Goal: Task Accomplishment & Management: Use online tool/utility

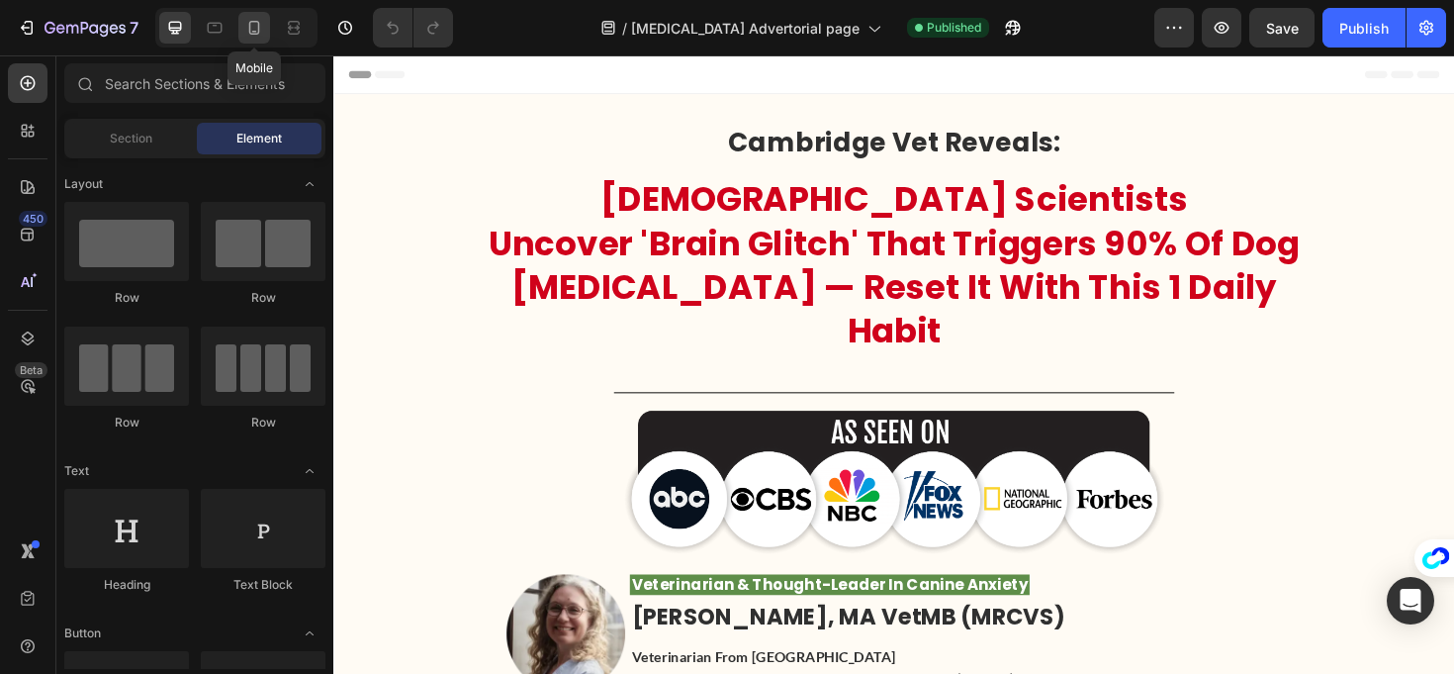
click at [252, 32] on icon at bounding box center [254, 28] width 11 height 14
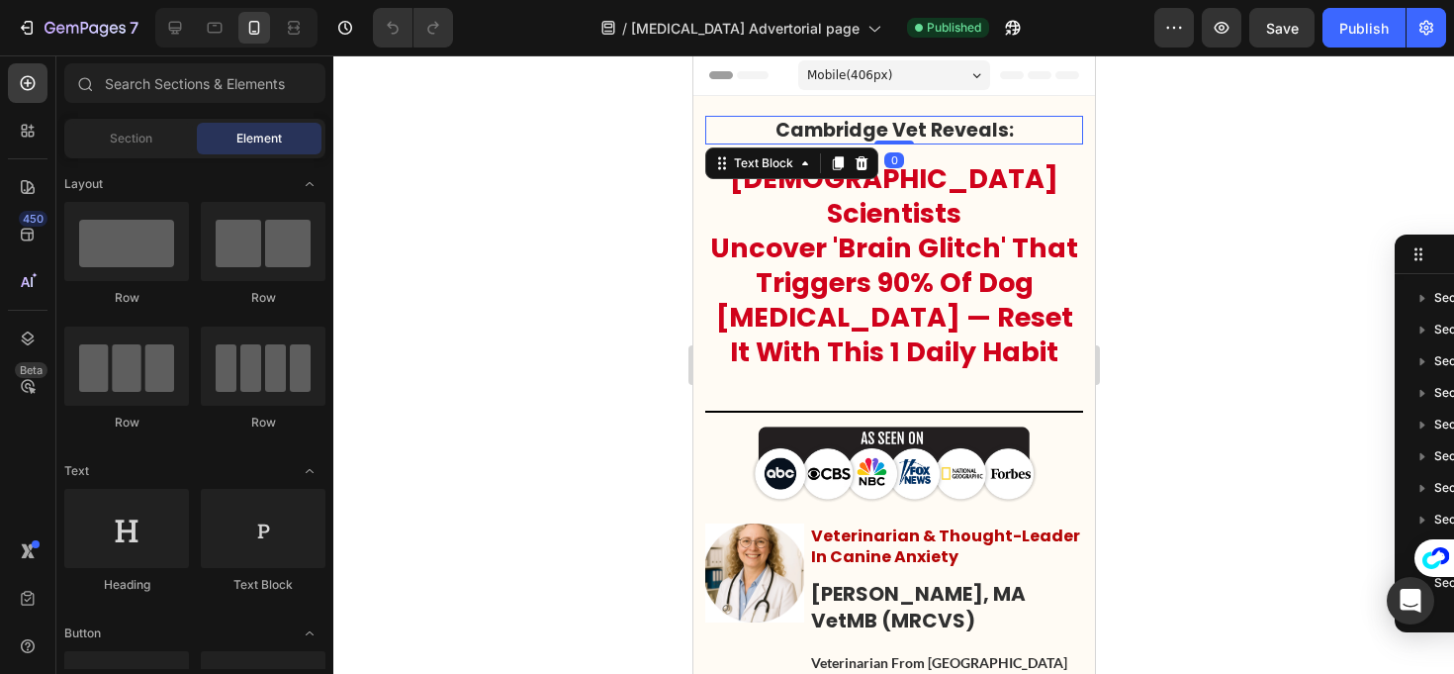
click at [865, 141] on p "Cambridge Vet Reveals:" at bounding box center [893, 130] width 374 height 25
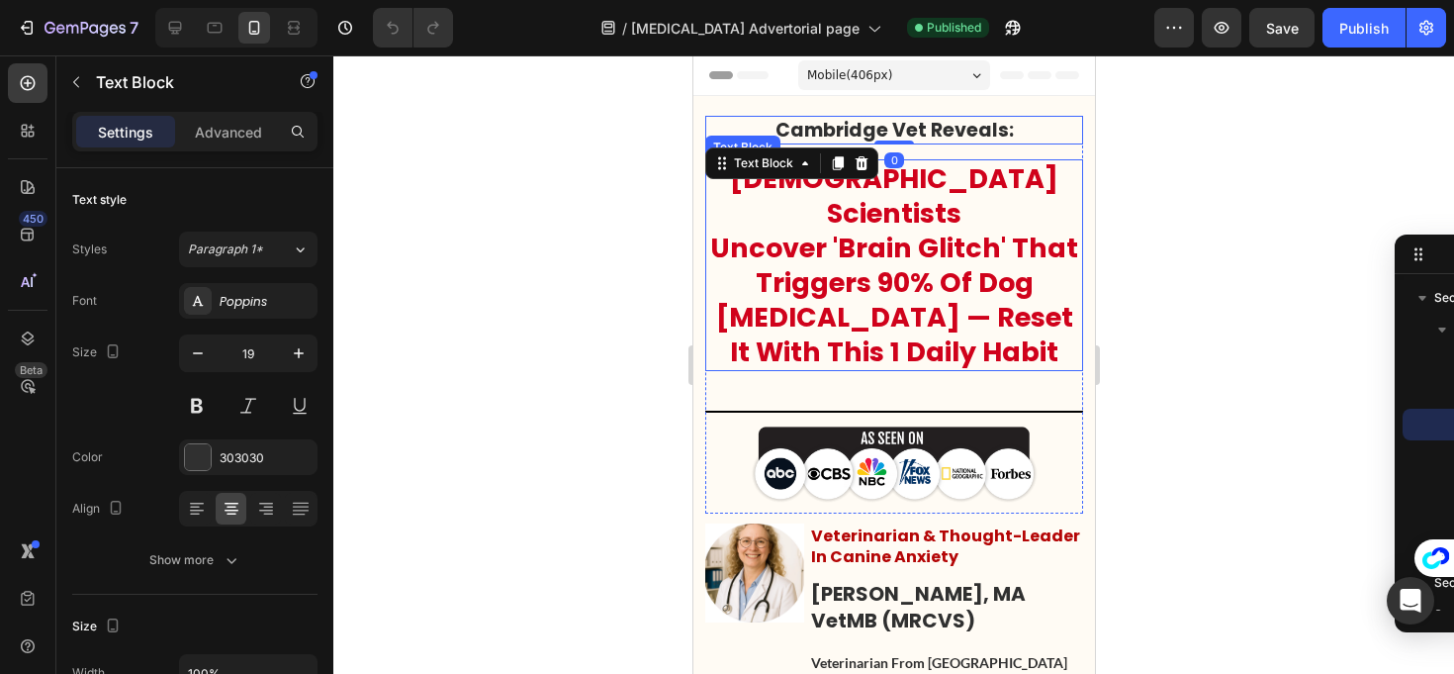
click at [954, 264] on p "Uncover 'Brain Glitch' That Triggers 90% Of Dog Separation Anxiety — Reset It W…" at bounding box center [893, 300] width 374 height 139
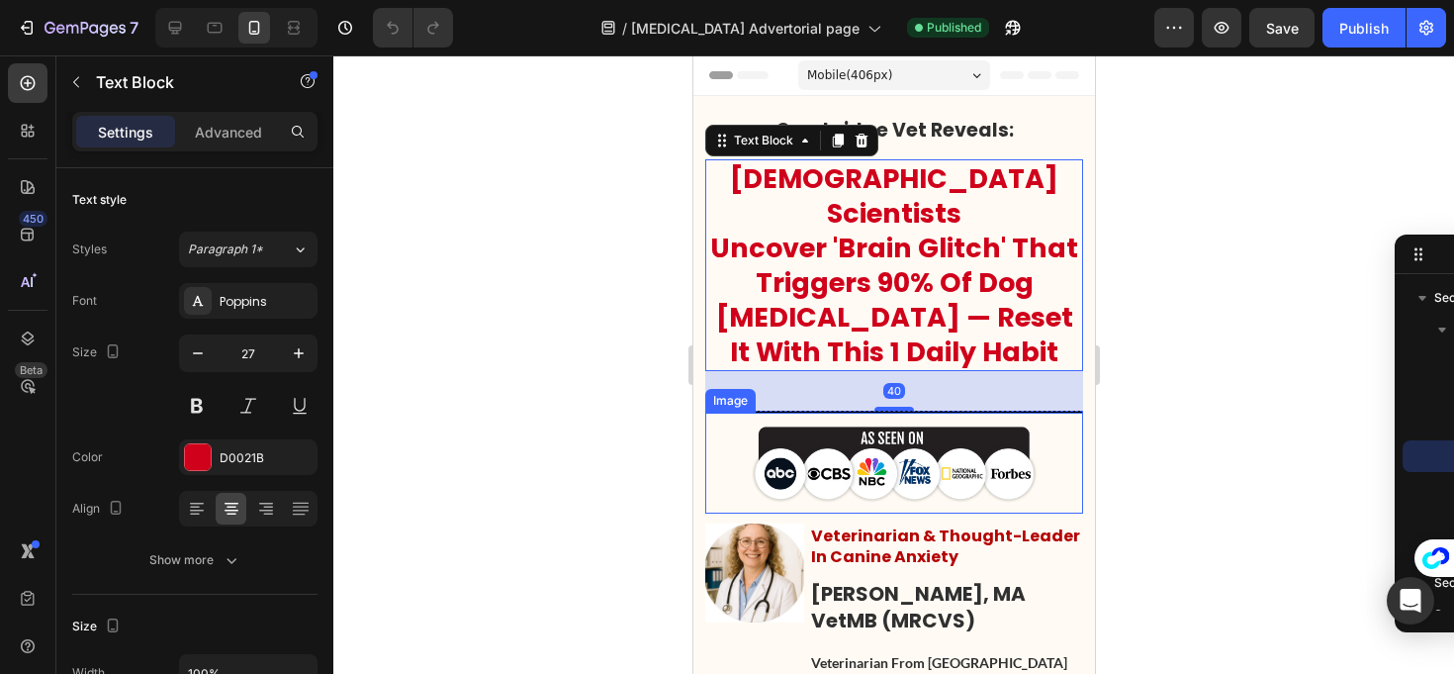
click at [970, 439] on img at bounding box center [893, 462] width 287 height 81
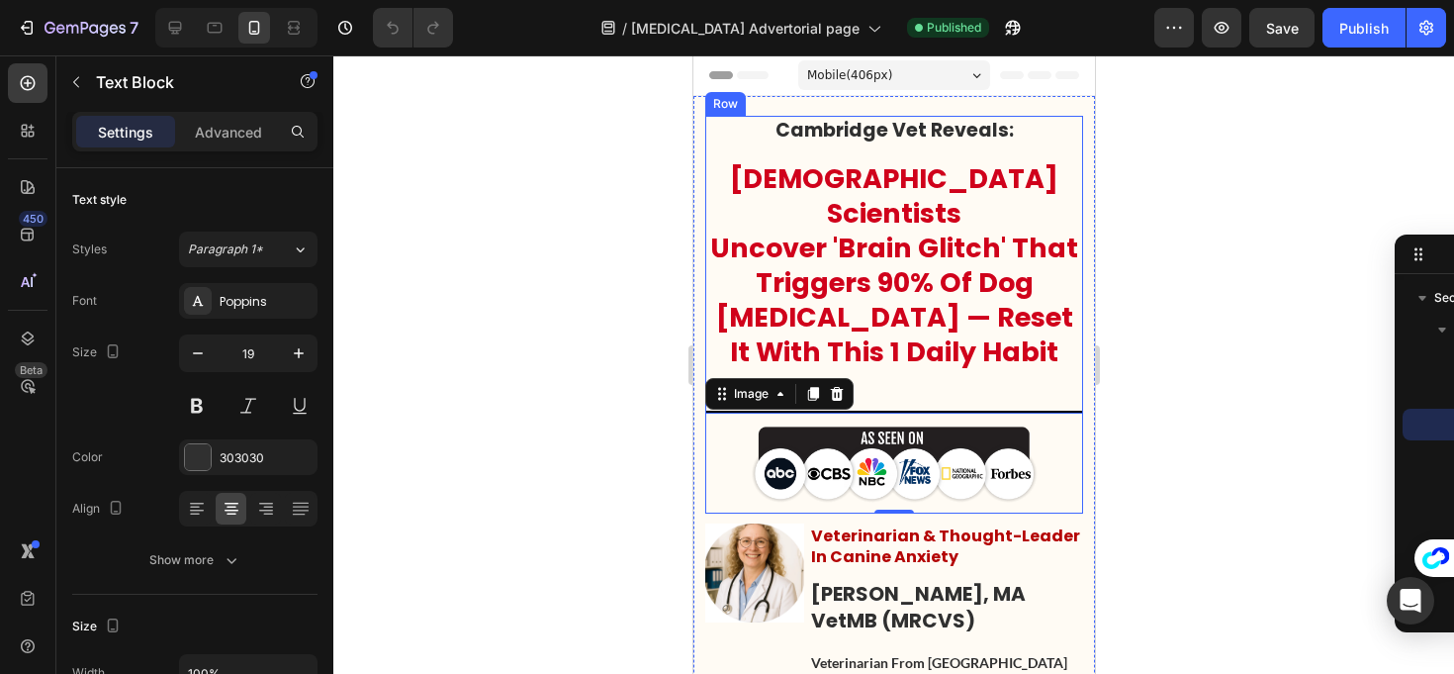
click at [896, 135] on p "Cambridge Vet Reveals:" at bounding box center [893, 130] width 374 height 25
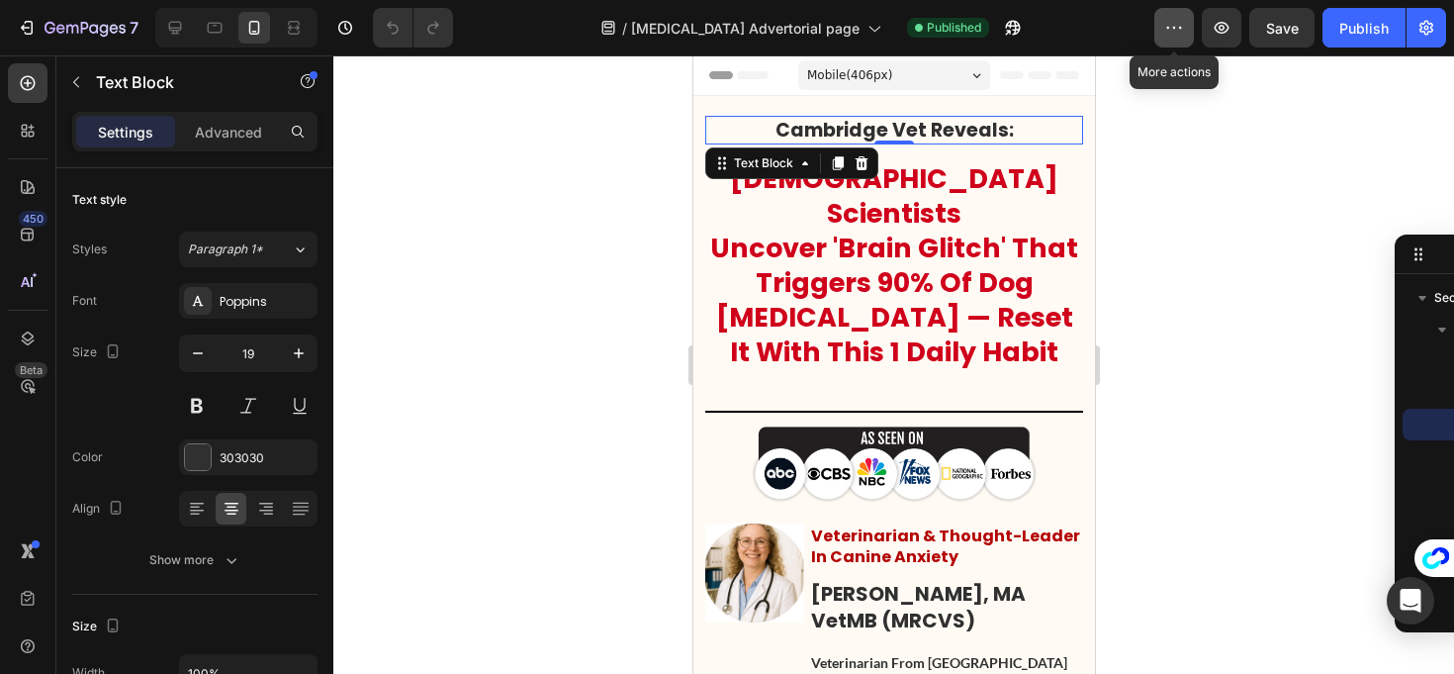
click at [1166, 31] on icon "button" at bounding box center [1175, 28] width 20 height 20
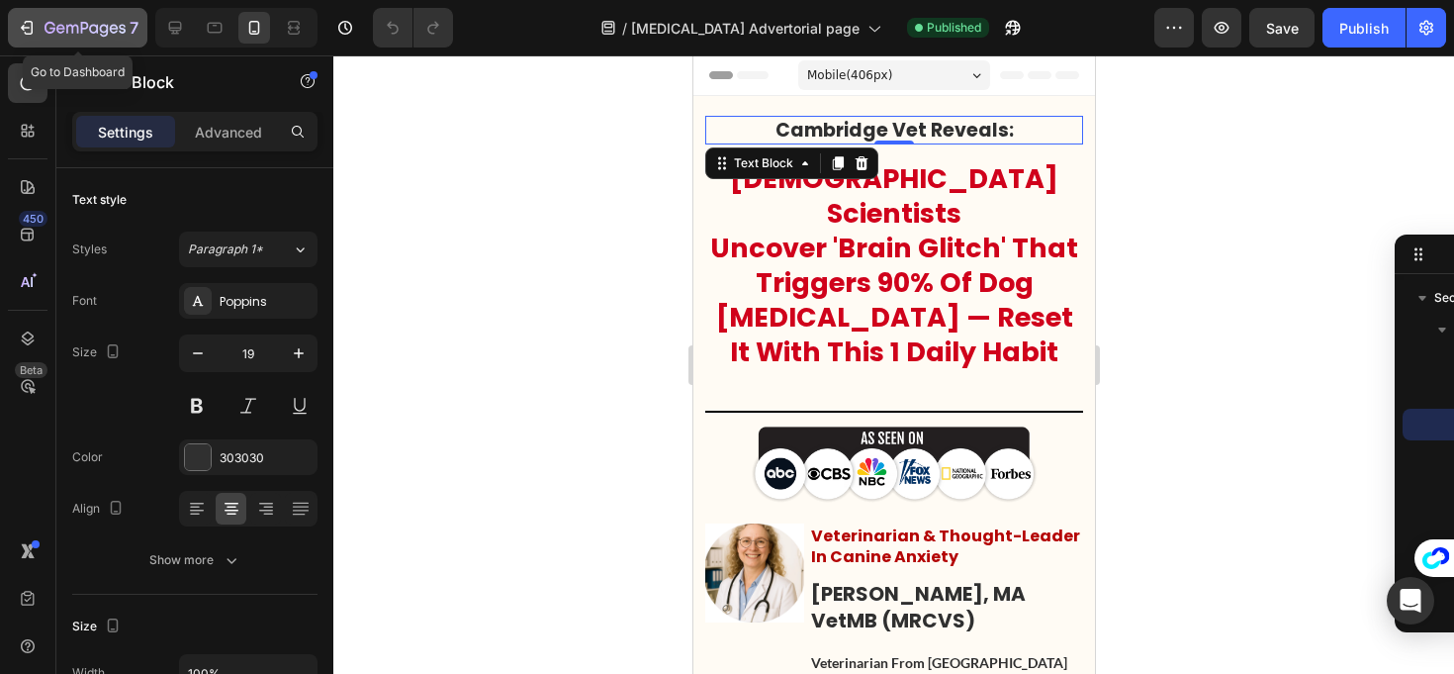
click at [29, 19] on icon "button" at bounding box center [27, 28] width 20 height 20
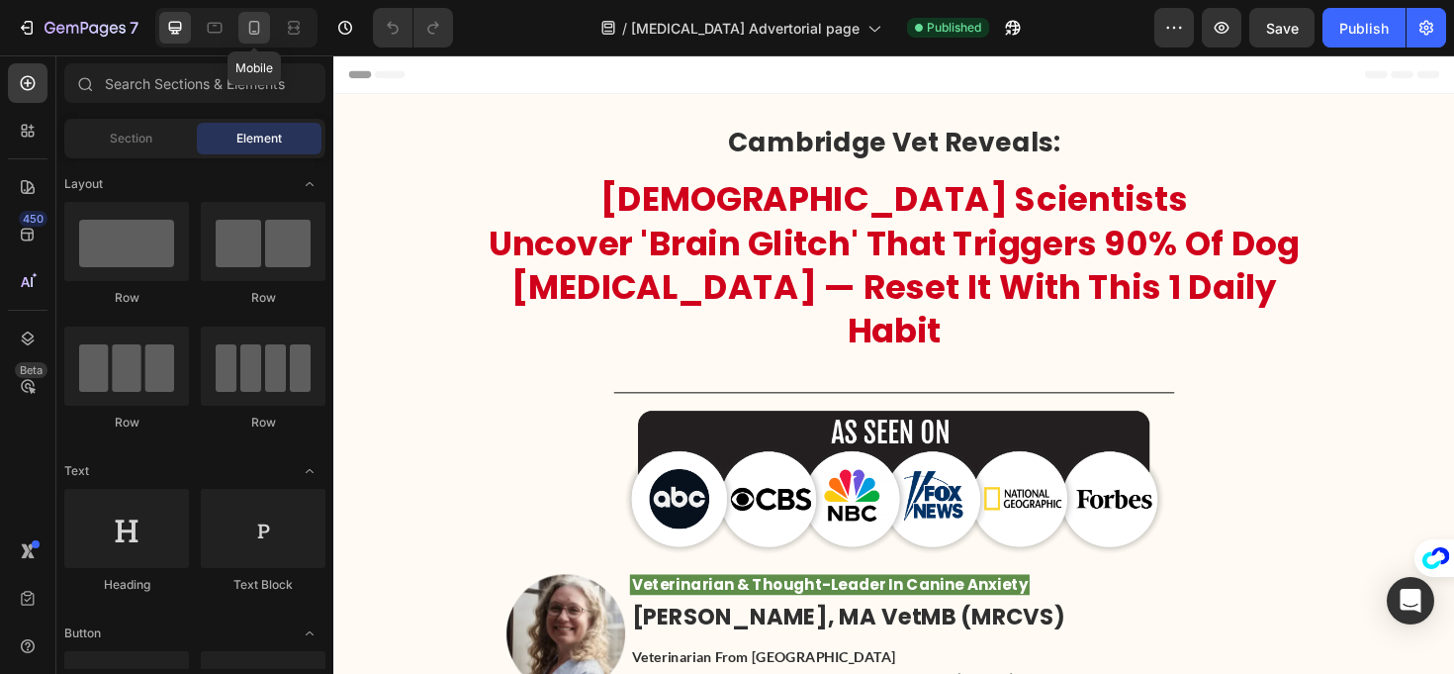
click at [244, 23] on icon at bounding box center [254, 28] width 20 height 20
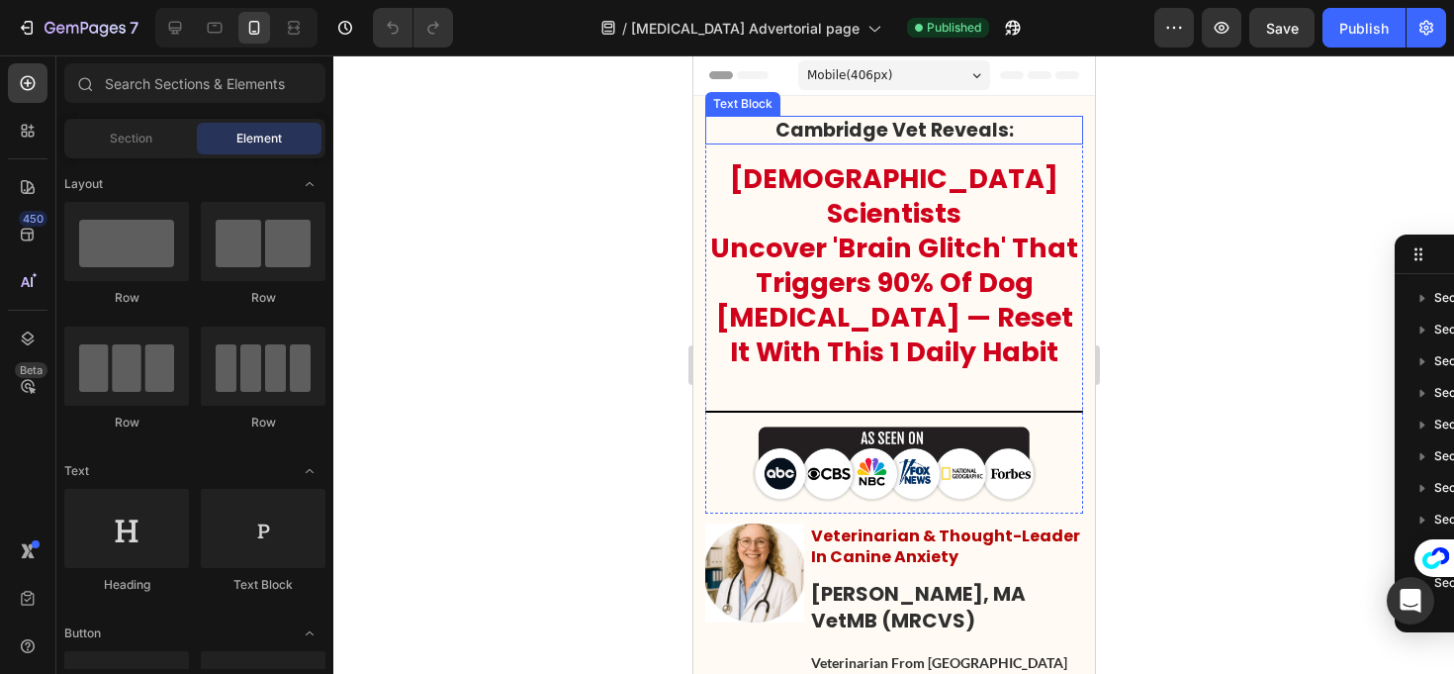
click at [791, 130] on p "Cambridge Vet Reveals:" at bounding box center [893, 130] width 374 height 25
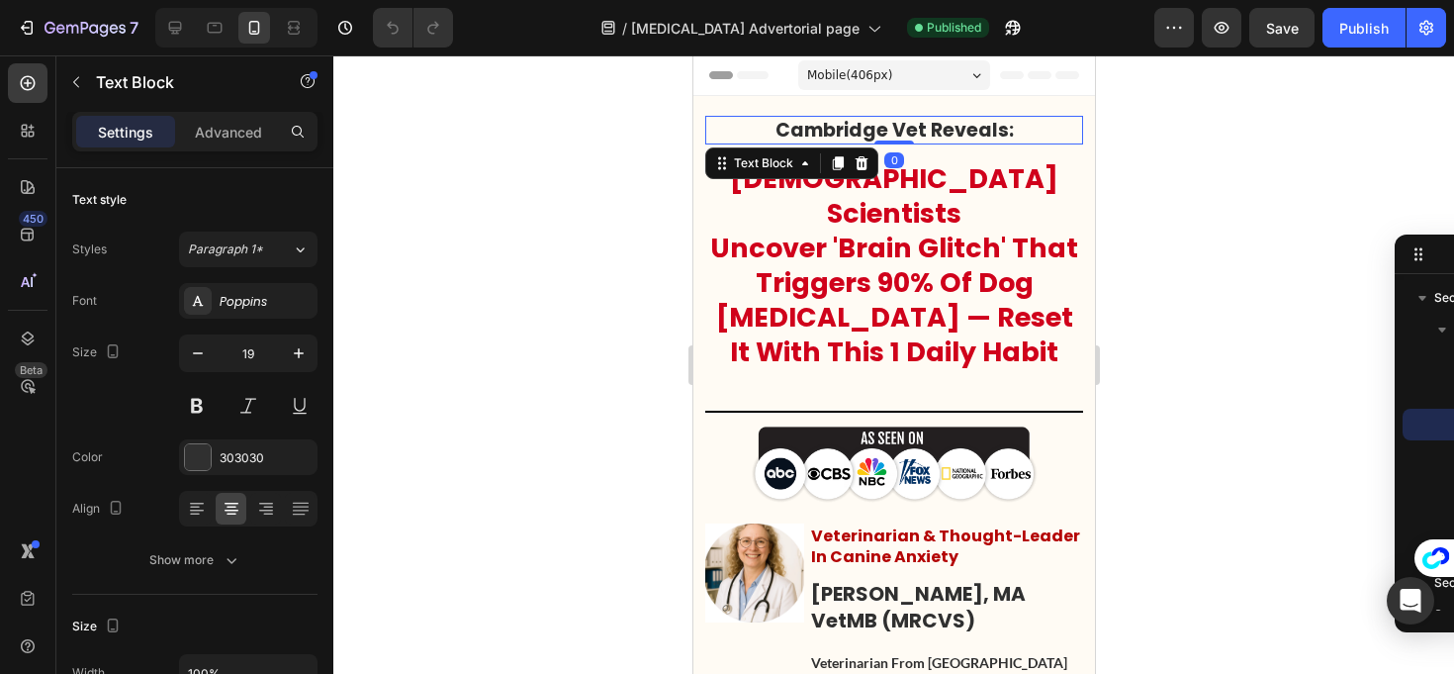
click at [857, 175] on div "Text Block" at bounding box center [790, 163] width 173 height 32
click at [863, 168] on icon at bounding box center [861, 163] width 13 height 14
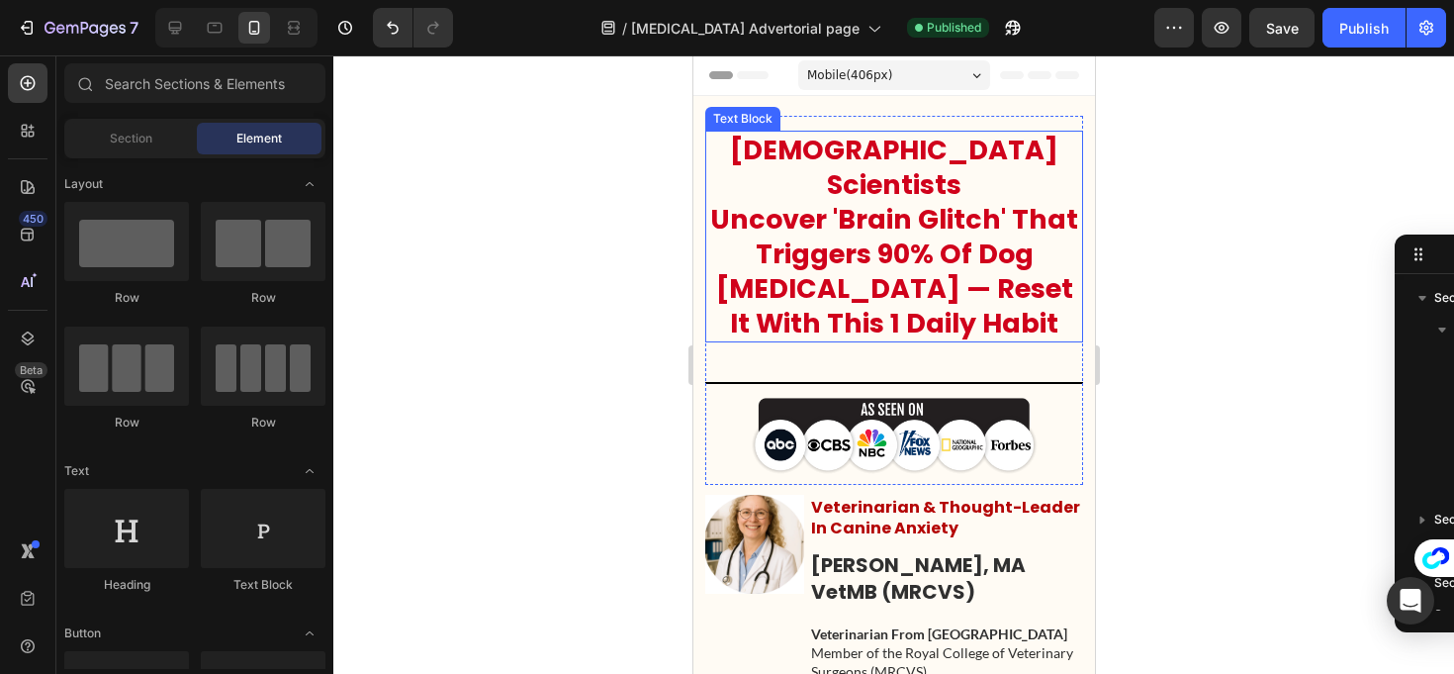
click at [858, 202] on p "Uncover 'Brain Glitch' That Triggers 90% Of Dog Separation Anxiety — Reset It W…" at bounding box center [893, 271] width 374 height 139
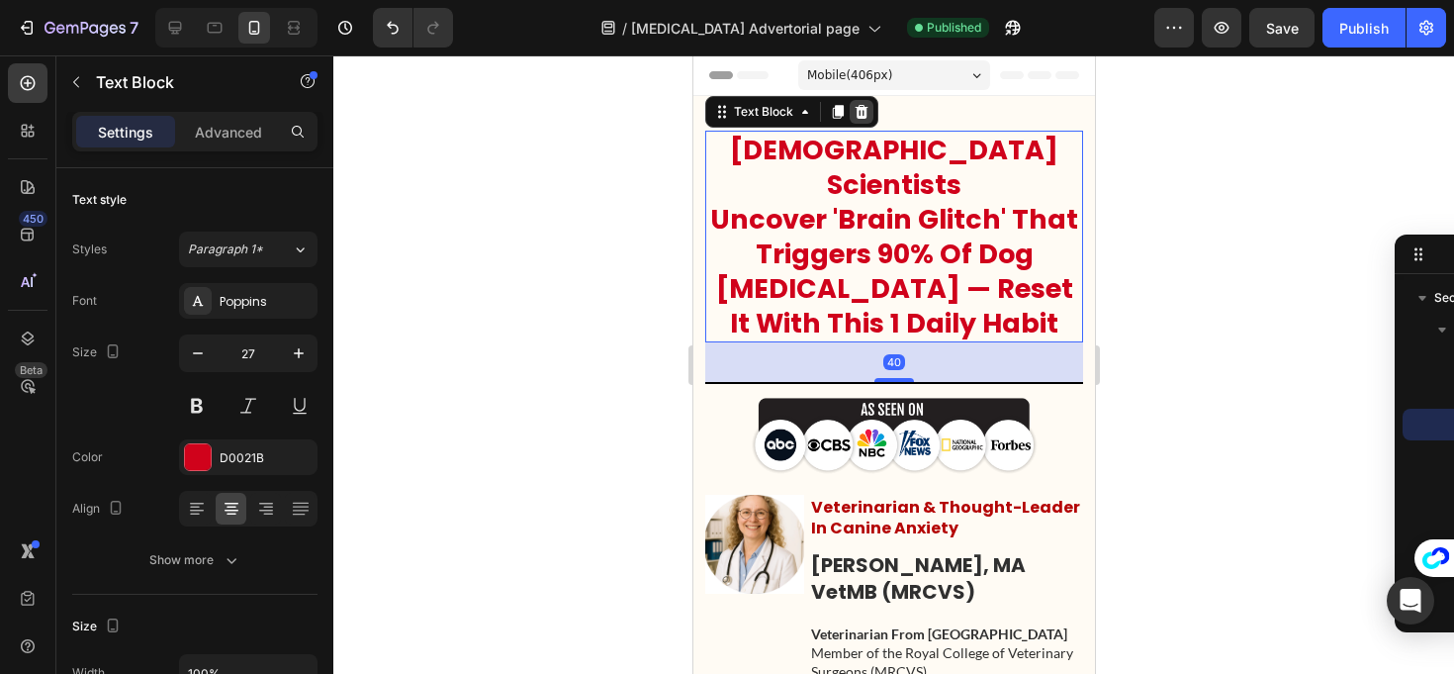
click at [864, 107] on icon at bounding box center [861, 112] width 13 height 14
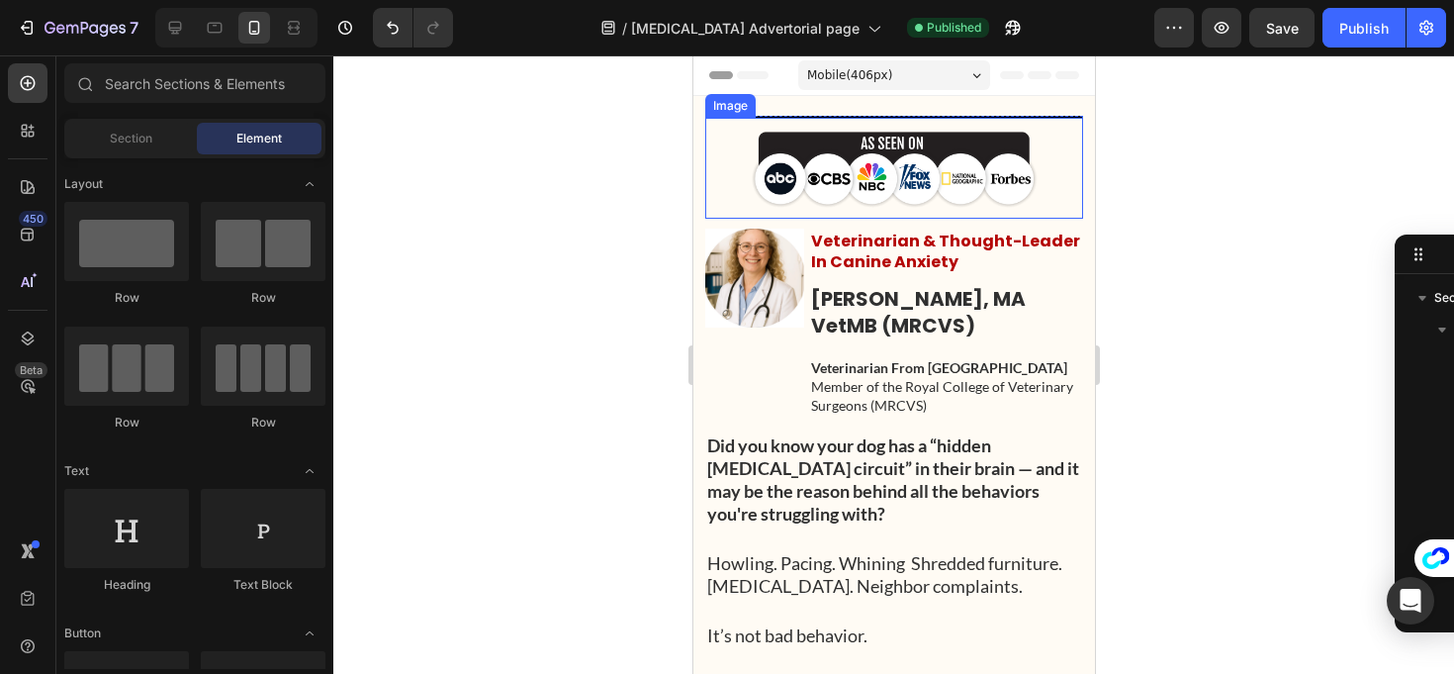
click at [859, 170] on img at bounding box center [893, 168] width 287 height 81
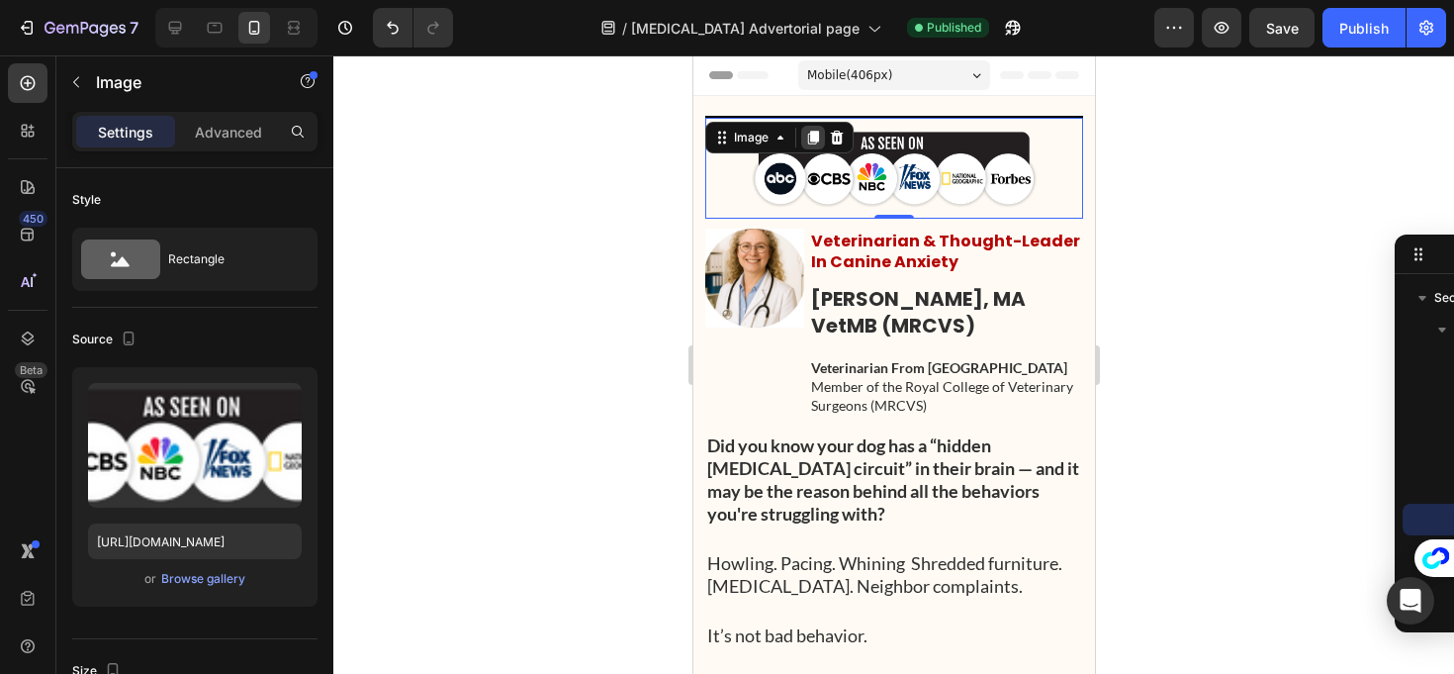
click at [815, 130] on icon at bounding box center [812, 138] width 16 height 16
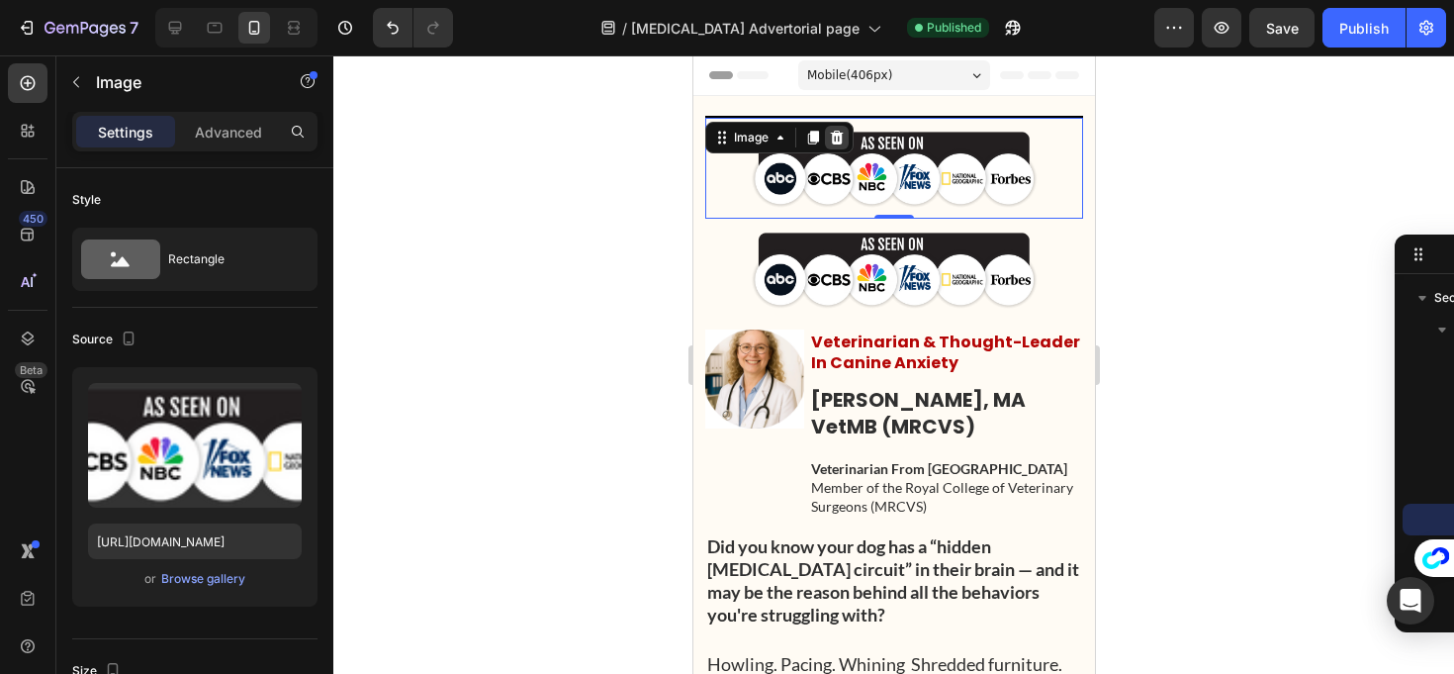
click at [837, 140] on icon at bounding box center [836, 138] width 16 height 16
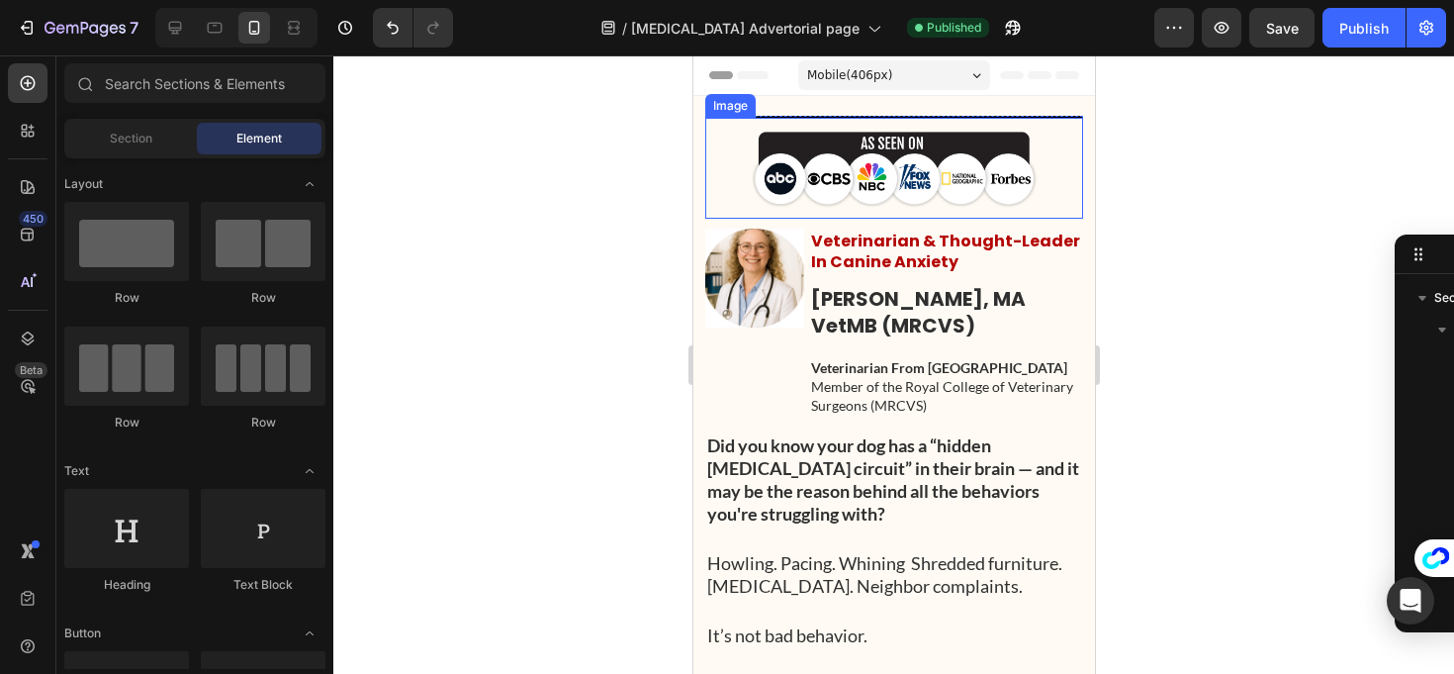
click at [845, 176] on img at bounding box center [893, 168] width 287 height 81
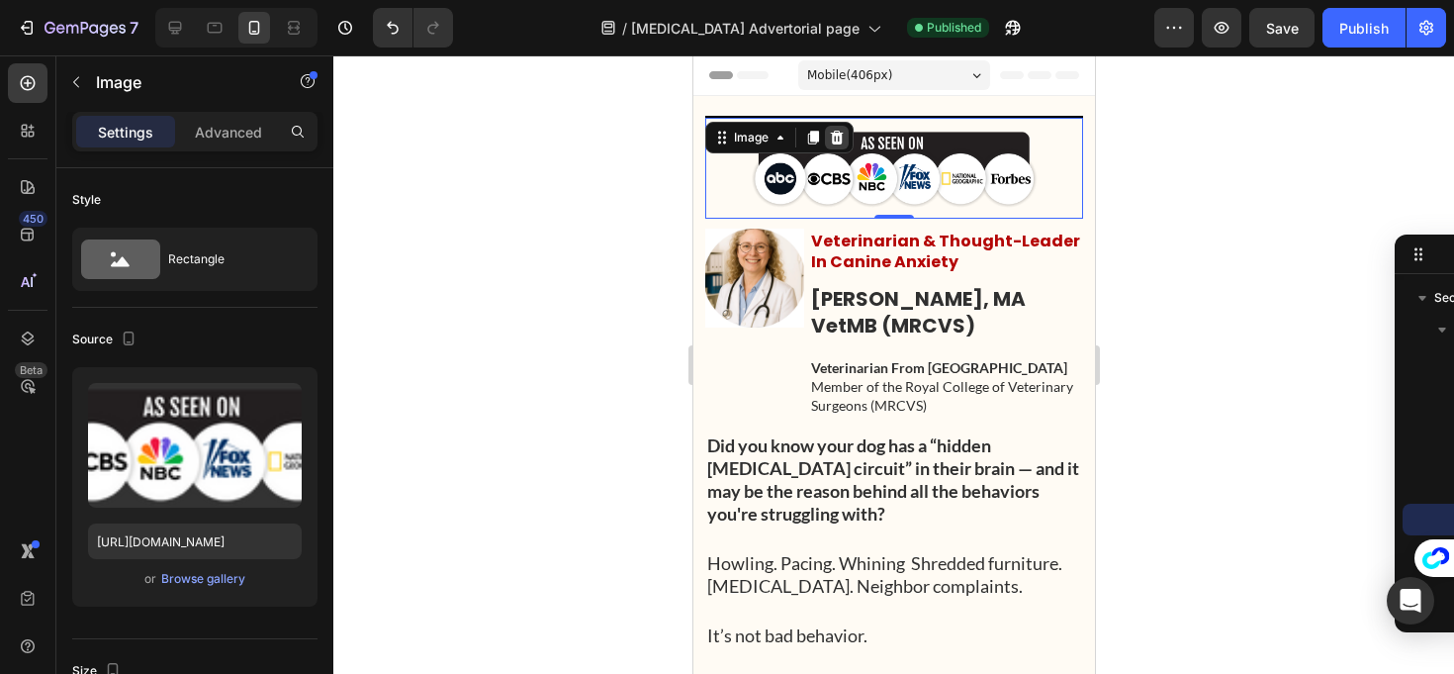
click at [831, 136] on icon at bounding box center [836, 138] width 16 height 16
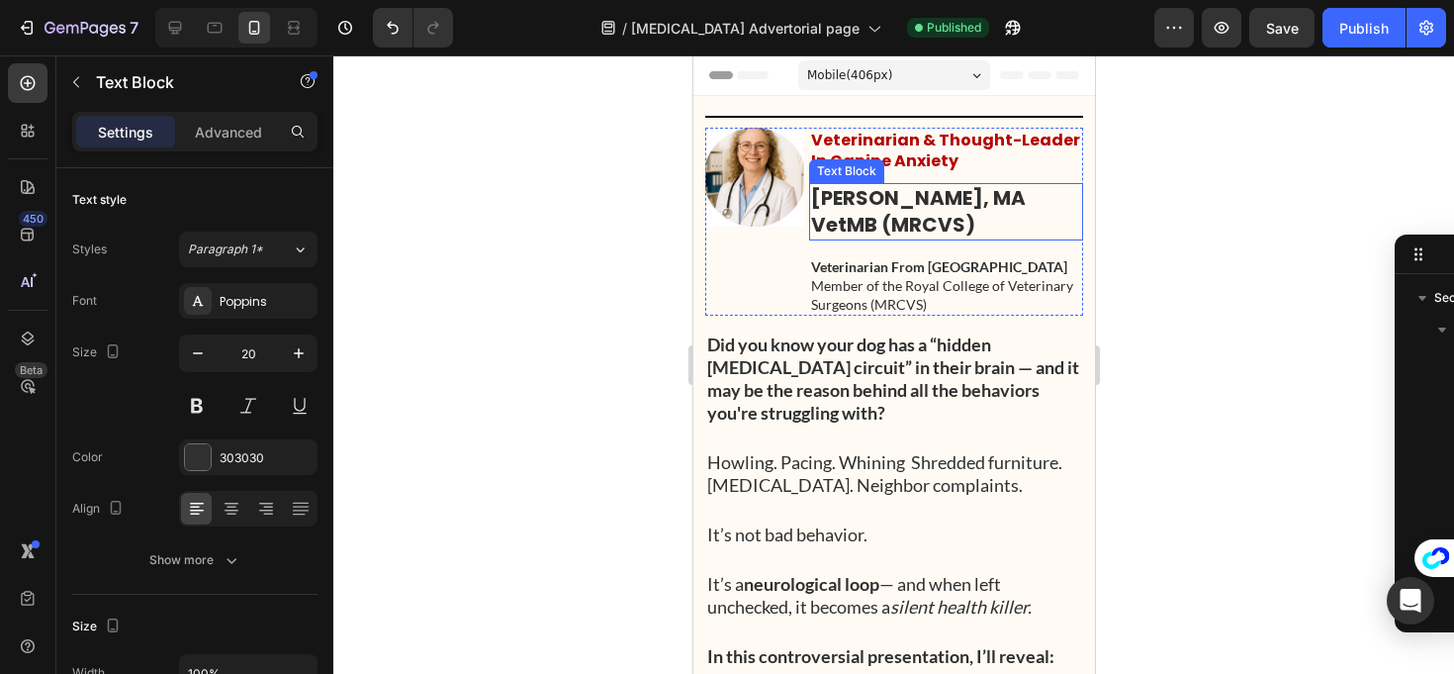
click at [853, 212] on p "Dr. Therese Carter, MA VetMB (MRCVS)" at bounding box center [945, 211] width 270 height 53
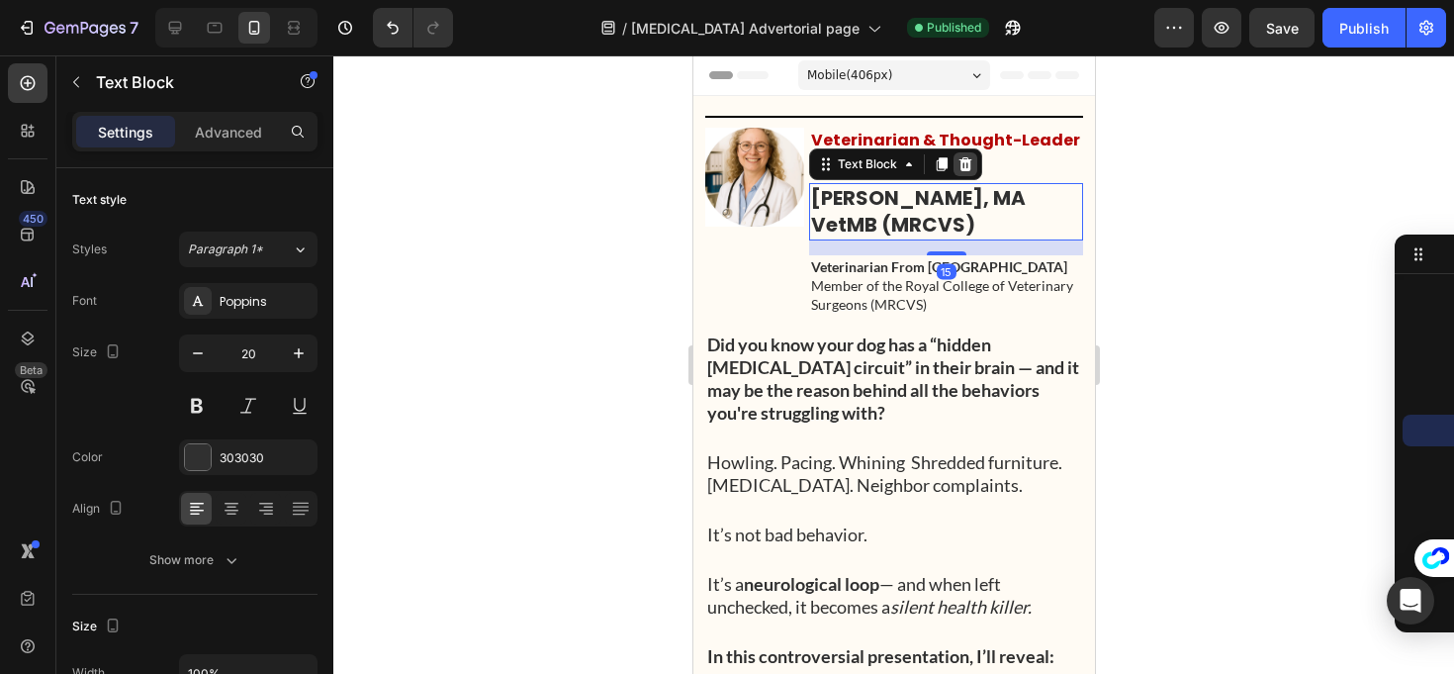
click at [961, 165] on icon at bounding box center [965, 164] width 13 height 14
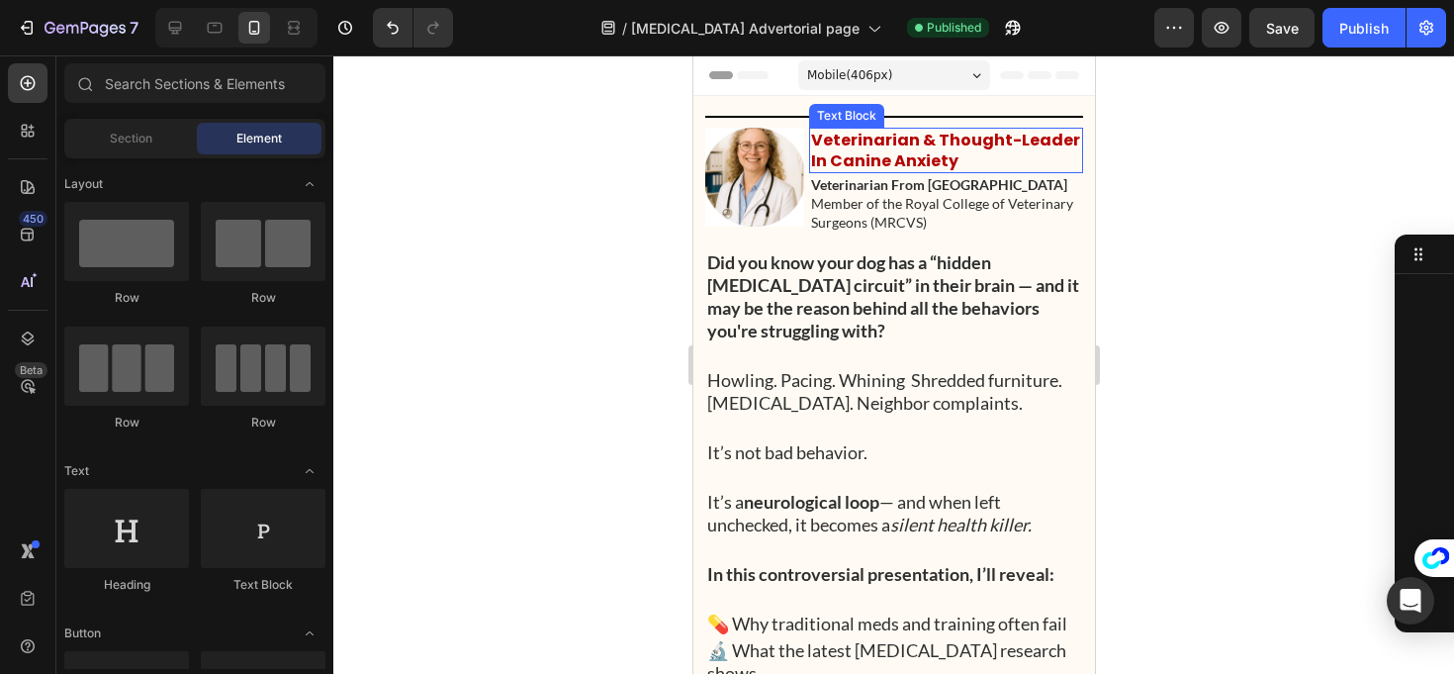
click at [932, 155] on p "Veterinarian & Thought-Leader In Canine Anxiety" at bounding box center [945, 151] width 270 height 42
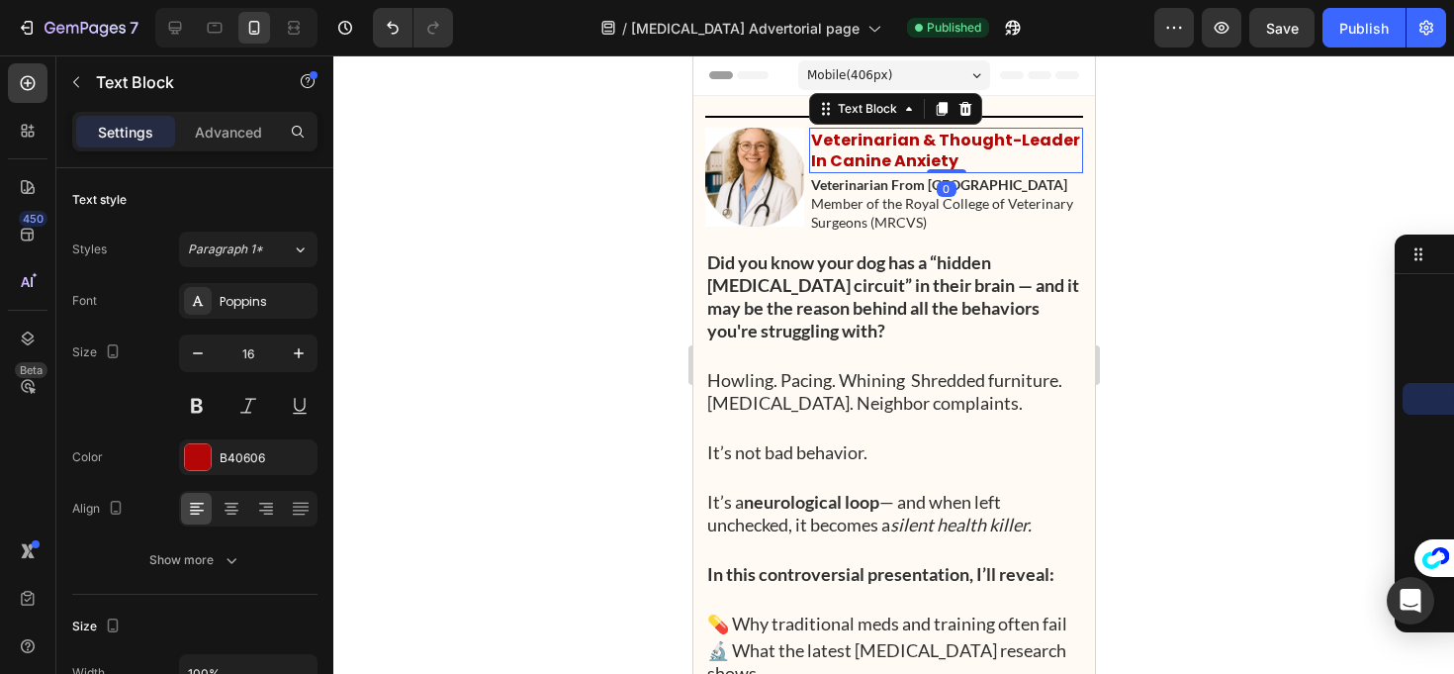
click at [972, 112] on icon at bounding box center [965, 109] width 16 height 16
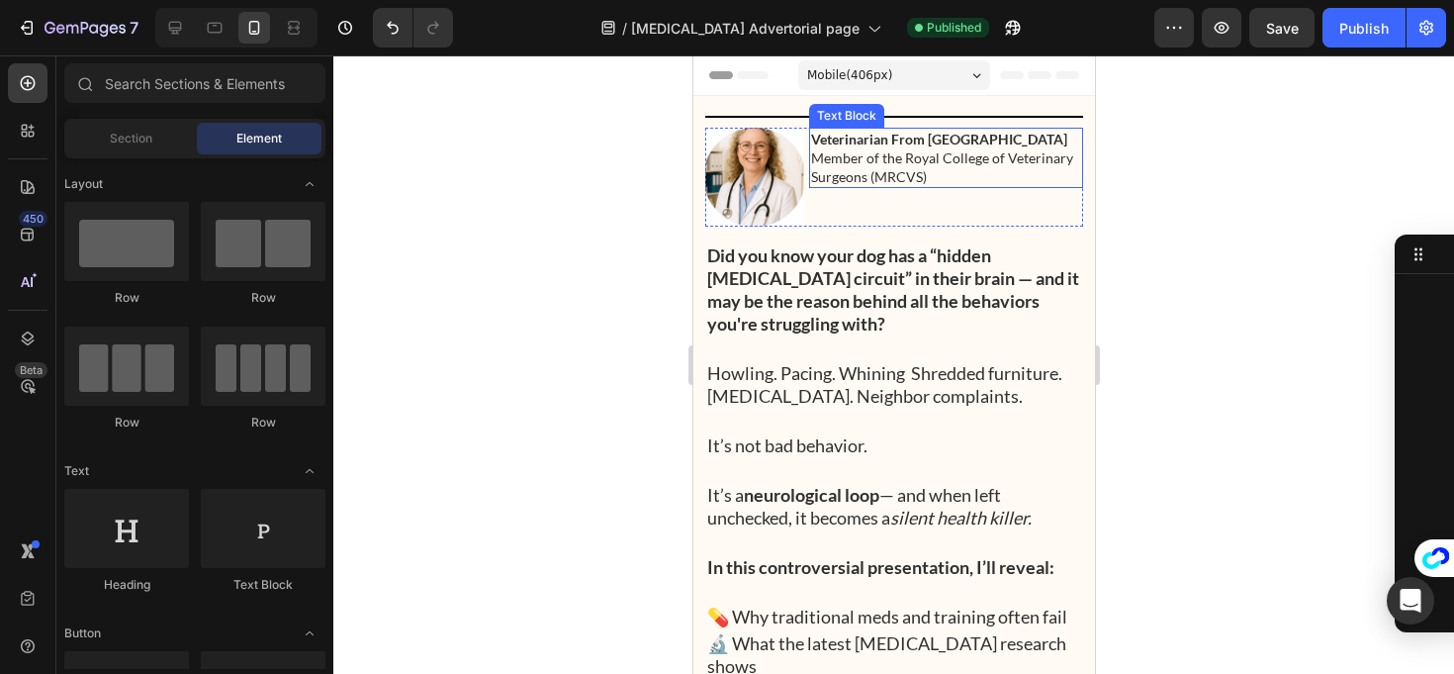
click at [891, 170] on p "Member of the Royal College of Veterinary Surgeons (MRCVS)" at bounding box center [945, 167] width 270 height 38
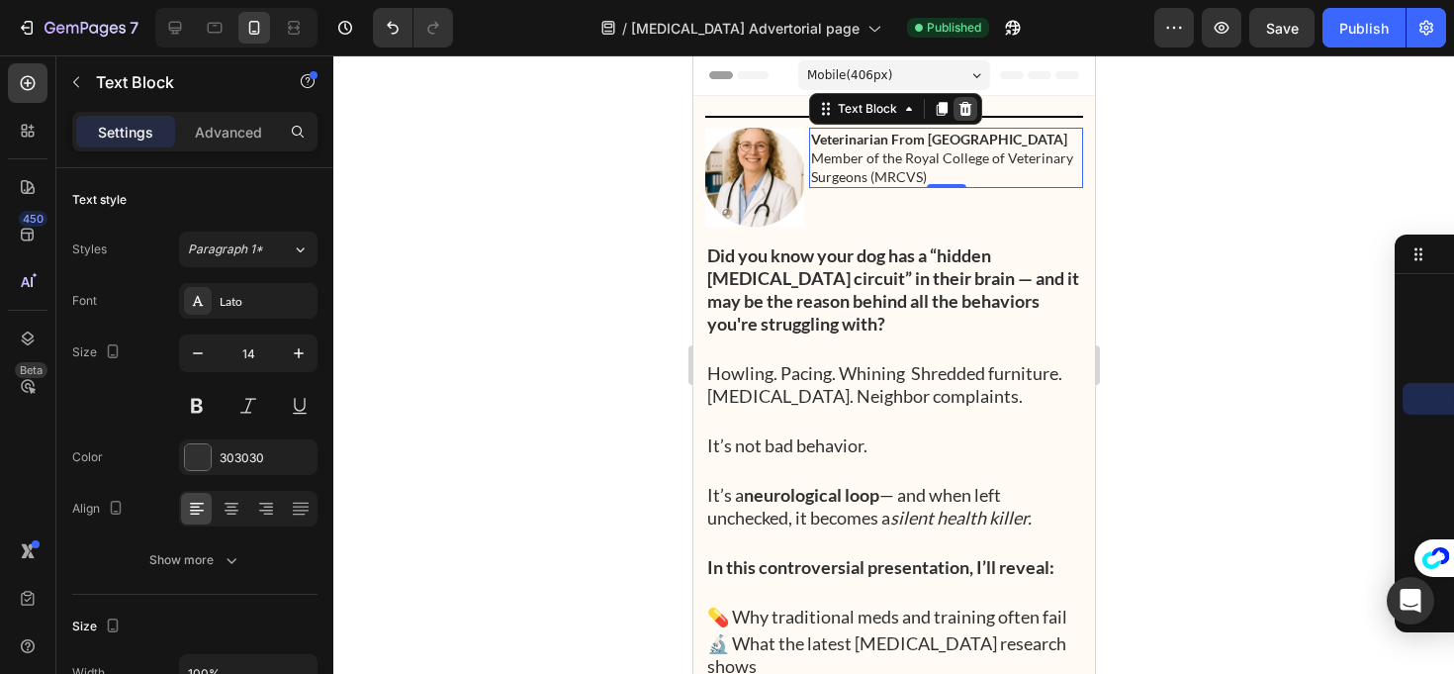
click at [960, 108] on icon at bounding box center [965, 109] width 13 height 14
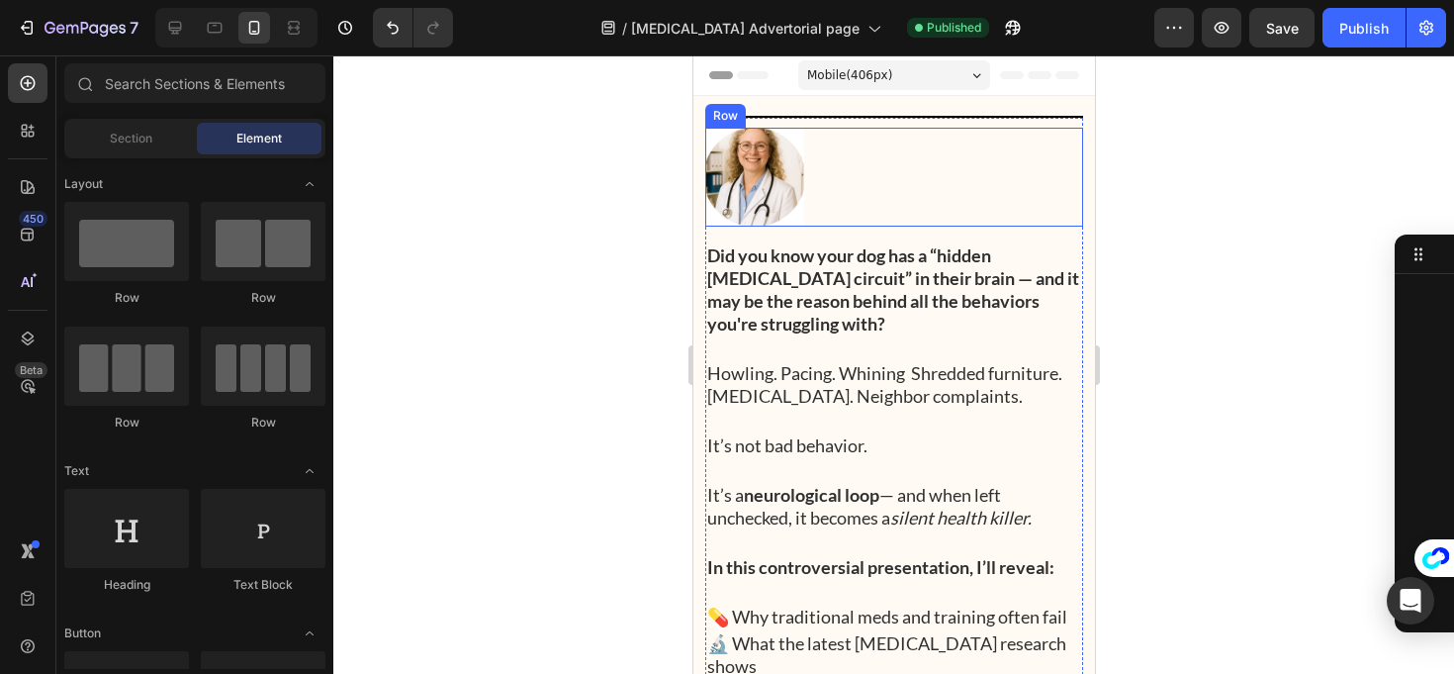
click at [819, 295] on p "Did you know your dog has a “hidden separation anxiety circuit” in their brain …" at bounding box center [893, 289] width 374 height 91
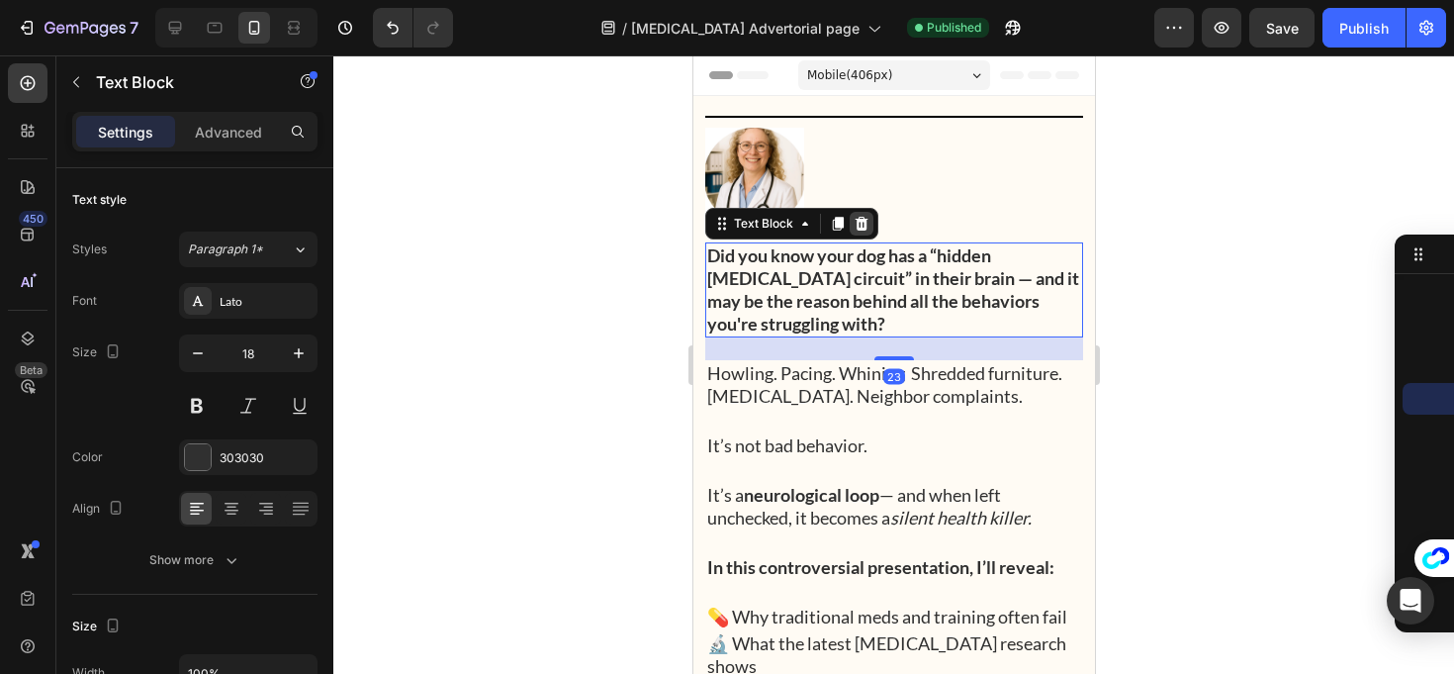
click at [858, 228] on icon at bounding box center [861, 224] width 13 height 14
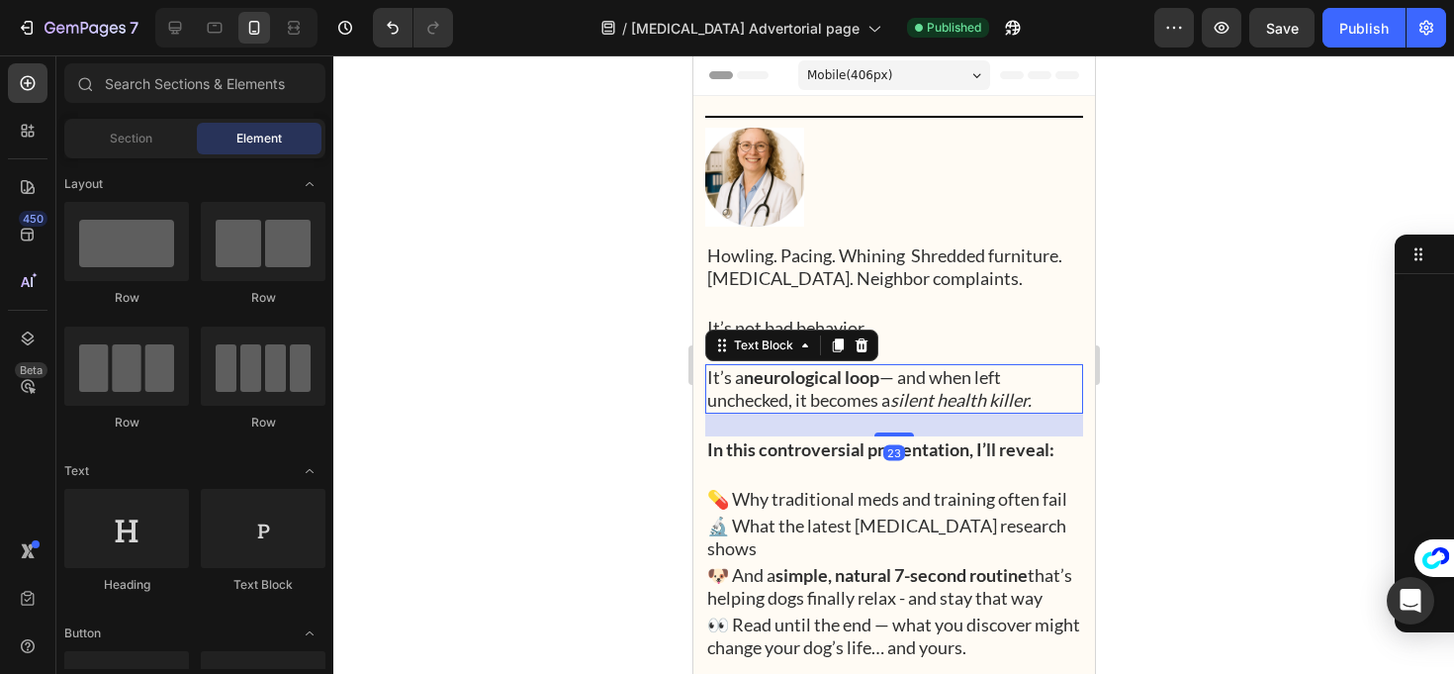
click at [795, 364] on div "It’s a neurological loop — and when left unchecked, it becomes a silent health …" at bounding box center [893, 388] width 378 height 49
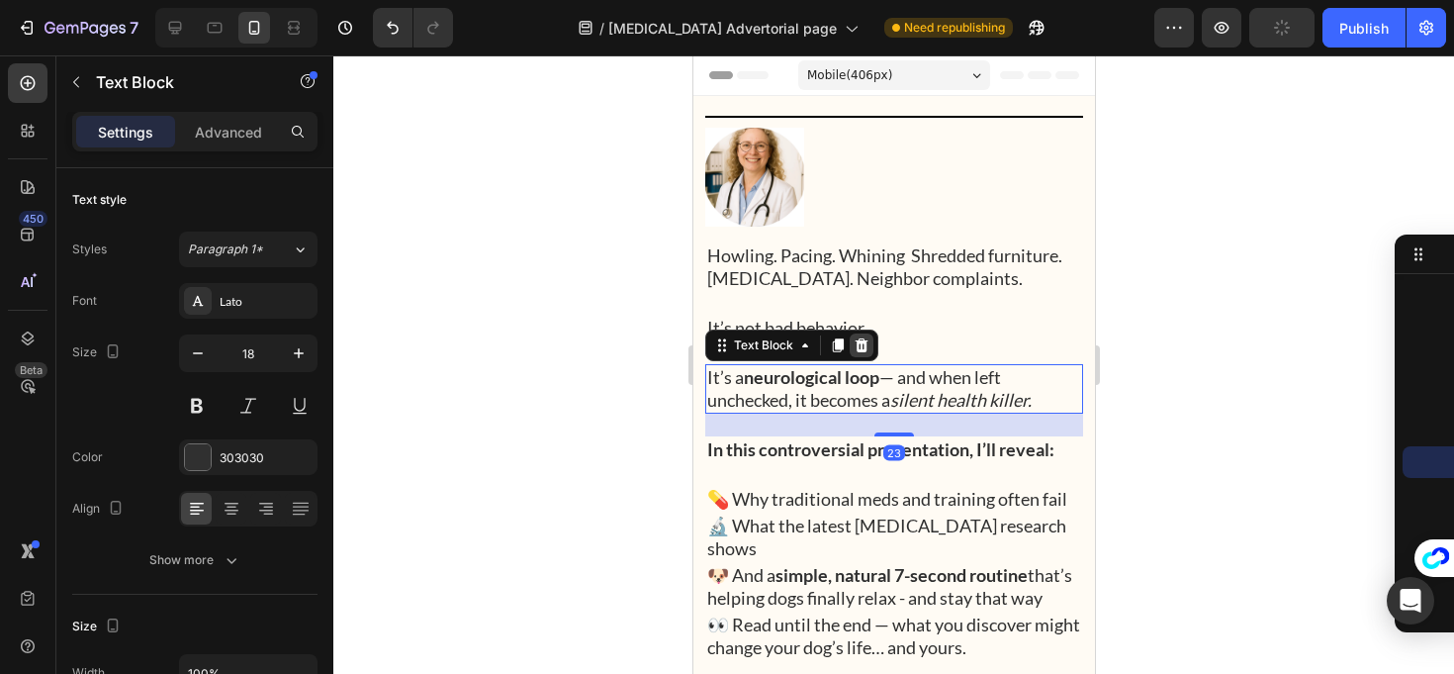
click at [864, 350] on icon at bounding box center [861, 345] width 13 height 14
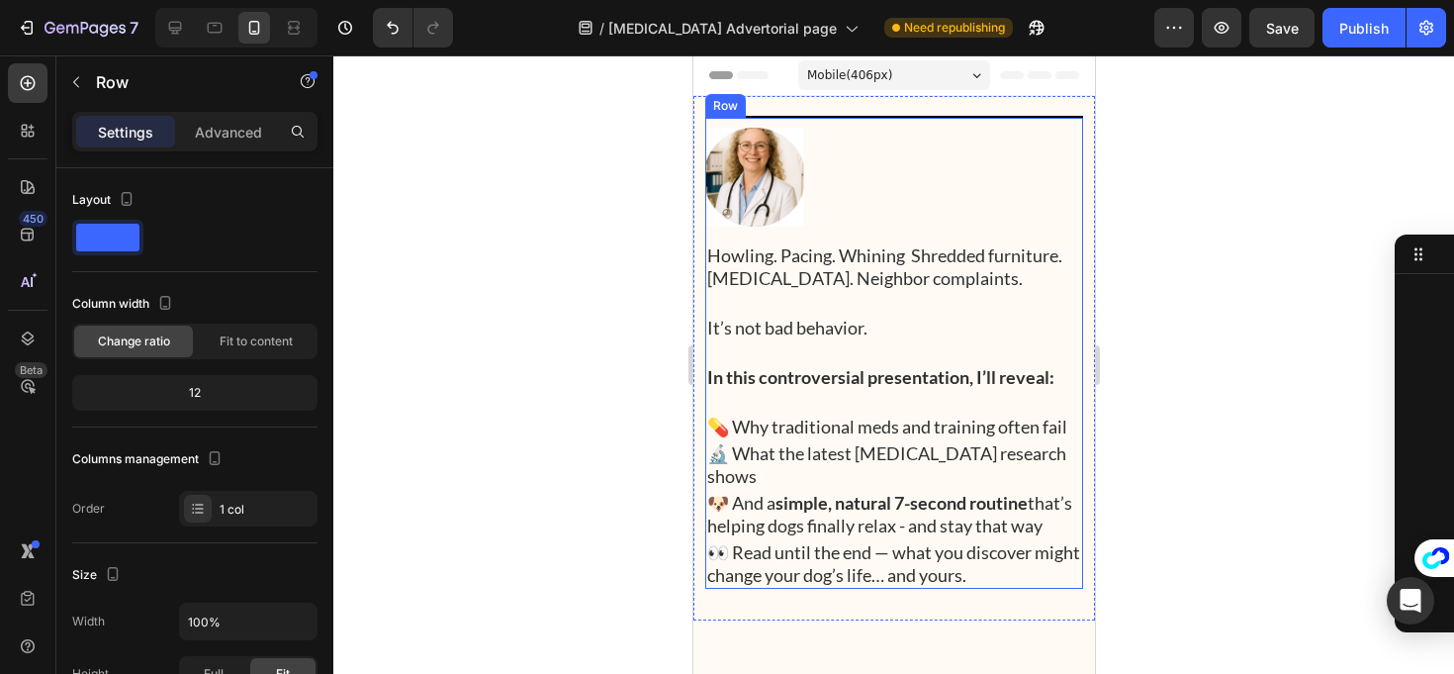
click at [825, 300] on div "Image Veterinarian & Thought-Leader In Canine Anxiety Text Block Row Row Howlin…" at bounding box center [893, 358] width 378 height 461
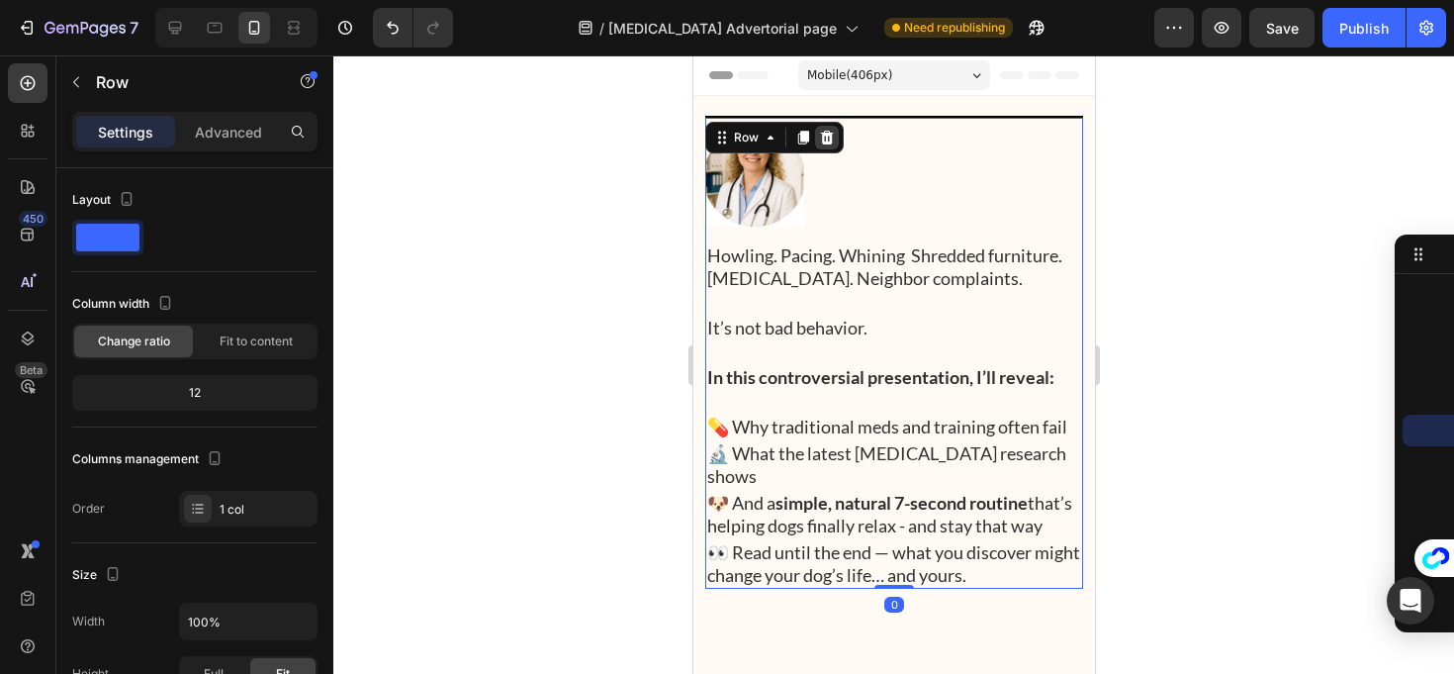
click at [814, 144] on div at bounding box center [826, 138] width 24 height 24
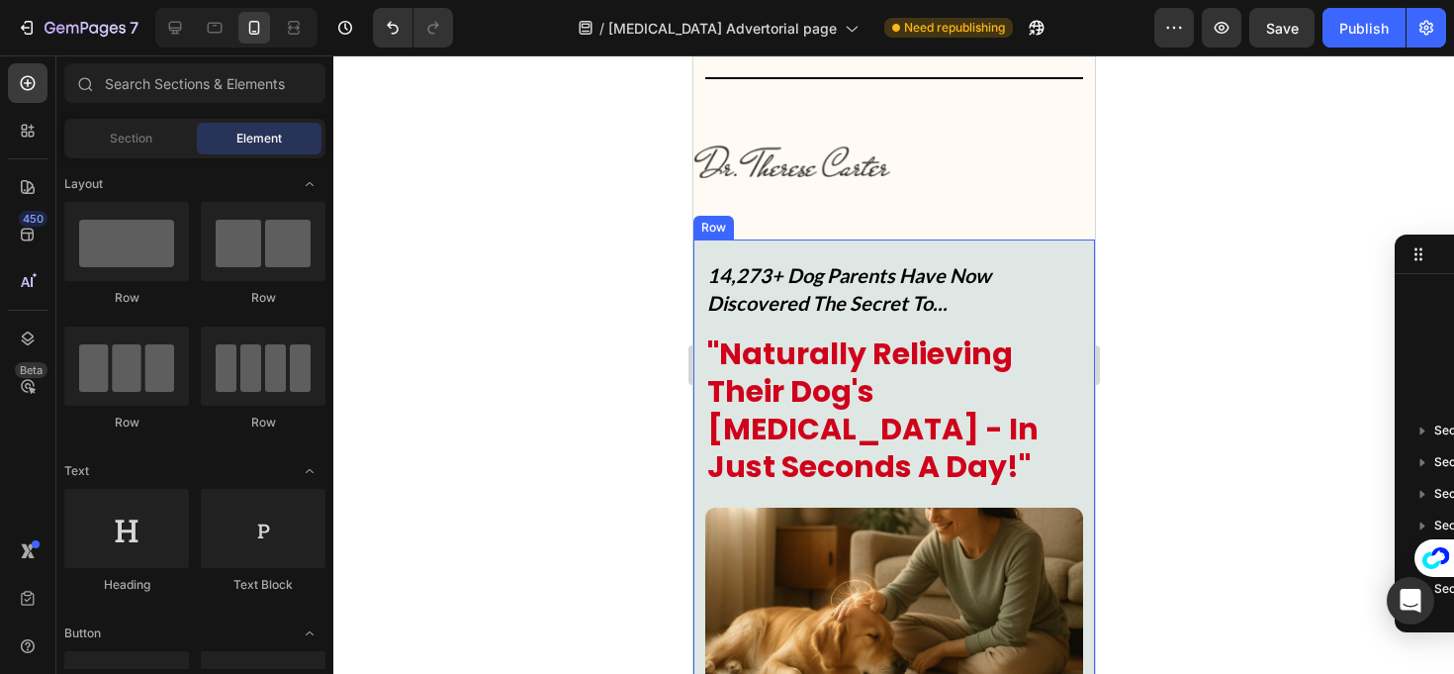
scroll to position [0, 0]
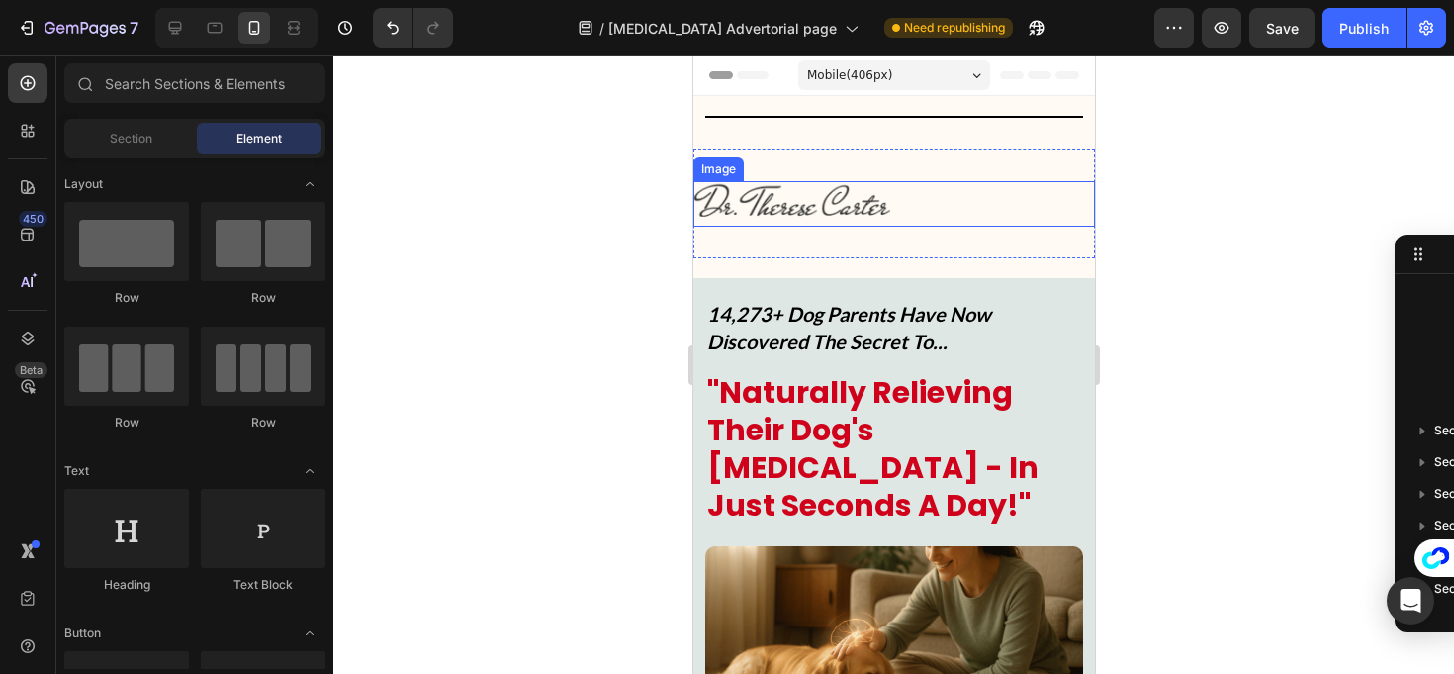
click at [812, 185] on img at bounding box center [792, 204] width 198 height 46
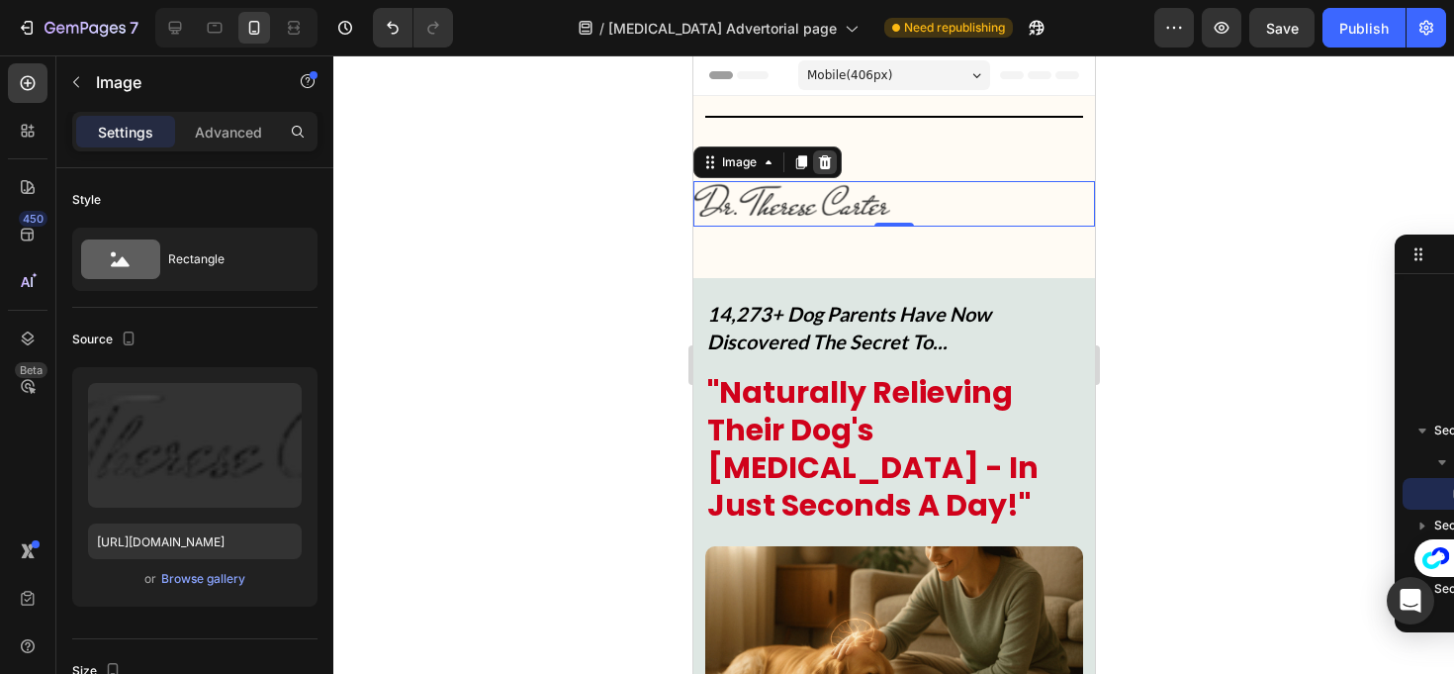
click at [818, 153] on div at bounding box center [824, 162] width 24 height 24
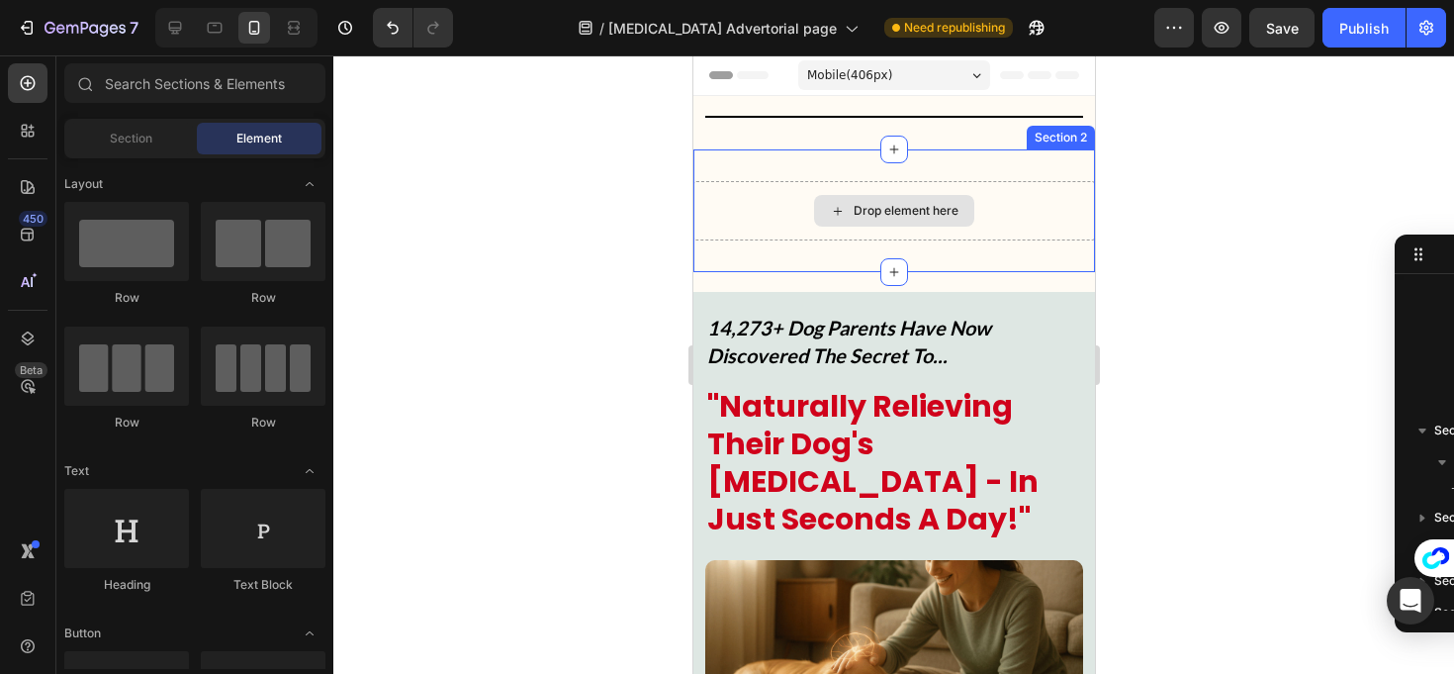
click at [823, 225] on div "Drop element here" at bounding box center [893, 211] width 160 height 32
click at [934, 160] on div "Drop element here Section 2" at bounding box center [894, 210] width 402 height 123
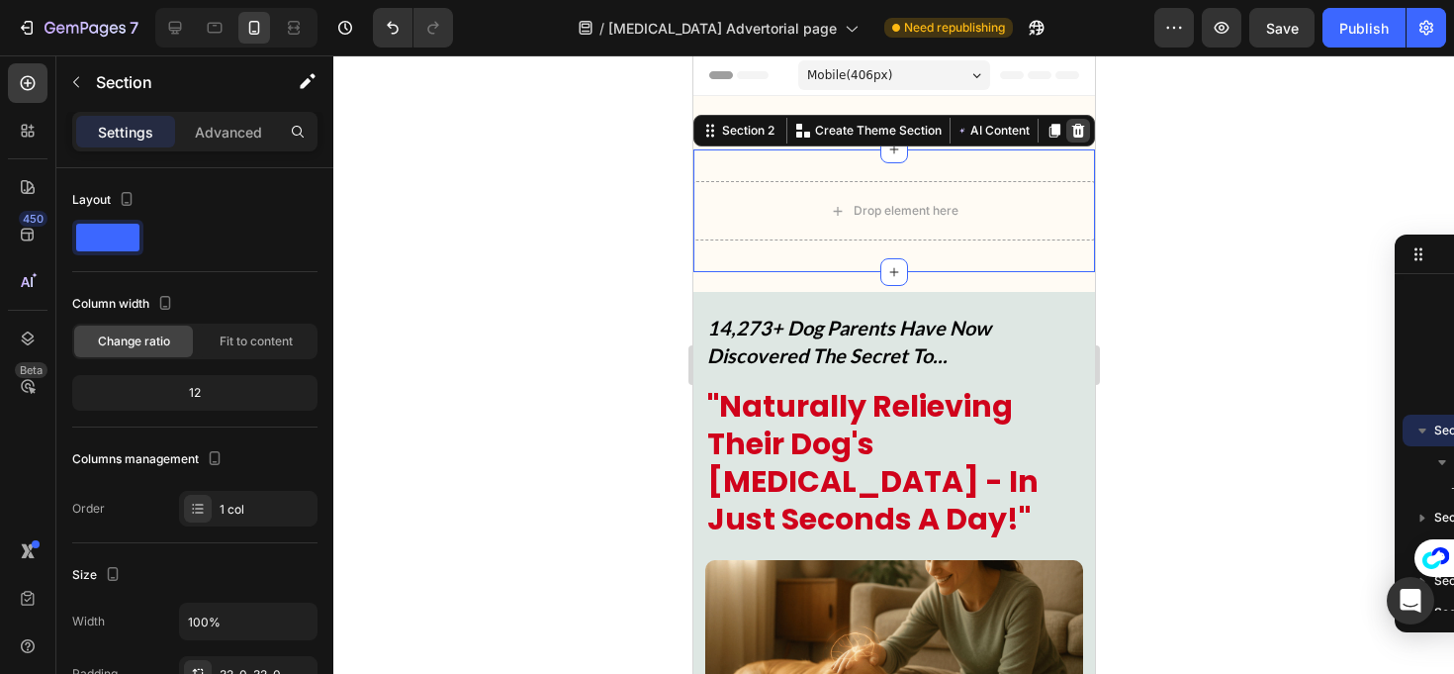
click at [1070, 134] on icon at bounding box center [1078, 131] width 16 height 16
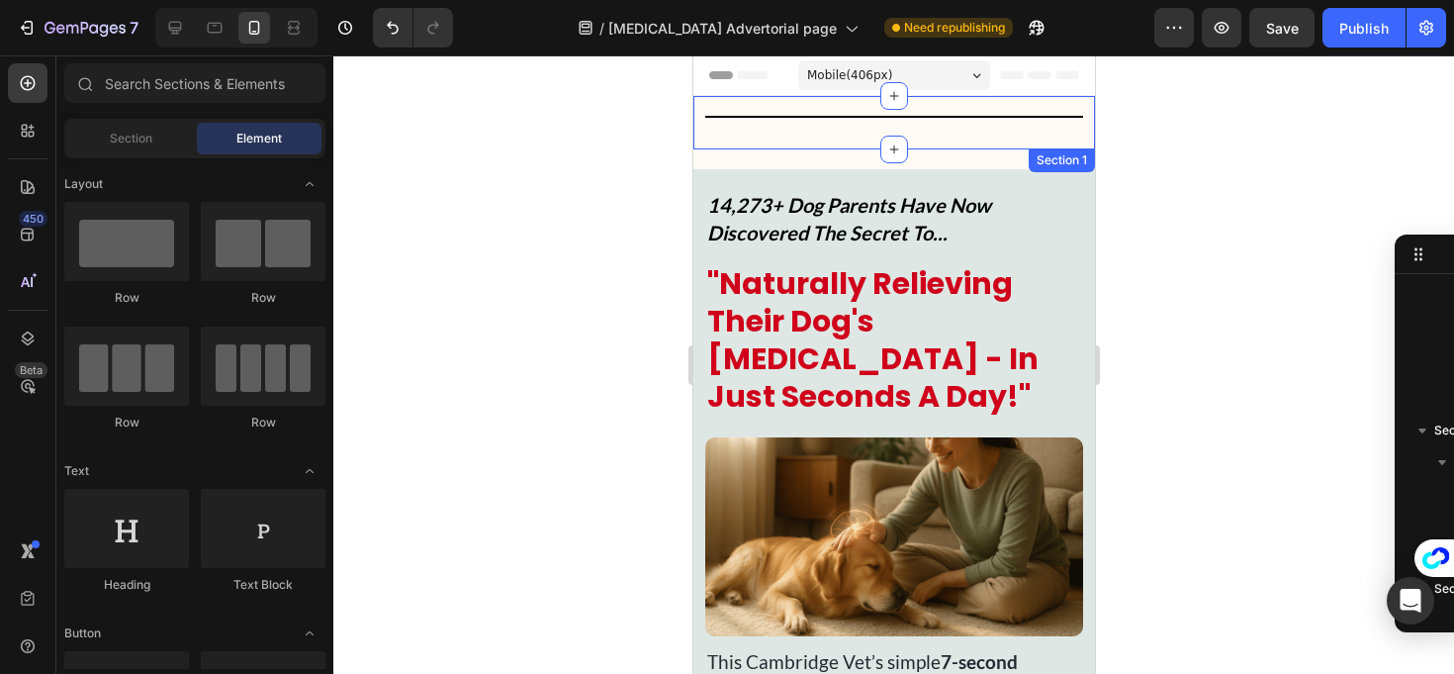
click at [848, 120] on div "Title Line Row Row Section 1" at bounding box center [894, 122] width 402 height 53
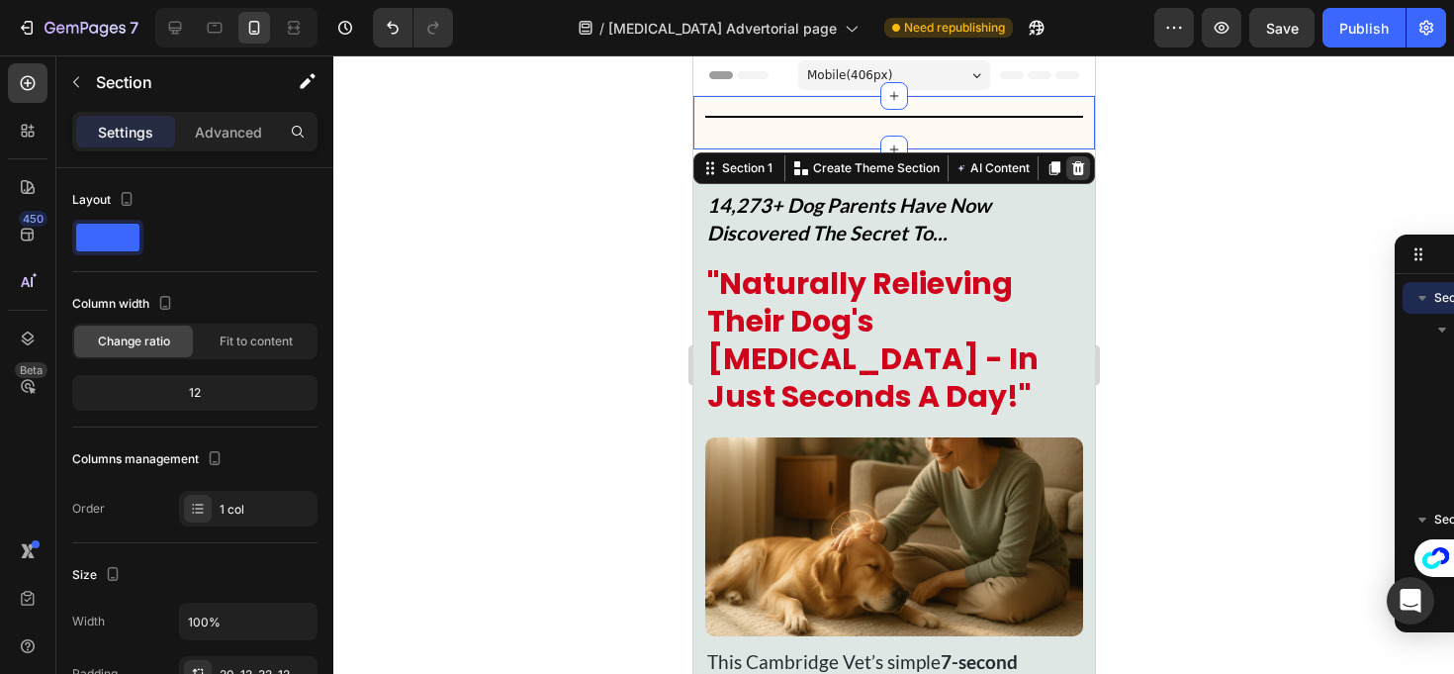
click at [1070, 162] on icon at bounding box center [1078, 168] width 16 height 16
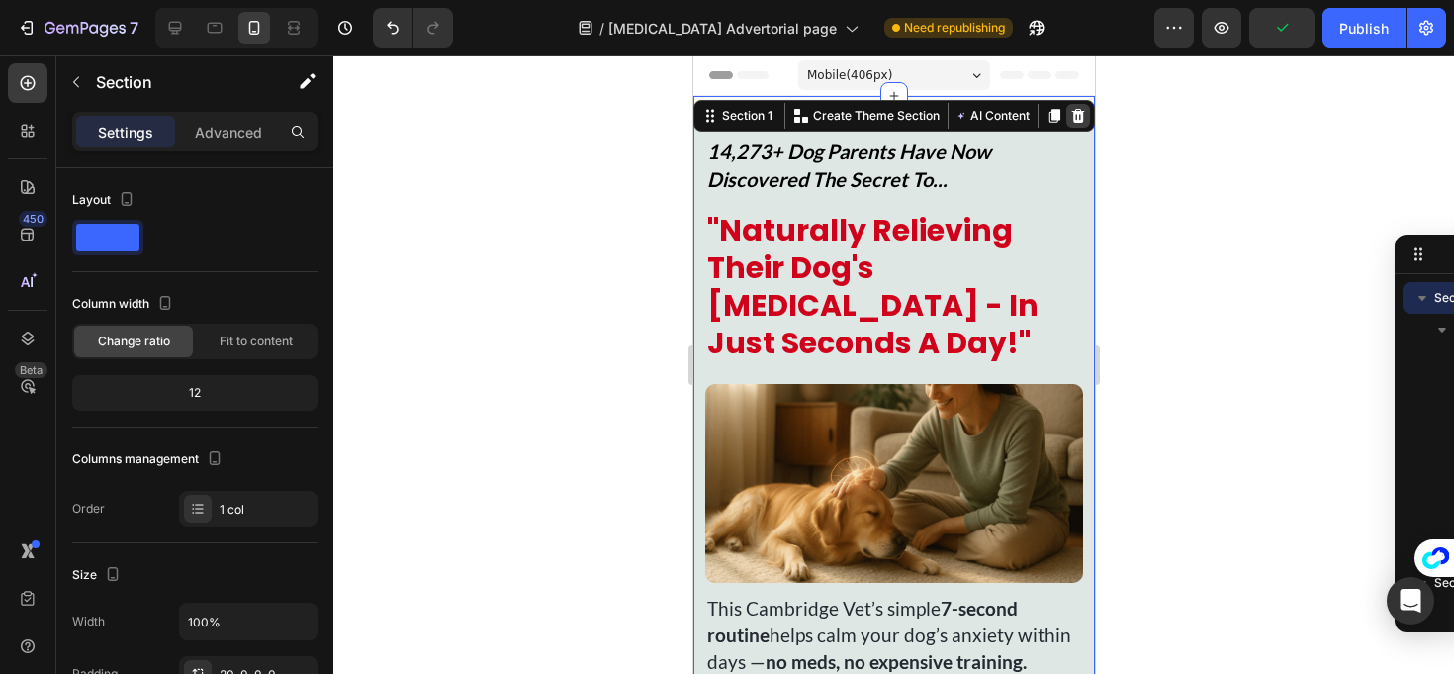
click at [1071, 117] on div at bounding box center [1078, 116] width 24 height 24
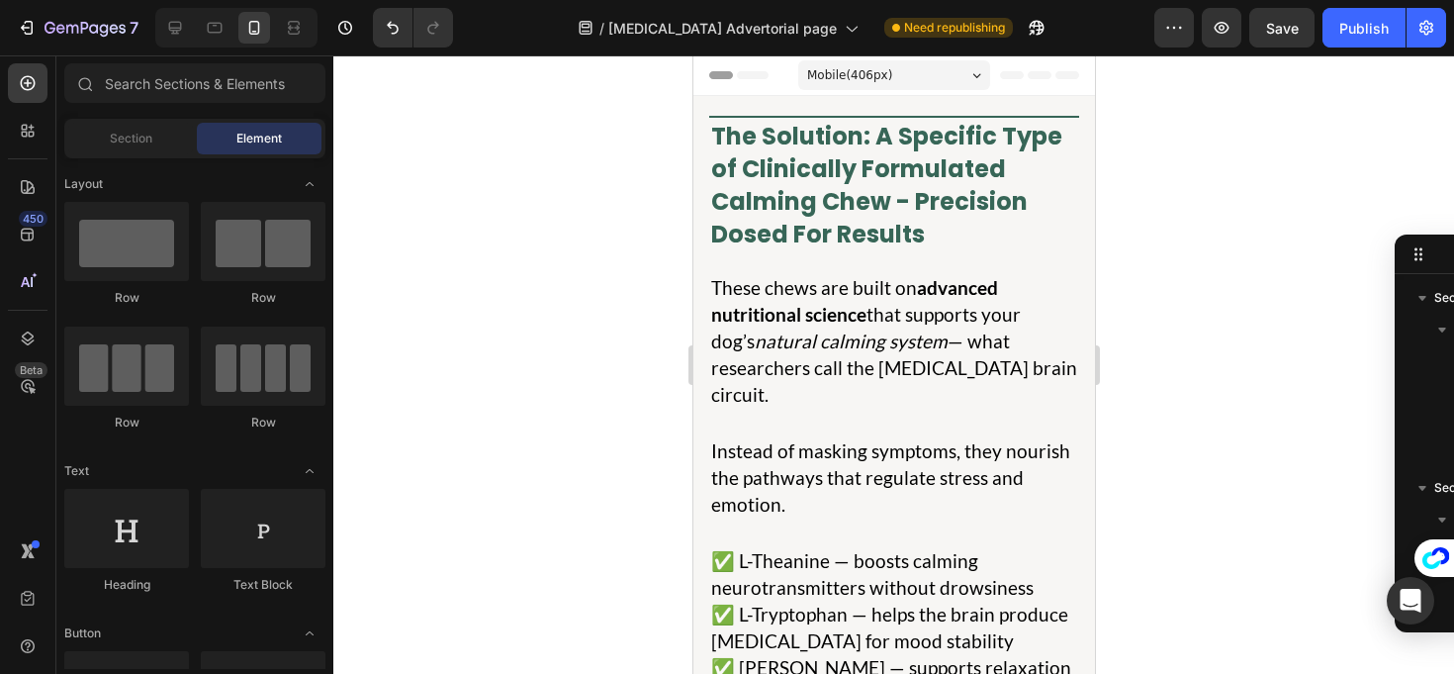
click at [370, 35] on div at bounding box center [409, 28] width 88 height 40
click at [373, 35] on button "Undo/Redo" at bounding box center [393, 28] width 40 height 40
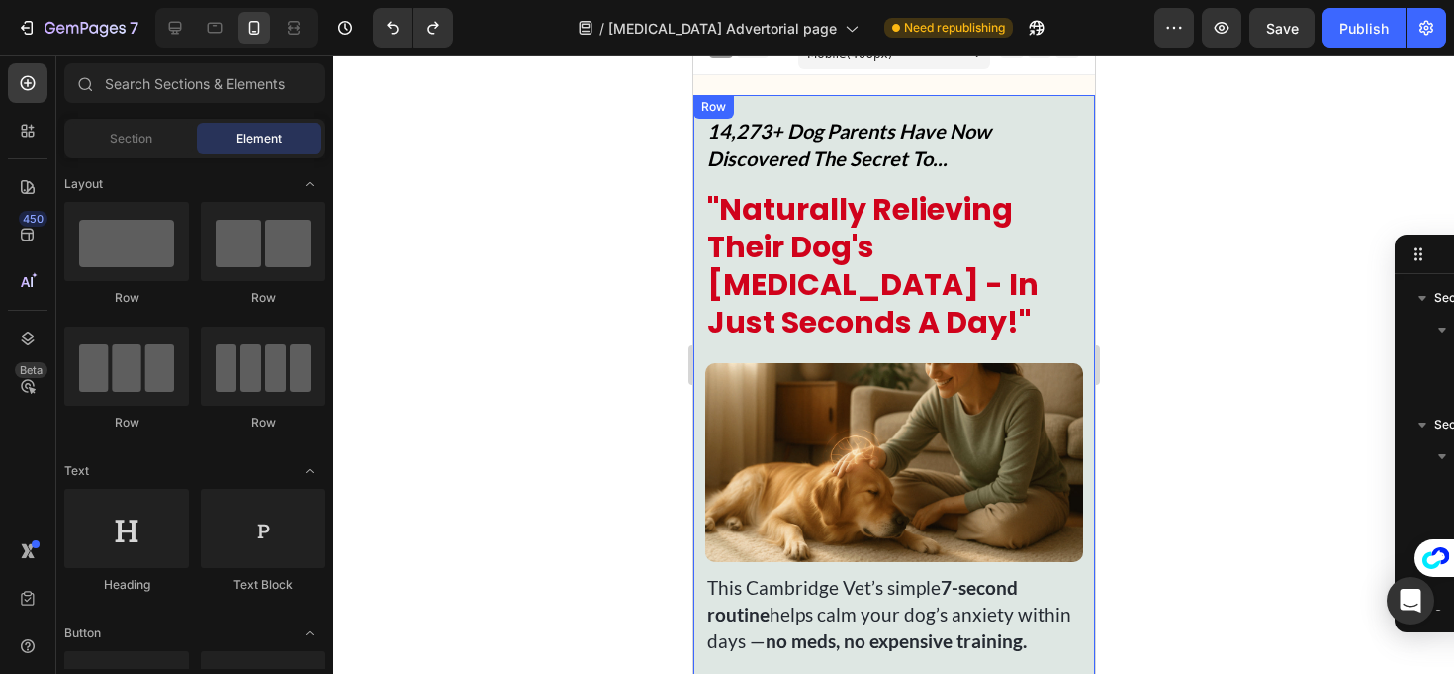
scroll to position [20, 0]
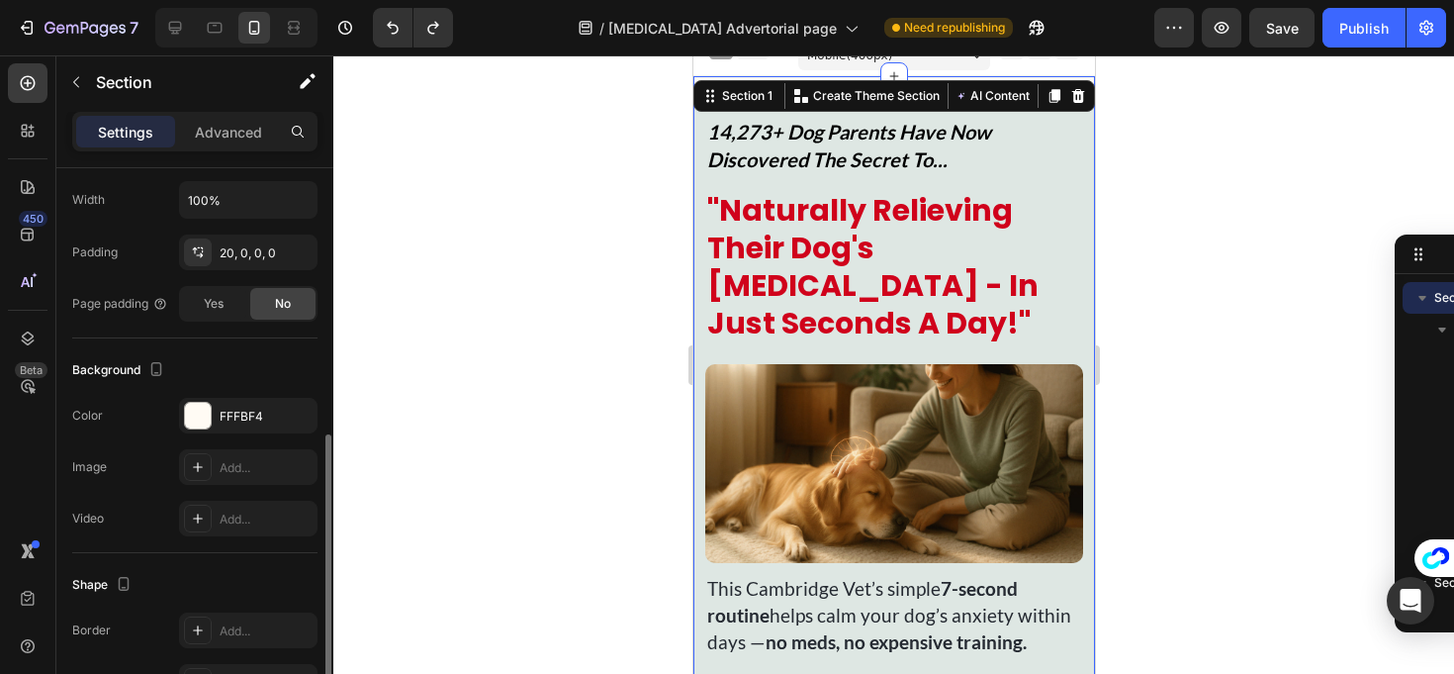
scroll to position [463, 0]
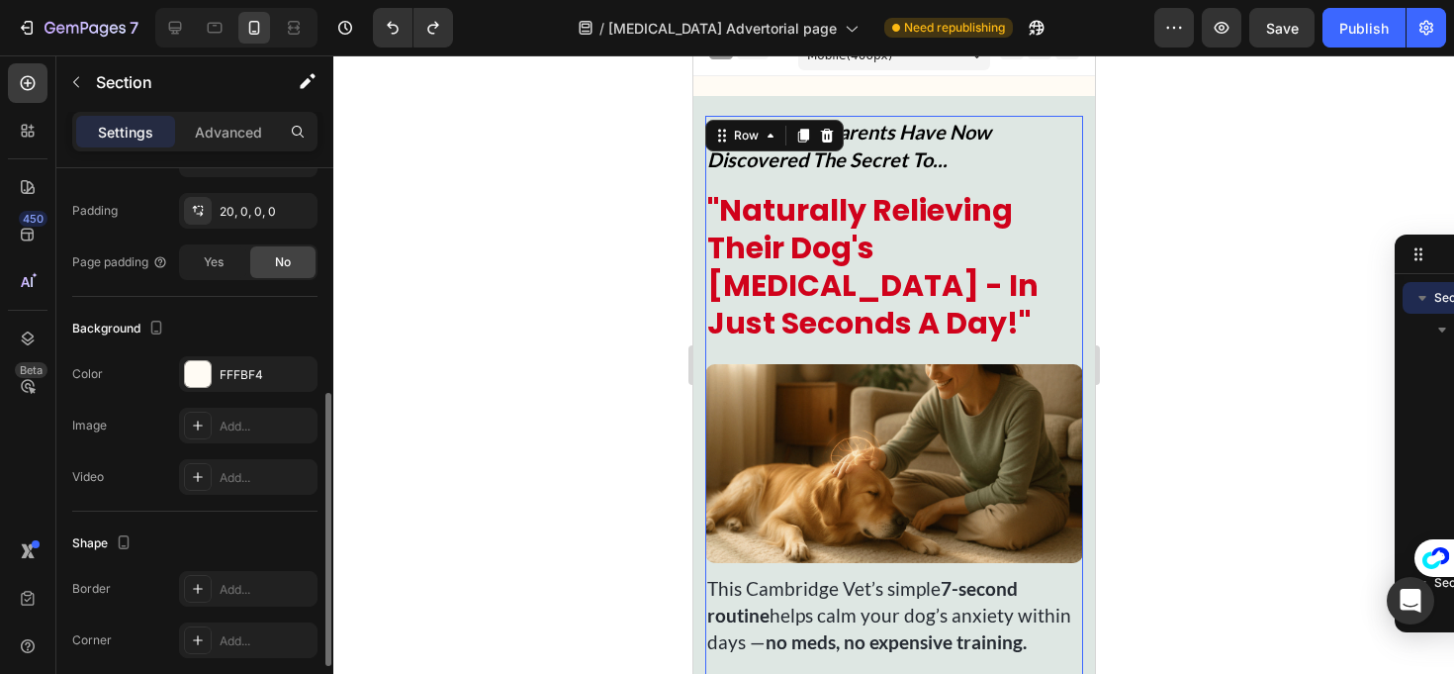
click at [780, 177] on div "14,273+ Dog Parents Have Now Discovered The Secret To... Text Block "Naturally …" at bounding box center [893, 678] width 378 height 1125
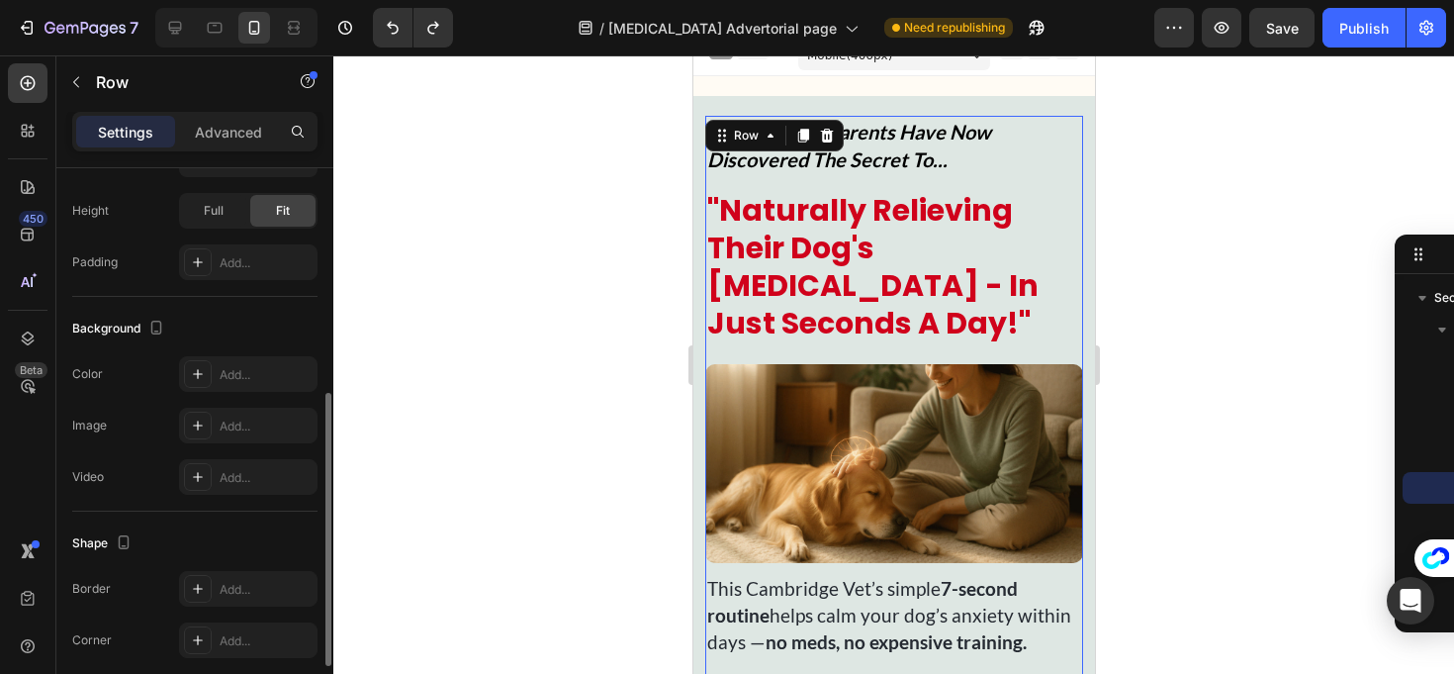
scroll to position [0, 0]
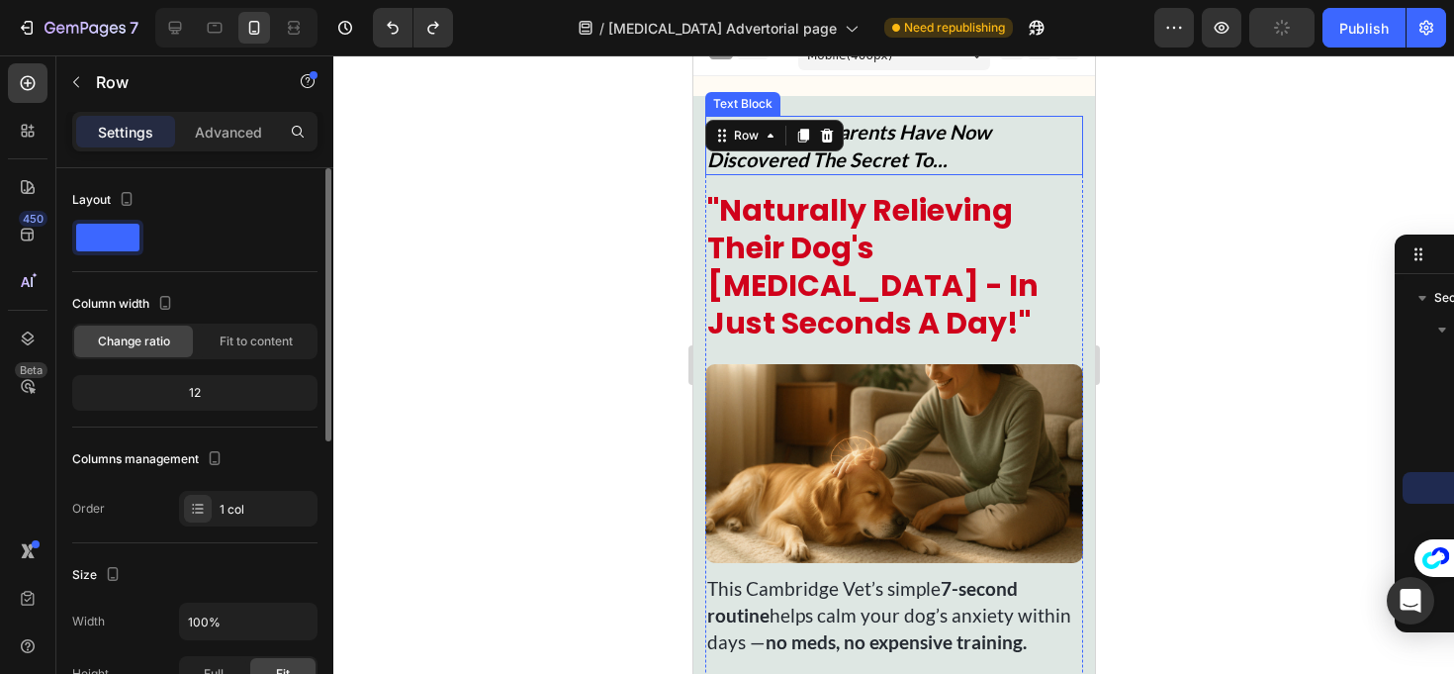
click at [1065, 118] on p "14,273+ Dog Parents Have Now Discovered The Secret To..." at bounding box center [893, 145] width 374 height 55
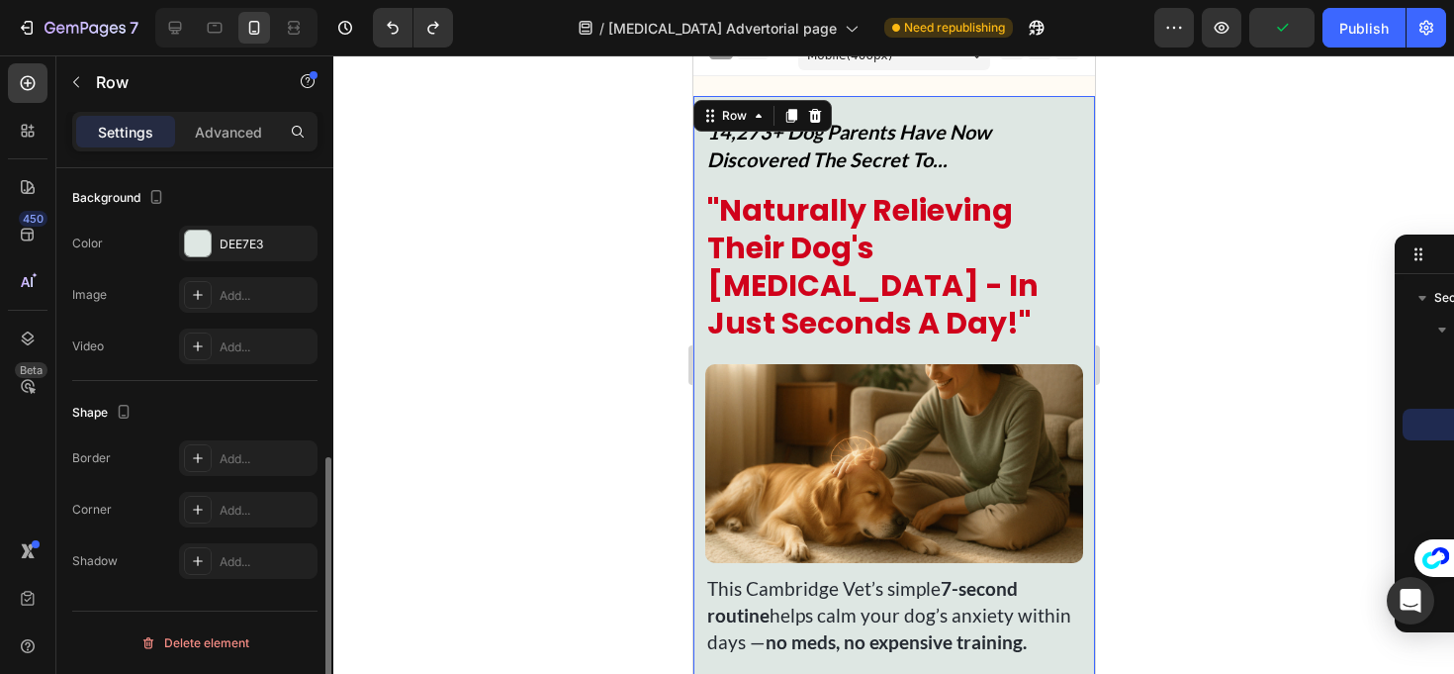
scroll to position [564, 0]
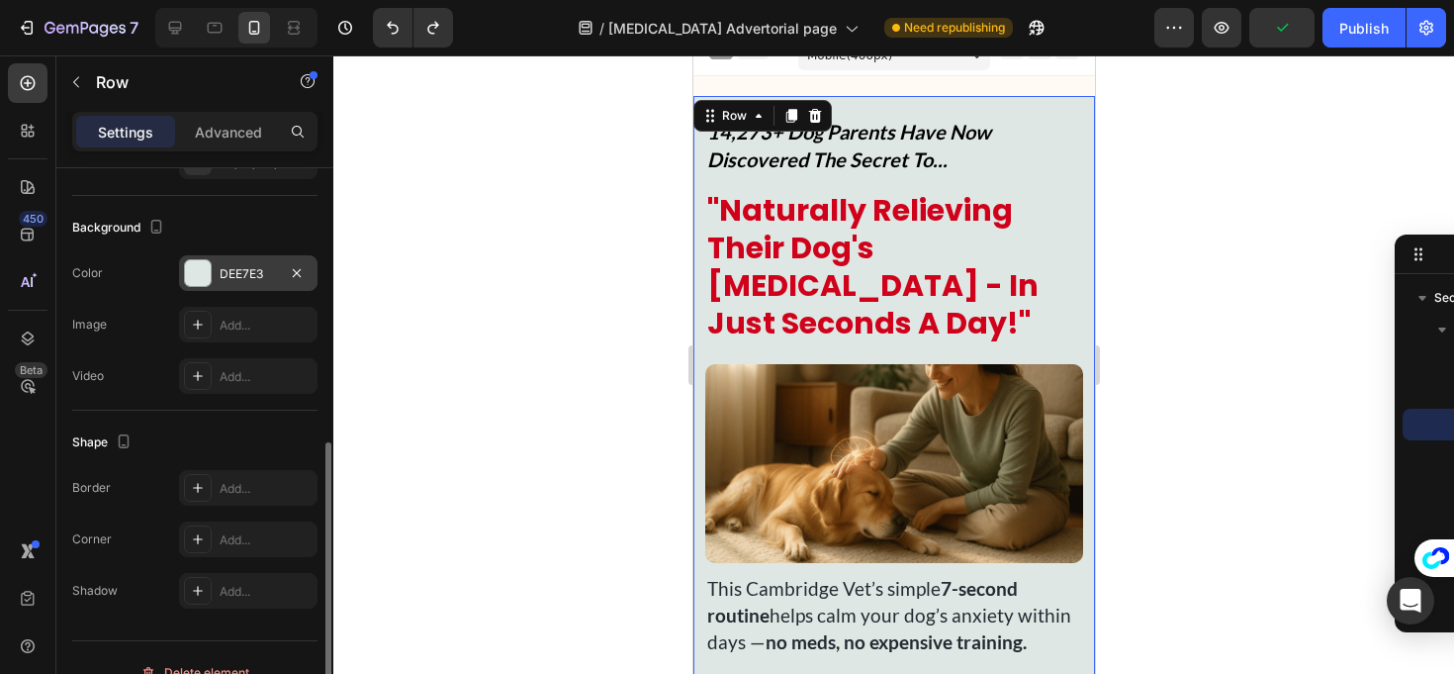
click at [248, 281] on div "DEE7E3" at bounding box center [248, 274] width 57 height 18
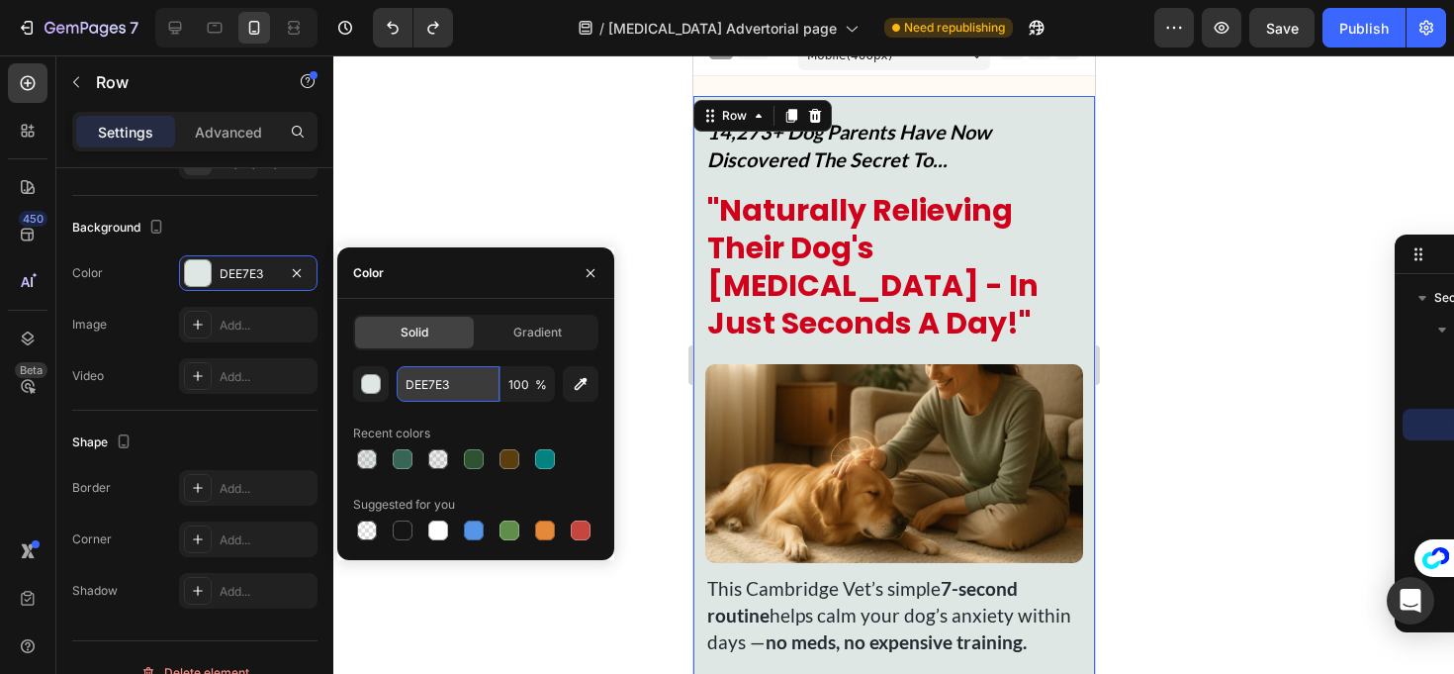
click at [432, 380] on input "DEE7E3" at bounding box center [448, 384] width 103 height 36
click at [411, 385] on input "DEE7E3" at bounding box center [448, 384] width 103 height 36
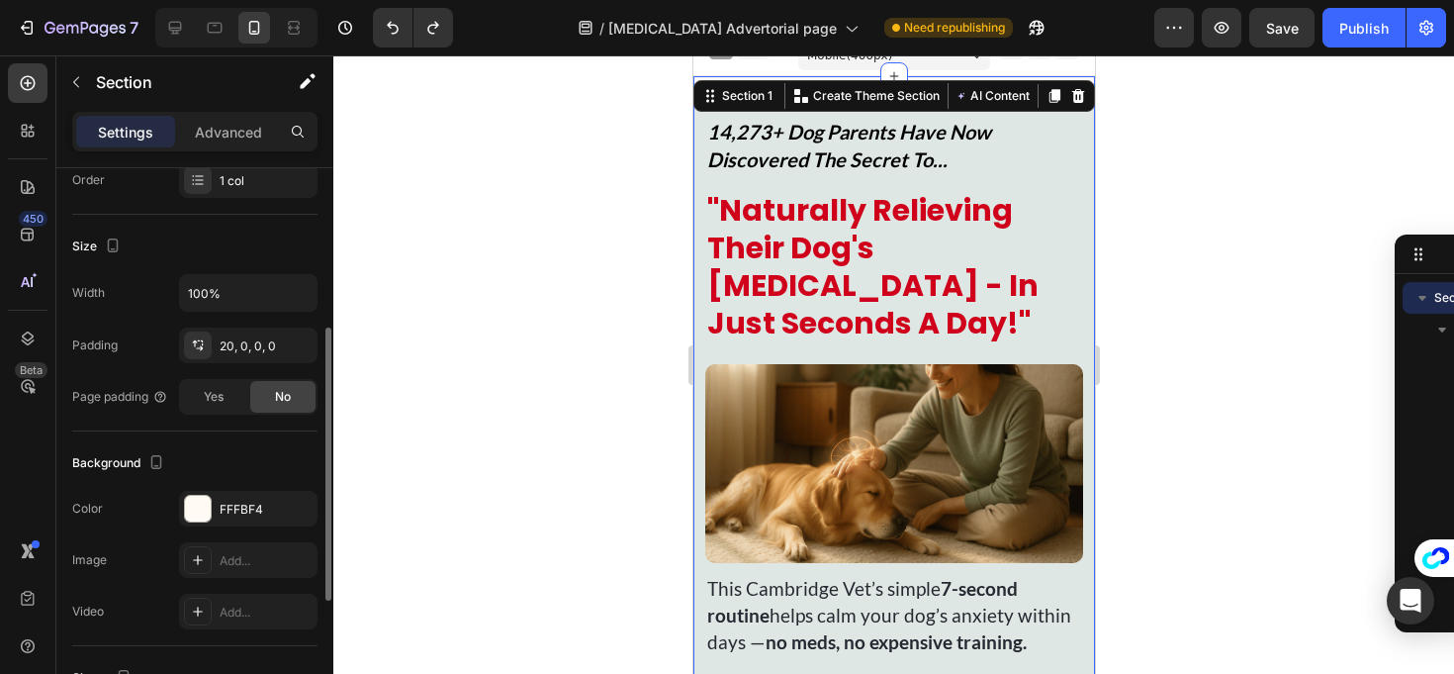
scroll to position [474, 0]
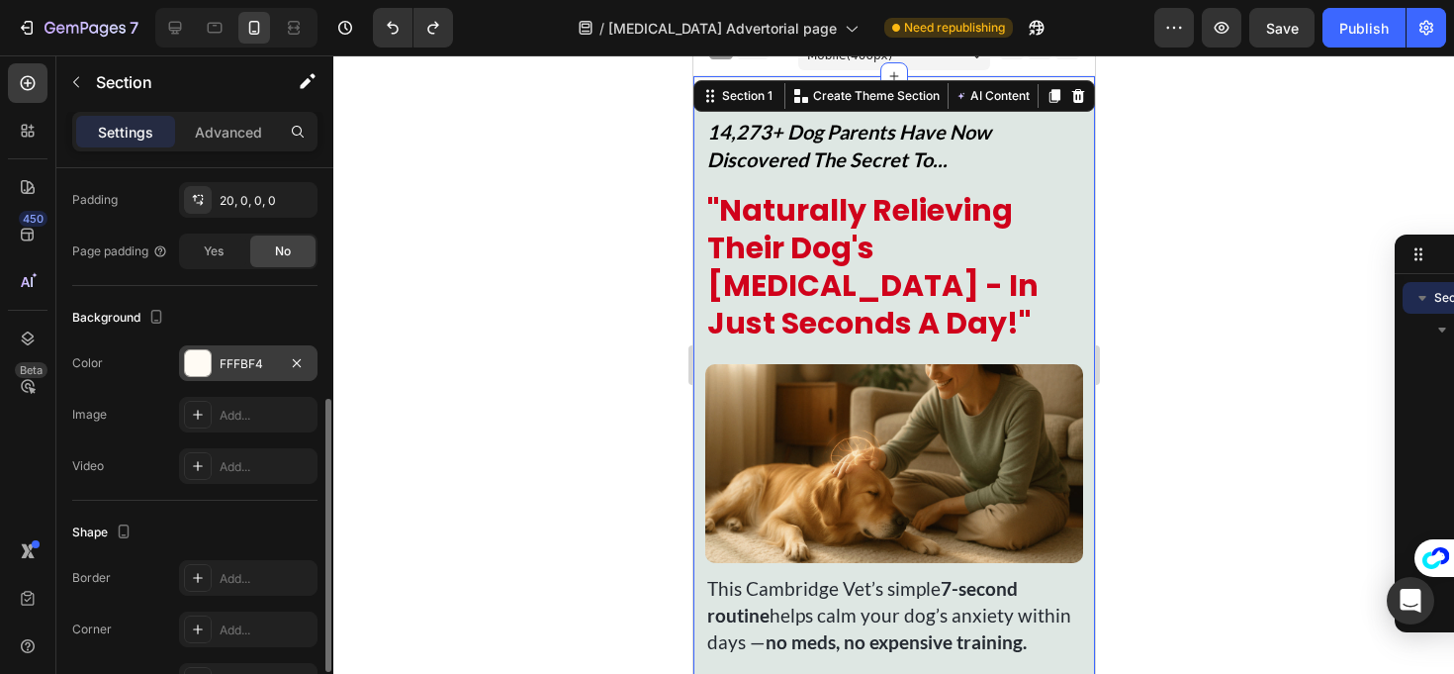
click at [234, 360] on div "FFFBF4" at bounding box center [248, 364] width 57 height 18
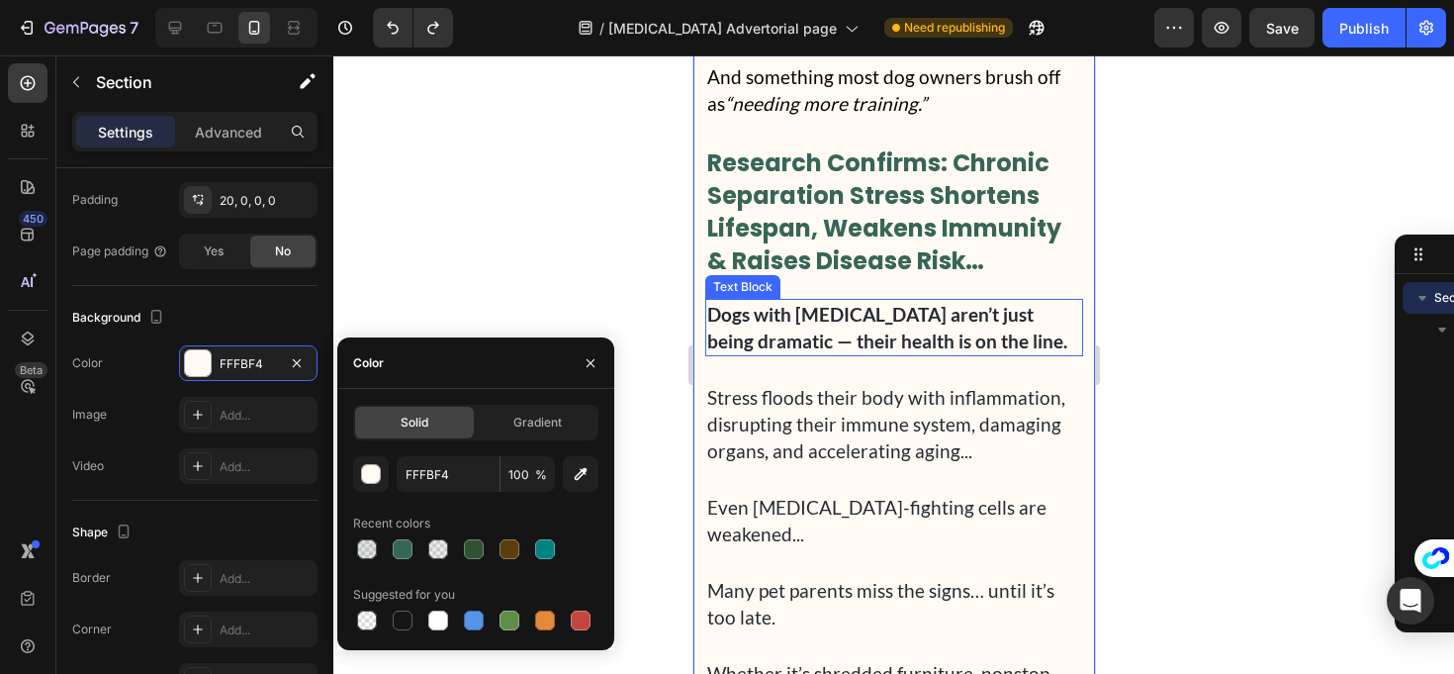
scroll to position [2073, 0]
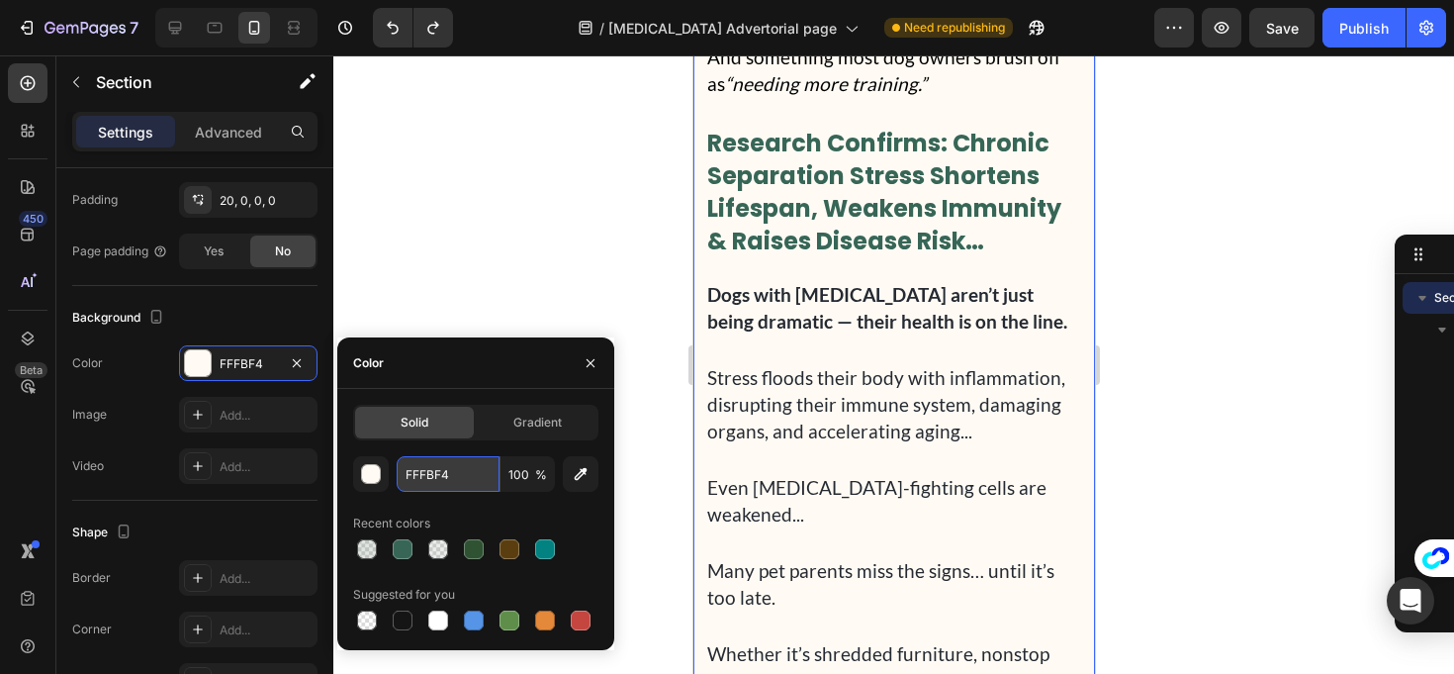
click at [419, 469] on input "FFFBF4" at bounding box center [448, 474] width 103 height 36
paste input "DEE7E3"
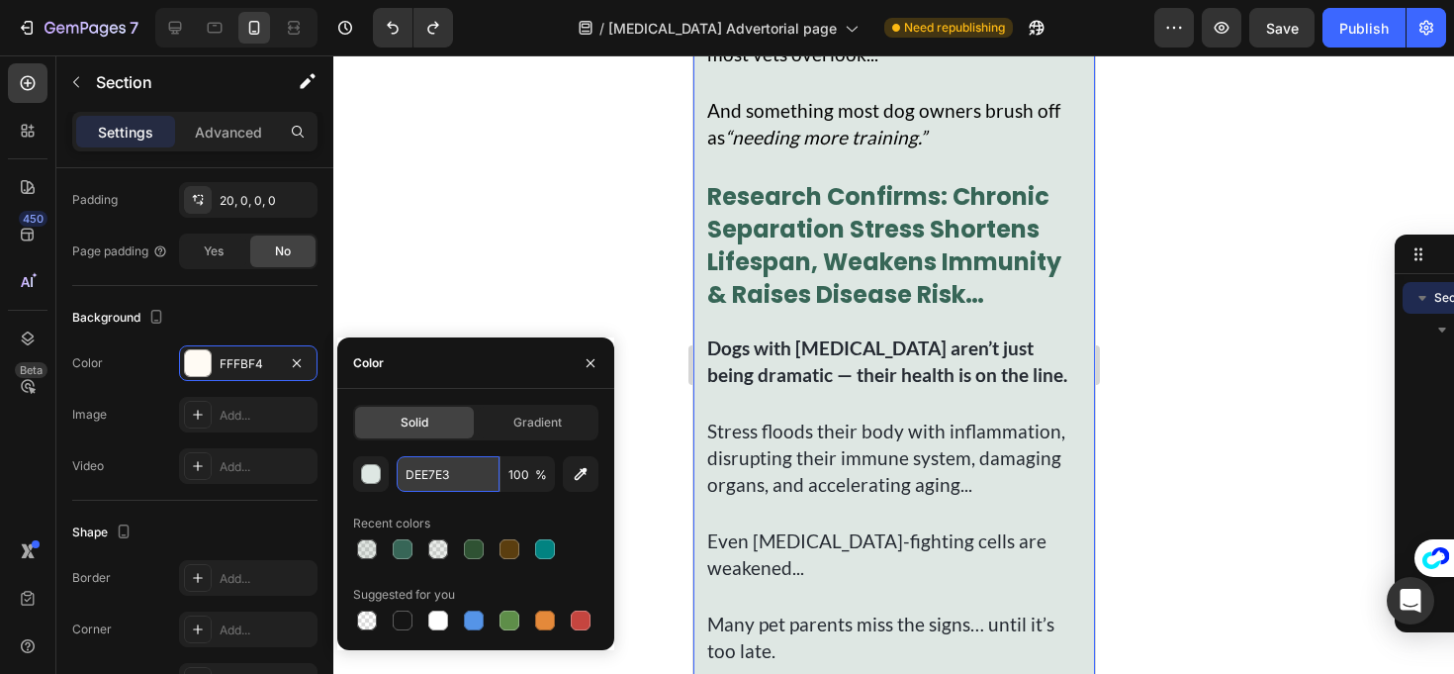
type input "FFFBF4"
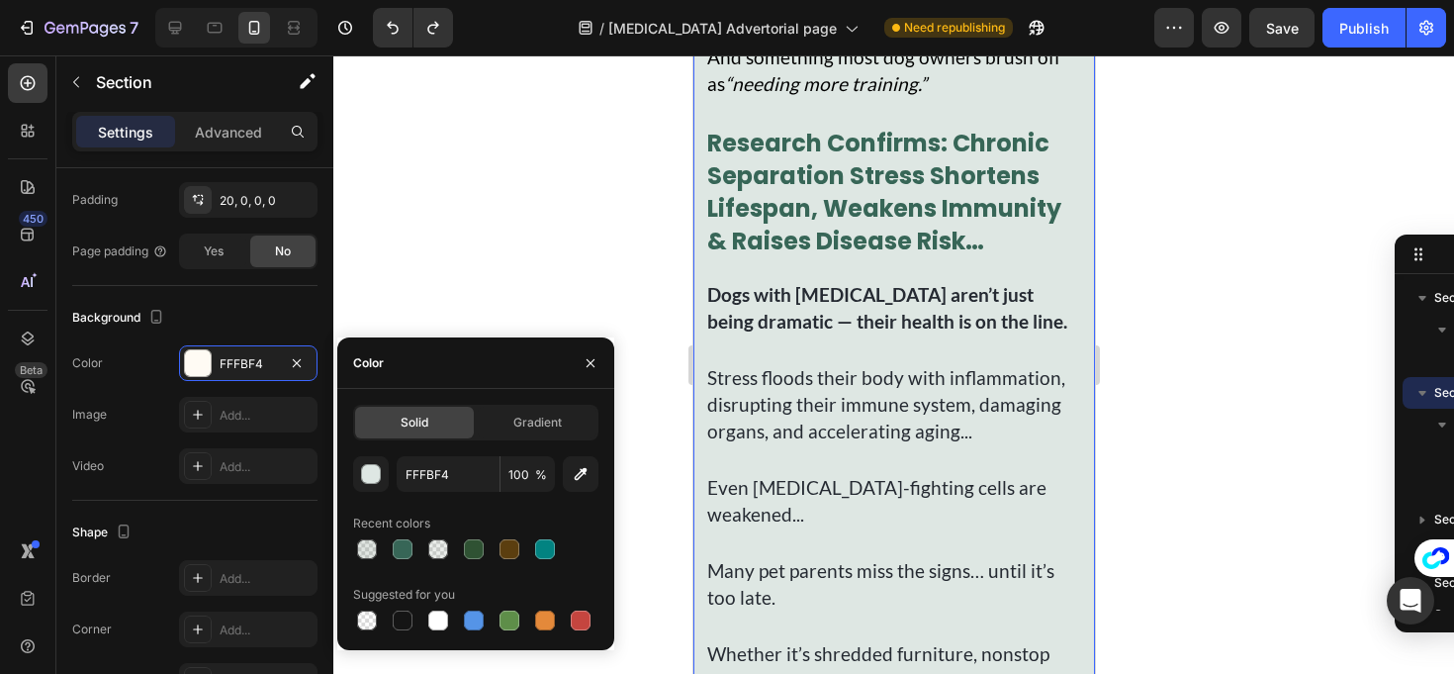
click at [487, 330] on div at bounding box center [893, 364] width 1121 height 618
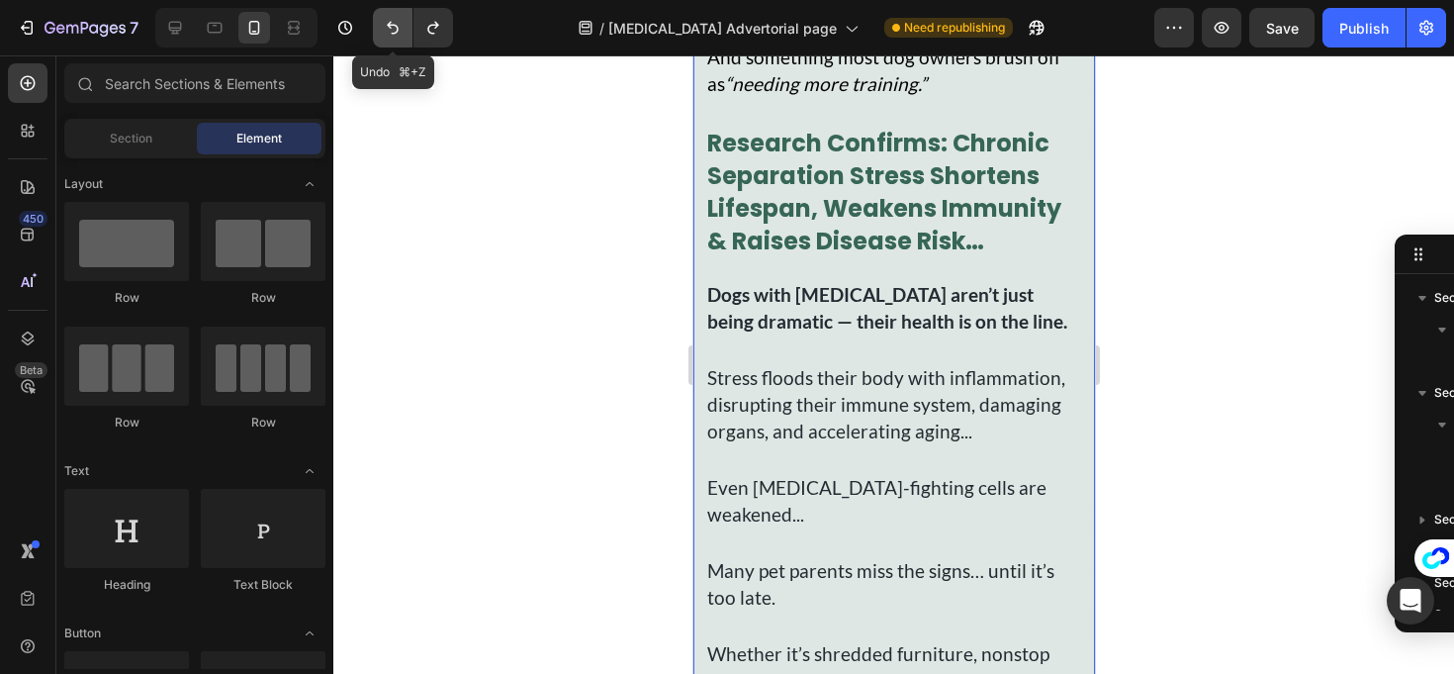
click at [404, 38] on button "Undo/Redo" at bounding box center [393, 28] width 40 height 40
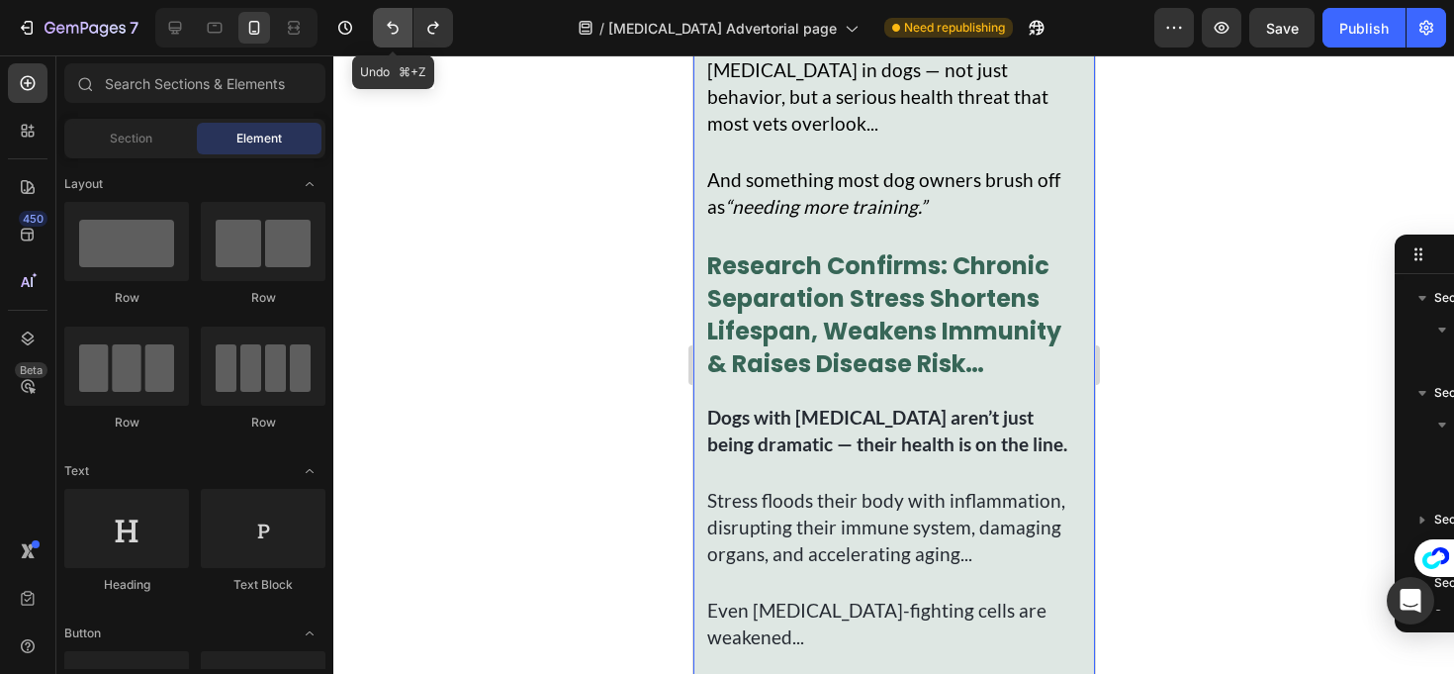
scroll to position [2249, 0]
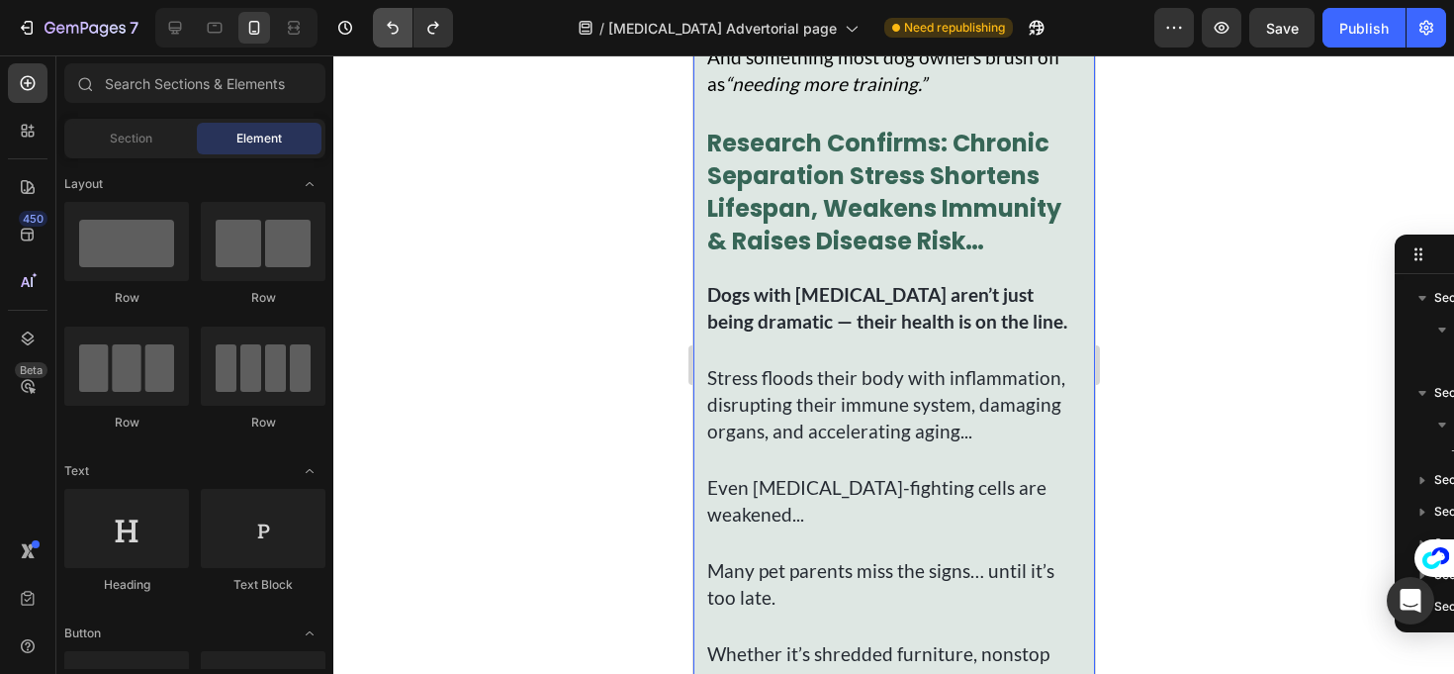
click at [390, 46] on button "Undo/Redo" at bounding box center [393, 28] width 40 height 40
click at [390, 47] on button "Undo/Redo" at bounding box center [393, 28] width 40 height 40
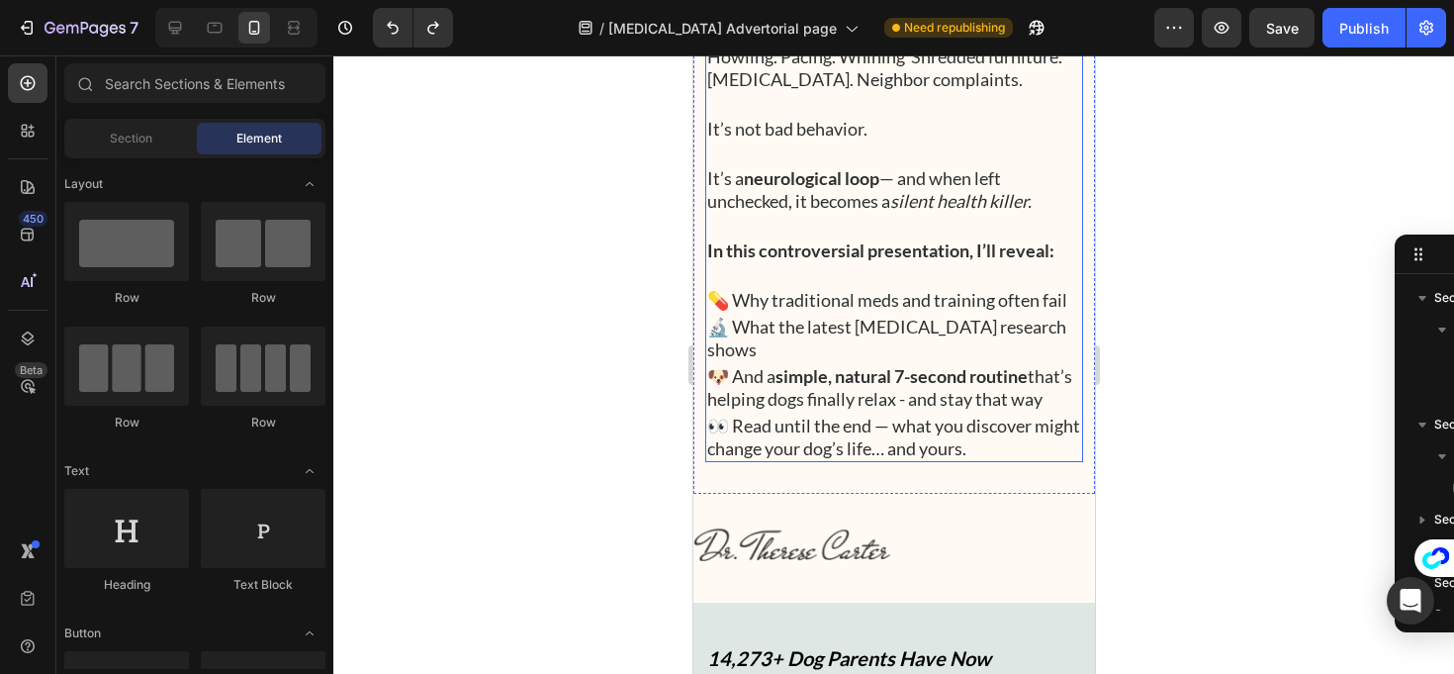
scroll to position [0, 0]
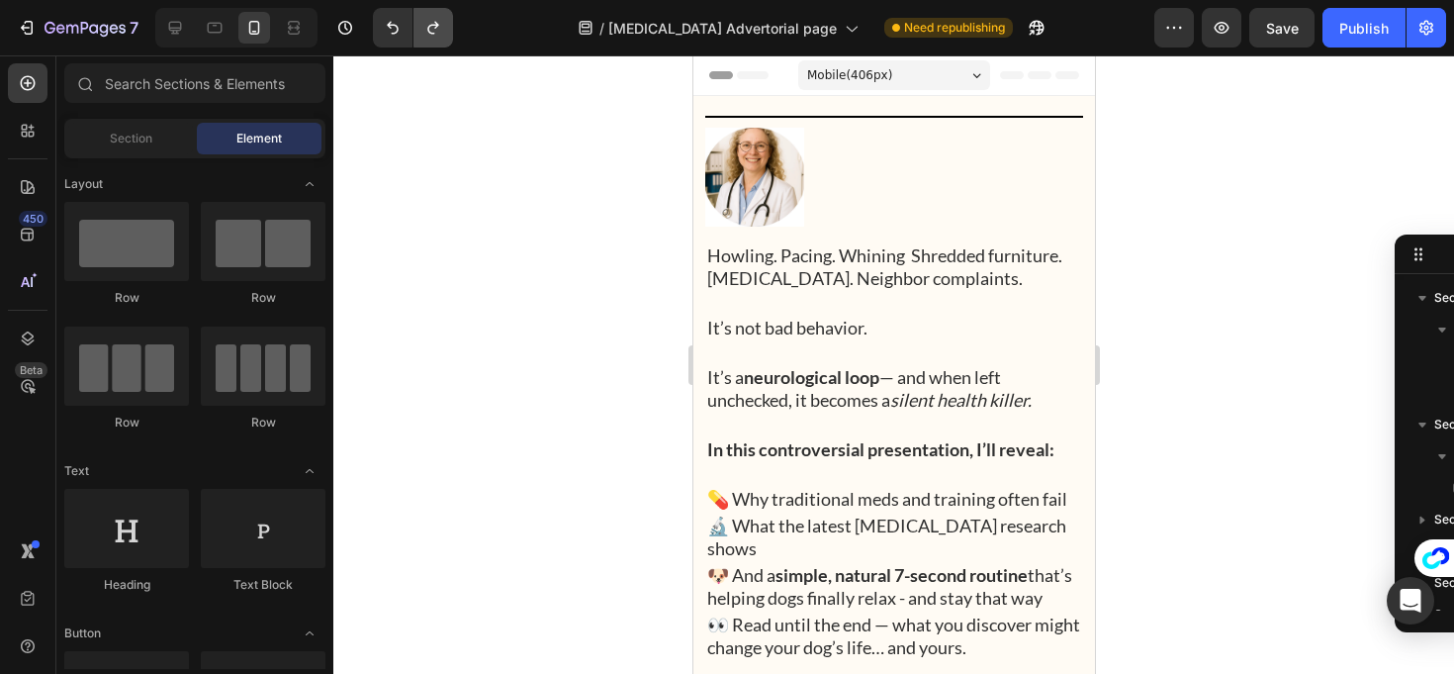
click at [445, 28] on button "Undo/Redo" at bounding box center [434, 28] width 40 height 40
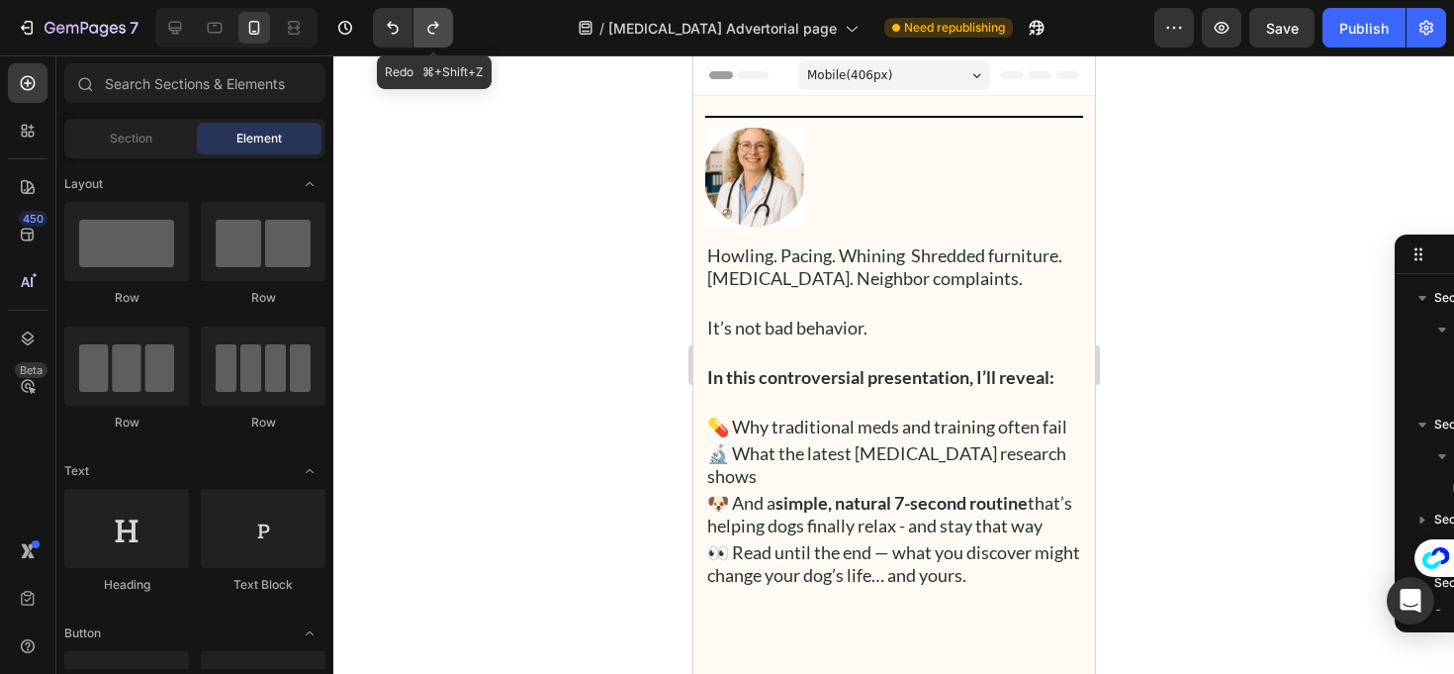
click at [435, 30] on icon "Undo/Redo" at bounding box center [433, 28] width 20 height 20
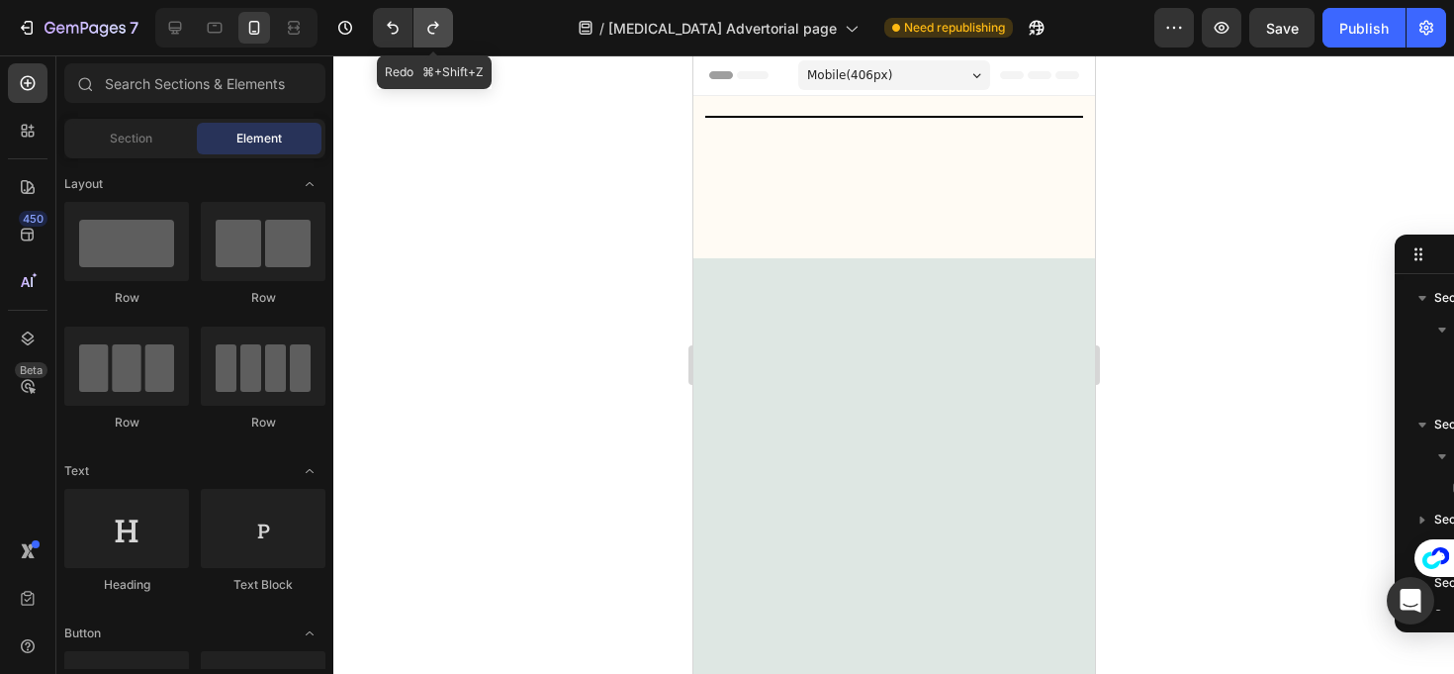
click at [435, 30] on icon "Undo/Redo" at bounding box center [433, 28] width 20 height 20
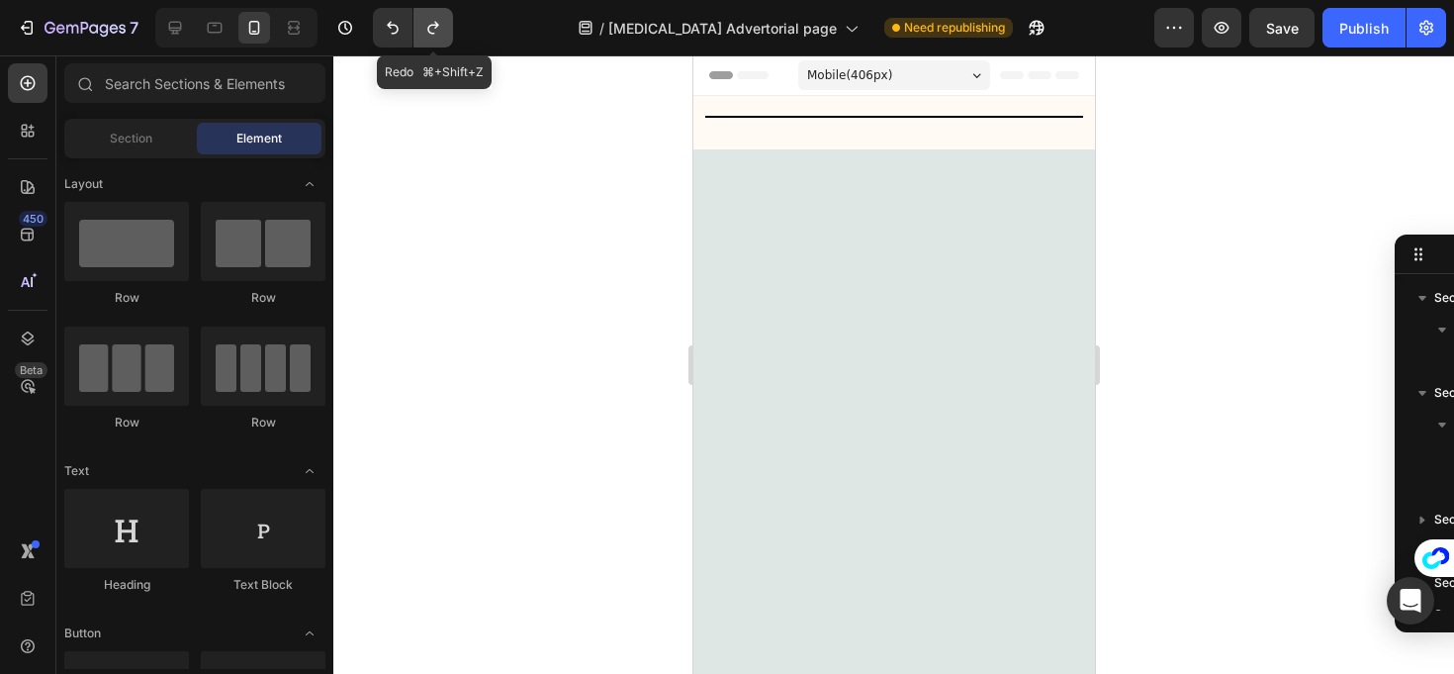
click at [435, 30] on icon "Undo/Redo" at bounding box center [433, 28] width 20 height 20
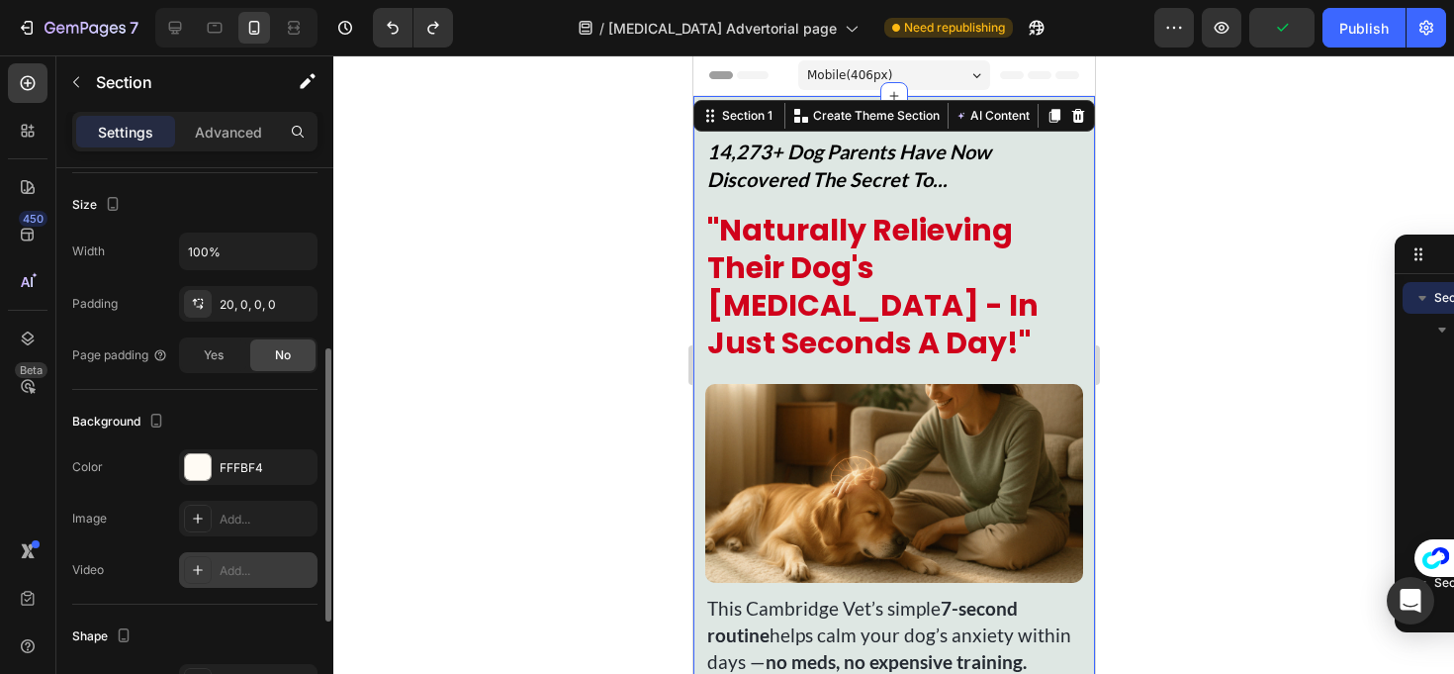
scroll to position [555, 0]
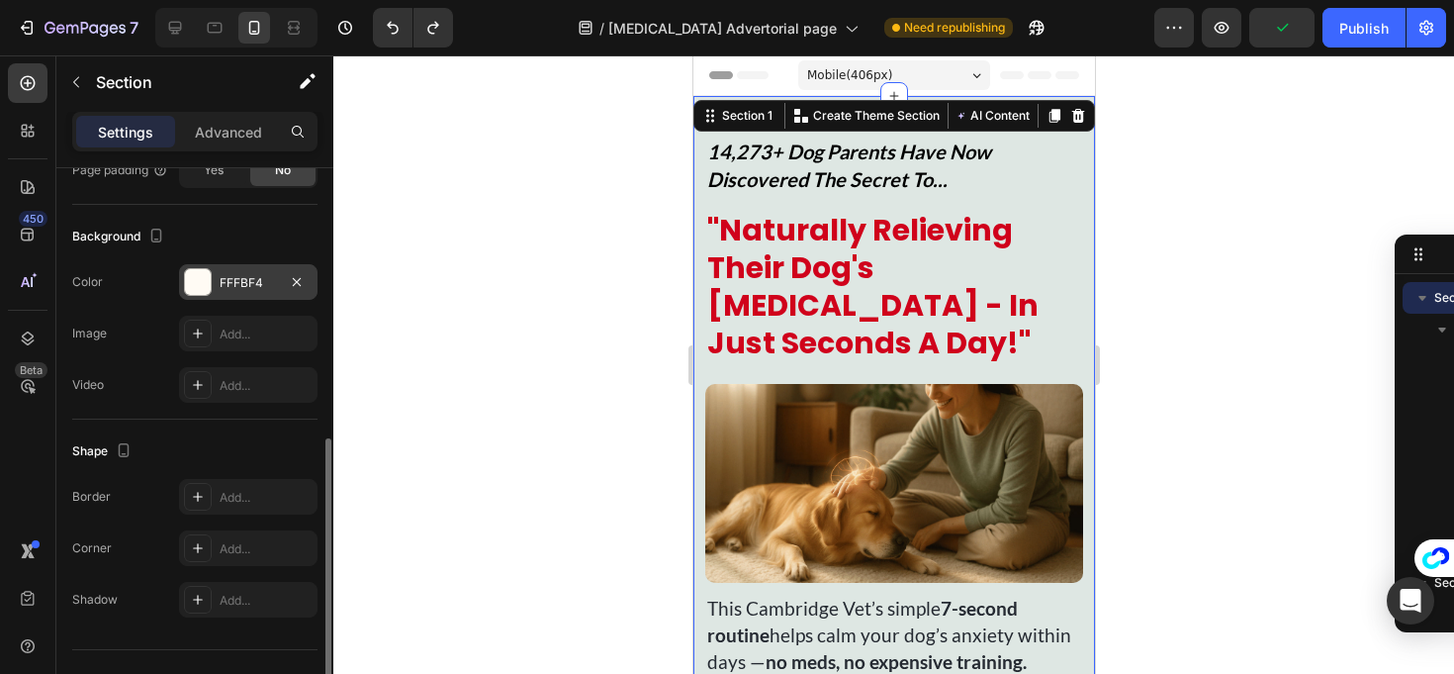
click at [246, 285] on div "FFFBF4" at bounding box center [248, 283] width 57 height 18
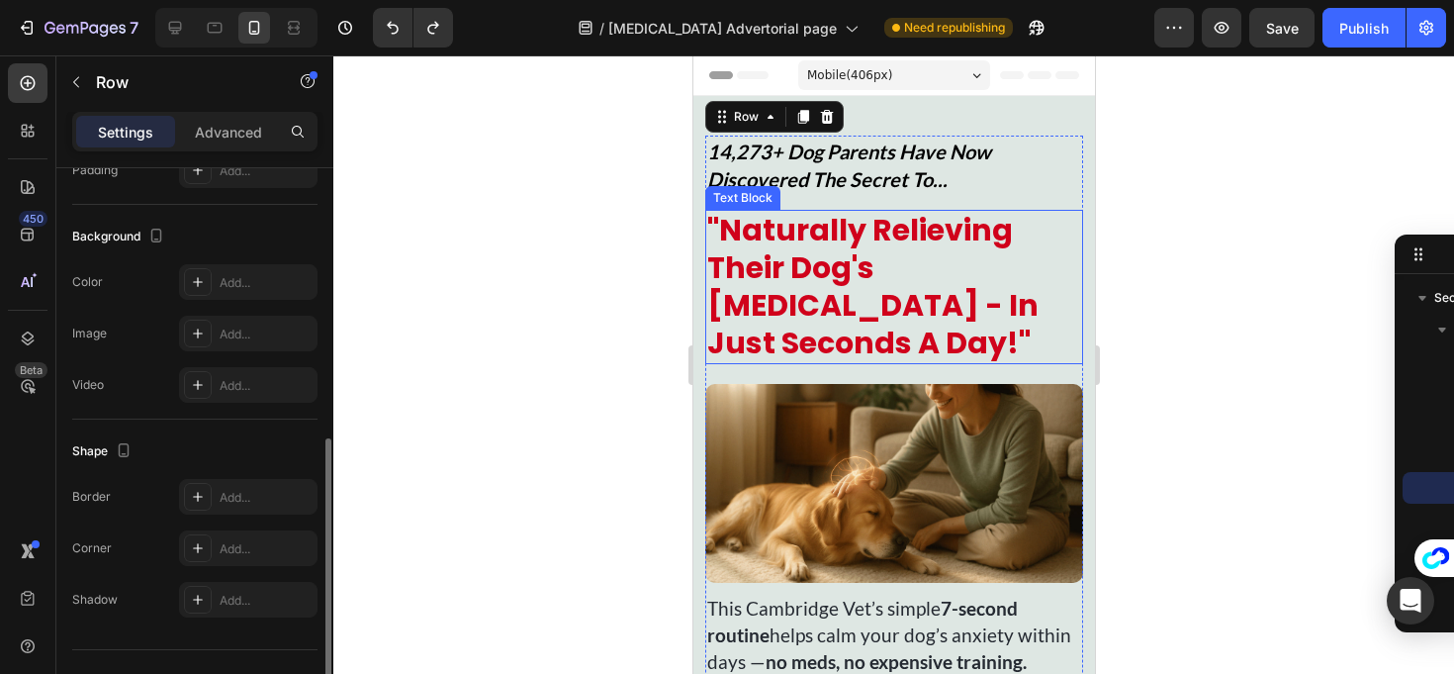
scroll to position [0, 0]
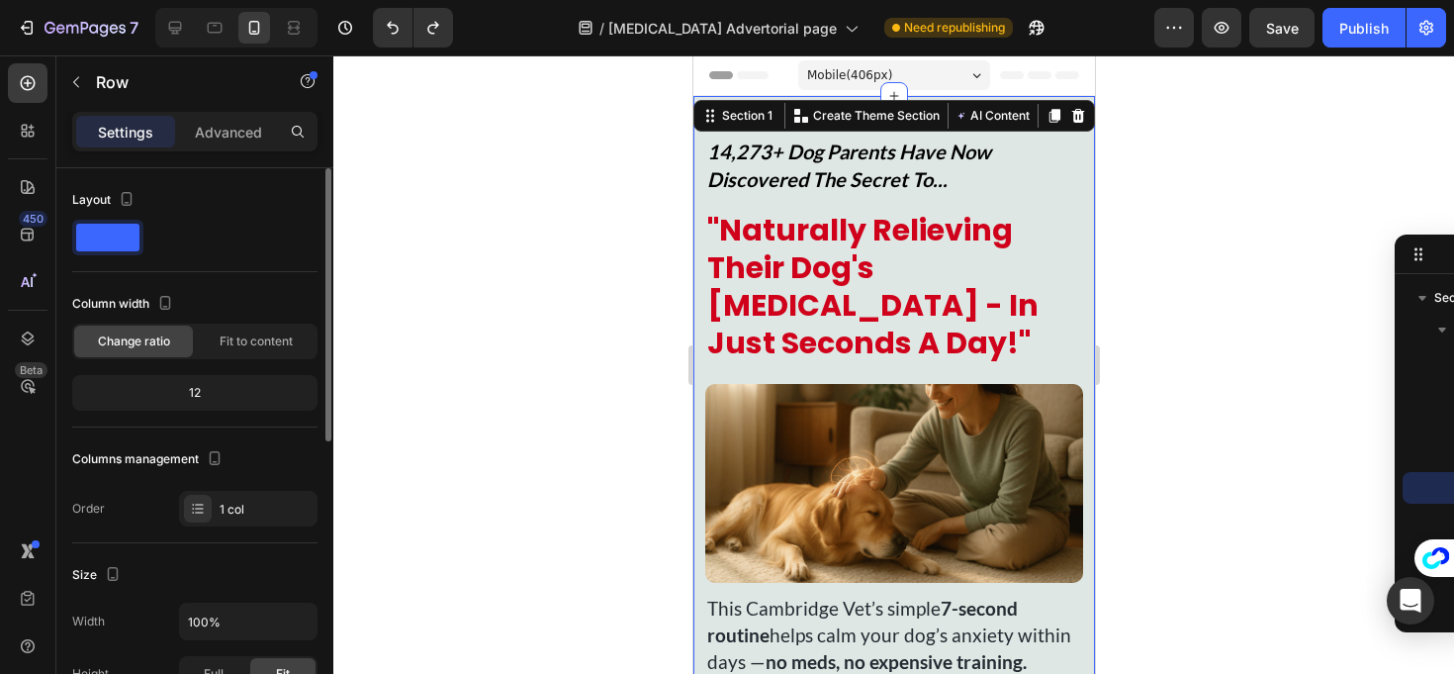
click at [1014, 113] on div "Section 1 Create Theme Section AI Content Write with GemAI What would you like …" at bounding box center [894, 116] width 402 height 32
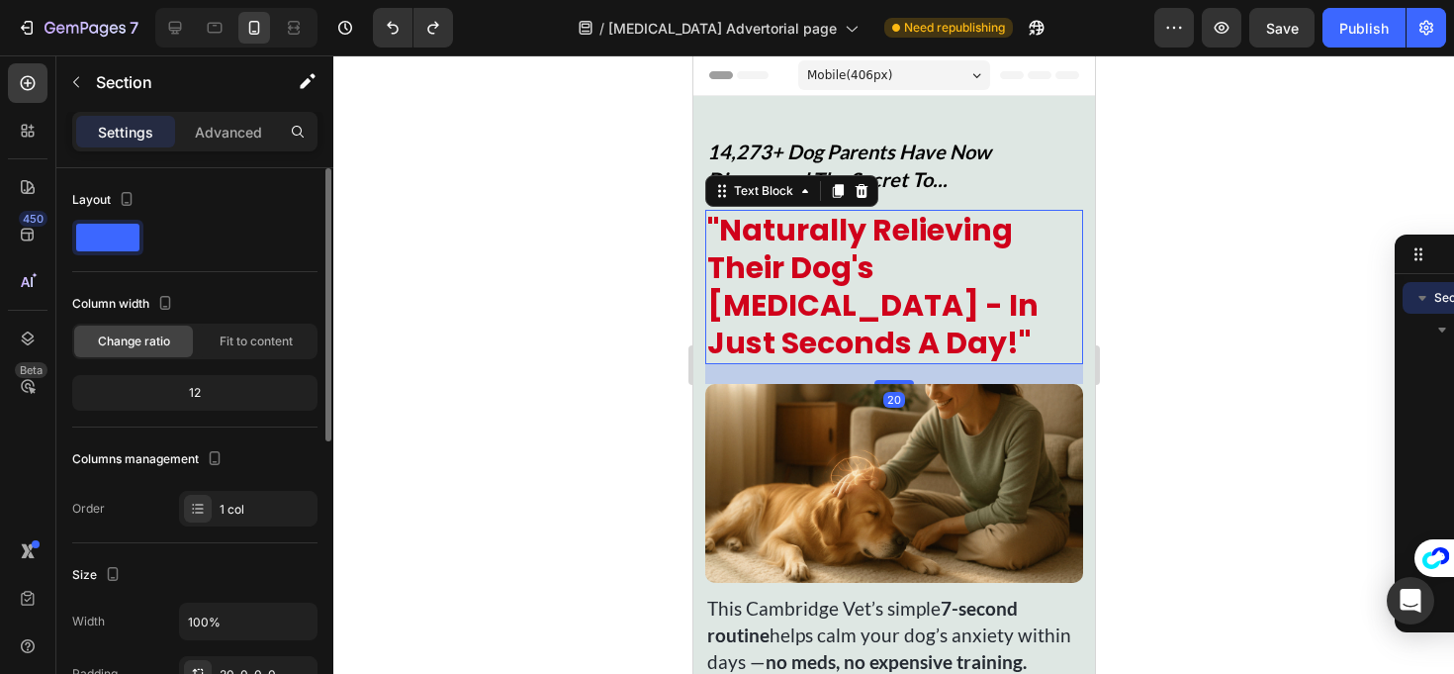
click at [800, 221] on p ""Naturally Relieving Their Dog's [MEDICAL_DATA] - In Just Seconds A Day!"" at bounding box center [893, 287] width 374 height 150
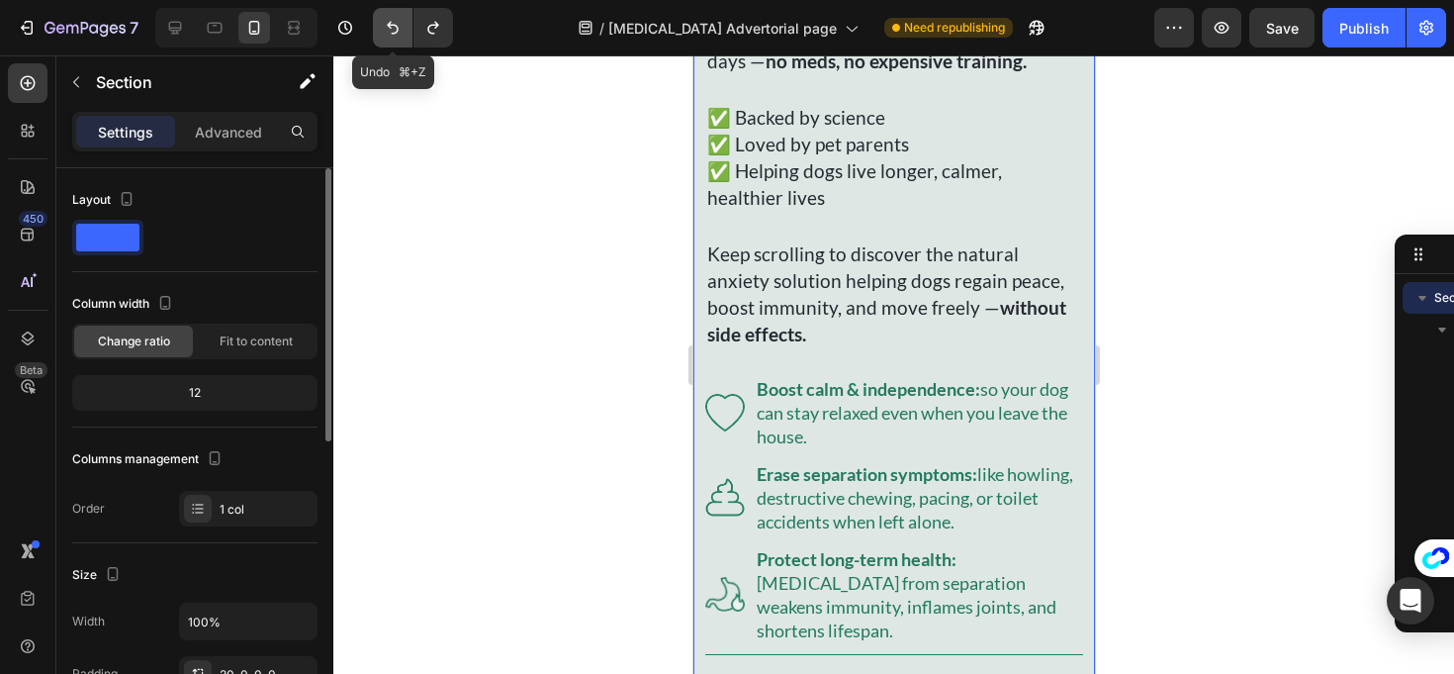
click at [401, 33] on icon "Undo/Redo" at bounding box center [393, 28] width 20 height 20
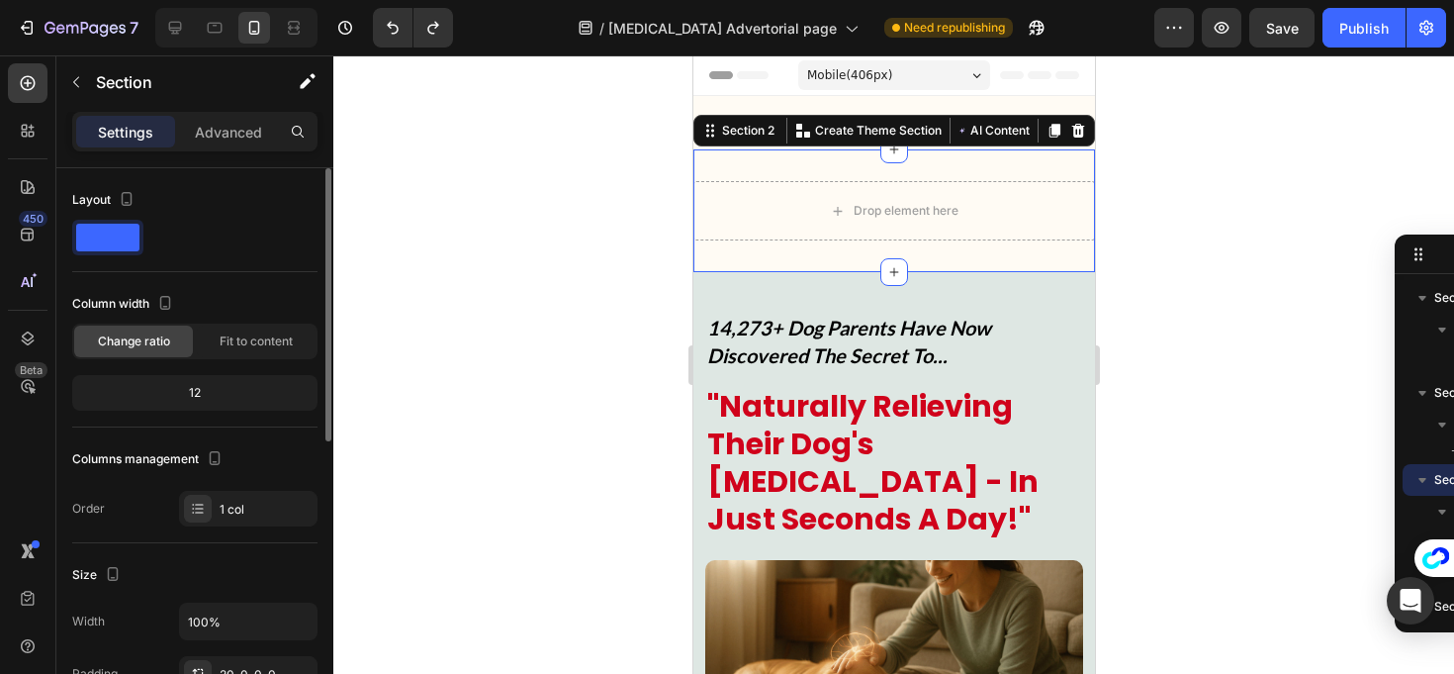
click at [759, 268] on div "Drop element here Section 2 Create Theme Section AI Content Write with GemAI Wh…" at bounding box center [894, 210] width 402 height 123
click at [1070, 123] on icon at bounding box center [1078, 131] width 16 height 16
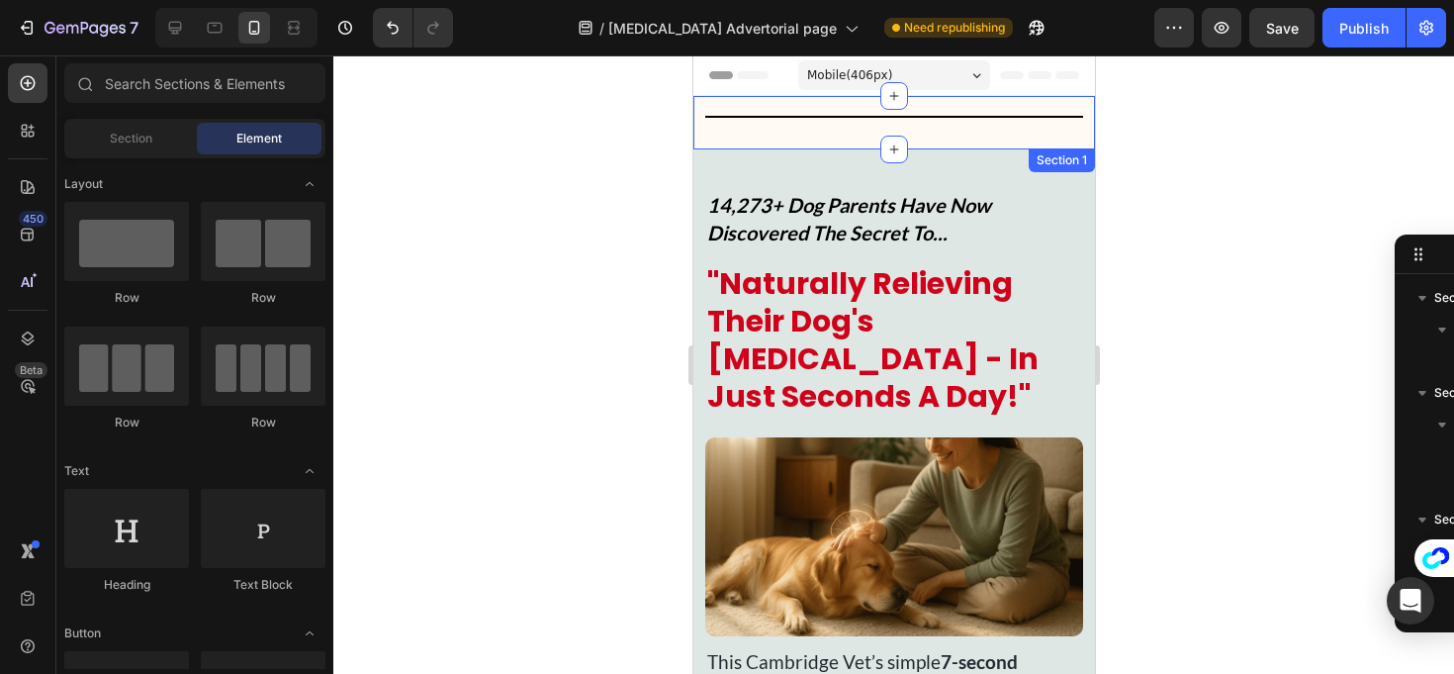
click at [796, 116] on div at bounding box center [893, 117] width 378 height 2
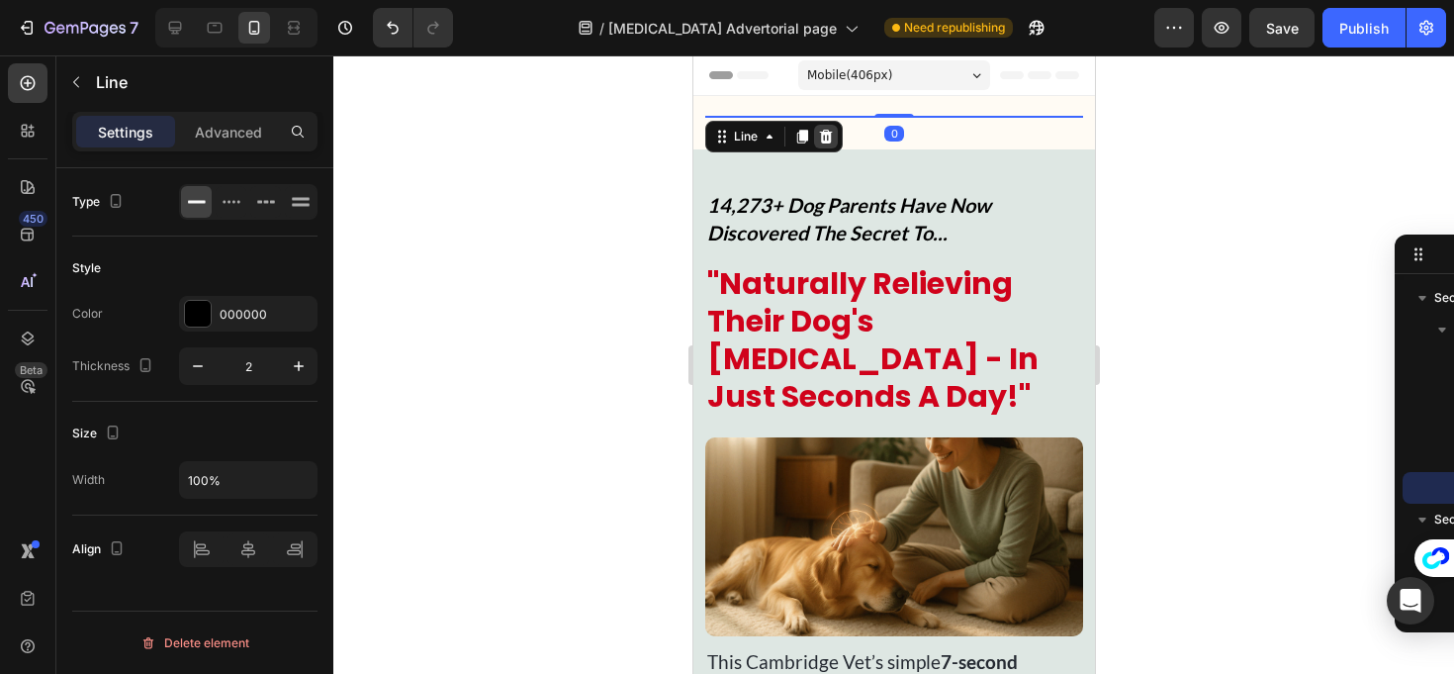
click at [827, 136] on icon at bounding box center [825, 137] width 13 height 14
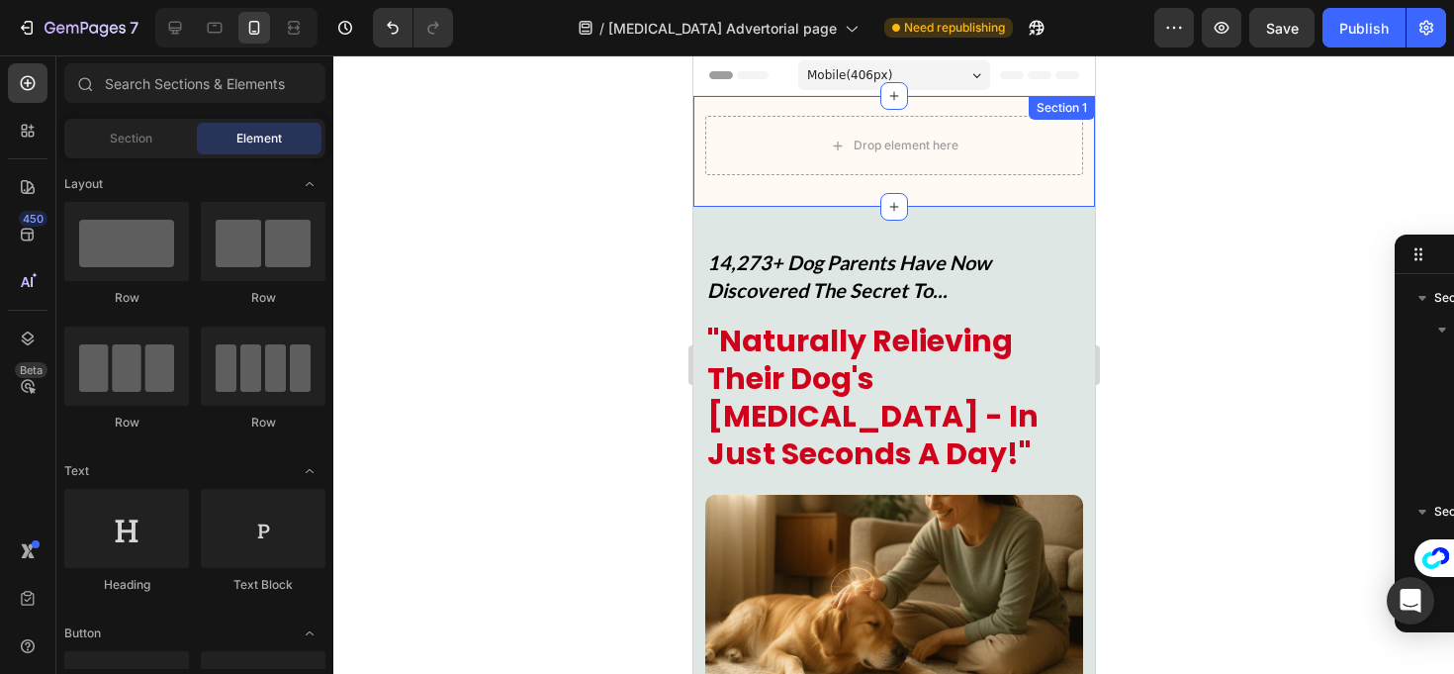
click at [1008, 178] on div "Drop element here Row Row Section 1" at bounding box center [894, 151] width 402 height 111
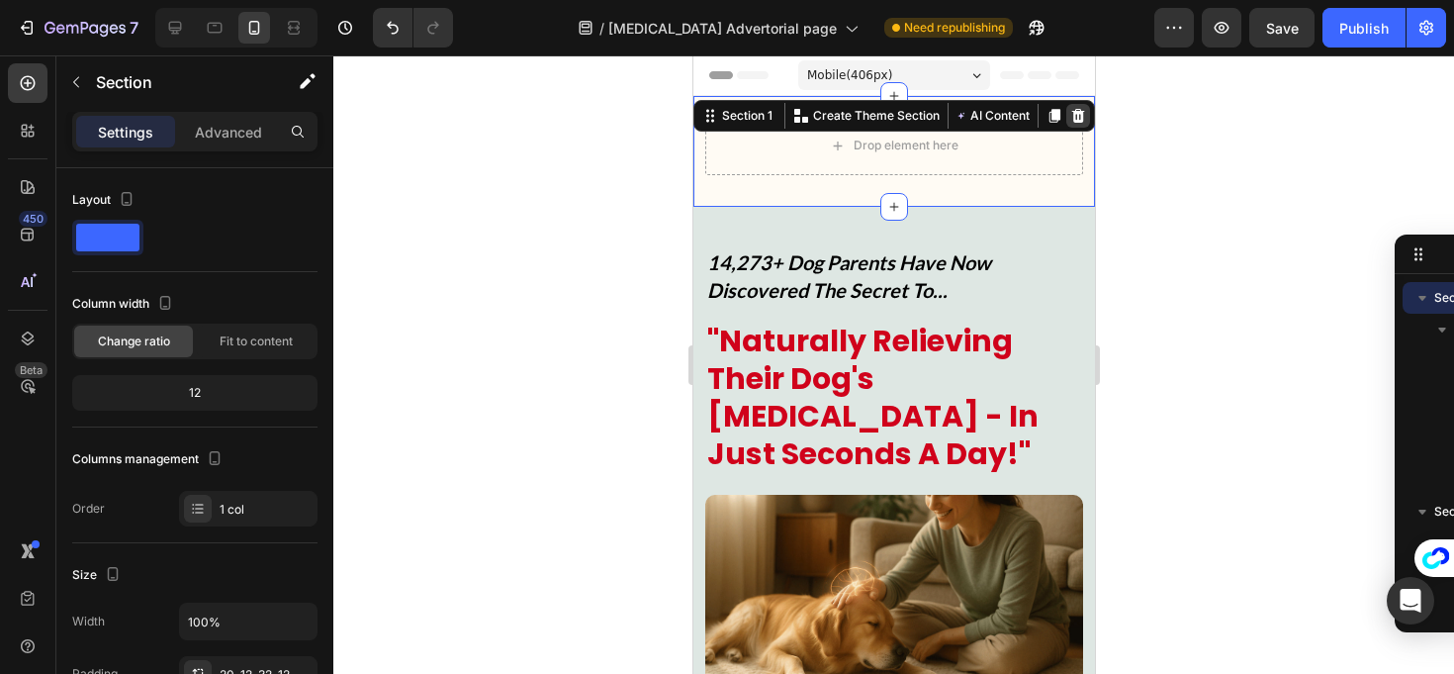
click at [1072, 120] on icon at bounding box center [1078, 116] width 13 height 14
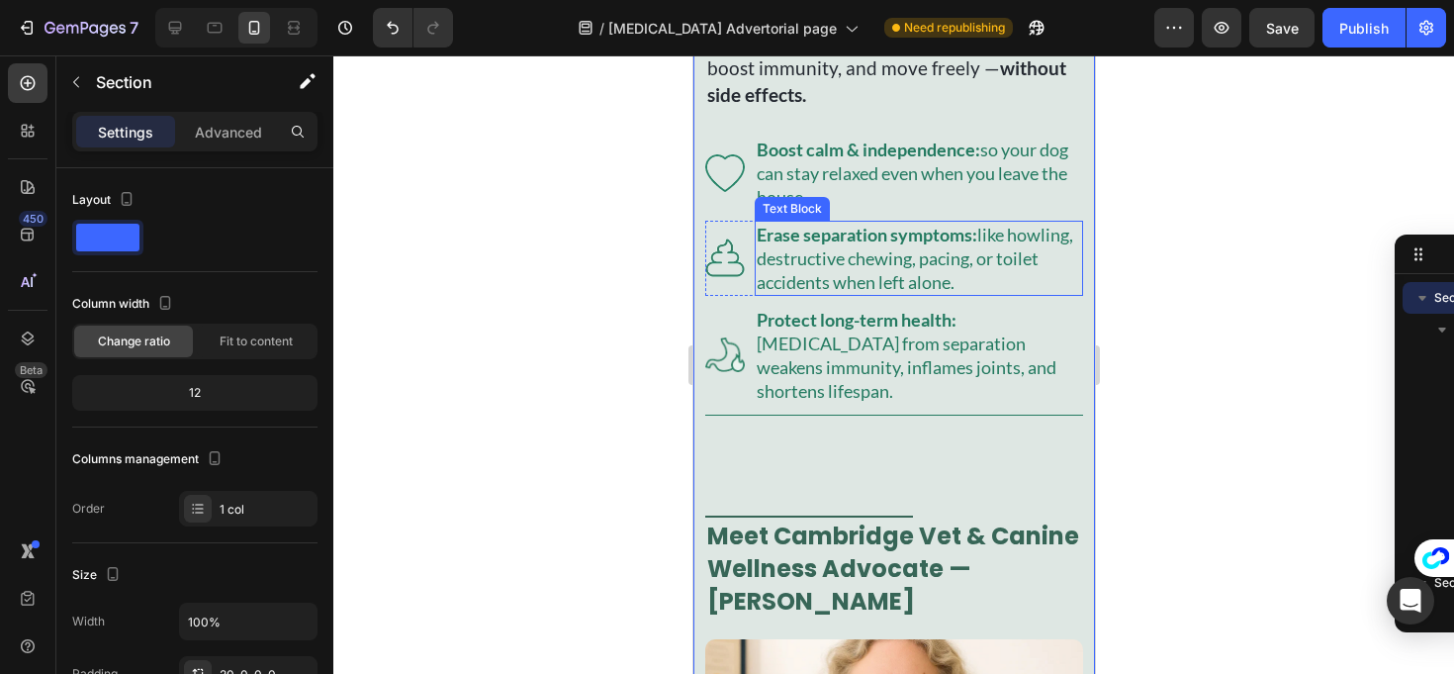
scroll to position [1001, 0]
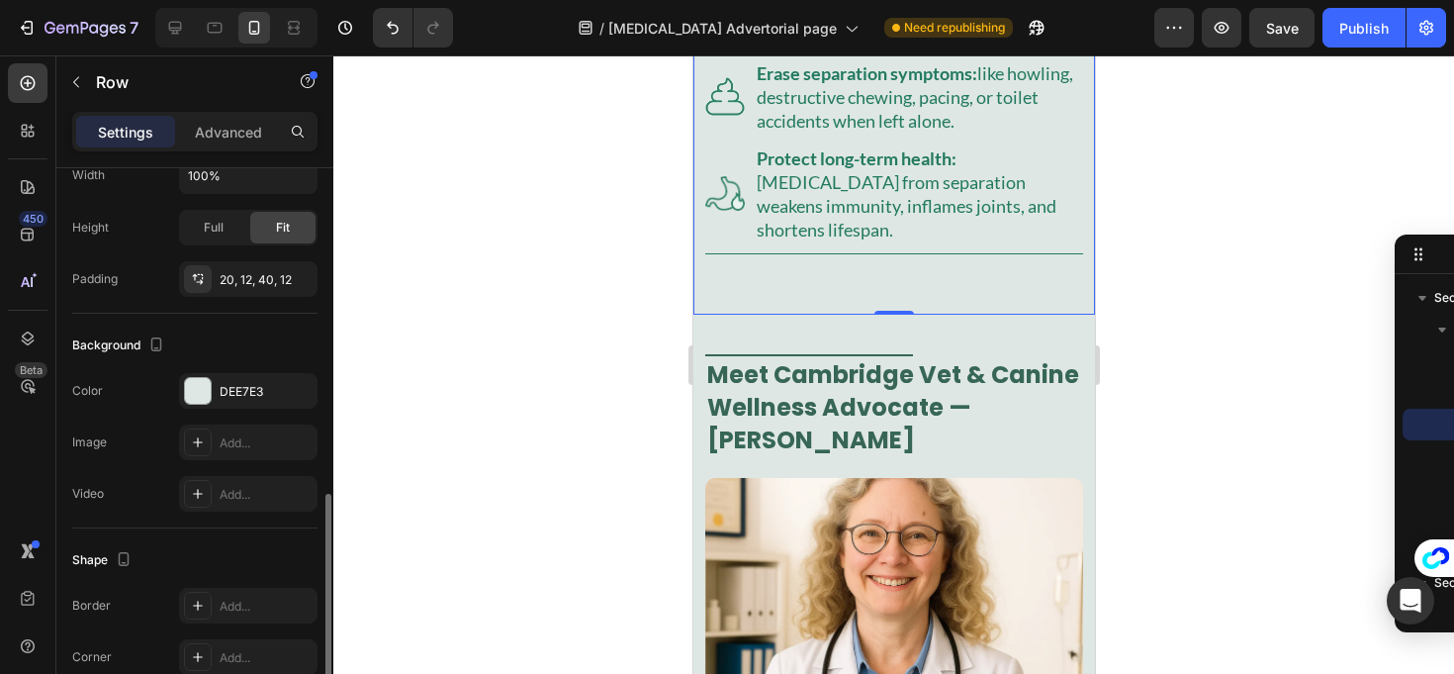
scroll to position [519, 0]
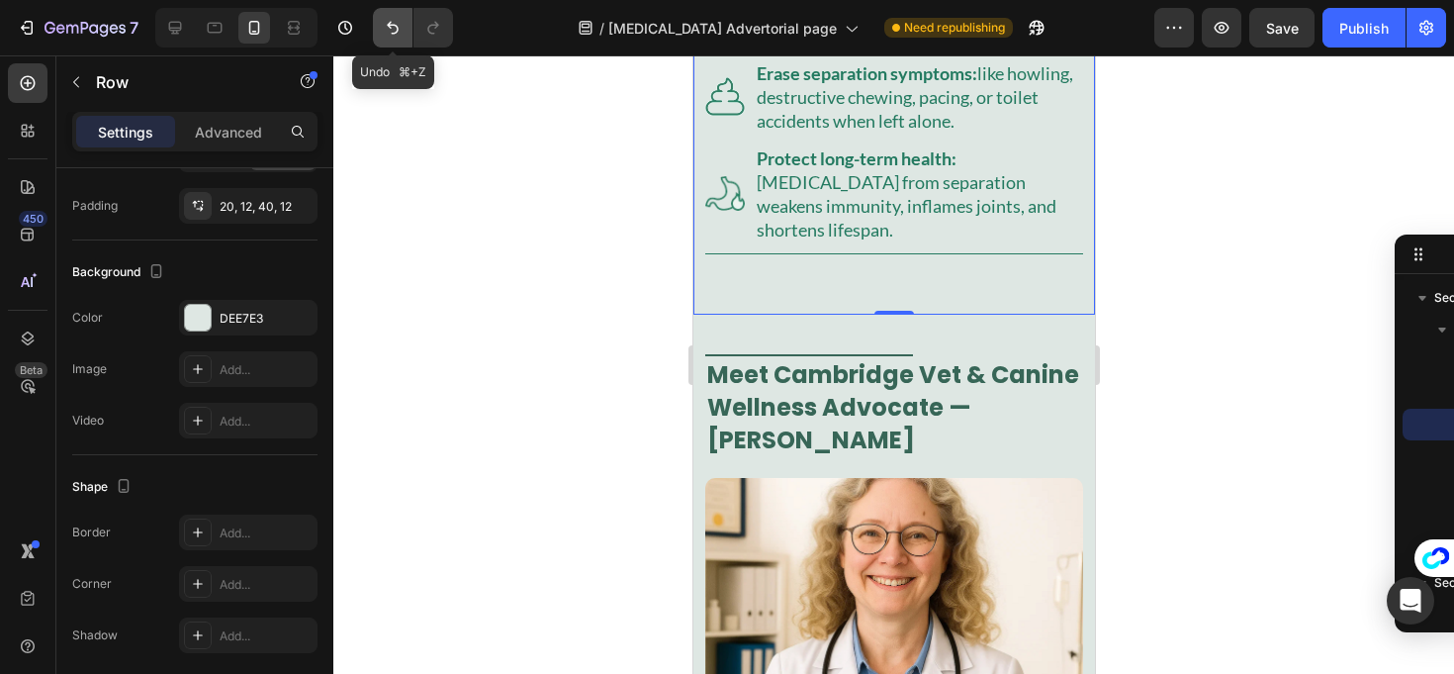
click at [377, 22] on button "Undo/Redo" at bounding box center [393, 28] width 40 height 40
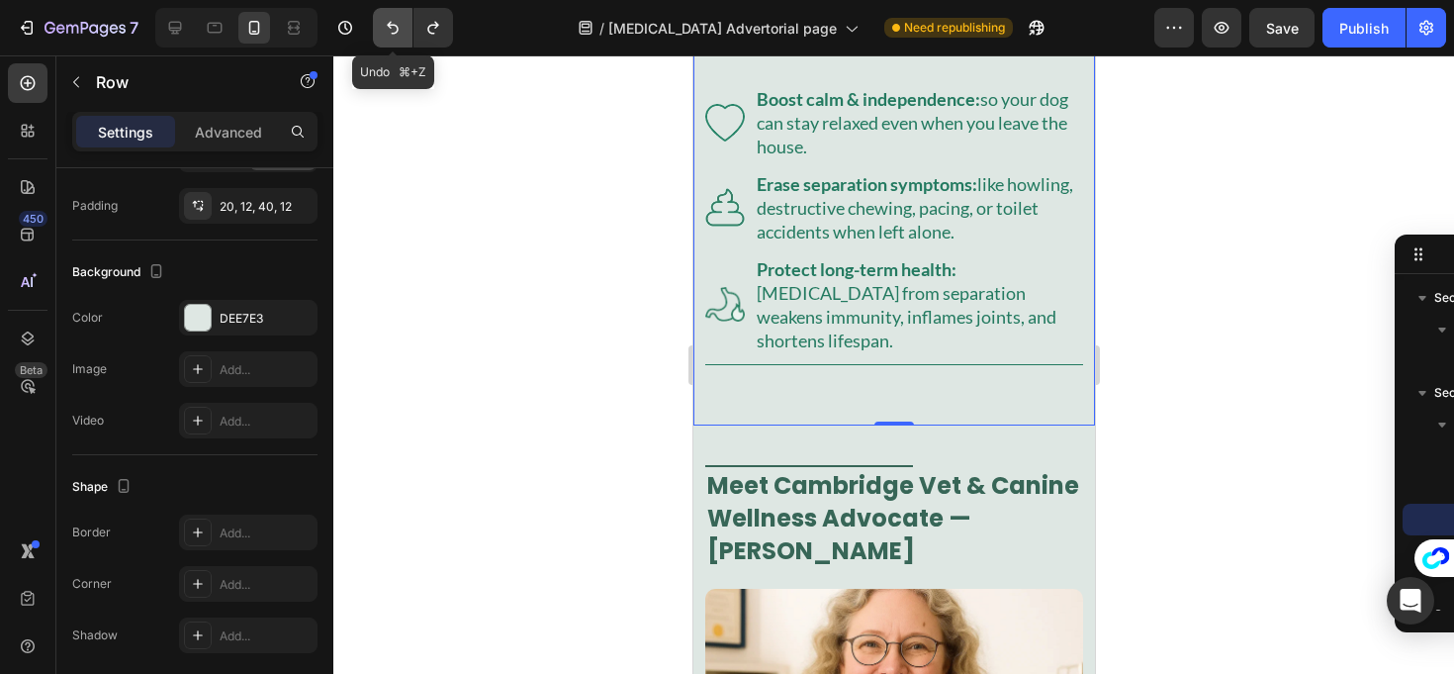
scroll to position [1112, 0]
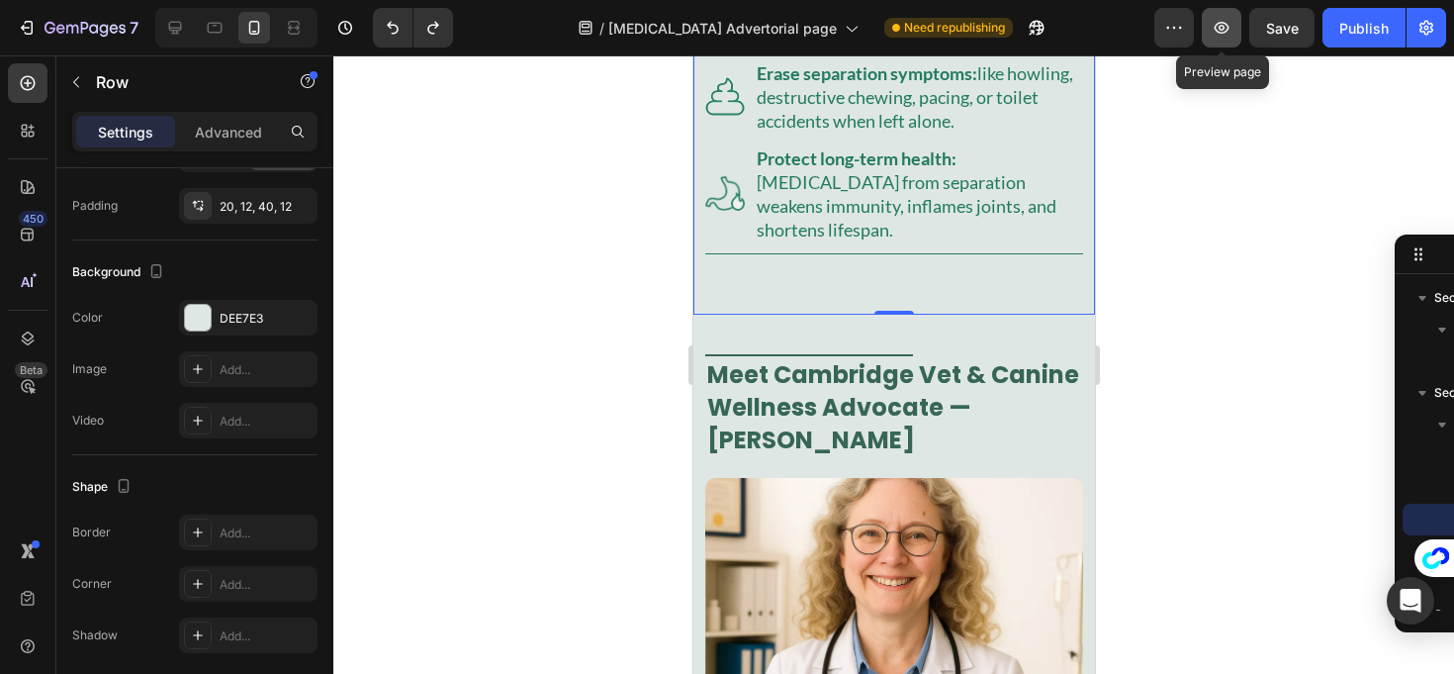
click at [1215, 42] on button "button" at bounding box center [1222, 28] width 40 height 40
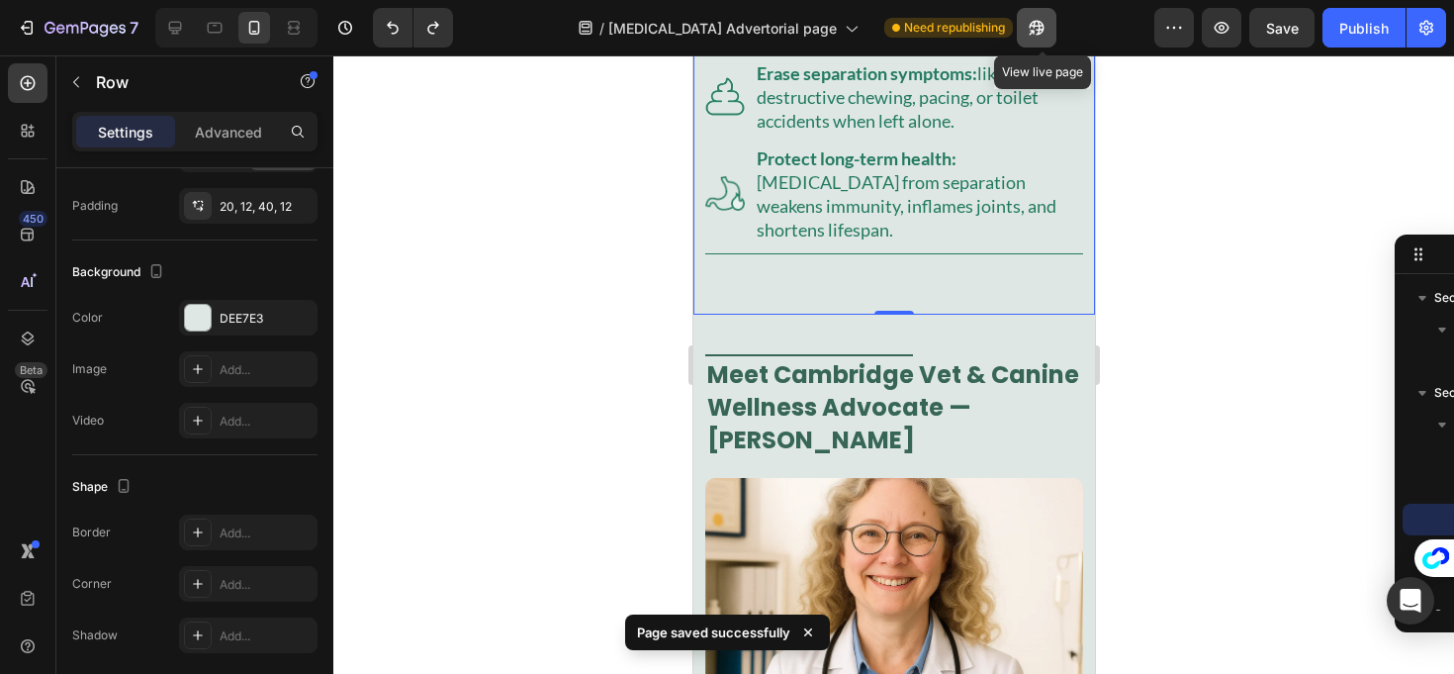
click at [1034, 30] on icon "button" at bounding box center [1031, 32] width 5 height 5
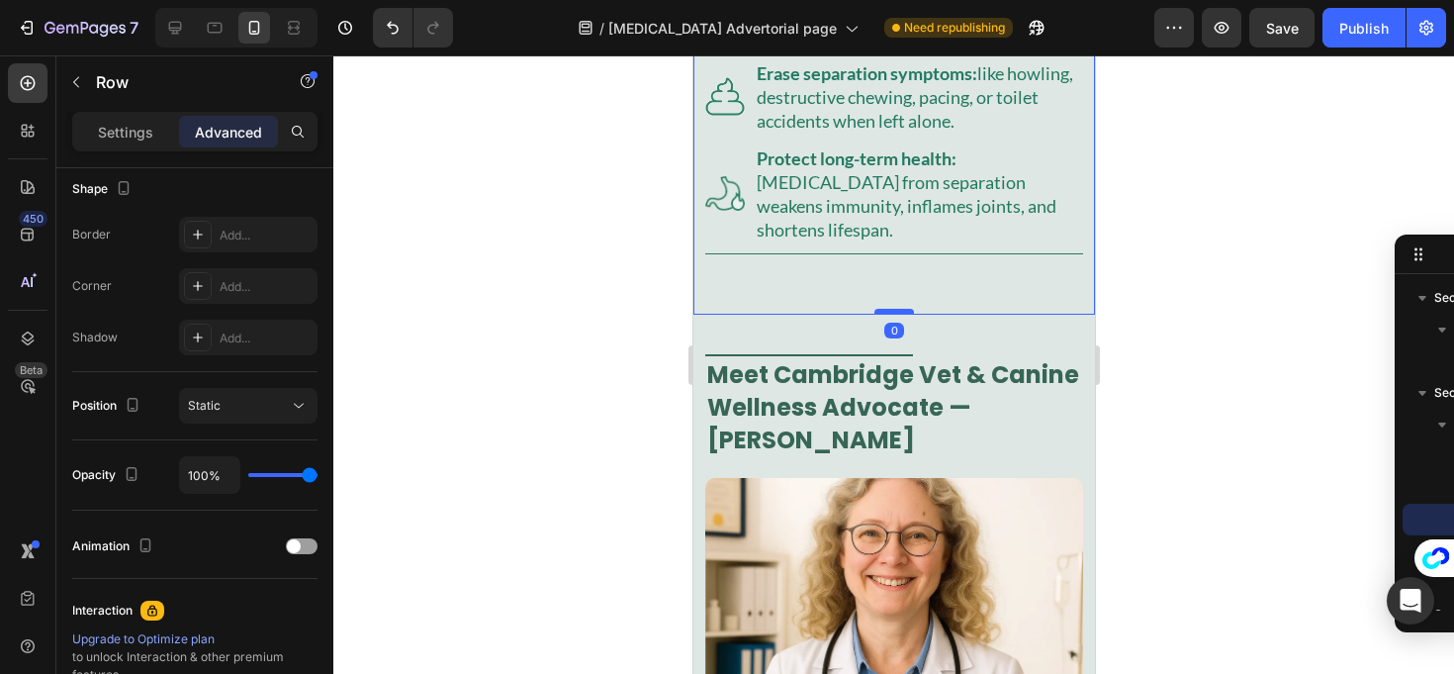
drag, startPoint x: 885, startPoint y: 328, endPoint x: 883, endPoint y: 261, distance: 67.3
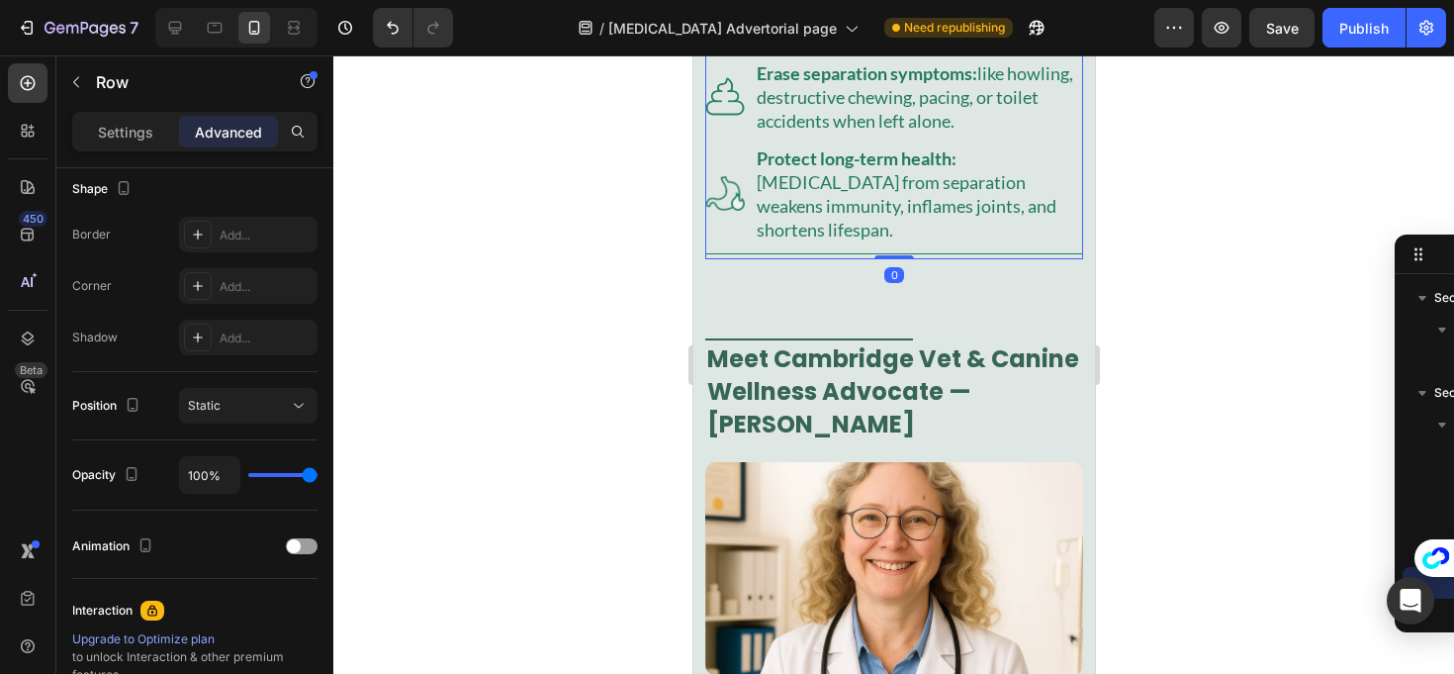
drag, startPoint x: 888, startPoint y: 290, endPoint x: 892, endPoint y: 234, distance: 55.6
type input "0"
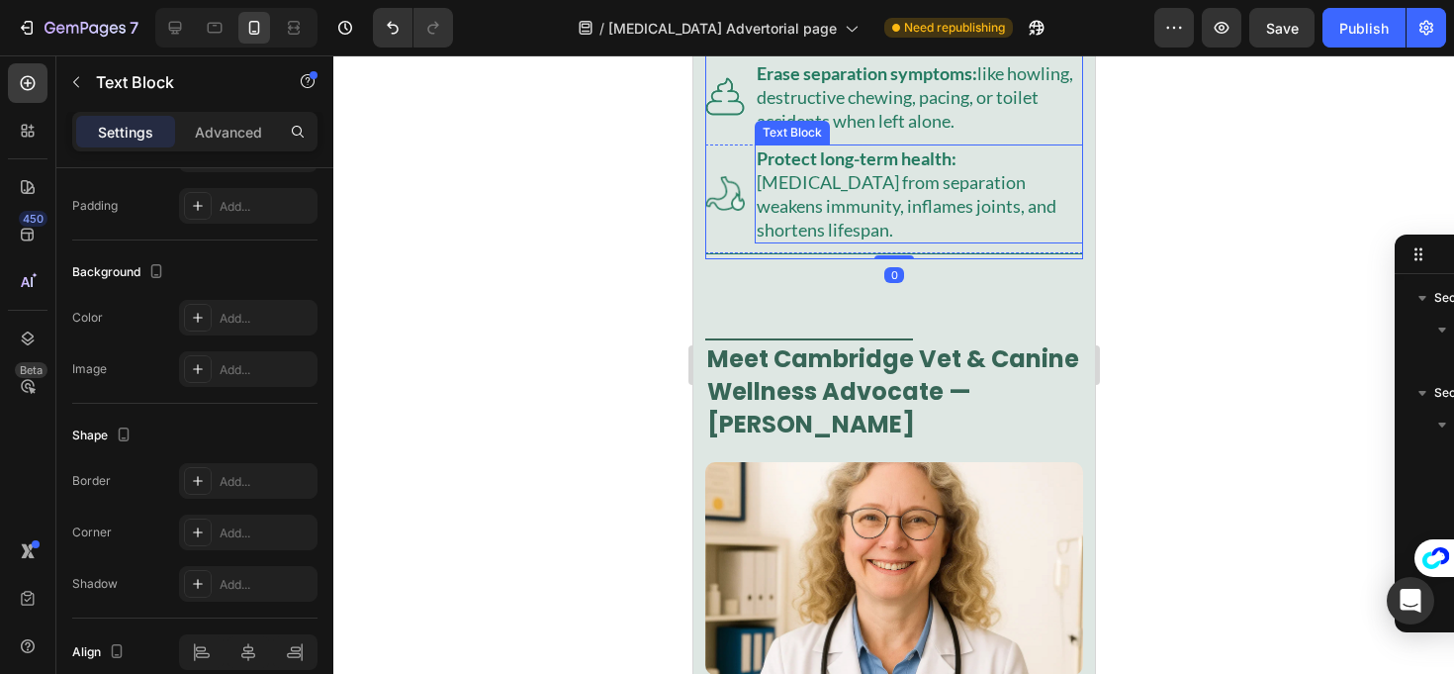
click at [878, 241] on p "Protect long-term health: chronic stress from separation weakens immunity, infl…" at bounding box center [918, 193] width 325 height 95
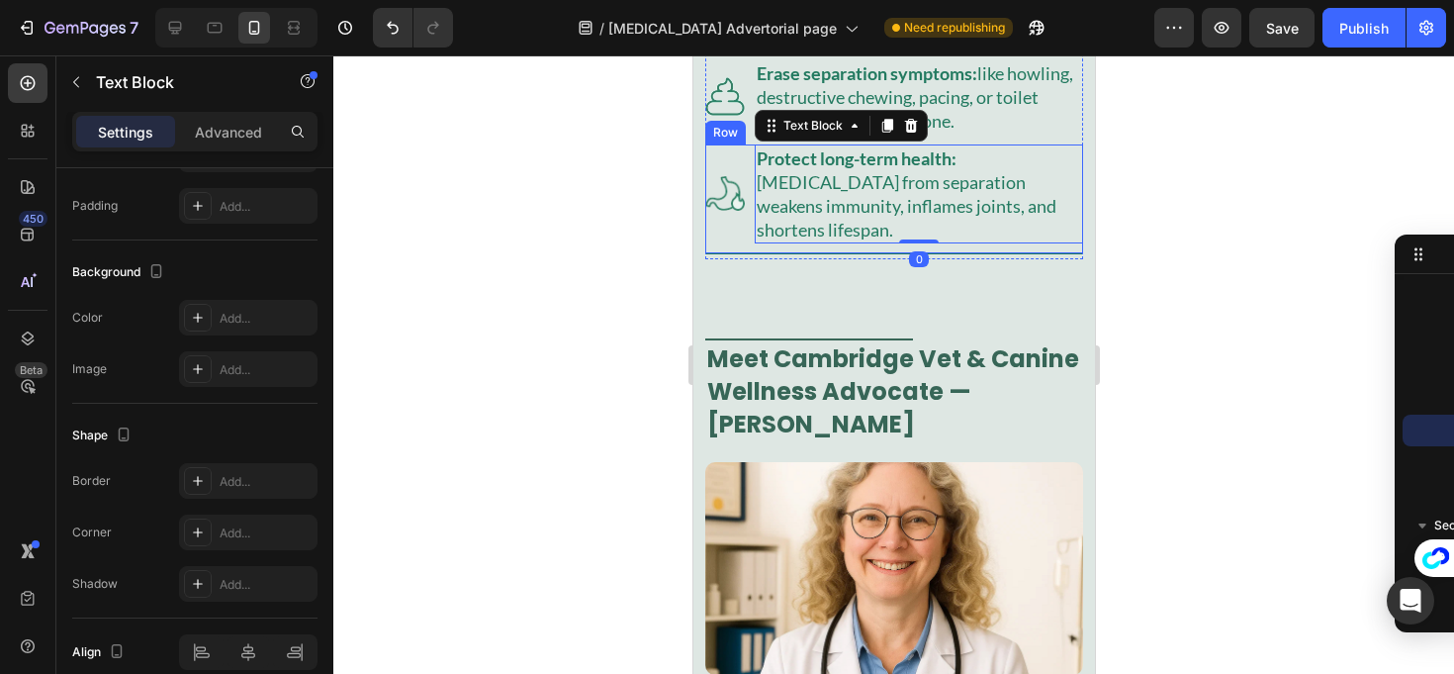
scroll to position [0, 0]
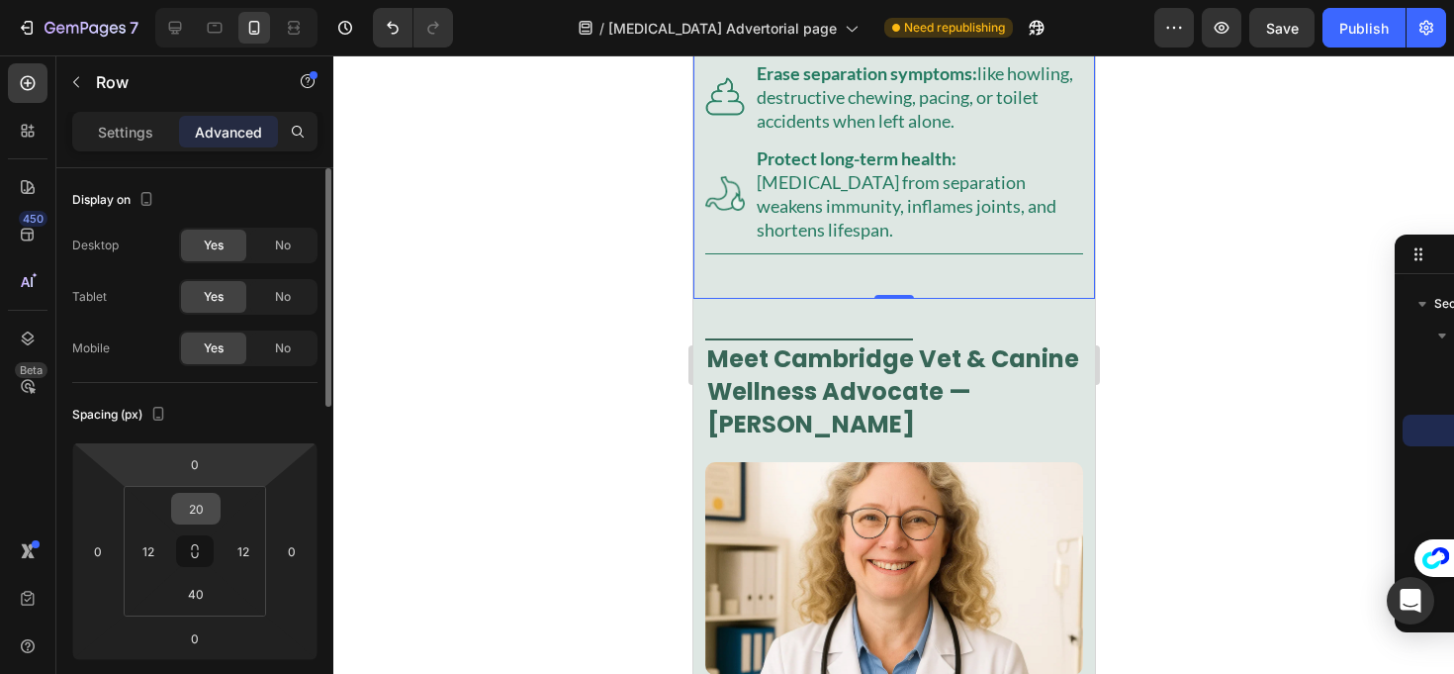
scroll to position [4, 0]
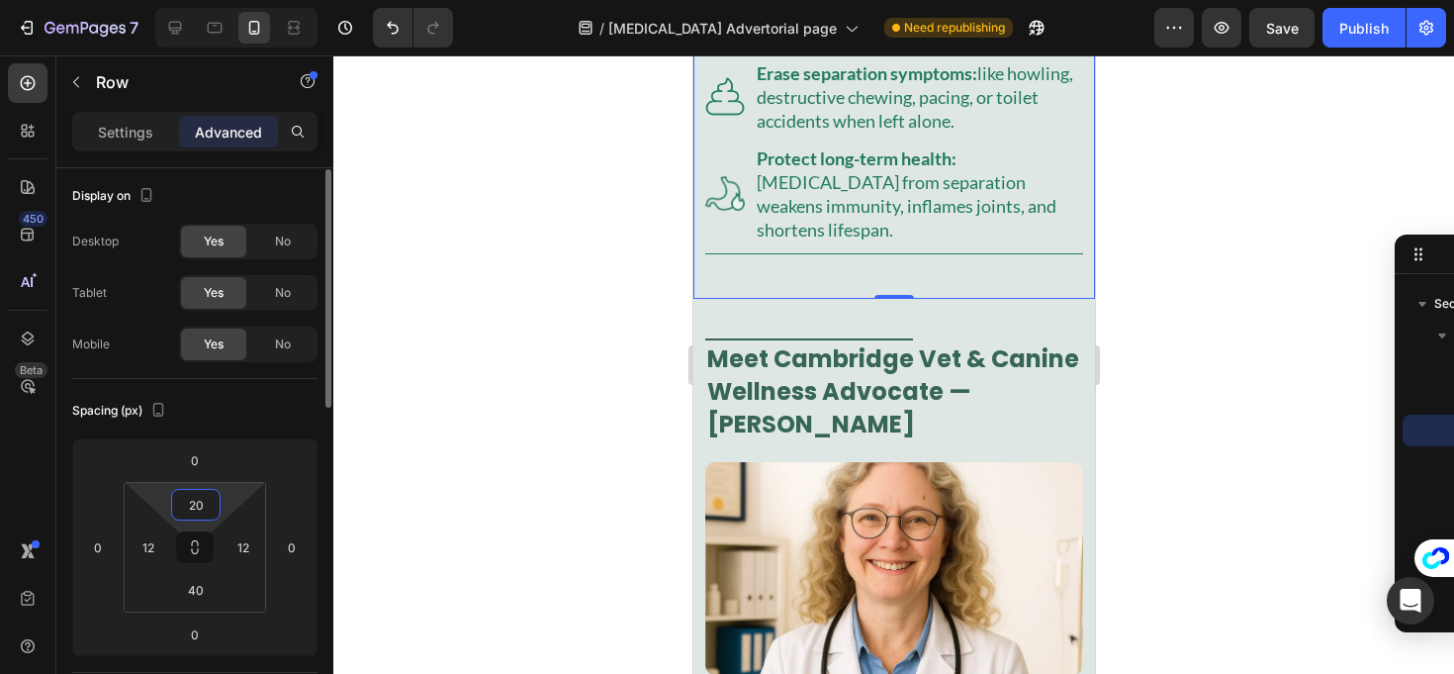
drag, startPoint x: 192, startPoint y: 512, endPoint x: 199, endPoint y: 520, distance: 11.3
click at [193, 532] on div "20 12 40 12" at bounding box center [195, 547] width 142 height 131
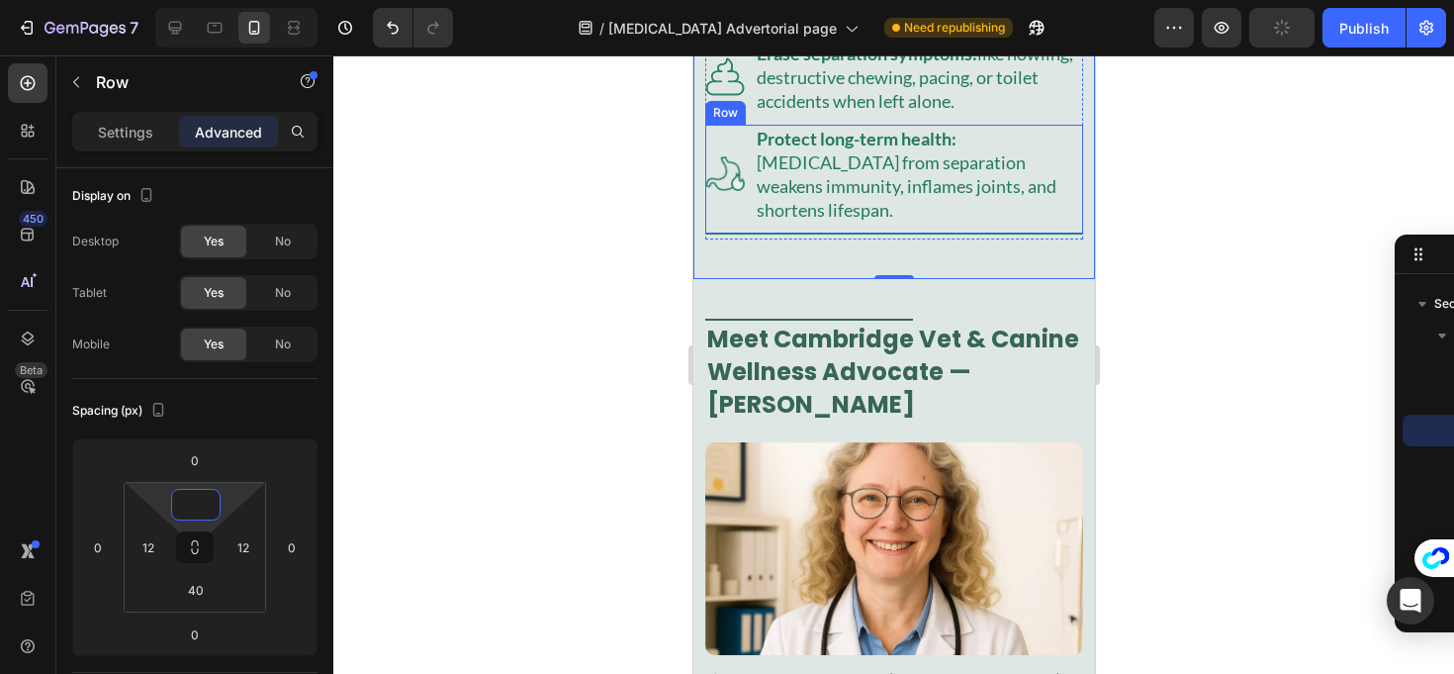
click at [738, 234] on div "Image Protect long-term health: chronic stress from separation weakens immunity…" at bounding box center [893, 180] width 378 height 110
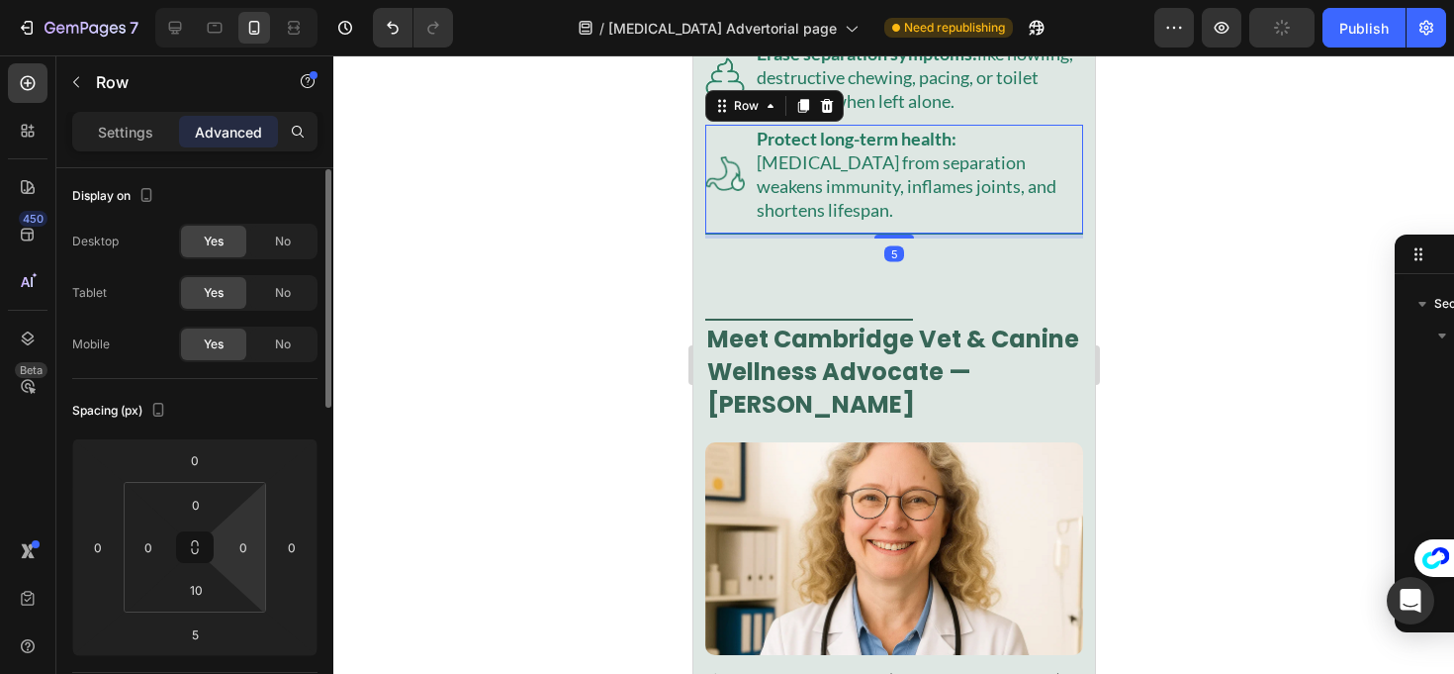
scroll to position [469, 0]
click at [195, 594] on input "10" at bounding box center [196, 590] width 40 height 30
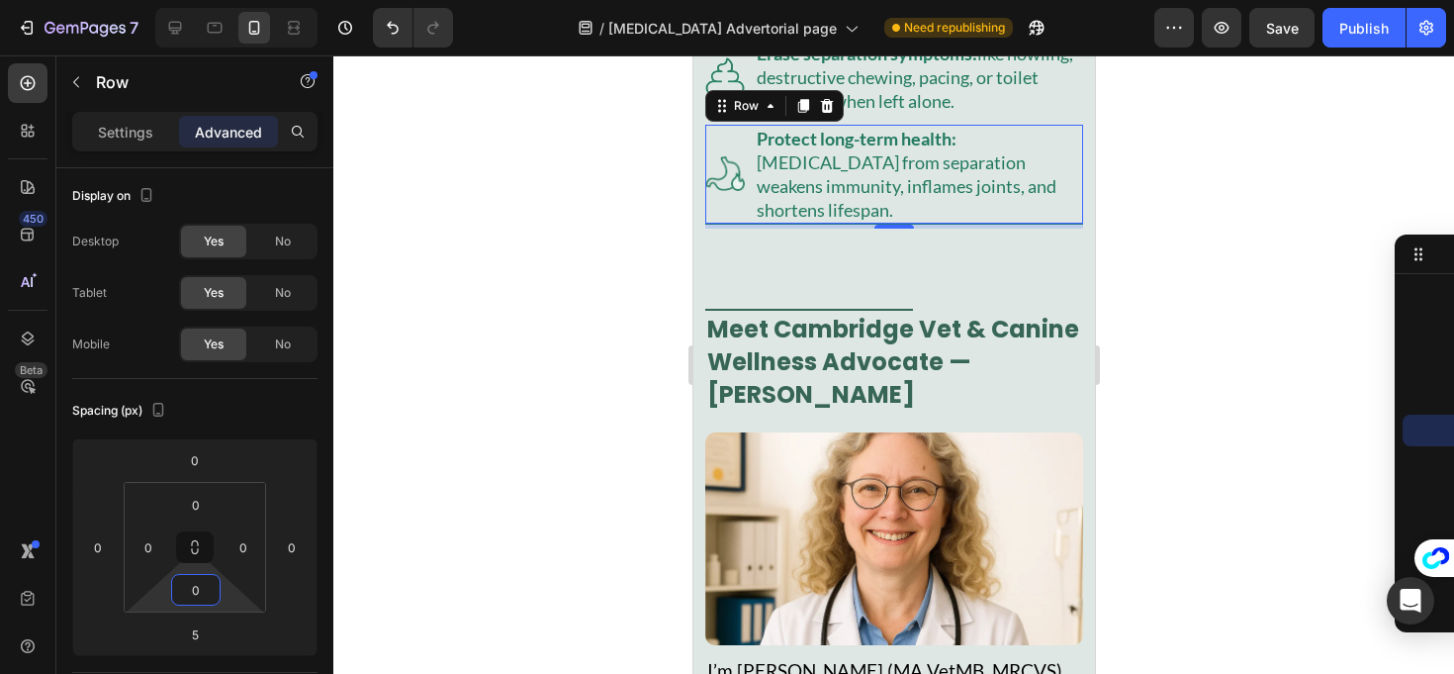
click at [390, 529] on div at bounding box center [893, 364] width 1121 height 618
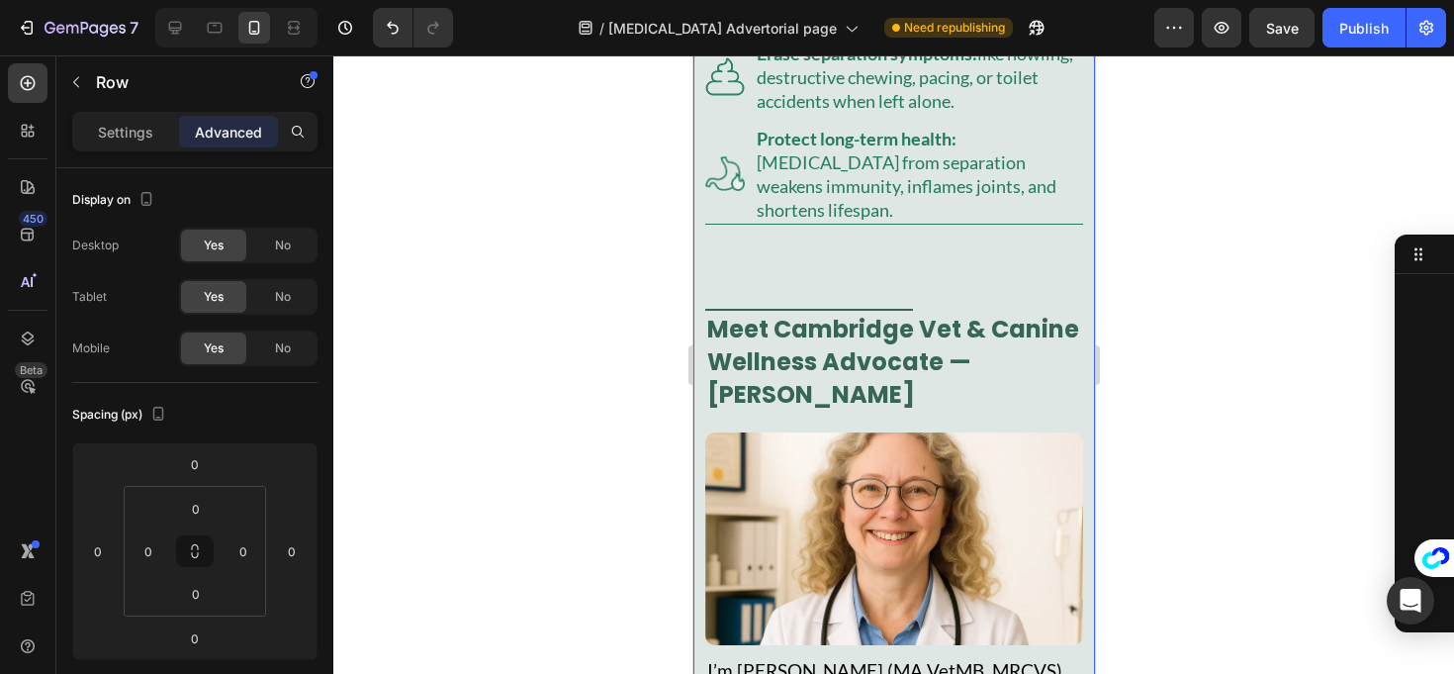
scroll to position [26, 0]
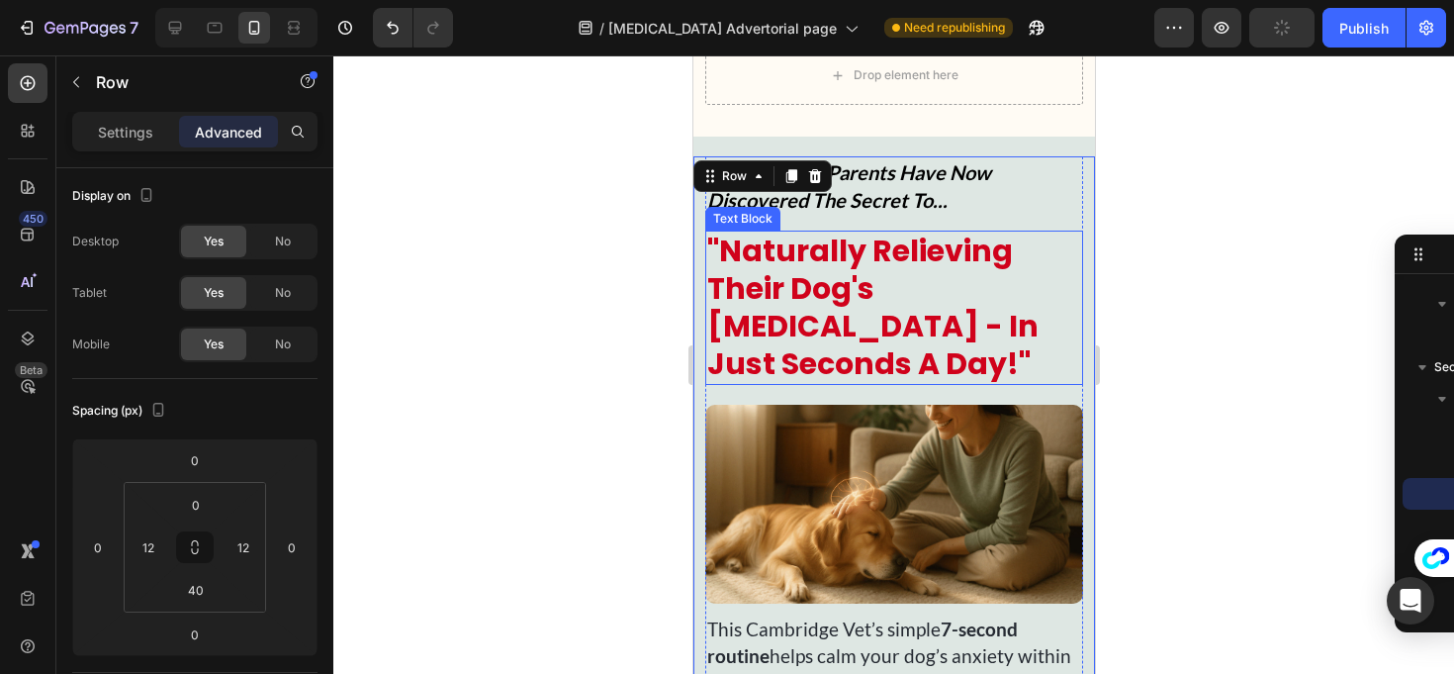
scroll to position [0, 0]
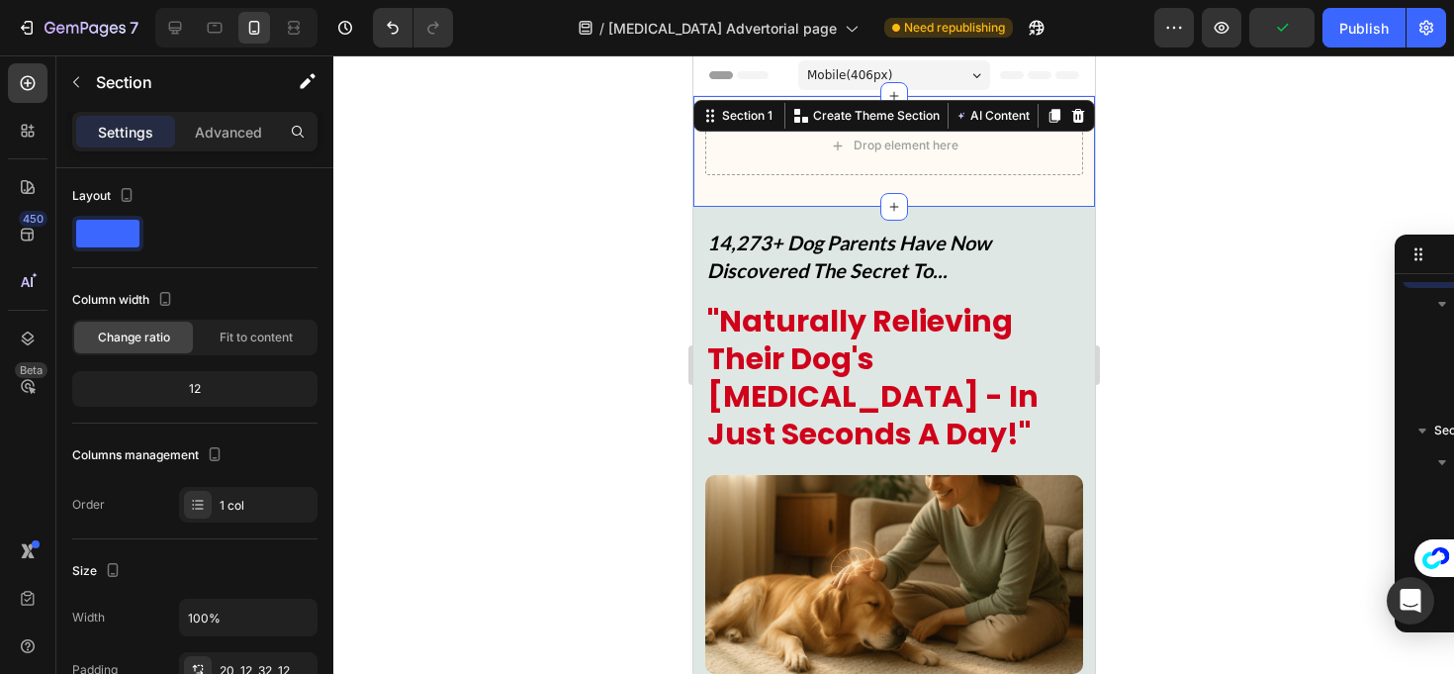
click at [1062, 187] on div "Drop element here Row Row Section 1 Create Theme Section AI Content Write with …" at bounding box center [894, 151] width 402 height 111
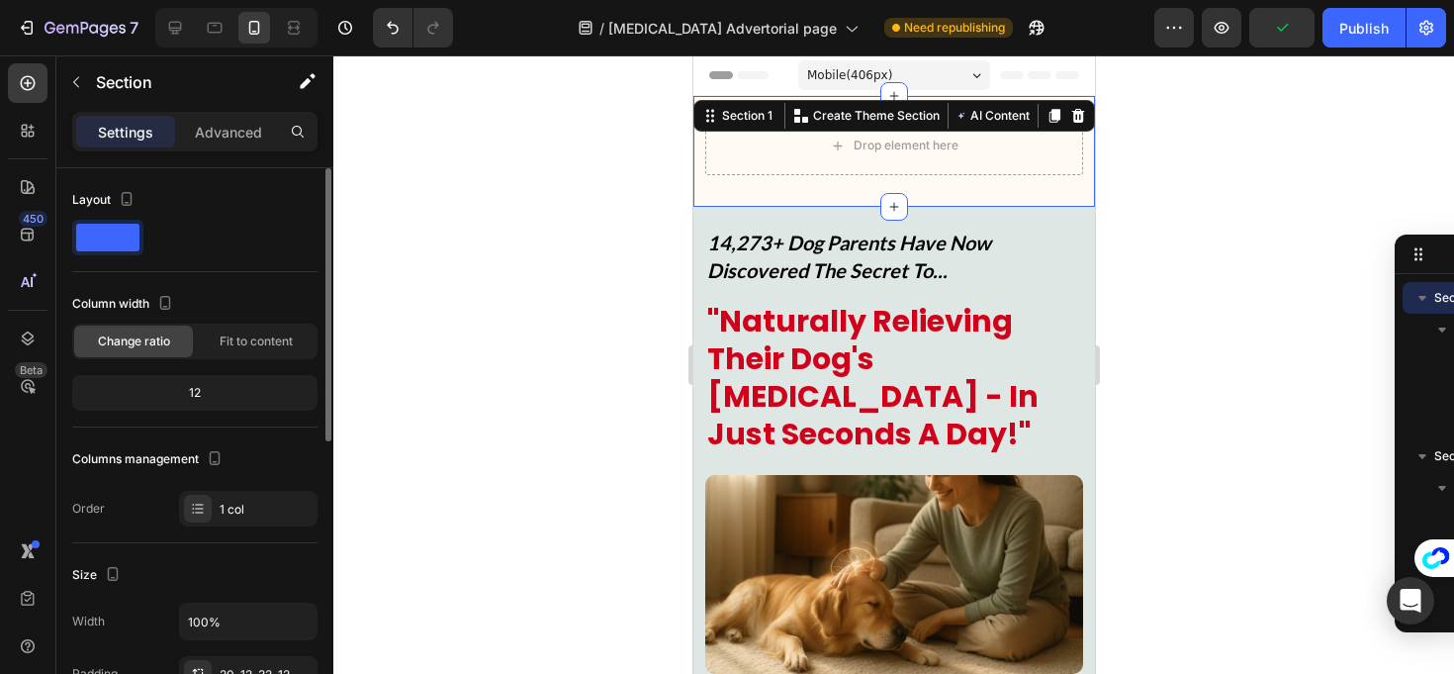
click at [1074, 128] on div "Section 1 Create Theme Section AI Content Write with GemAI What would you like …" at bounding box center [894, 116] width 402 height 32
click at [1072, 121] on icon at bounding box center [1078, 116] width 13 height 14
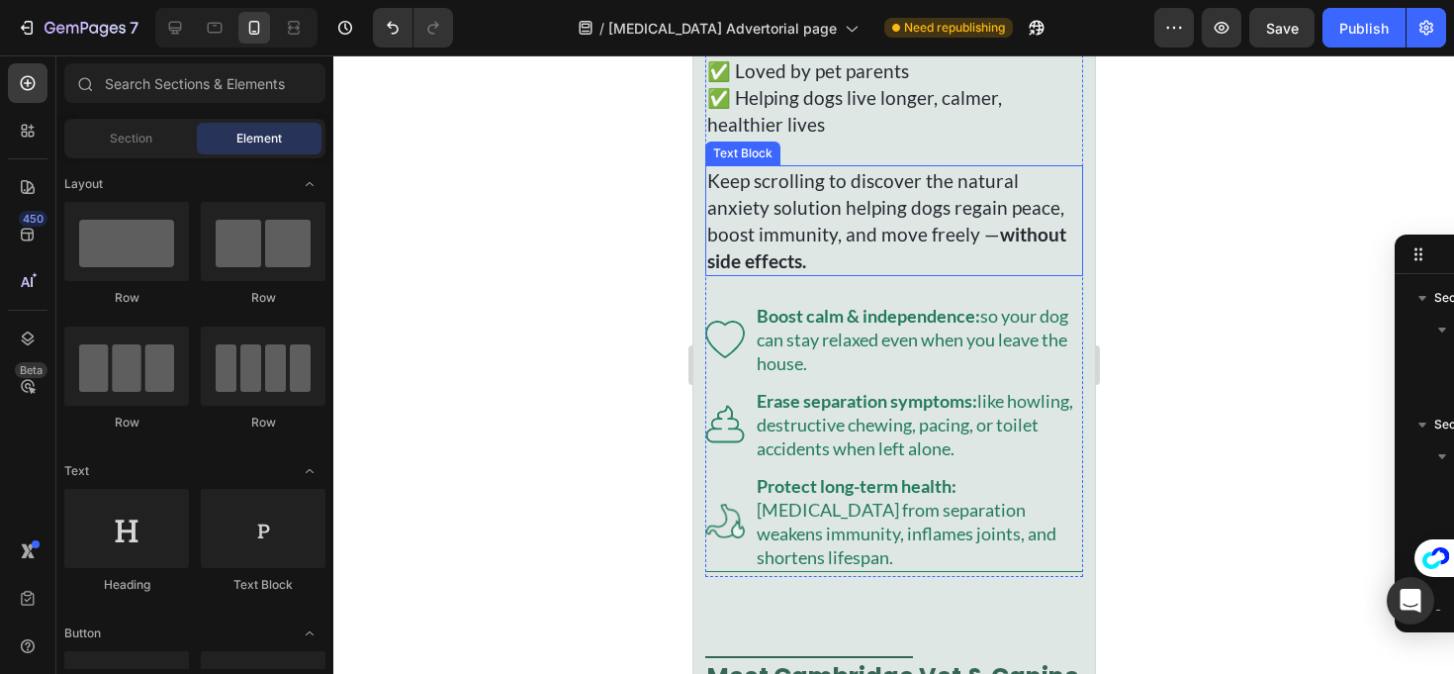
scroll to position [800, 0]
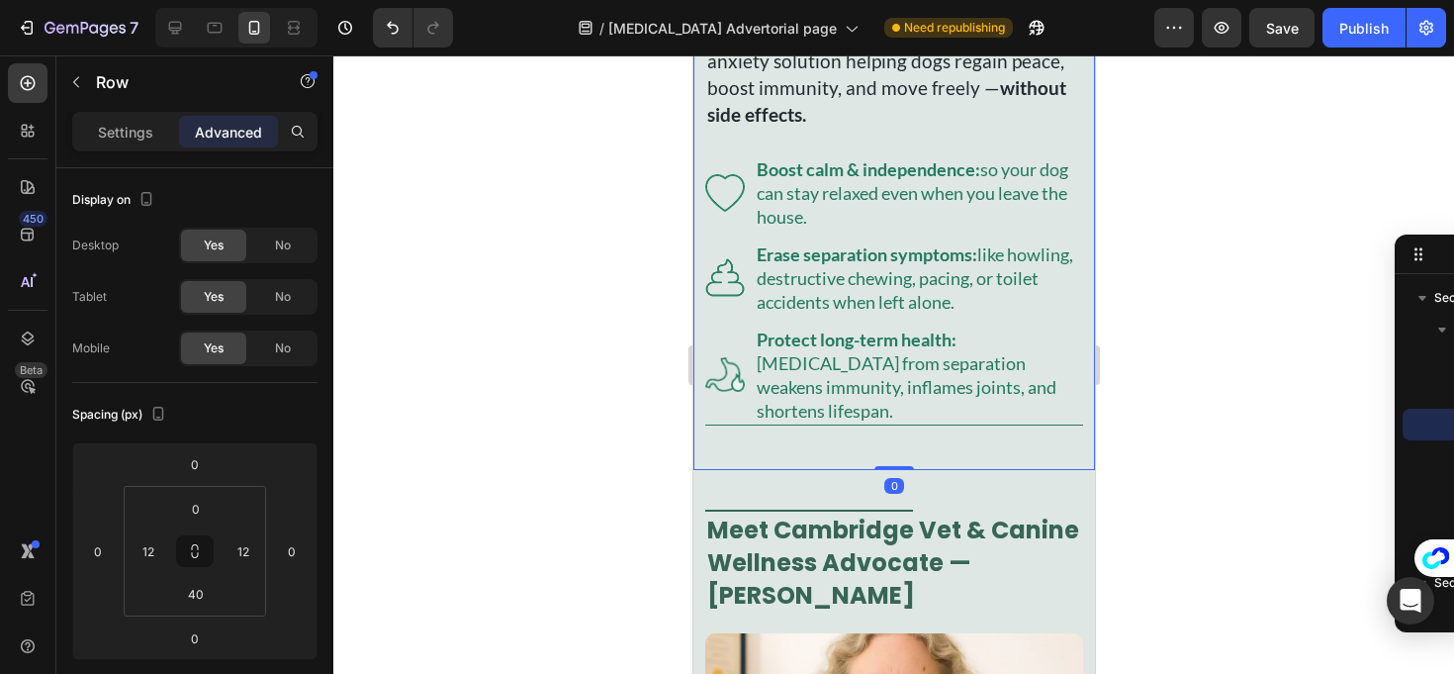
drag, startPoint x: 884, startPoint y: 486, endPoint x: 892, endPoint y: 453, distance: 33.8
click at [880, 422] on p "Protect long-term health: chronic stress from separation weakens immunity, infl…" at bounding box center [918, 374] width 325 height 95
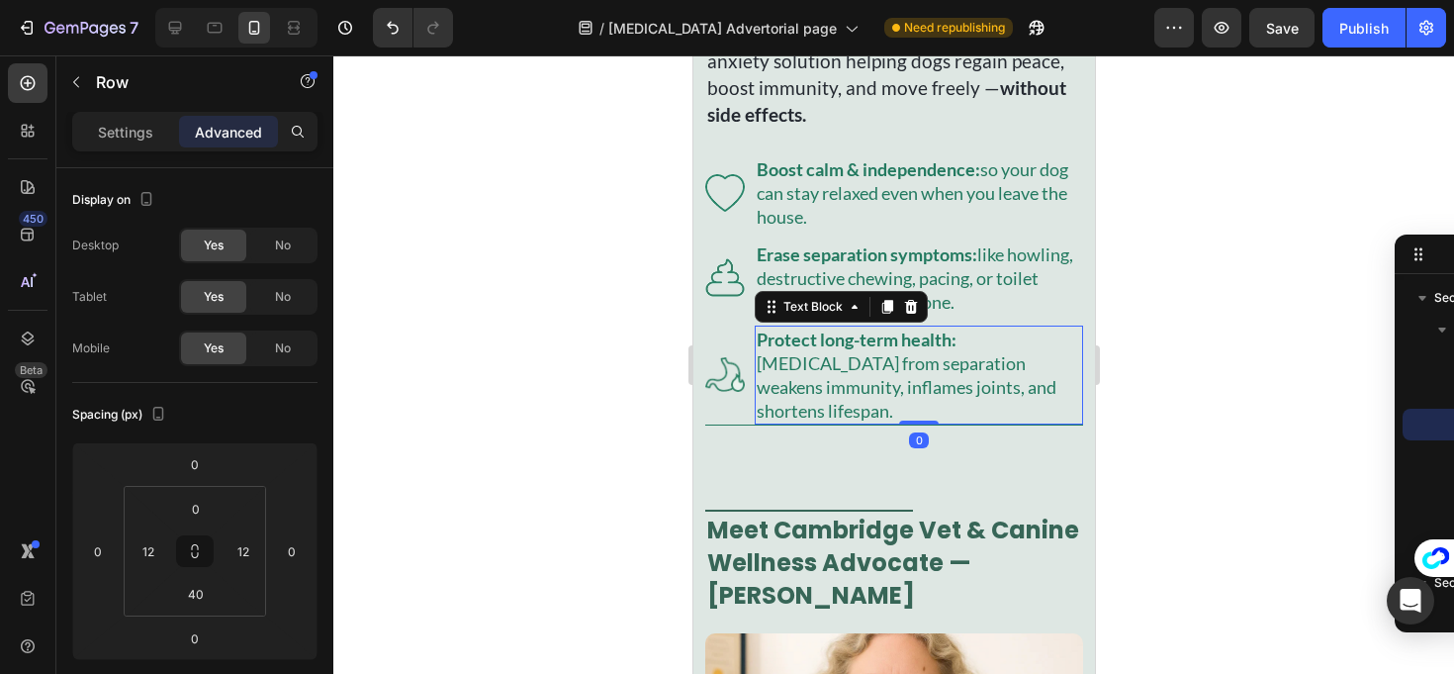
scroll to position [501, 0]
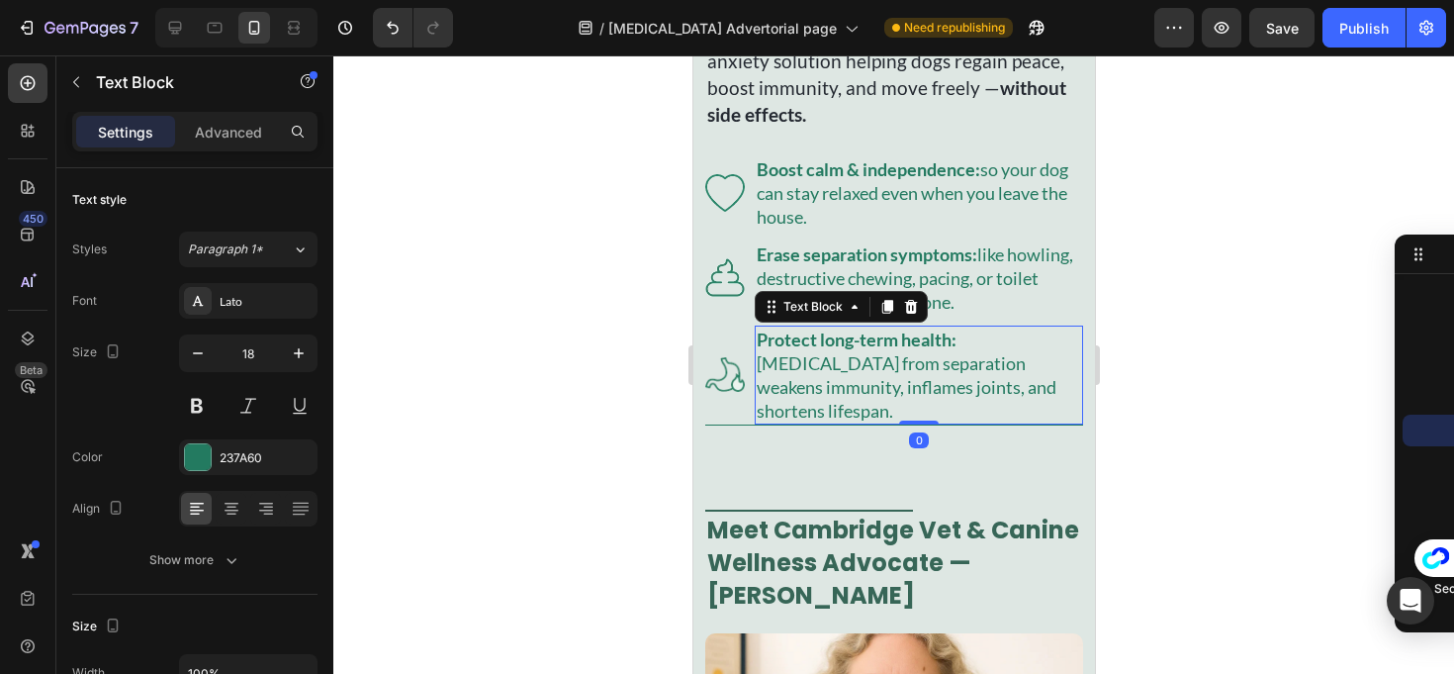
click at [746, 425] on div "Image Protect long-term health: chronic stress from separation weakens immunity…" at bounding box center [893, 376] width 378 height 100
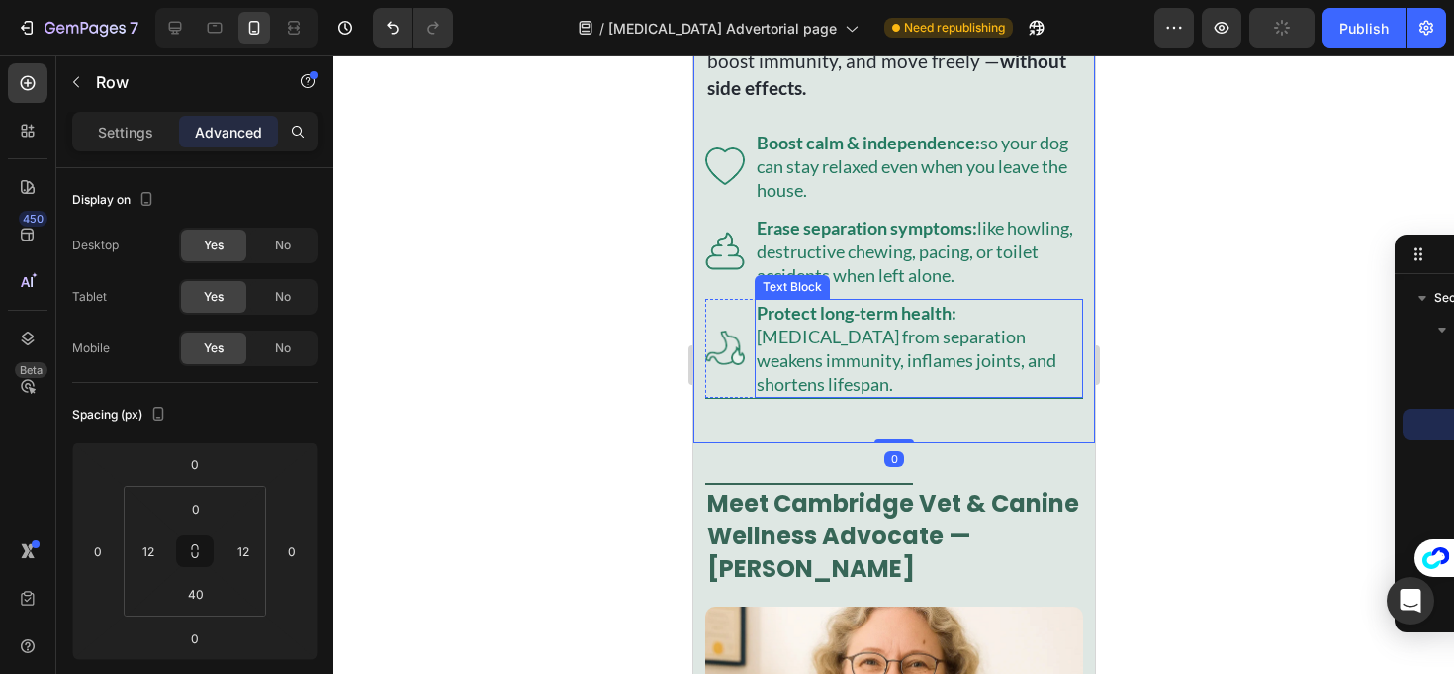
scroll to position [828, 0]
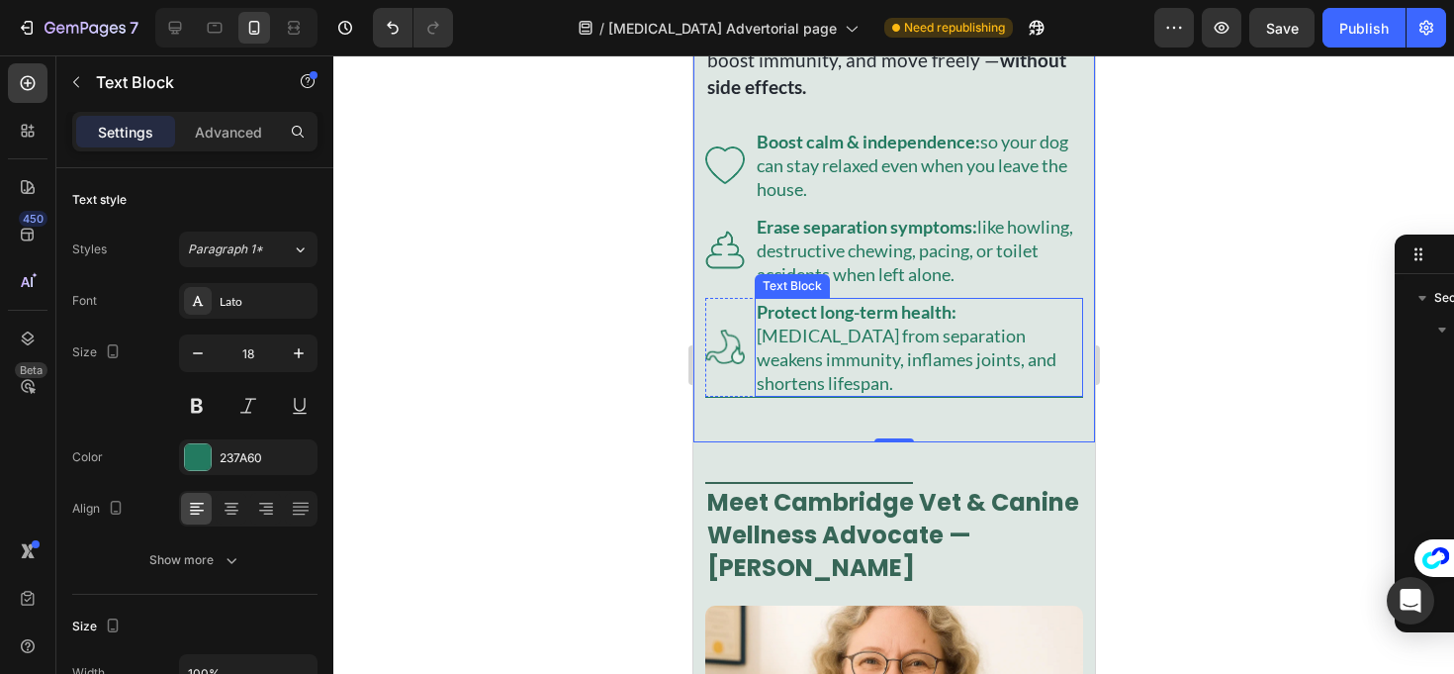
click at [875, 397] on div "Protect long-term health: chronic stress from separation weakens immunity, infl…" at bounding box center [918, 347] width 328 height 99
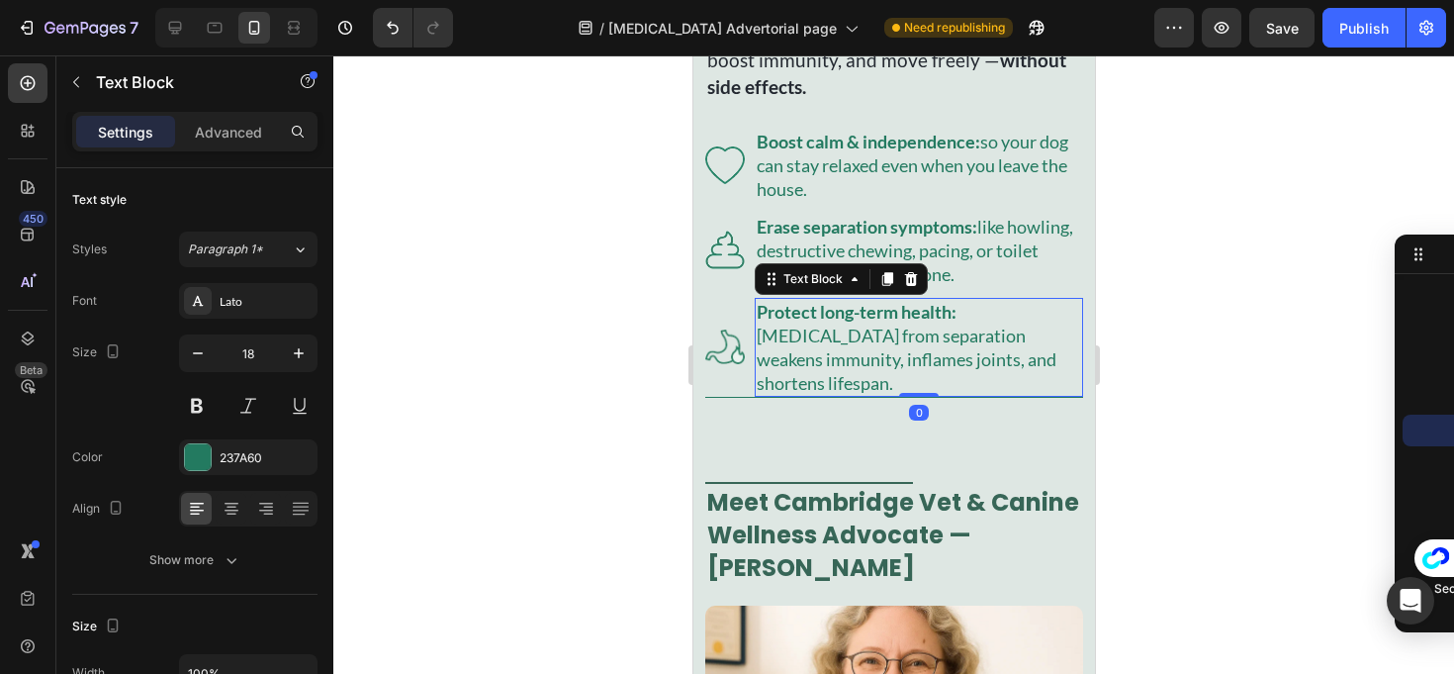
click at [750, 398] on div "Image Protect long-term health: chronic stress from separation weakens immunity…" at bounding box center [893, 348] width 378 height 100
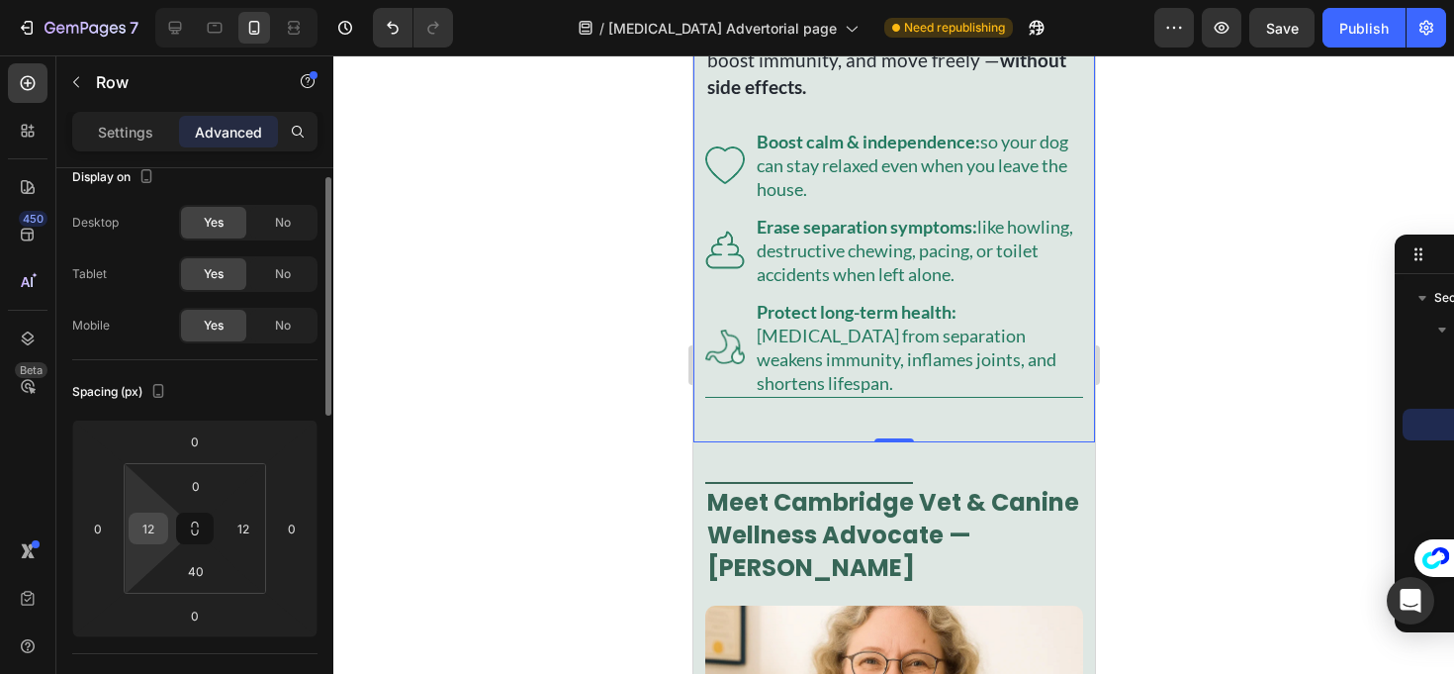
click at [159, 540] on input "12" at bounding box center [149, 529] width 30 height 30
click at [143, 0] on html "7 Version history / Separation anxiety Advertorial page Need republishing Previ…" at bounding box center [727, 0] width 1454 height 0
type input "0"
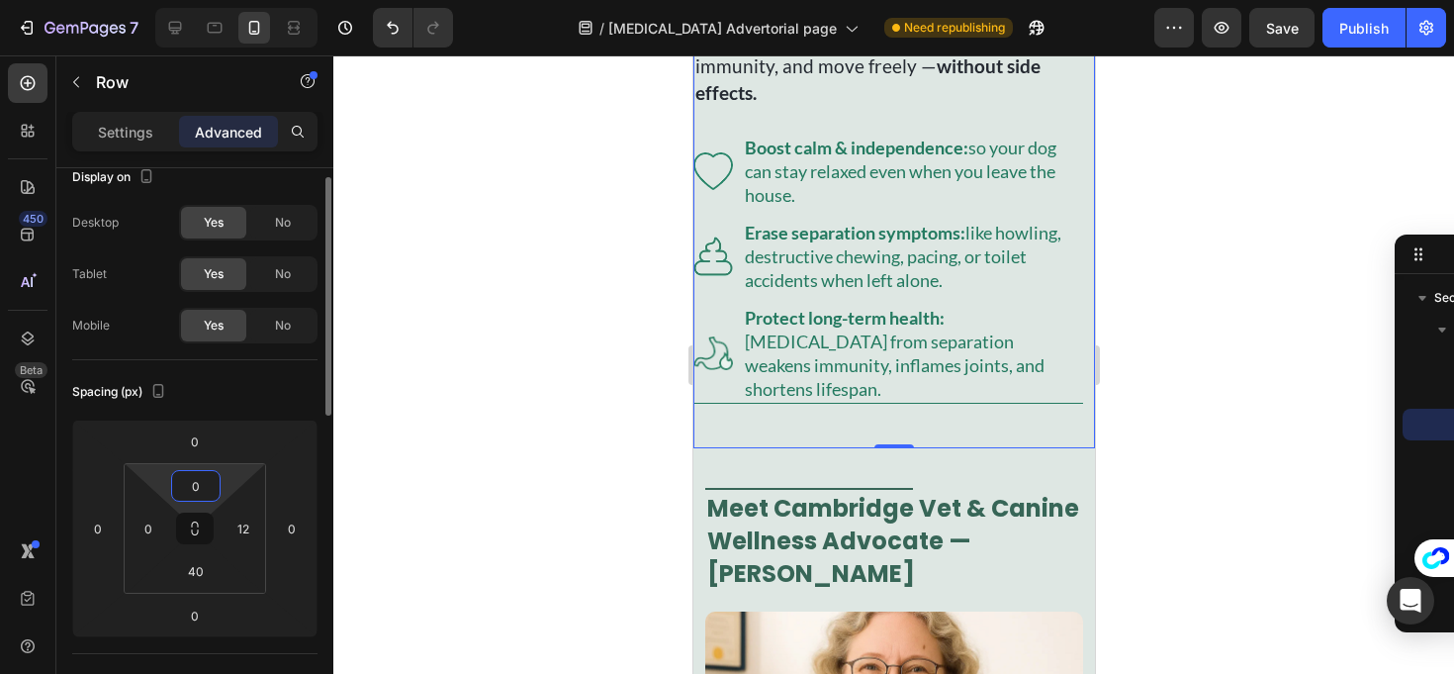
scroll to position [784, 0]
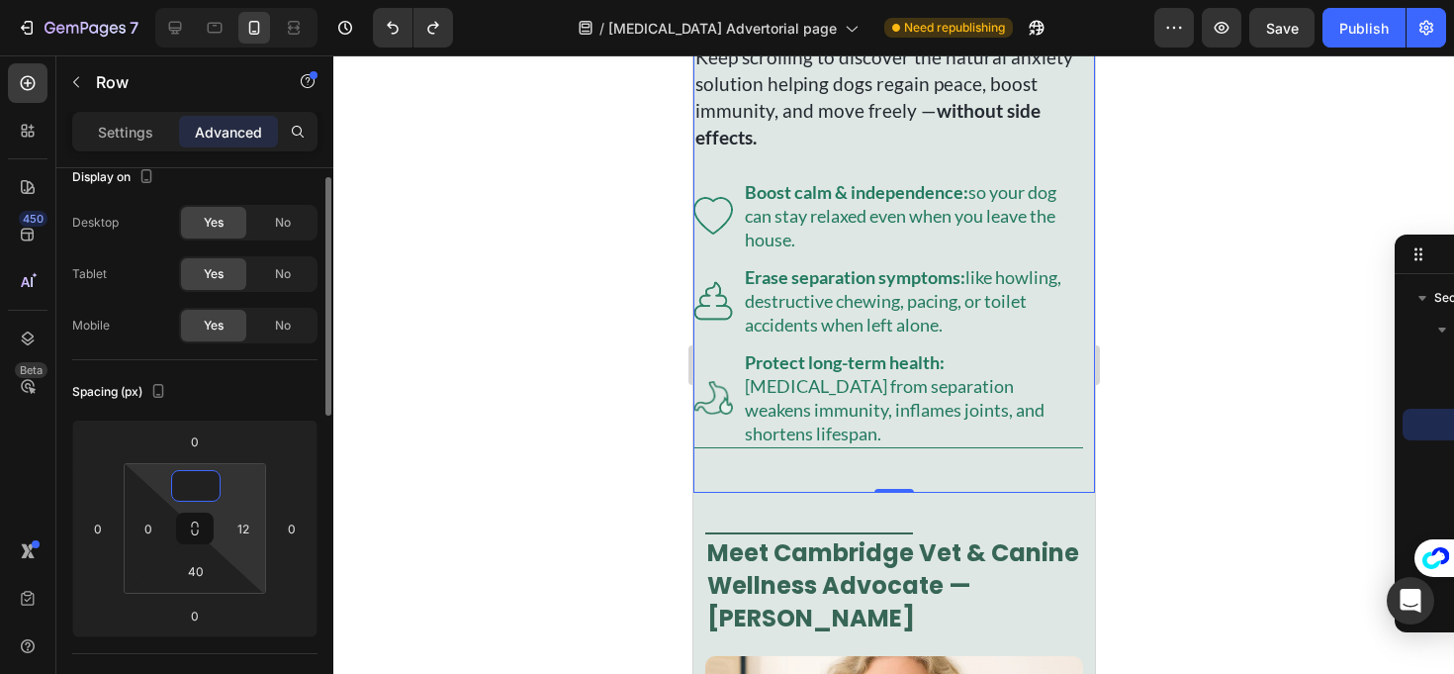
type input "0"
click at [255, 0] on html "7 Version history / Separation anxiety Advertorial page Need republishing Previ…" at bounding box center [727, 0] width 1454 height 0
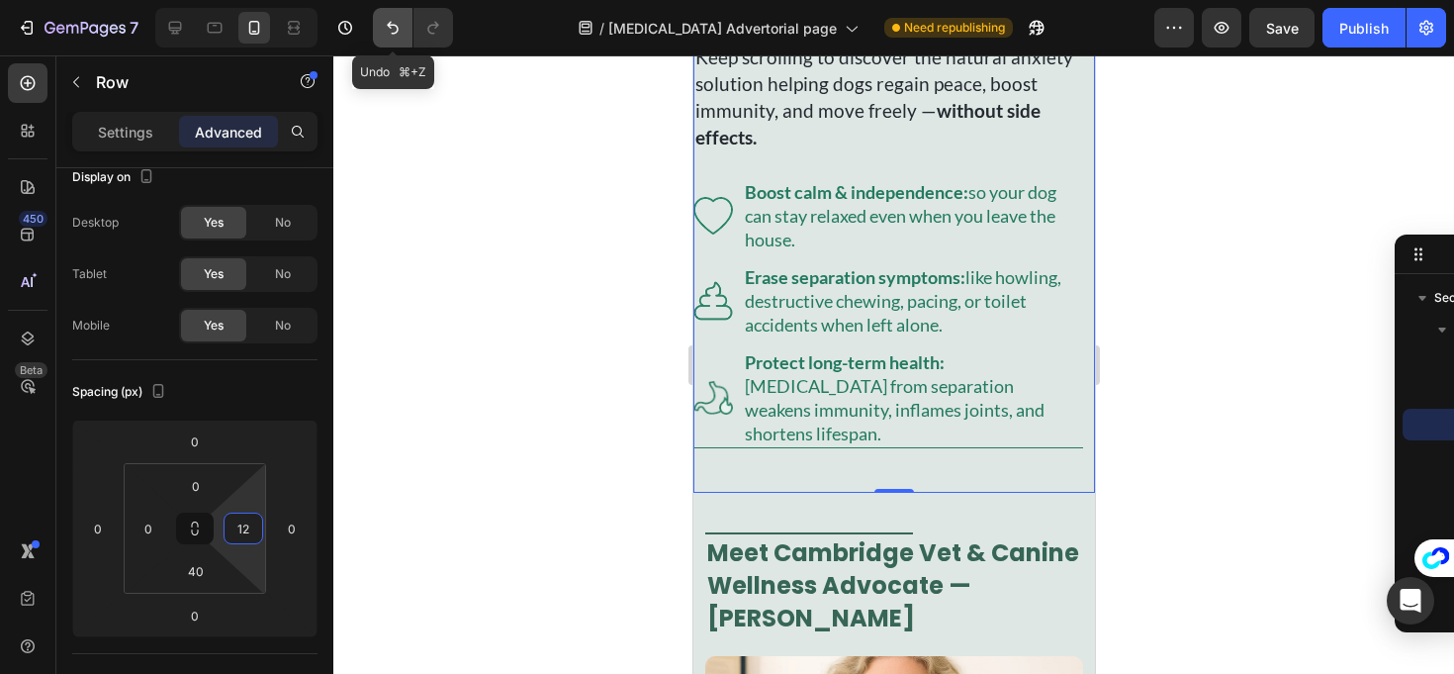
click at [399, 23] on icon "Undo/Redo" at bounding box center [393, 28] width 20 height 20
click at [407, 32] on button "Undo/Redo" at bounding box center [393, 28] width 40 height 40
click at [403, 32] on icon "Undo/Redo" at bounding box center [393, 28] width 20 height 20
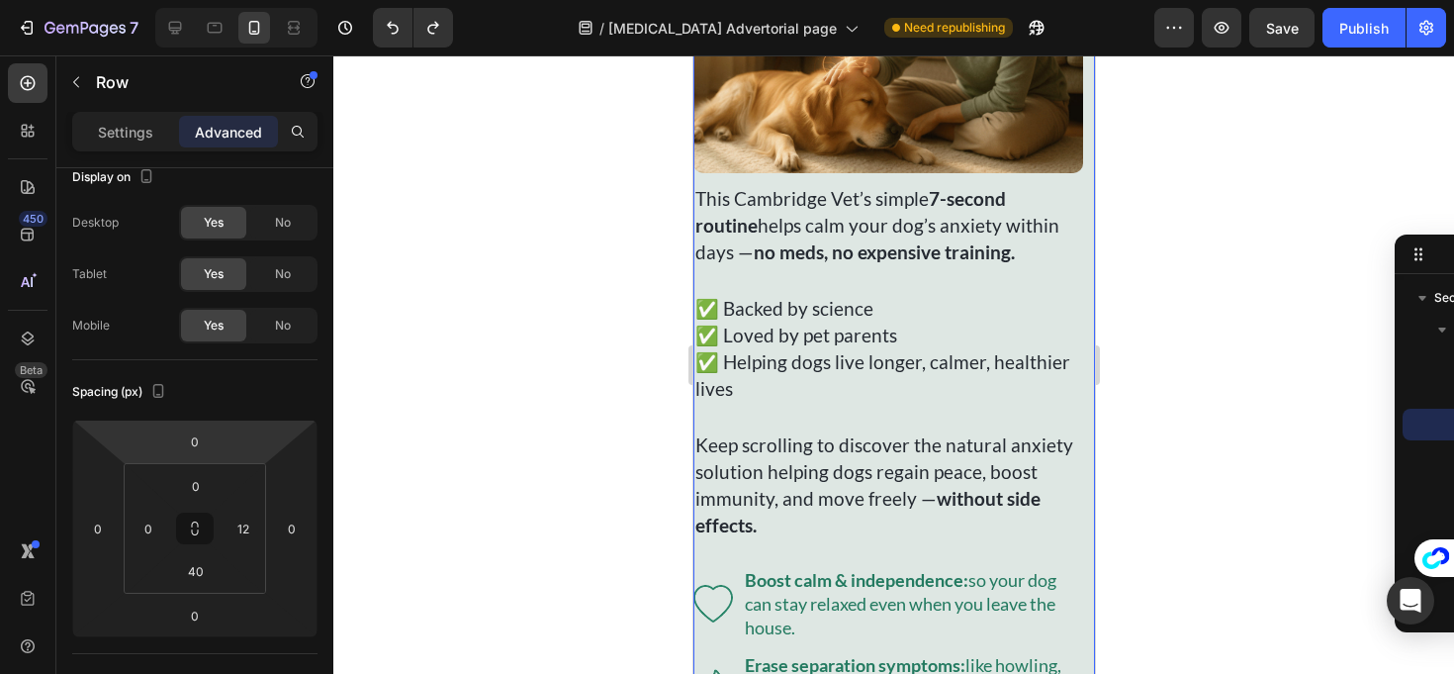
scroll to position [451, 0]
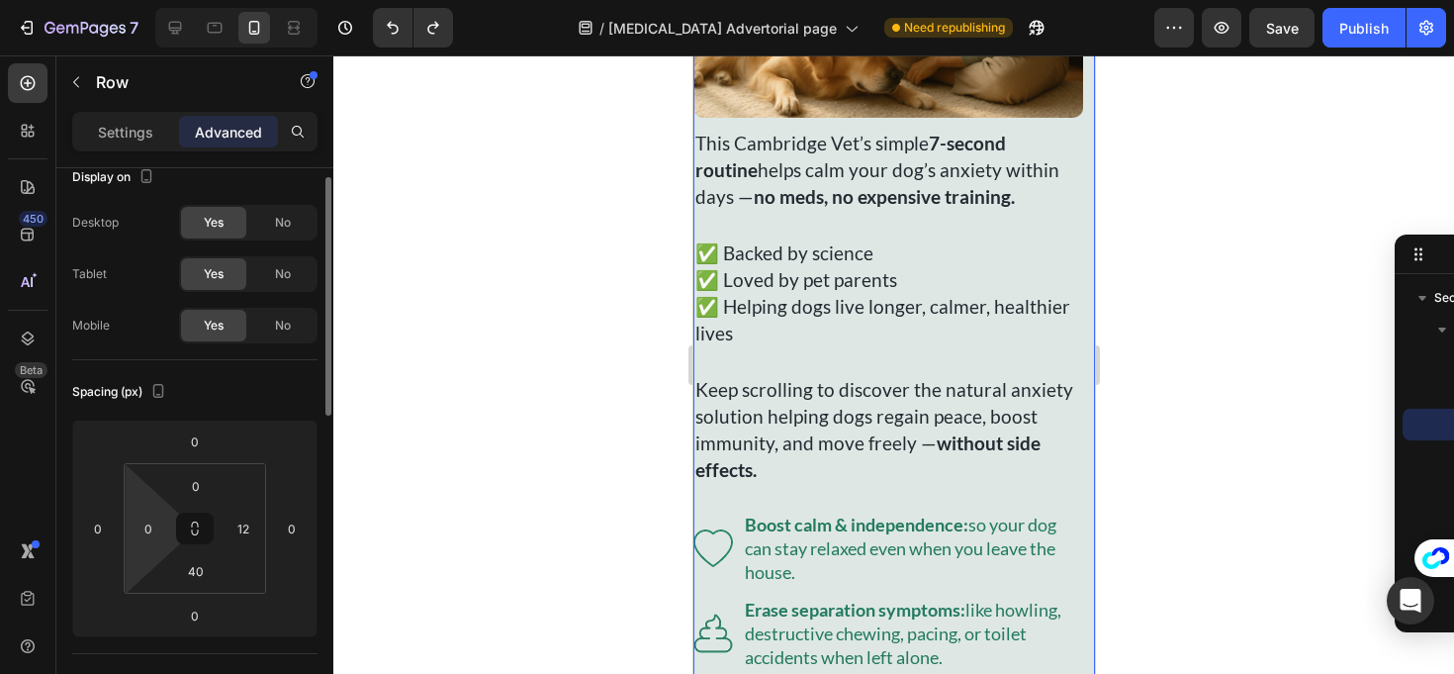
click at [149, 0] on html "7 Version history / Separation anxiety Advertorial page Need republishing Previ…" at bounding box center [727, 0] width 1454 height 0
type input "12"
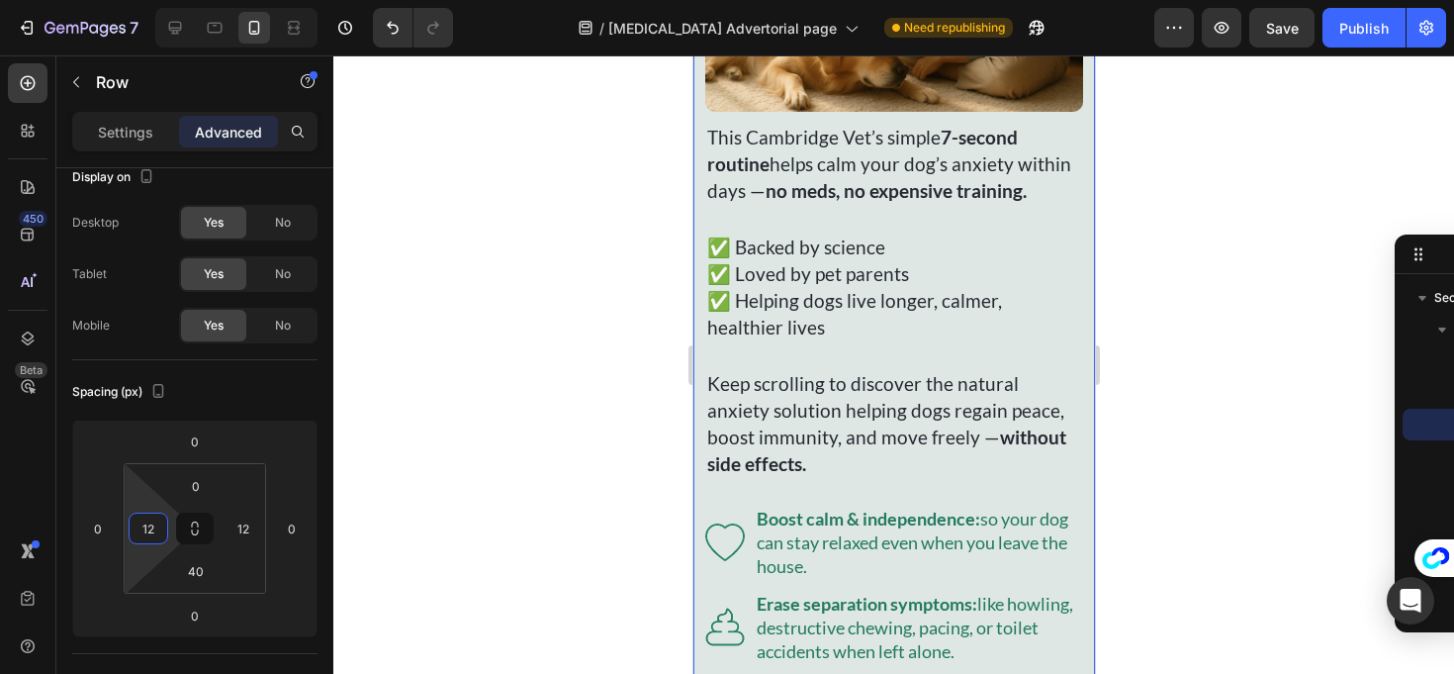
click at [428, 430] on div at bounding box center [893, 364] width 1121 height 618
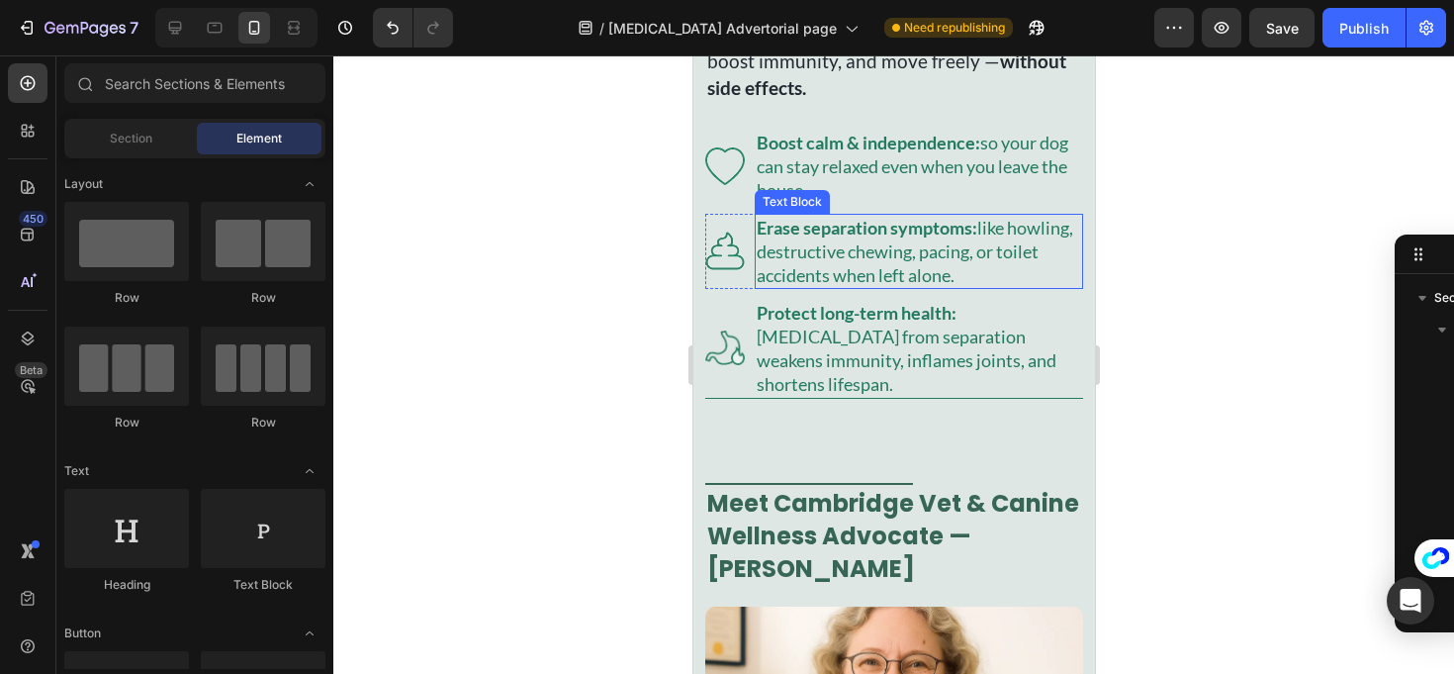
scroll to position [945, 0]
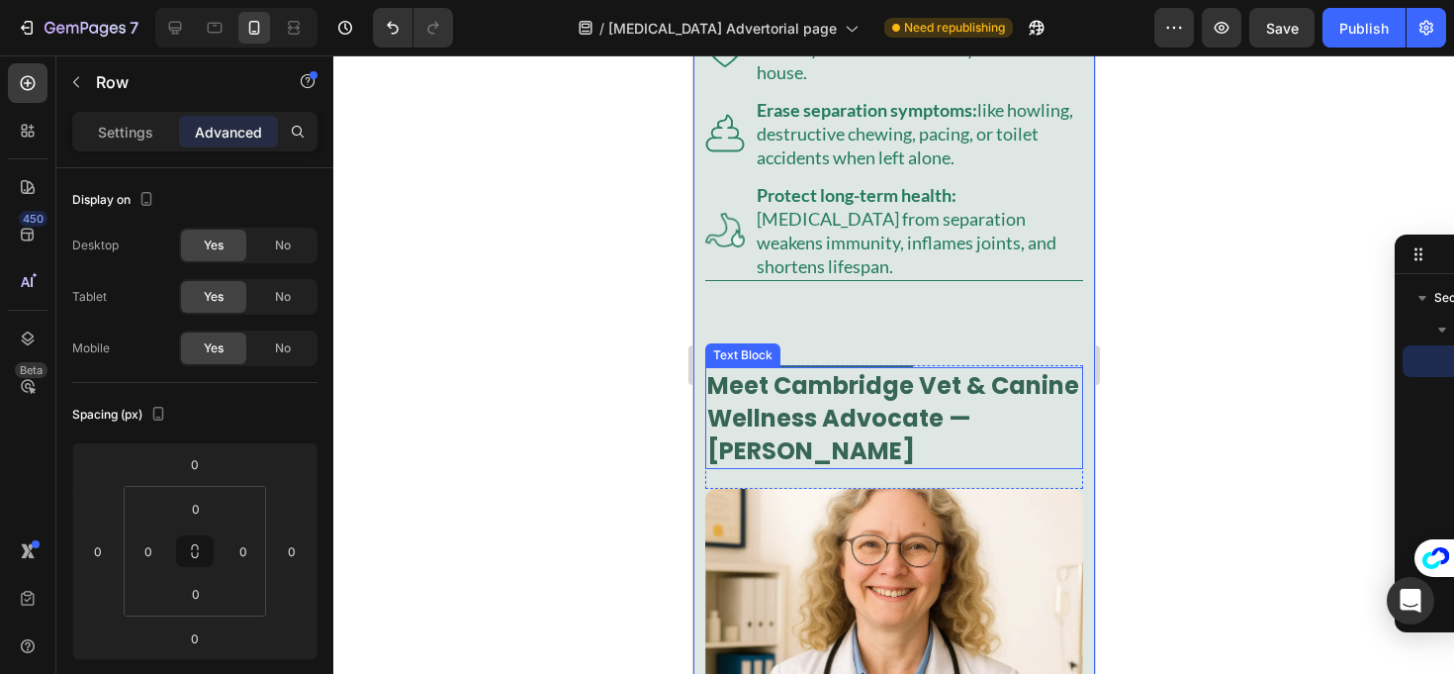
click at [838, 401] on p "Meet Cambridge Vet & Canine Wellness Advocate — [PERSON_NAME]" at bounding box center [893, 418] width 374 height 98
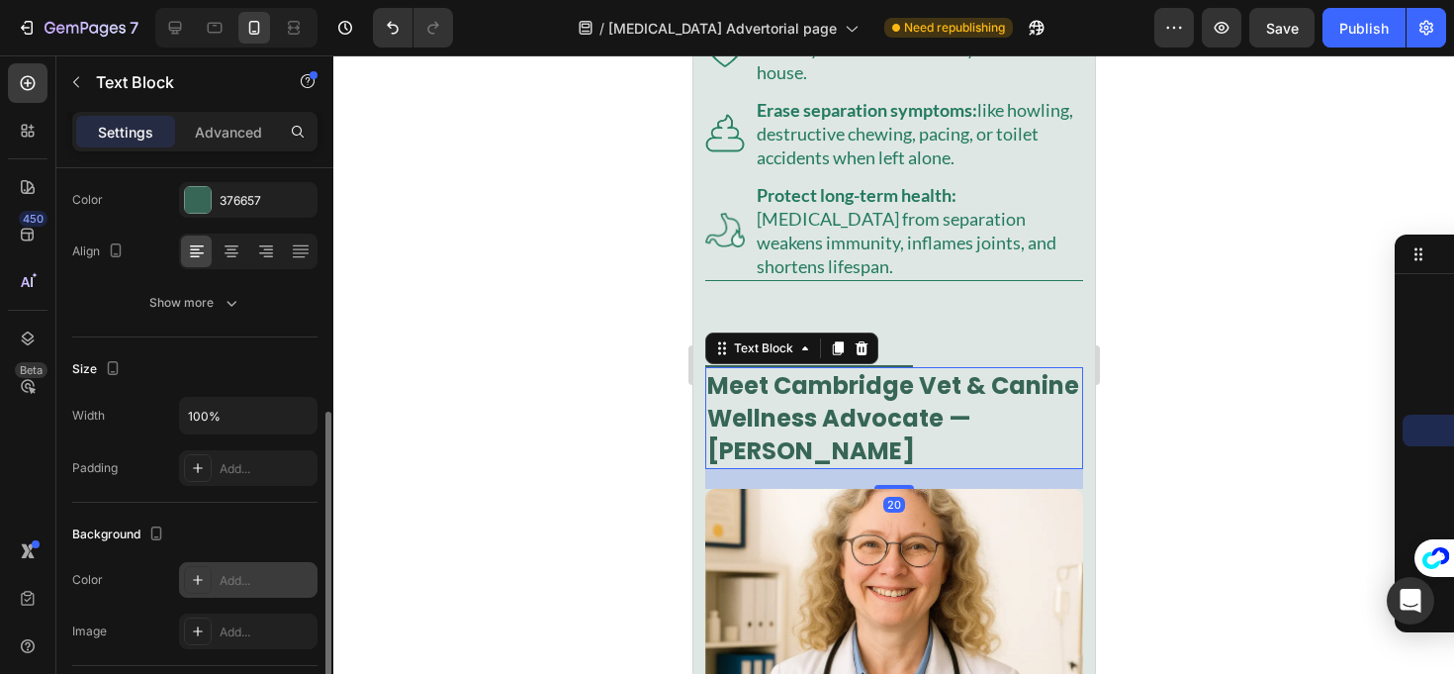
scroll to position [487, 0]
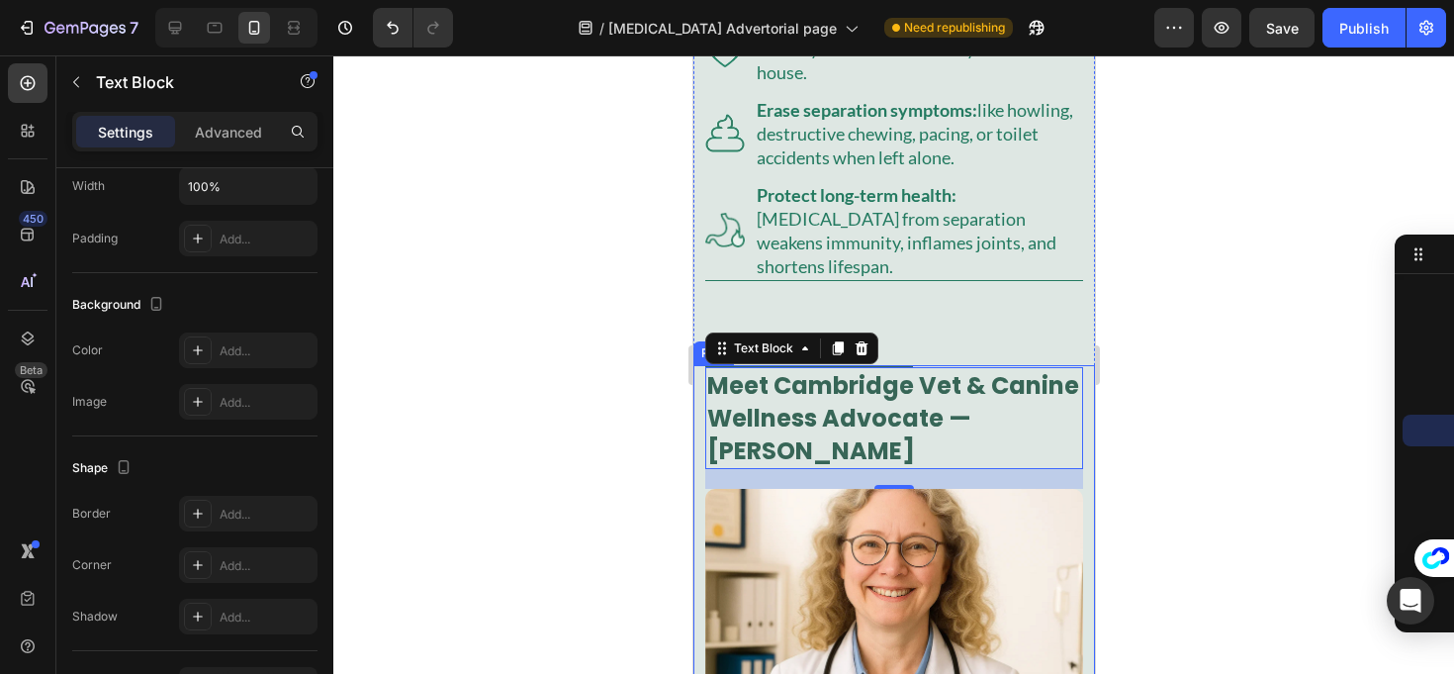
click at [1066, 608] on img at bounding box center [893, 595] width 378 height 213
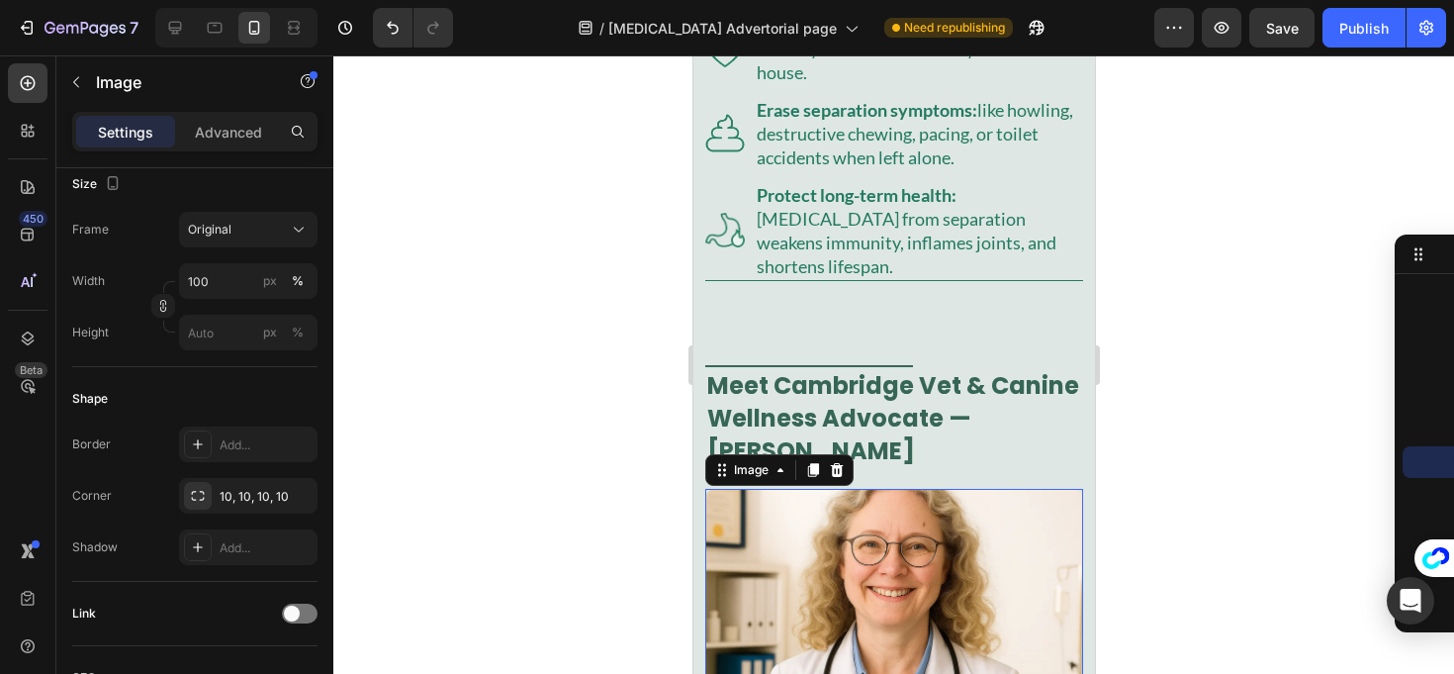
scroll to position [0, 0]
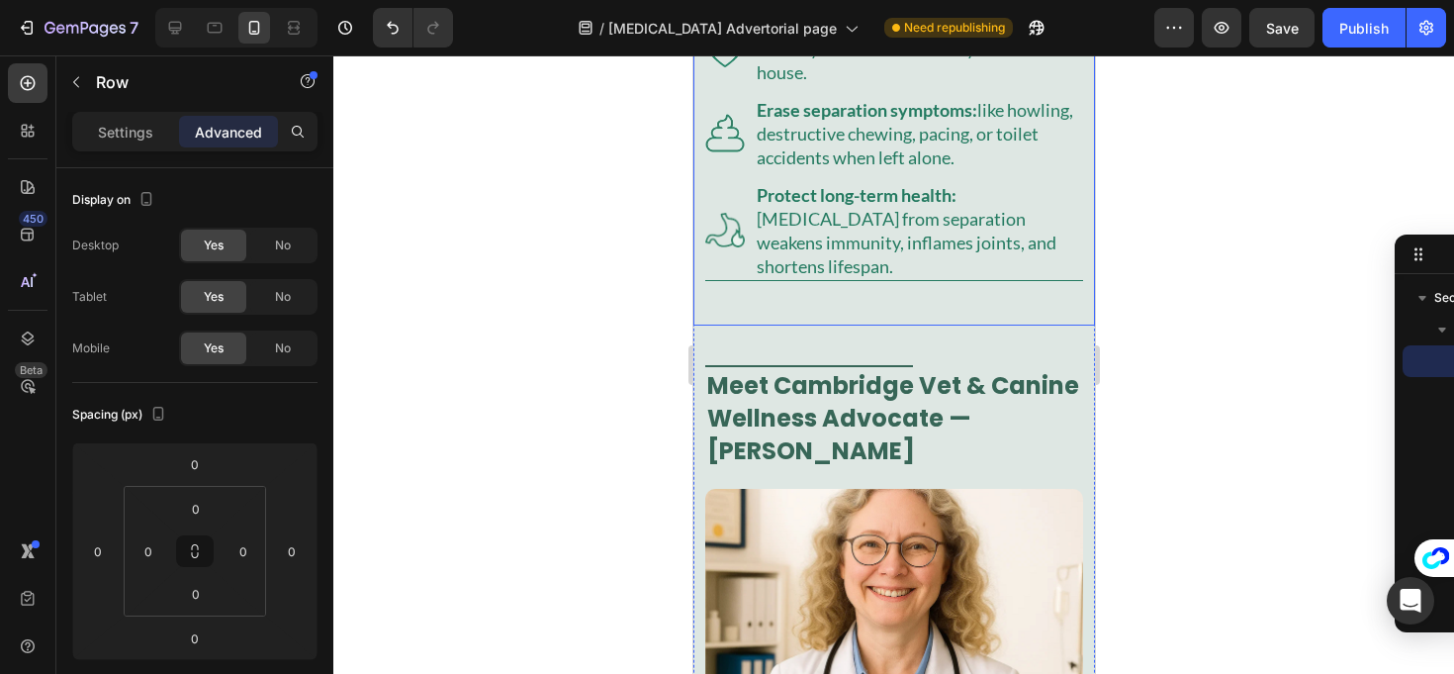
click at [787, 280] on div "Protect long-term health: chronic stress from separation weakens immunity, infl…" at bounding box center [918, 230] width 328 height 99
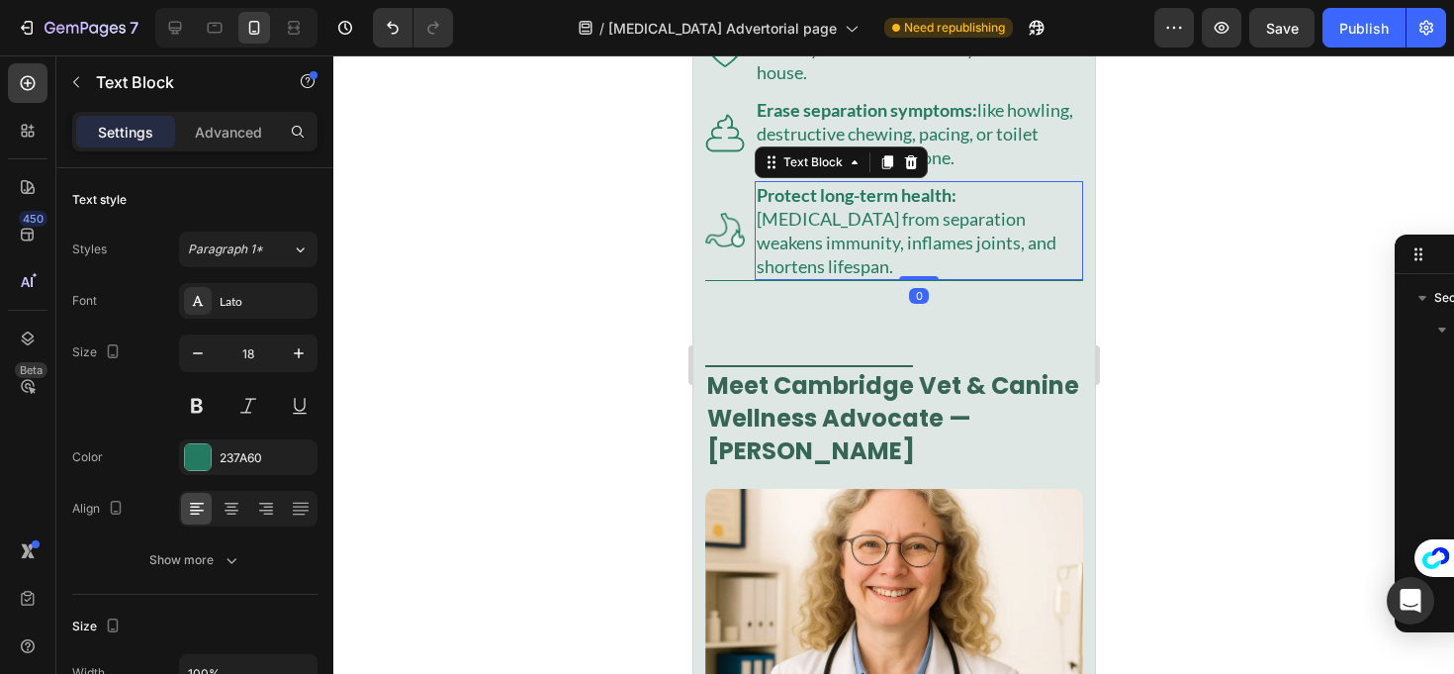
scroll to position [754, 0]
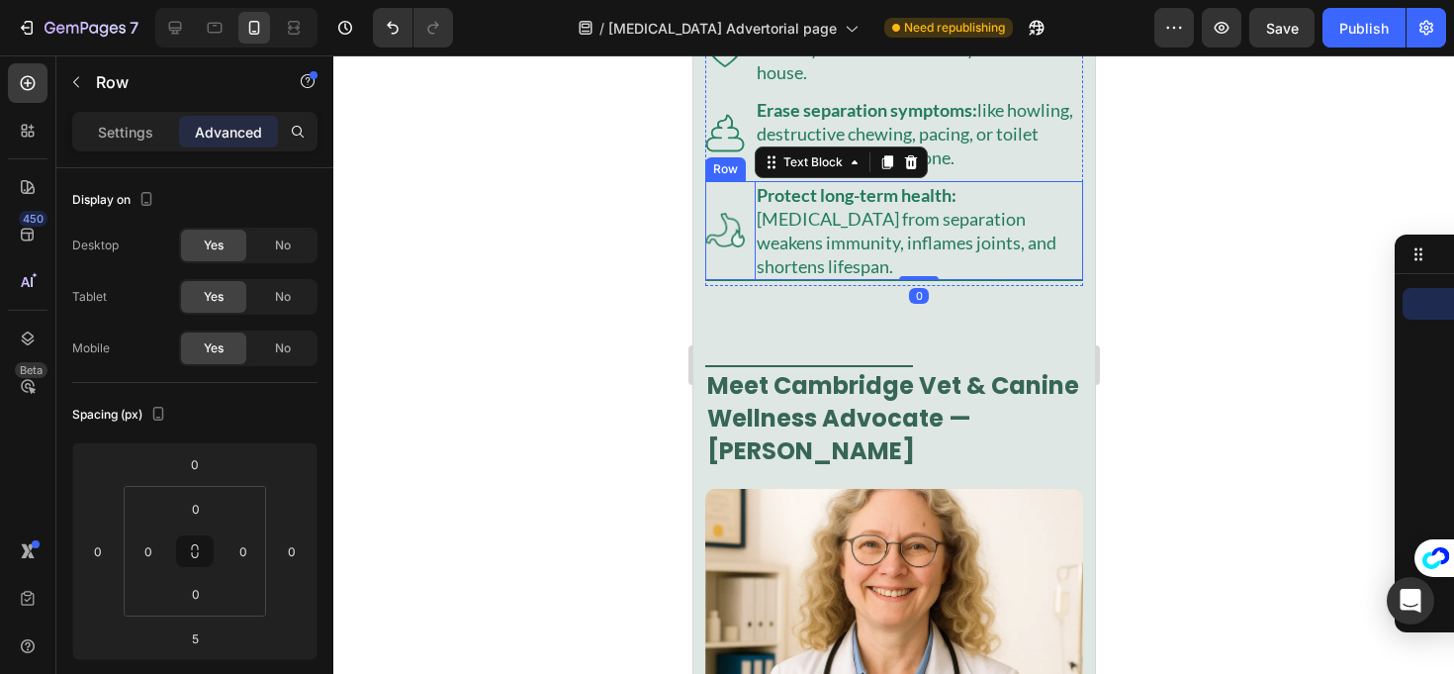
click at [725, 280] on div "Image" at bounding box center [724, 230] width 40 height 99
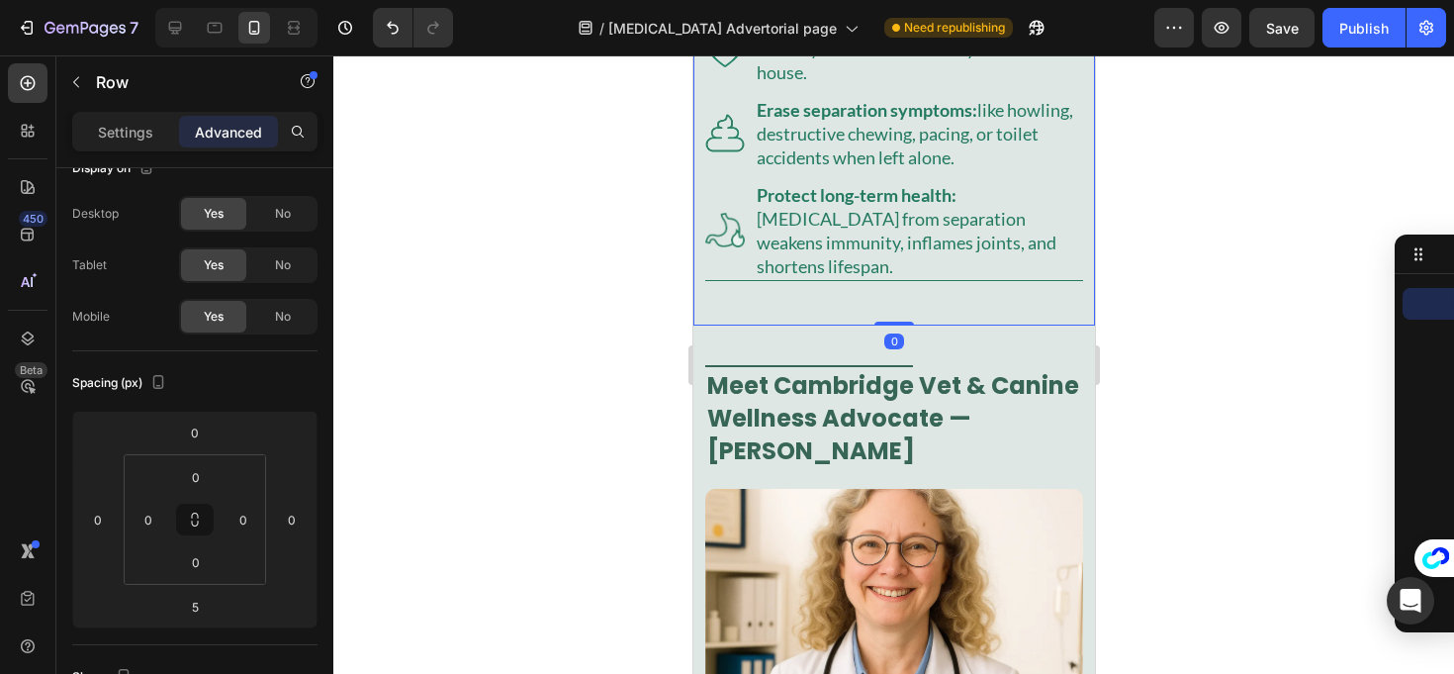
scroll to position [0, 0]
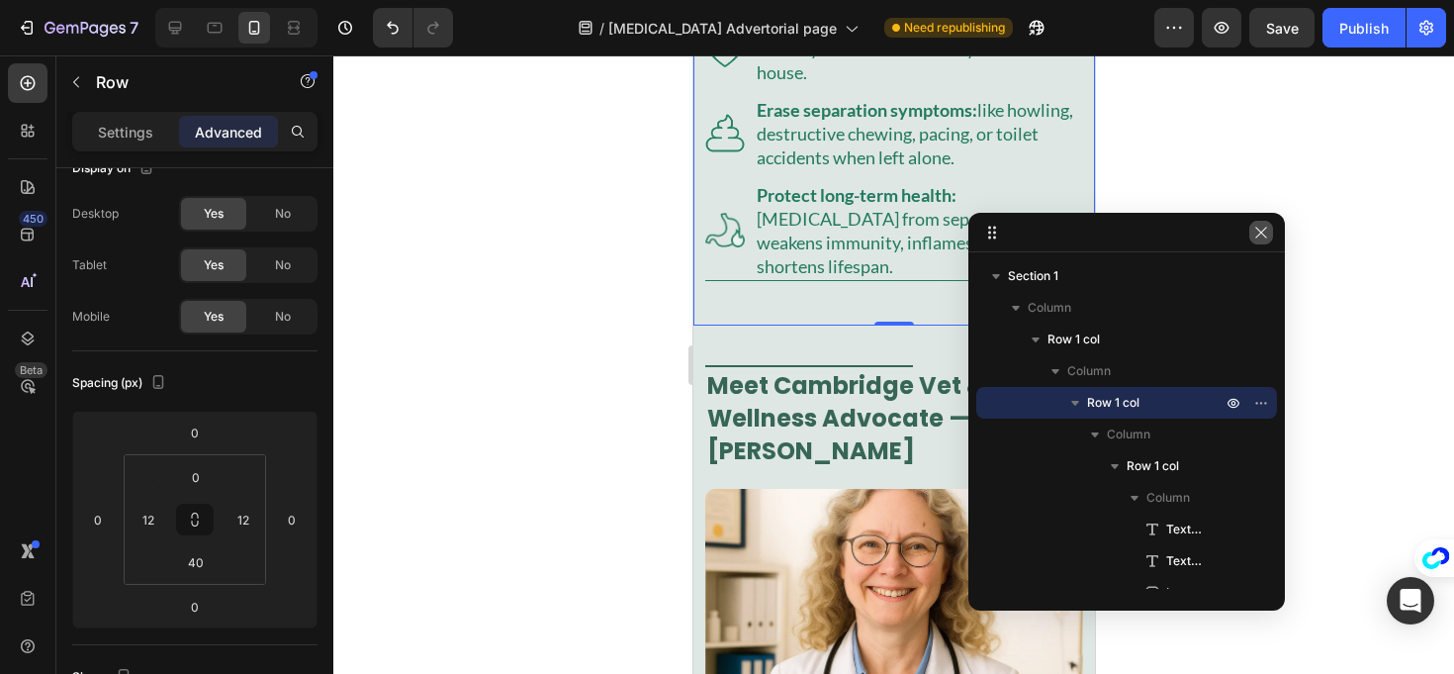
drag, startPoint x: 1434, startPoint y: 249, endPoint x: 1352, endPoint y: 226, distance: 85.5
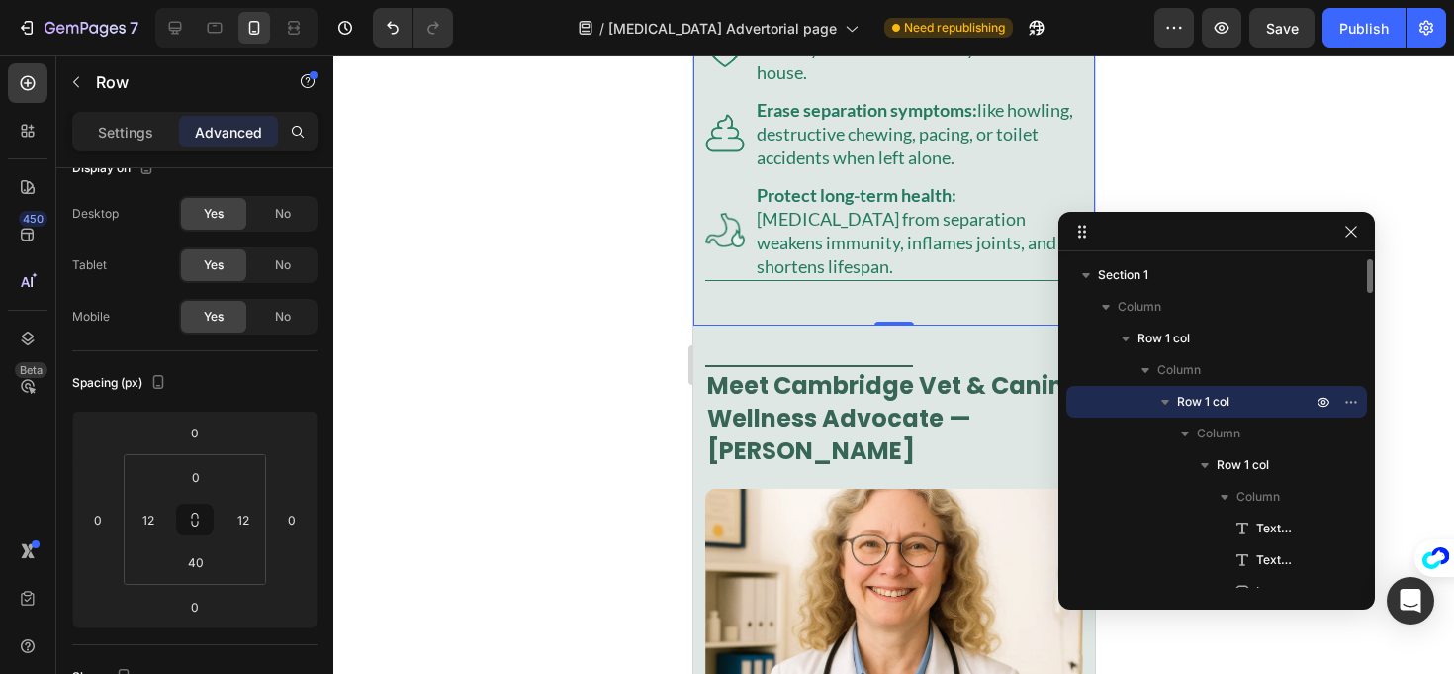
click at [1160, 397] on icon "button" at bounding box center [1166, 402] width 20 height 20
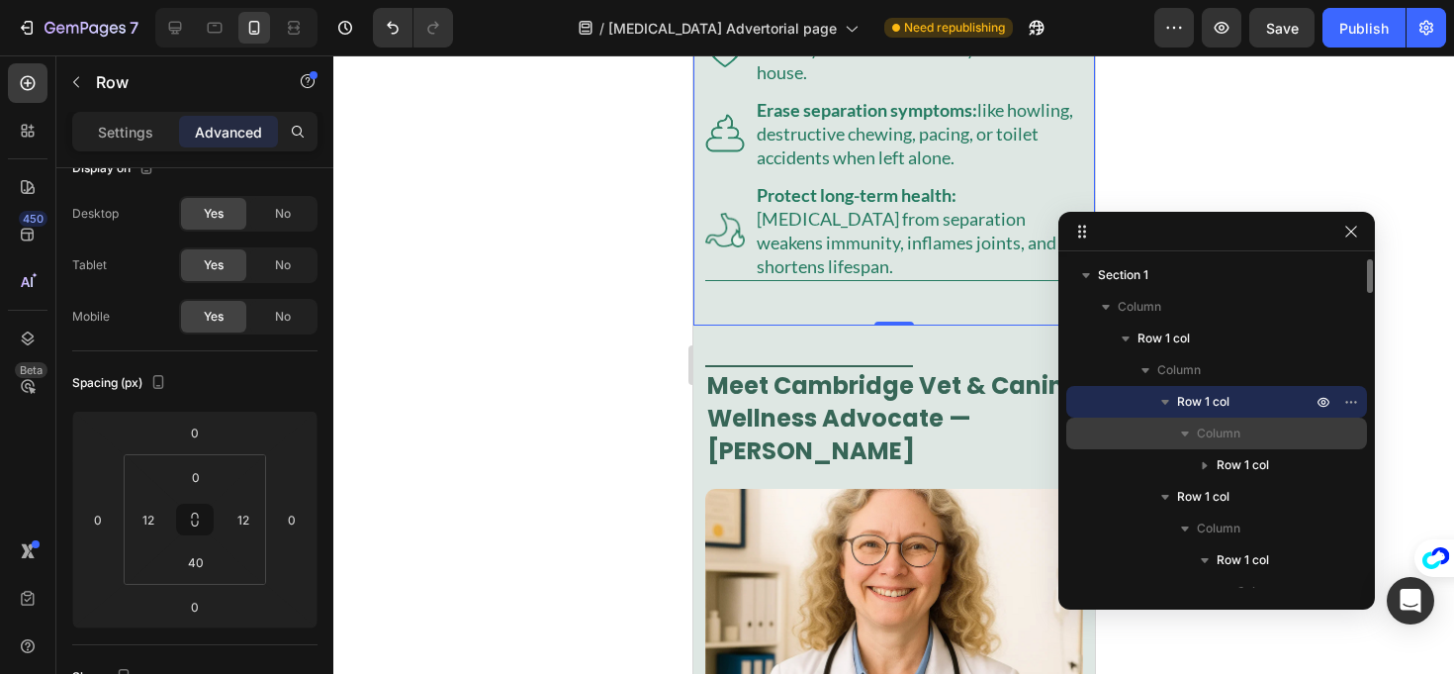
click at [1213, 436] on span "Column" at bounding box center [1219, 433] width 44 height 20
click at [1205, 434] on span "Column" at bounding box center [1219, 433] width 44 height 20
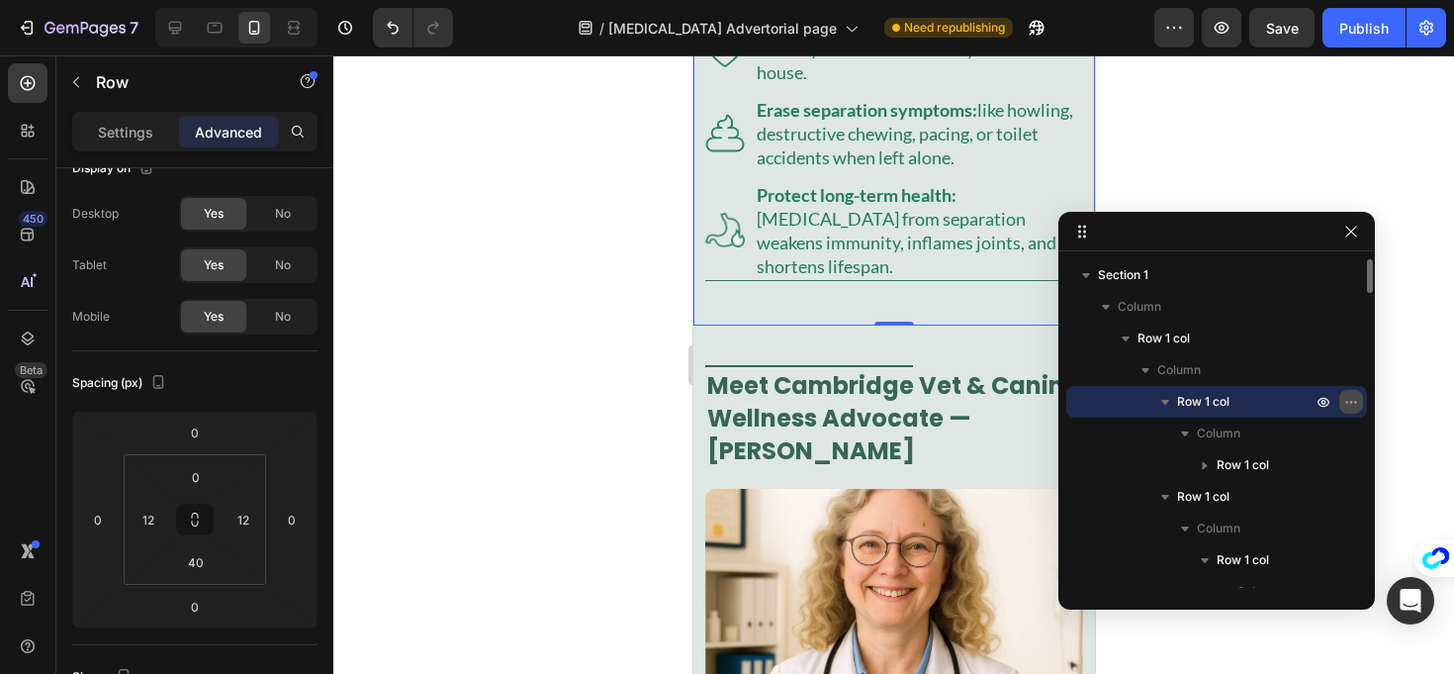
click at [1348, 397] on icon "button" at bounding box center [1352, 402] width 16 height 16
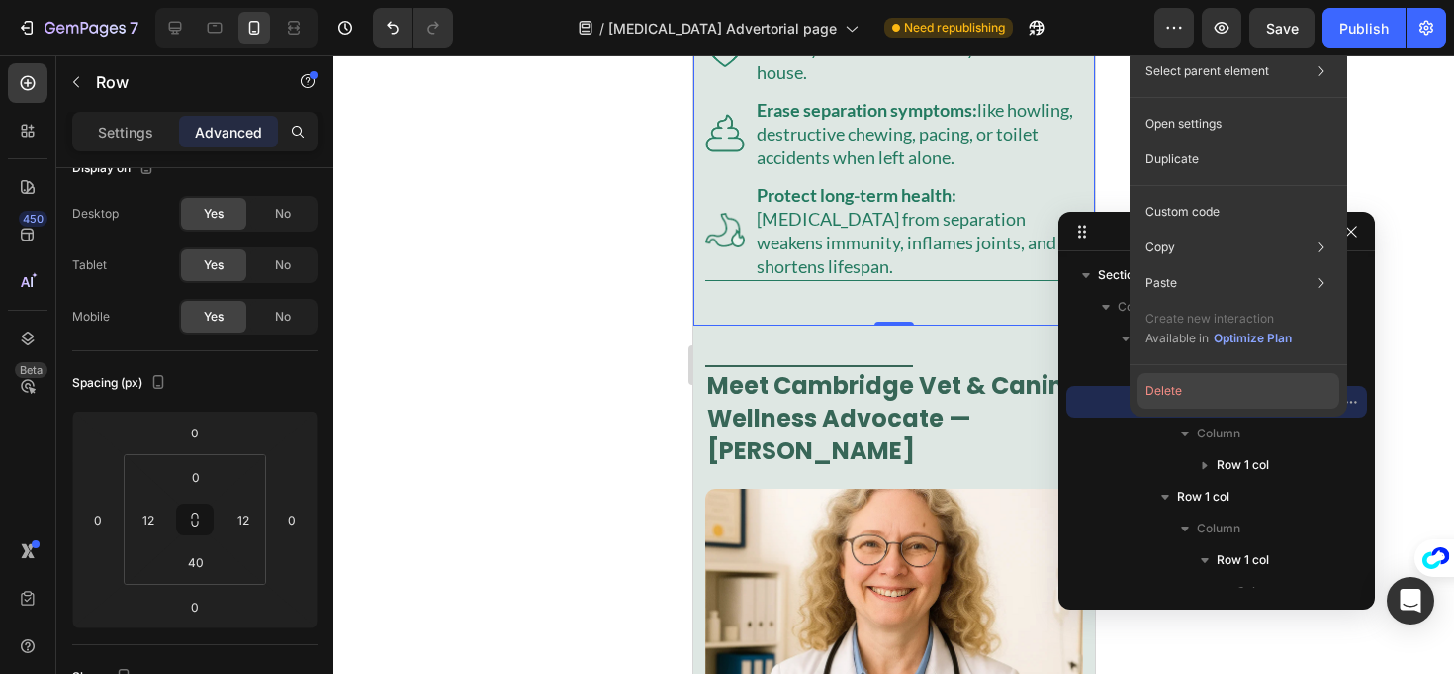
click at [1299, 386] on button "Delete" at bounding box center [1239, 391] width 202 height 36
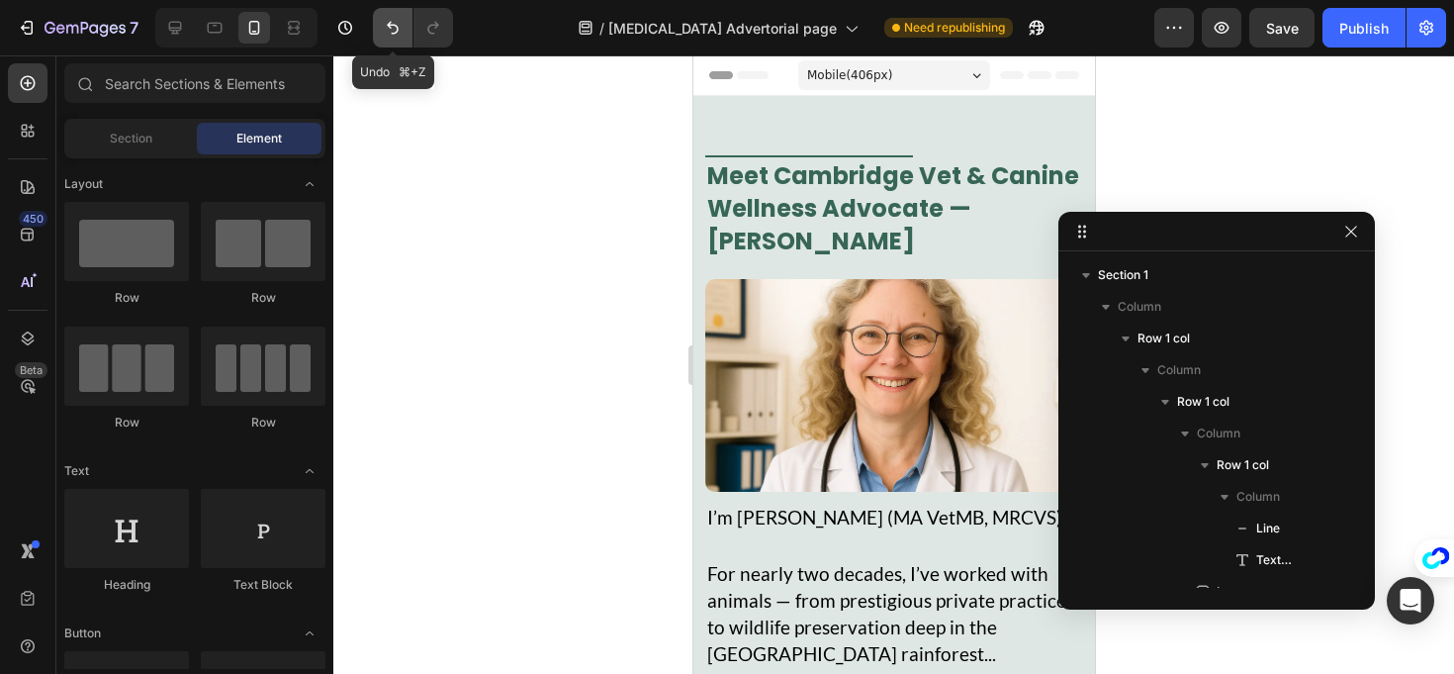
click at [381, 27] on button "Undo/Redo" at bounding box center [393, 28] width 40 height 40
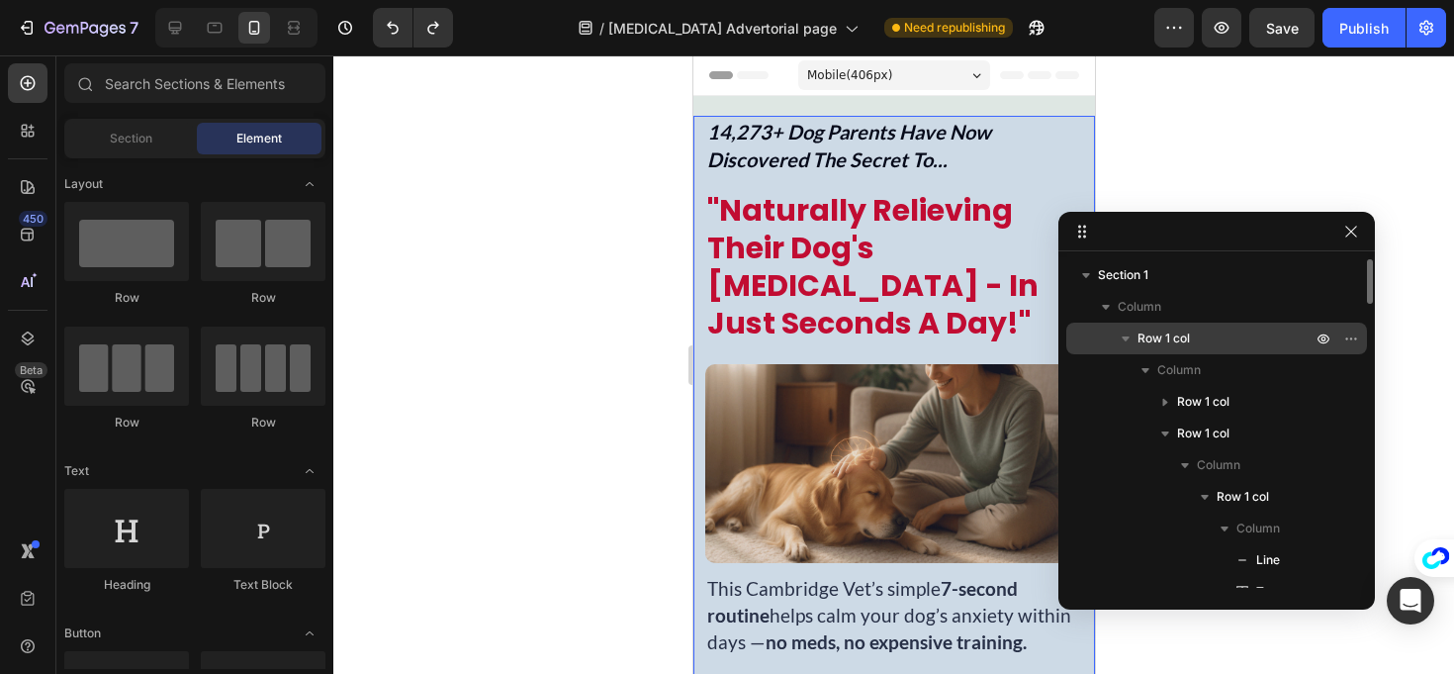
click at [1122, 338] on icon "button" at bounding box center [1126, 338] width 20 height 20
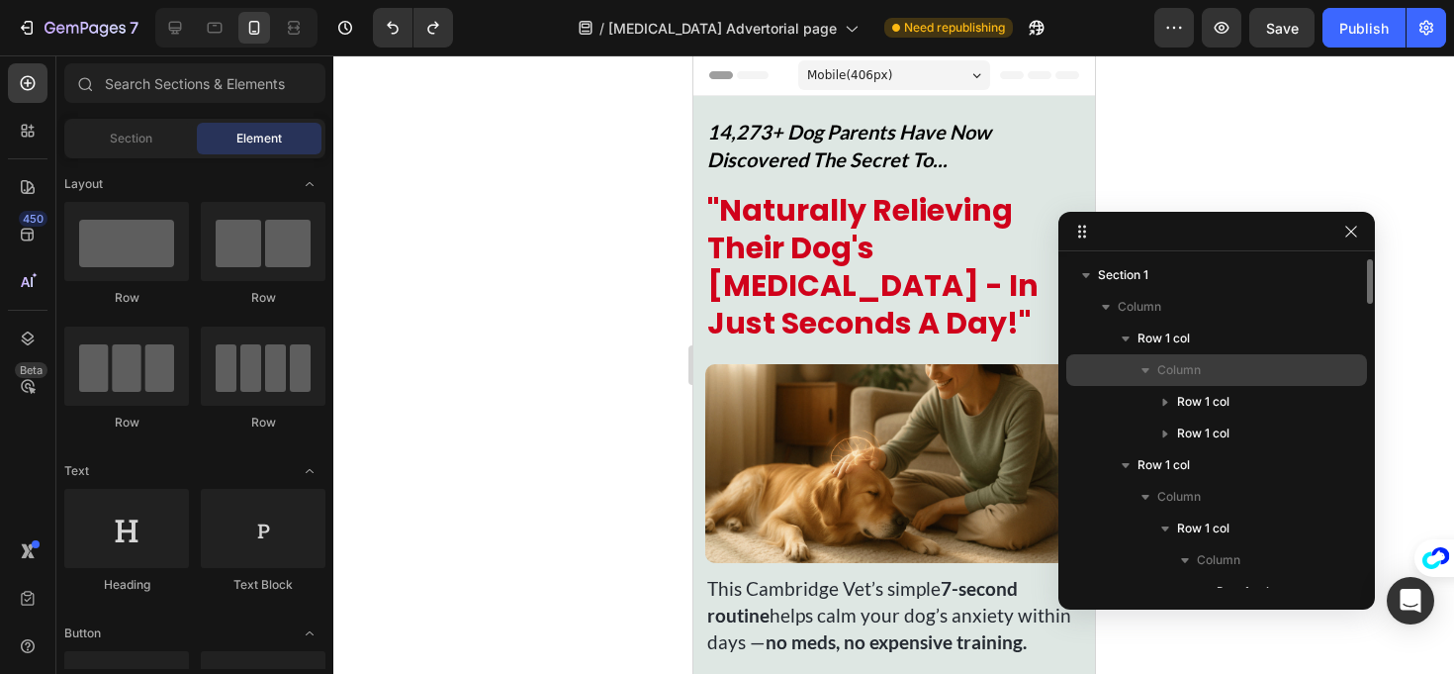
click at [1149, 374] on icon "button" at bounding box center [1146, 370] width 20 height 20
click at [1145, 382] on div "Column" at bounding box center [1217, 370] width 285 height 32
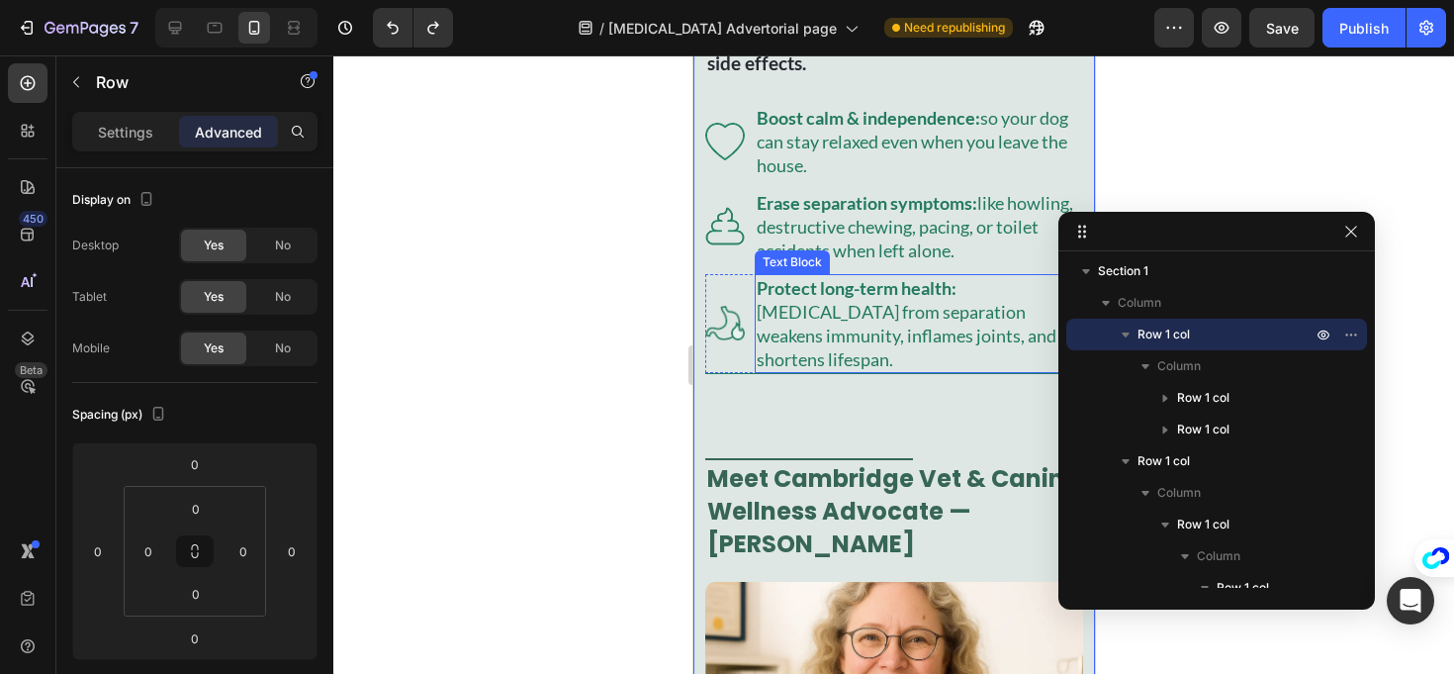
scroll to position [868, 0]
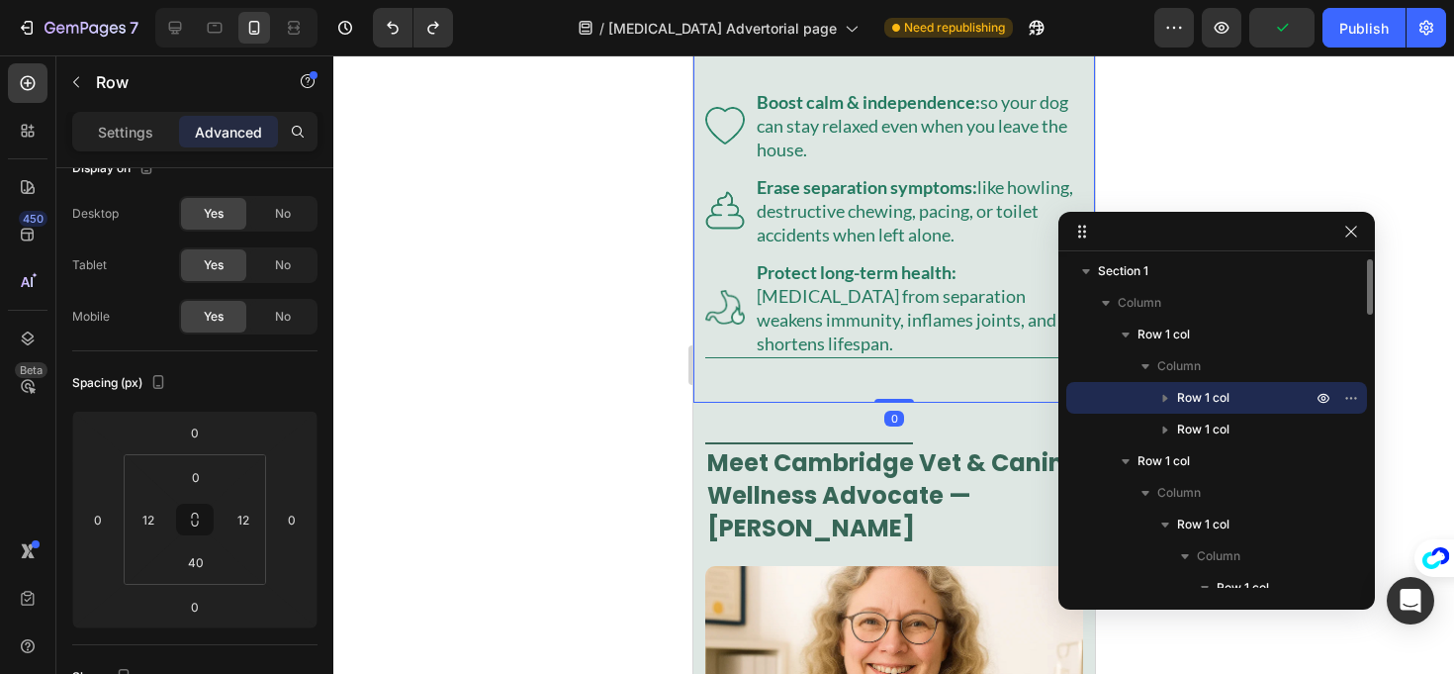
click at [1166, 397] on icon "button" at bounding box center [1166, 399] width 5 height 8
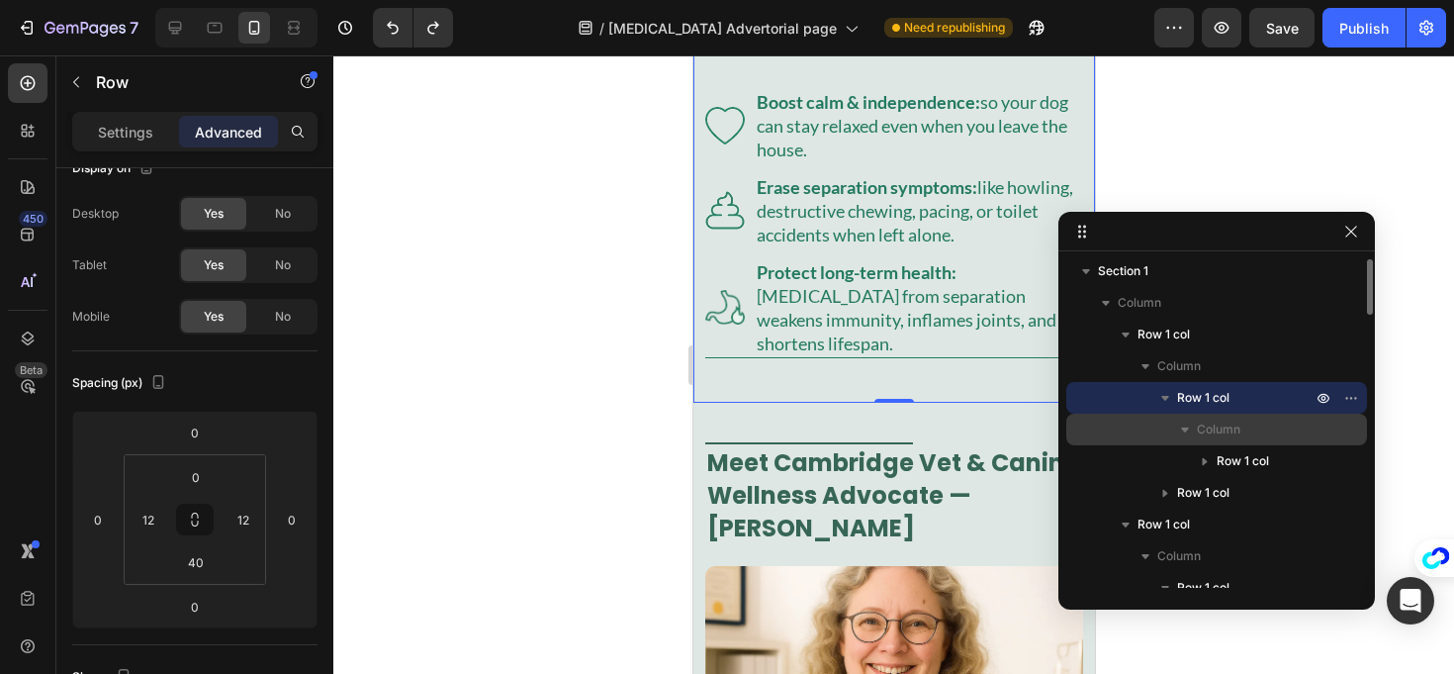
click at [1209, 431] on span "Column" at bounding box center [1219, 430] width 44 height 20
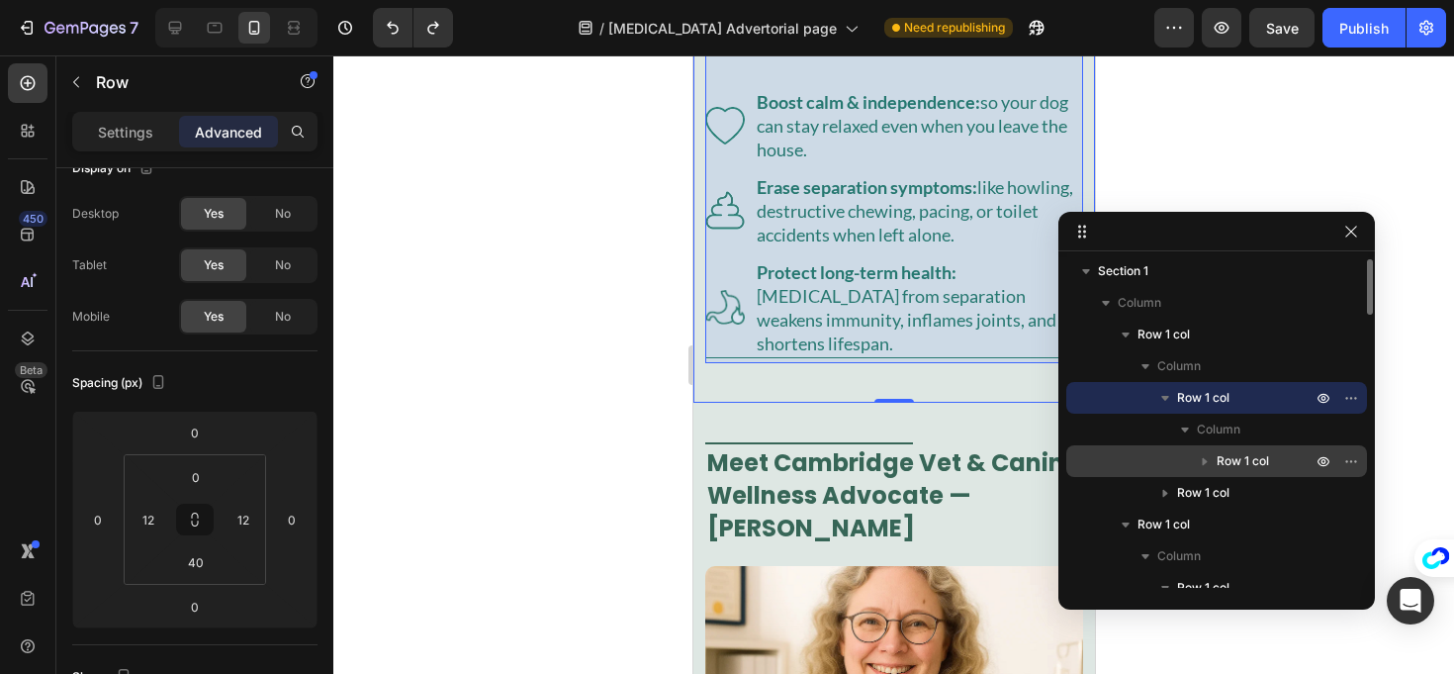
click at [1273, 462] on p "Row 1 col" at bounding box center [1266, 461] width 99 height 20
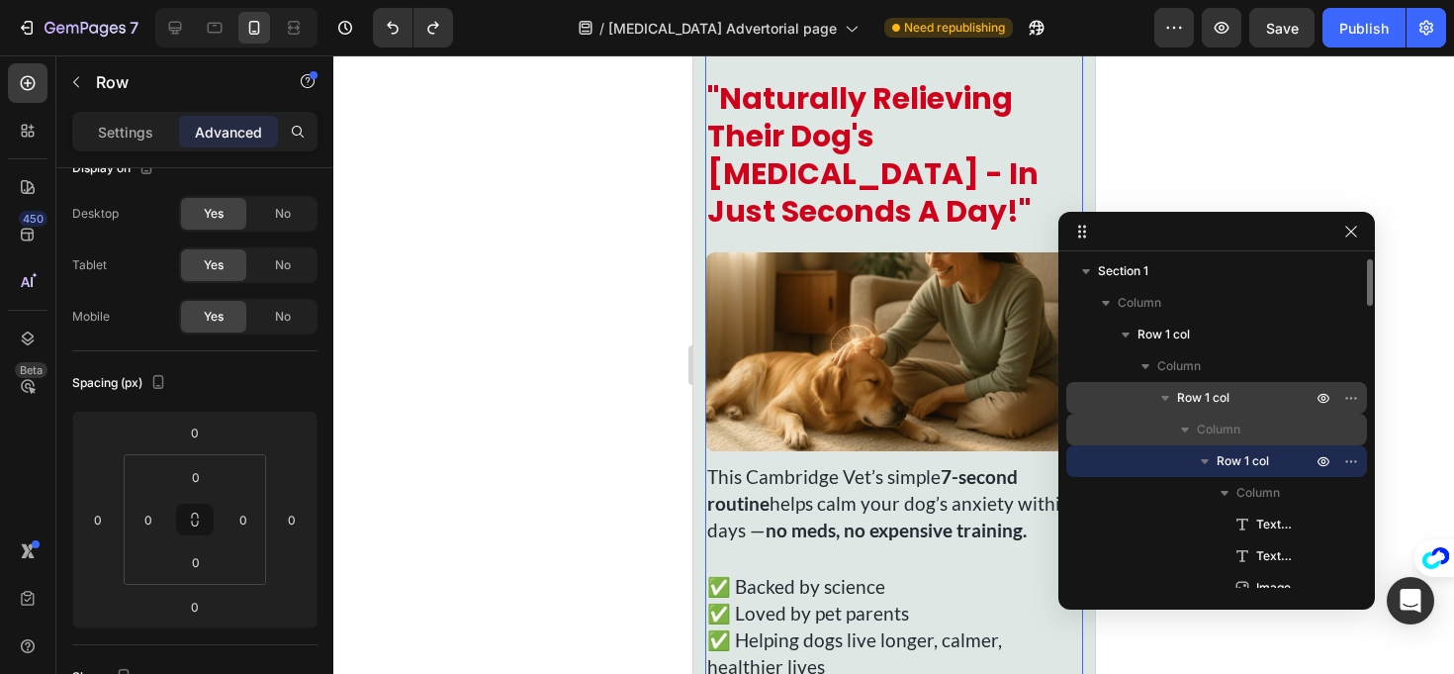
scroll to position [120, 0]
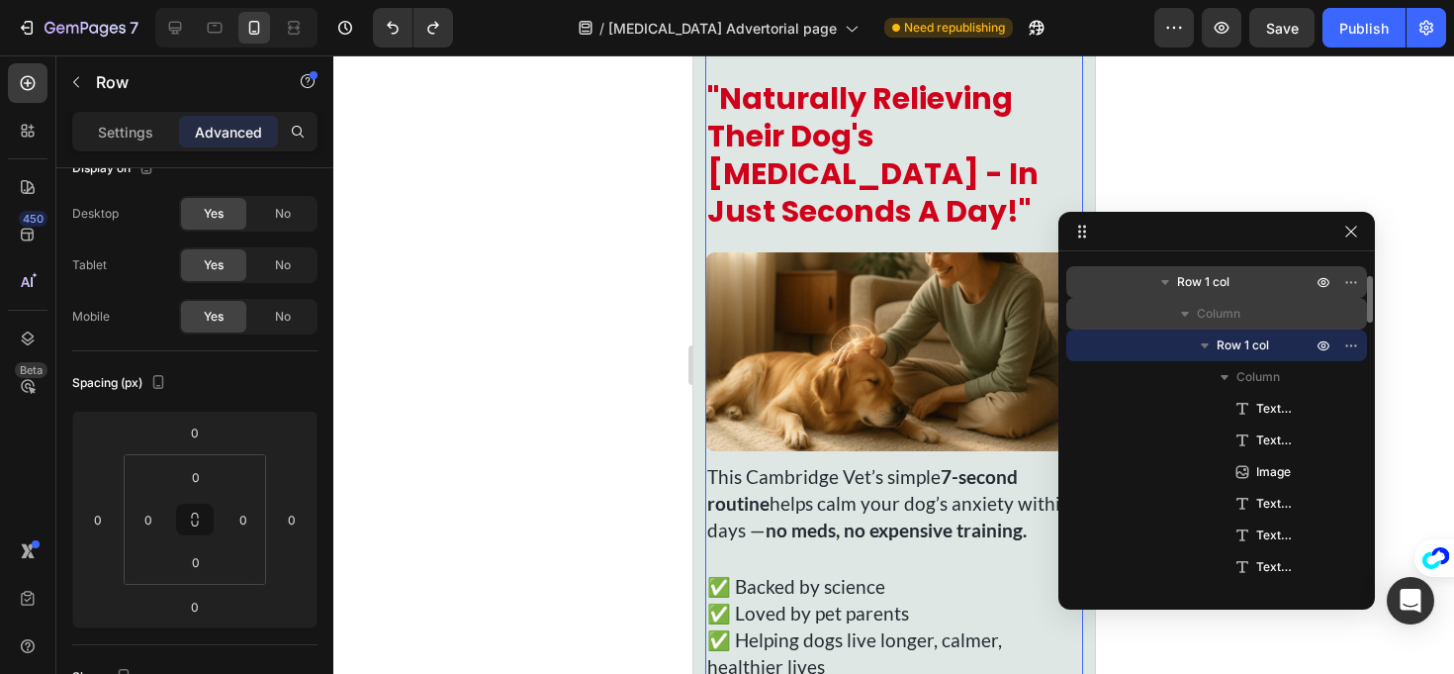
click at [1210, 307] on span "Column" at bounding box center [1219, 314] width 44 height 20
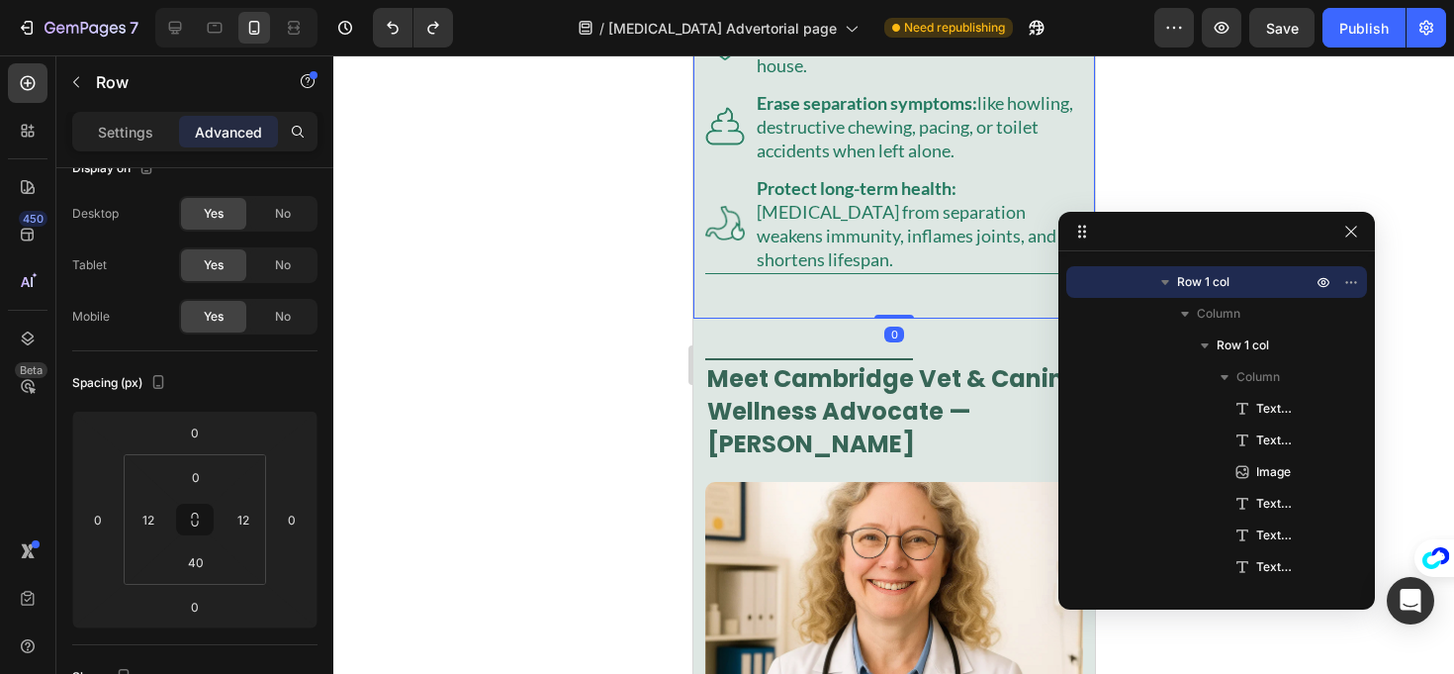
scroll to position [1163, 0]
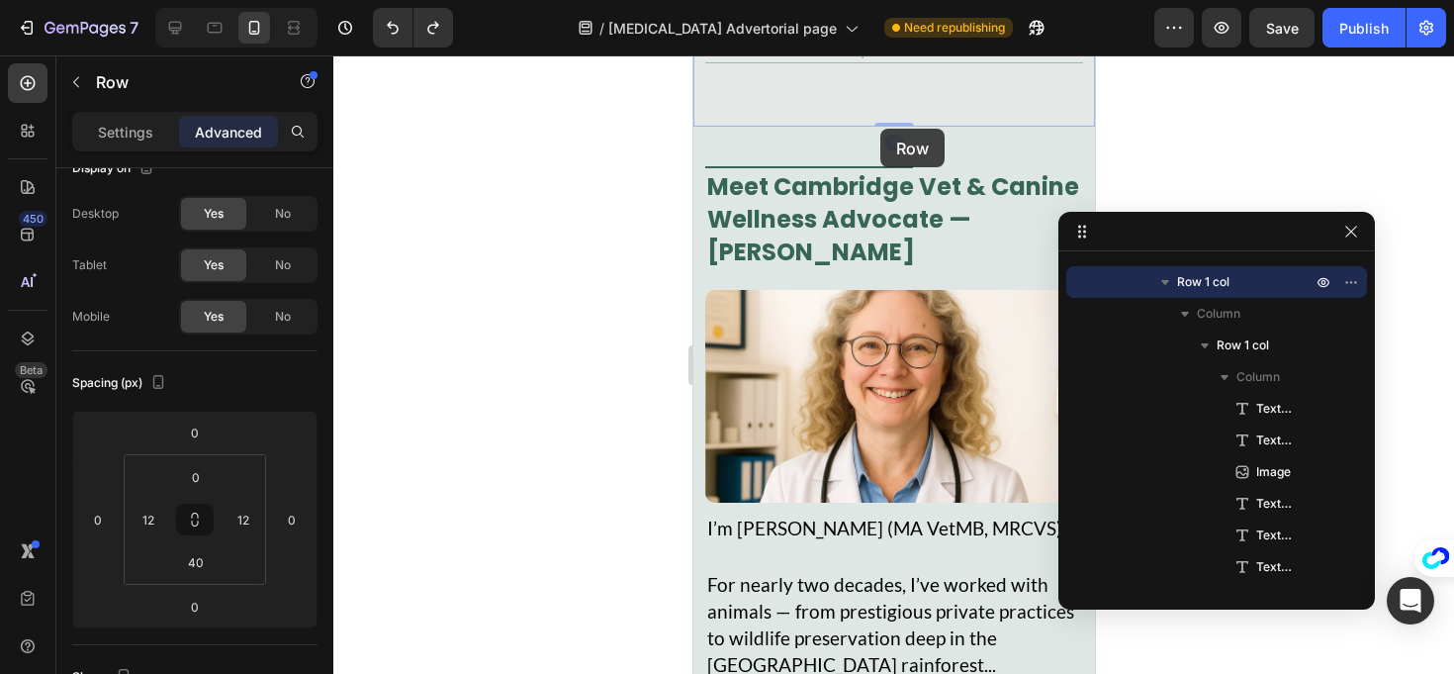
drag, startPoint x: 863, startPoint y: 120, endPoint x: 884, endPoint y: 124, distance: 21.2
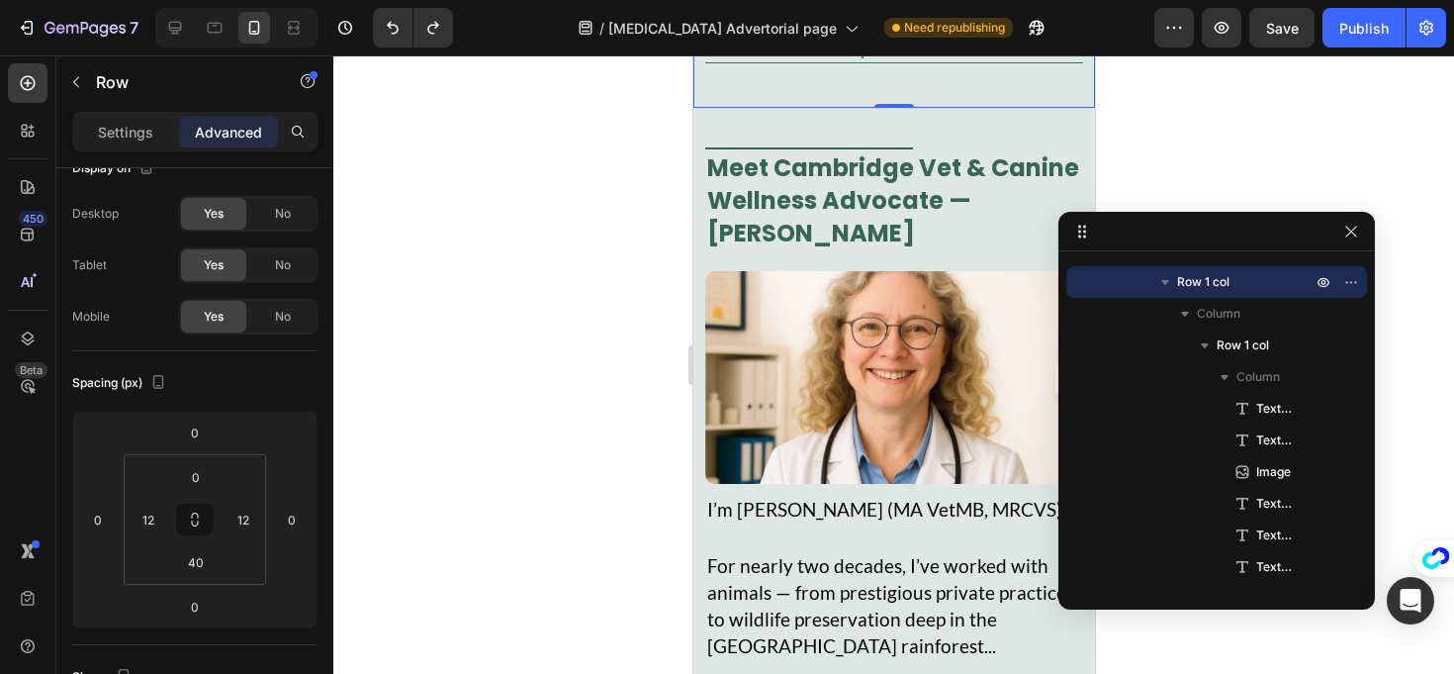
drag, startPoint x: 873, startPoint y: 123, endPoint x: 865, endPoint y: 74, distance: 49.1
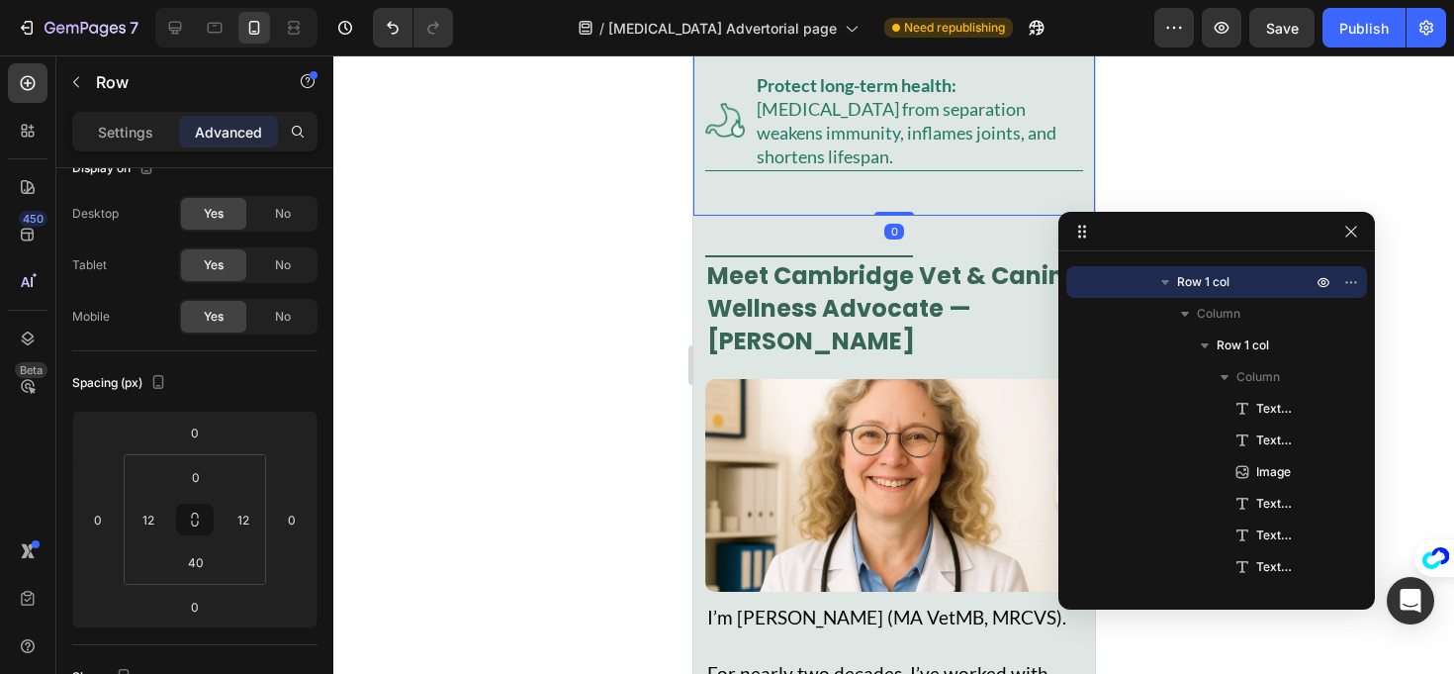
scroll to position [1018, 0]
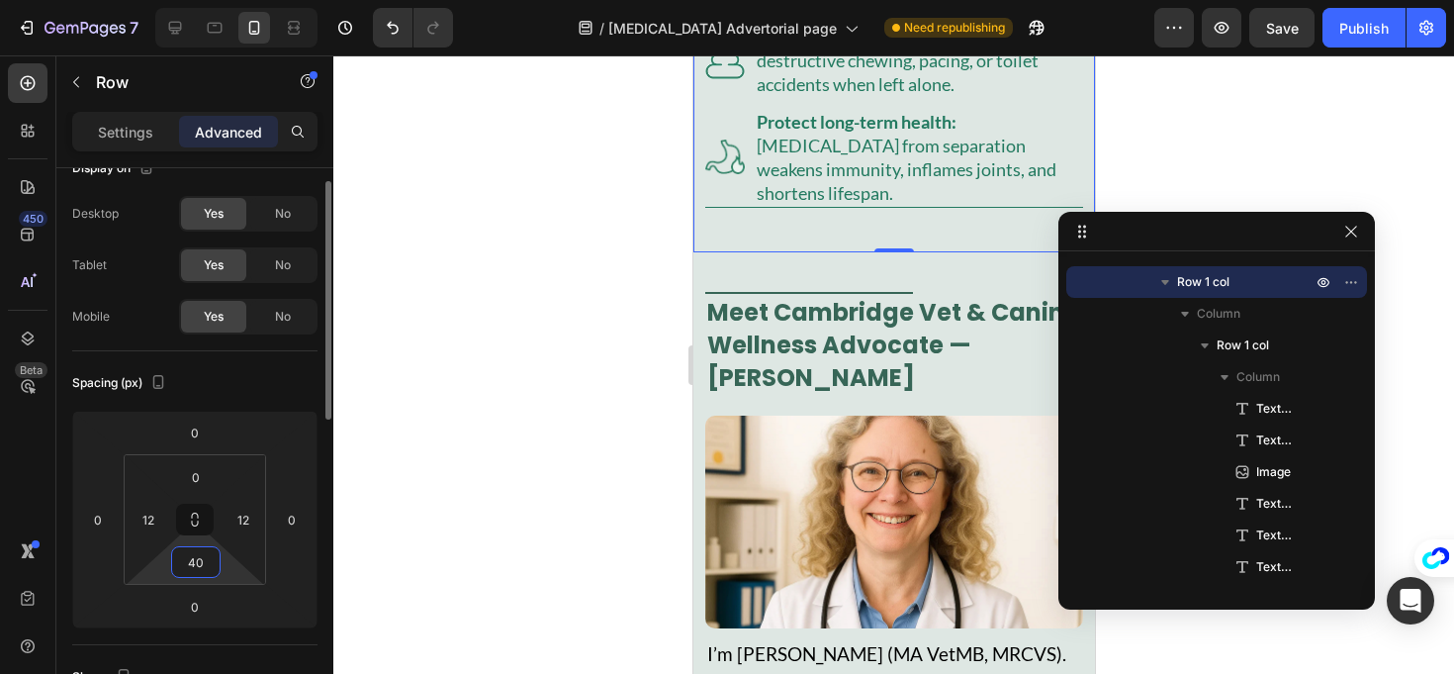
click at [212, 571] on input "40" at bounding box center [196, 562] width 40 height 30
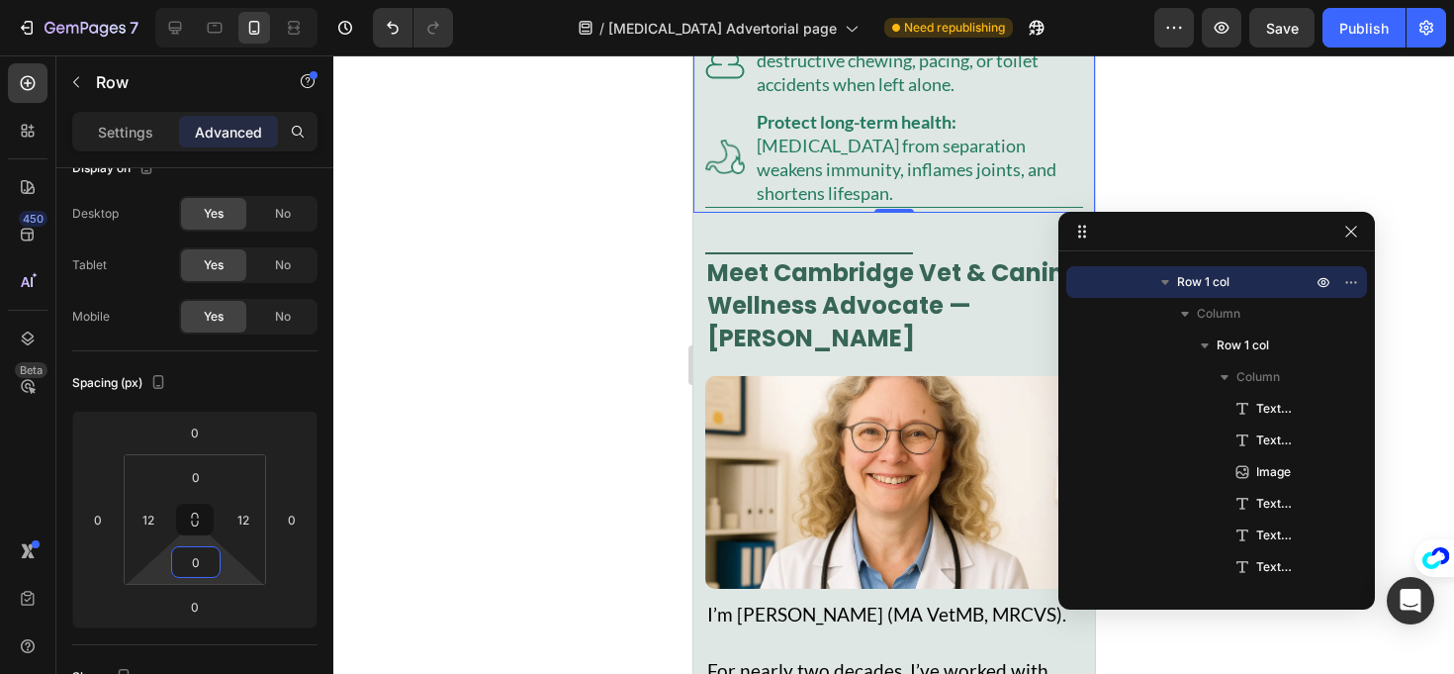
click at [415, 526] on div at bounding box center [893, 364] width 1121 height 618
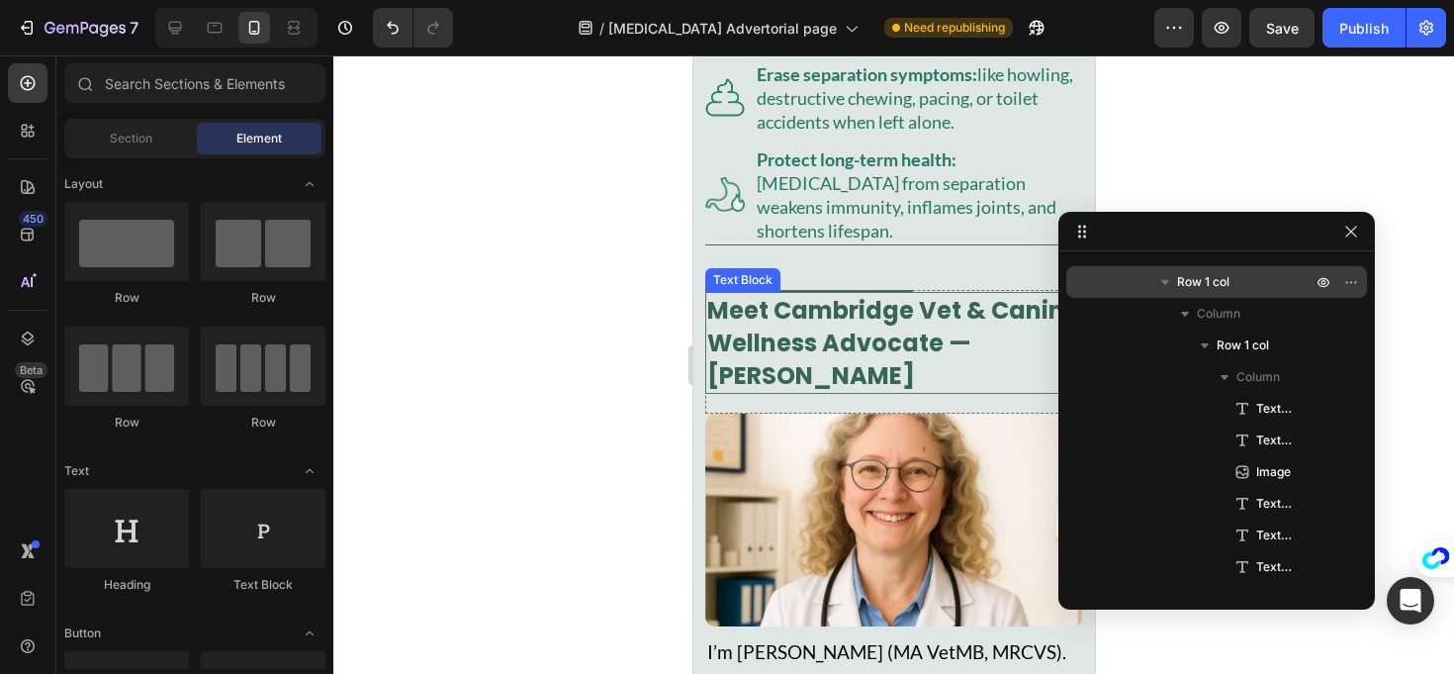
scroll to position [886, 0]
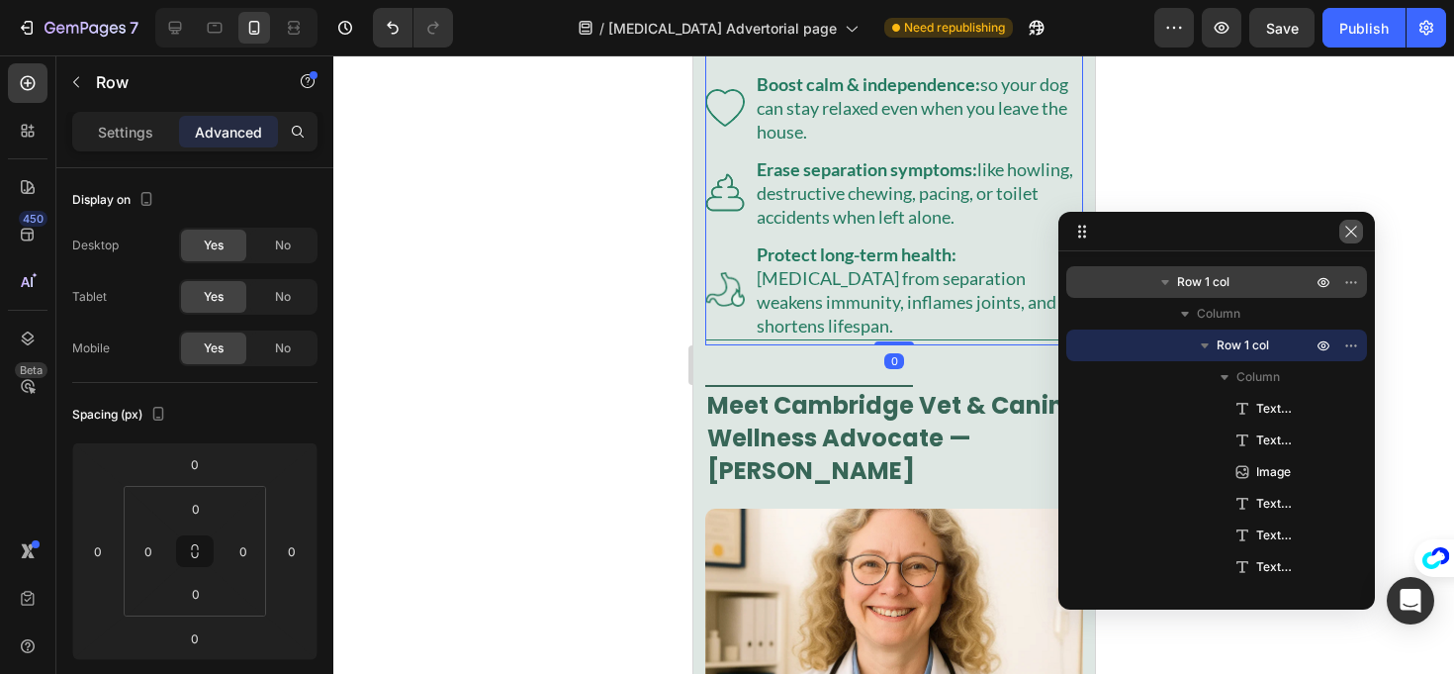
click at [1354, 234] on icon "button" at bounding box center [1351, 231] width 11 height 11
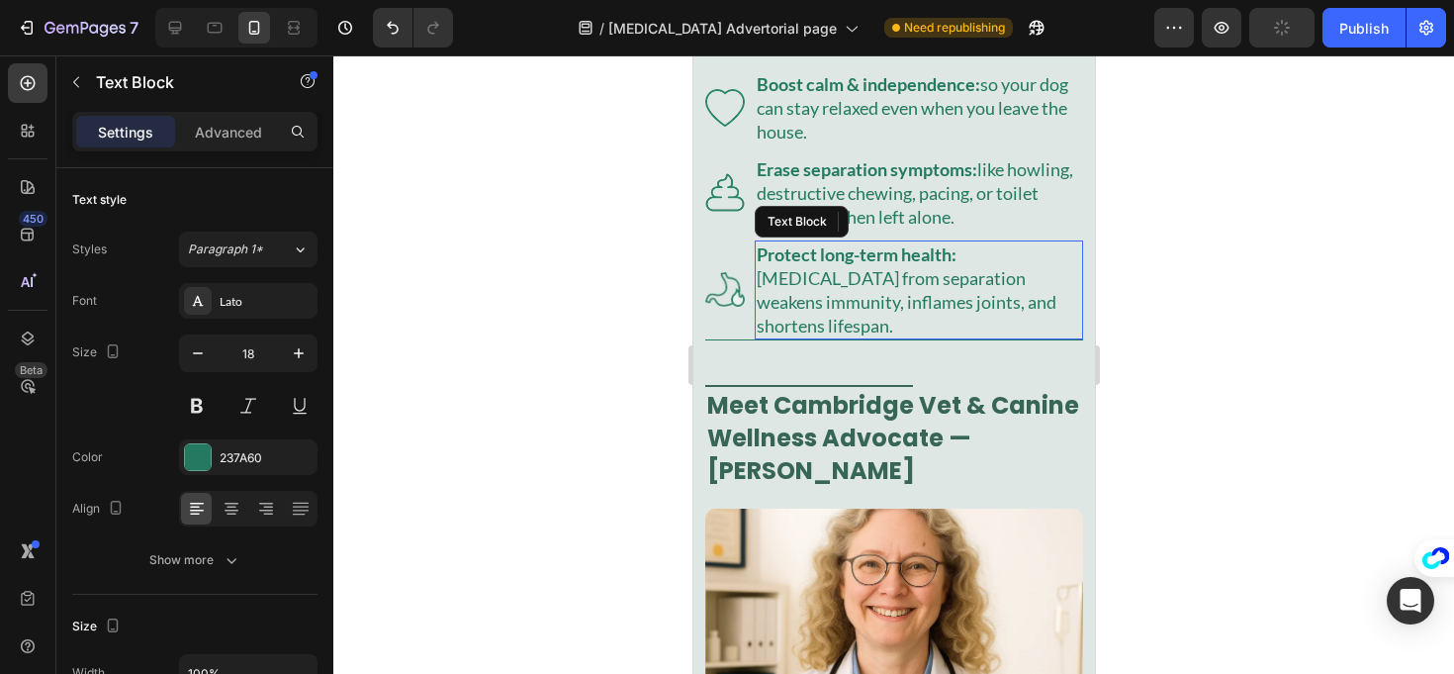
click at [846, 337] on p "Protect long-term health: chronic stress from separation weakens immunity, infl…" at bounding box center [918, 289] width 325 height 95
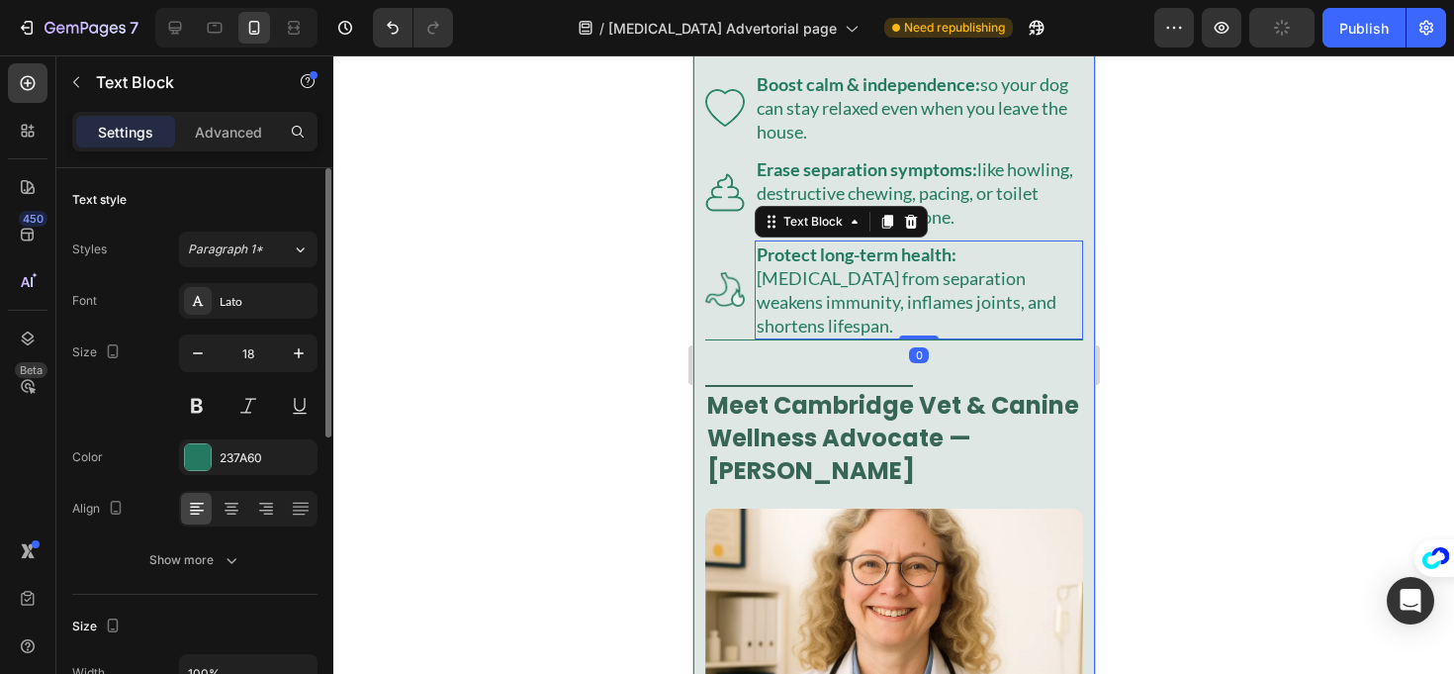
scroll to position [142, 0]
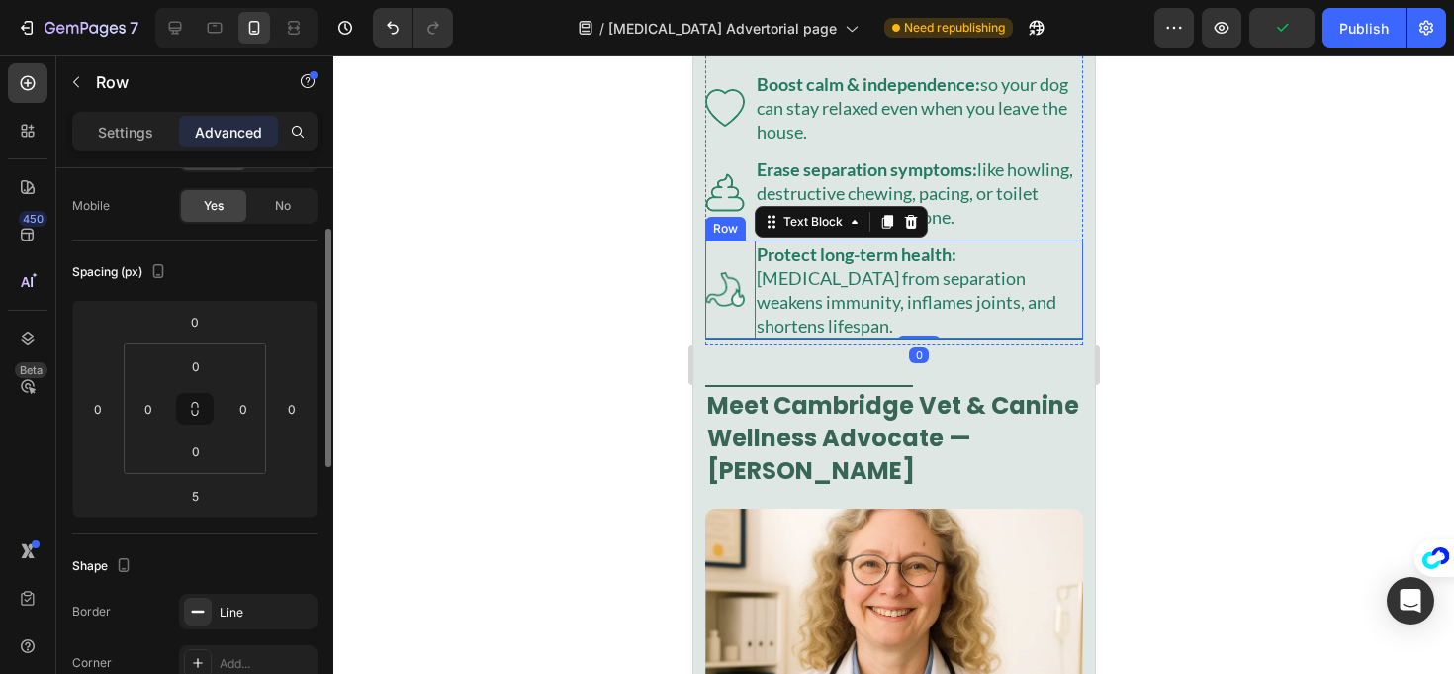
click at [731, 339] on div "Image" at bounding box center [724, 289] width 40 height 99
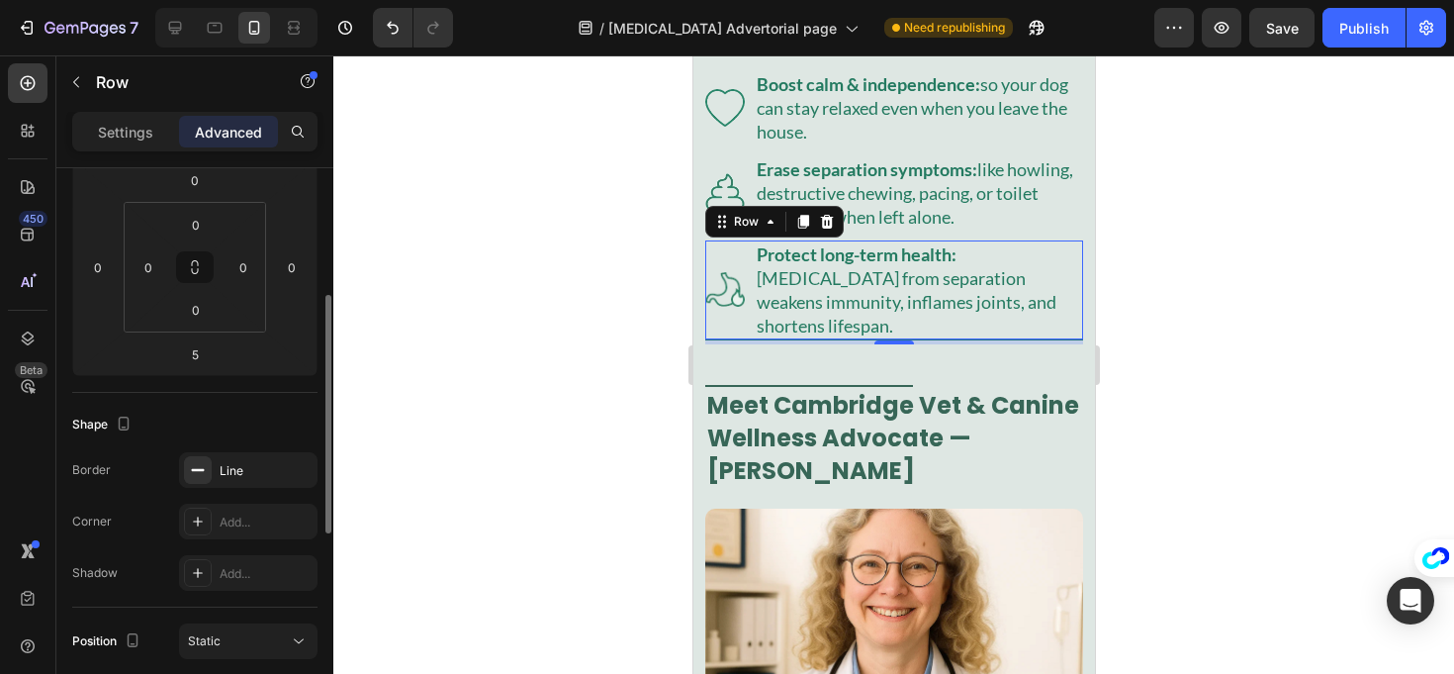
scroll to position [288, 0]
click at [234, 455] on div "Line" at bounding box center [248, 466] width 139 height 36
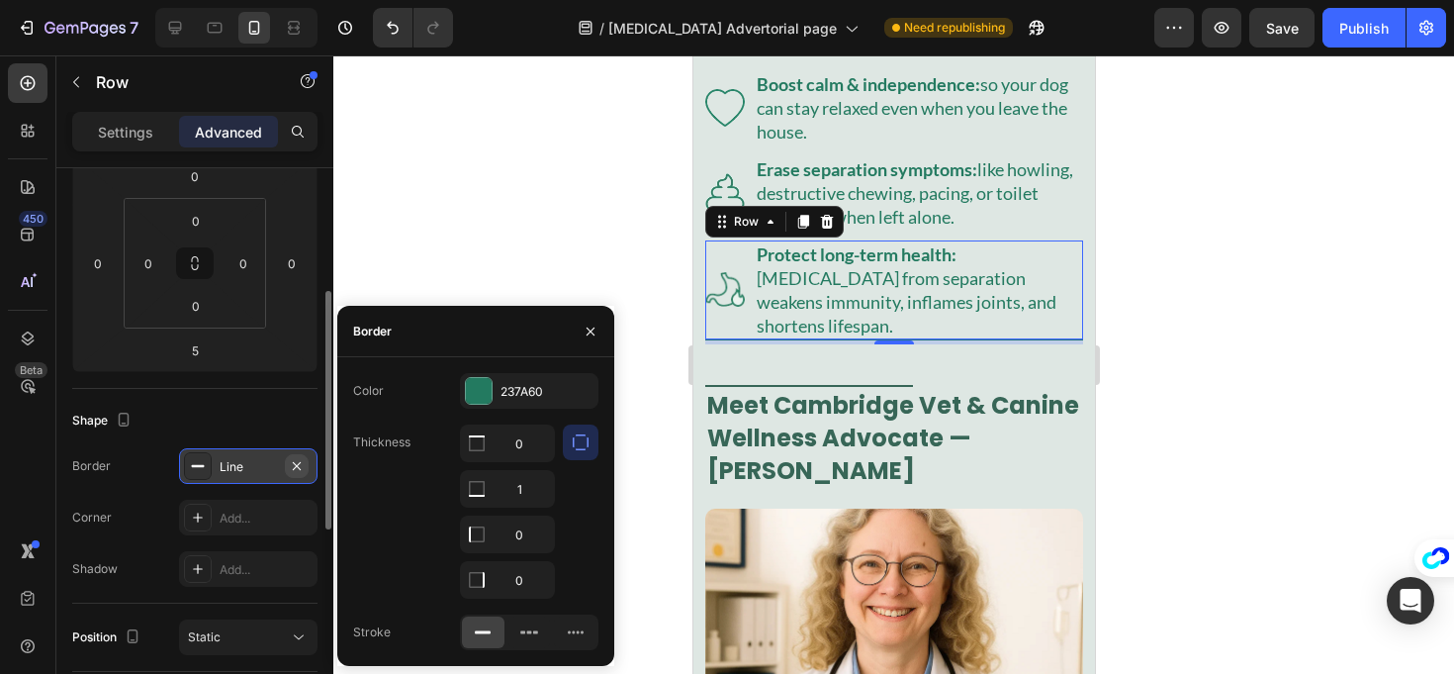
click at [296, 465] on icon "button" at bounding box center [297, 465] width 8 height 8
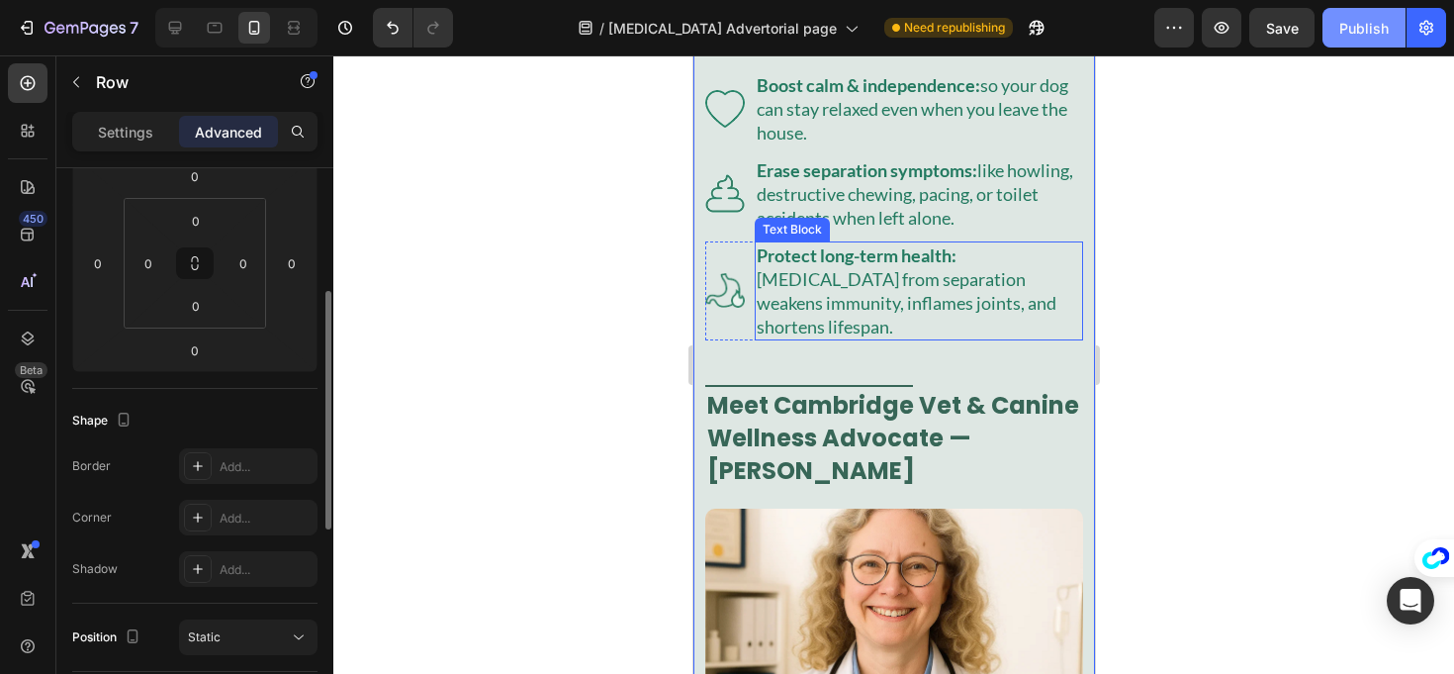
scroll to position [851, 0]
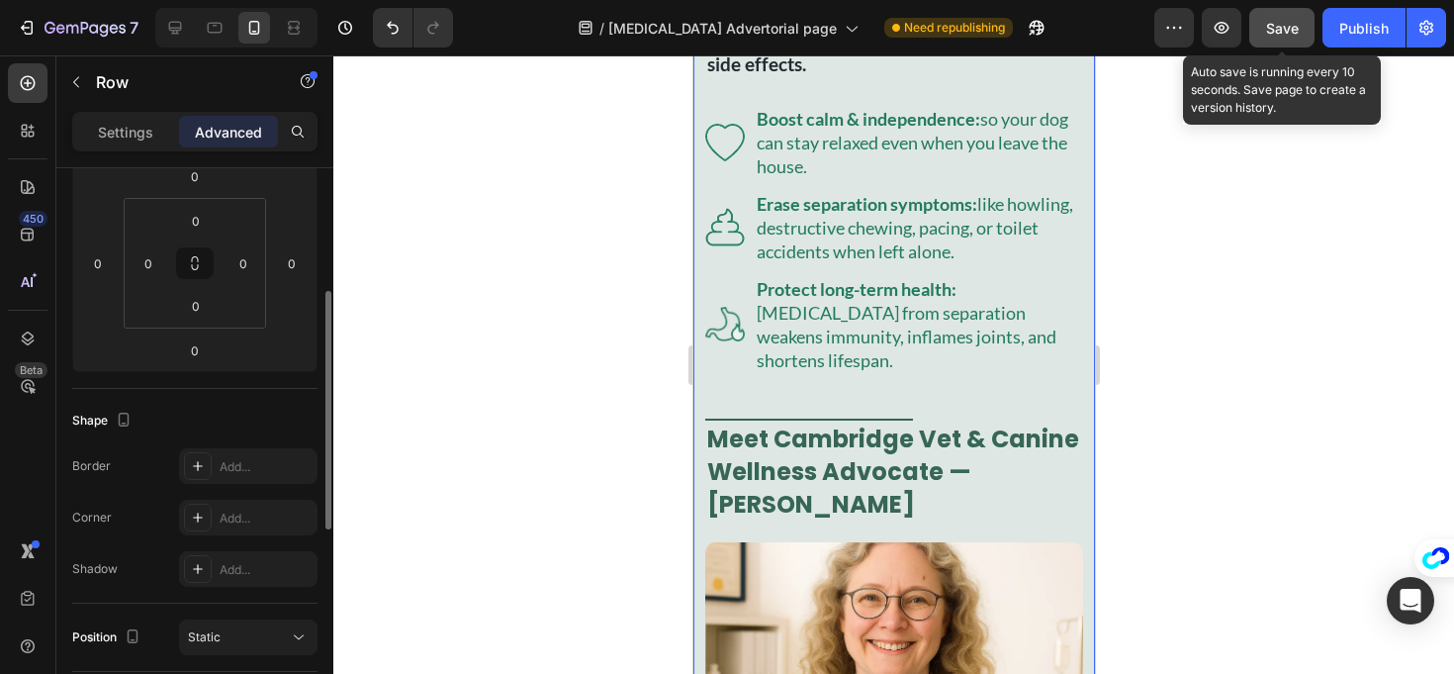
click at [1275, 20] on span "Save" at bounding box center [1282, 28] width 33 height 17
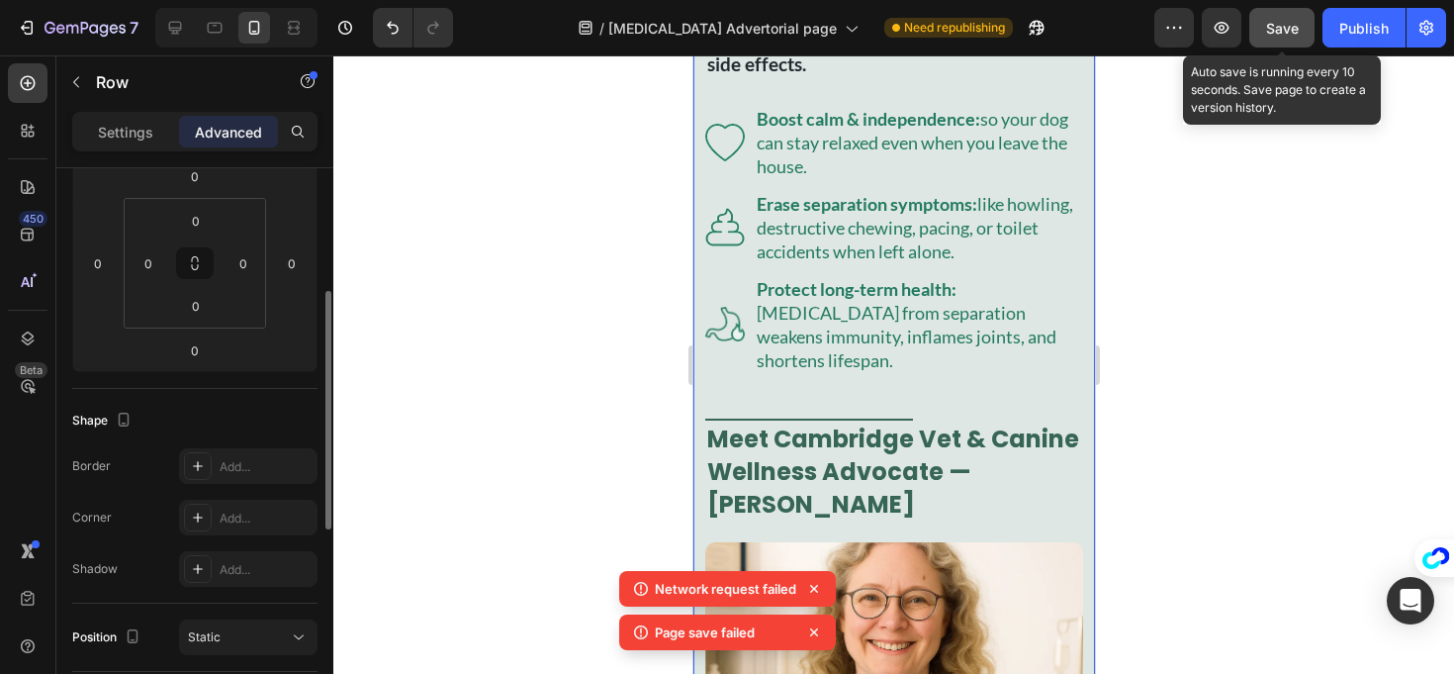
click at [1267, 41] on button "Save" at bounding box center [1282, 28] width 65 height 40
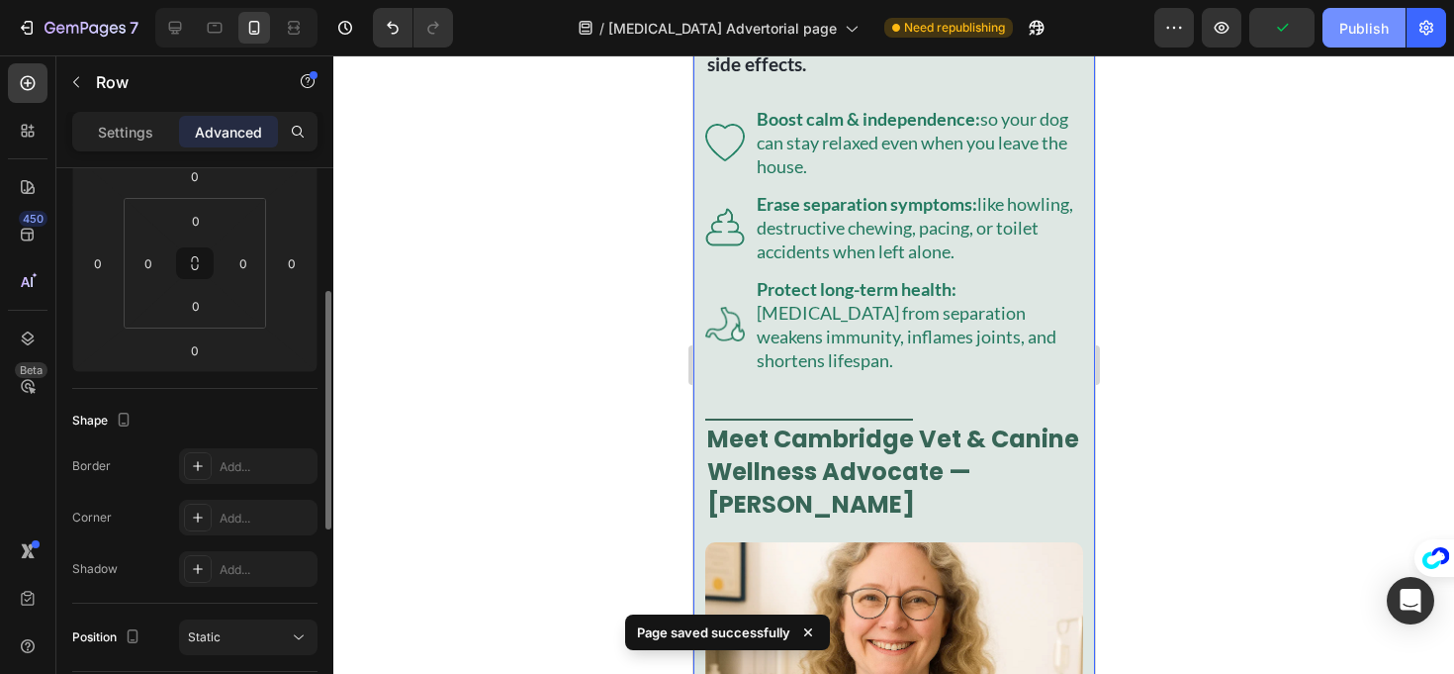
click at [1352, 43] on button "Publish" at bounding box center [1364, 28] width 83 height 40
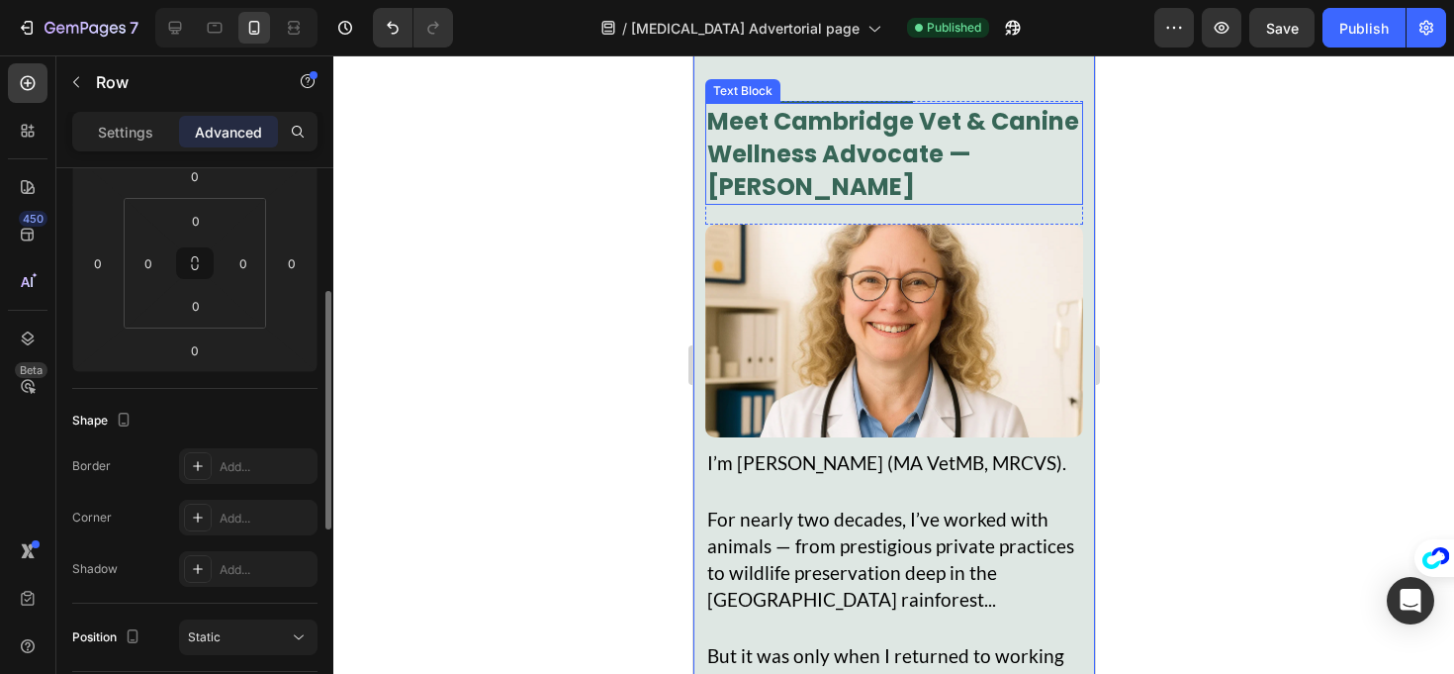
scroll to position [1176, 0]
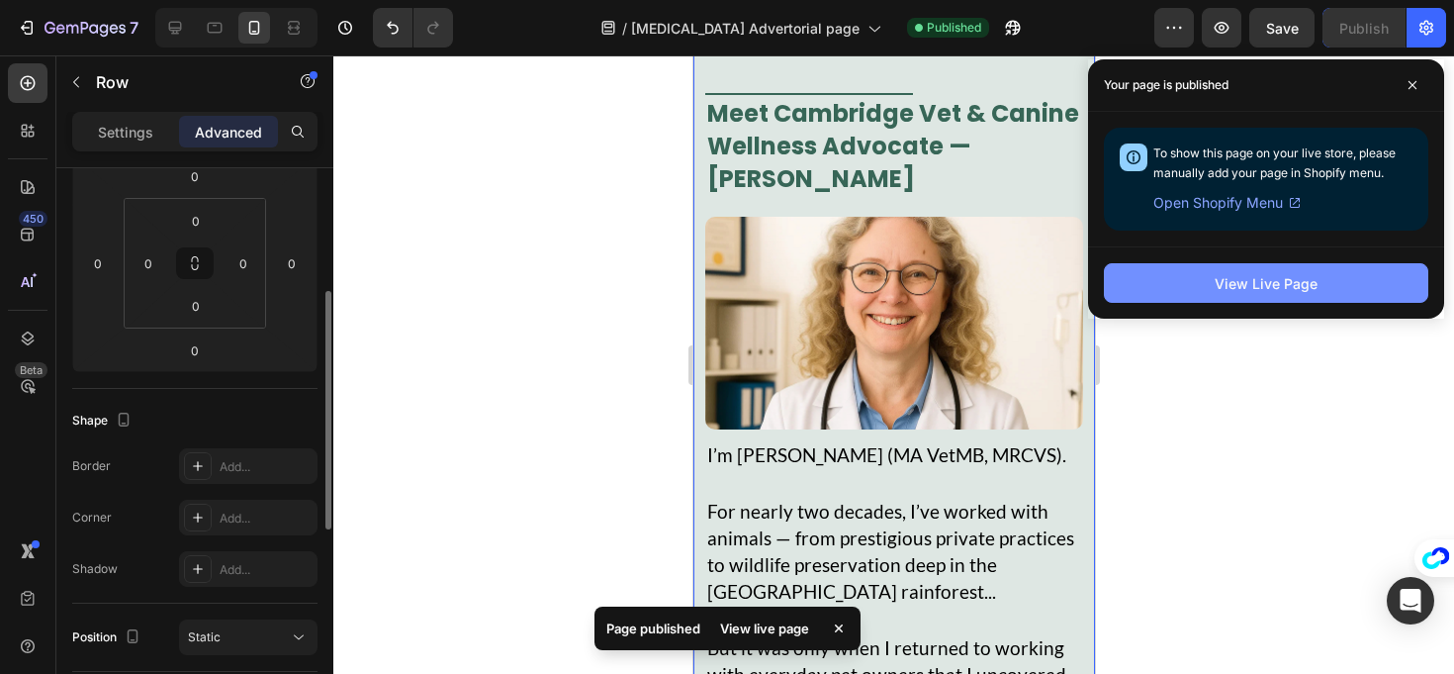
click at [1258, 288] on div "View Live Page" at bounding box center [1266, 283] width 103 height 21
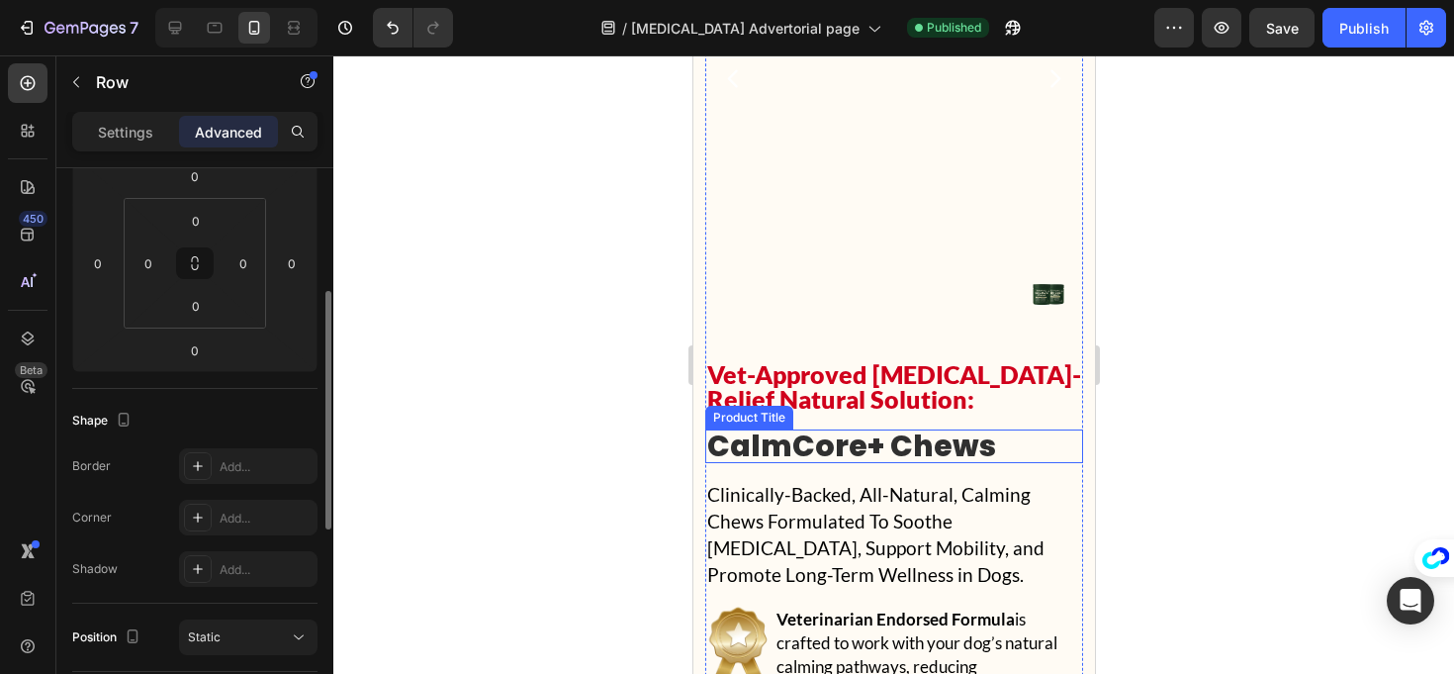
scroll to position [20080, 0]
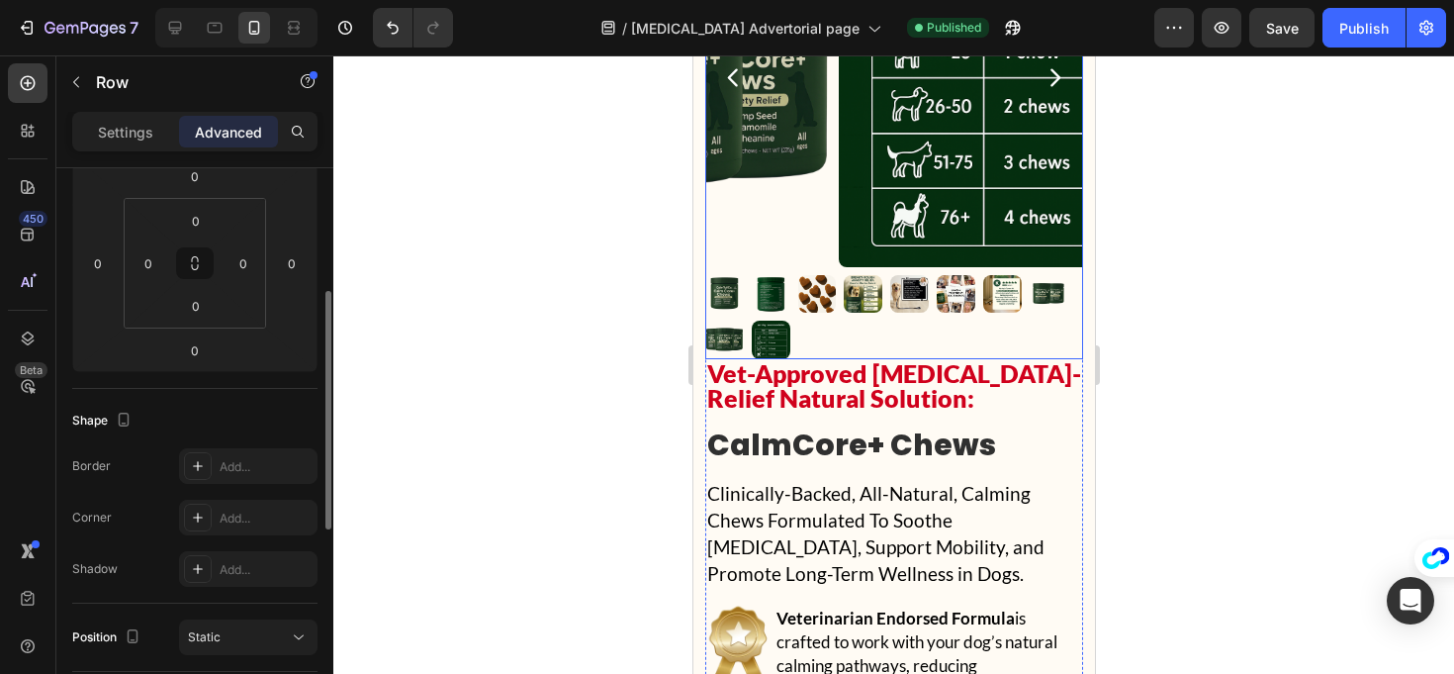
click at [815, 297] on div at bounding box center [893, 317] width 378 height 85
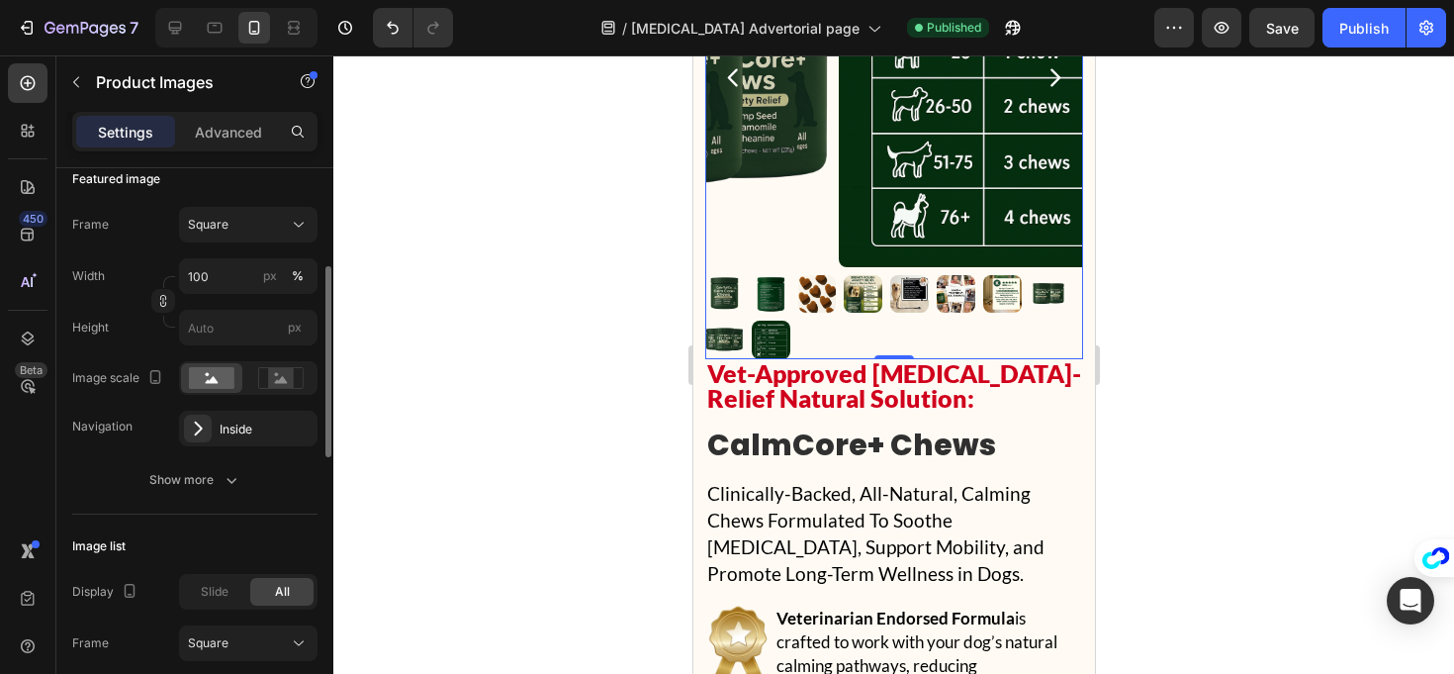
scroll to position [0, 0]
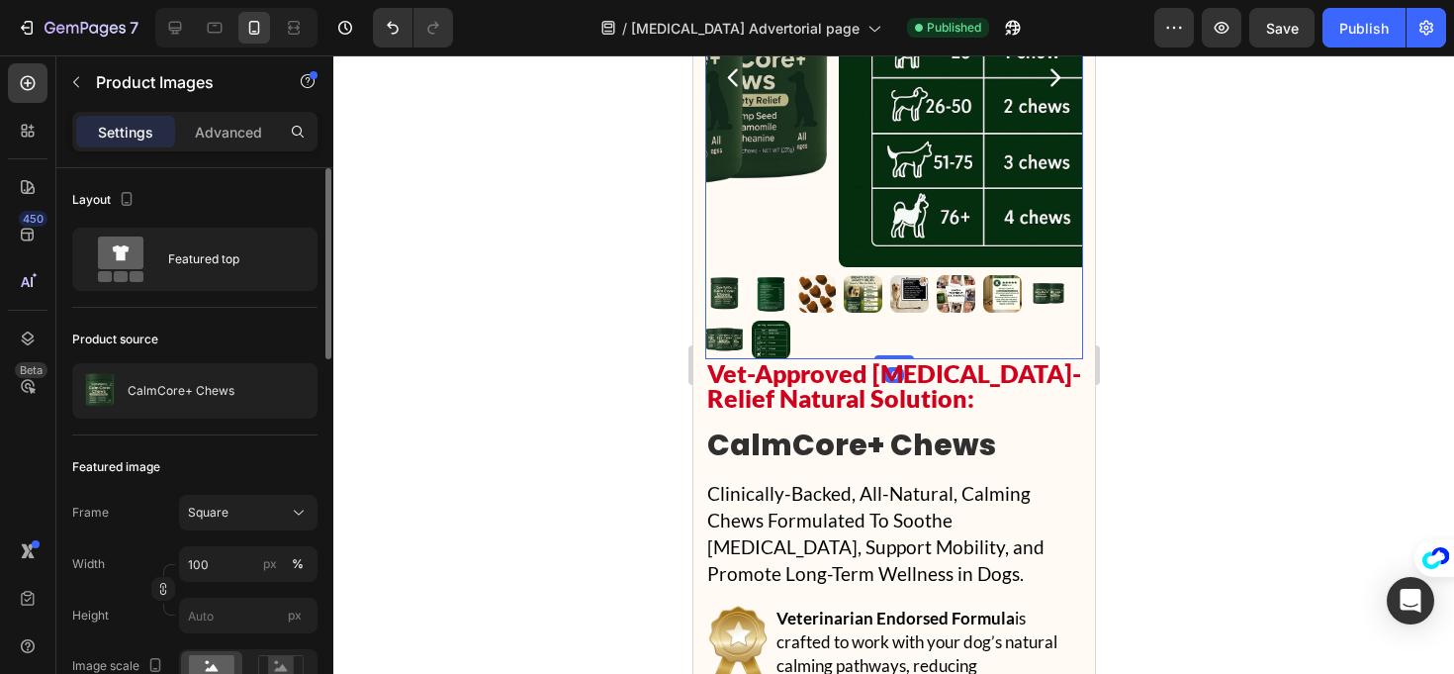
drag, startPoint x: 876, startPoint y: 311, endPoint x: 891, endPoint y: 301, distance: 18.7
click at [889, 300] on div "Product Images 0" at bounding box center [893, 124] width 378 height 471
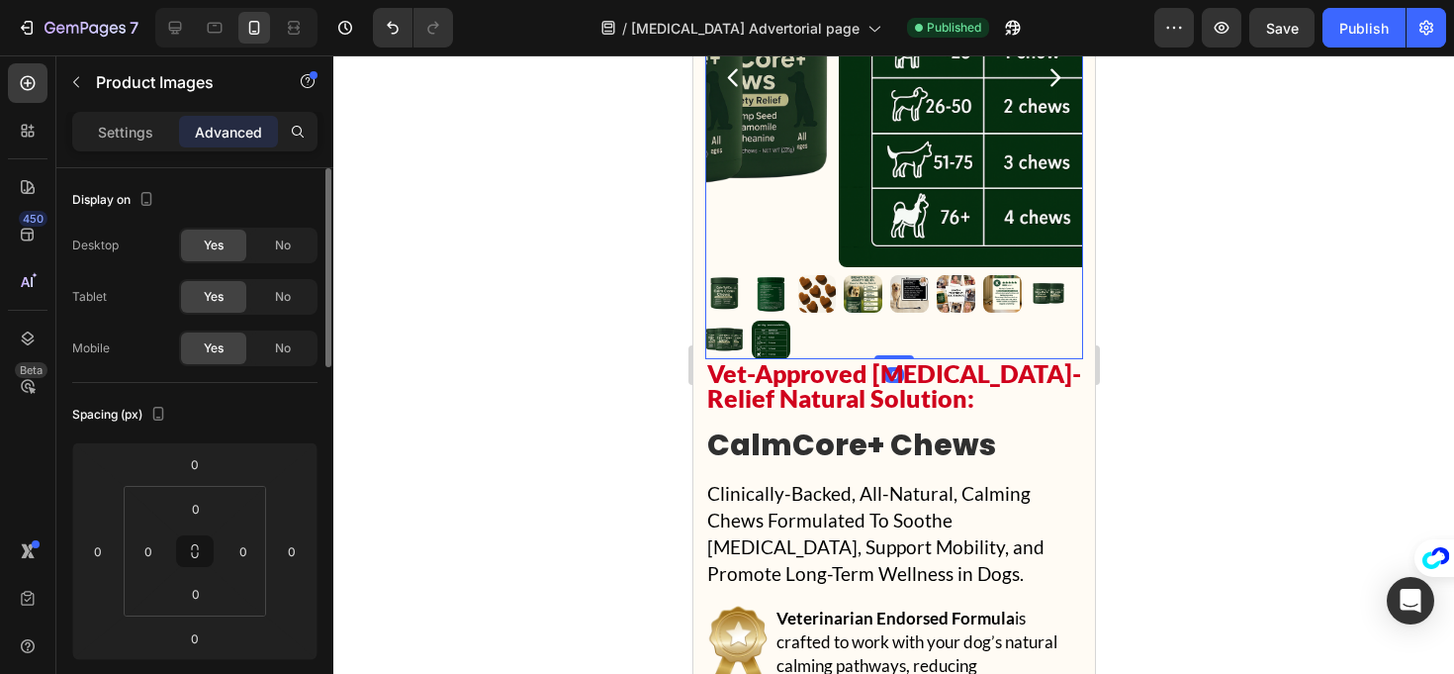
click at [818, 294] on div at bounding box center [893, 317] width 378 height 85
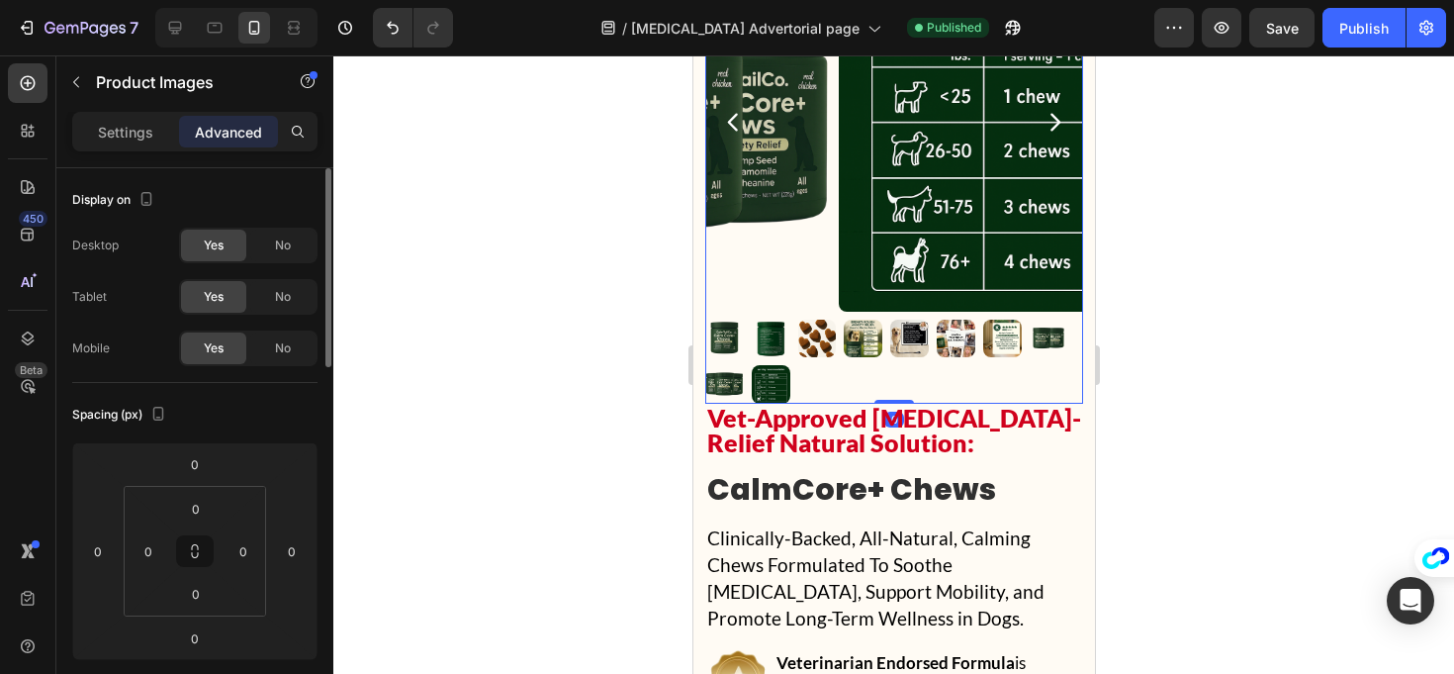
scroll to position [19945, 0]
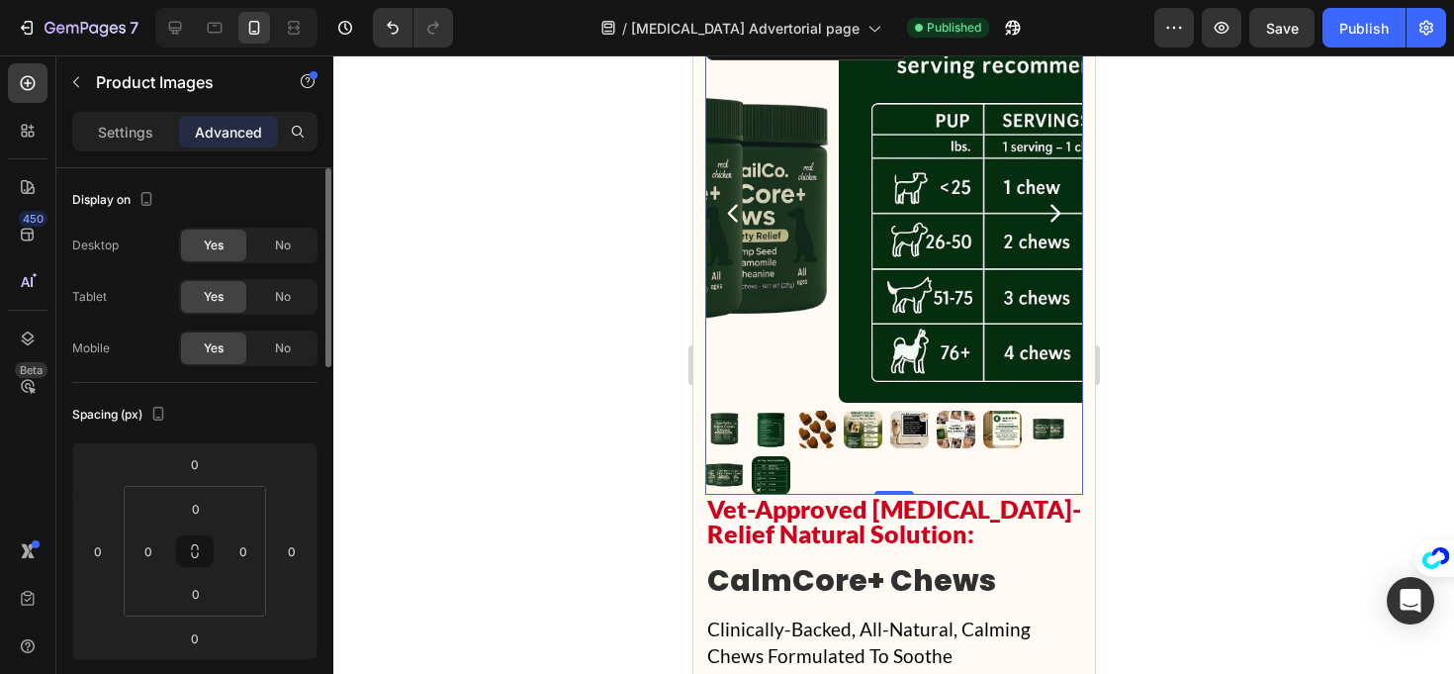
click at [829, 411] on div at bounding box center [893, 453] width 378 height 85
click at [825, 415] on div at bounding box center [893, 453] width 378 height 85
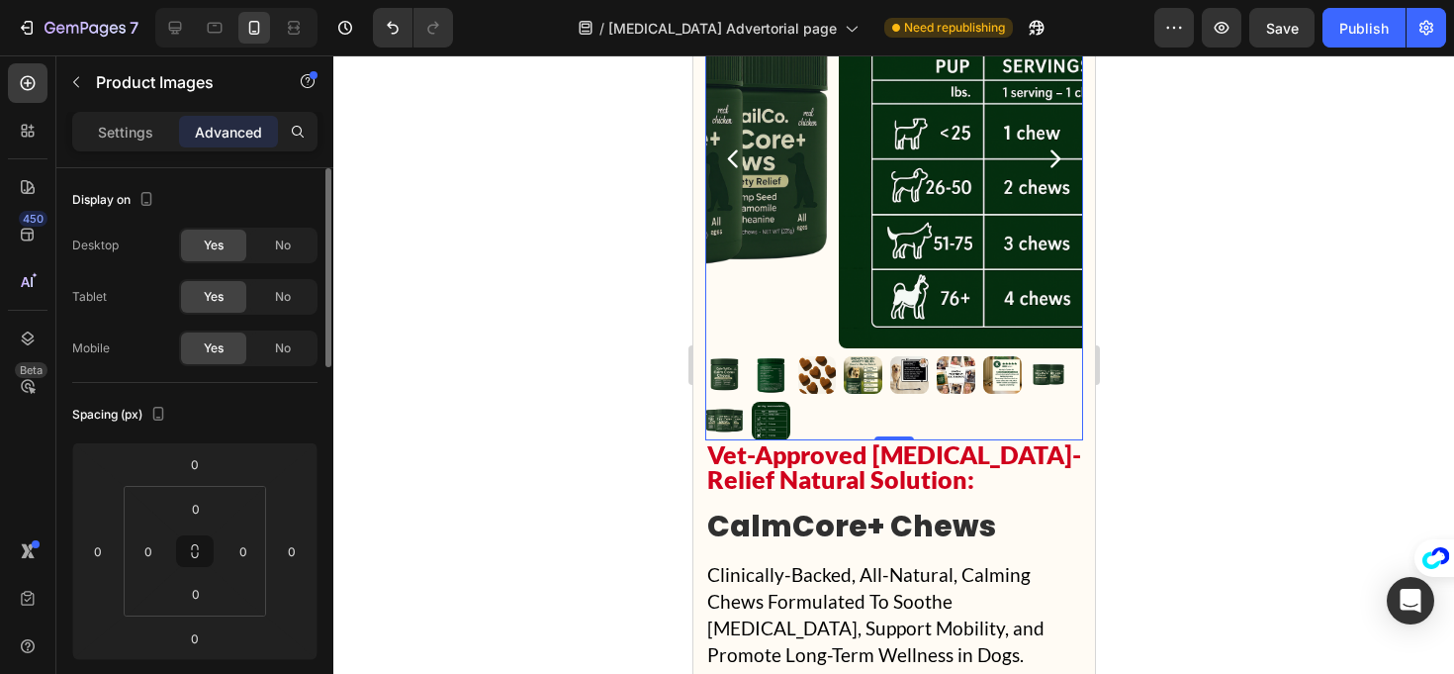
scroll to position [20092, 0]
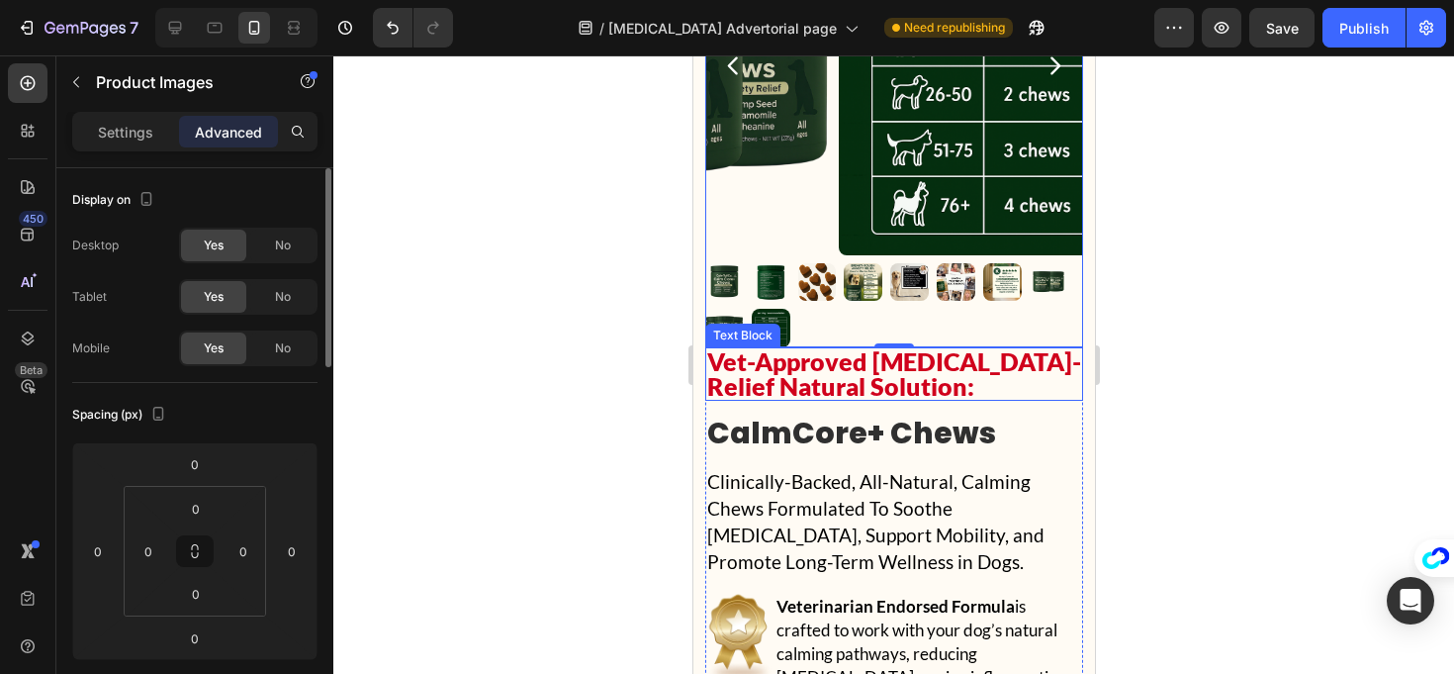
click at [859, 349] on p "Vet-Approved [MEDICAL_DATA]-Relief Natural Solution:" at bounding box center [893, 373] width 374 height 49
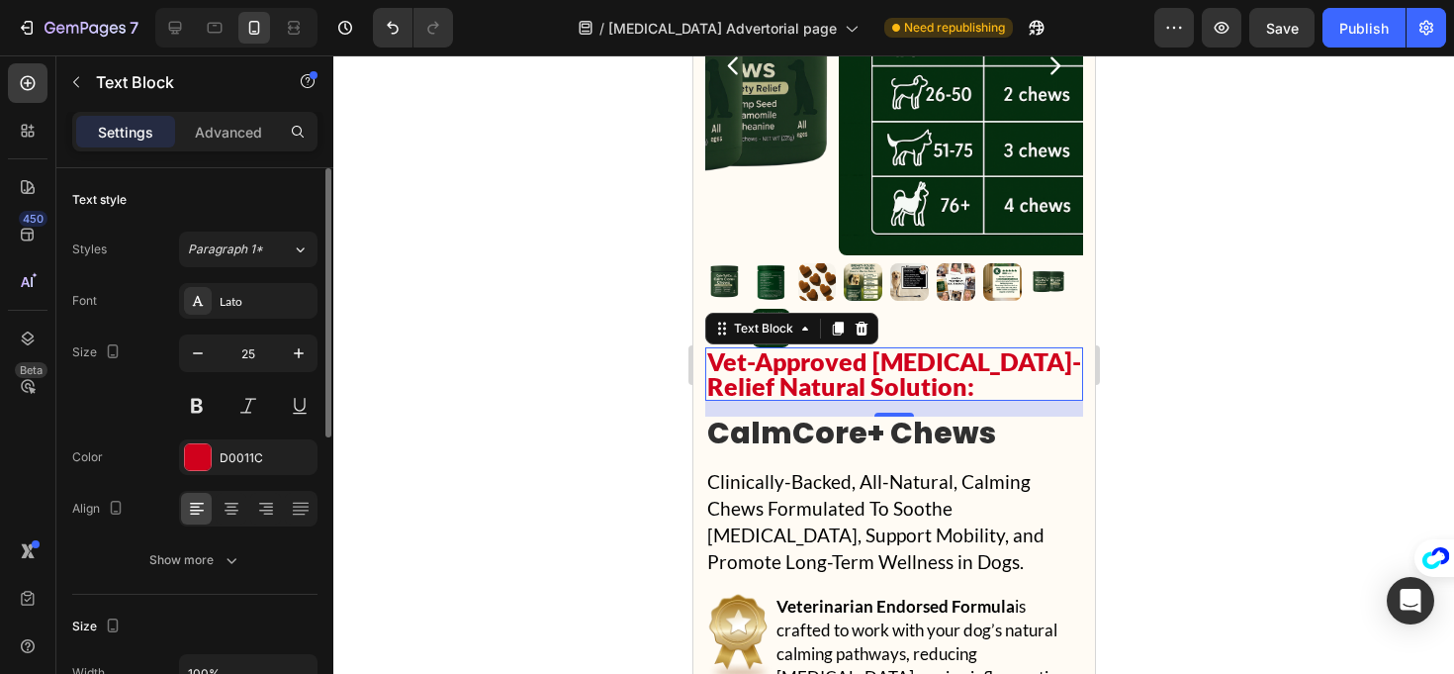
click at [859, 349] on p "Vet-Approved [MEDICAL_DATA]-Relief Natural Solution:" at bounding box center [893, 373] width 374 height 49
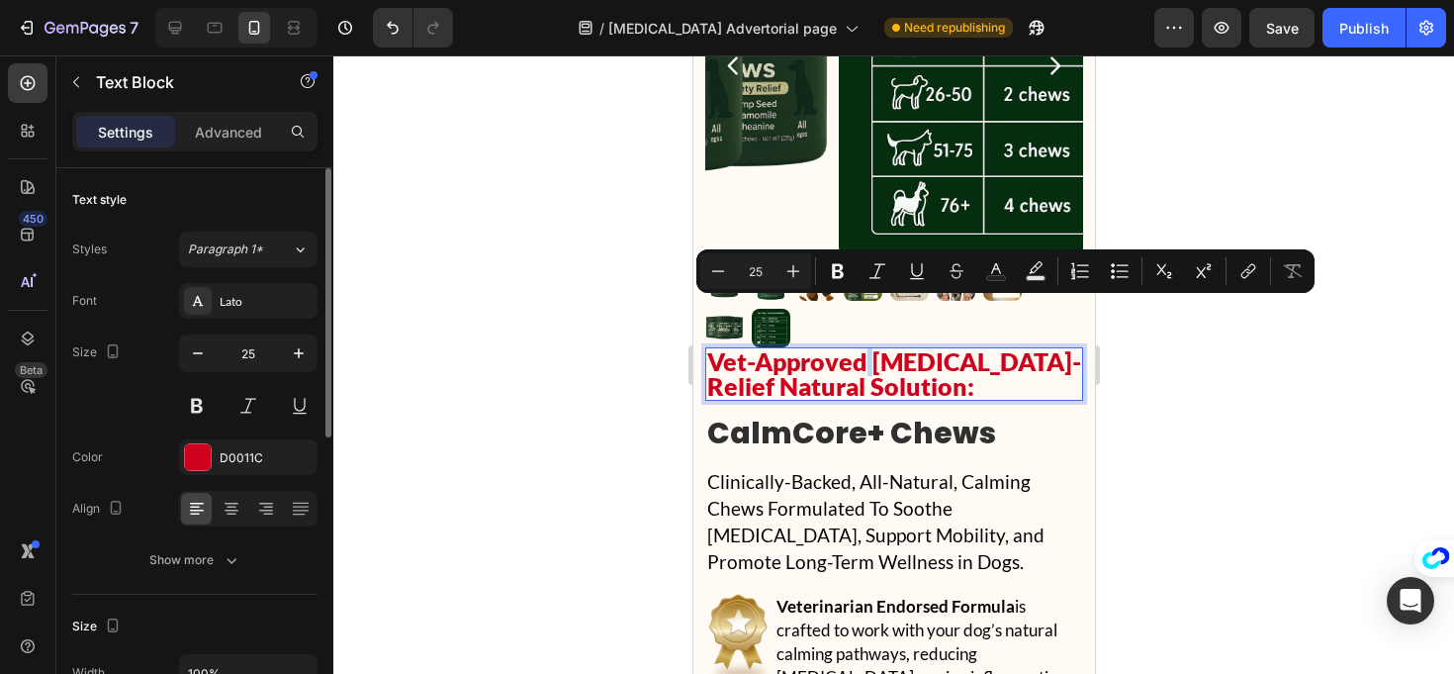
click at [868, 349] on p "Vet-Approved [MEDICAL_DATA]-Relief Natural Solution:" at bounding box center [893, 373] width 374 height 49
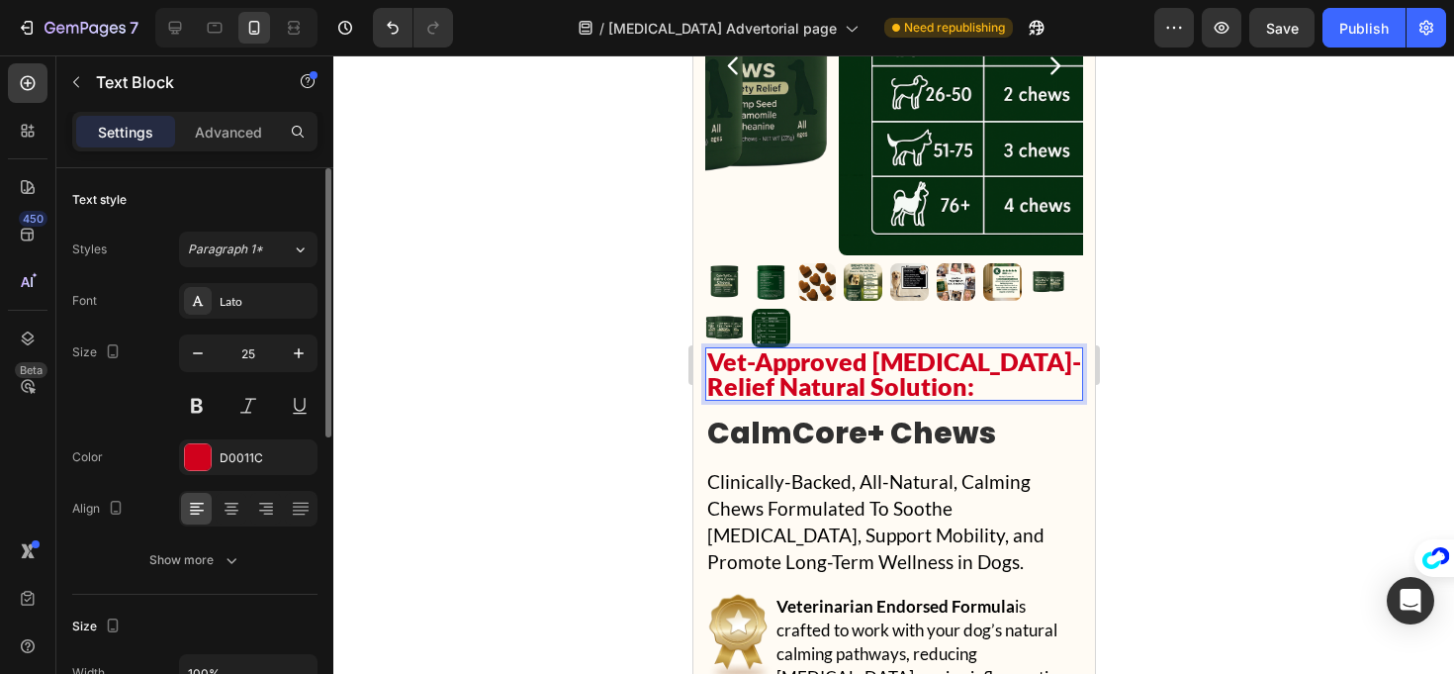
click at [871, 349] on p "Vet-Approved [MEDICAL_DATA]-Relief Natural Solution:" at bounding box center [893, 373] width 374 height 49
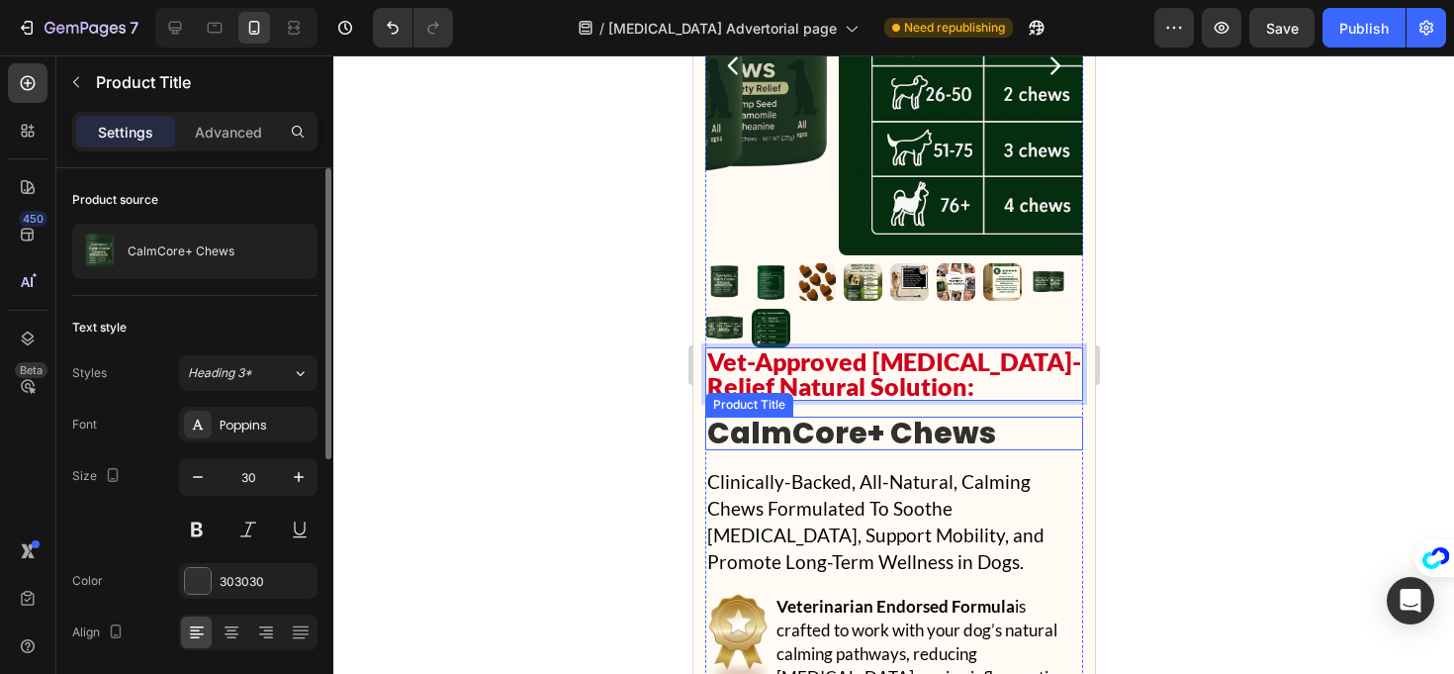
click at [849, 417] on h2 "CalmCore+ Chews" at bounding box center [893, 434] width 378 height 34
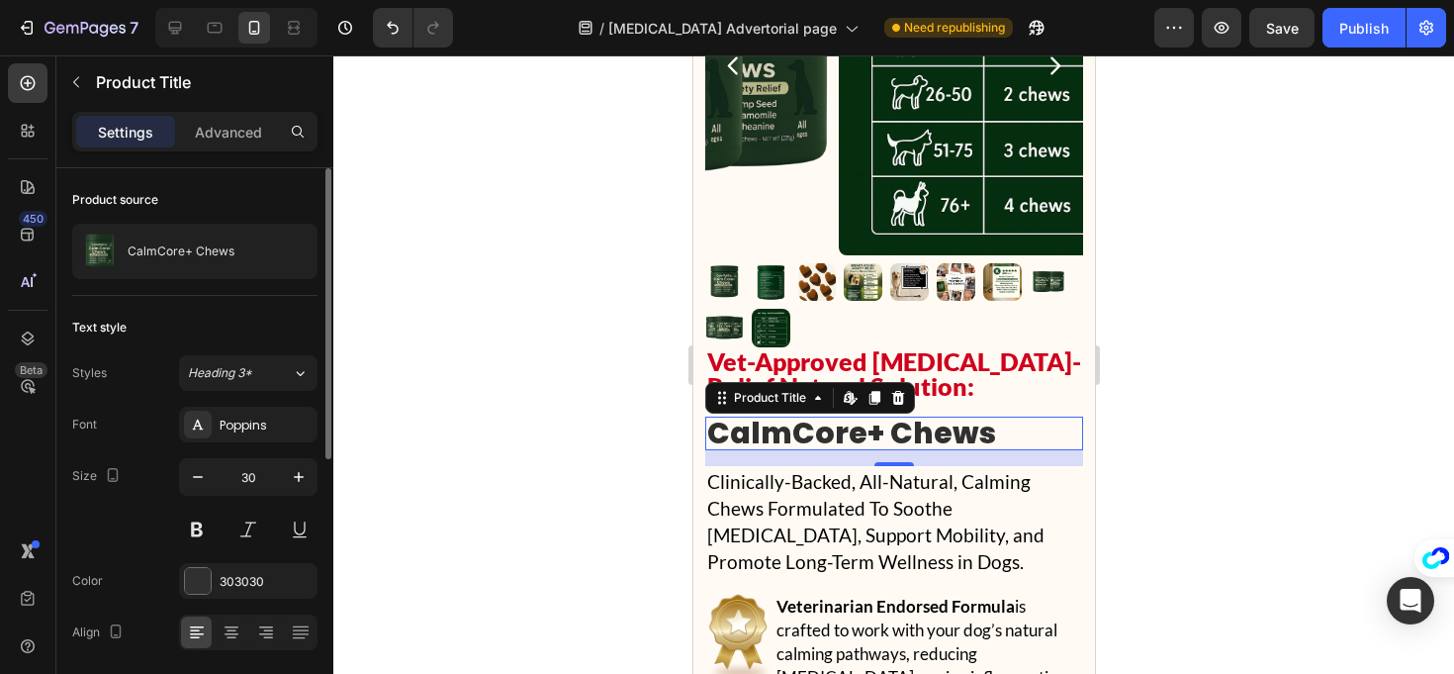
click at [841, 417] on h2 "CalmCore+ Chews" at bounding box center [893, 434] width 378 height 34
click at [896, 417] on h2 "CalmCore+ Chews" at bounding box center [893, 434] width 378 height 34
click at [738, 389] on div "Product Title" at bounding box center [769, 398] width 80 height 18
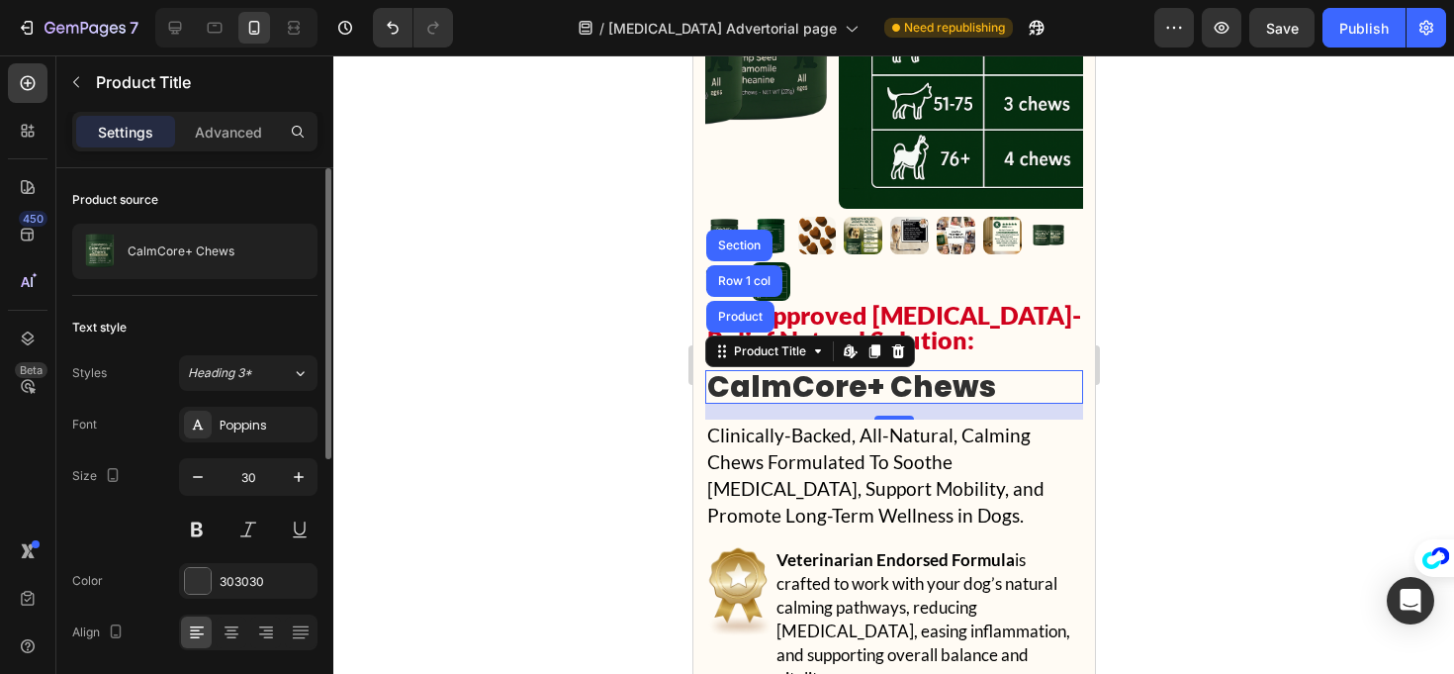
scroll to position [20233, 0]
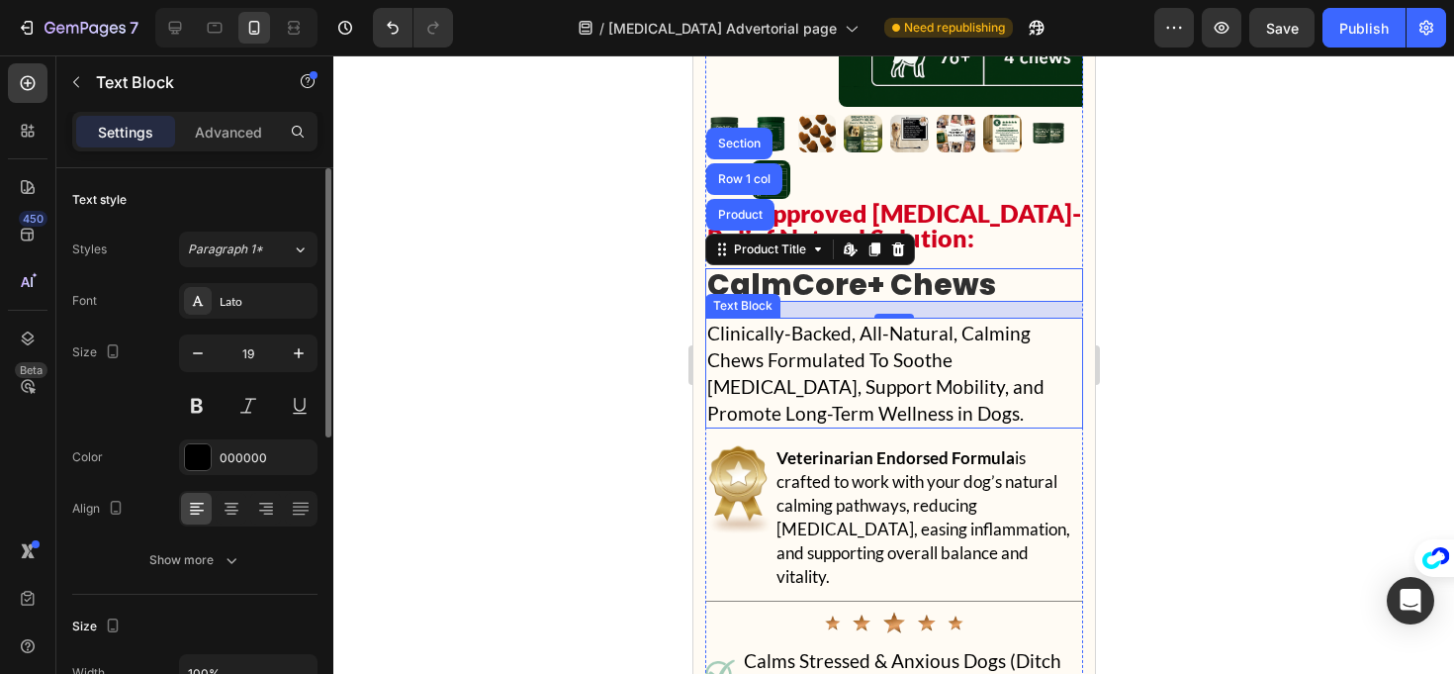
click at [894, 355] on p "Clinically-Backed, All-Natural, Calming Chews Formulated To Soothe [MEDICAL_DAT…" at bounding box center [893, 373] width 374 height 107
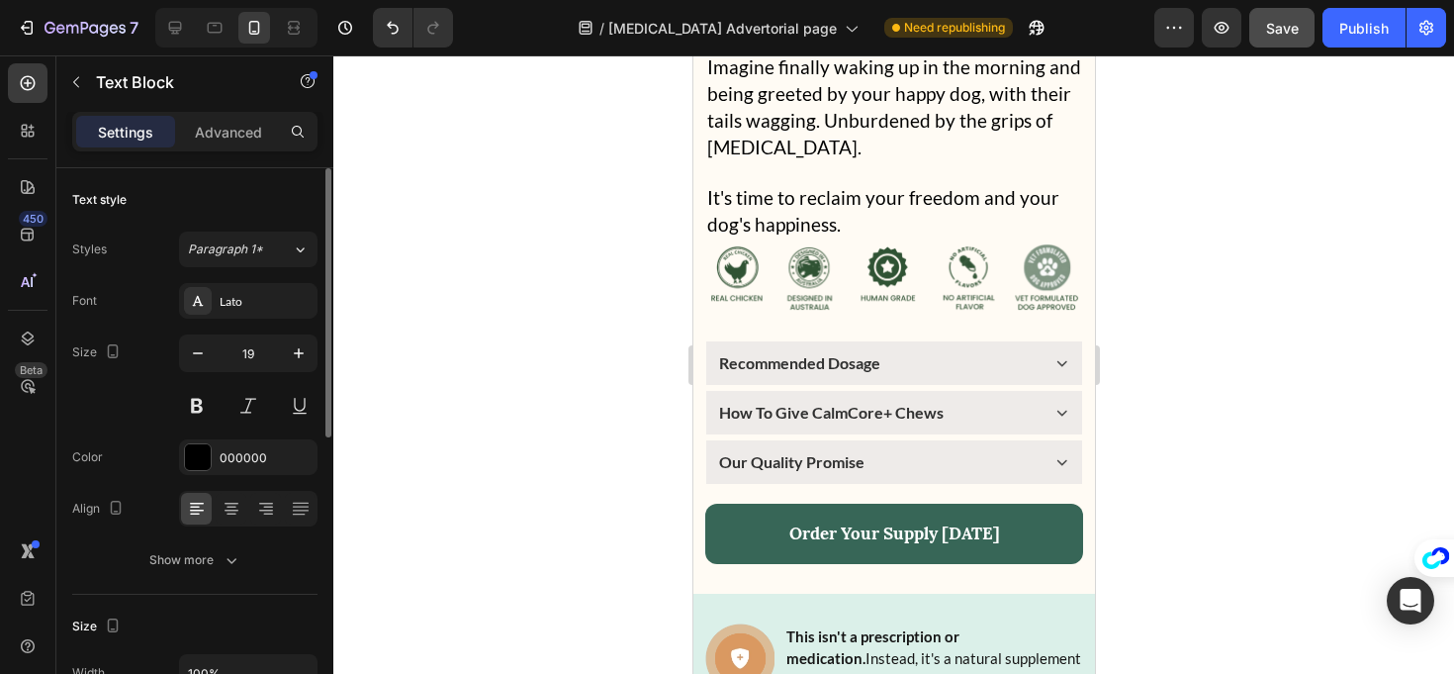
scroll to position [21420, 0]
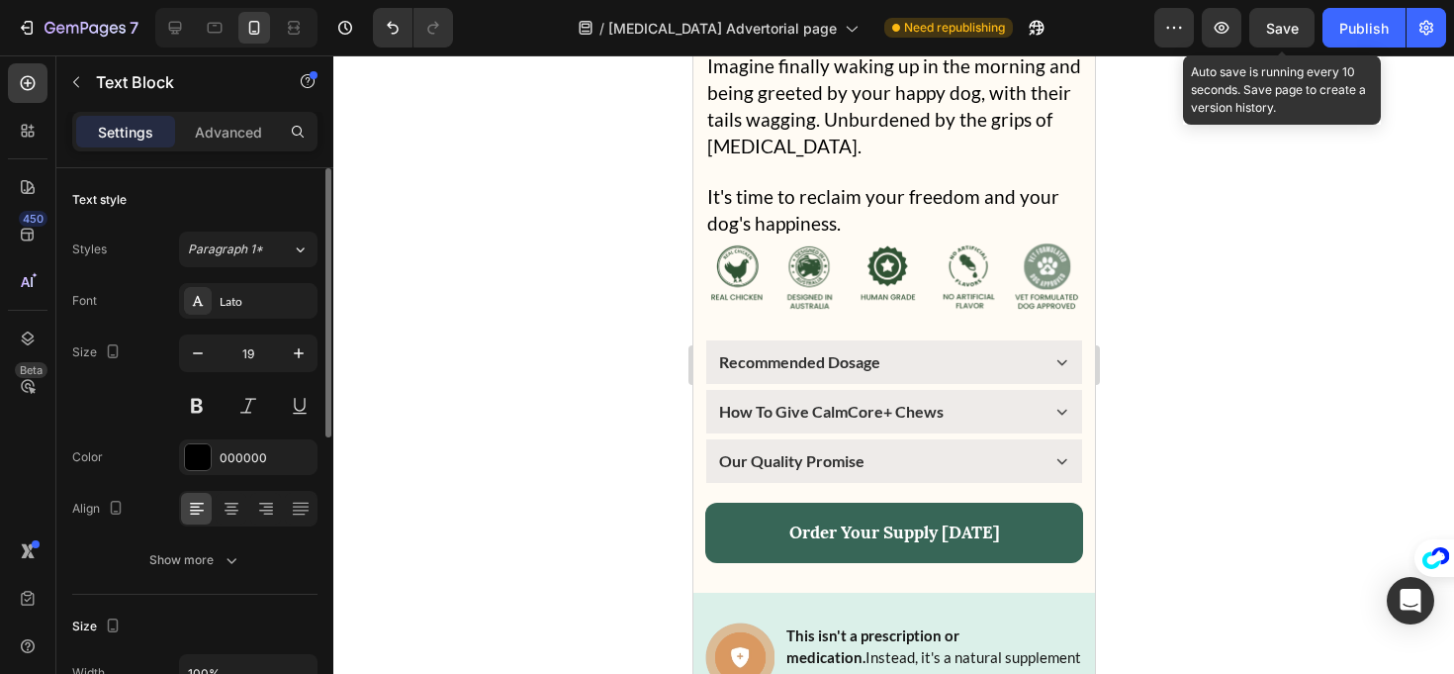
click at [1281, 27] on span "Save" at bounding box center [1282, 28] width 33 height 17
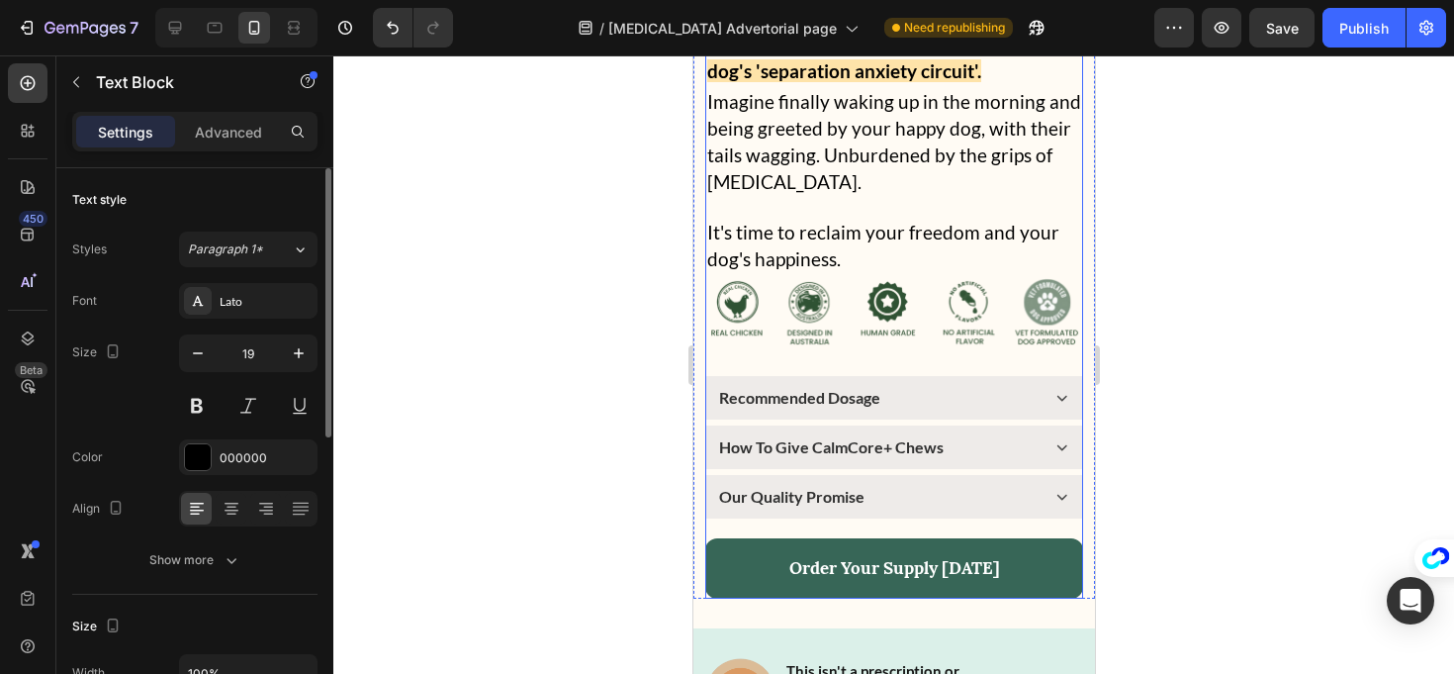
scroll to position [21384, 0]
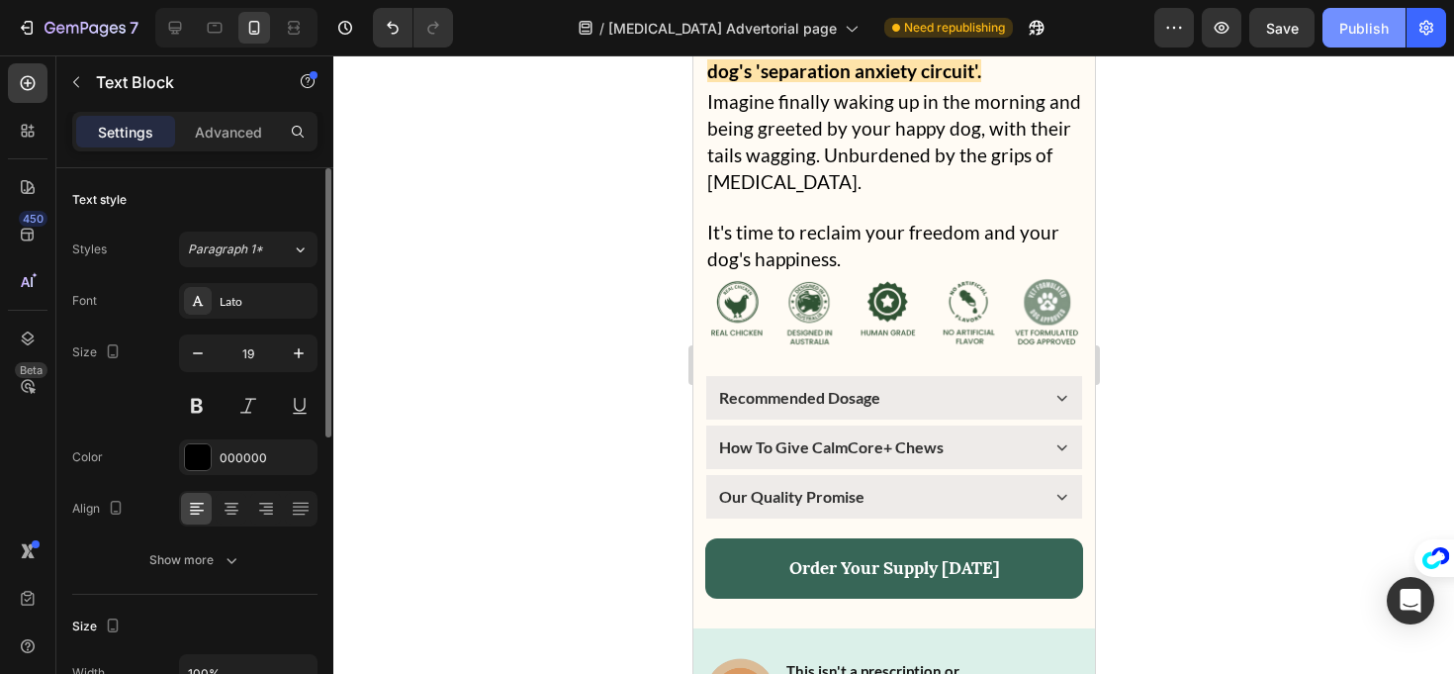
click at [1361, 41] on button "Publish" at bounding box center [1364, 28] width 83 height 40
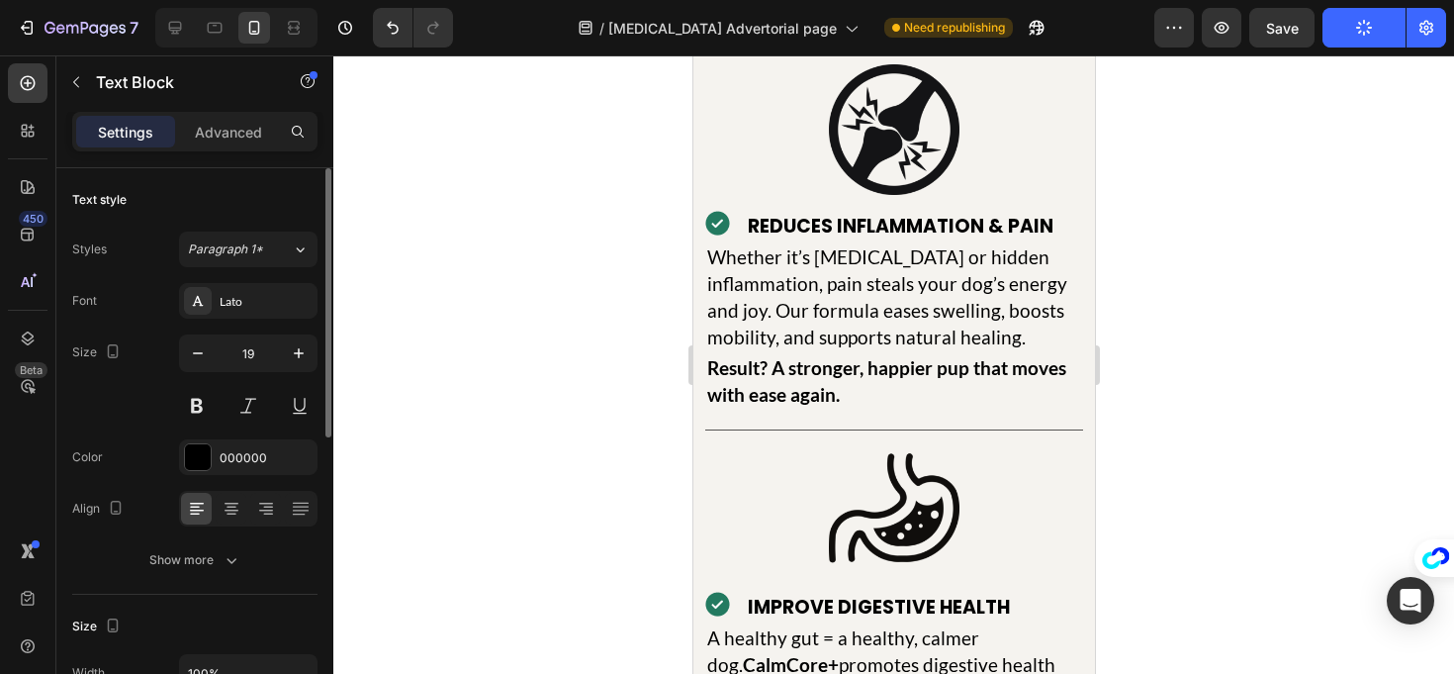
scroll to position [29839, 0]
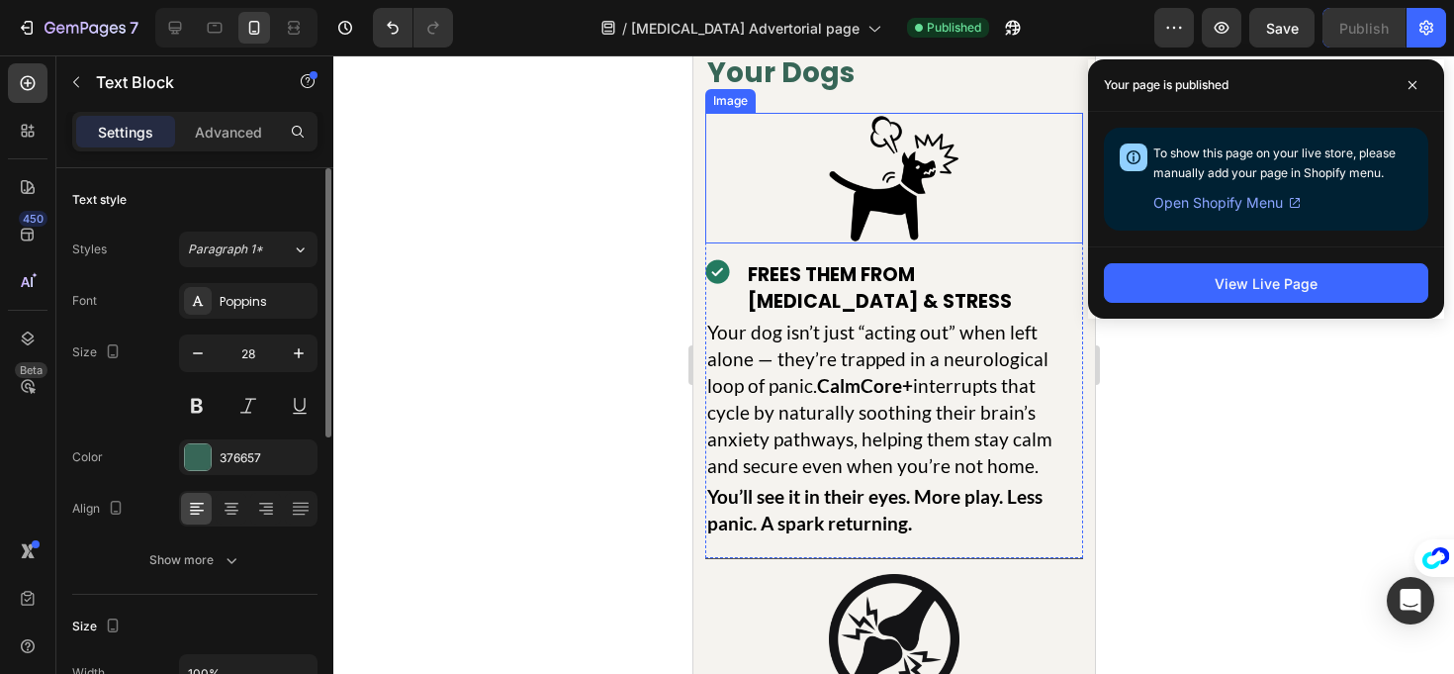
scroll to position [29876, 0]
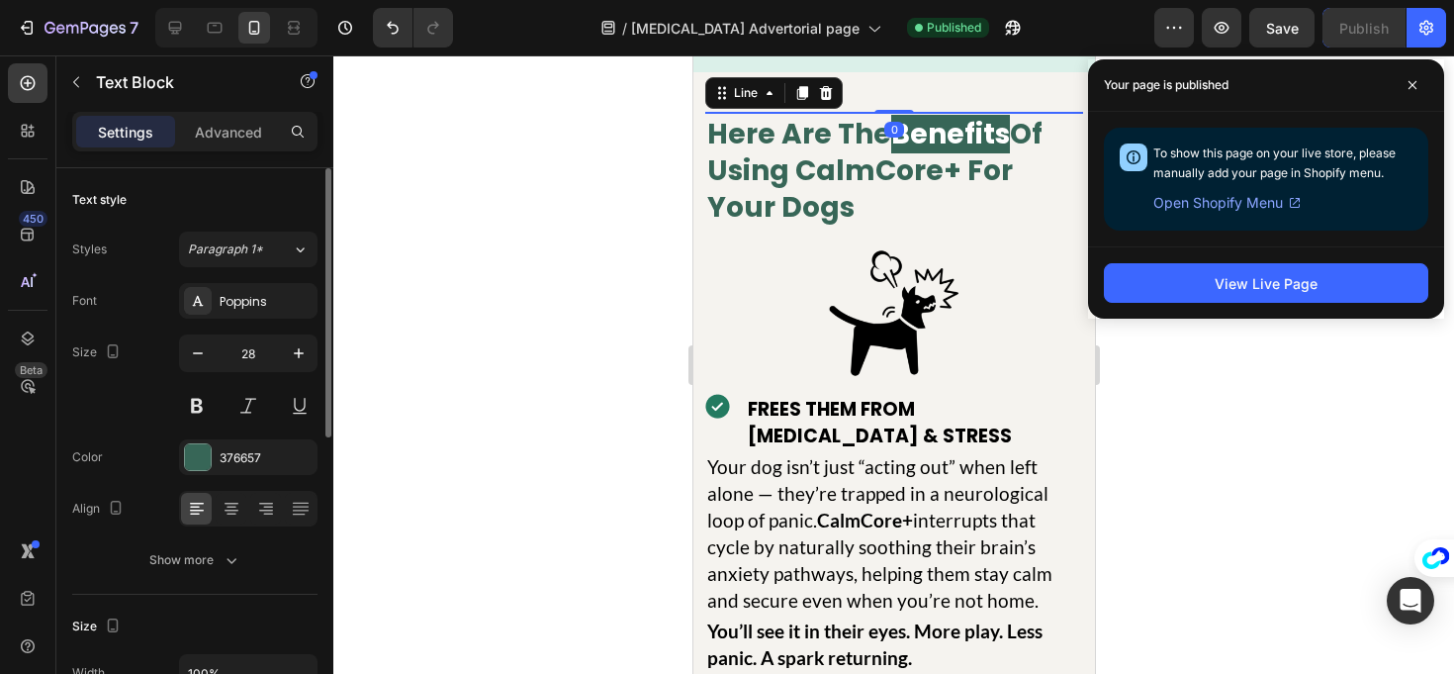
click at [824, 114] on div at bounding box center [808, 113] width 208 height 2
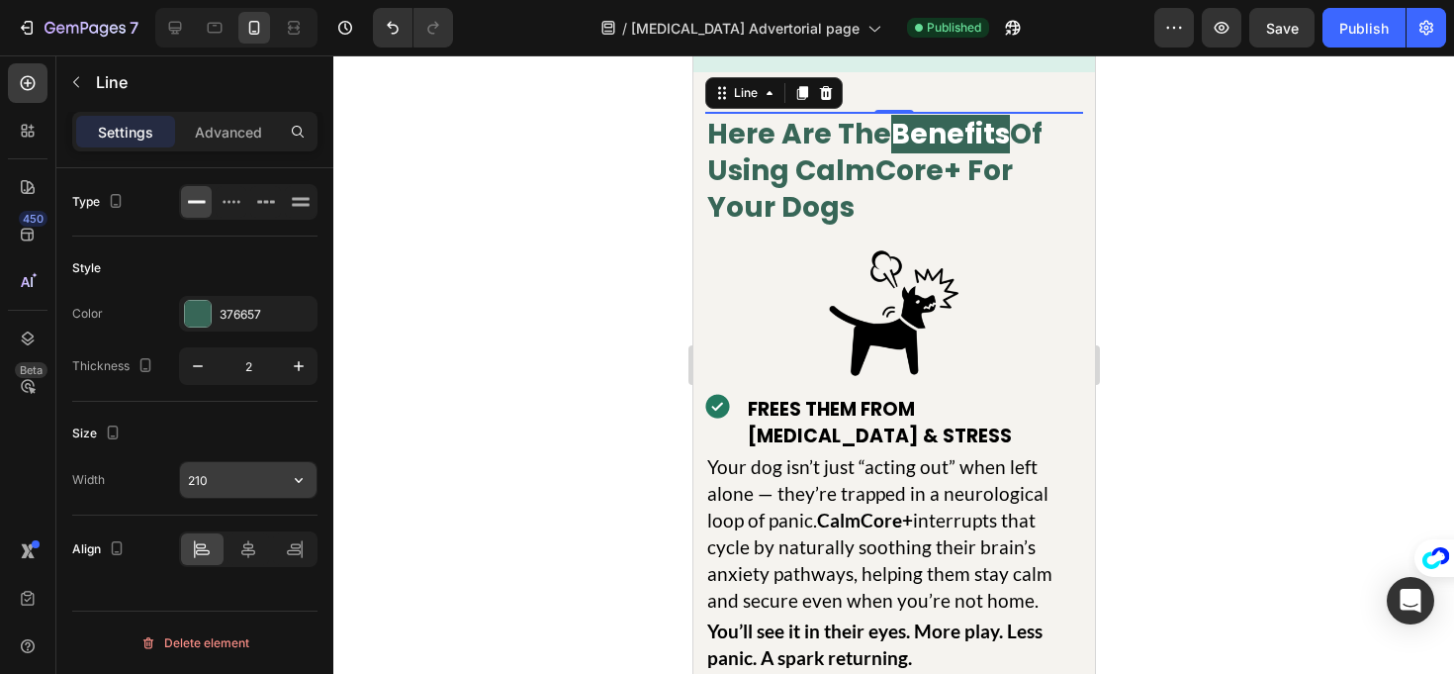
click at [227, 483] on input "210" at bounding box center [248, 480] width 137 height 36
type input "180"
click at [231, 442] on div "Size" at bounding box center [194, 434] width 245 height 32
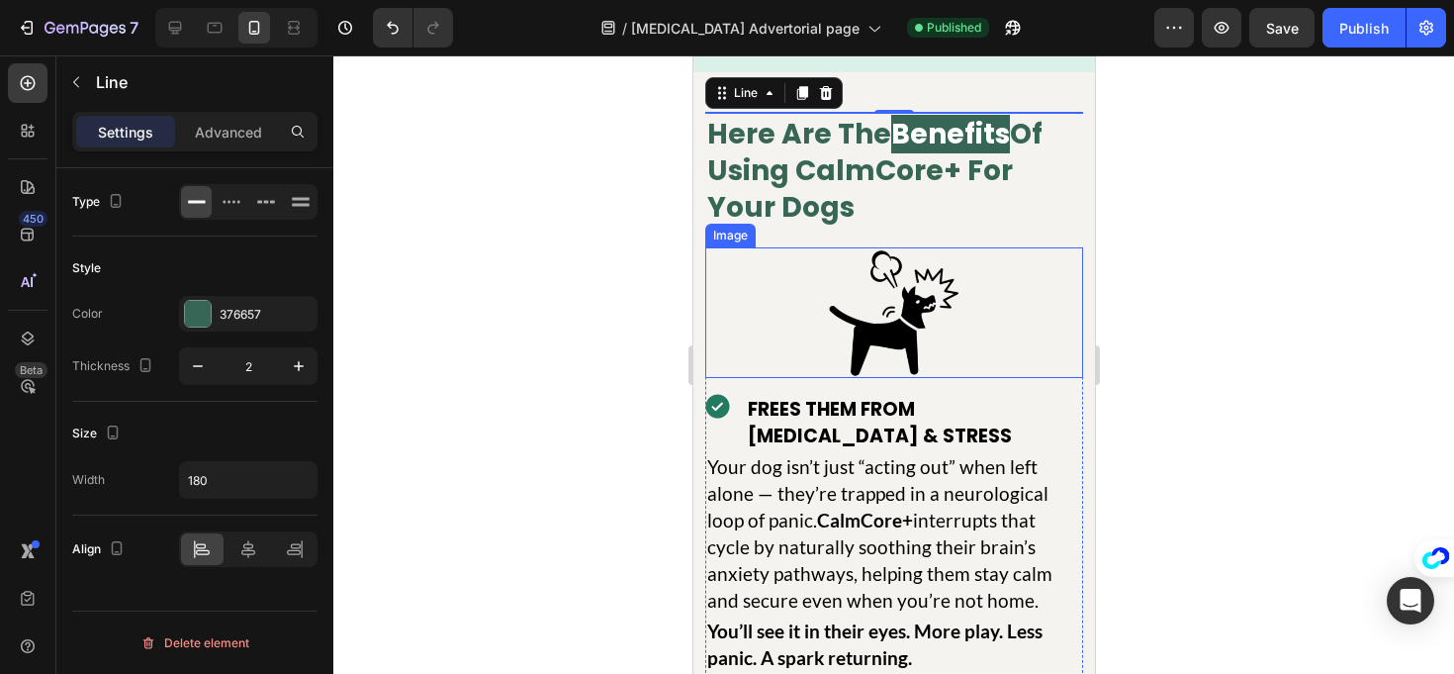
click at [871, 378] on img at bounding box center [893, 312] width 131 height 131
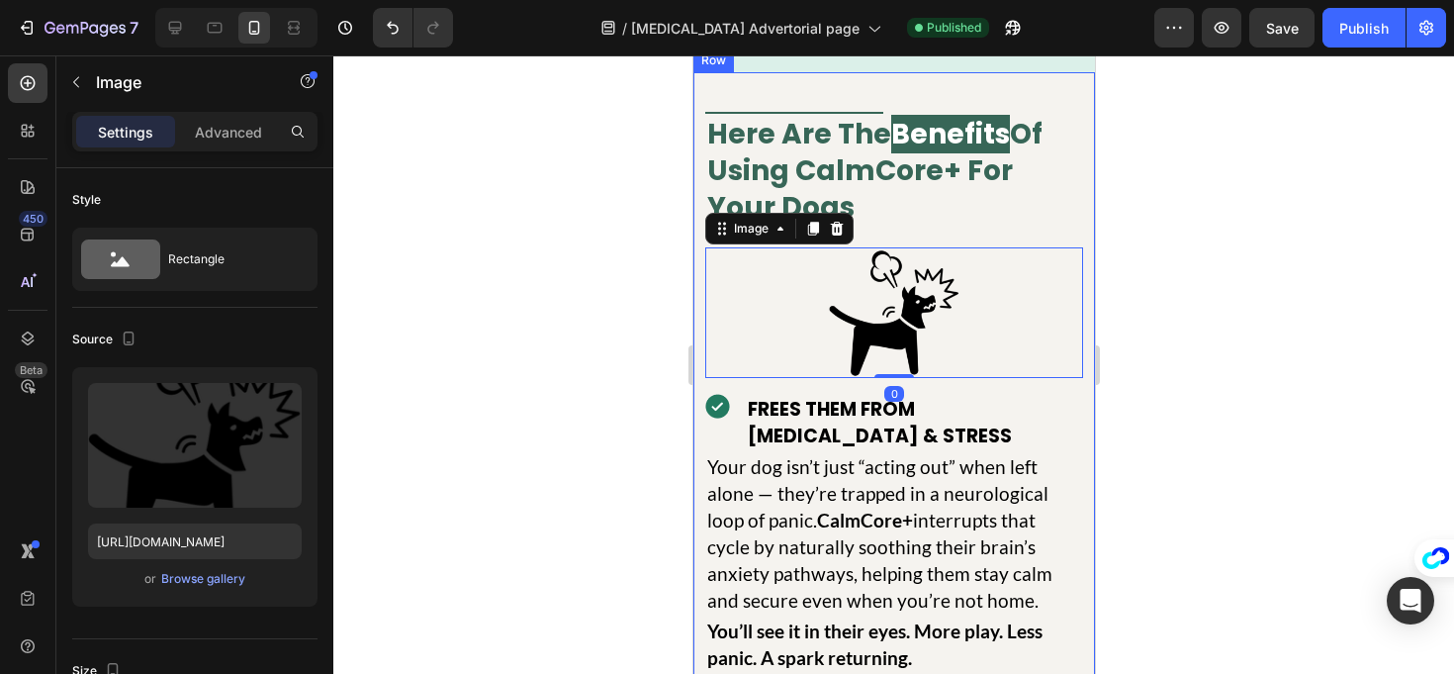
click at [763, 219] on p "Here Are The Benefits Of Using CalmCore+ For Your Dogs" at bounding box center [893, 171] width 374 height 110
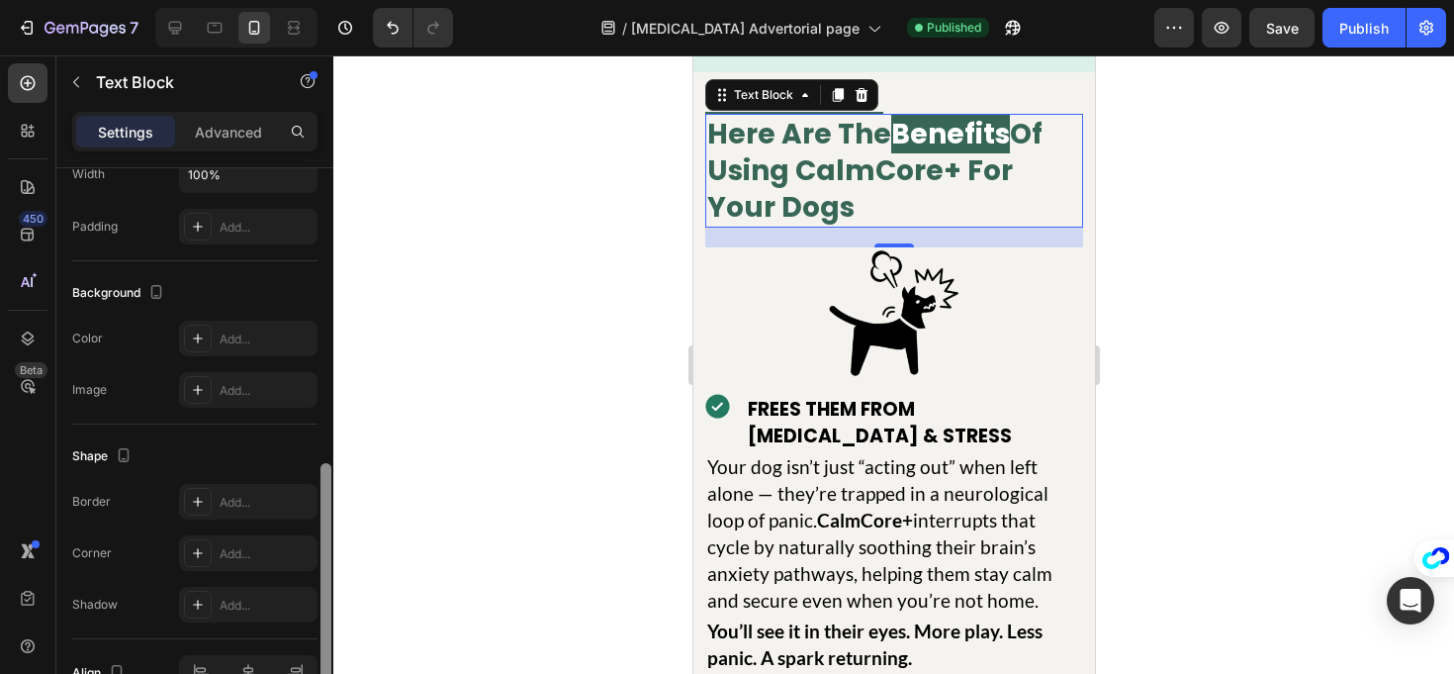
scroll to position [610, 0]
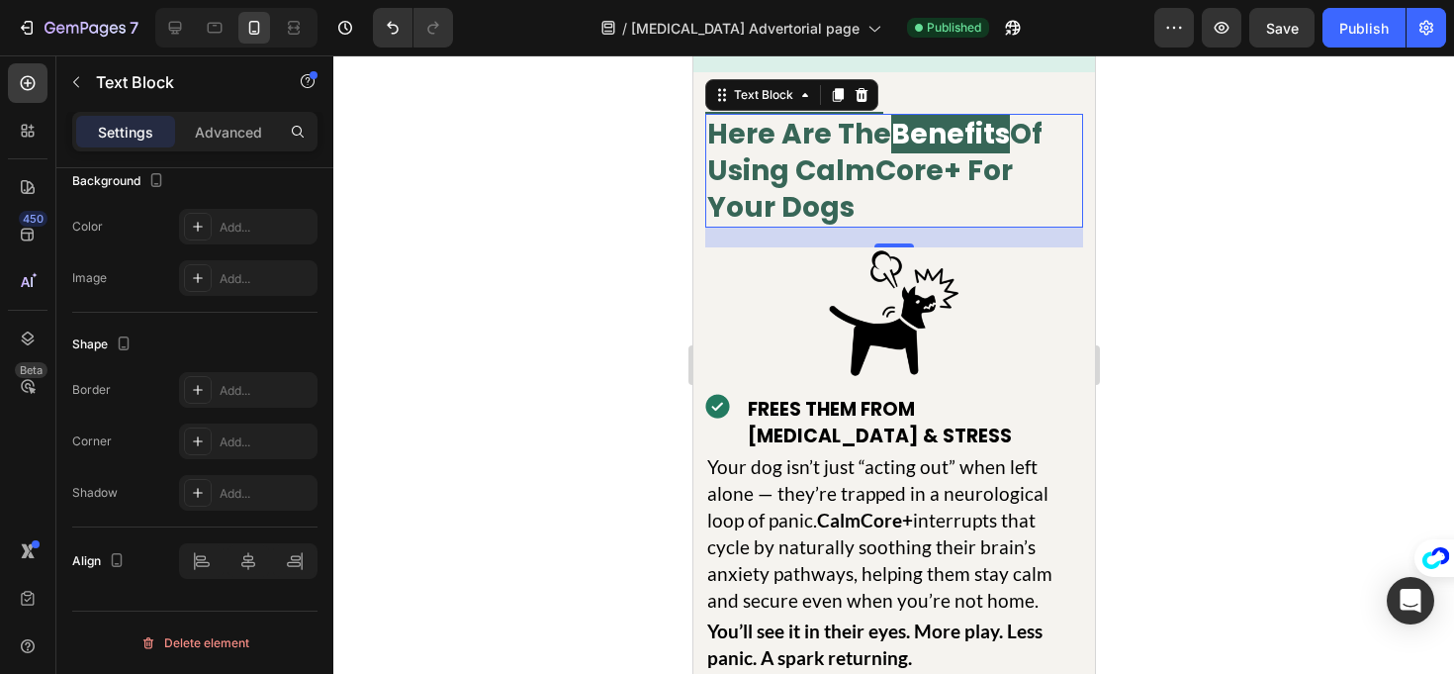
click at [885, 212] on p "Here Are The Benefits Of Using CalmCore+ For Your Dogs" at bounding box center [893, 171] width 374 height 110
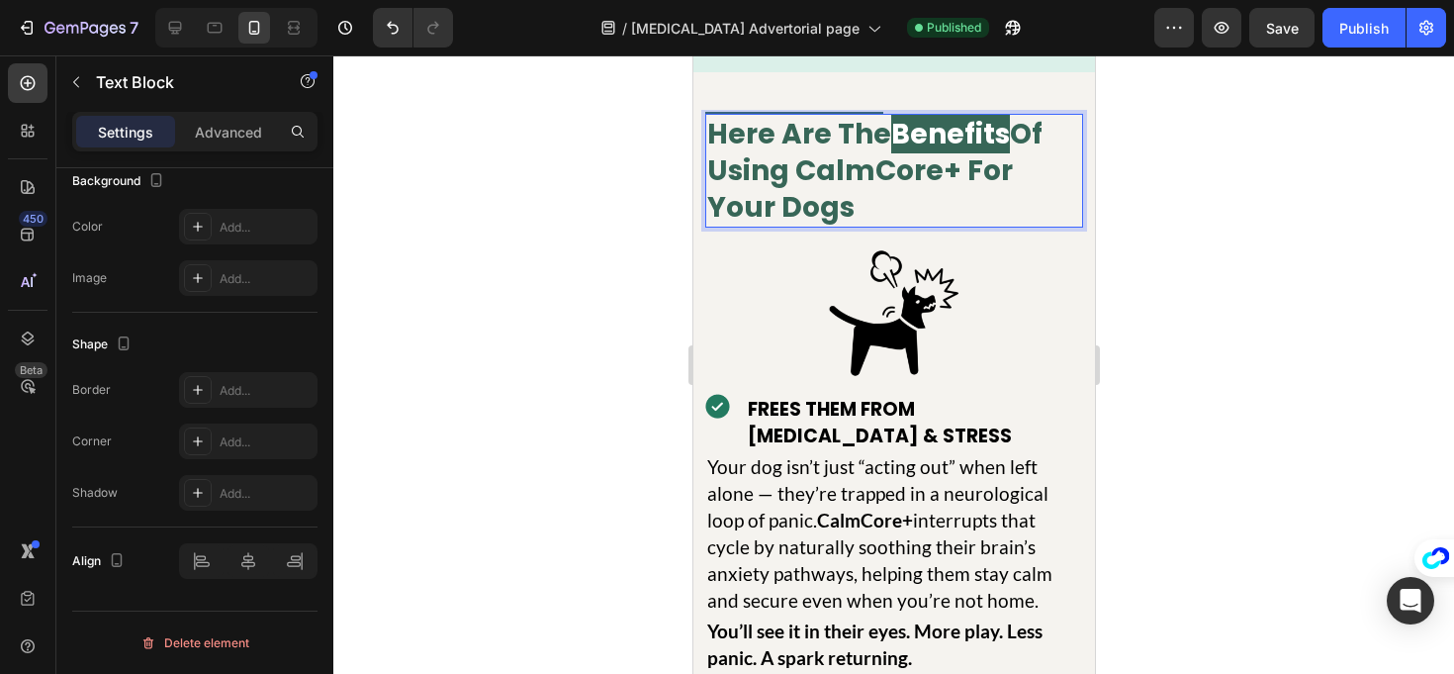
click at [882, 209] on p "Here Are The Benefits Of Using CalmCore+ For Your Dogs" at bounding box center [893, 171] width 374 height 110
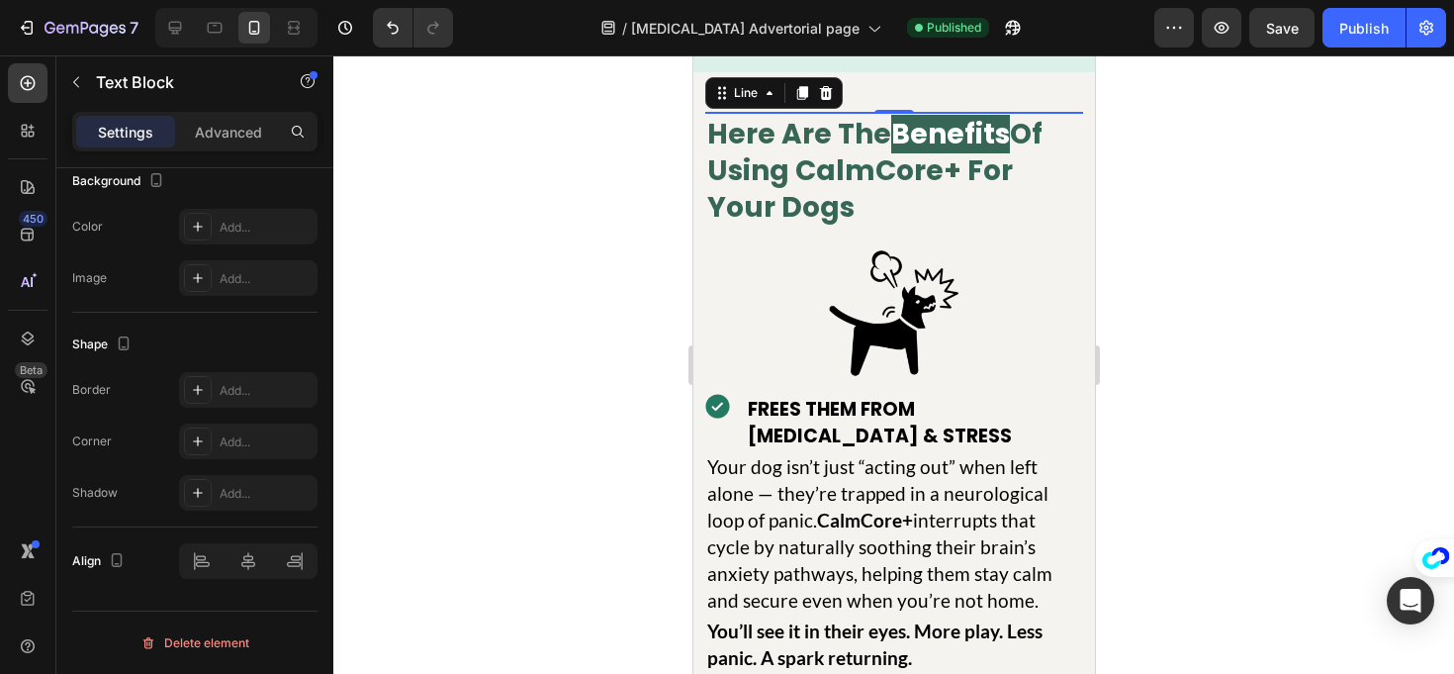
scroll to position [0, 0]
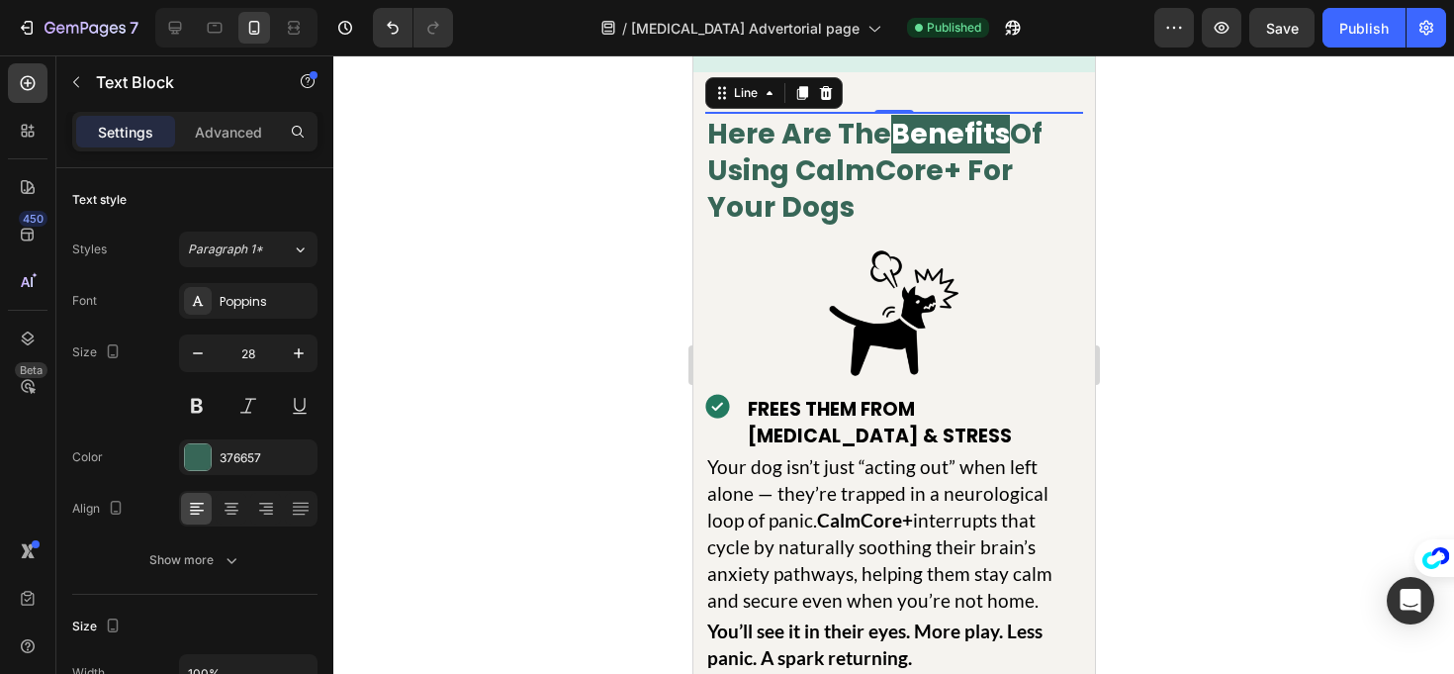
click at [878, 114] on div "Title Line 0" at bounding box center [893, 113] width 378 height 2
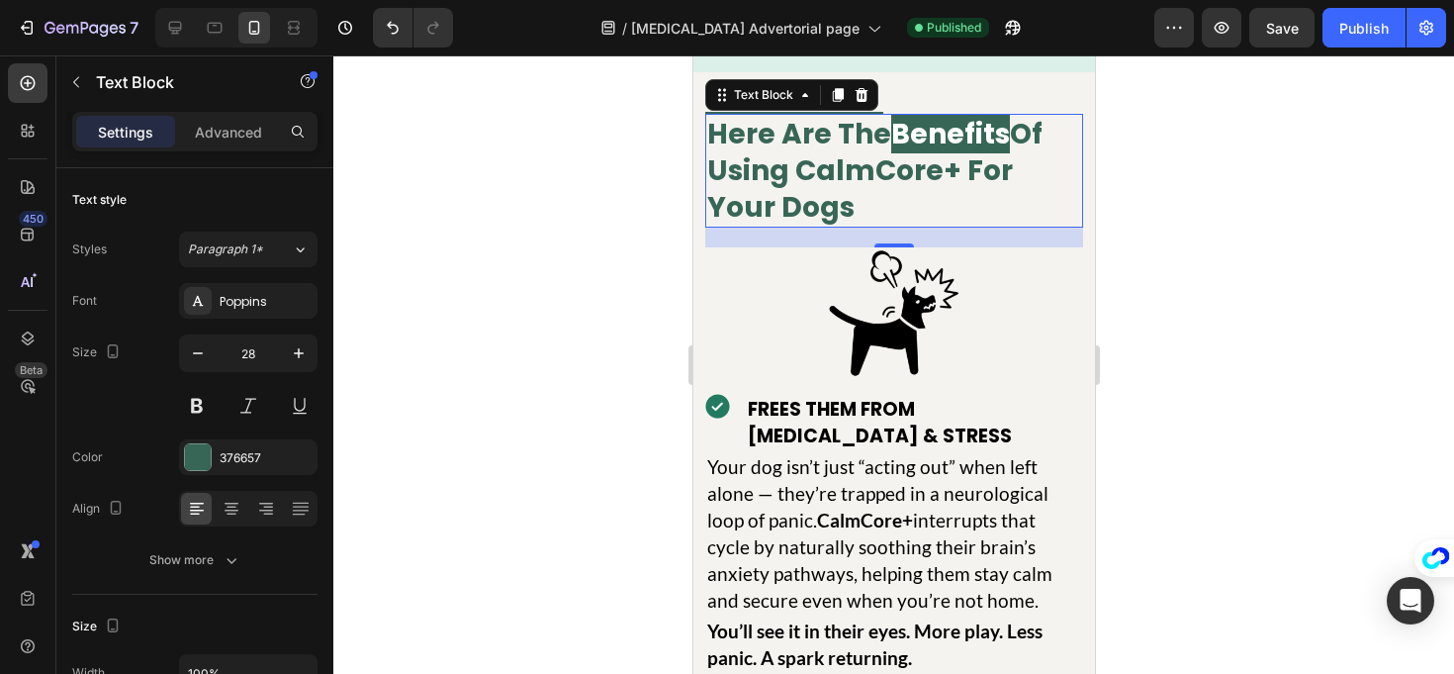
click at [847, 213] on p "Here Are The Benefits Of Using CalmCore+ For Your Dogs" at bounding box center [893, 171] width 374 height 110
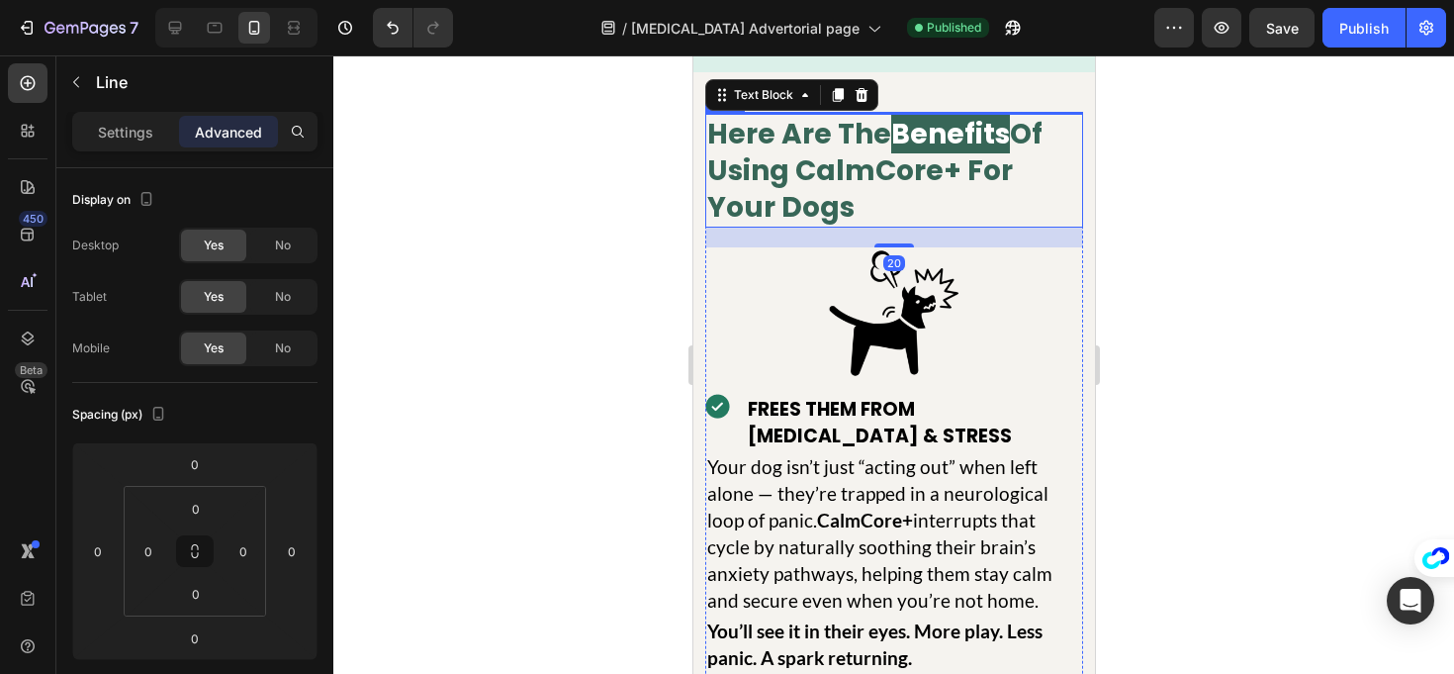
click at [851, 114] on div at bounding box center [793, 113] width 178 height 2
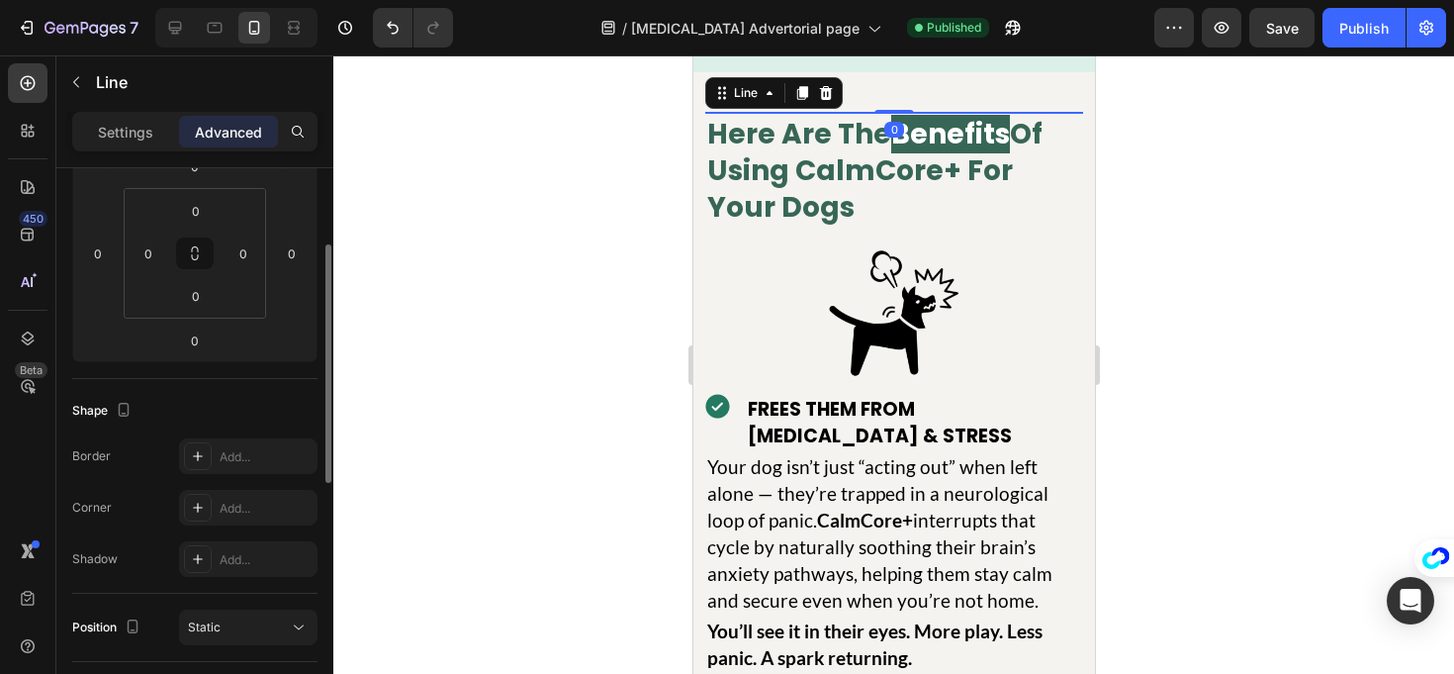
scroll to position [262, 0]
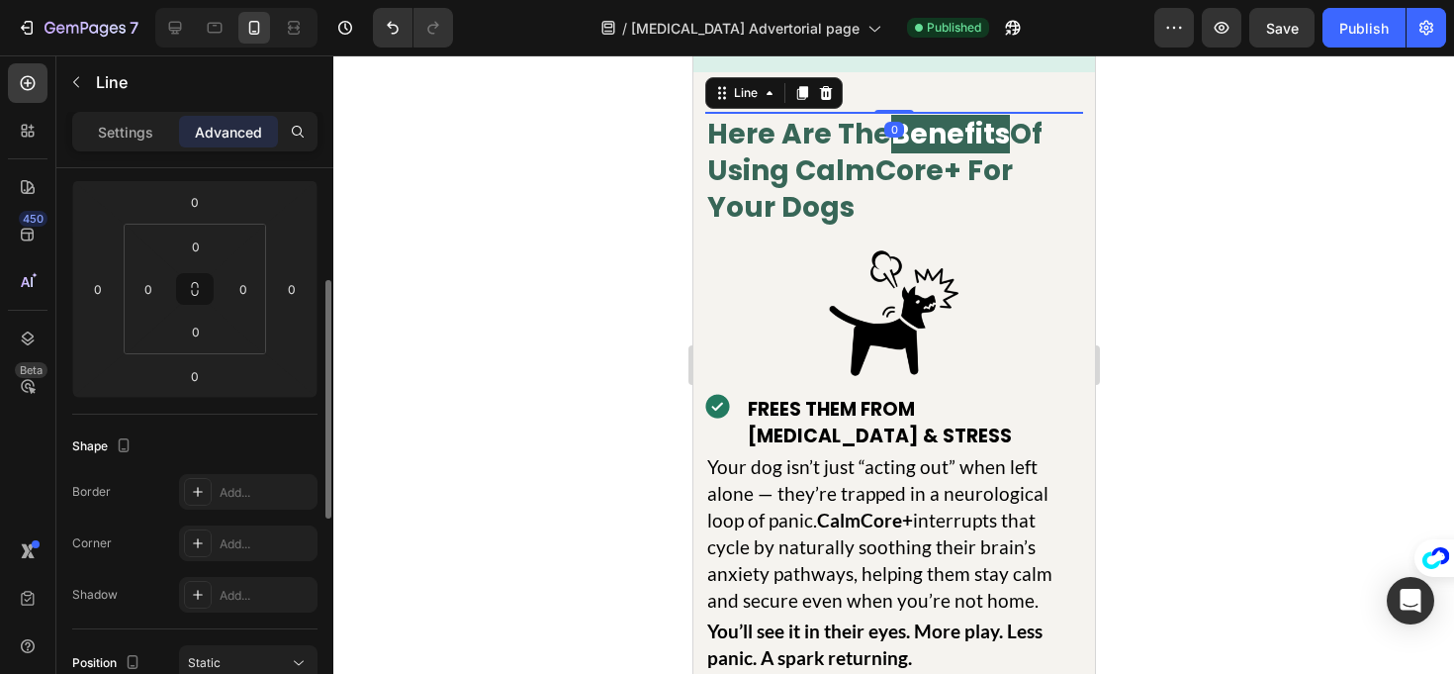
click at [546, 297] on div at bounding box center [893, 364] width 1121 height 618
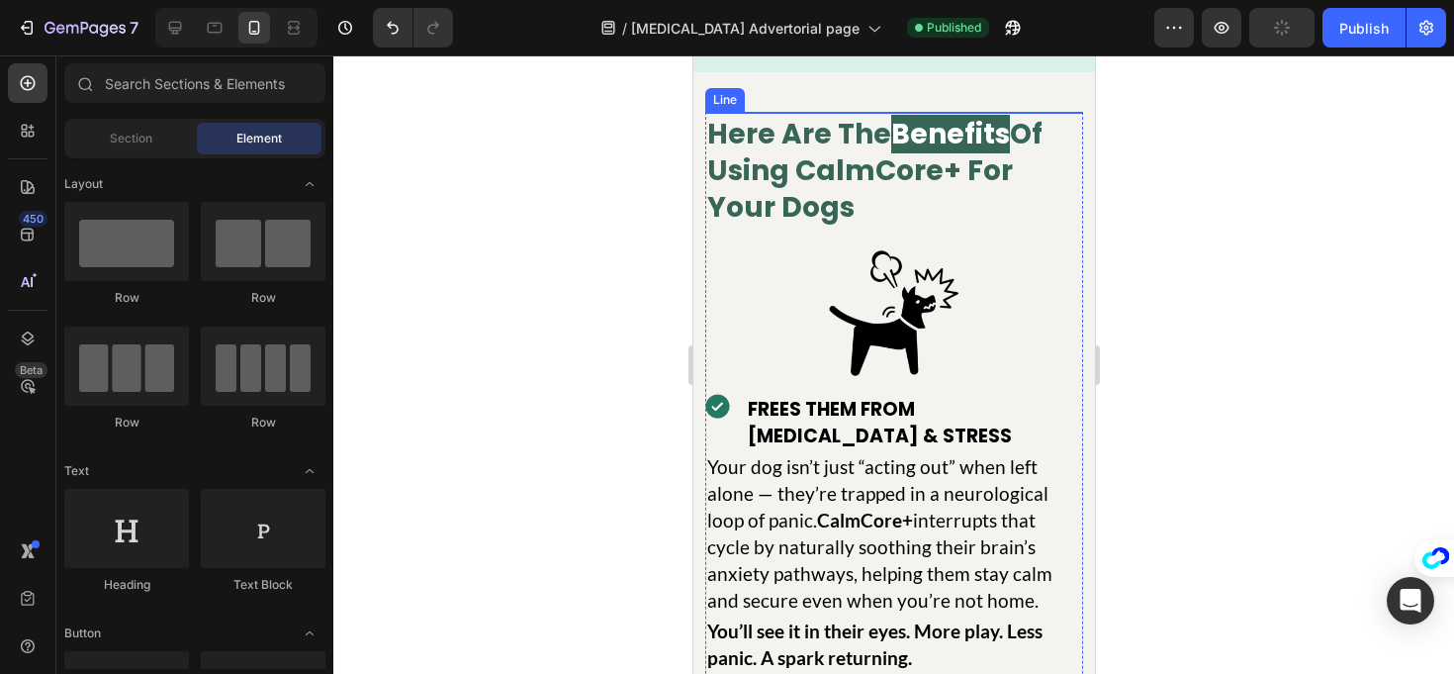
click at [820, 114] on div at bounding box center [793, 113] width 178 height 2
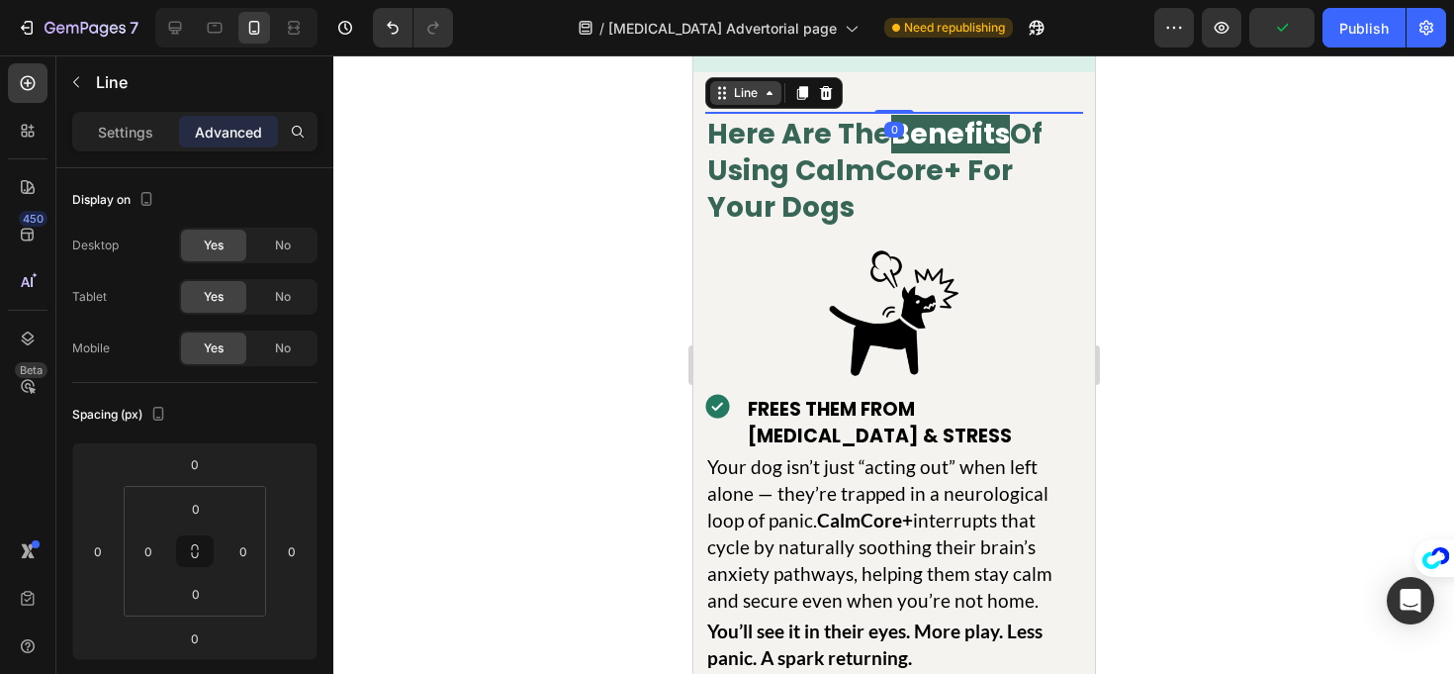
click at [721, 101] on icon at bounding box center [721, 93] width 16 height 16
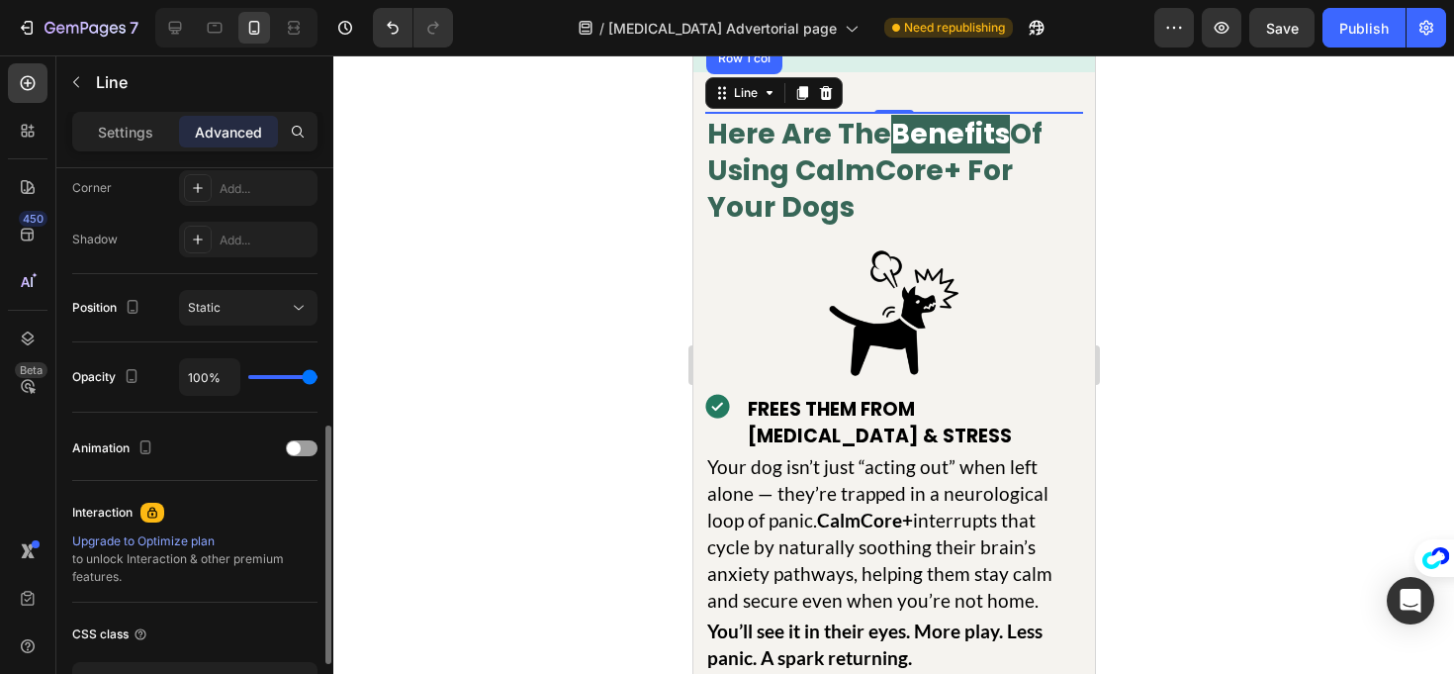
scroll to position [613, 0]
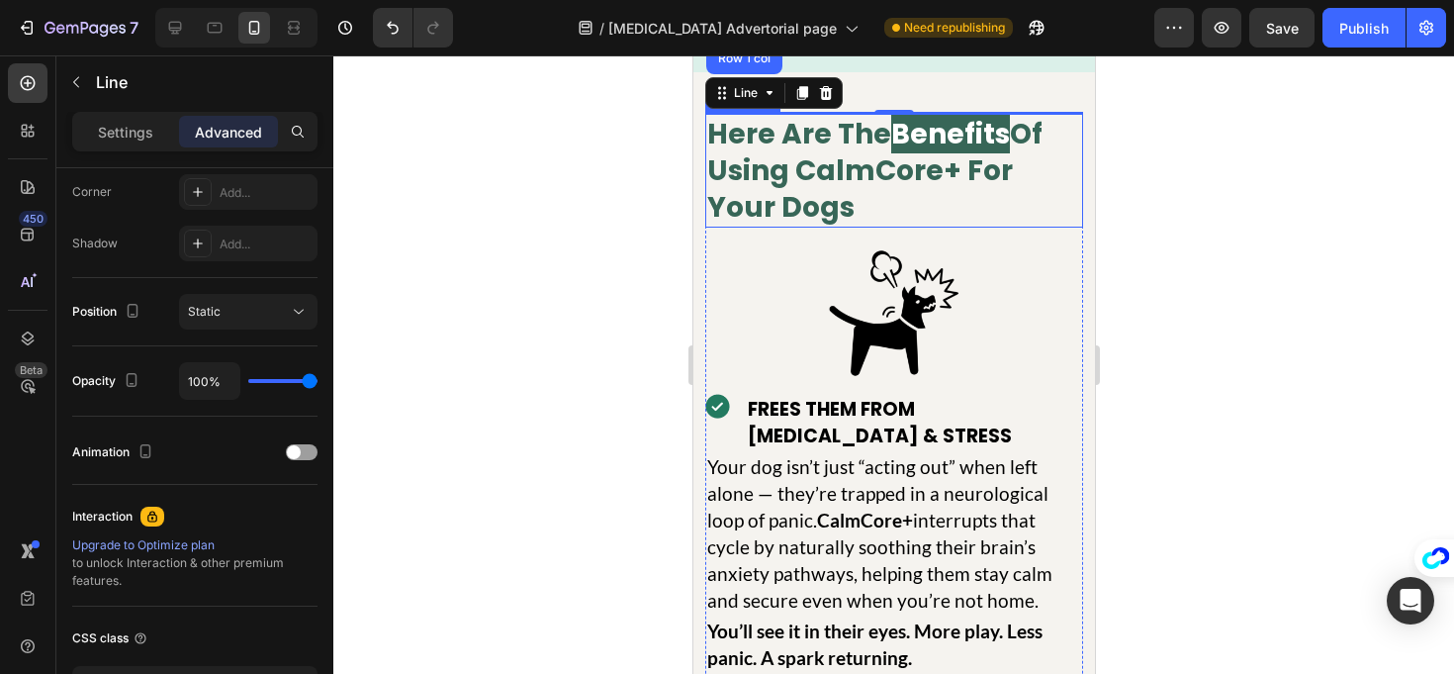
click at [777, 226] on p "Here Are The Benefits Of Using CalmCore+ For Your Dogs" at bounding box center [893, 171] width 374 height 110
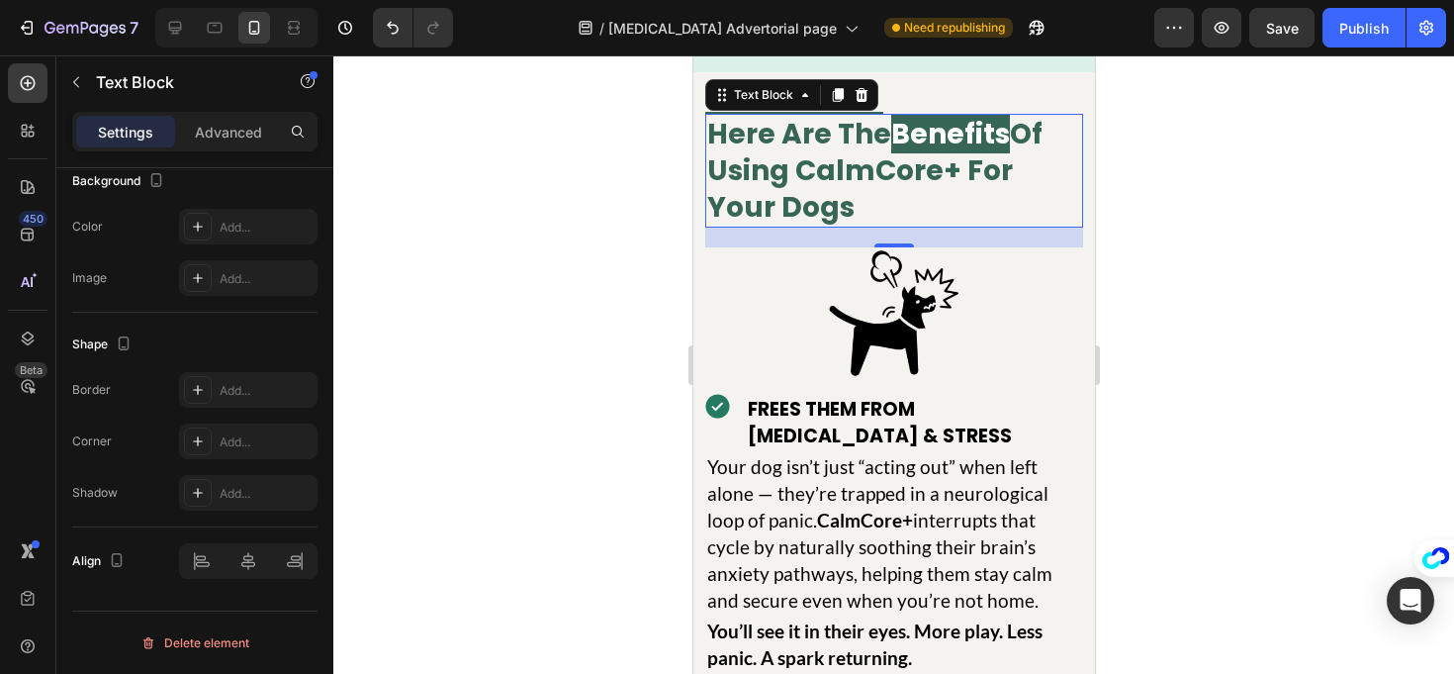
scroll to position [0, 0]
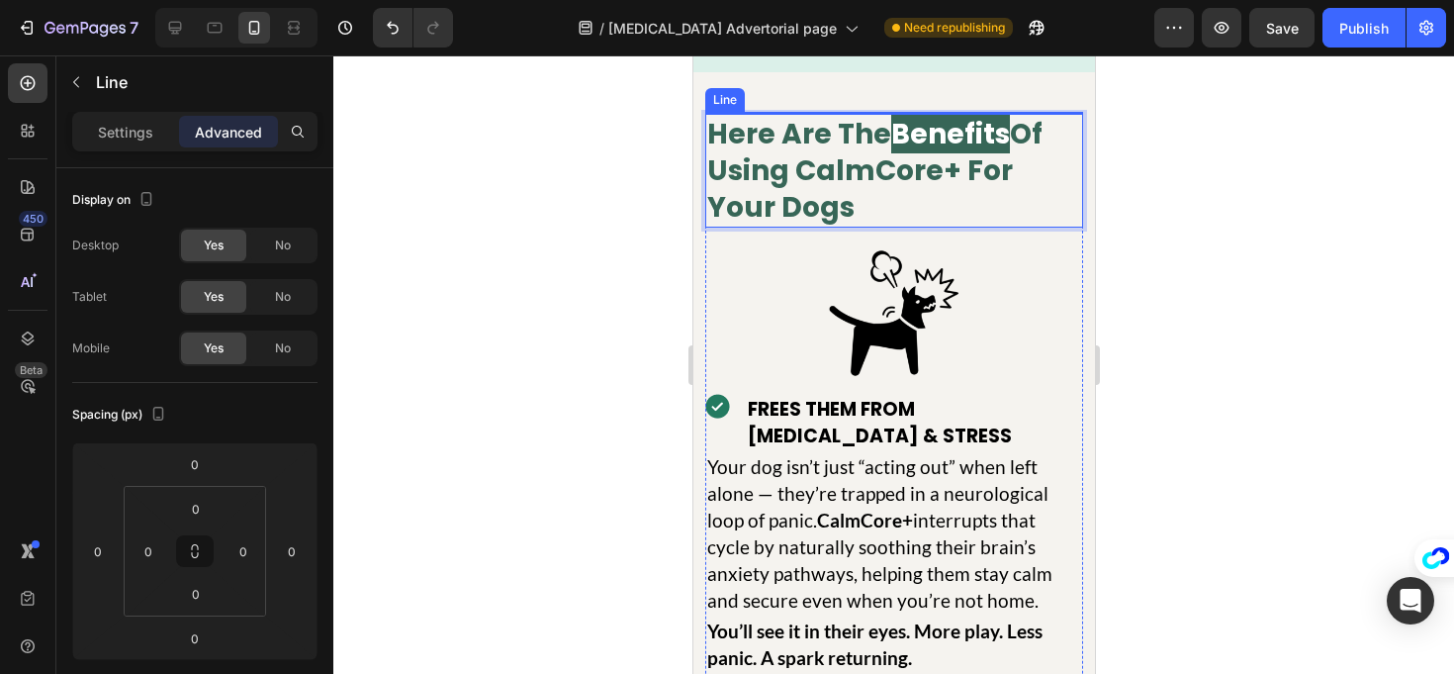
click at [810, 114] on div at bounding box center [793, 113] width 178 height 2
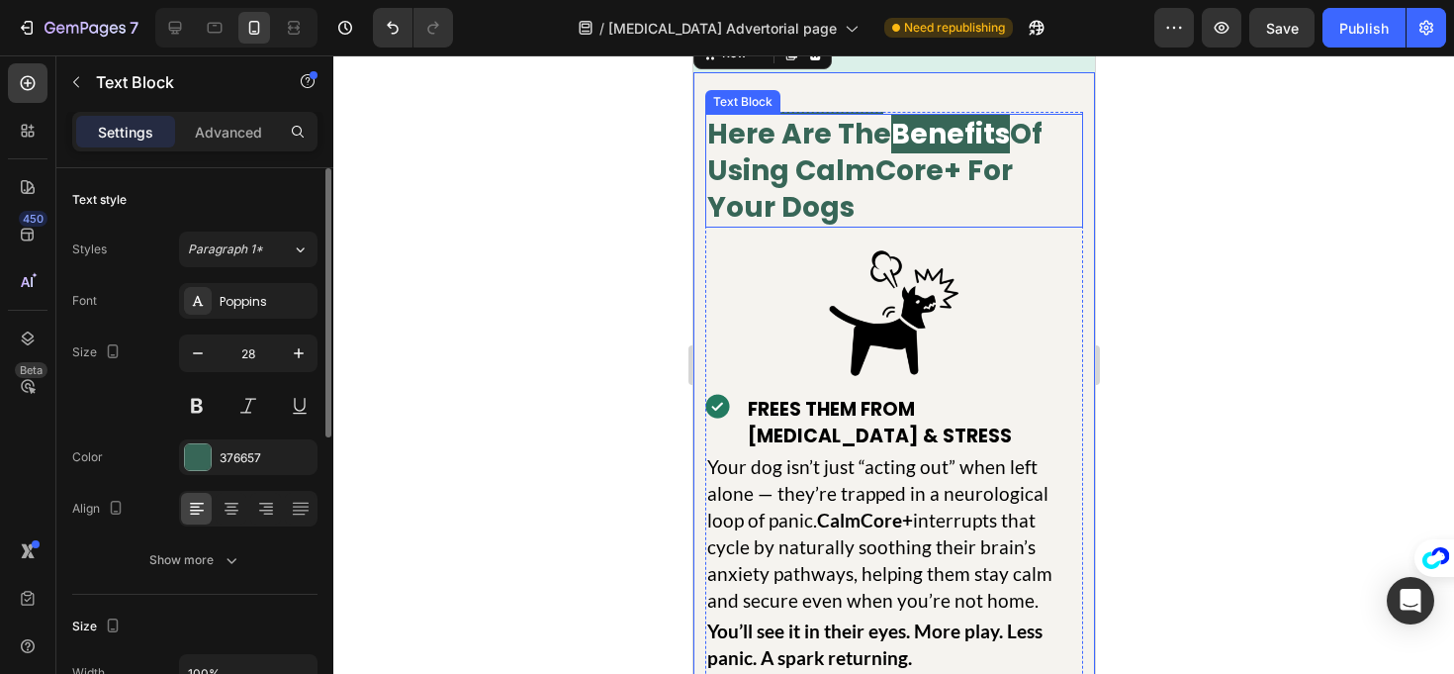
click at [861, 211] on p "Here Are The Benefits Of Using CalmCore+ For Your Dogs" at bounding box center [893, 171] width 374 height 110
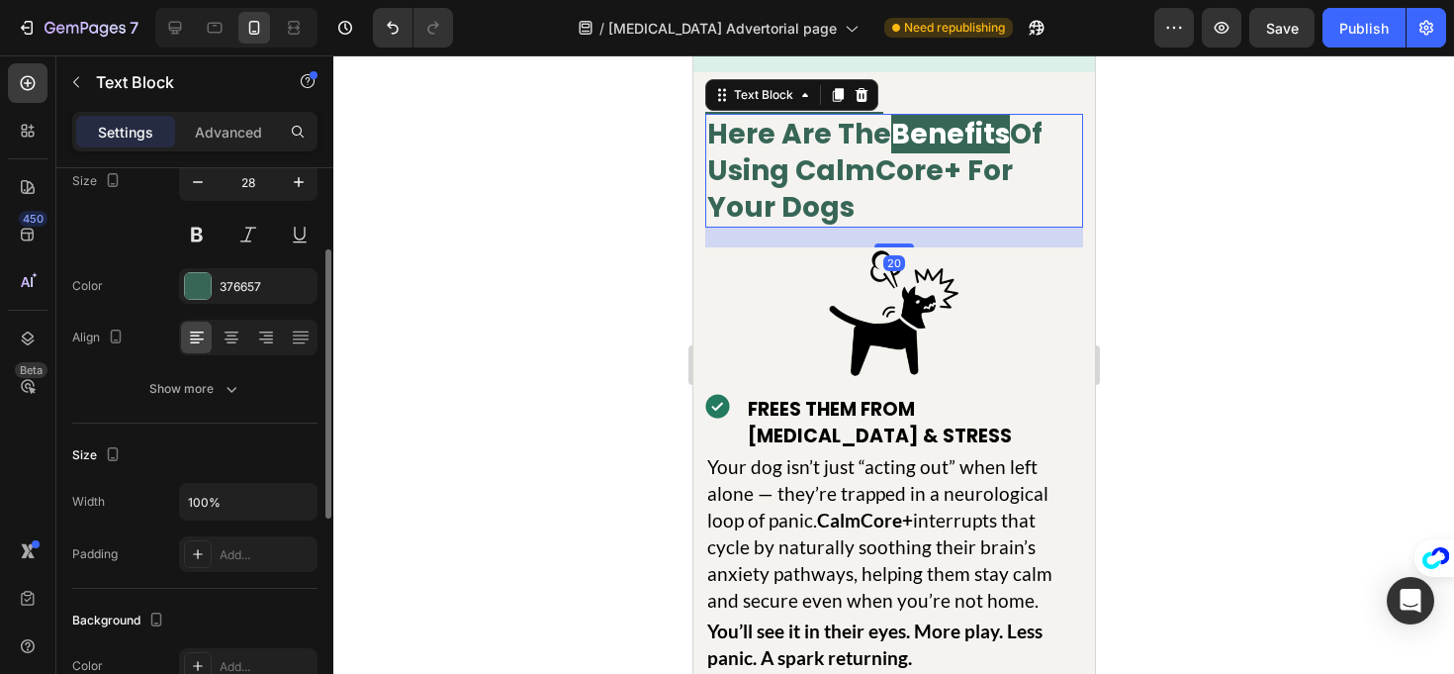
scroll to position [20, 0]
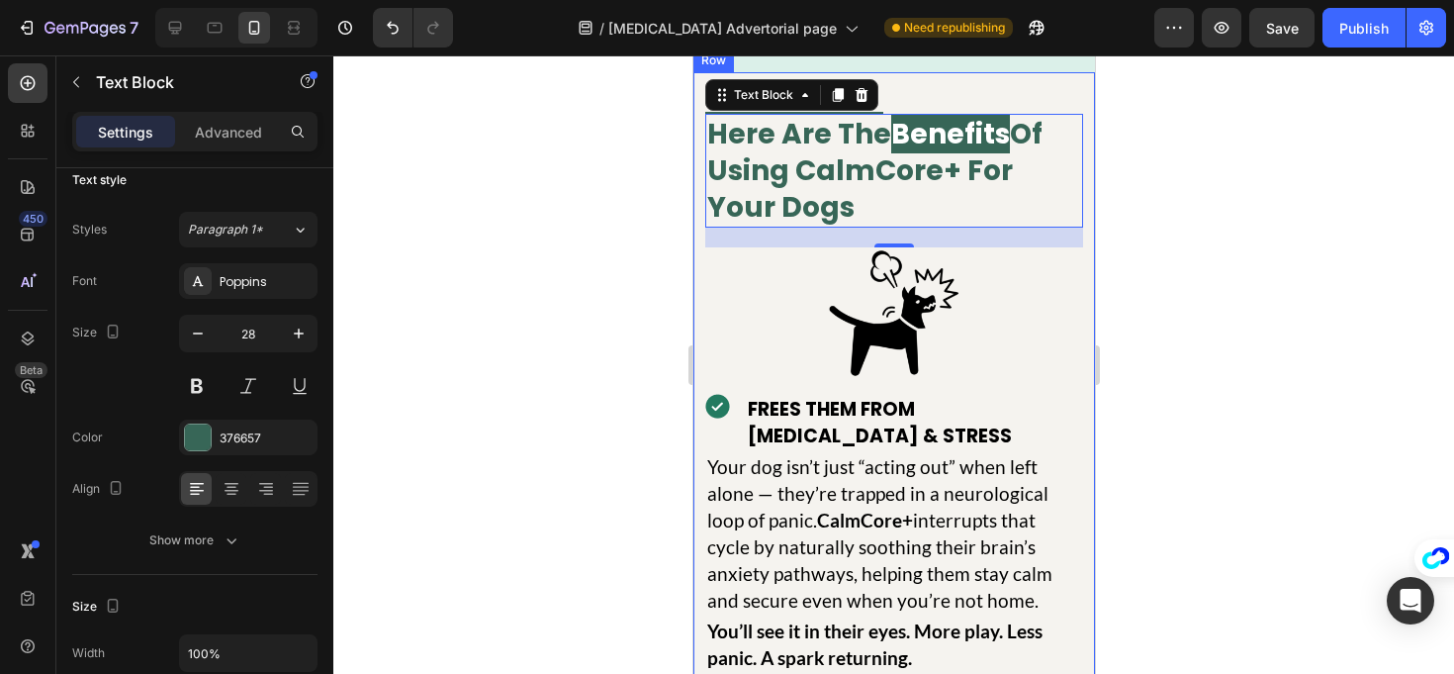
click at [1170, 222] on div at bounding box center [893, 364] width 1121 height 618
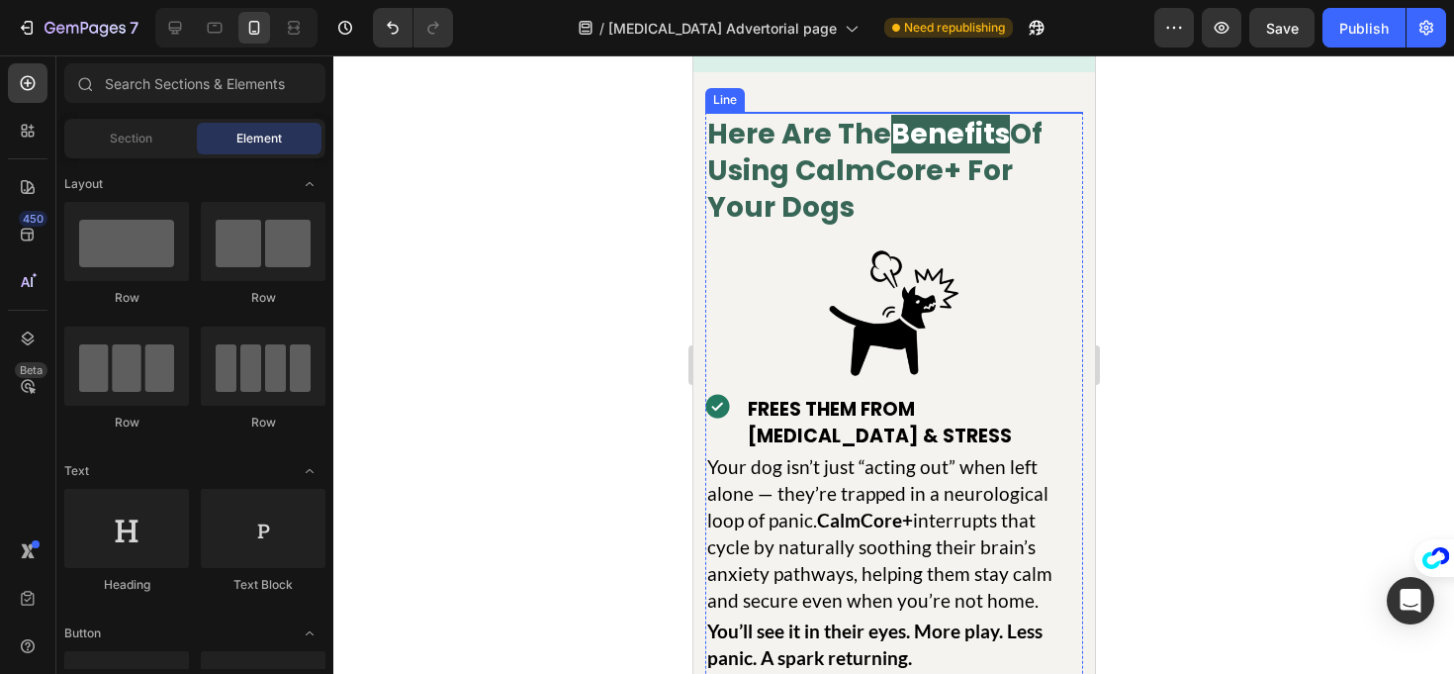
click at [759, 114] on div at bounding box center [793, 113] width 178 height 2
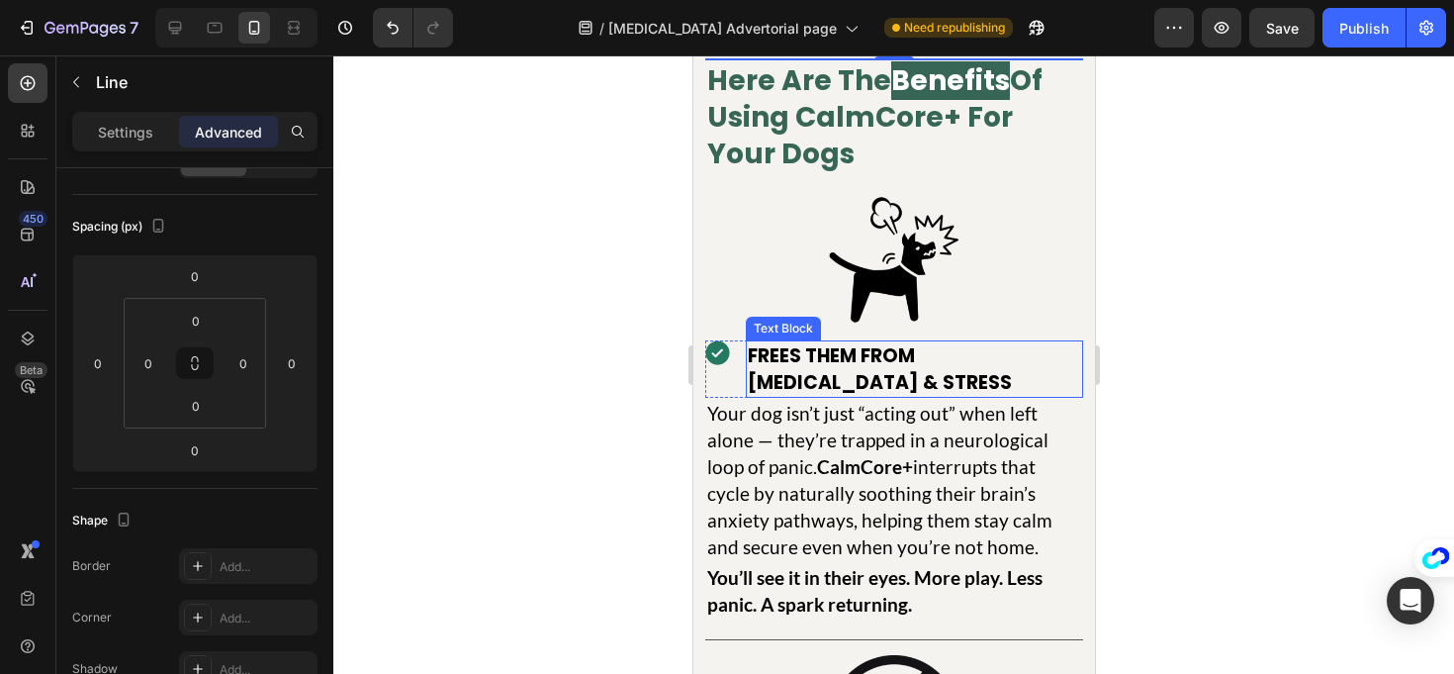
scroll to position [29946, 0]
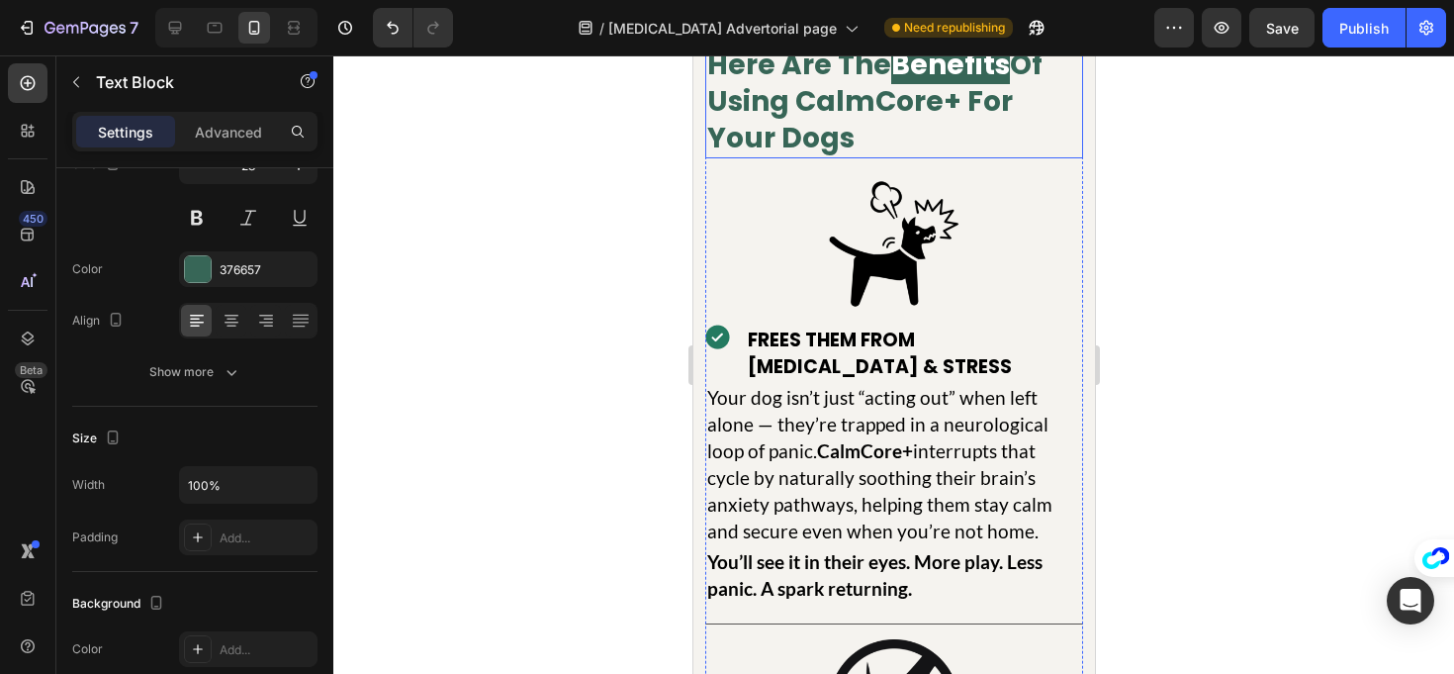
click at [855, 156] on p "Here Are The Benefits Of Using CalmCore+ For Your Dogs" at bounding box center [893, 102] width 374 height 110
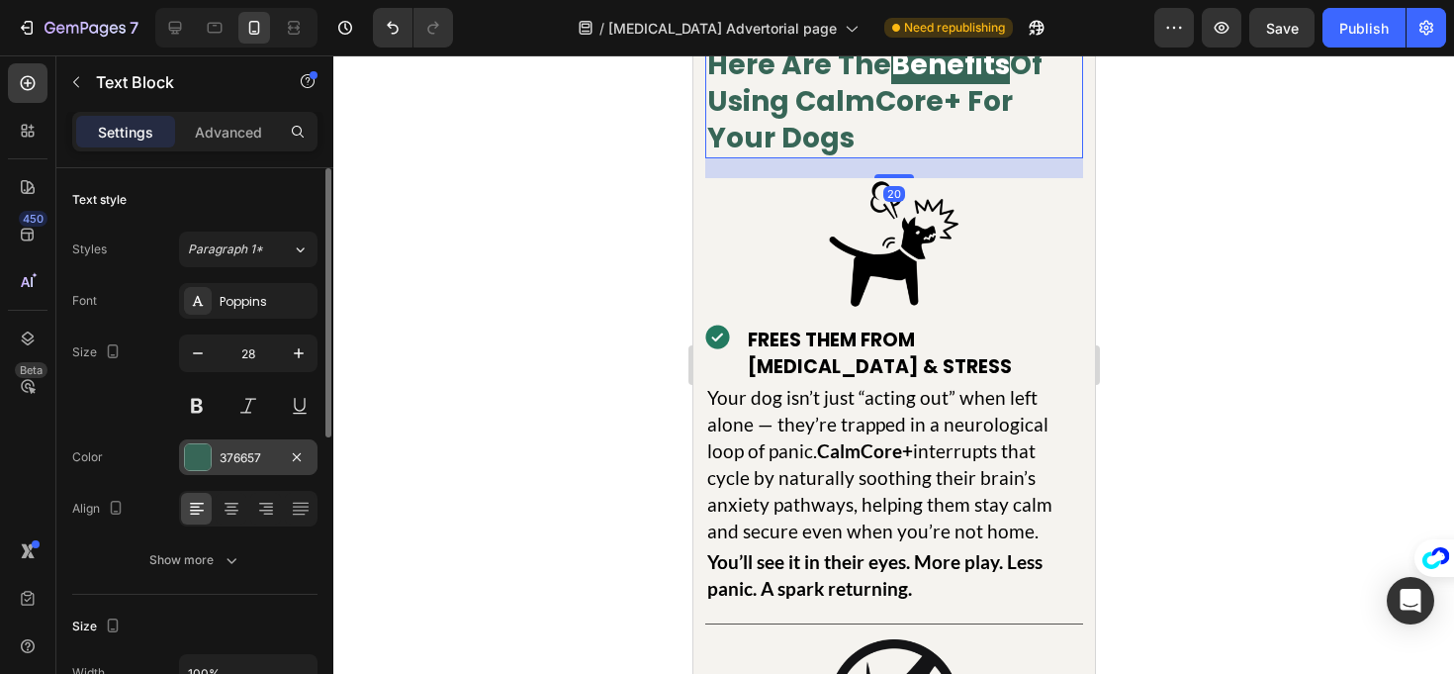
click at [234, 463] on div "376657" at bounding box center [248, 458] width 57 height 18
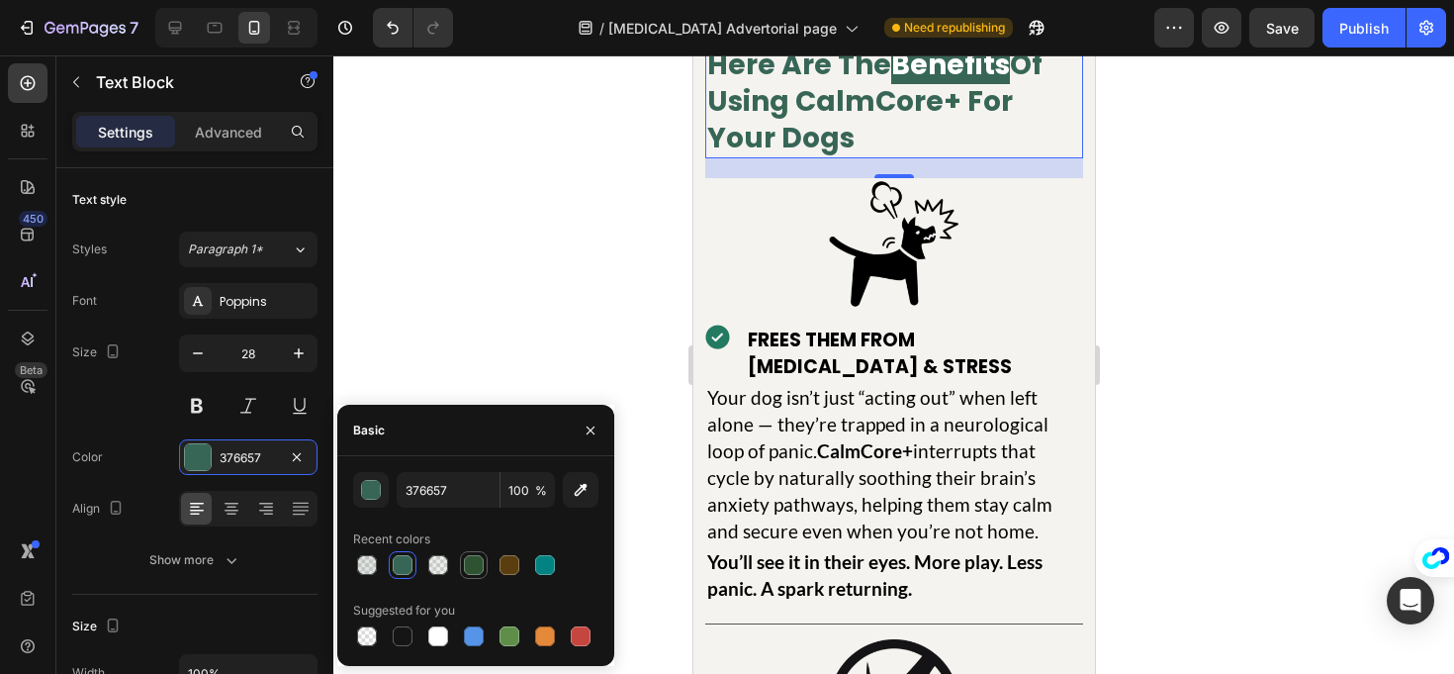
click at [481, 565] on div at bounding box center [474, 565] width 20 height 20
type input "2F5233"
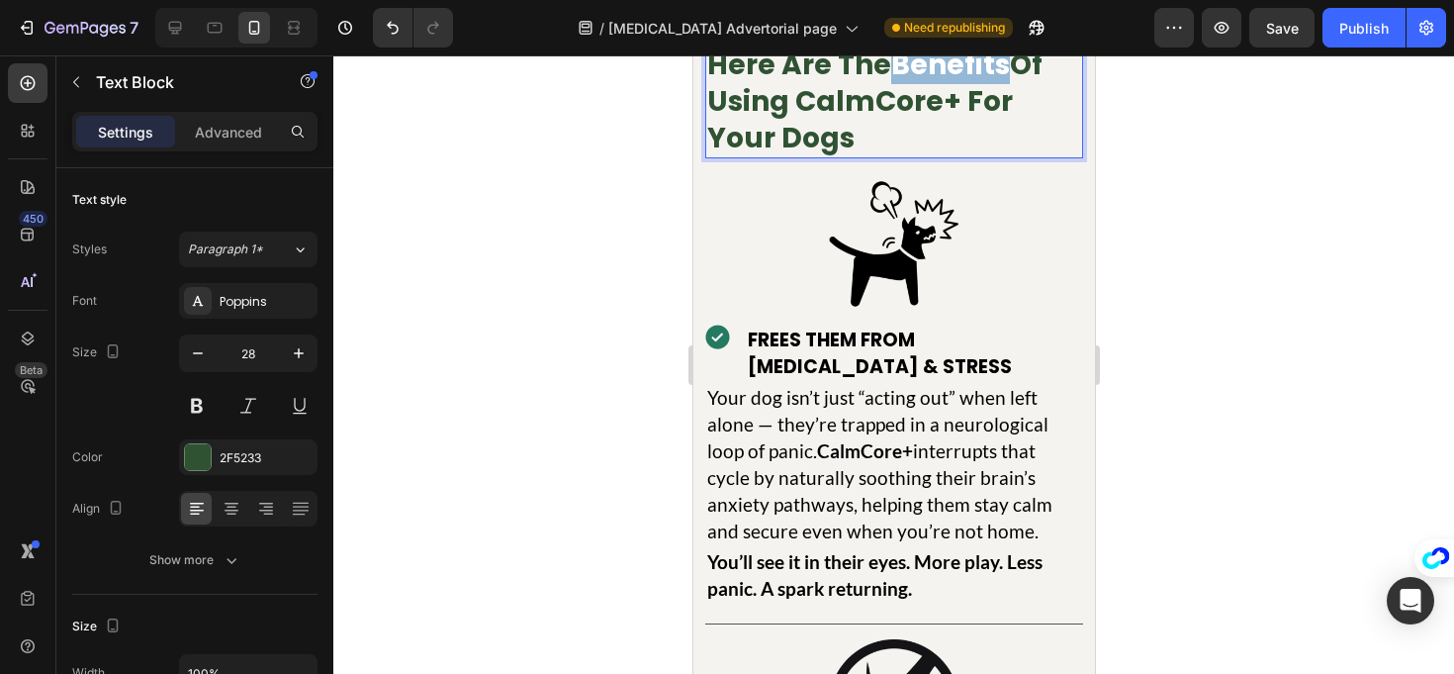
click at [950, 84] on span "Benefits" at bounding box center [949, 65] width 119 height 39
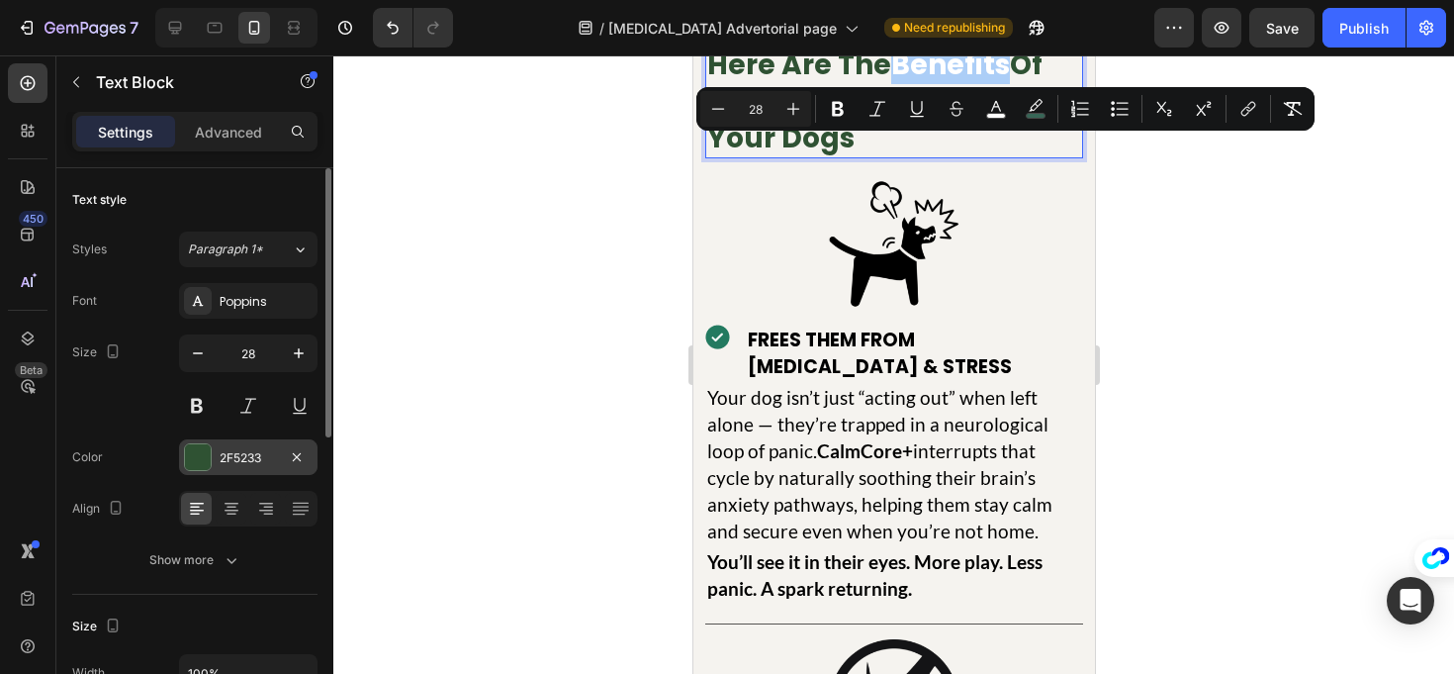
click at [189, 447] on div at bounding box center [198, 457] width 26 height 26
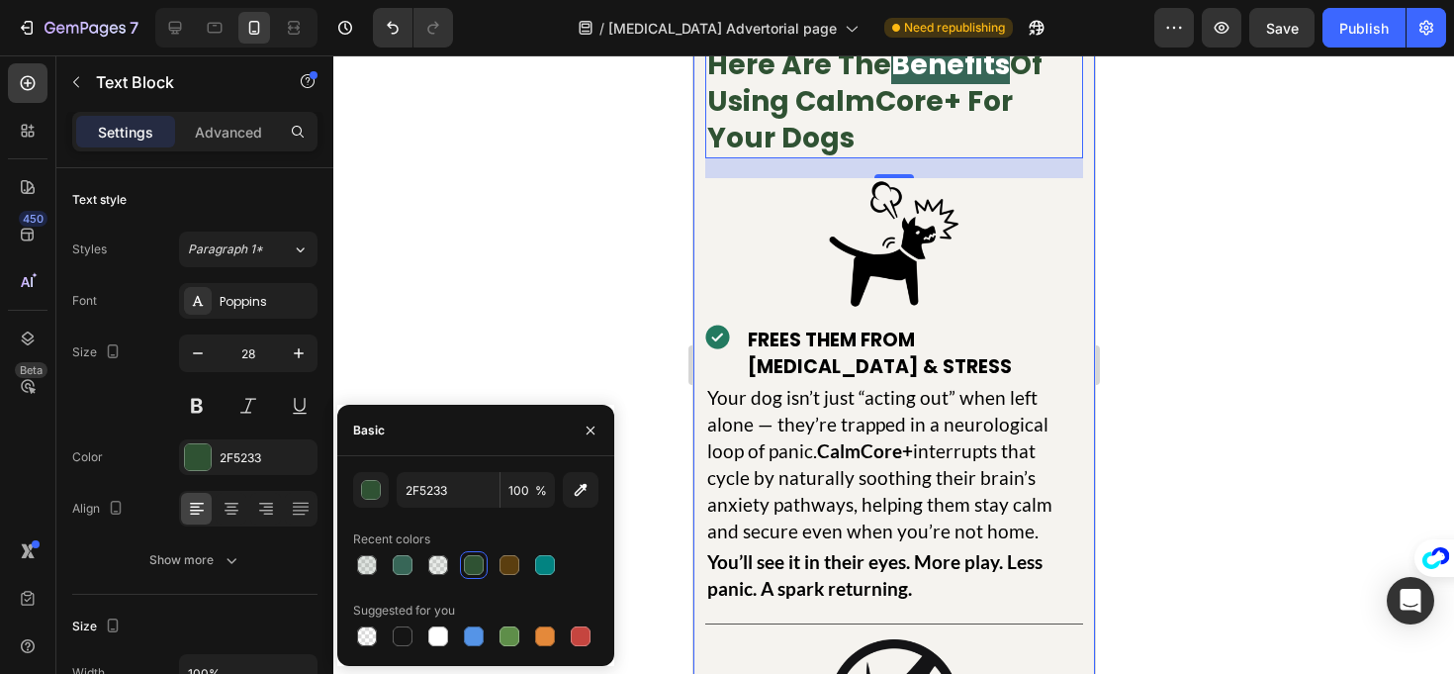
click at [628, 246] on div at bounding box center [893, 364] width 1121 height 618
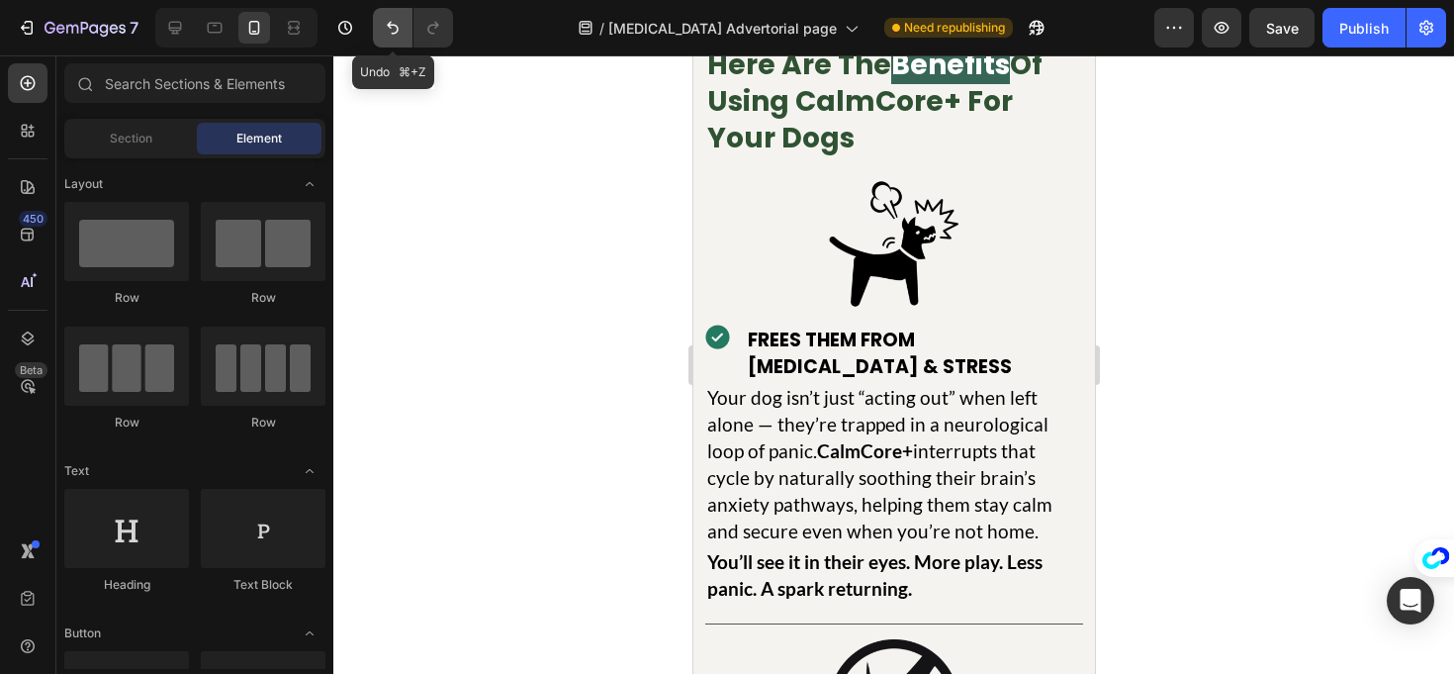
click at [395, 31] on icon "Undo/Redo" at bounding box center [393, 28] width 20 height 20
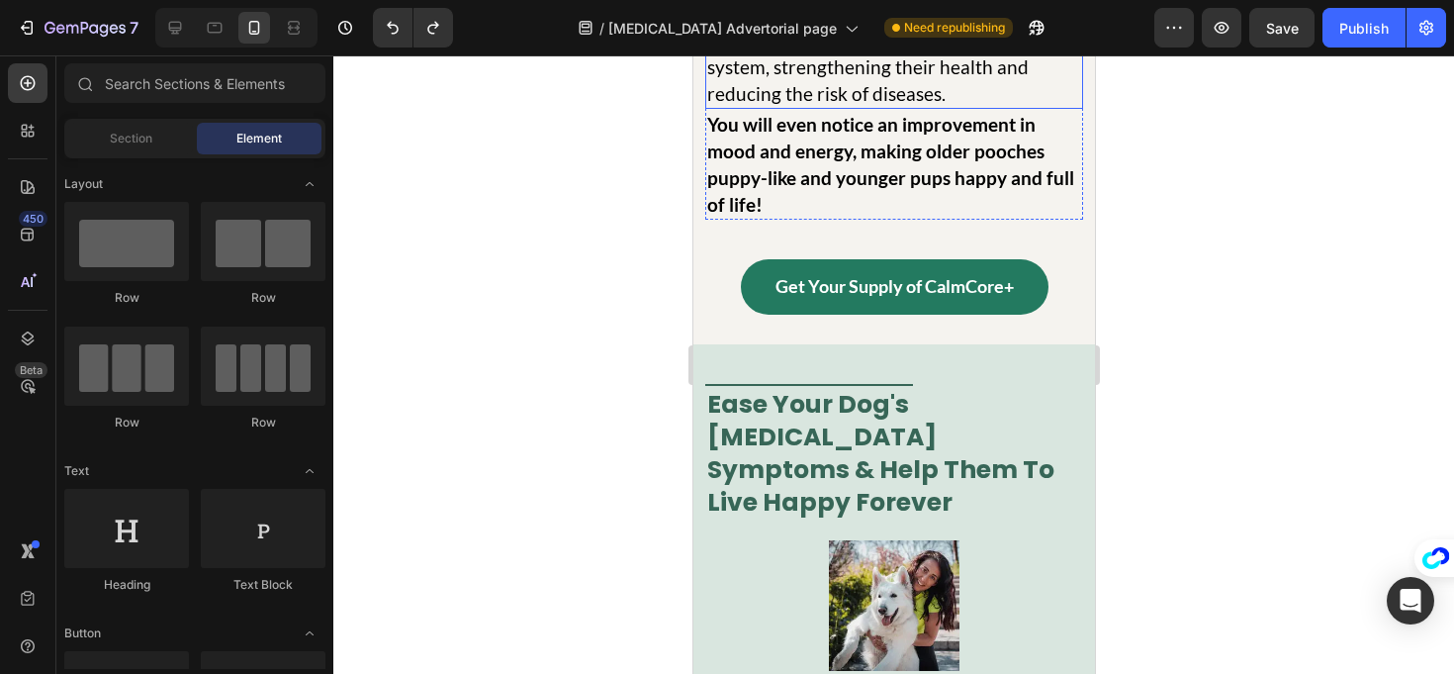
scroll to position [31632, 0]
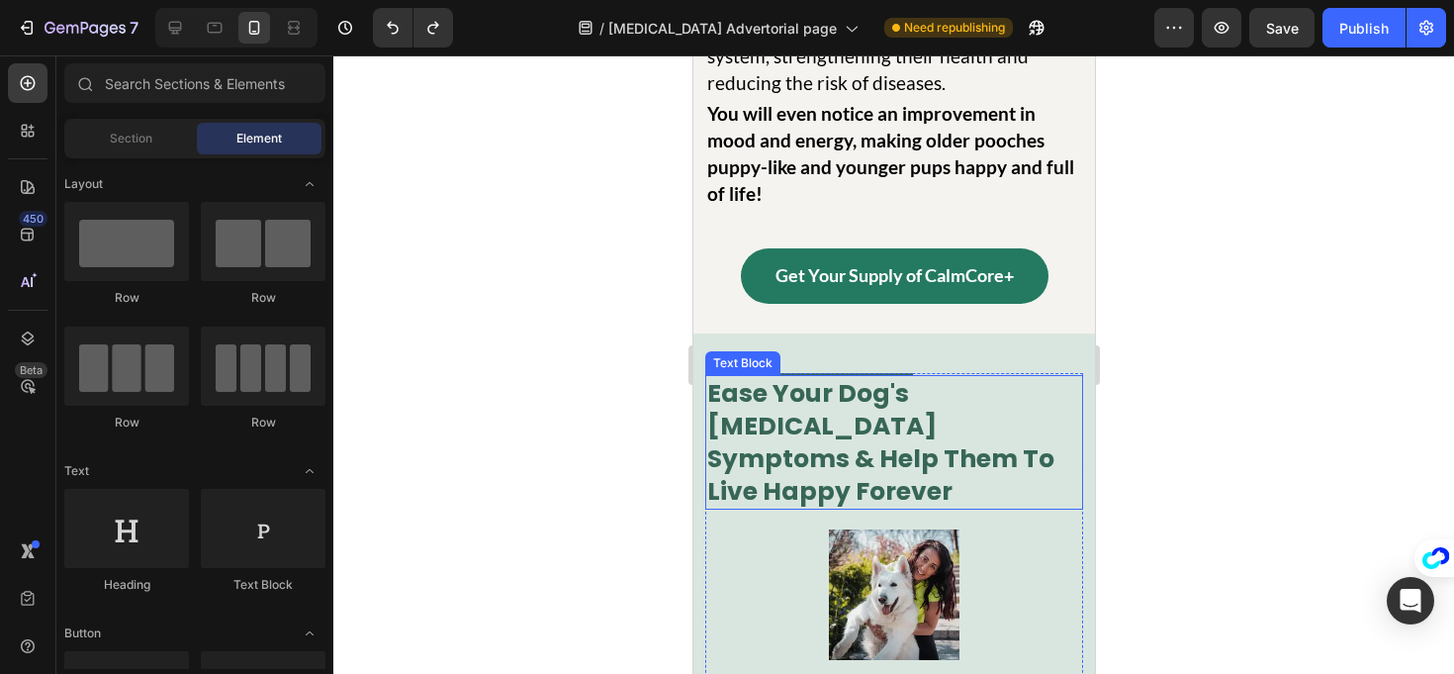
click at [939, 426] on p "Ease Your Dog's Separation Anxiety Symptoms & Help Them To Live Happy Forever" at bounding box center [893, 442] width 374 height 131
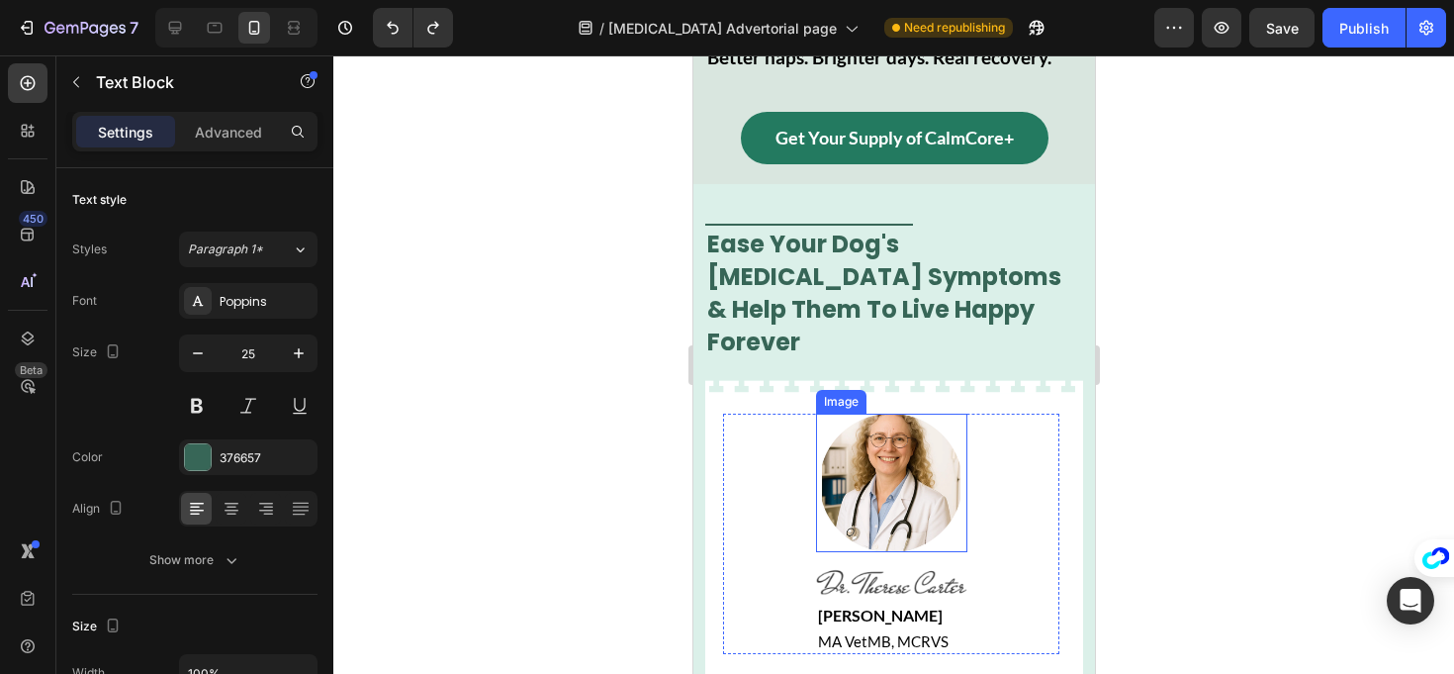
scroll to position [33647, 0]
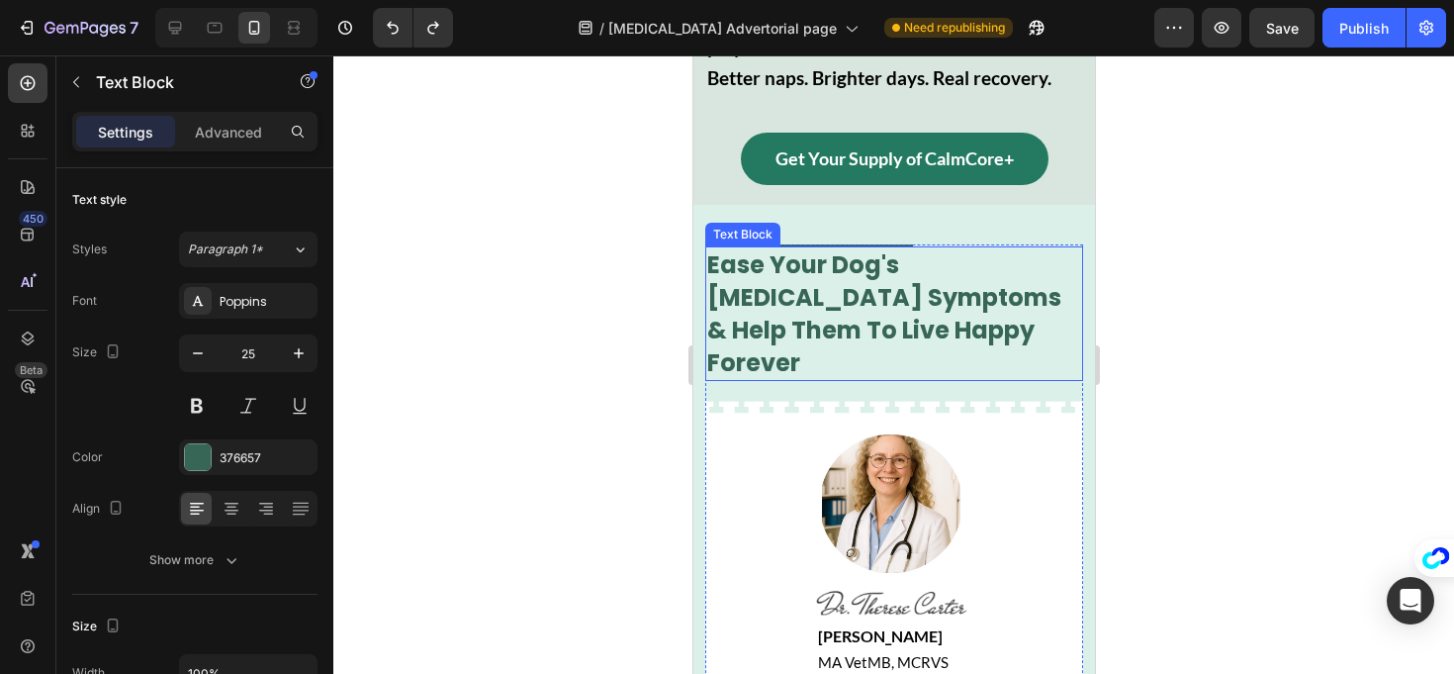
click at [745, 279] on p "Ease Your Dog's Separation Anxiety Symptoms & Help Them To Live Happy Forever" at bounding box center [893, 313] width 374 height 131
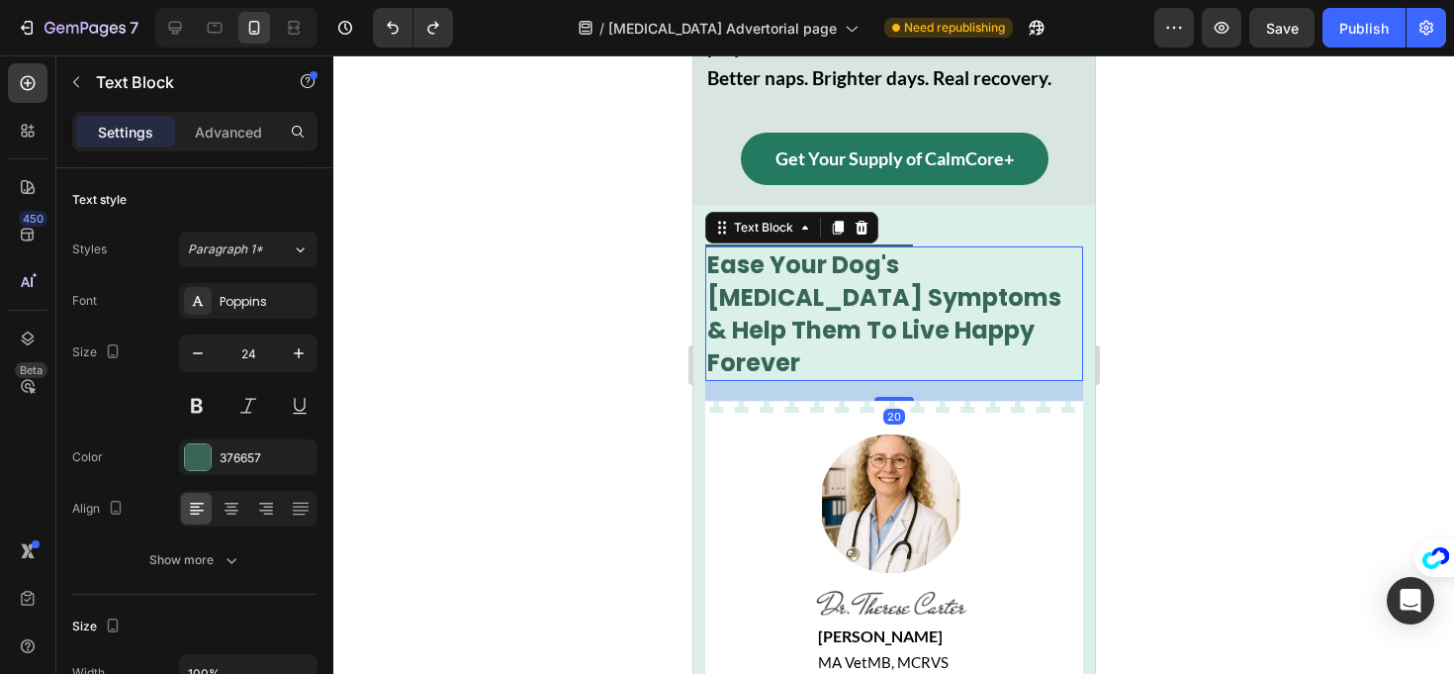
click at [1034, 298] on p "Ease Your Dog's Separation Anxiety Symptoms & Help Them To Live Happy Forever" at bounding box center [893, 313] width 374 height 131
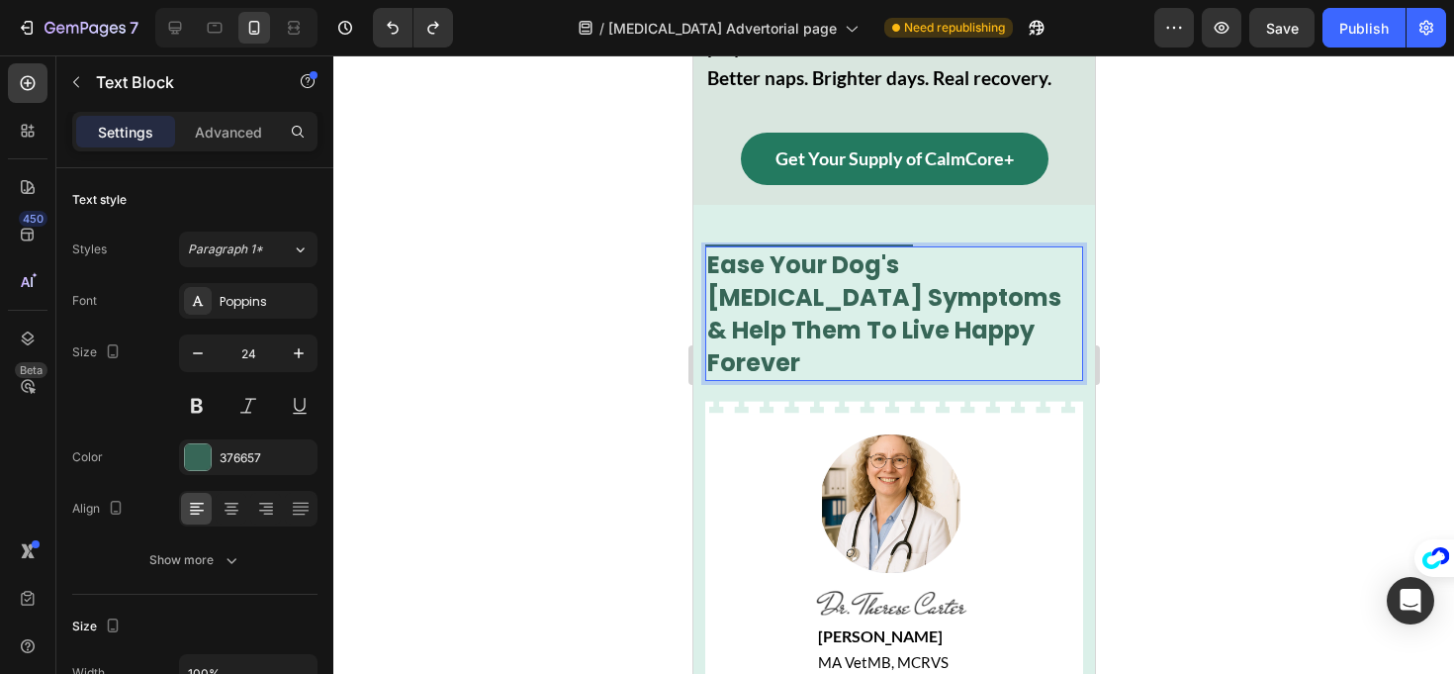
drag, startPoint x: 1052, startPoint y: 296, endPoint x: 631, endPoint y: 188, distance: 434.1
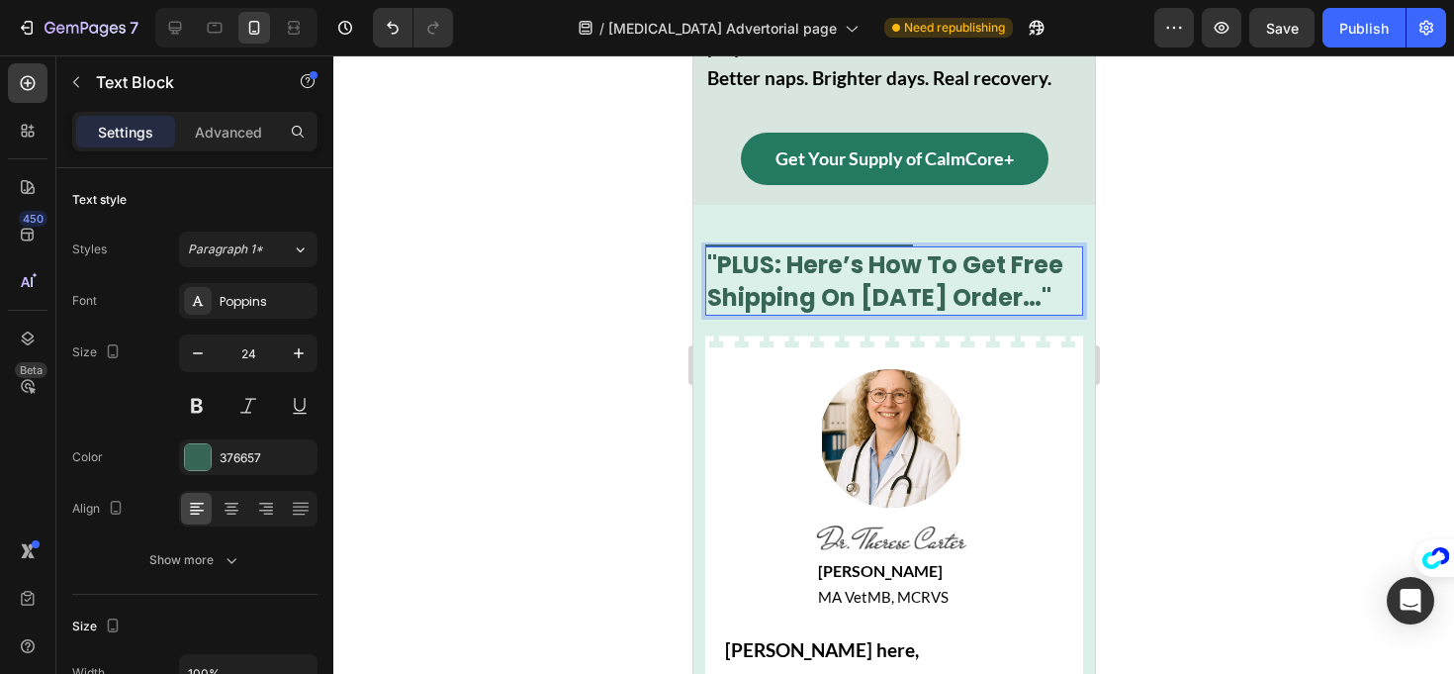
click at [638, 247] on div at bounding box center [893, 364] width 1121 height 618
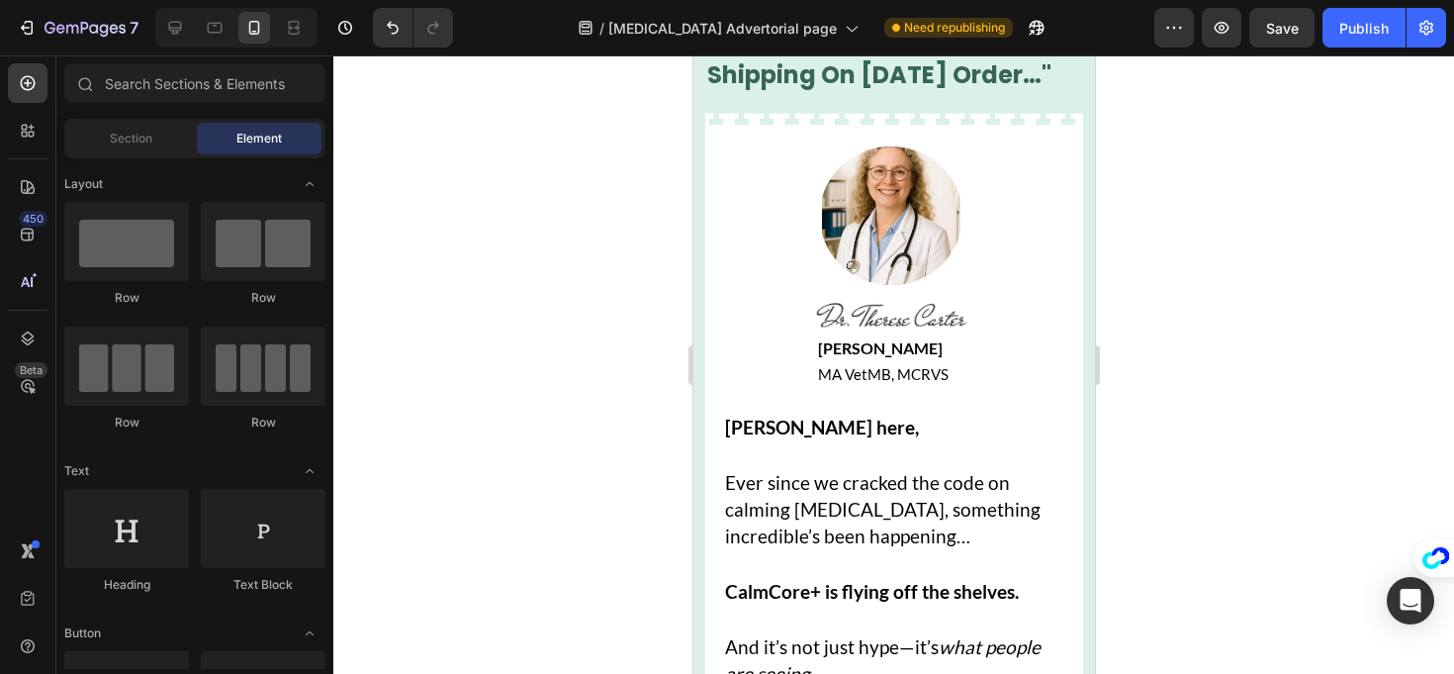
scroll to position [33871, 0]
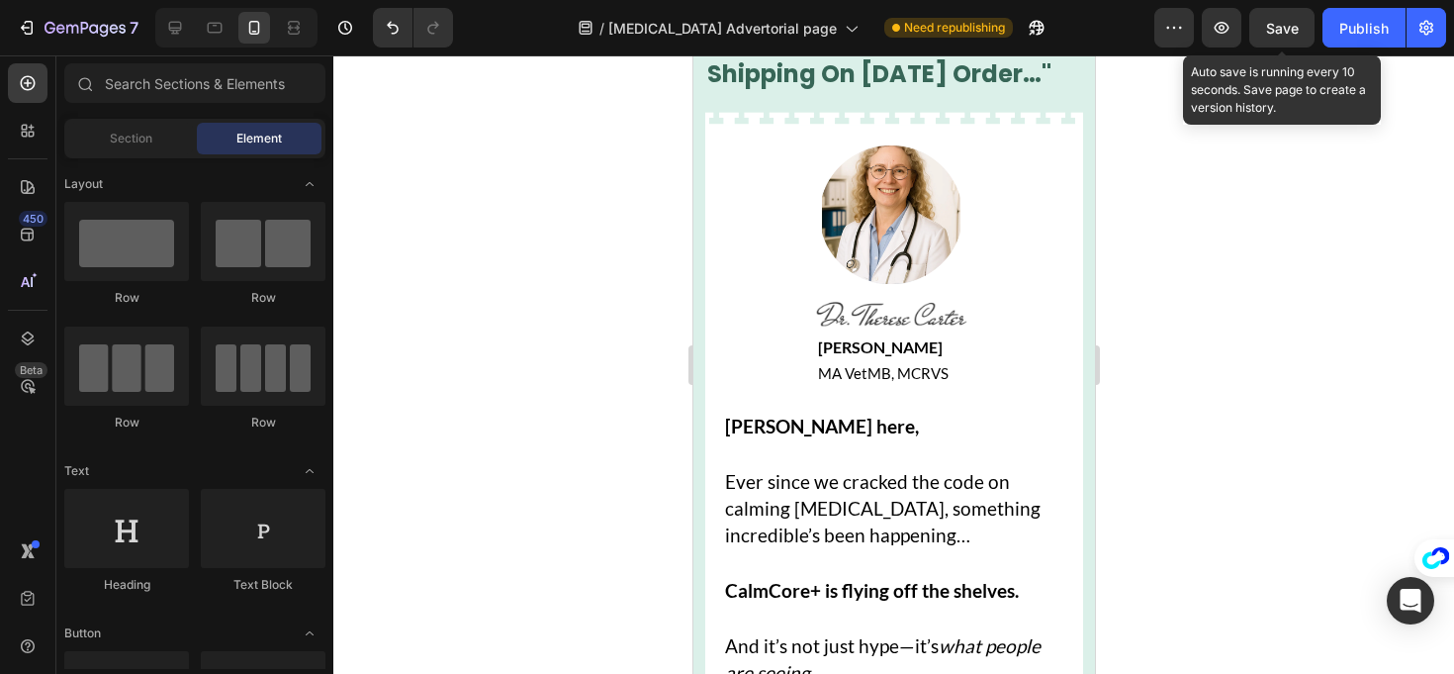
click at [1281, 29] on span "Save" at bounding box center [1282, 28] width 33 height 17
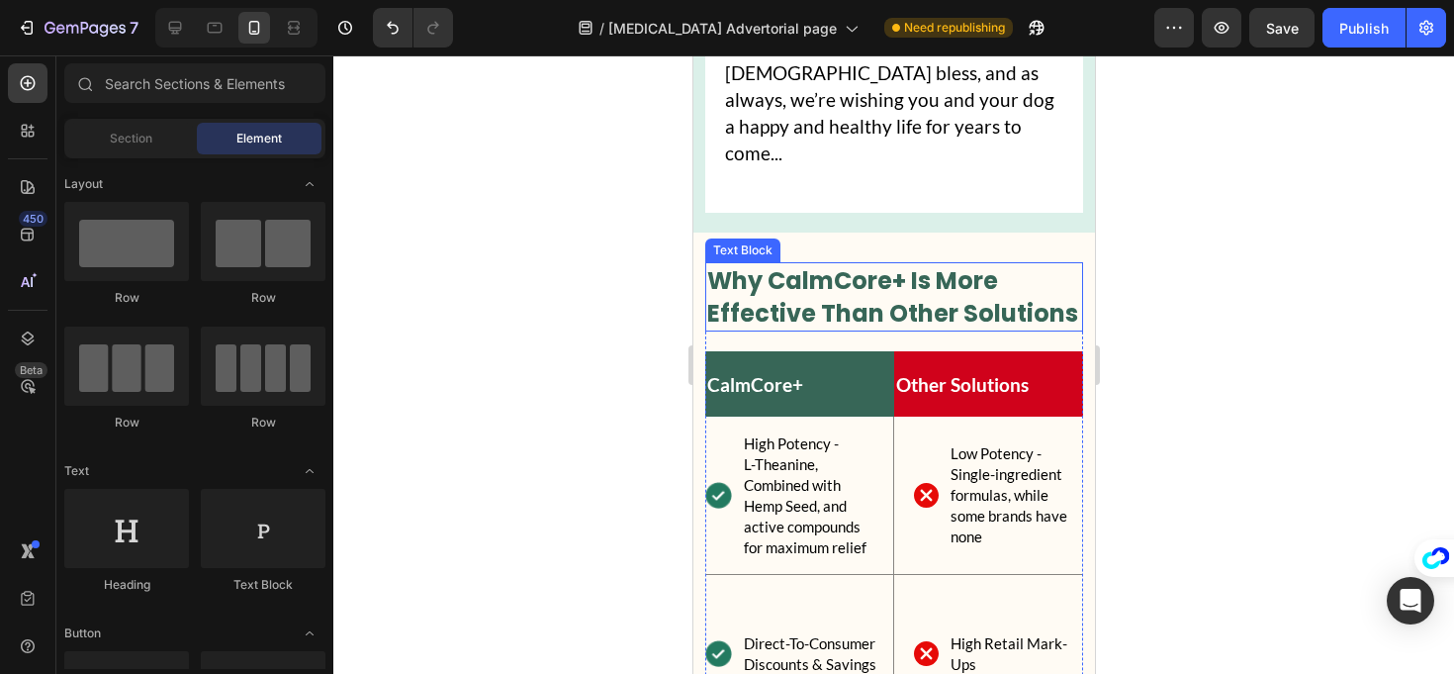
scroll to position [36528, 0]
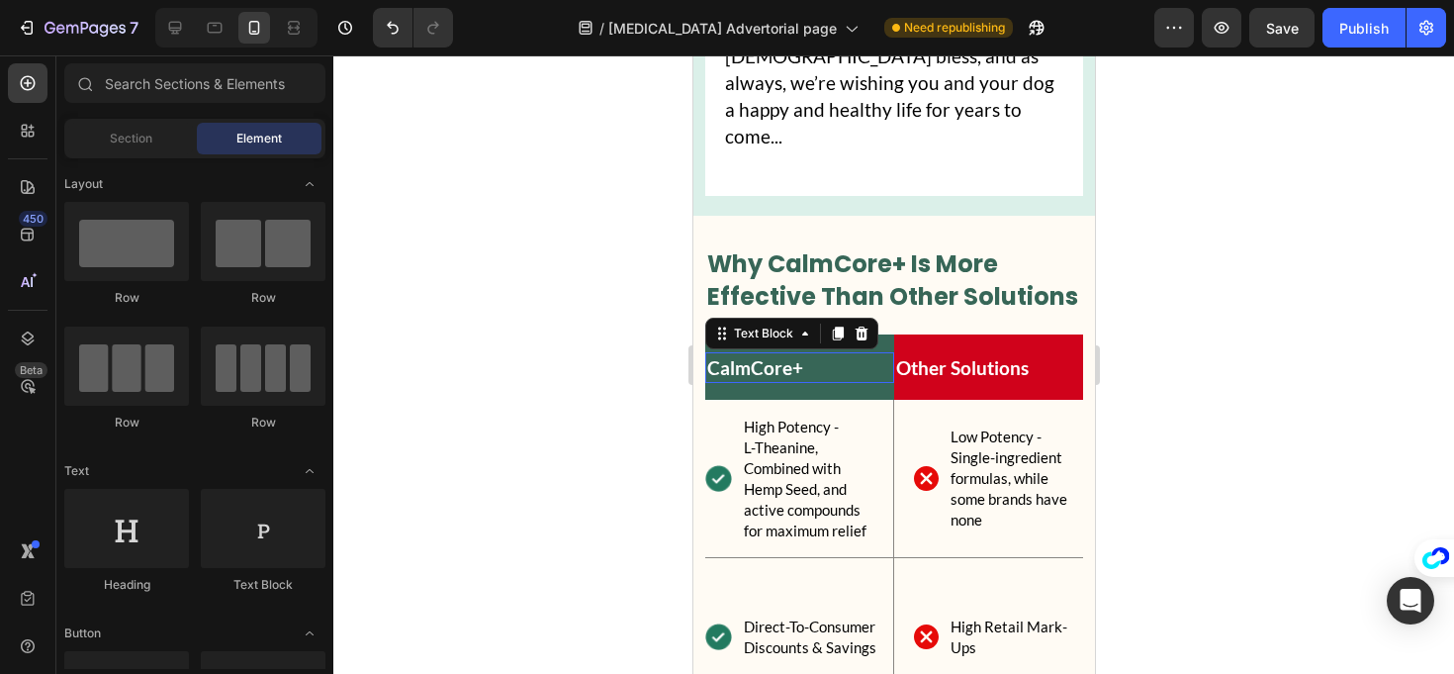
click at [850, 373] on p "CalmCore+" at bounding box center [798, 367] width 185 height 27
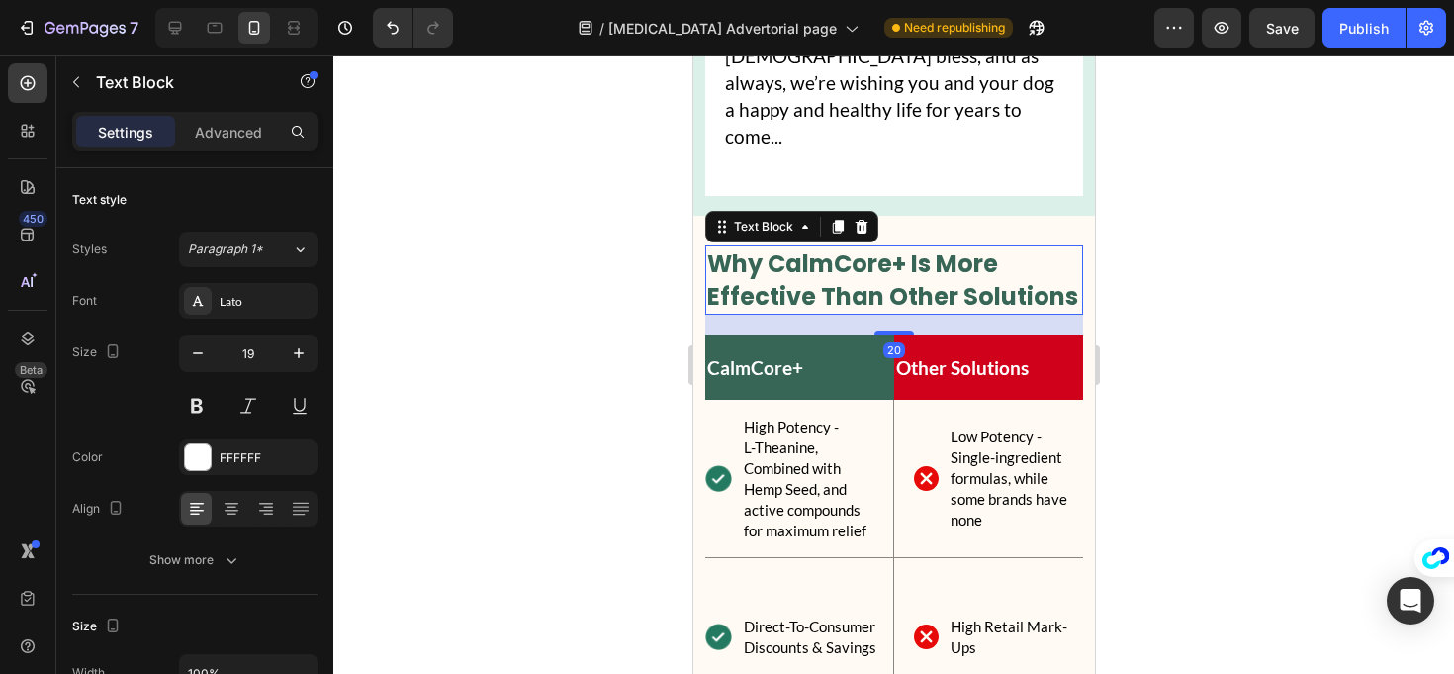
click at [1011, 259] on p "Why CalmCore+ Is More Effective Than Other Solutions" at bounding box center [893, 279] width 374 height 65
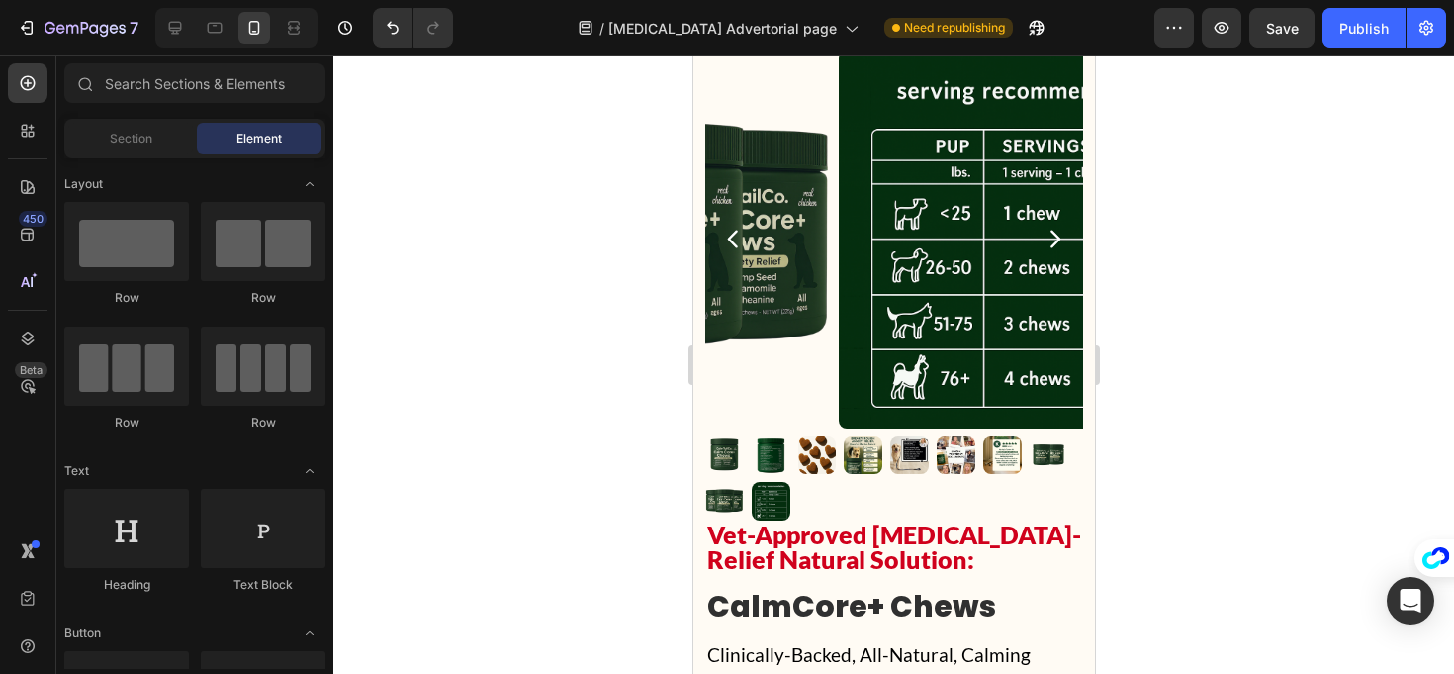
scroll to position [19619, 0]
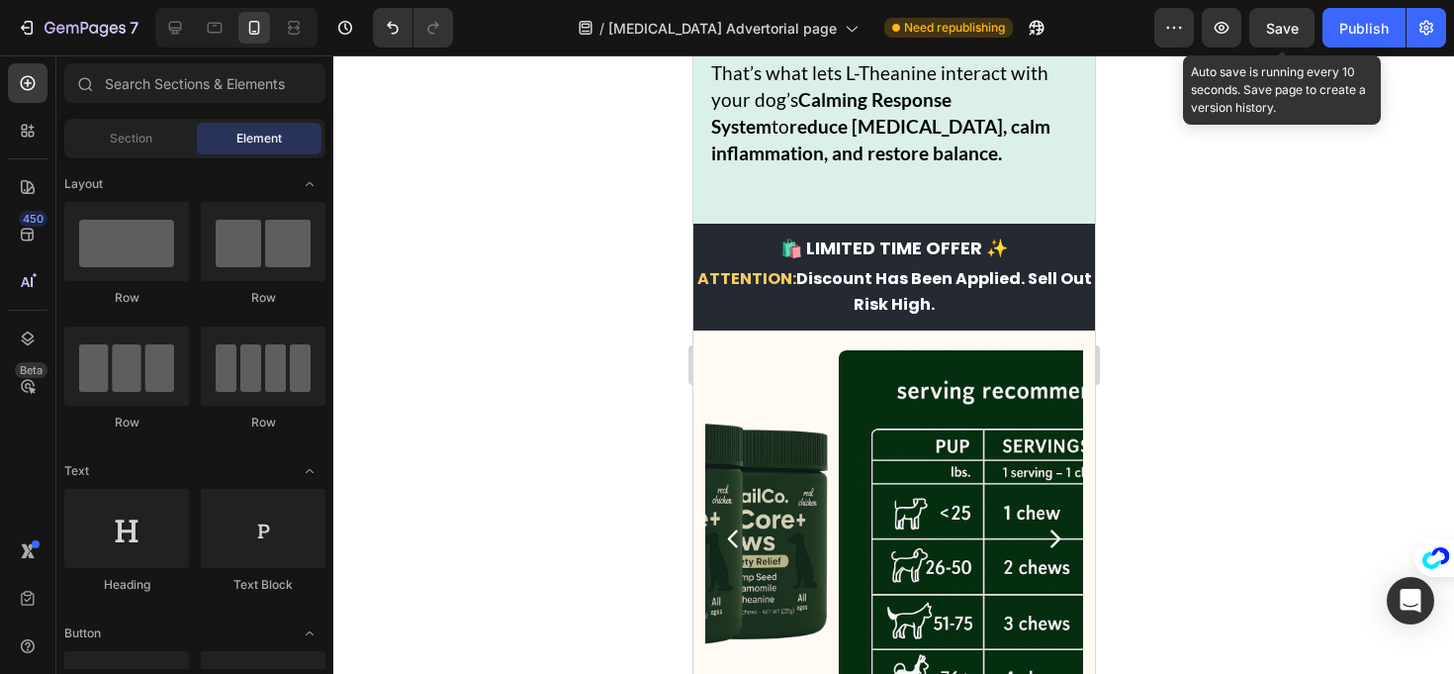
click at [1283, 32] on span "Save" at bounding box center [1282, 28] width 33 height 17
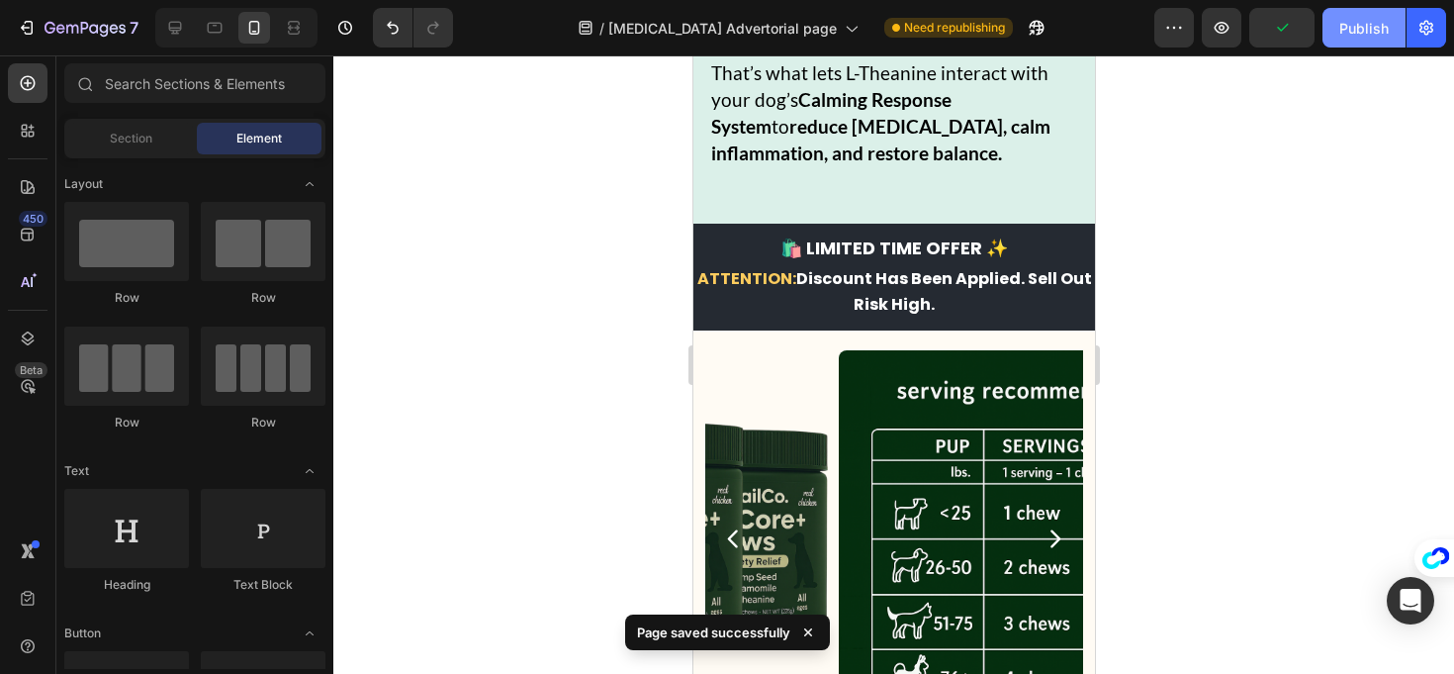
click at [1342, 33] on div "Publish" at bounding box center [1364, 28] width 49 height 21
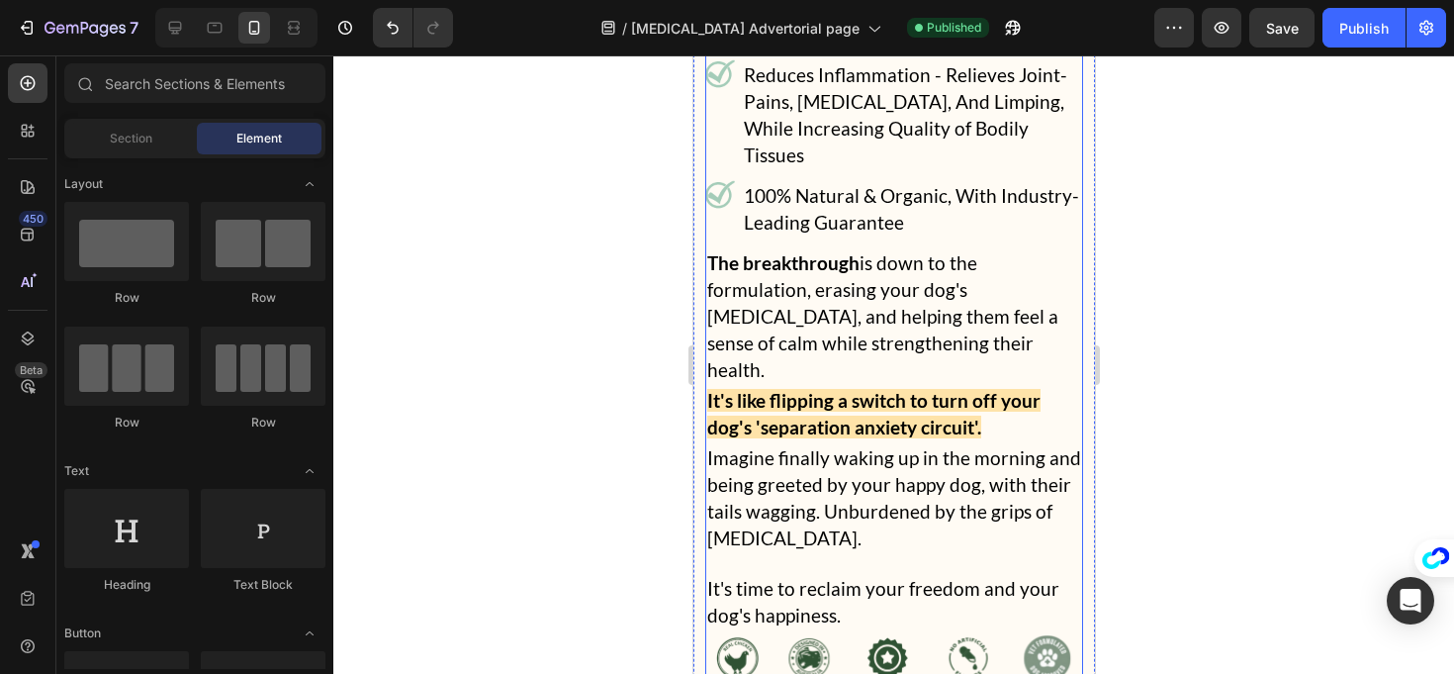
scroll to position [21426, 0]
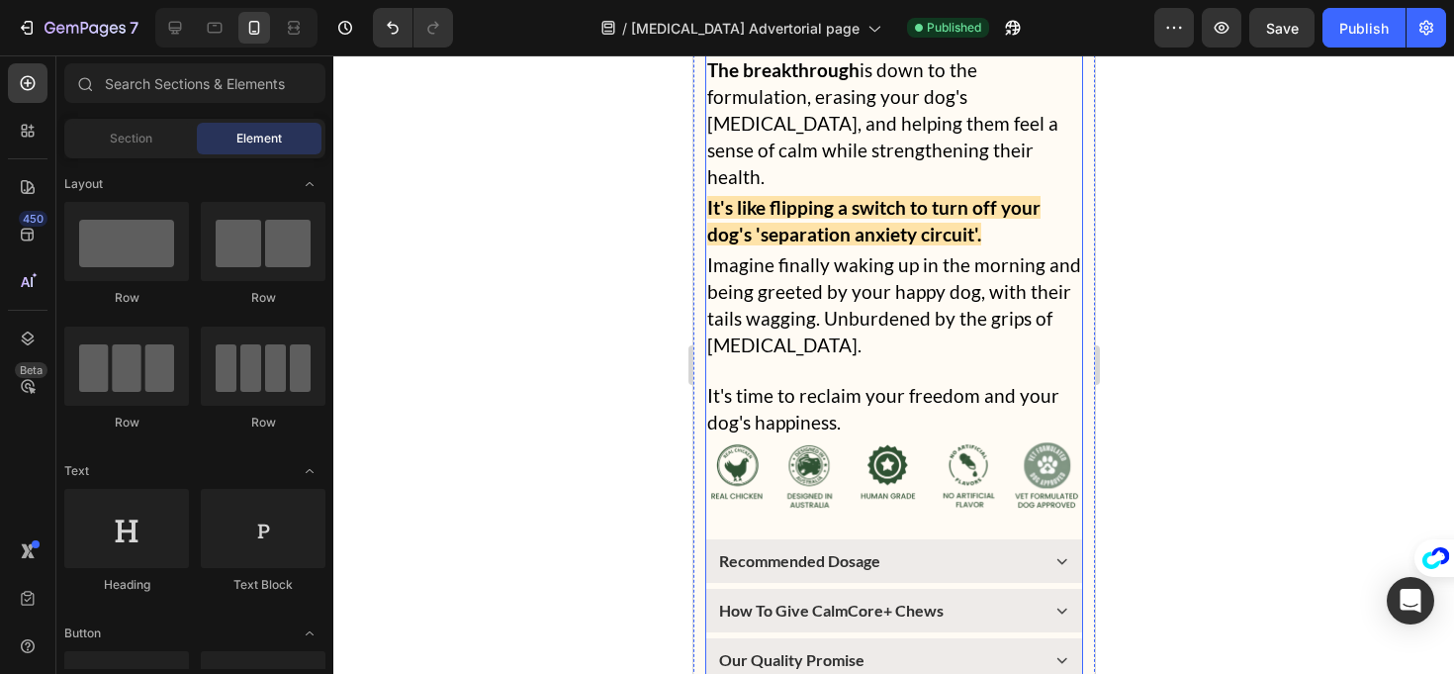
click at [1034, 539] on div "Recommended Dosage" at bounding box center [893, 561] width 376 height 44
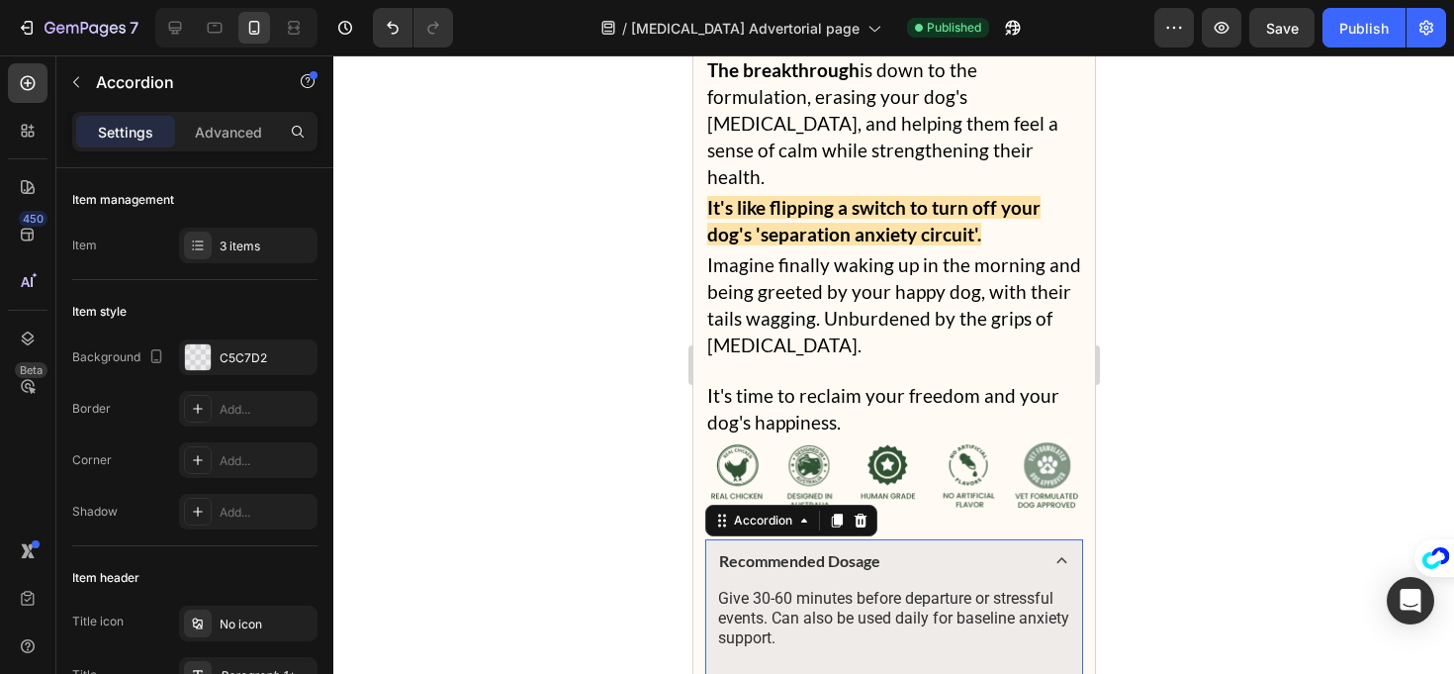
click at [1037, 539] on div "Recommended Dosage" at bounding box center [893, 561] width 376 height 44
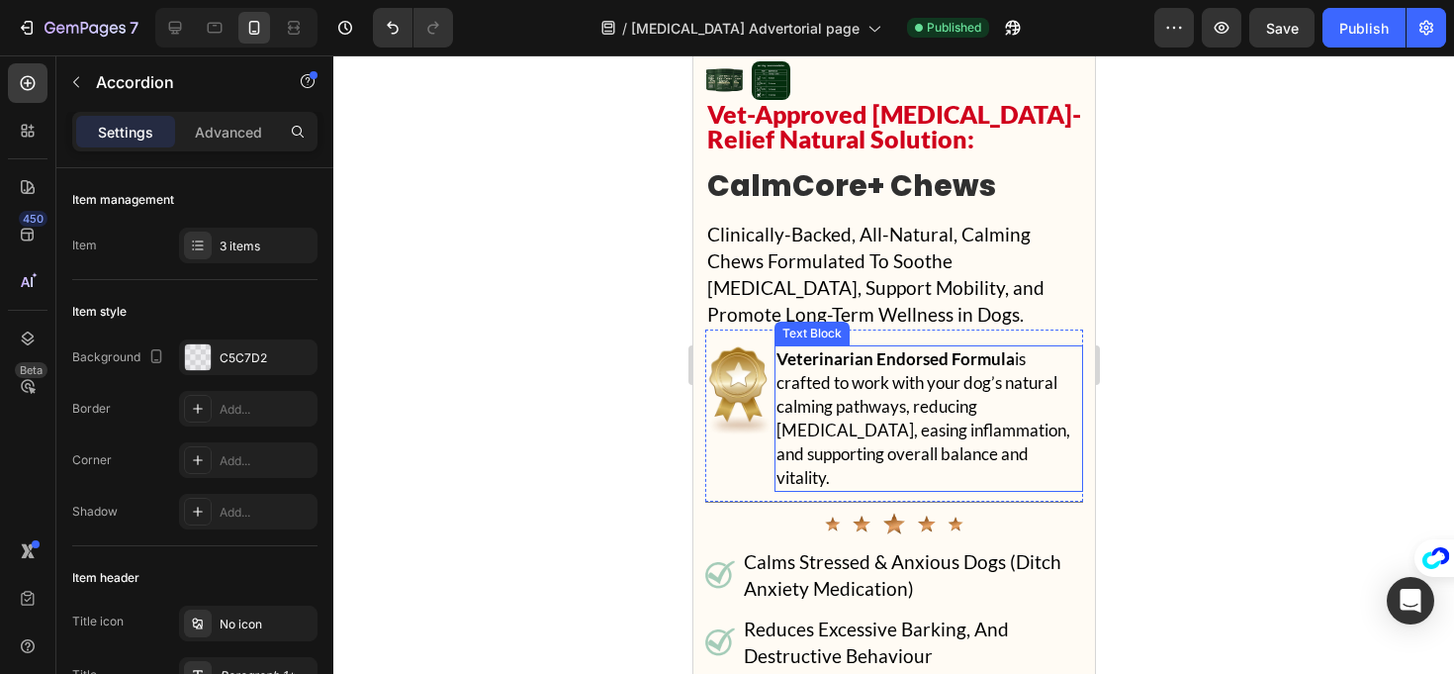
scroll to position [20178, 0]
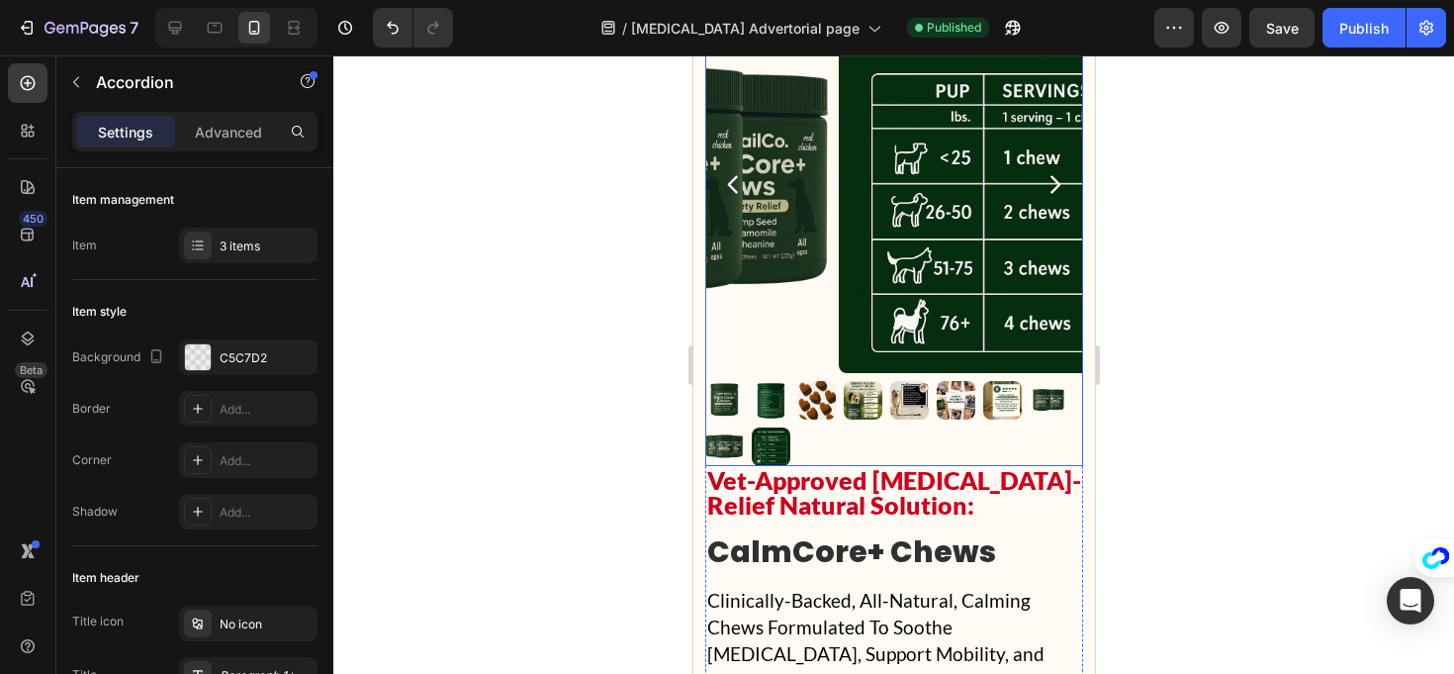
click at [753, 427] on img at bounding box center [770, 446] width 39 height 39
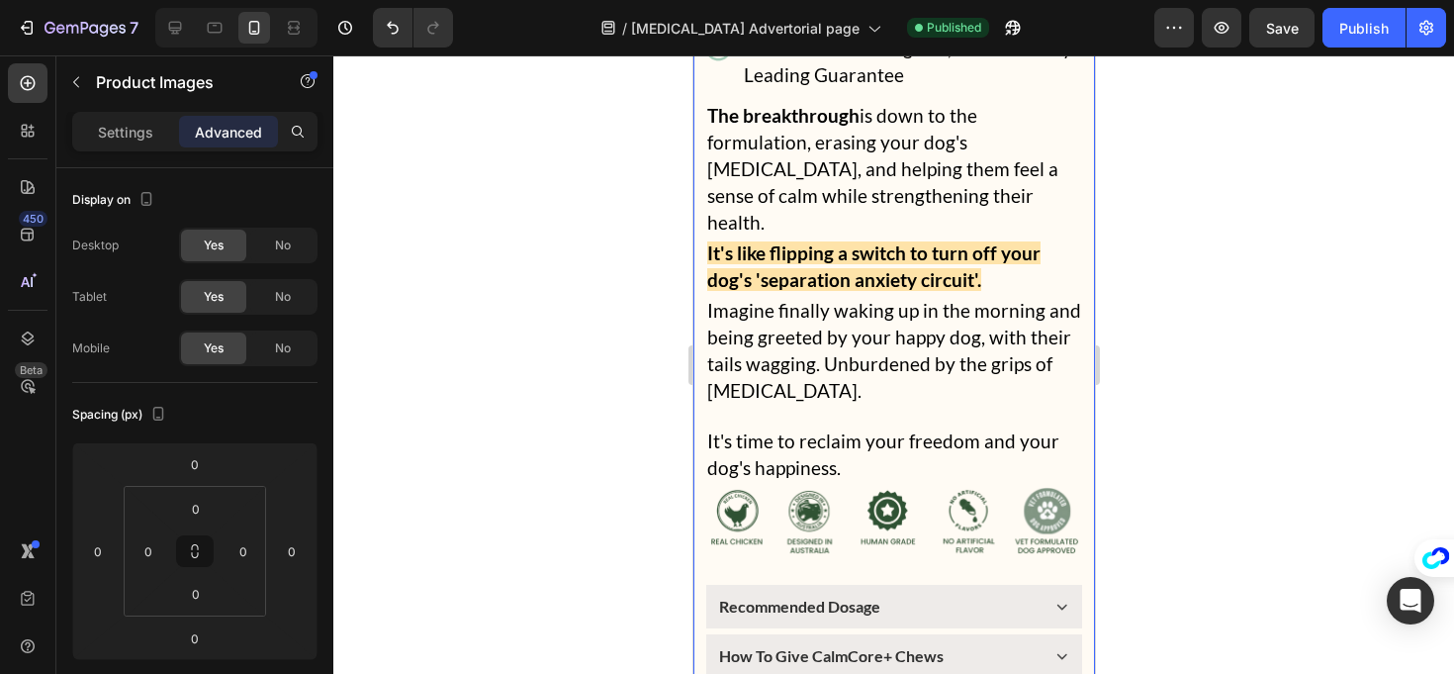
scroll to position [21380, 0]
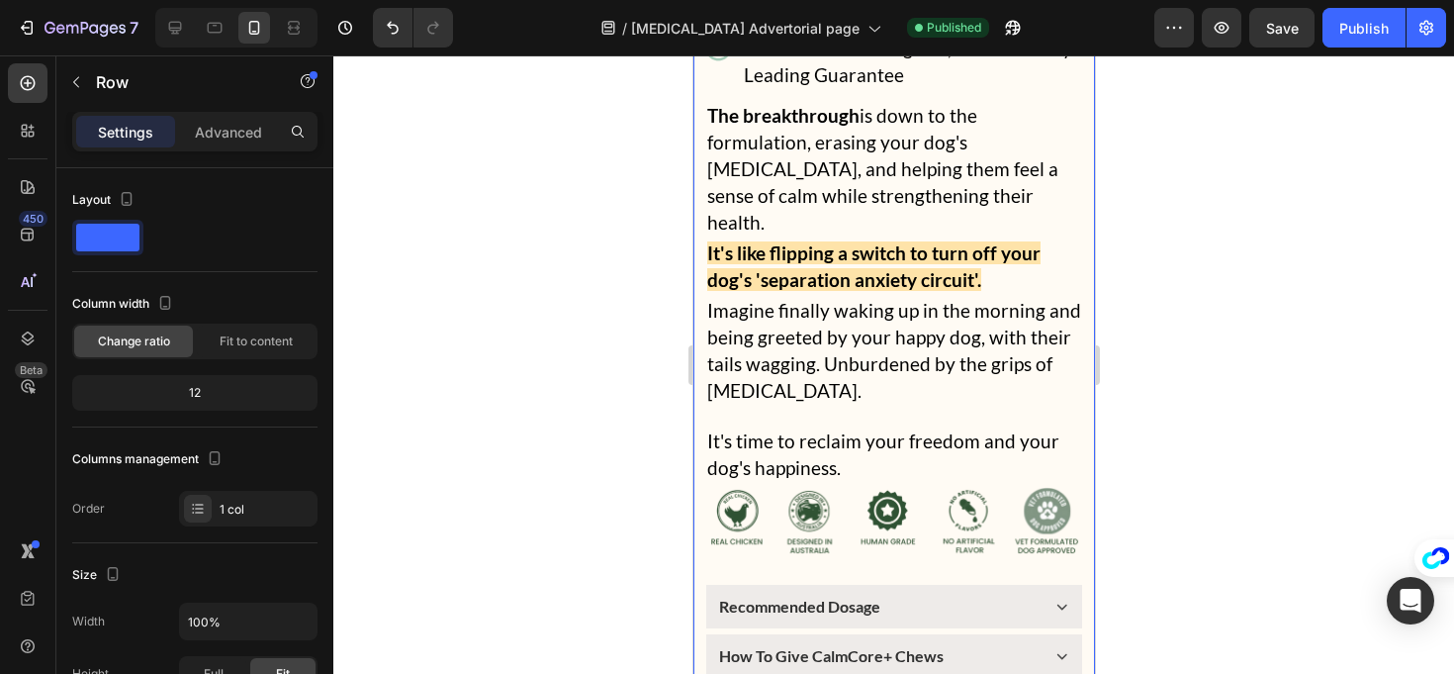
click at [1056, 596] on icon at bounding box center [1061, 606] width 21 height 21
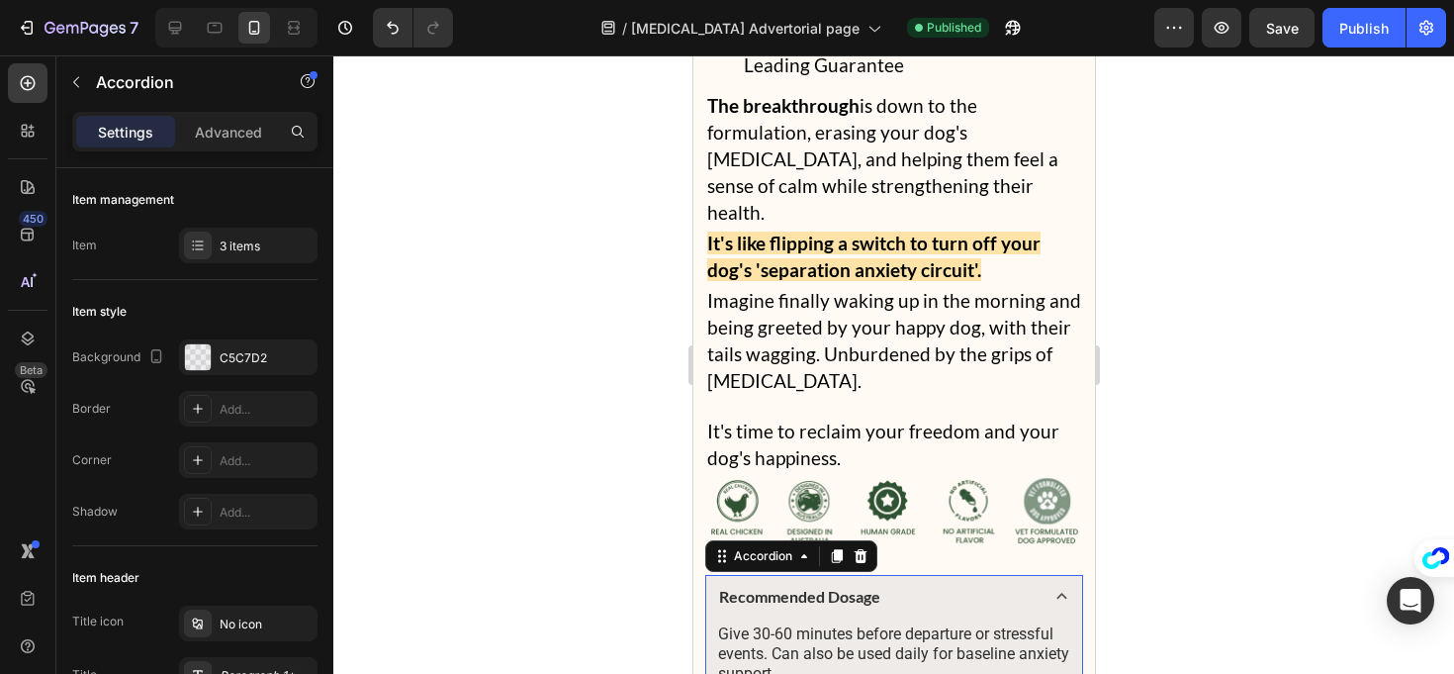
scroll to position [21390, 0]
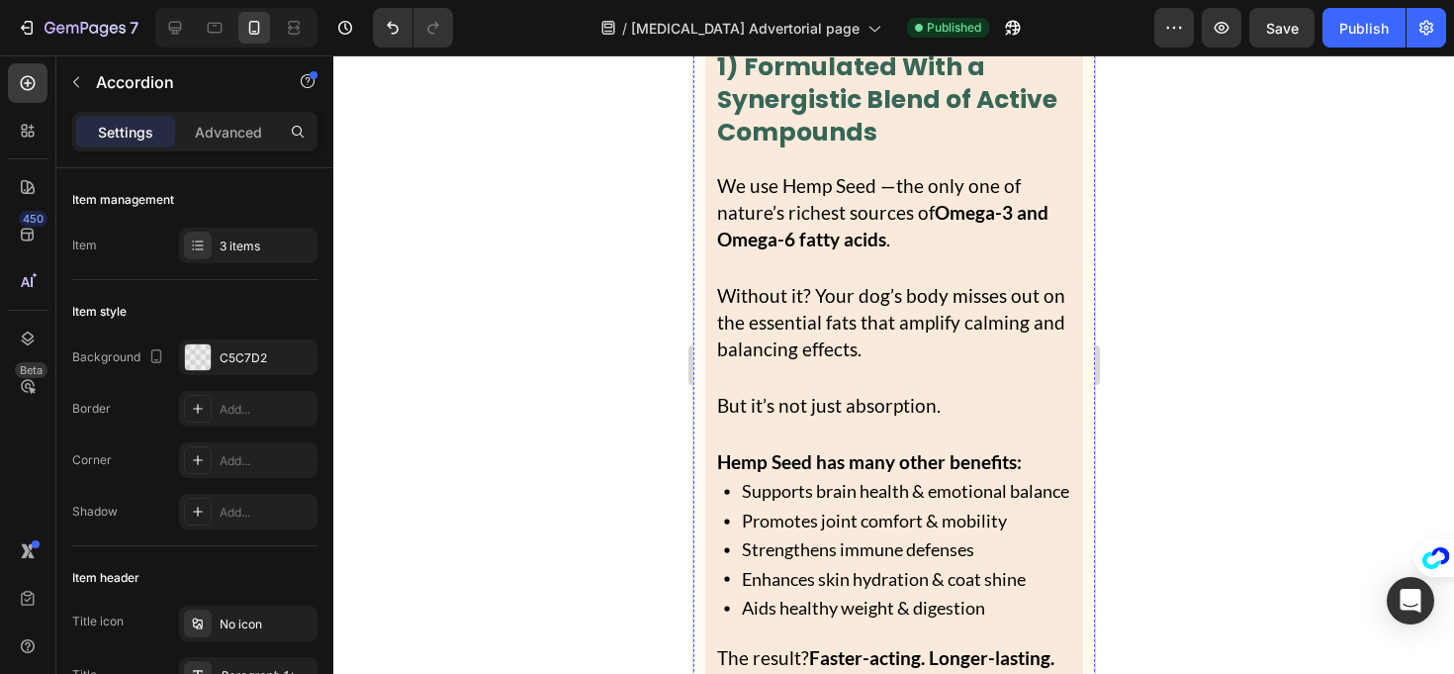
scroll to position [25988, 0]
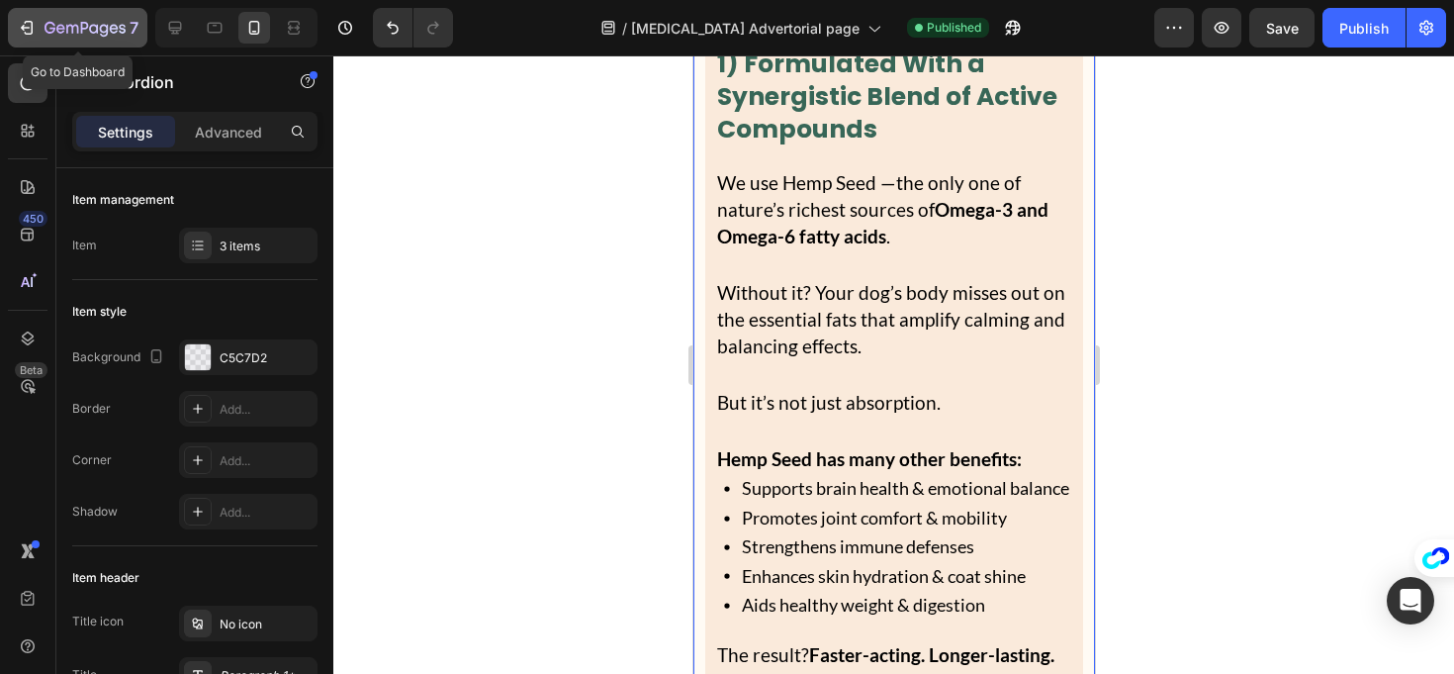
click at [33, 22] on icon "button" at bounding box center [27, 28] width 20 height 20
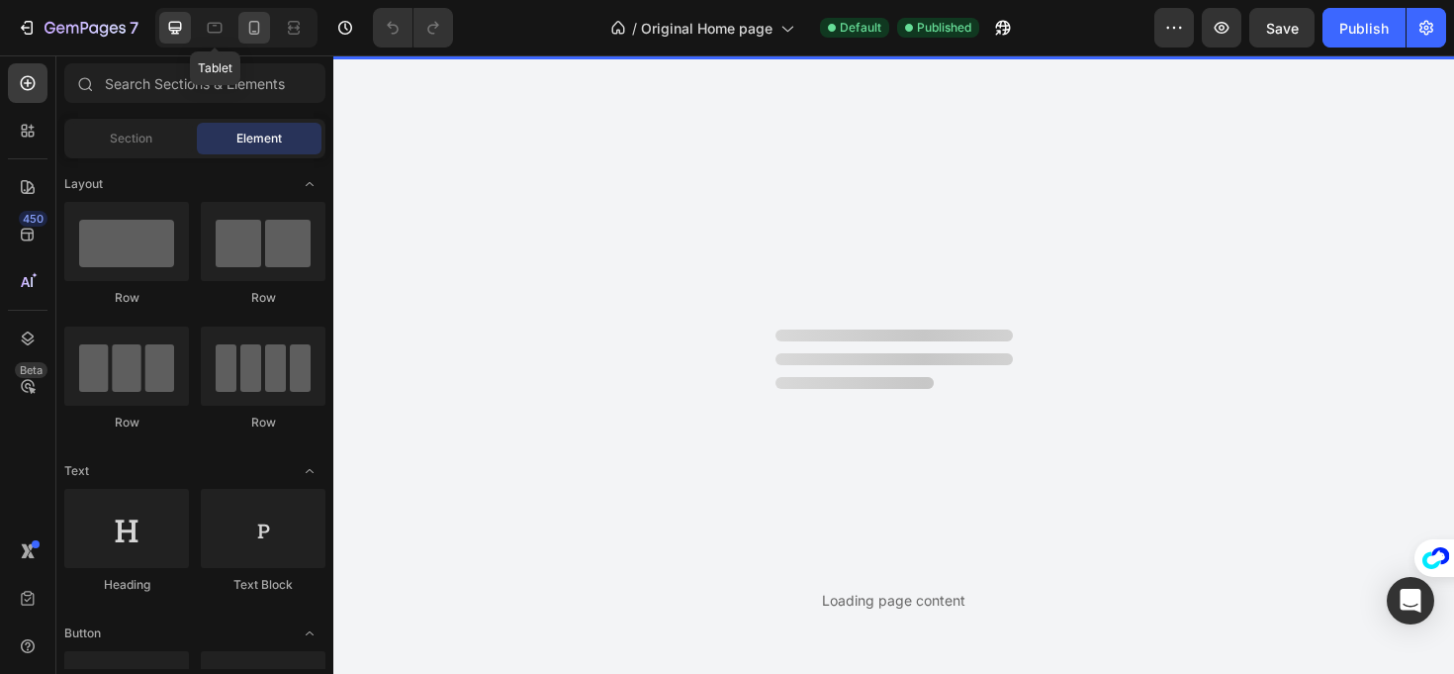
click at [250, 30] on icon at bounding box center [254, 28] width 11 height 14
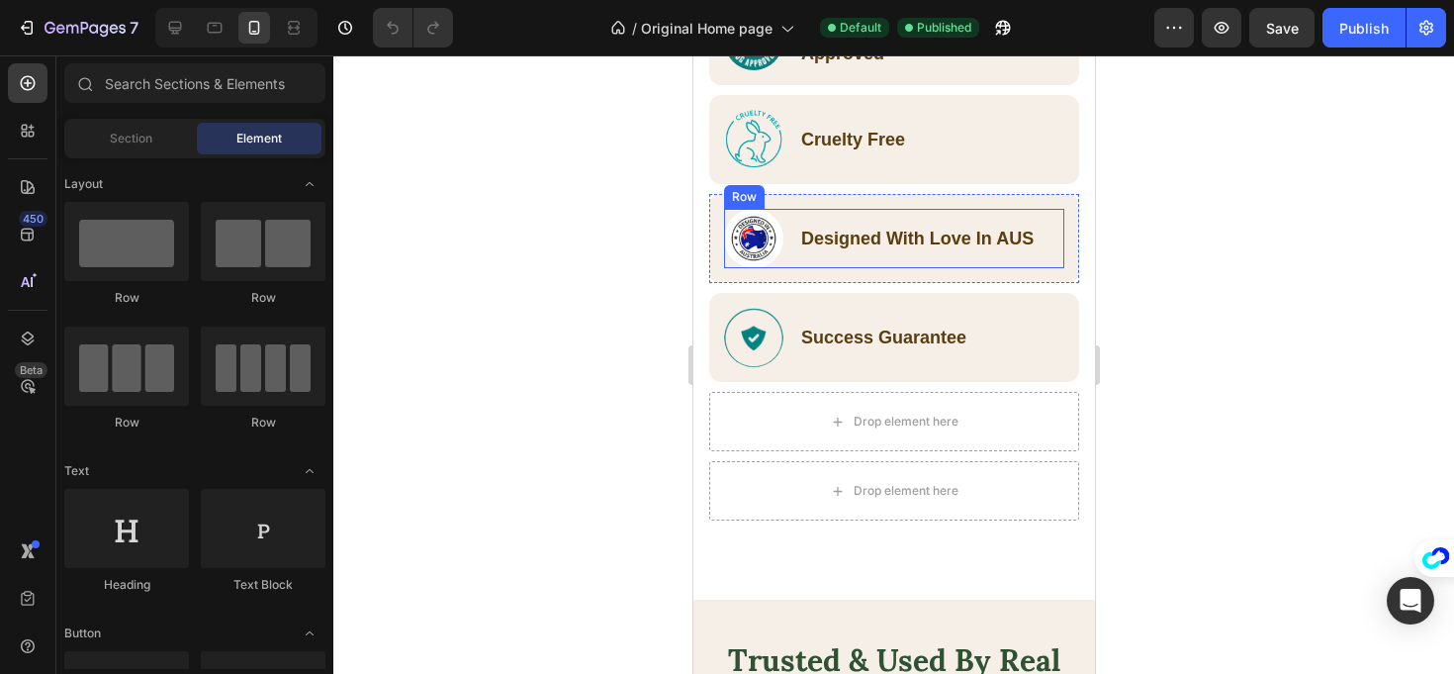
click at [915, 240] on p "Designed With Love In AUS" at bounding box center [916, 239] width 233 height 26
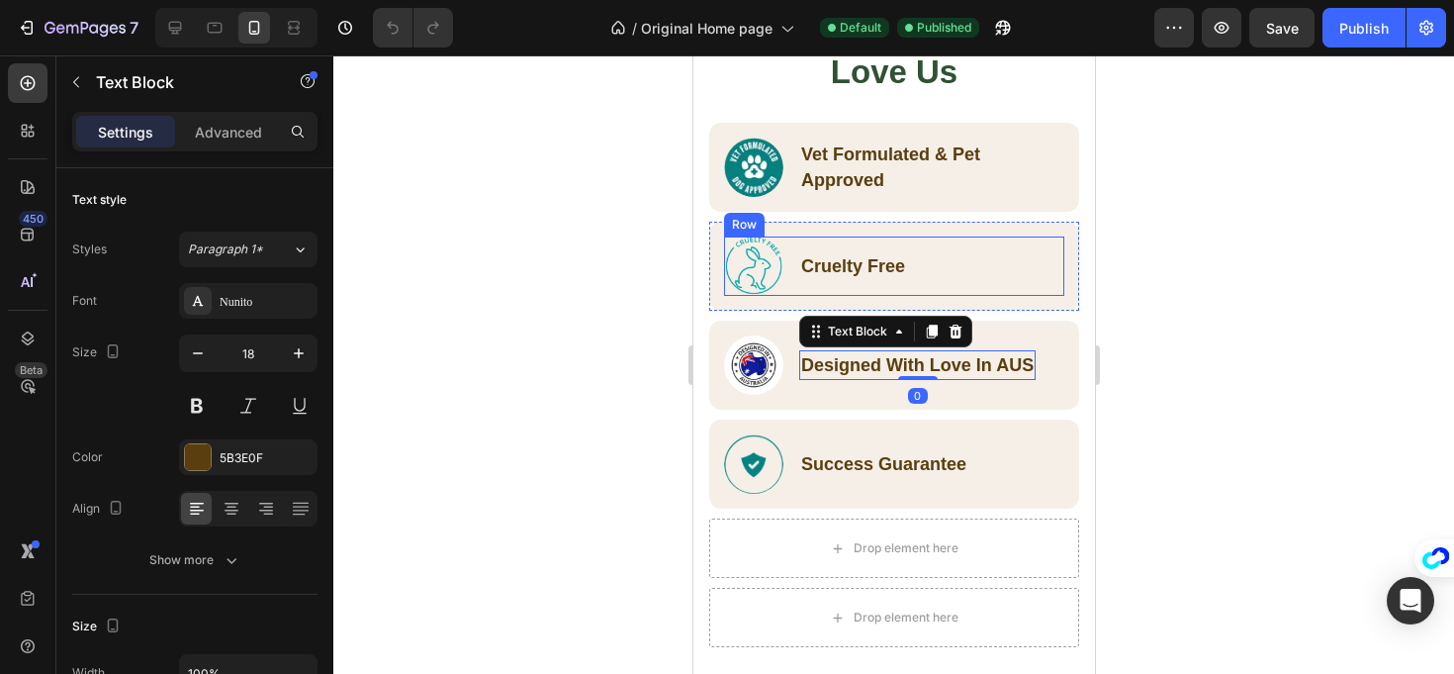
scroll to position [1681, 0]
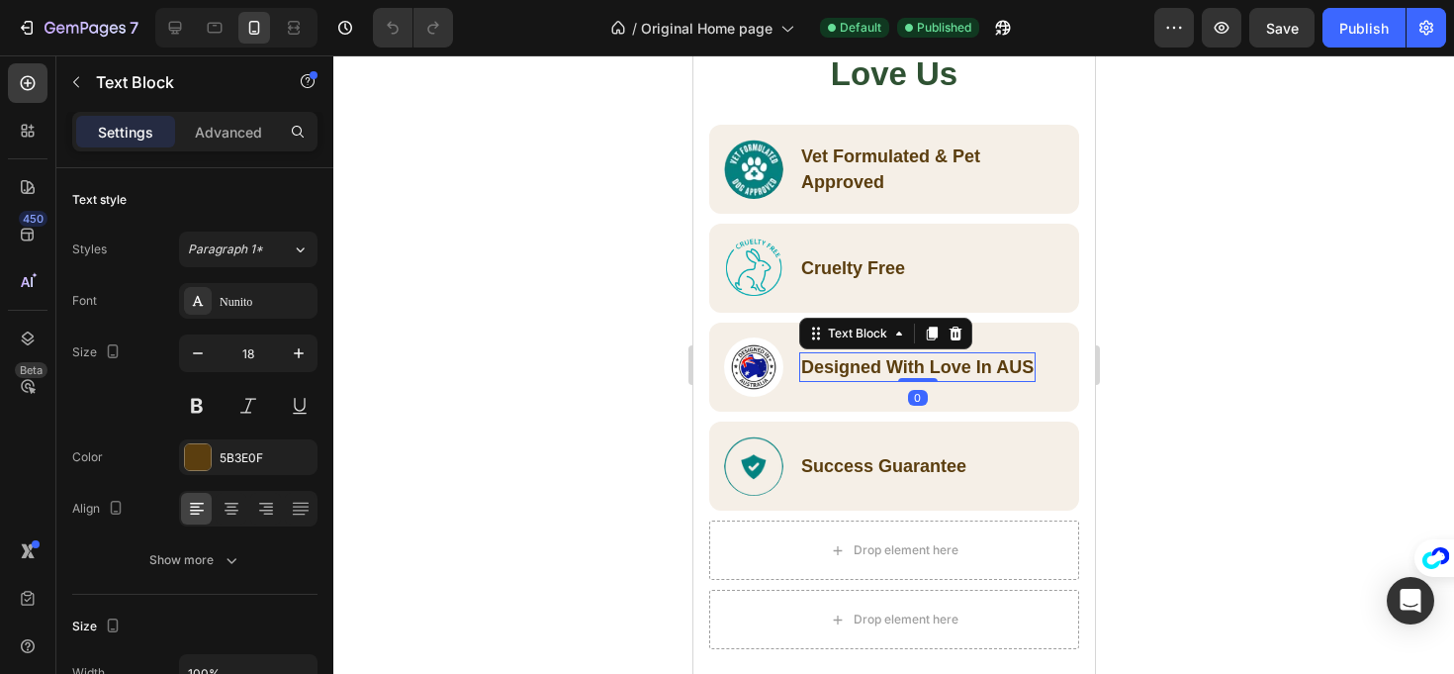
click at [1011, 369] on p "Designed With Love In AUS" at bounding box center [916, 367] width 233 height 26
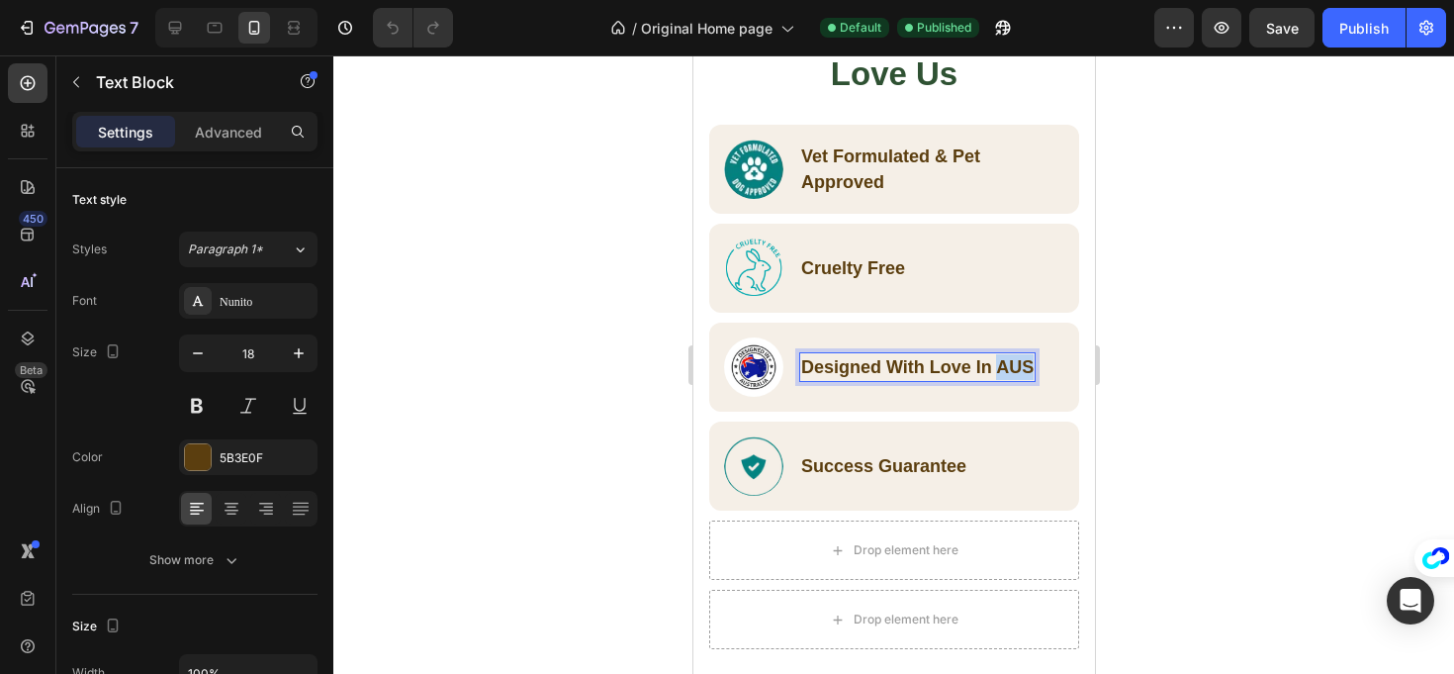
click at [1011, 369] on p "Designed With Love In AUS" at bounding box center [916, 367] width 233 height 26
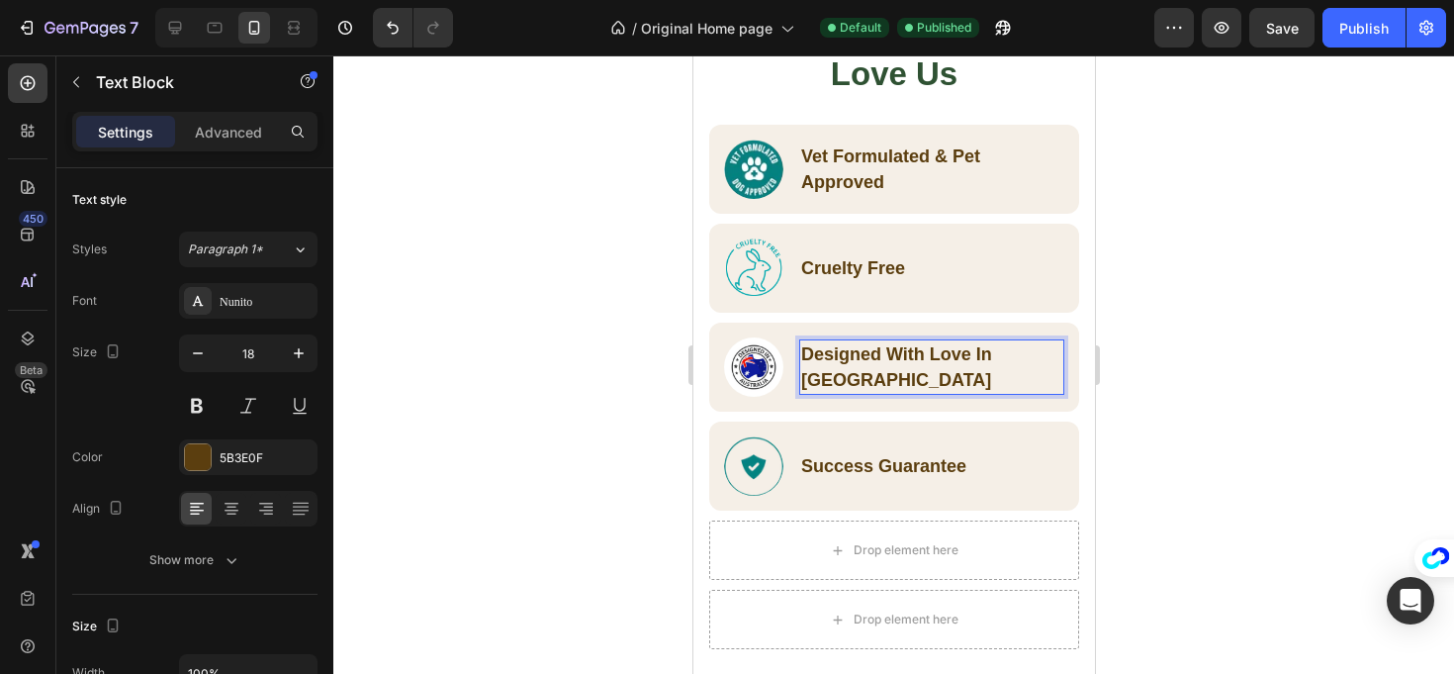
scroll to position [1668, 0]
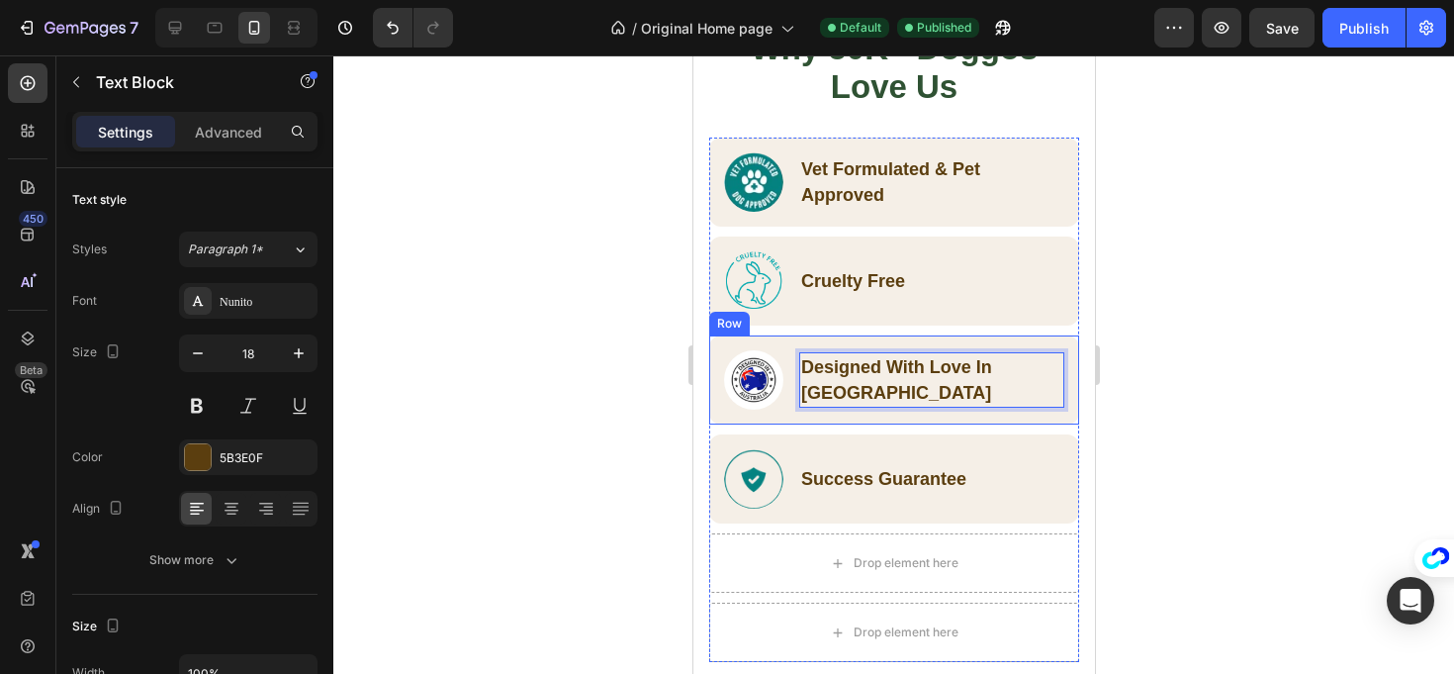
click at [1021, 421] on div "Image Designed With Love In Australia Text Block 0 Row Row" at bounding box center [893, 379] width 370 height 89
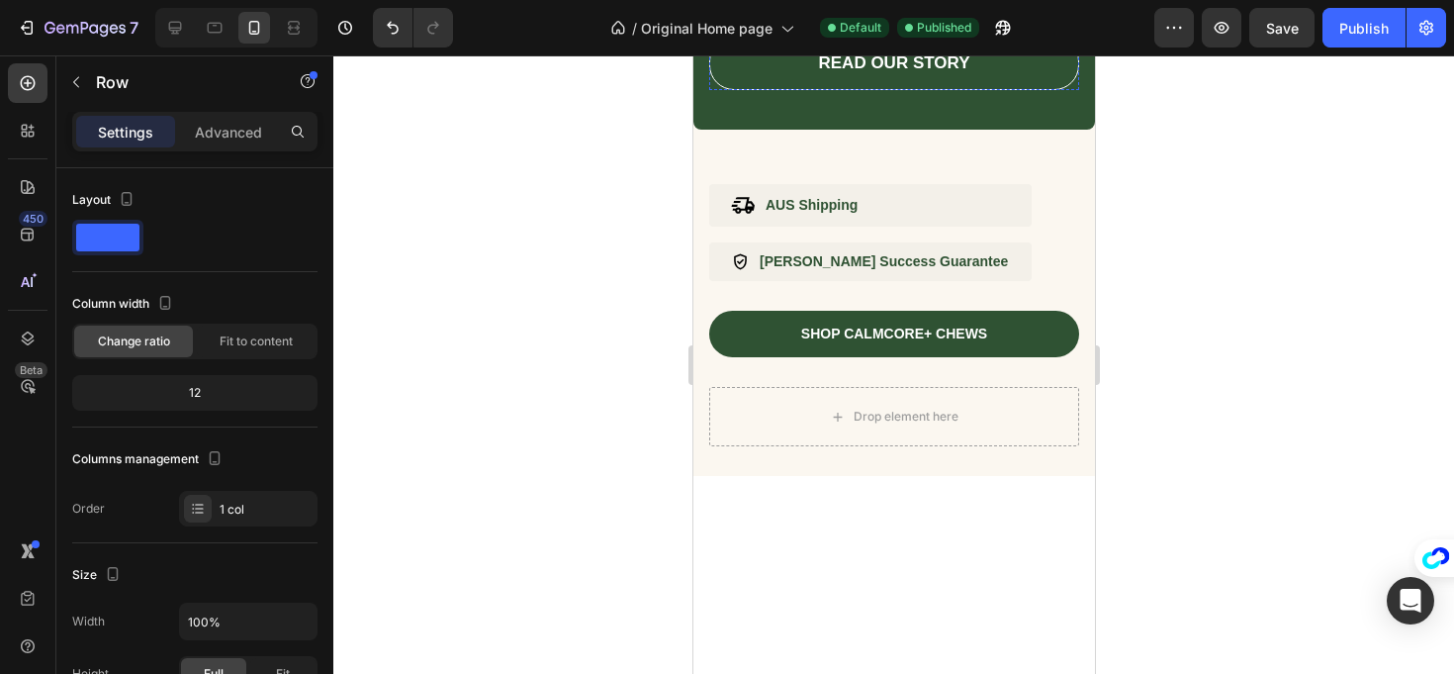
scroll to position [1198, 0]
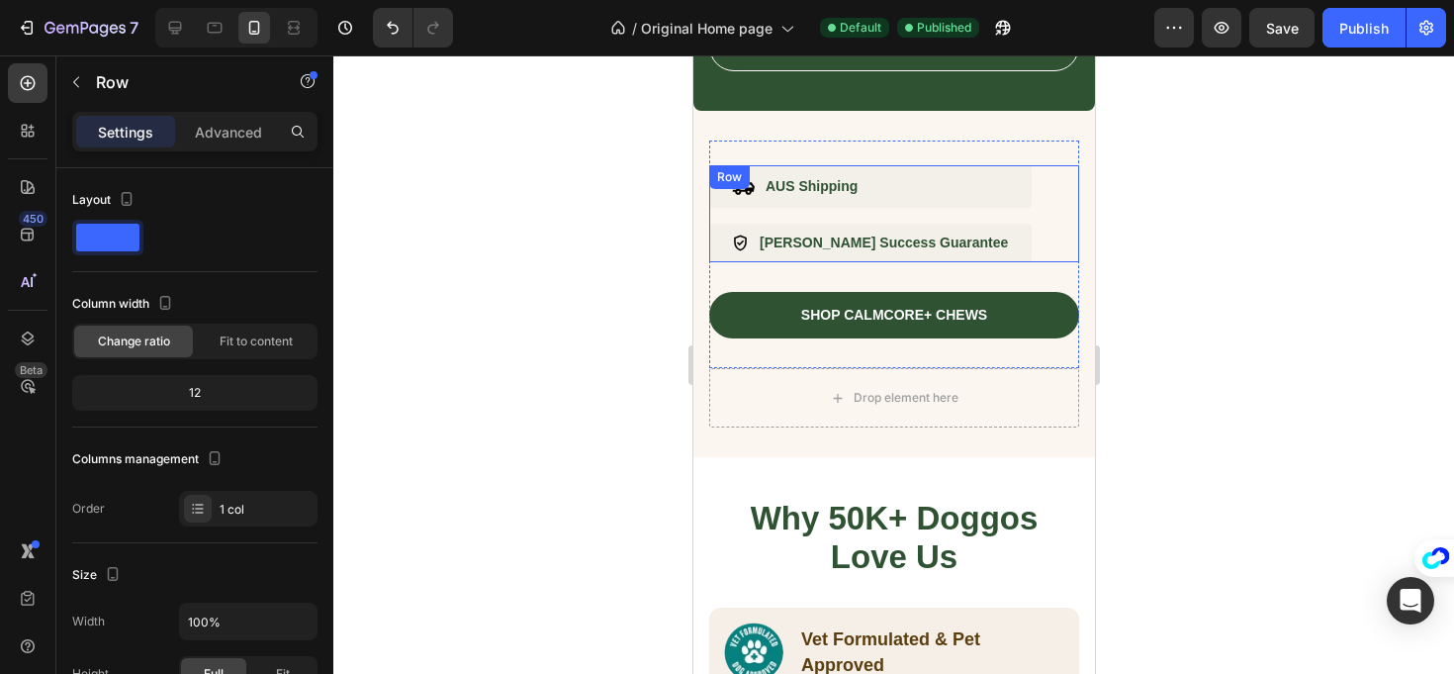
click at [841, 194] on p "AUS Shipping" at bounding box center [811, 186] width 92 height 17
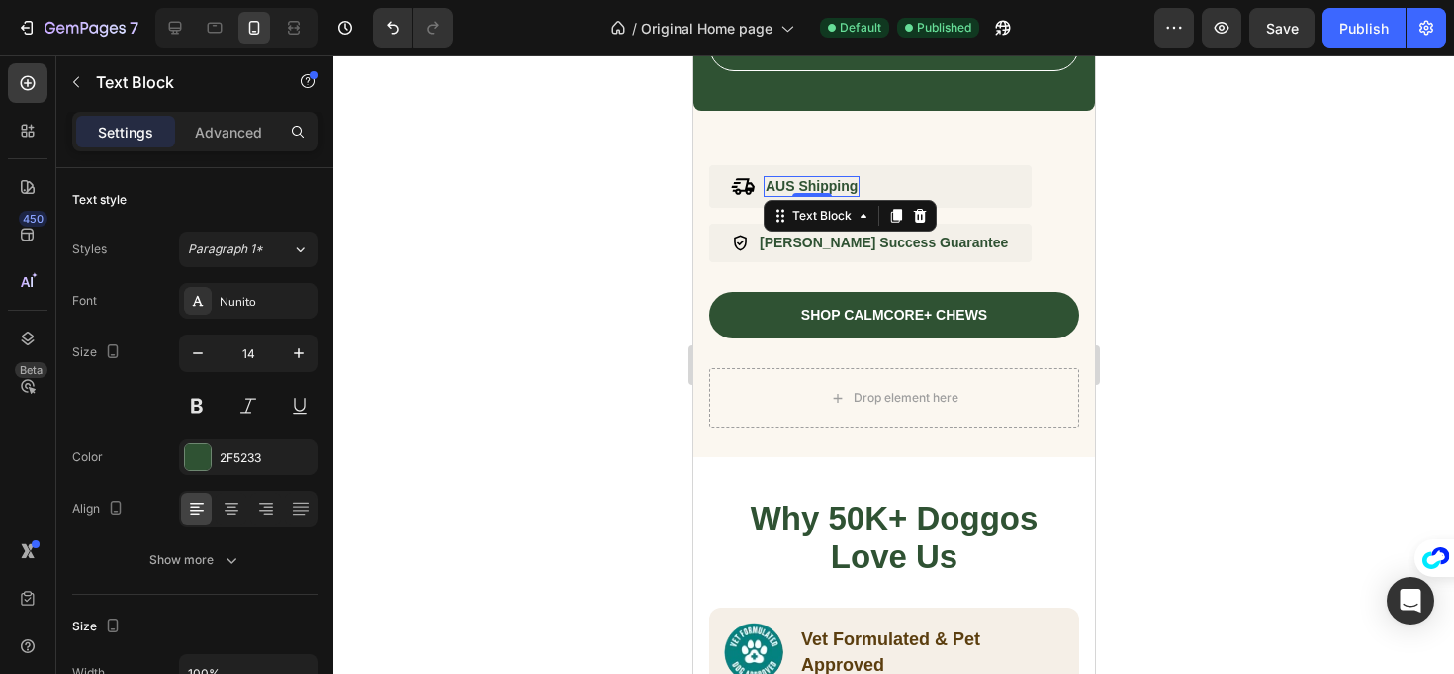
click at [836, 181] on p "AUS Shipping" at bounding box center [811, 186] width 92 height 17
drag, startPoint x: 856, startPoint y: 185, endPoint x: 757, endPoint y: 186, distance: 98.9
click at [757, 186] on div "Image AUS Shipping Text Block 0 Row" at bounding box center [869, 186] width 323 height 43
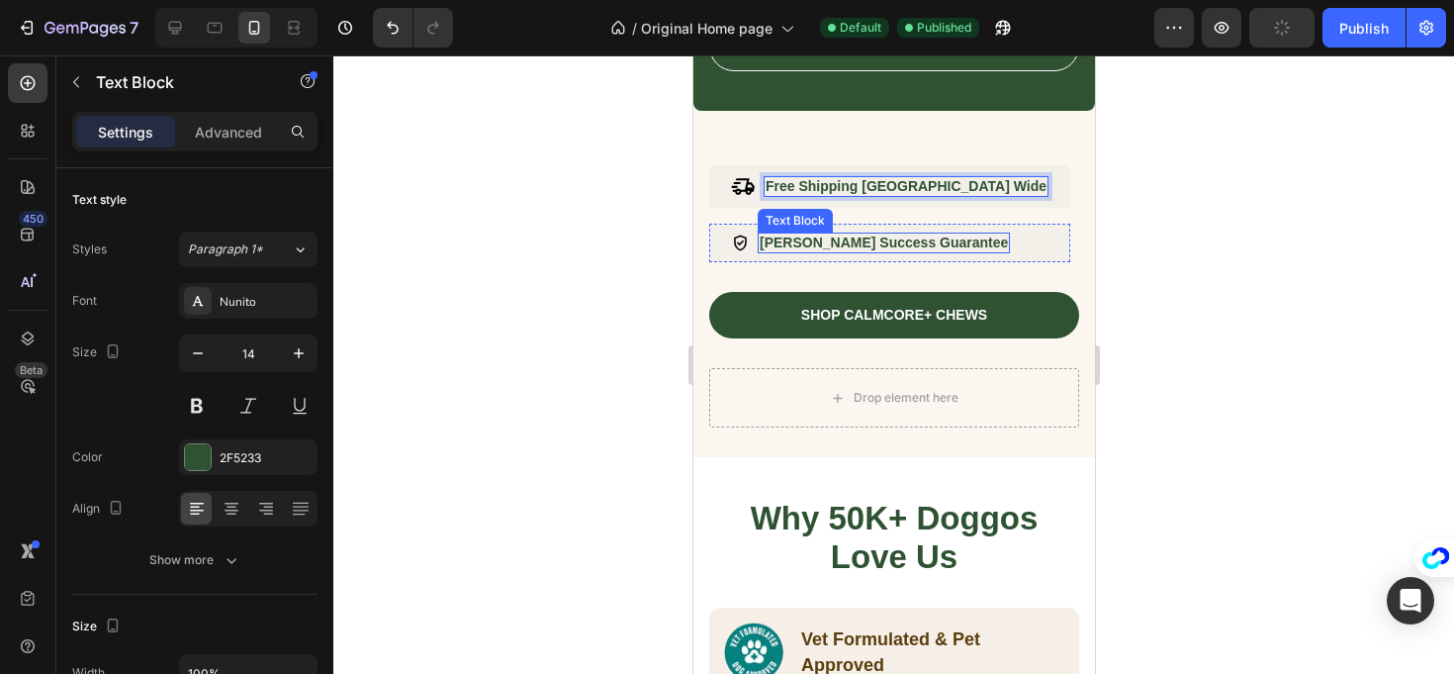
click at [848, 244] on p "Dr. Carter's Success Guarantee" at bounding box center [883, 242] width 248 height 17
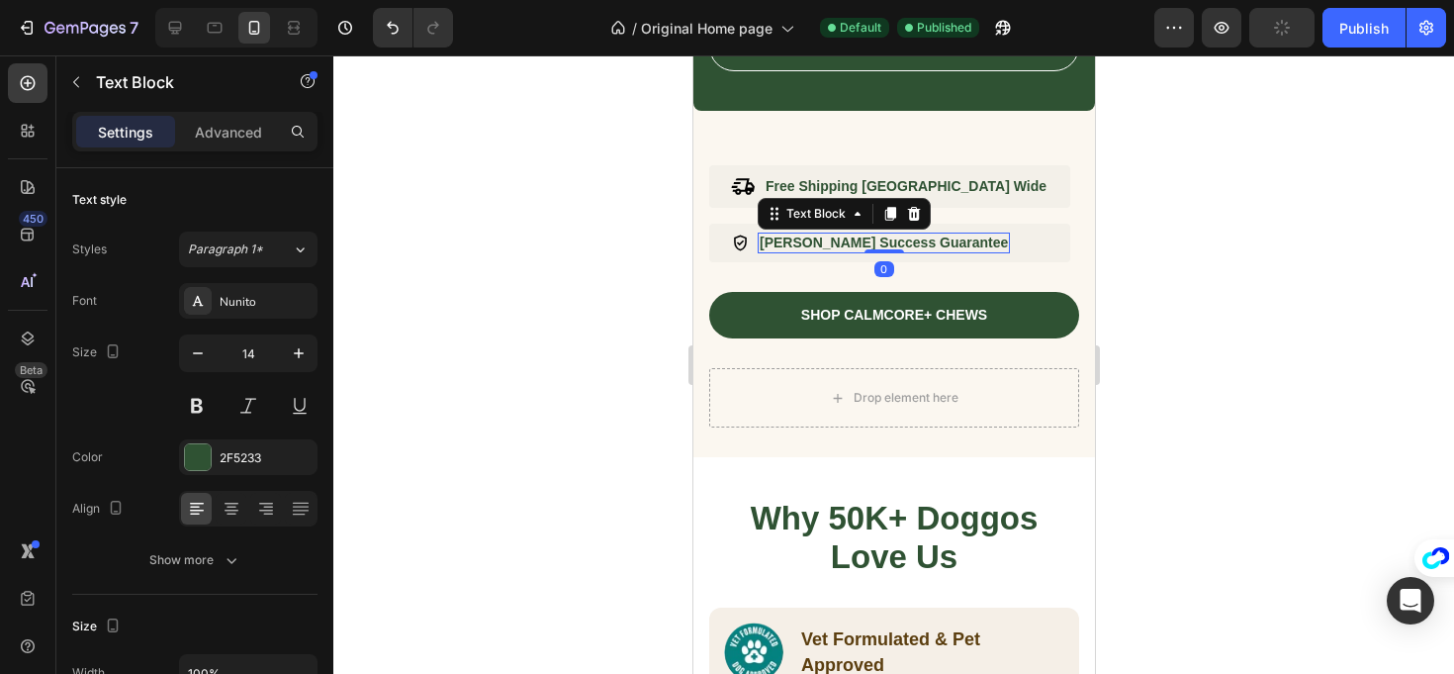
click at [825, 242] on p "Dr. Carter's Success Guarantee" at bounding box center [883, 242] width 248 height 17
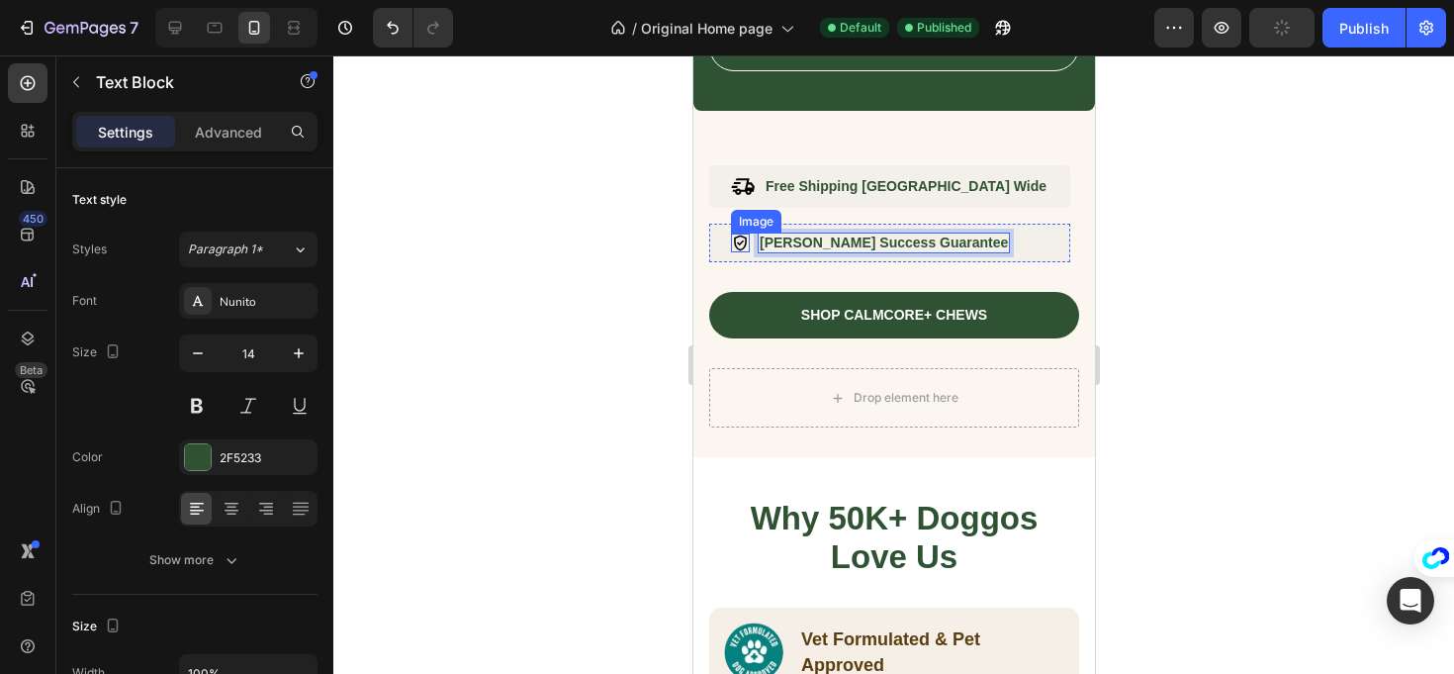
click at [735, 241] on img at bounding box center [739, 243] width 19 height 19
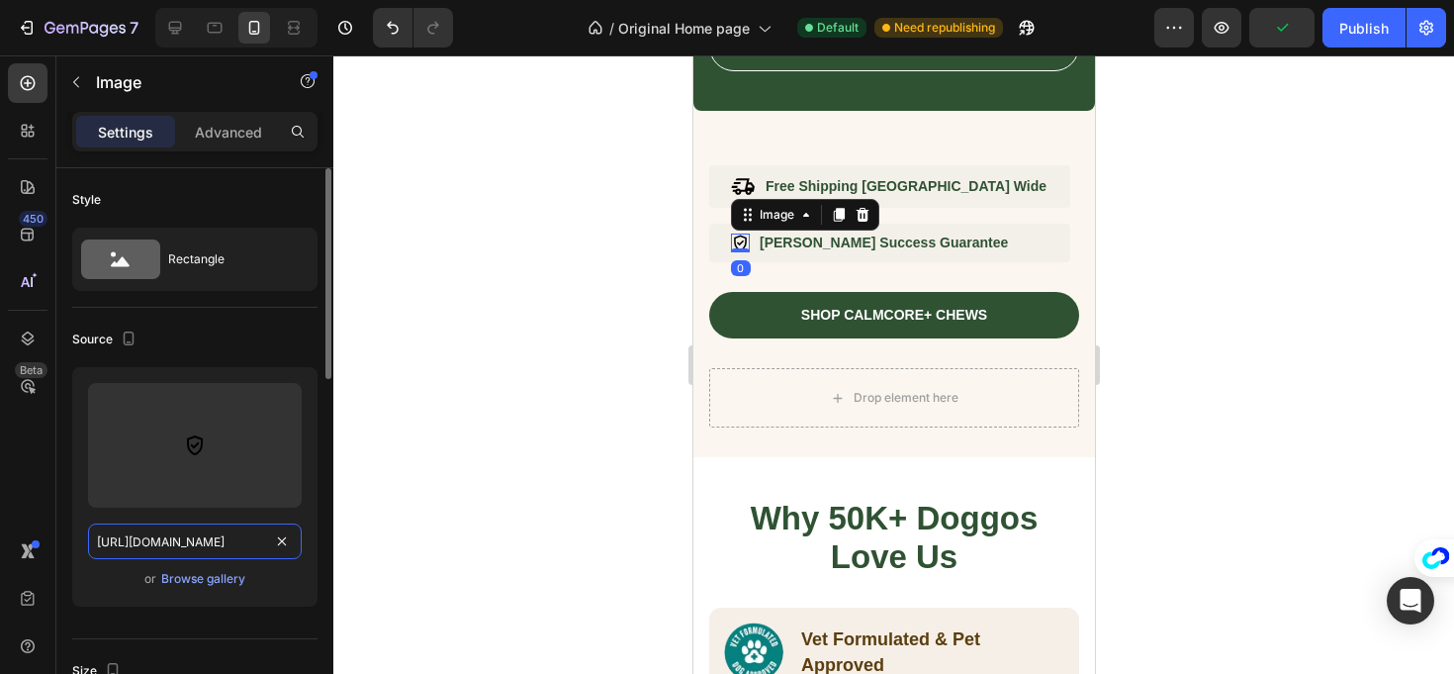
click at [166, 532] on input "https://cdn.shopify.com/s/files/1/0941/2830/8572/files/gempages_580495195036976…" at bounding box center [195, 541] width 214 height 36
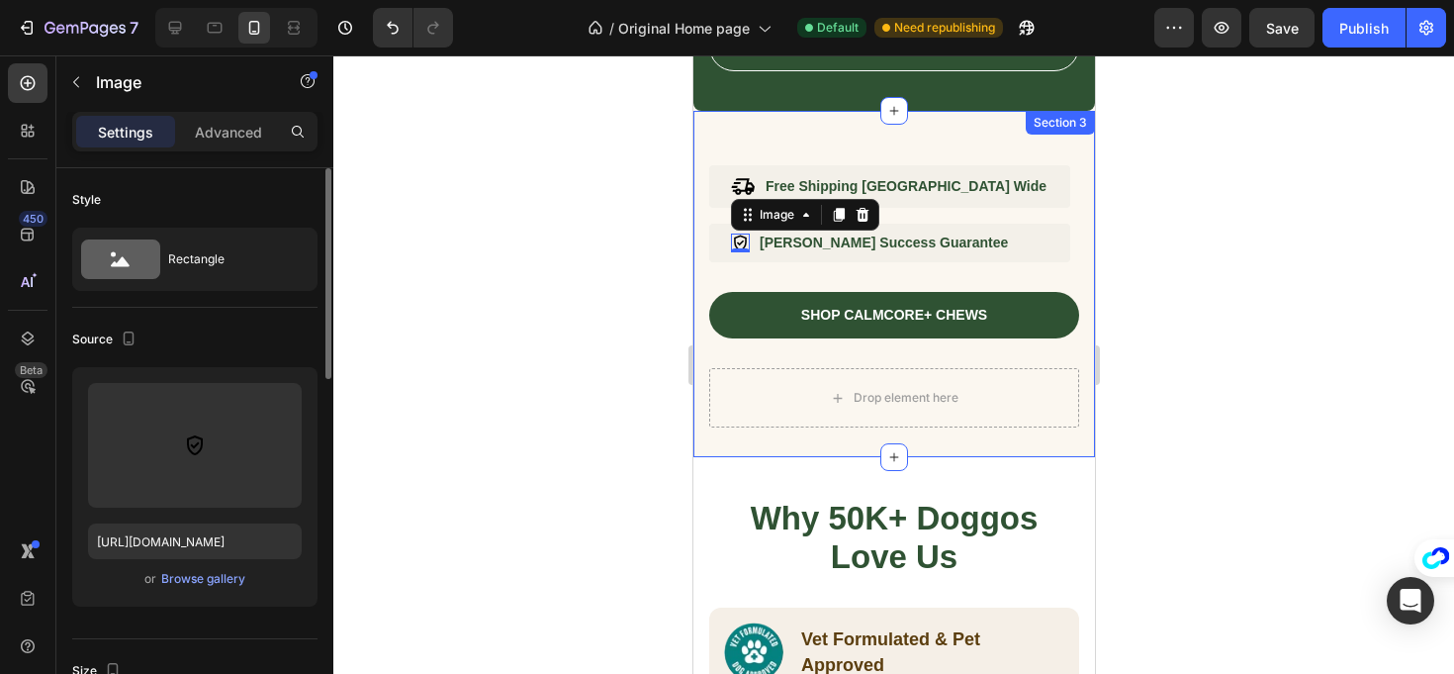
click at [213, 590] on div "or Browse gallery" at bounding box center [195, 579] width 214 height 24
click at [218, 581] on div "Browse gallery" at bounding box center [203, 579] width 84 height 18
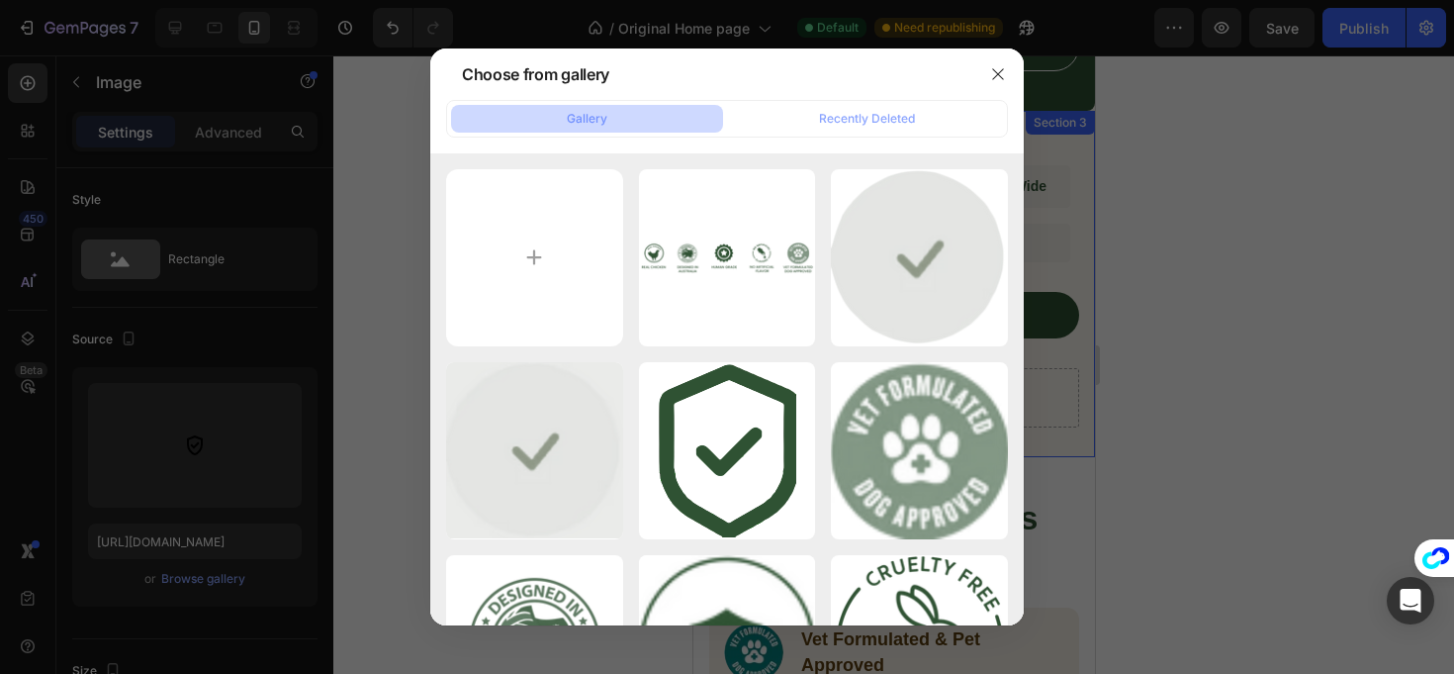
type input "C:\fakepath\Projekt bez nazwy (14).png"
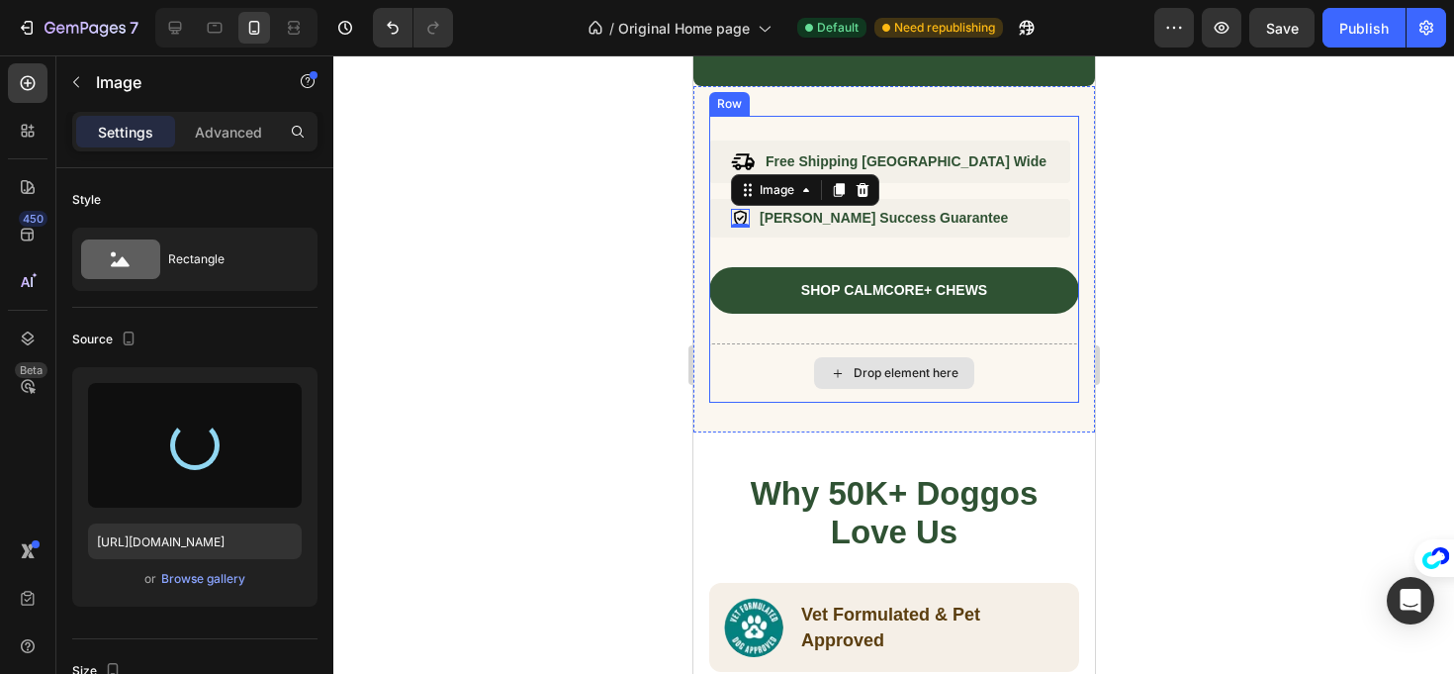
scroll to position [1236, 0]
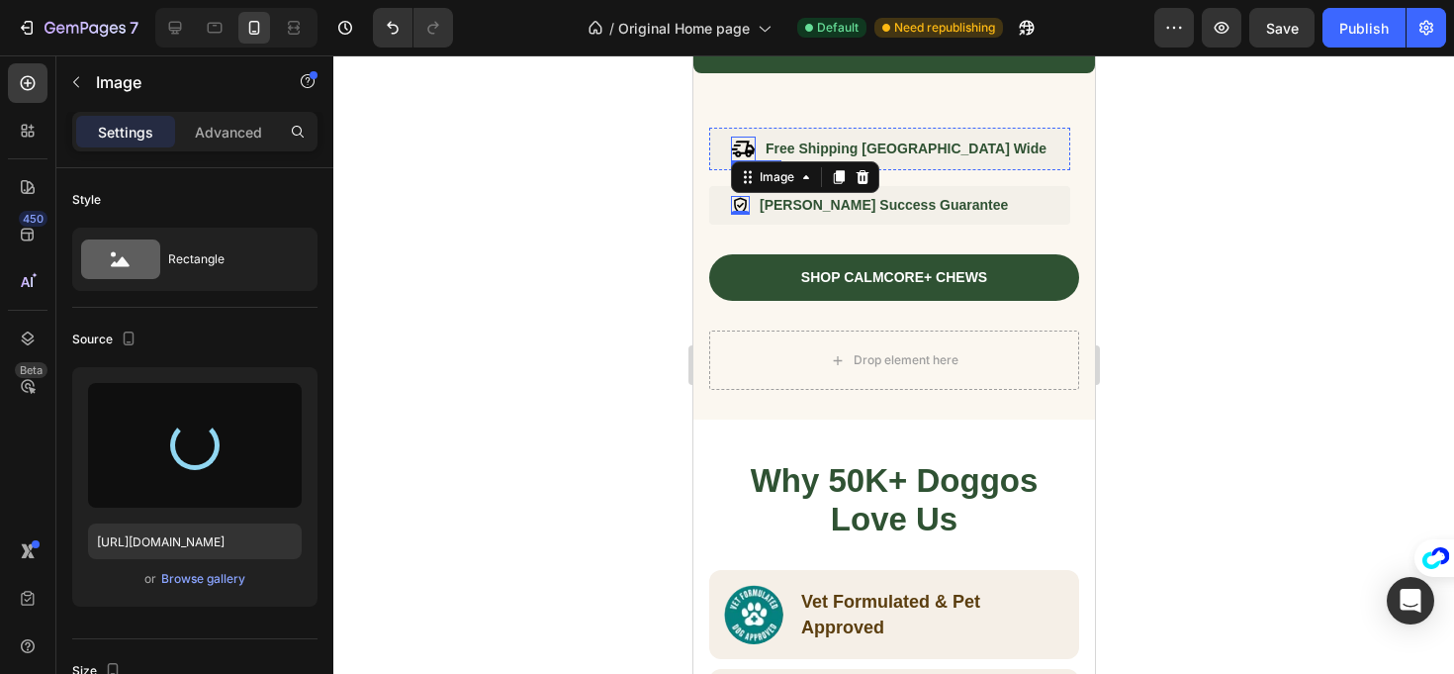
click at [740, 148] on img at bounding box center [742, 149] width 25 height 25
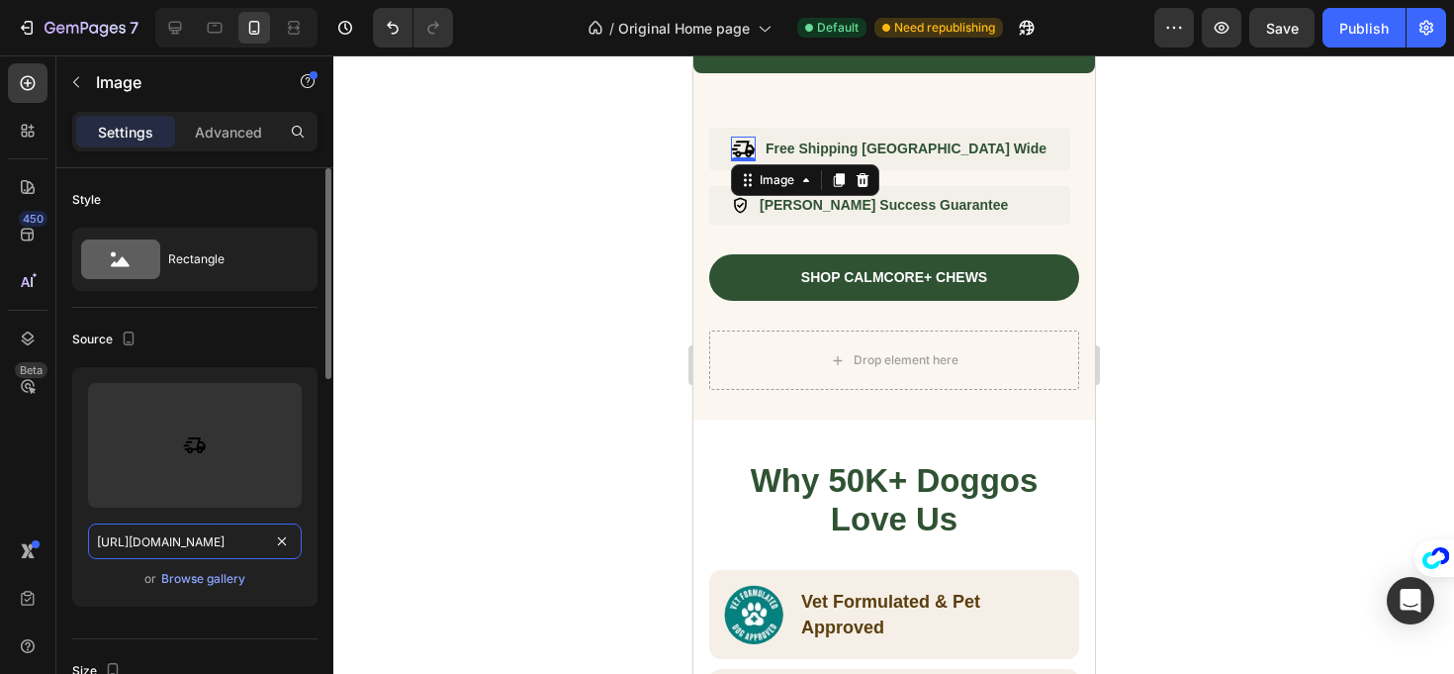
click at [203, 541] on input "https://cdn.shopify.com/s/files/1/0941/2830/8572/files/gempages_580495195036976…" at bounding box center [195, 541] width 214 height 36
click at [144, 548] on input "https://cdn.shopify.com/s/files/1/0941/2830/8572/files/gempages_580495195036976…" at bounding box center [195, 541] width 214 height 36
drag, startPoint x: 94, startPoint y: 545, endPoint x: 377, endPoint y: 514, distance: 284.6
click at [342, 0] on div "7 Version history / Original Home page Default Need republishing Preview Save P…" at bounding box center [727, 0] width 1454 height 0
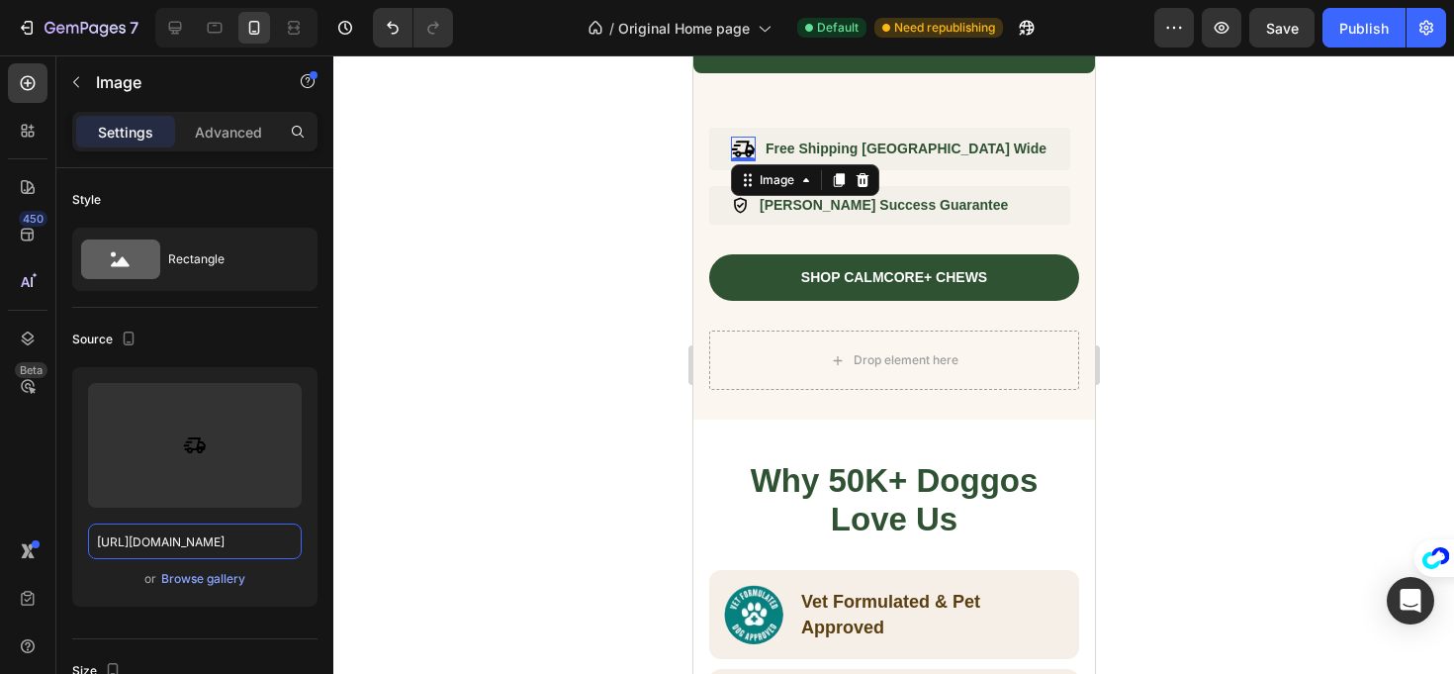
scroll to position [0, 0]
click at [191, 585] on div "Browse gallery" at bounding box center [203, 579] width 84 height 18
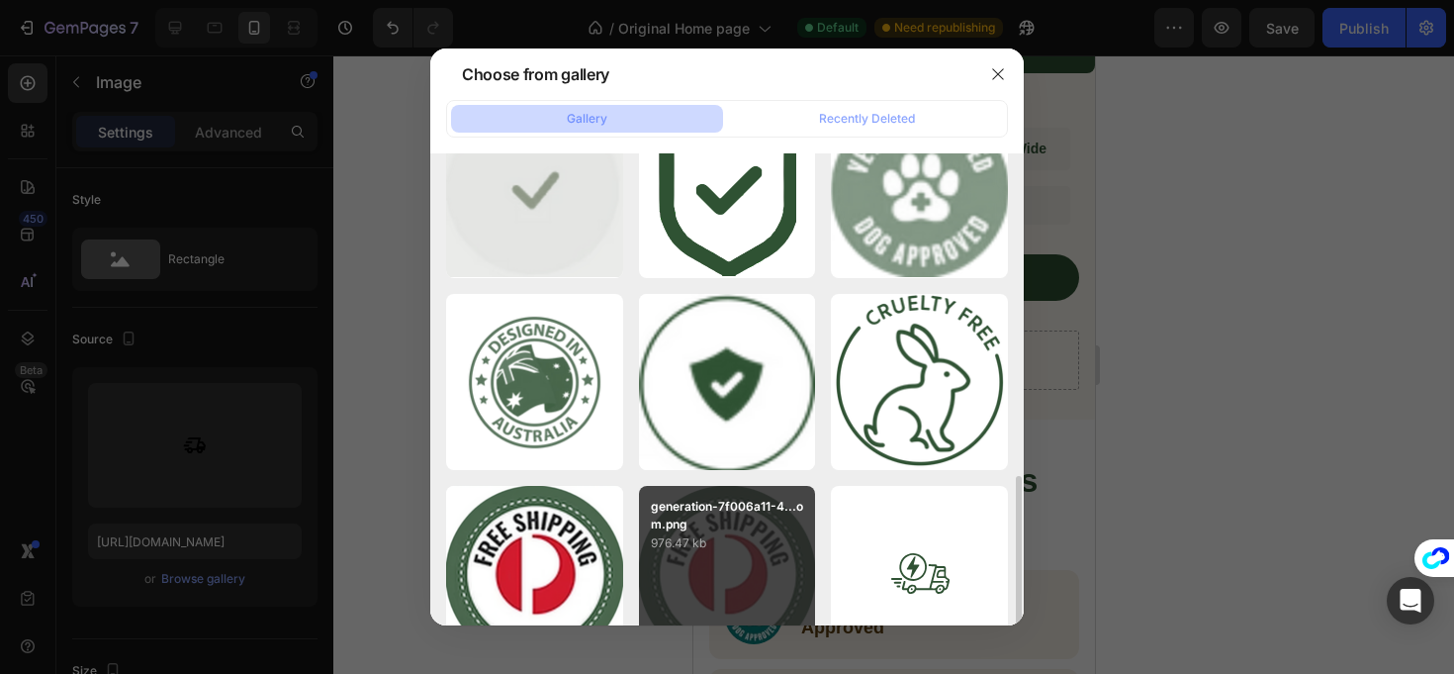
scroll to position [417, 0]
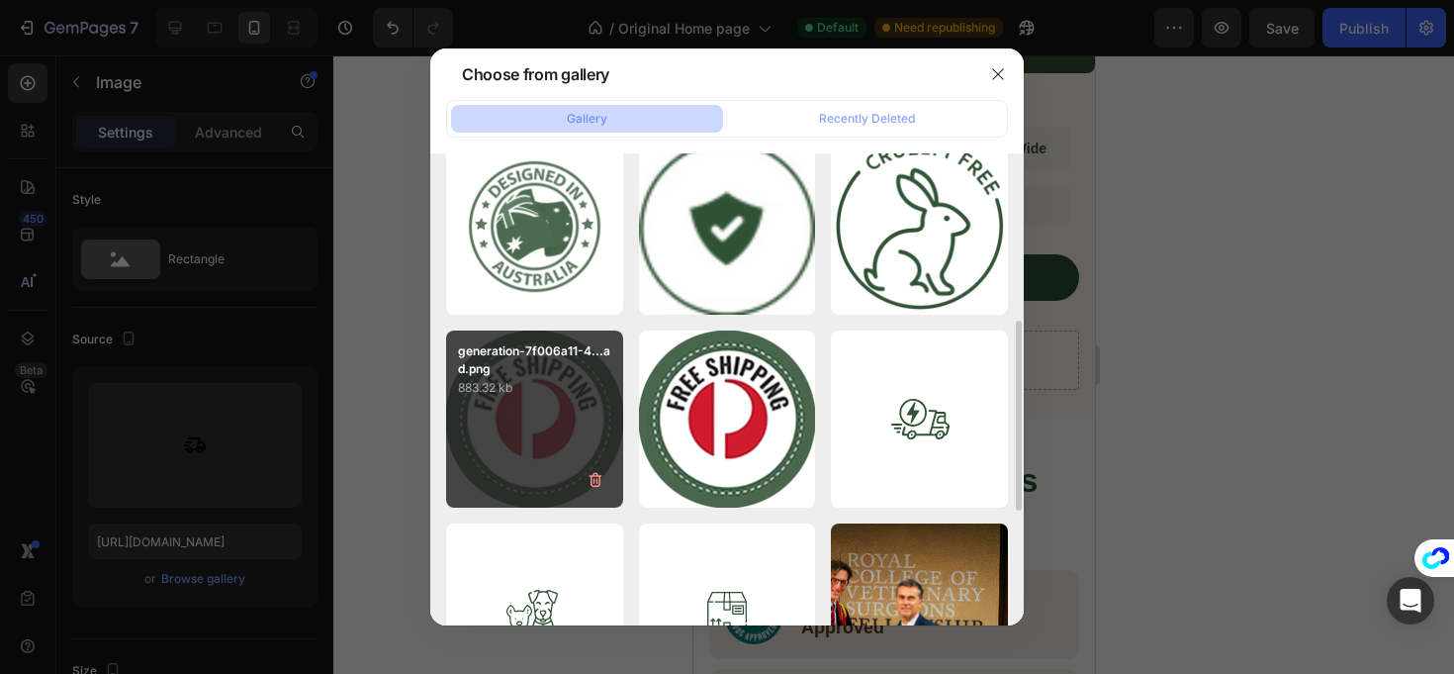
click at [506, 410] on div "generation-7f006a11-4...ad.png 883.32 kb" at bounding box center [534, 418] width 177 height 177
type input "https://cdn.shopify.com/s/files/1/0941/2830/8572/files/gempages_580495195036976…"
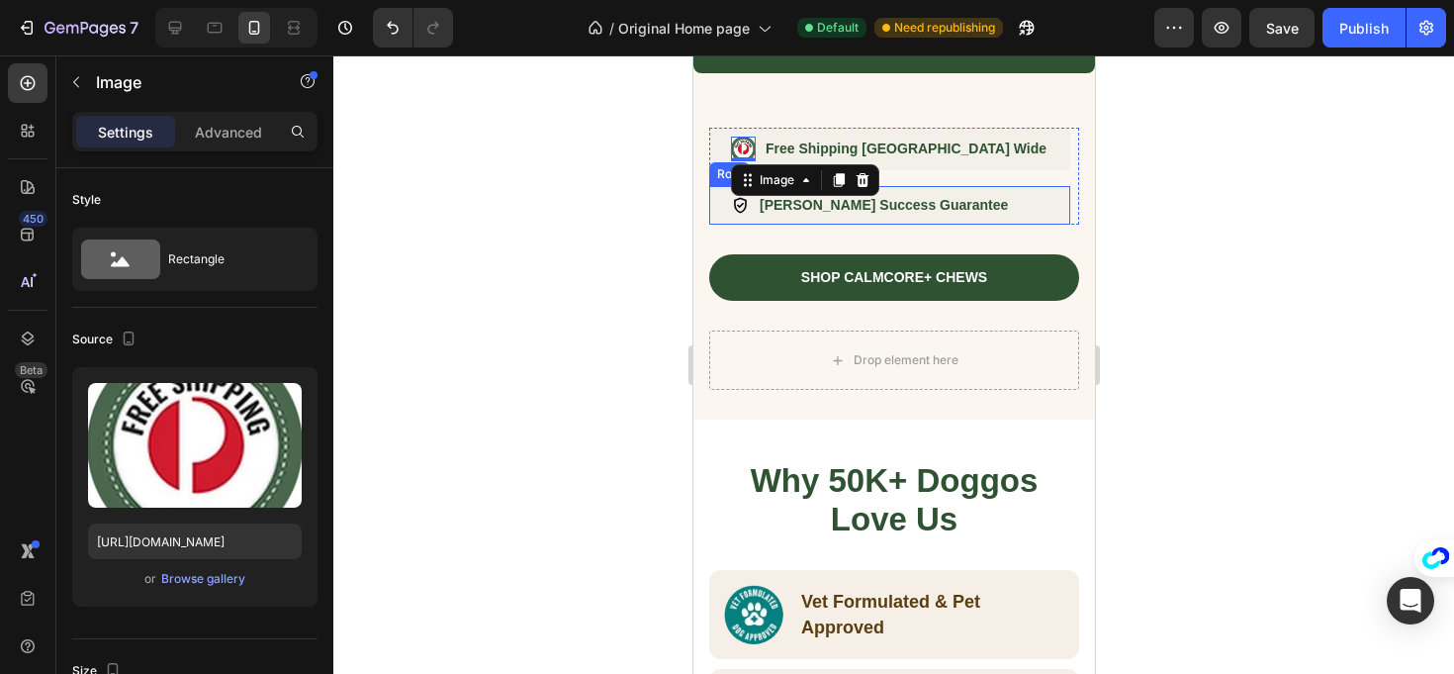
click at [903, 214] on div "Dr. Carter's Success Guarantee" at bounding box center [883, 205] width 252 height 21
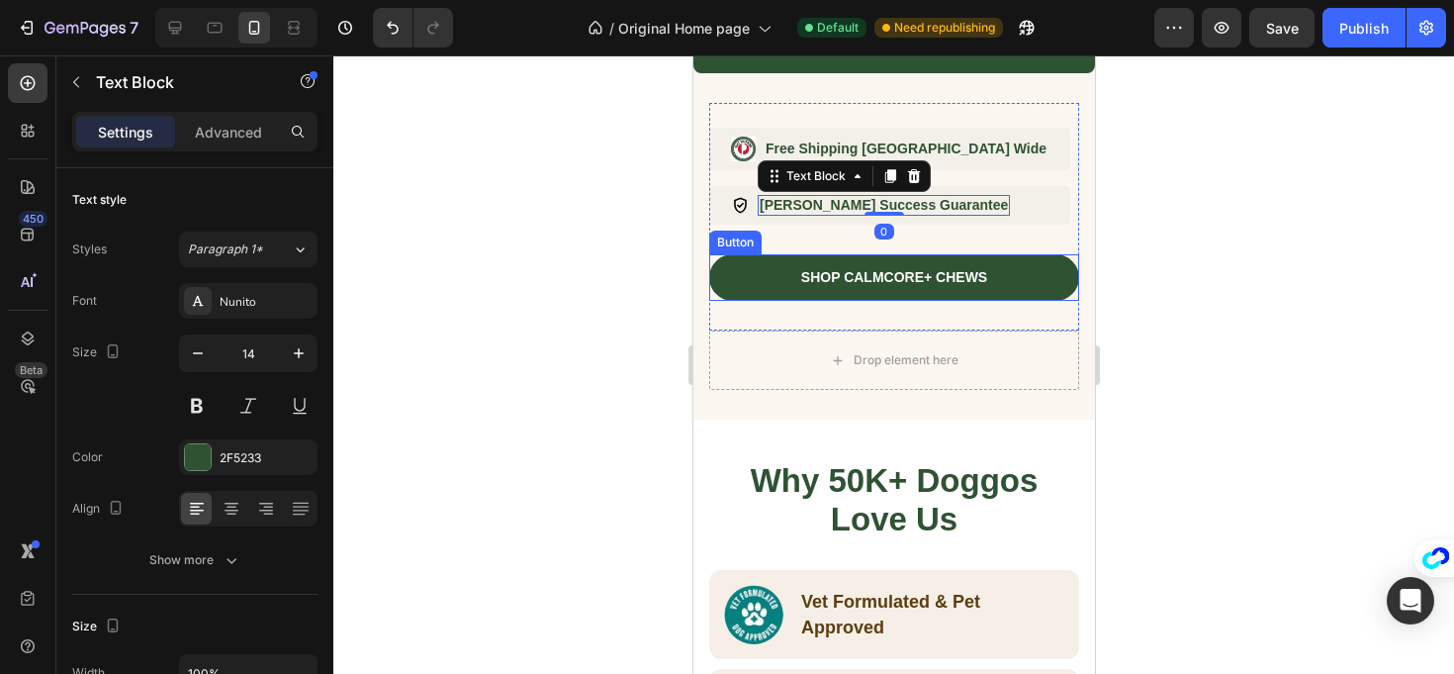
scroll to position [1092, 0]
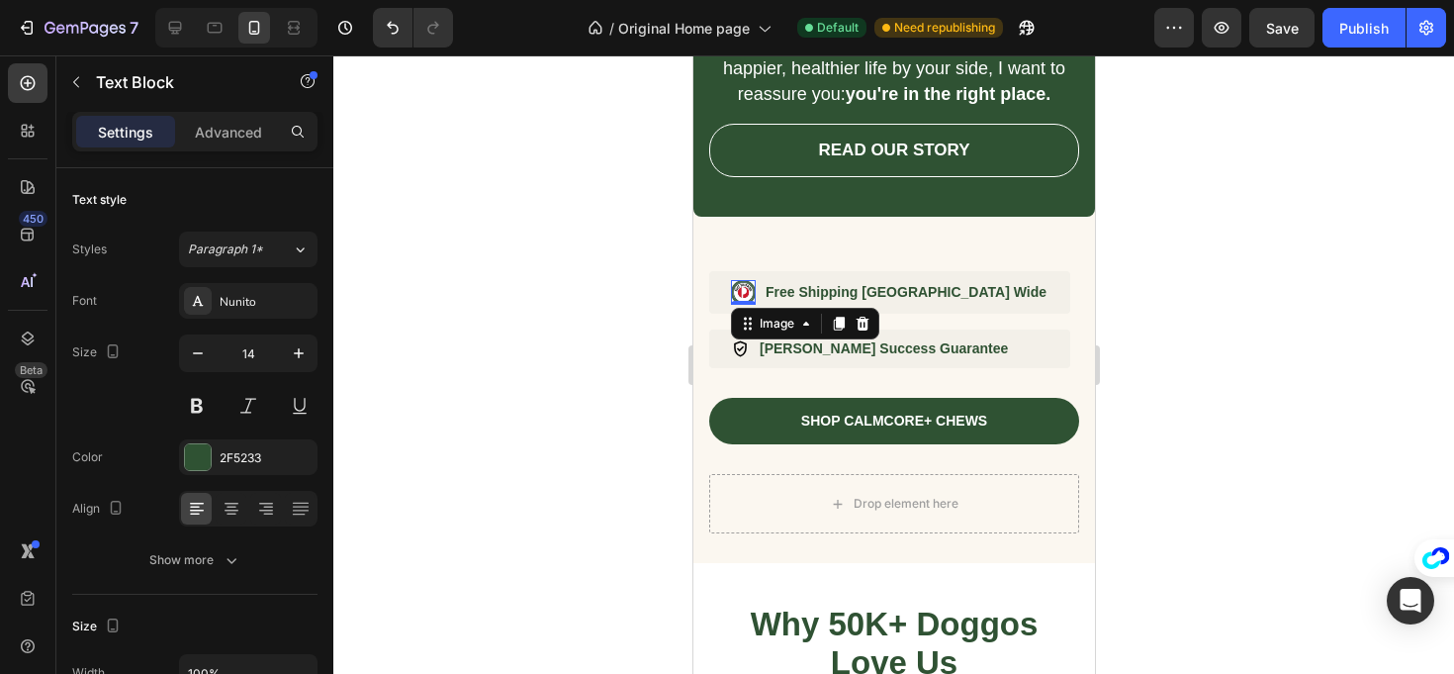
click at [733, 286] on img at bounding box center [742, 292] width 25 height 25
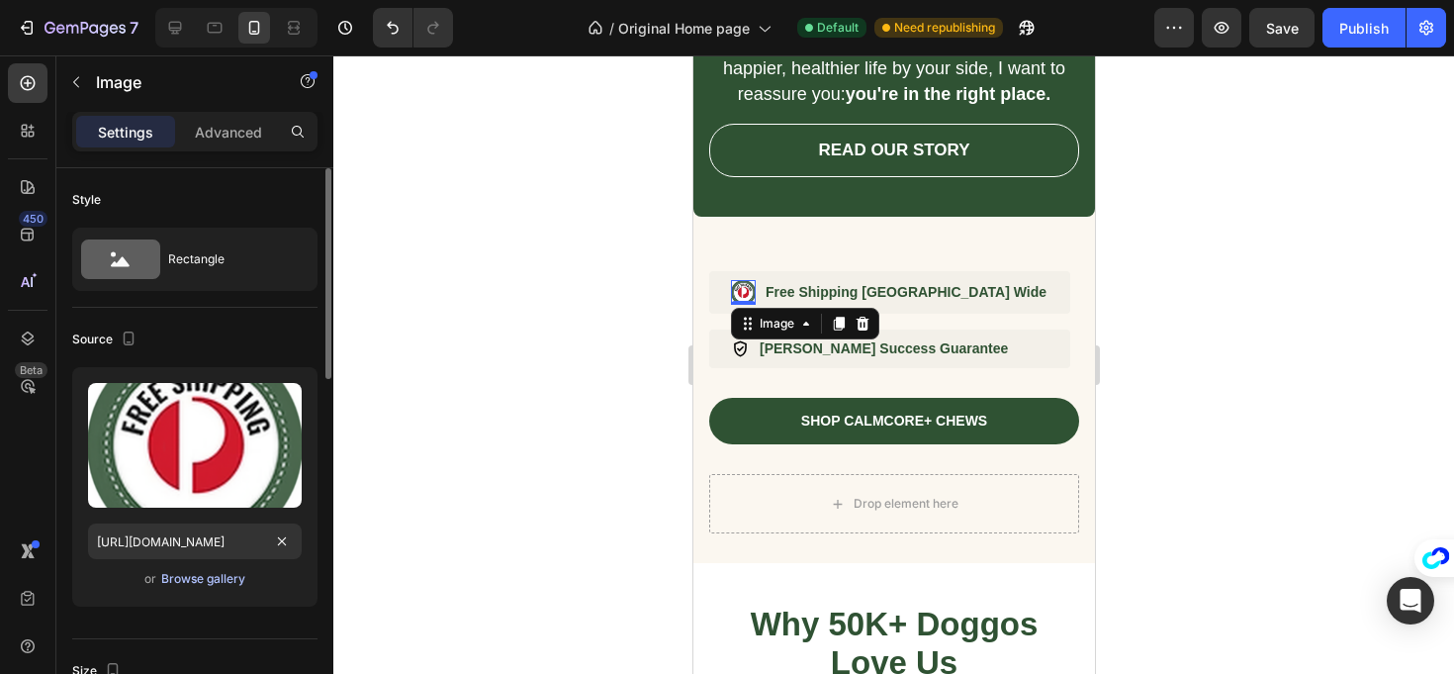
click at [195, 569] on button "Browse gallery" at bounding box center [203, 579] width 86 height 20
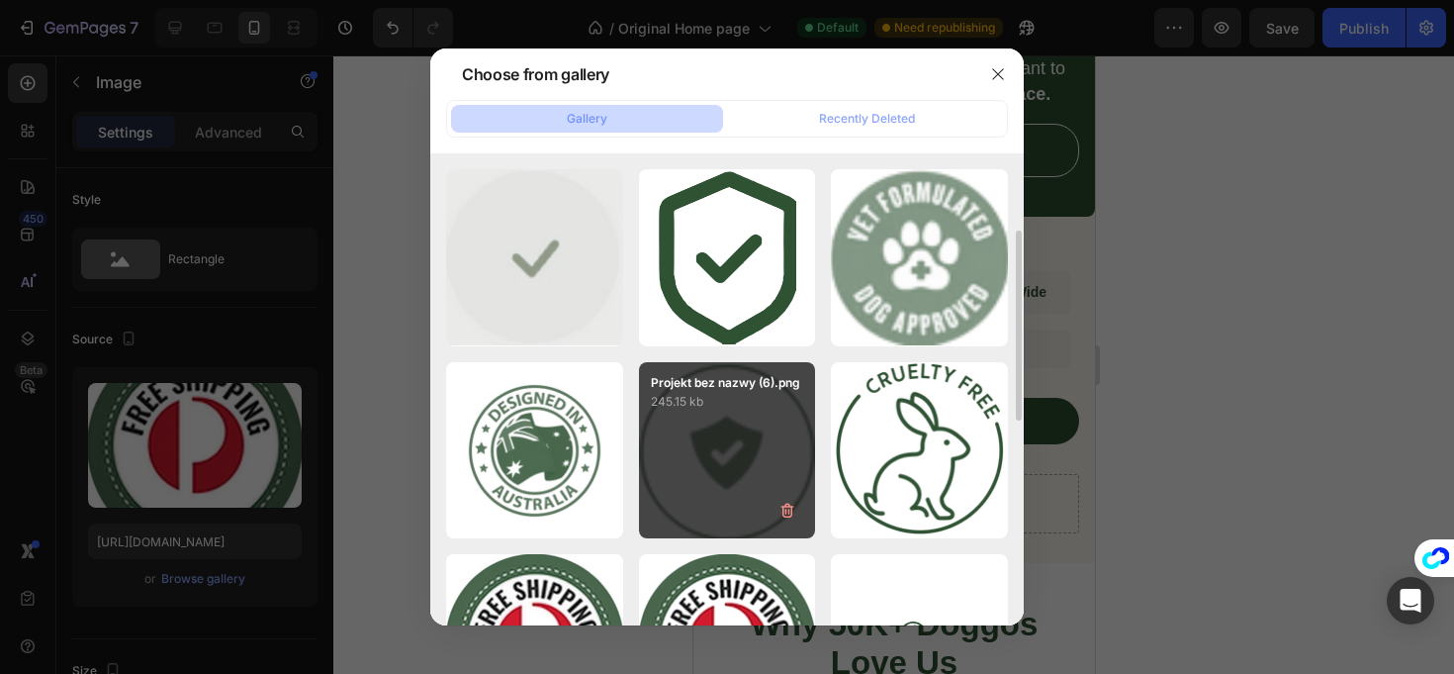
scroll to position [337, 0]
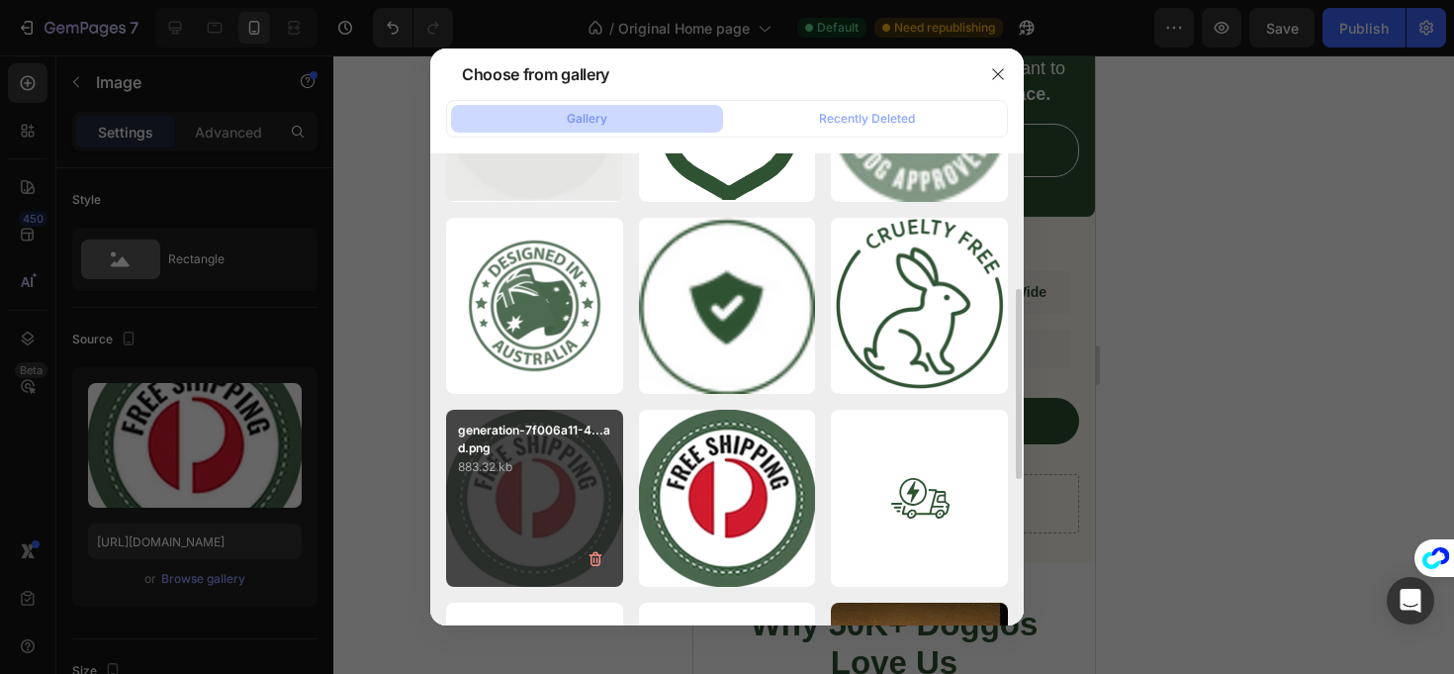
click at [543, 436] on p "generation-7f006a11-4...ad.png" at bounding box center [534, 439] width 153 height 36
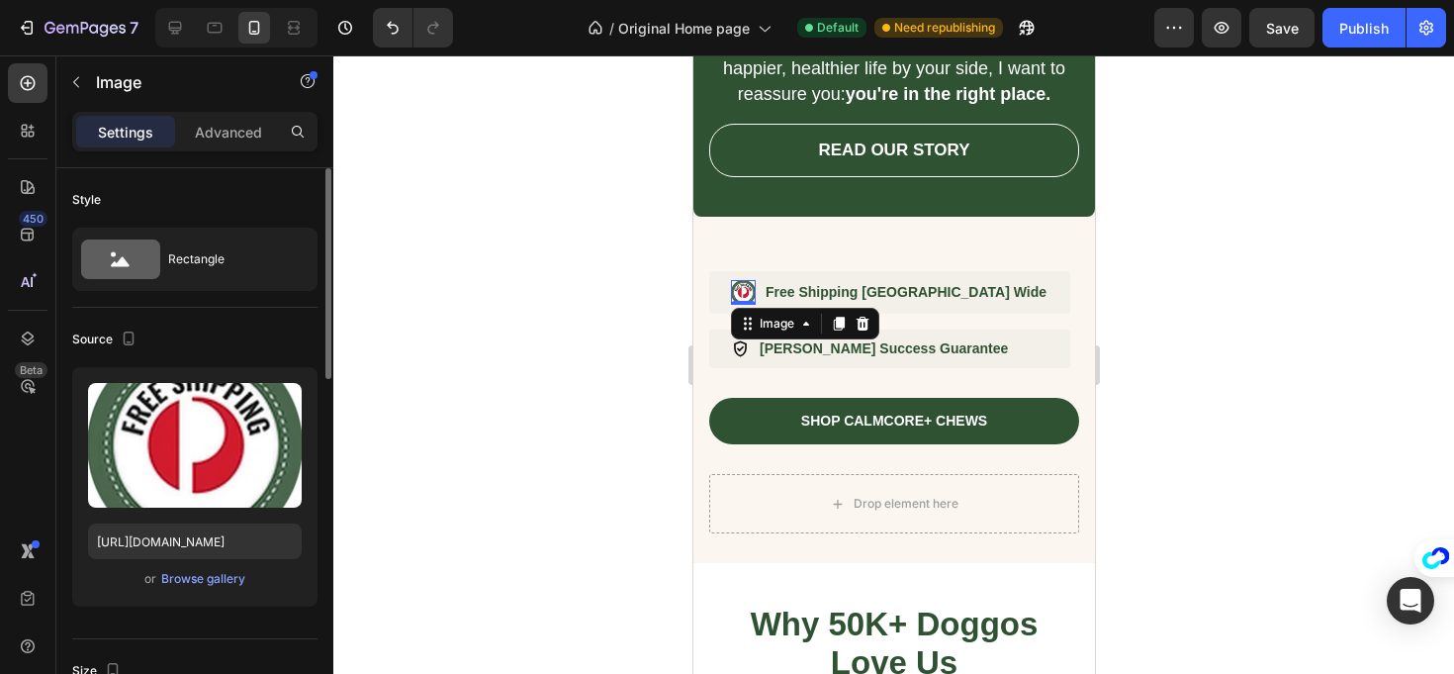
click at [203, 589] on div "or Browse gallery" at bounding box center [195, 579] width 214 height 24
click at [221, 580] on div "Browse gallery" at bounding box center [203, 579] width 84 height 18
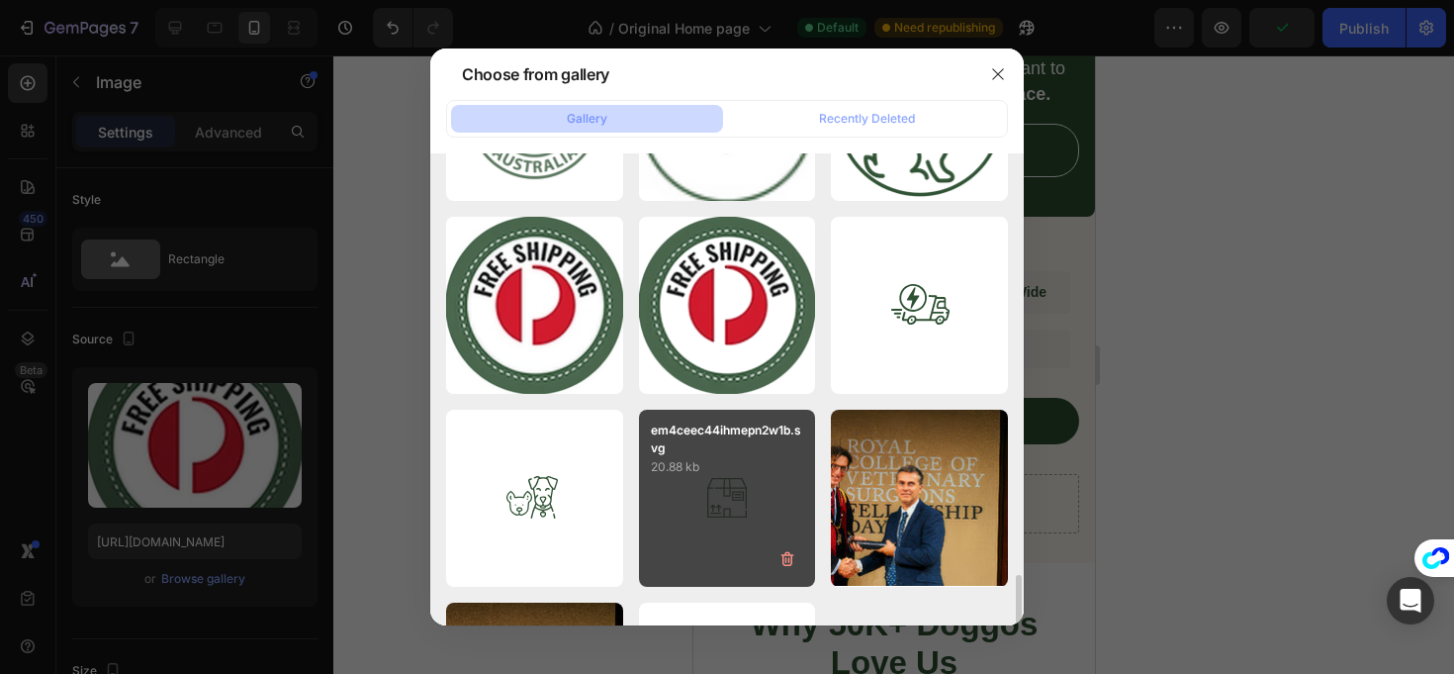
scroll to position [679, 0]
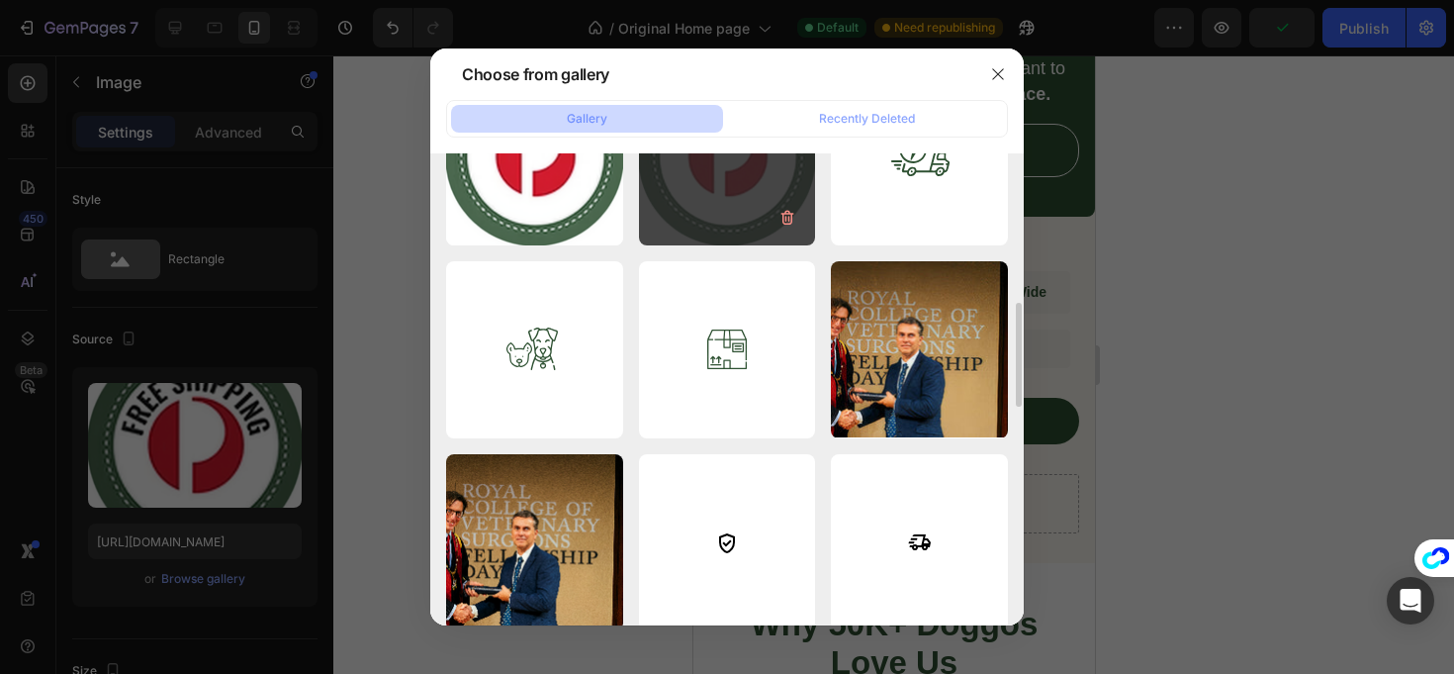
click at [726, 213] on div "generation-7f006a11-4...om.png 976.47 kb" at bounding box center [727, 156] width 177 height 177
type input "https://cdn.shopify.com/s/files/1/0941/2830/8572/files/gempages_580495195036976…"
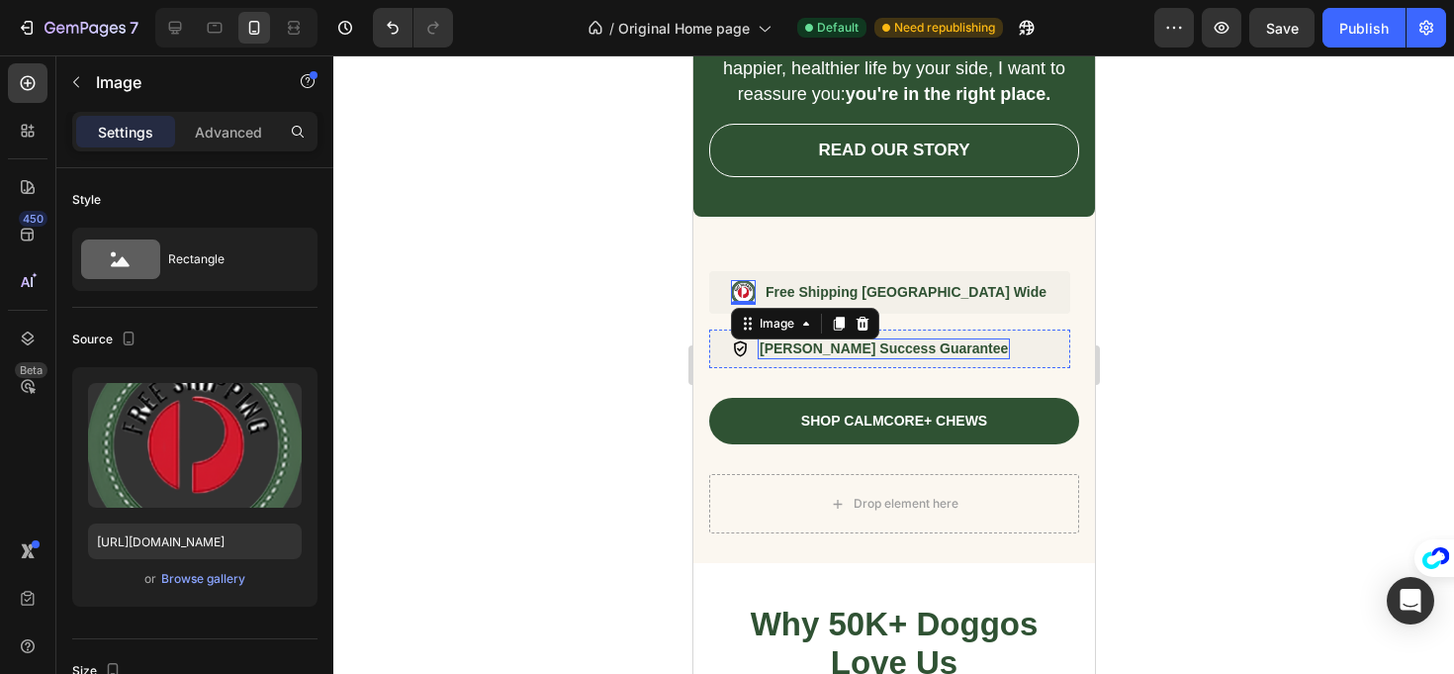
click at [883, 346] on p "Dr. Carter's Success Guarantee" at bounding box center [883, 348] width 248 height 17
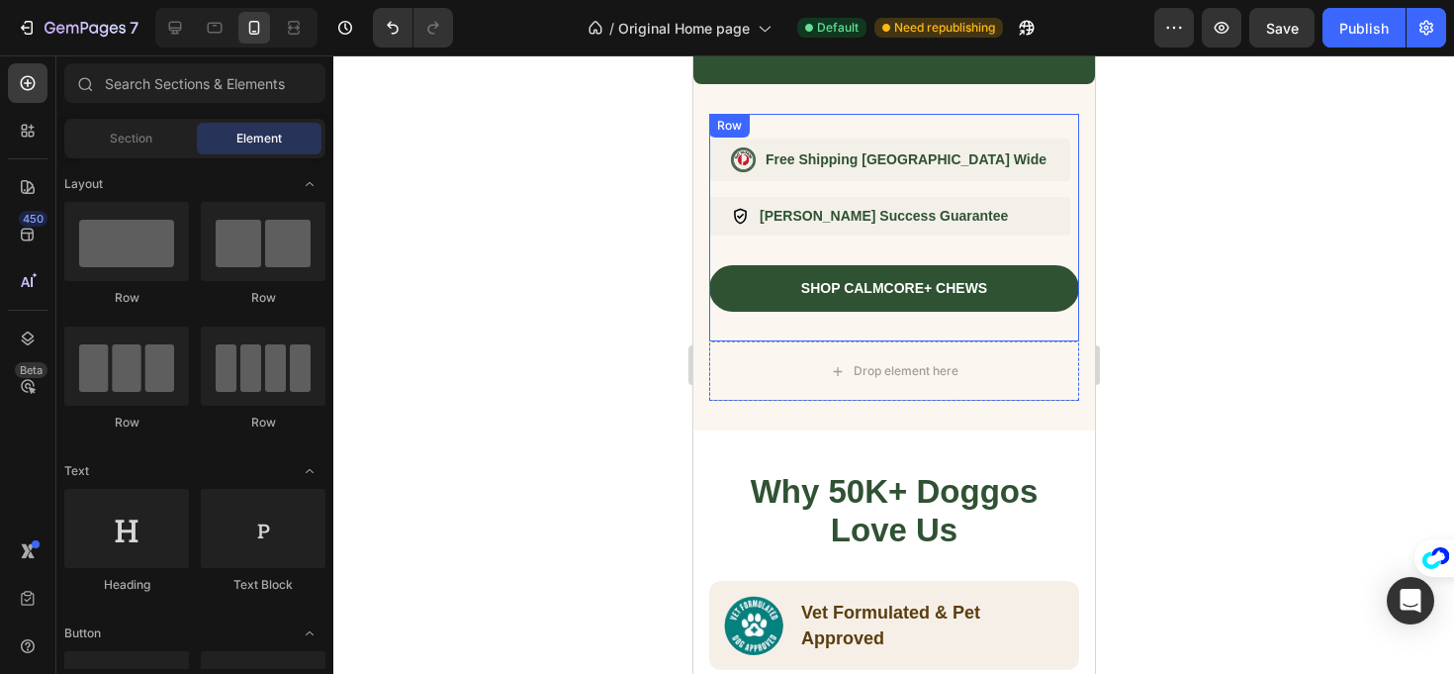
scroll to position [1224, 0]
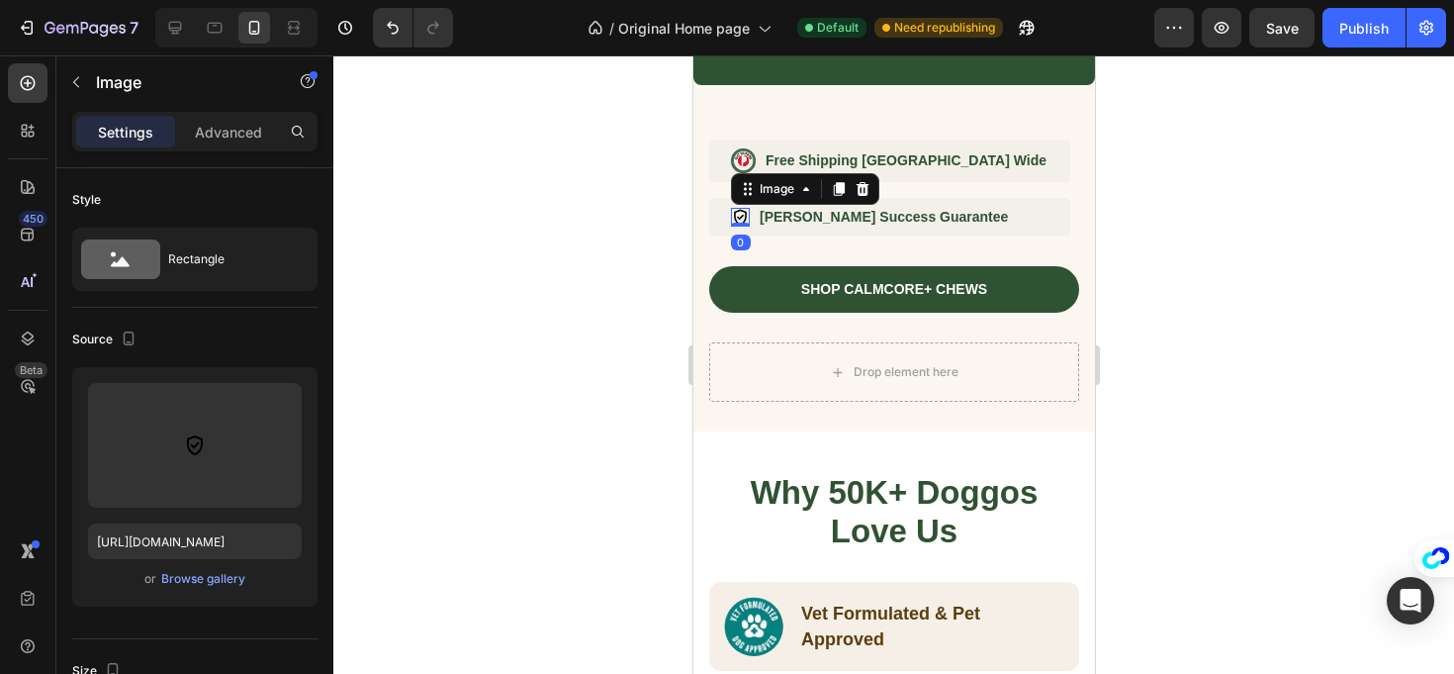
click at [738, 217] on img at bounding box center [739, 217] width 19 height 19
click at [210, 583] on div "Browse gallery" at bounding box center [203, 579] width 84 height 18
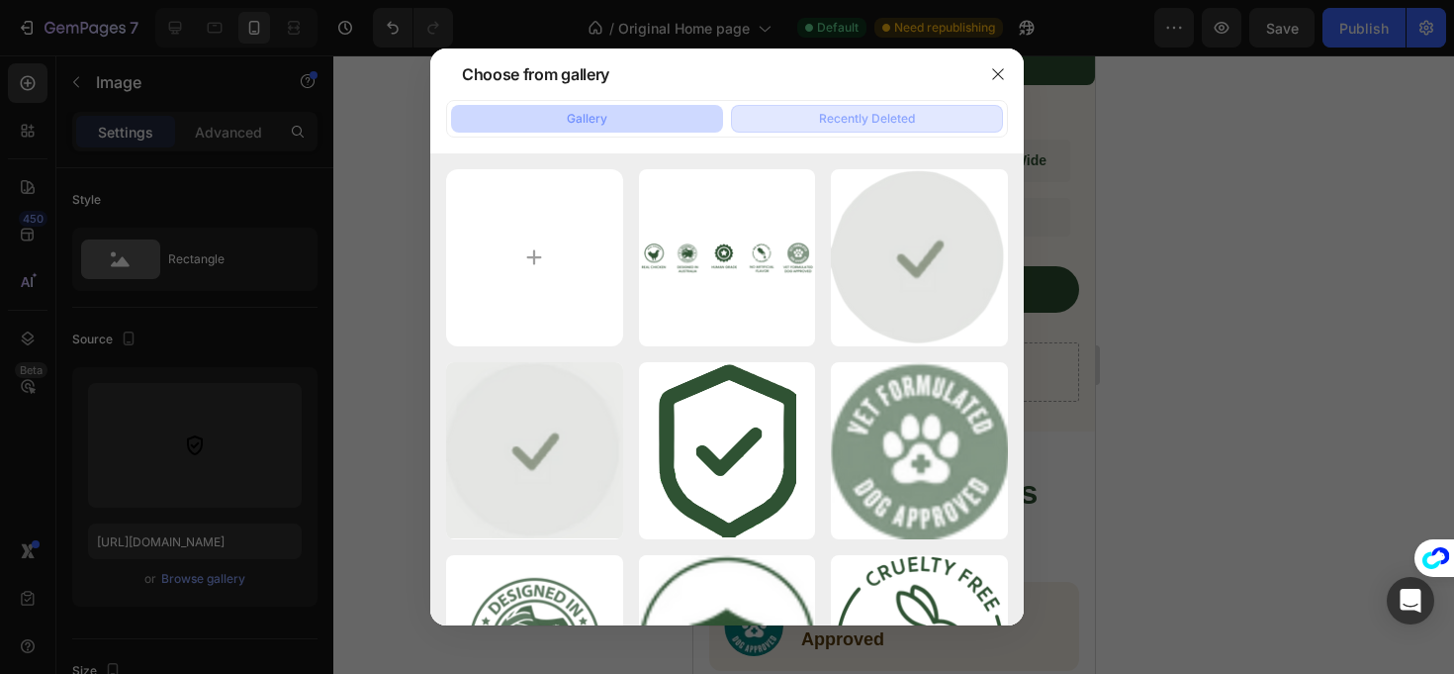
click at [924, 114] on button "Recently Deleted" at bounding box center [867, 119] width 272 height 28
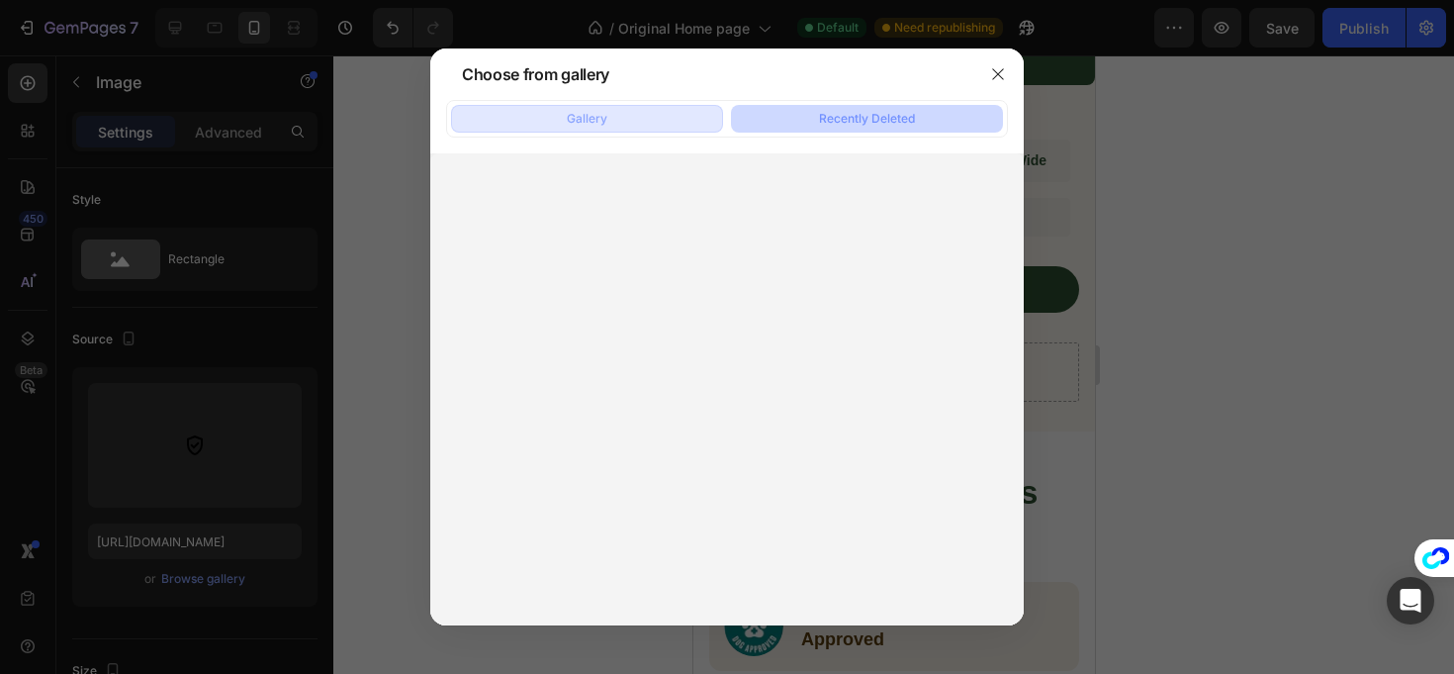
click at [640, 131] on button "Gallery" at bounding box center [587, 119] width 272 height 28
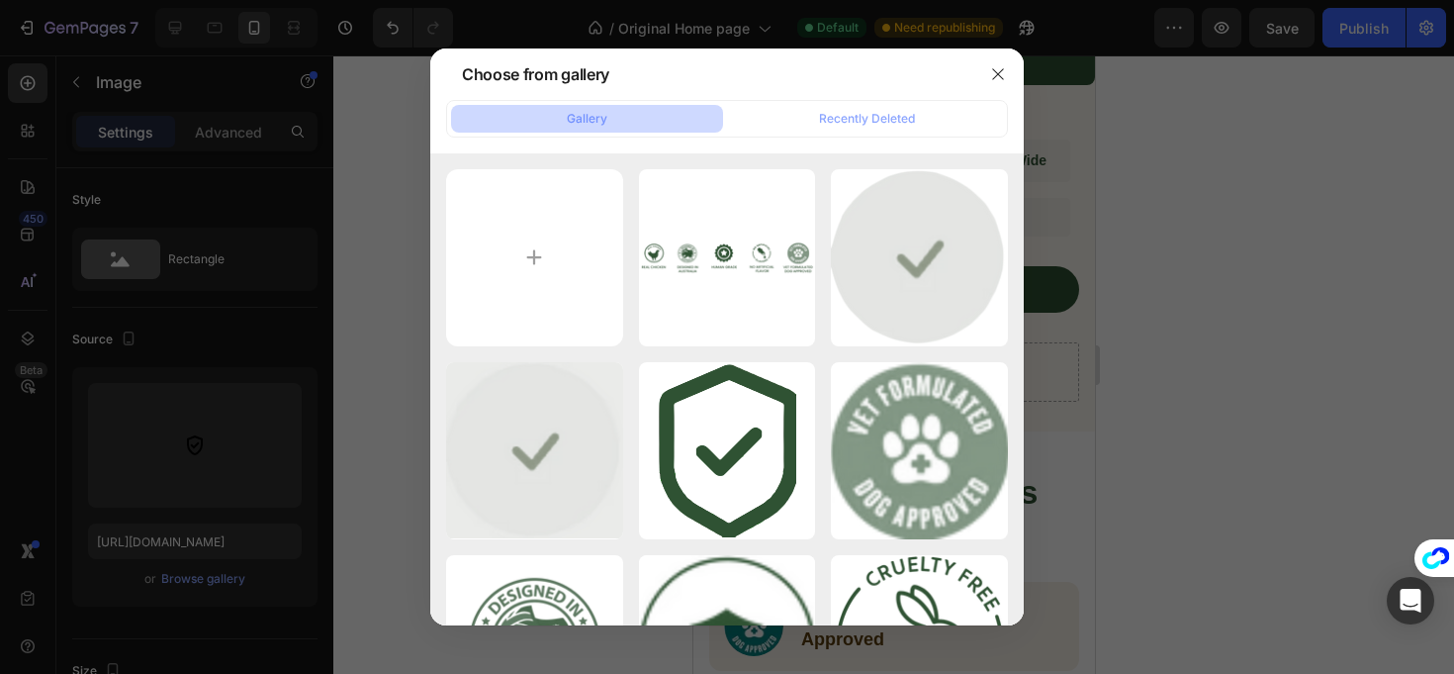
type input "C:\fakepath\Projekt bez nazwy (14).png"
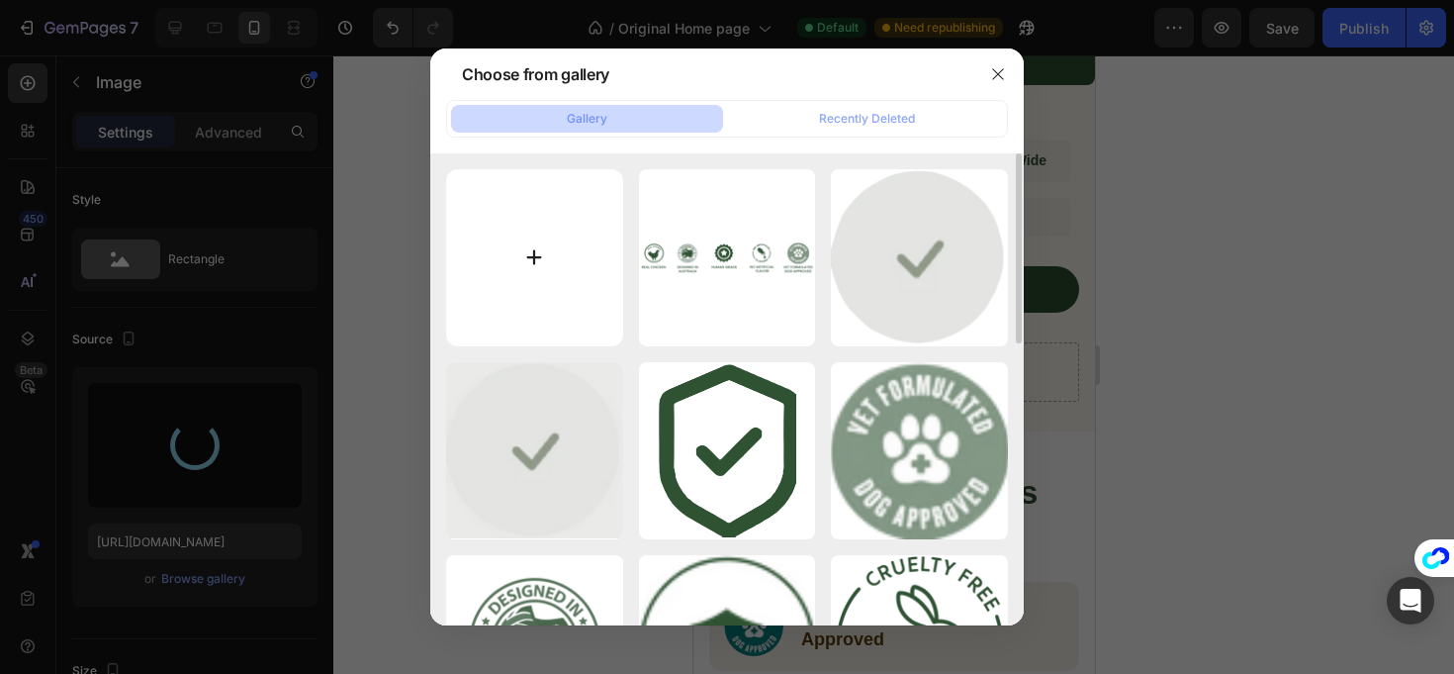
type input "https://cdn.shopify.com/s/files/1/0941/2830/8572/files/gempages_580495195036976…"
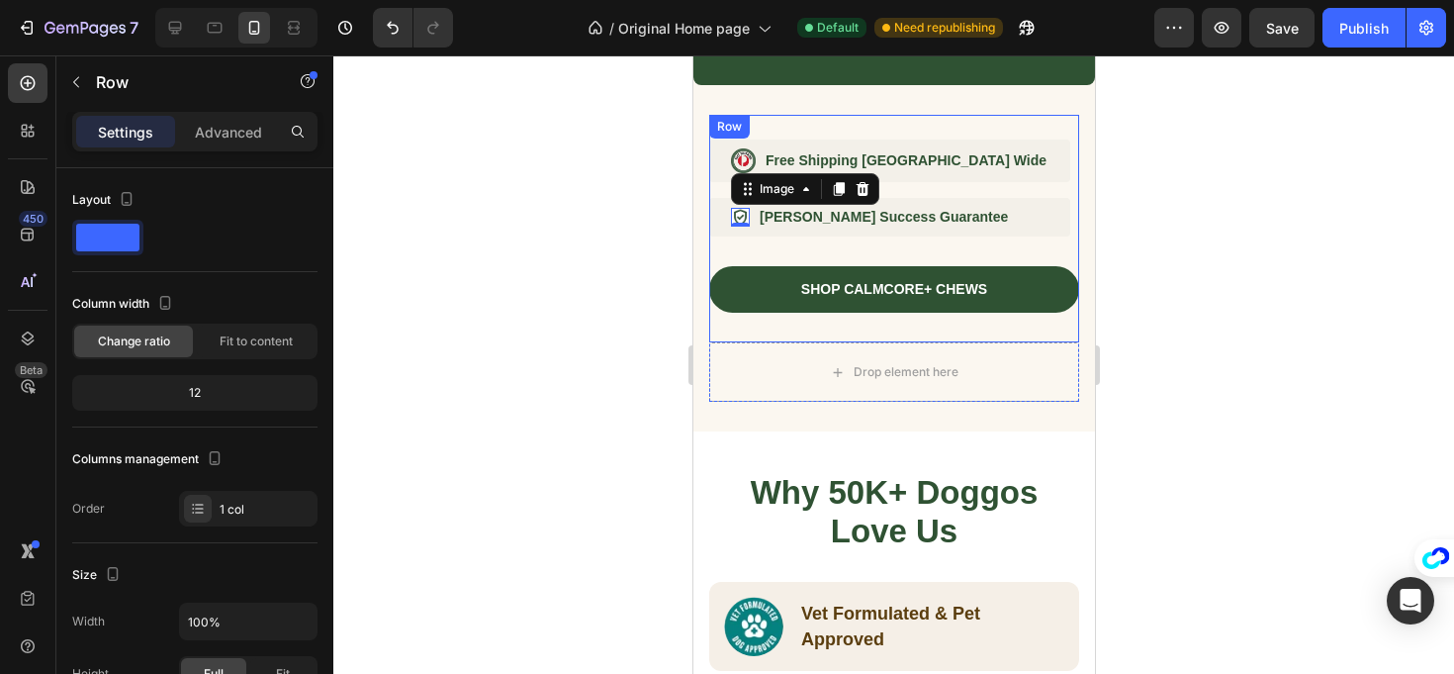
click at [808, 247] on div "Image Free Shipping Australia Wide Text Block Row Image 0 Dr. Carter's Success …" at bounding box center [893, 229] width 370 height 178
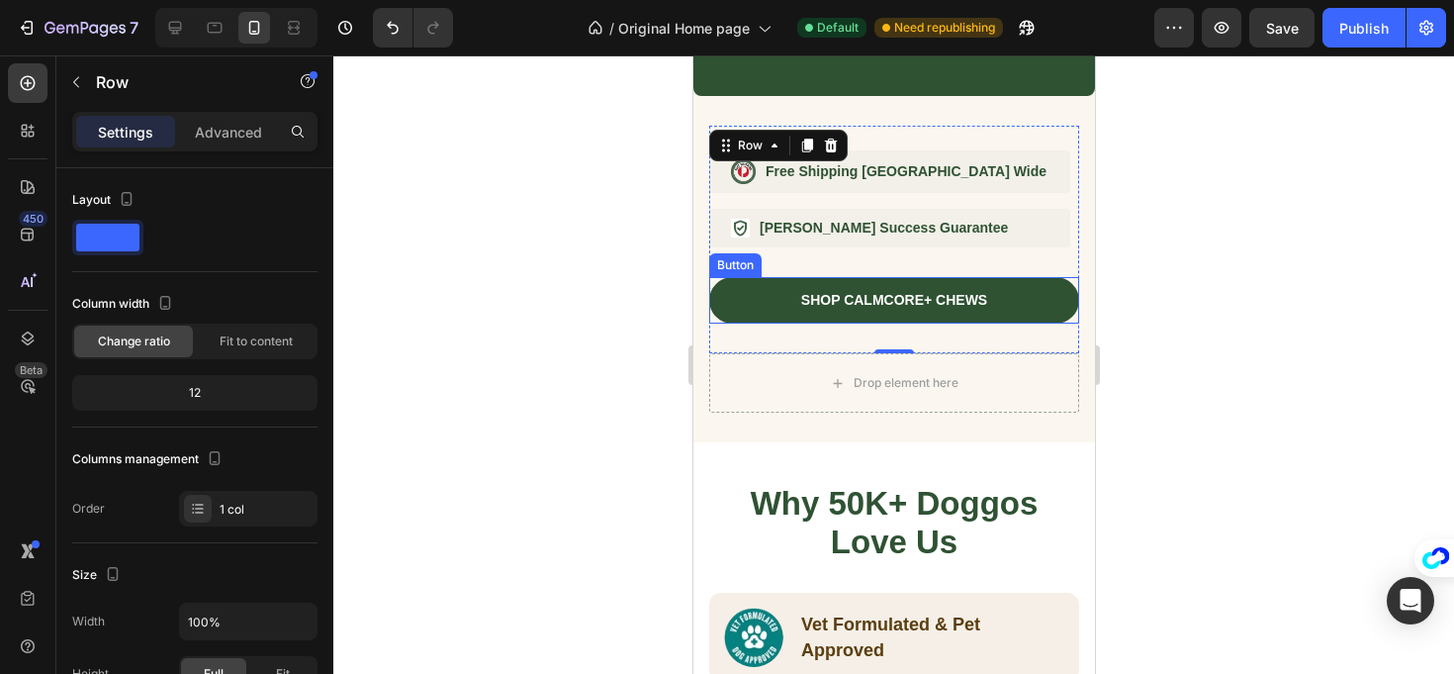
scroll to position [1191, 0]
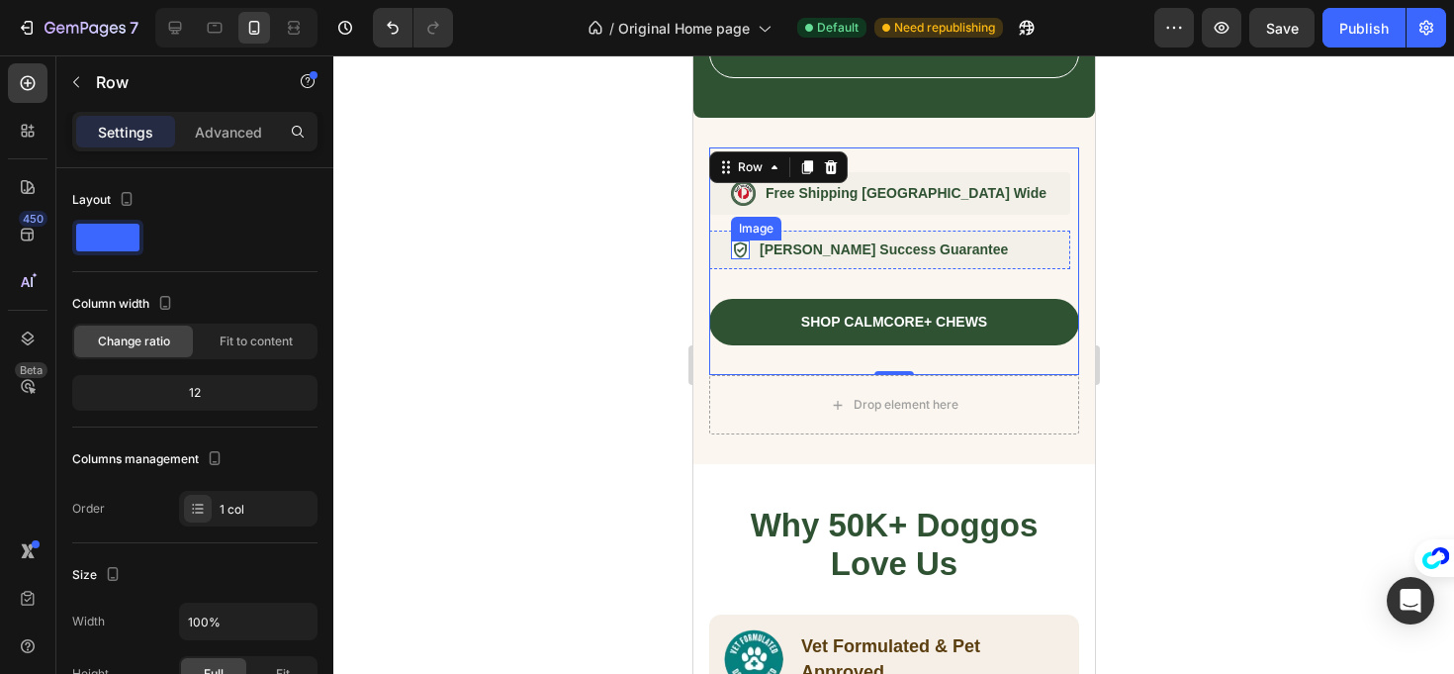
click at [743, 246] on img at bounding box center [739, 249] width 19 height 19
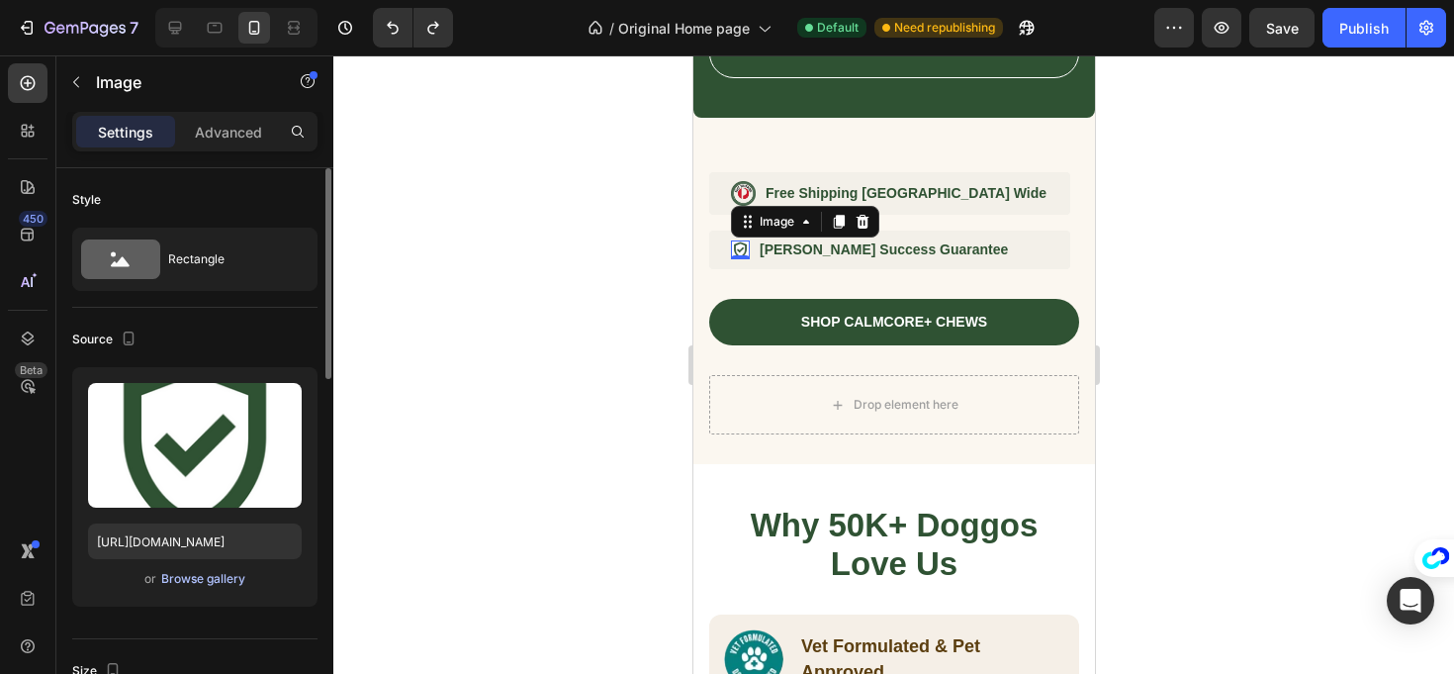
drag, startPoint x: 214, startPoint y: 560, endPoint x: 211, endPoint y: 573, distance: 13.2
click at [213, 562] on div "Upload Image https://cdn.shopify.com/s/files/1/0941/2830/8572/files/gempages_58…" at bounding box center [194, 486] width 245 height 239
click at [206, 580] on div "Browse gallery" at bounding box center [203, 579] width 84 height 18
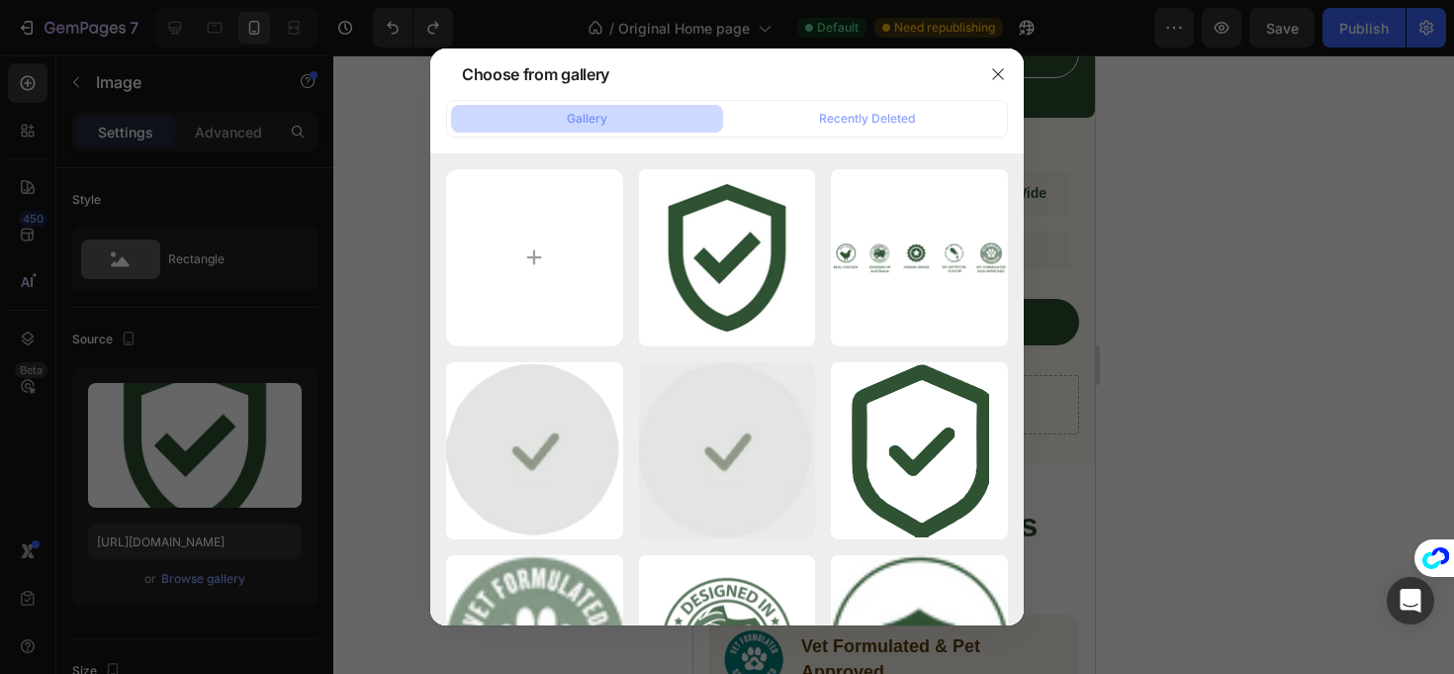
type input "C:\fakepath\Projekt bez nazwy (14)-Photoroom.png"
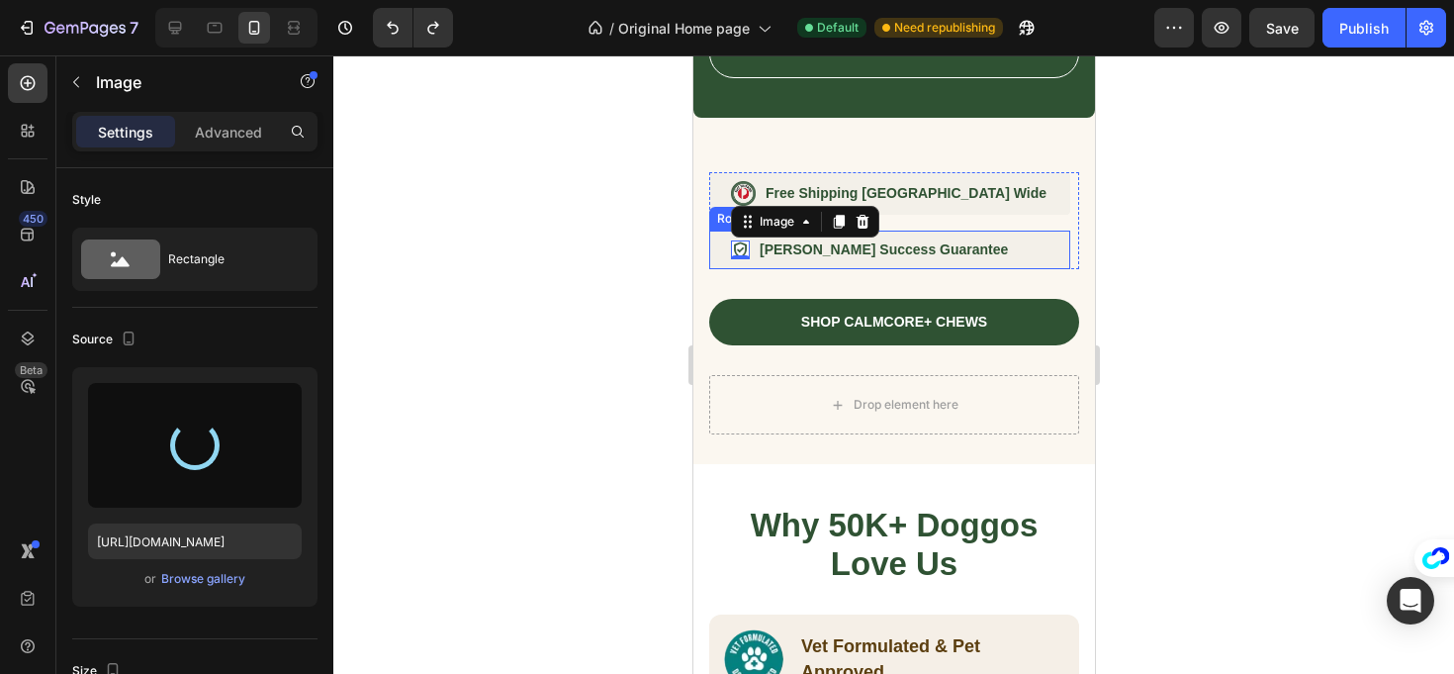
type input "https://cdn.shopify.com/s/files/1/0941/2830/8572/files/gempages_580495195036976…"
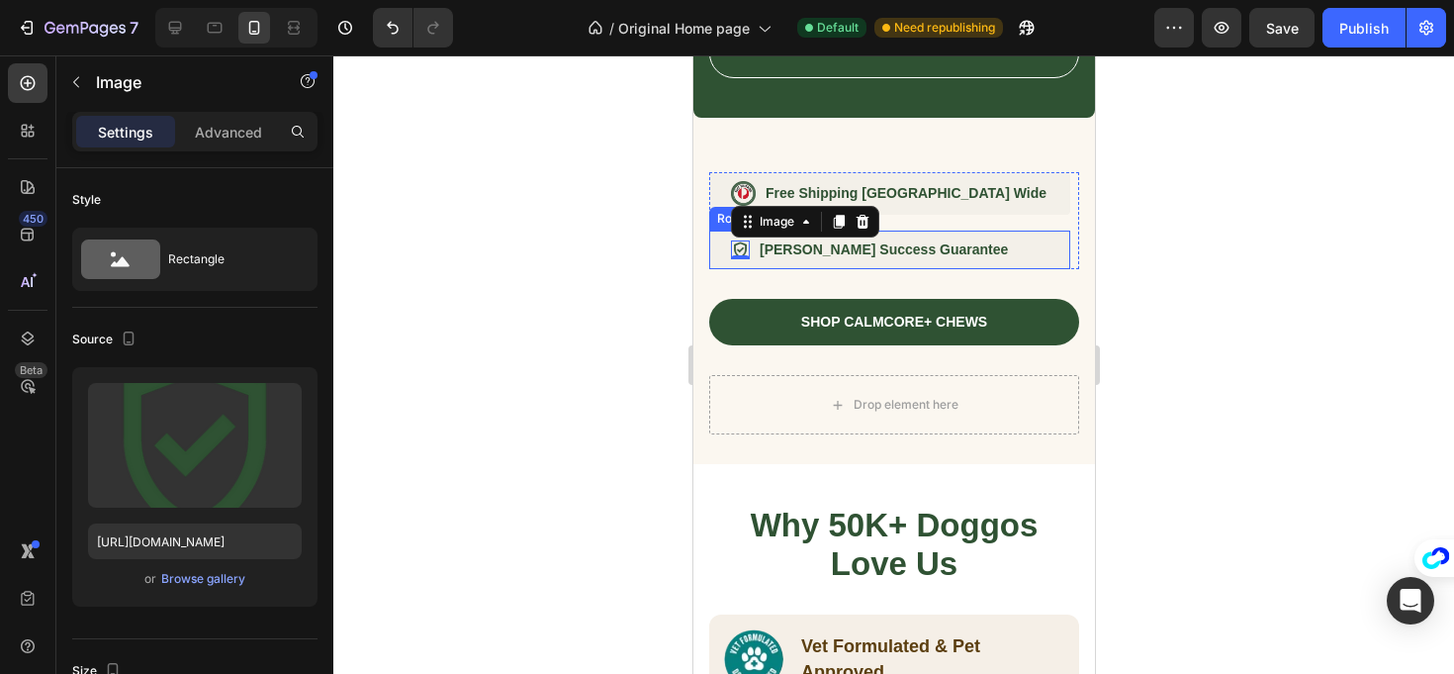
click at [957, 263] on div "Image 0 Dr. Carter's Success Guarantee Text Block Row" at bounding box center [888, 250] width 361 height 39
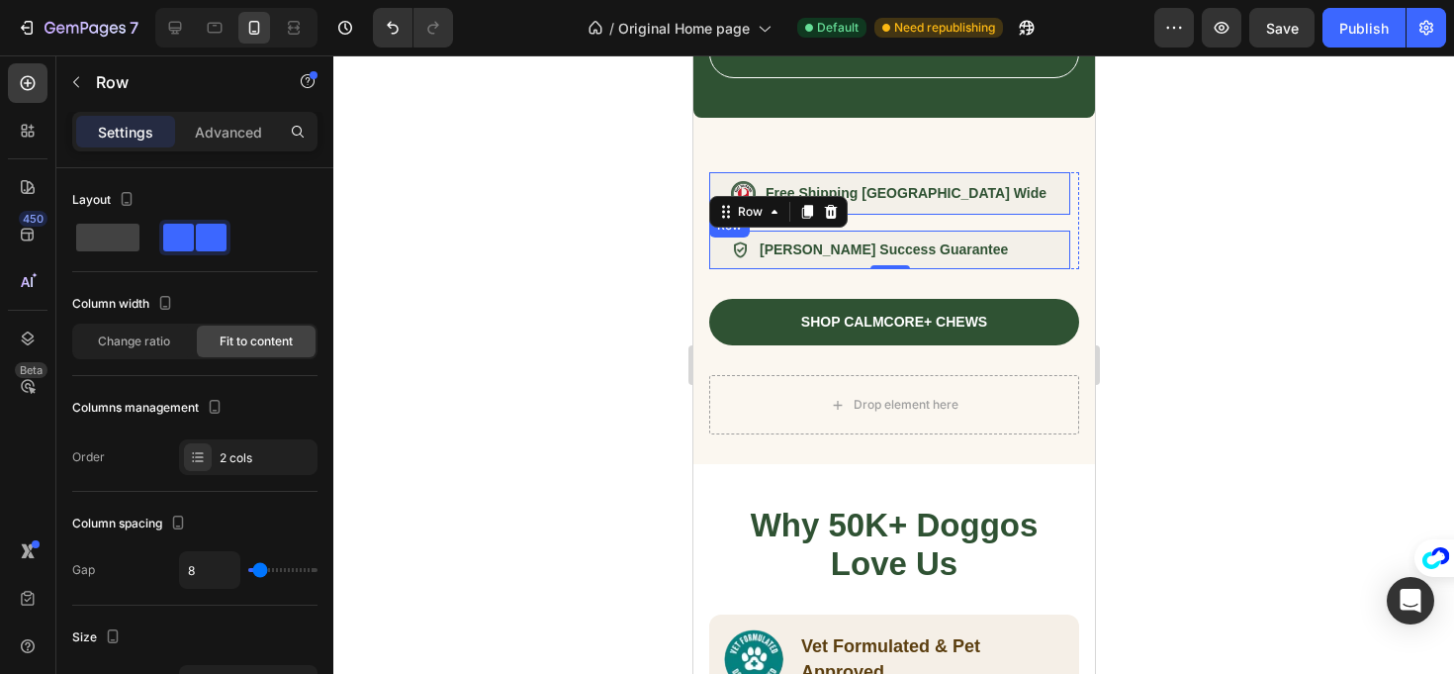
click at [959, 206] on div "Image Free Shipping Australia Wide Text Block Row" at bounding box center [888, 193] width 361 height 43
click at [1002, 253] on div "Image Free Shipping Australia Wide Text Block Row 0 Image Dr. Carter's Success …" at bounding box center [893, 220] width 370 height 97
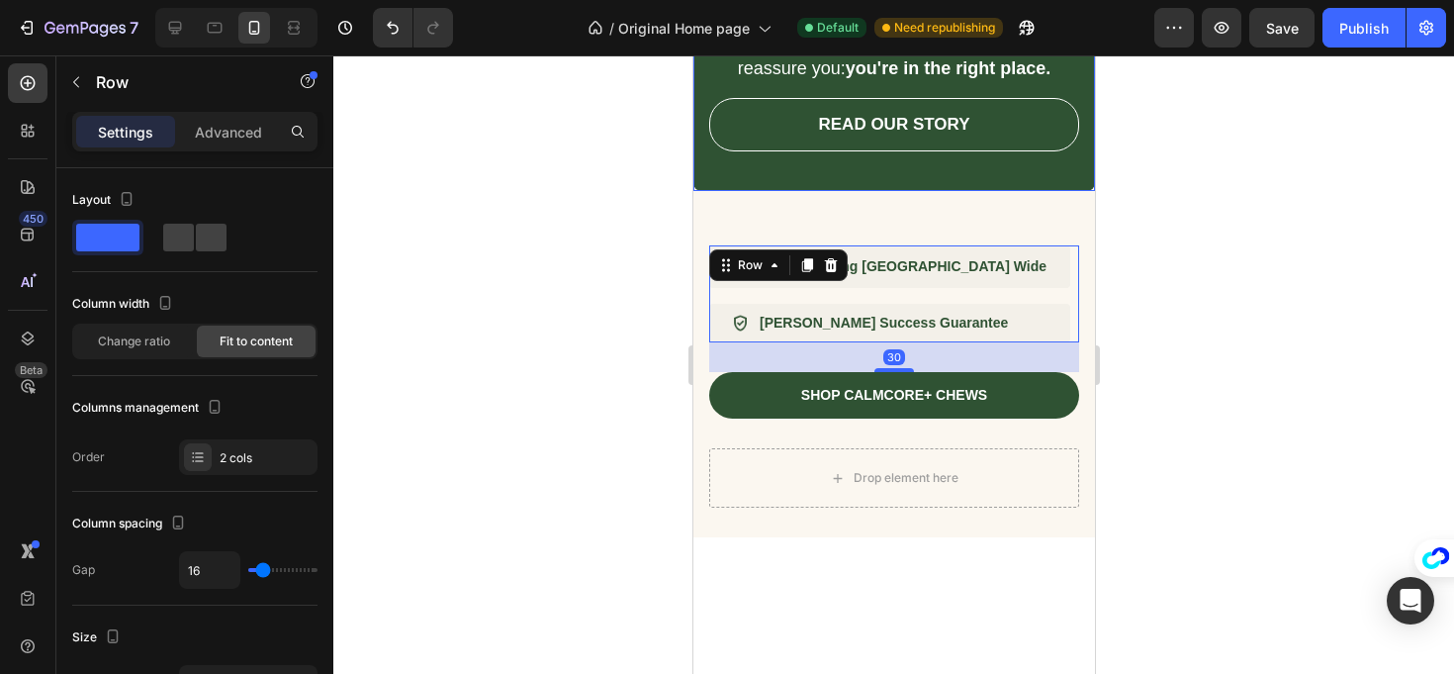
scroll to position [950, 0]
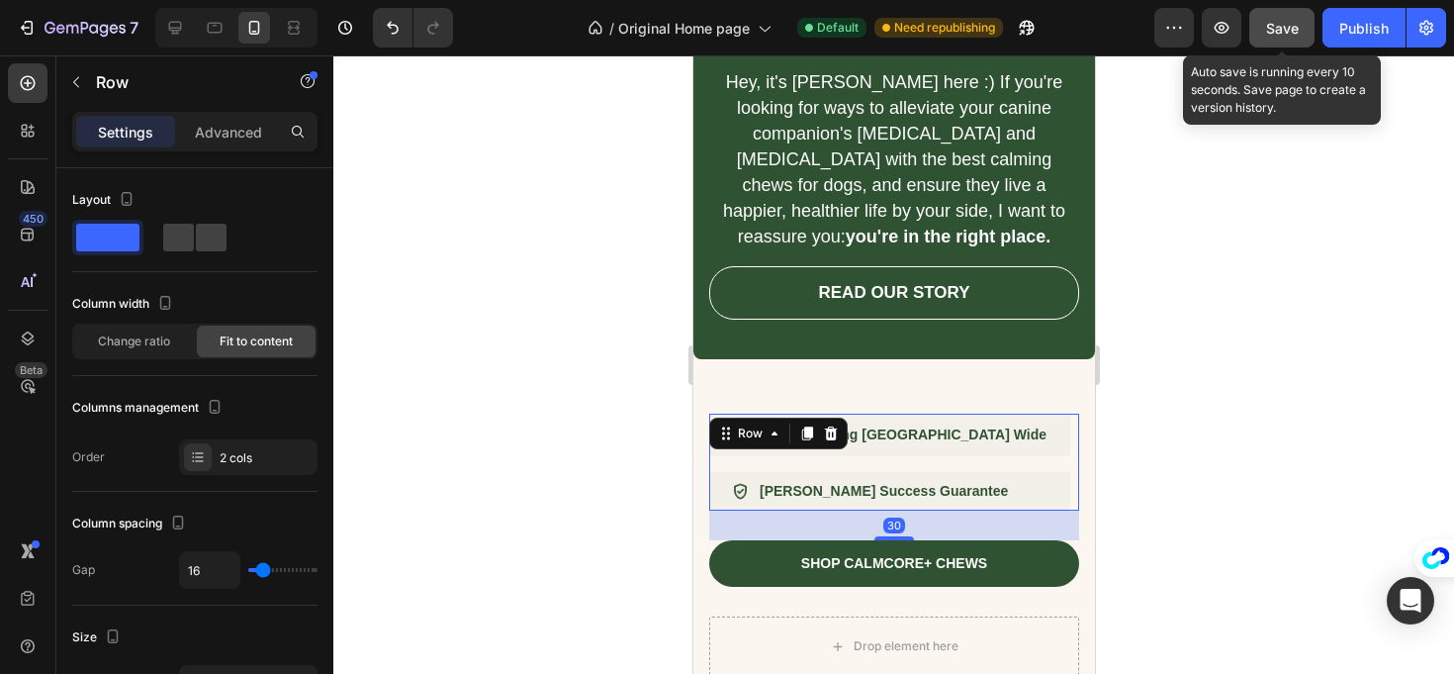
click at [1279, 22] on span "Save" at bounding box center [1282, 28] width 33 height 17
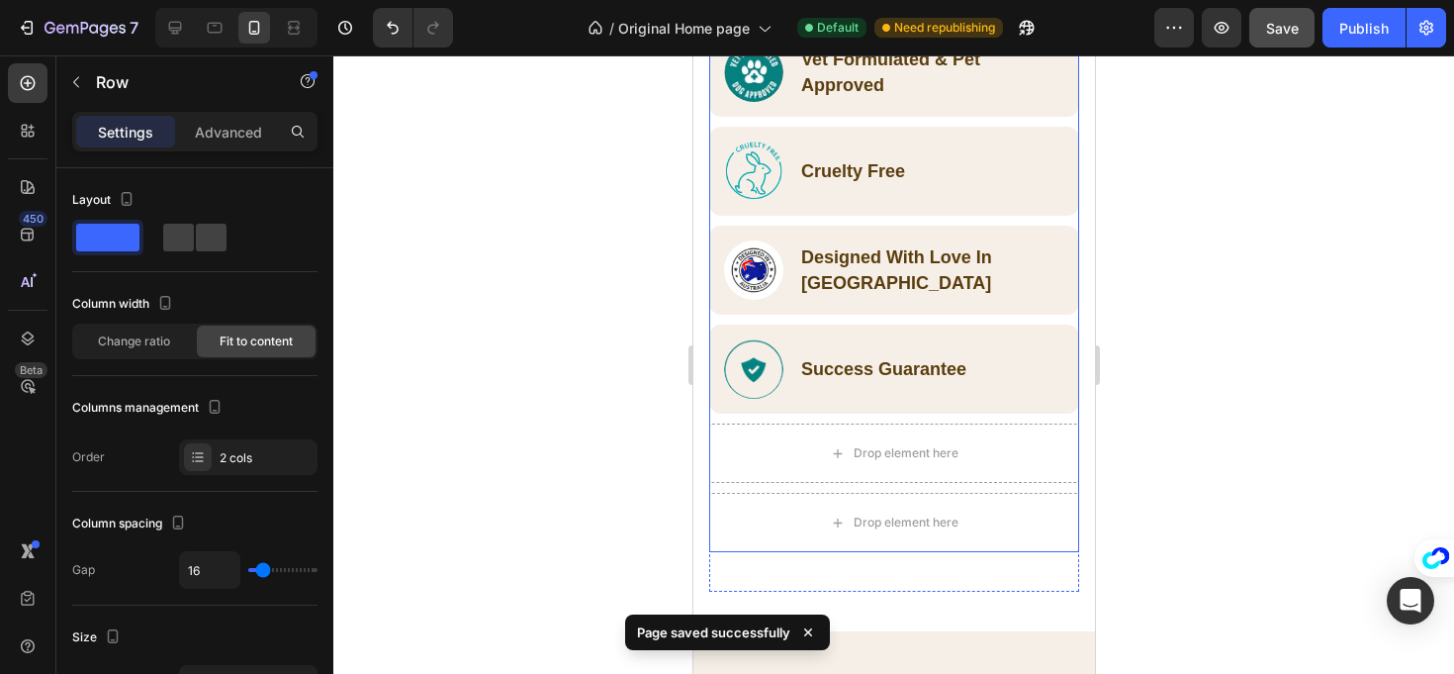
scroll to position [1802, 0]
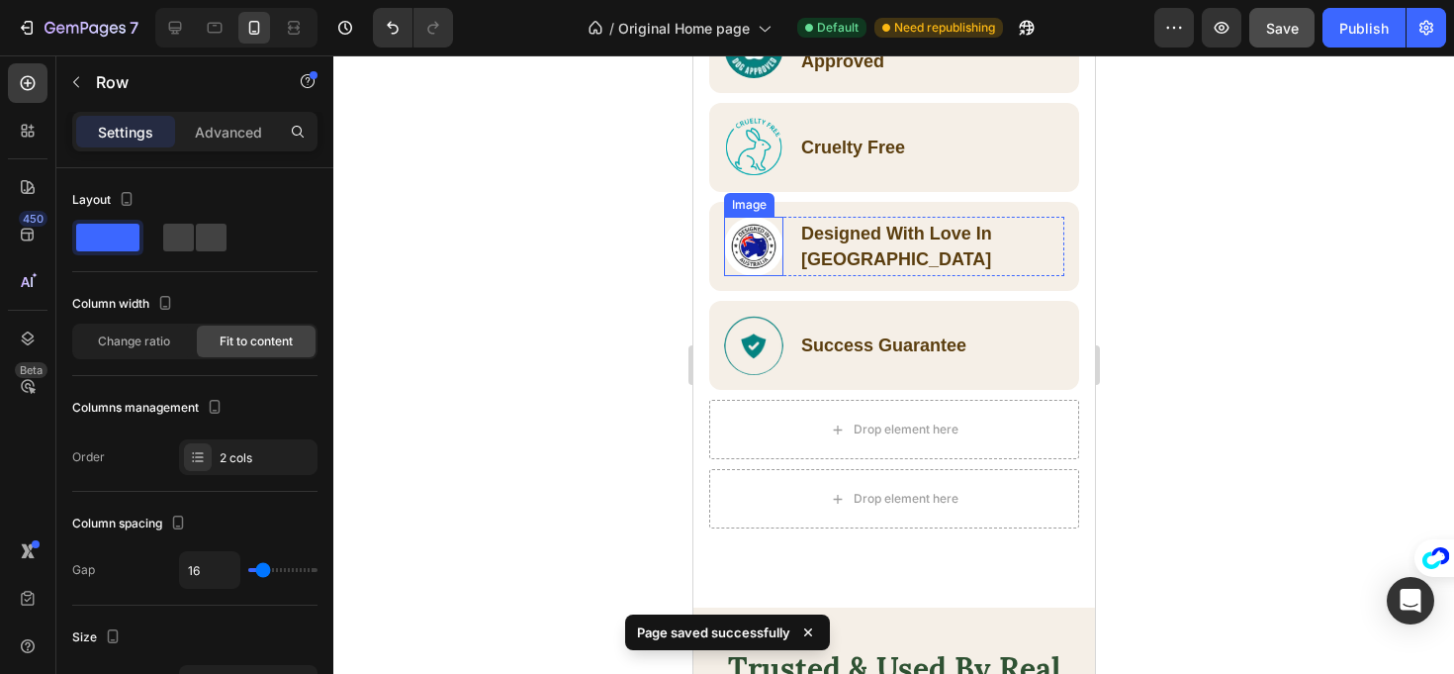
click at [758, 241] on img at bounding box center [752, 246] width 59 height 59
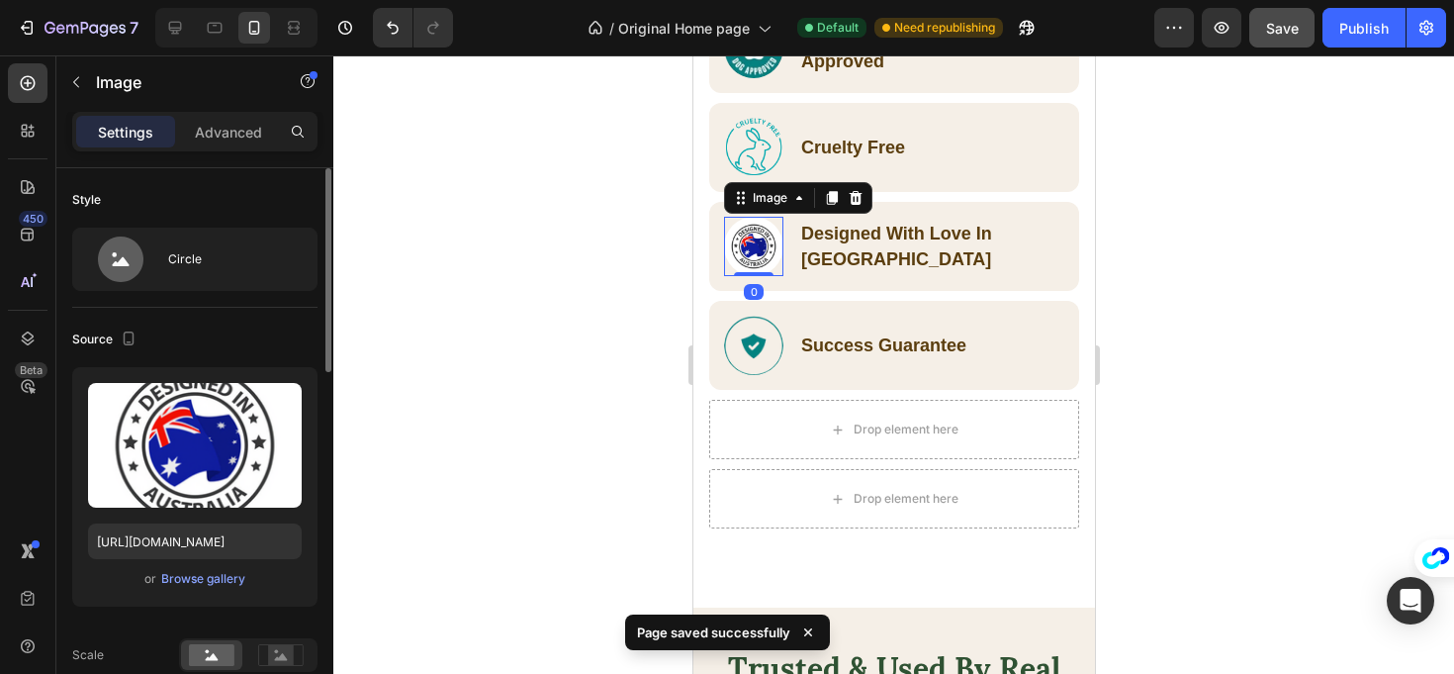
click at [202, 595] on div "Upload Image https://cdn.shopify.com/s/files/1/0941/2830/8572/files/gempages_58…" at bounding box center [194, 486] width 245 height 239
click at [205, 584] on div "Browse gallery" at bounding box center [203, 579] width 84 height 18
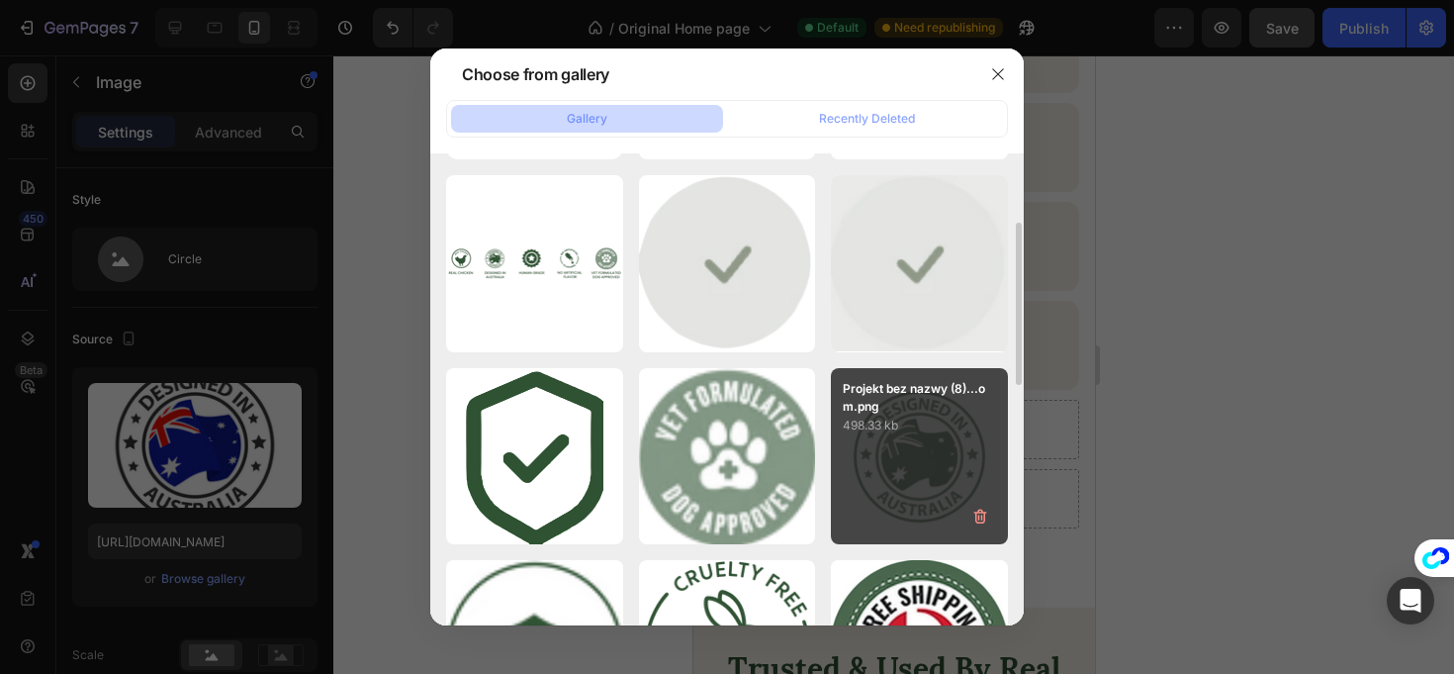
scroll to position [191, 0]
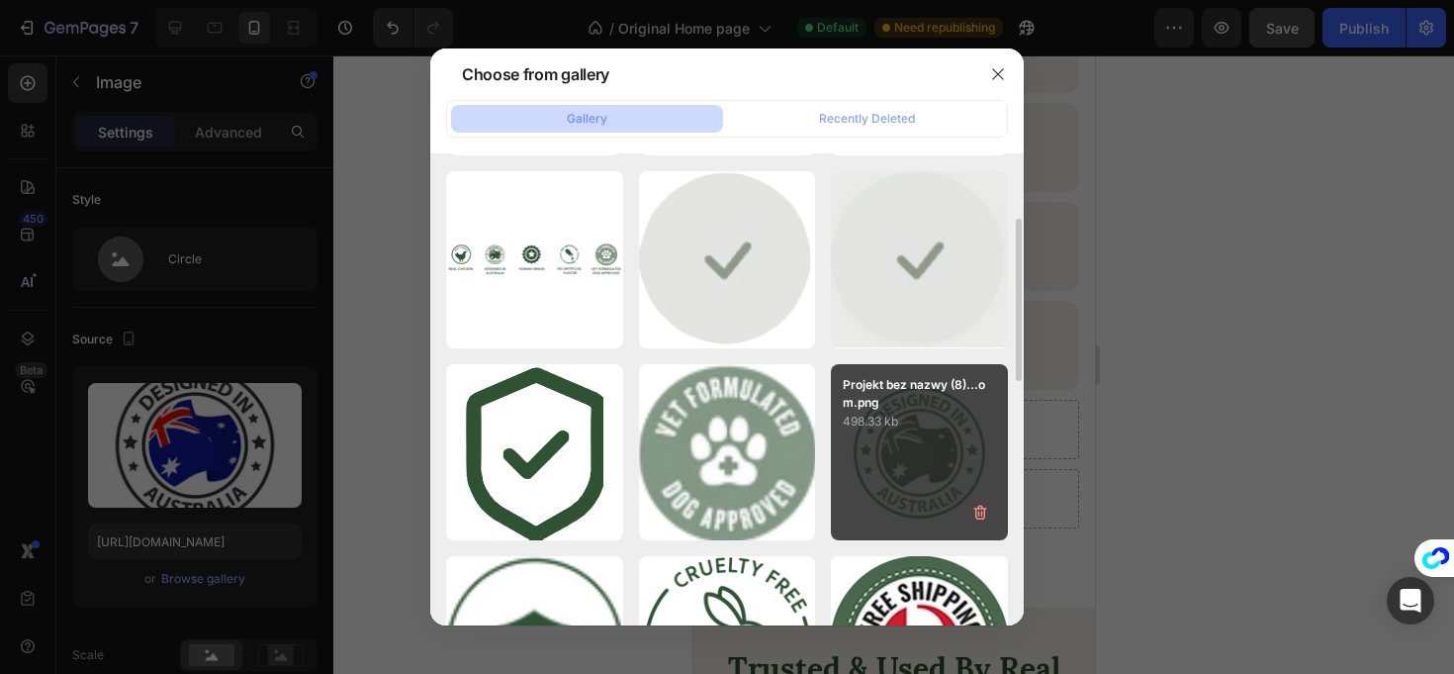
click at [878, 393] on p "Projekt bez nazwy (8)...om.png" at bounding box center [919, 394] width 153 height 36
type input "https://cdn.shopify.com/s/files/1/0941/2830/8572/files/gempages_580495195036976…"
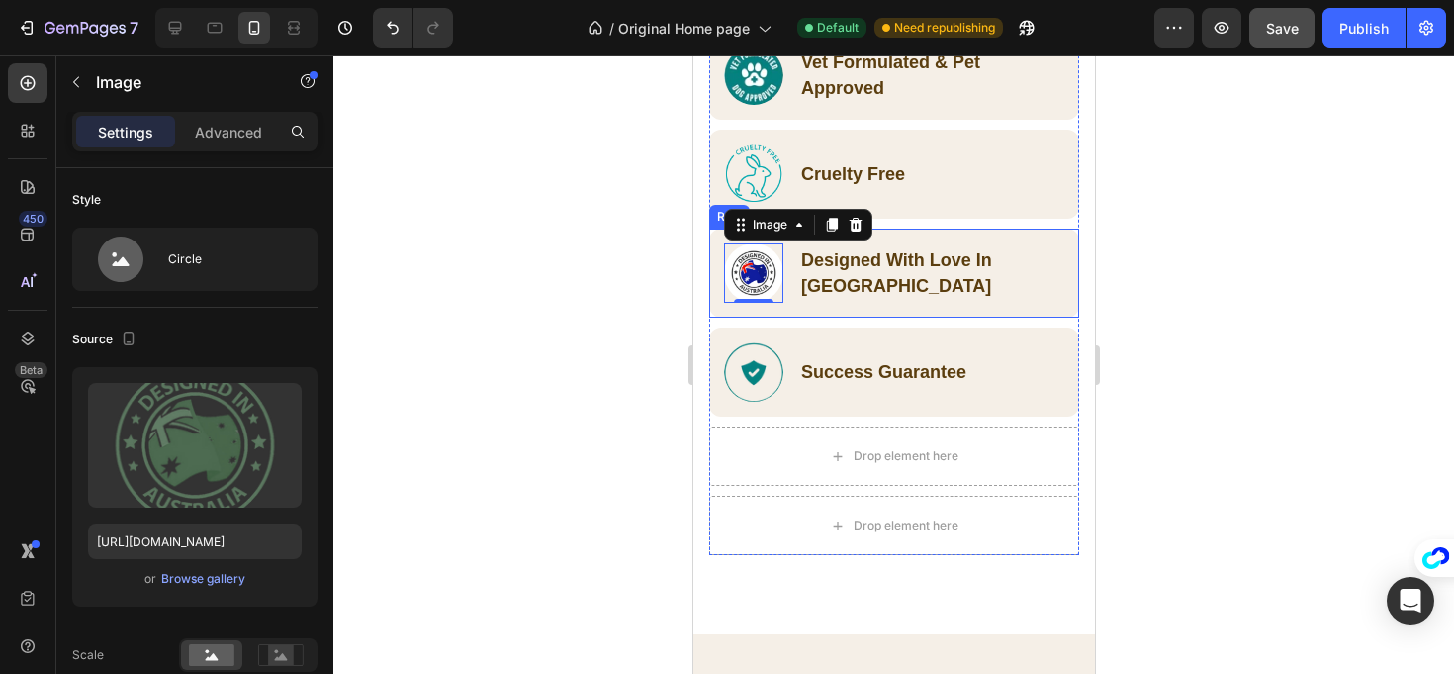
scroll to position [1699, 0]
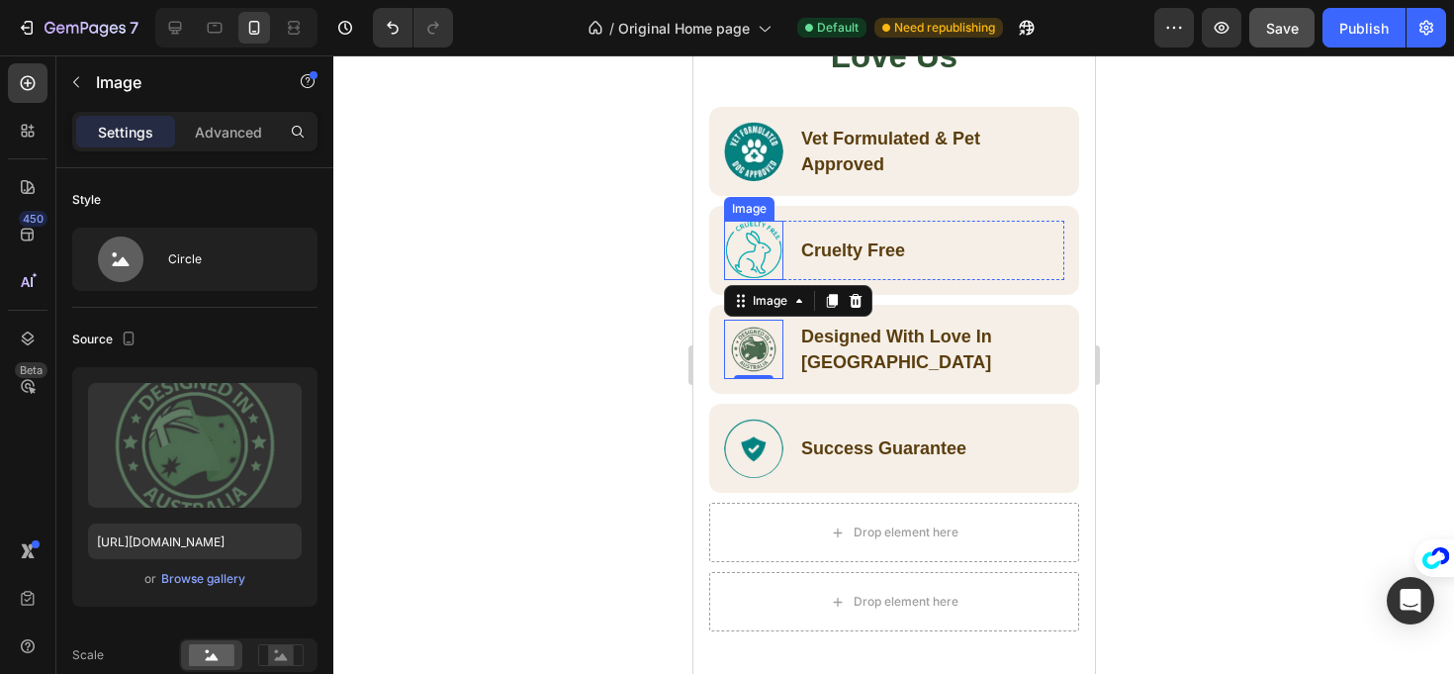
click at [771, 250] on img at bounding box center [752, 250] width 59 height 59
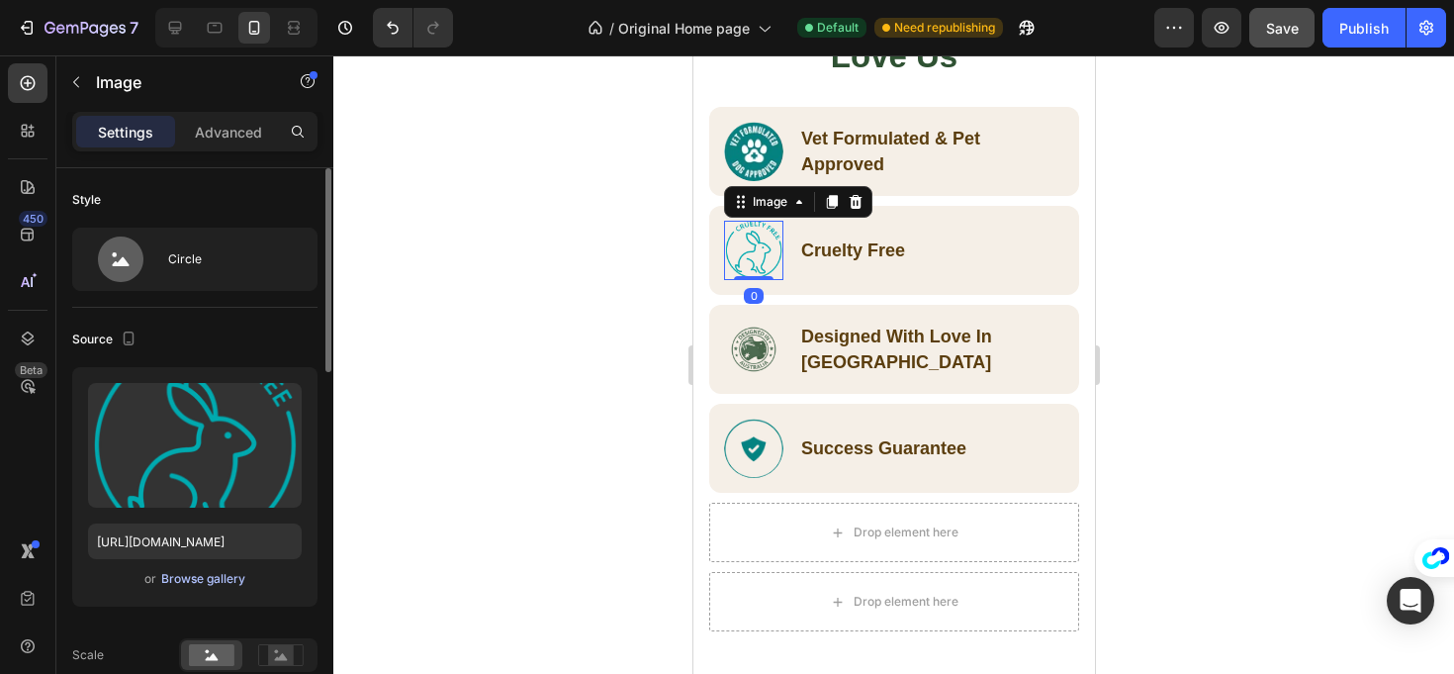
click at [225, 575] on div "Browse gallery" at bounding box center [203, 579] width 84 height 18
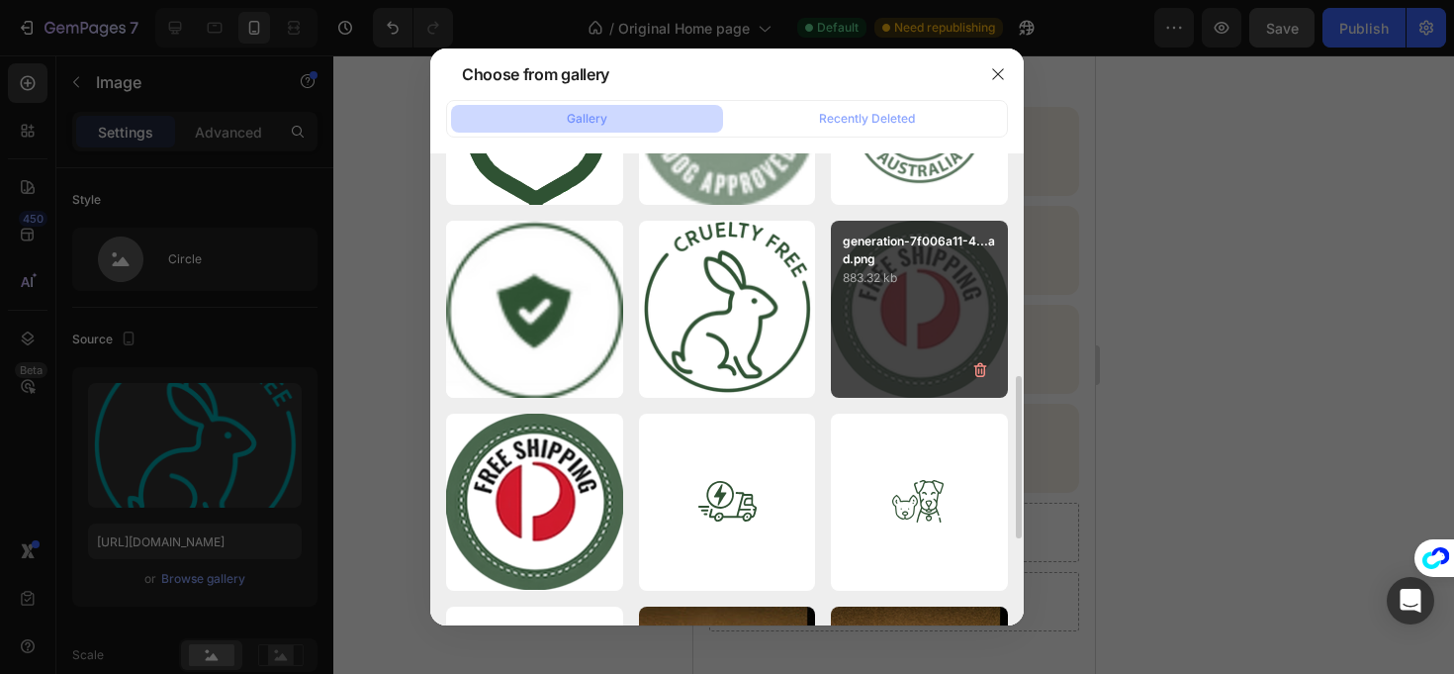
scroll to position [556, 0]
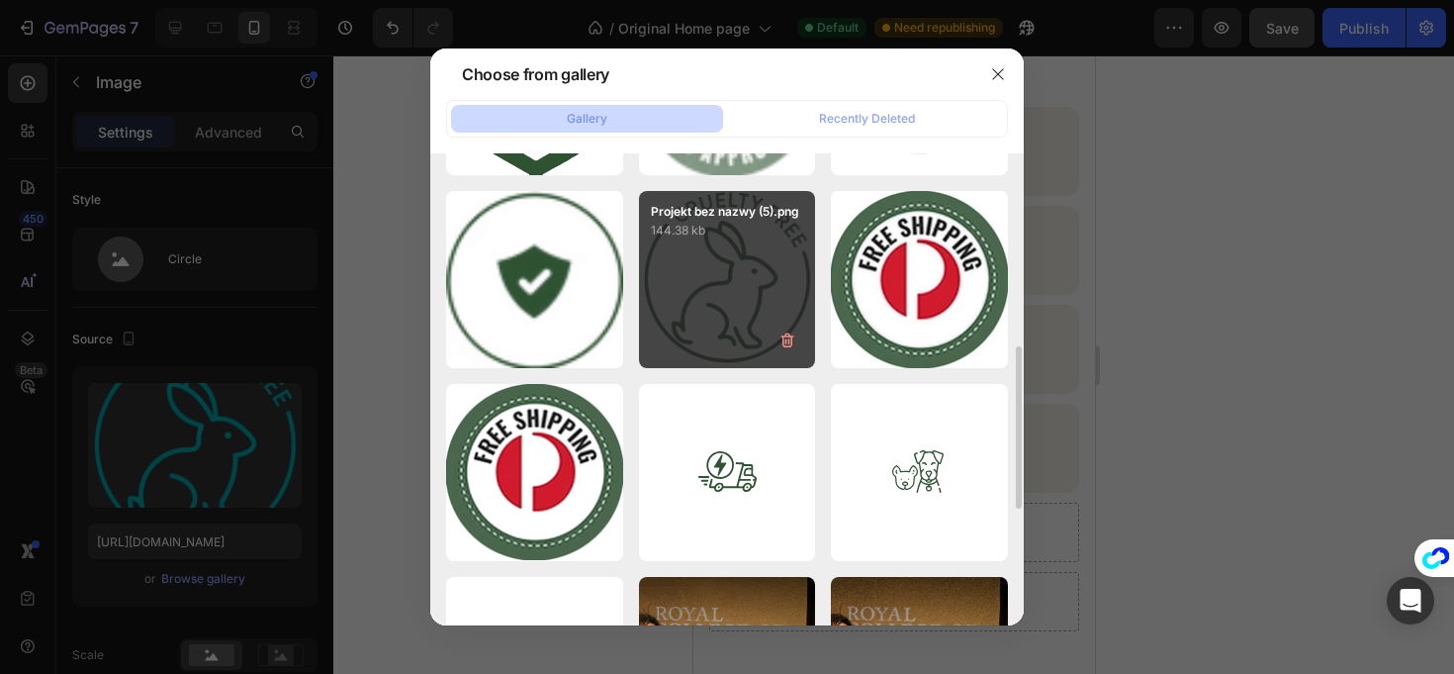
click at [737, 278] on div "Projekt bez nazwy (5).png 144.38 kb" at bounding box center [727, 279] width 177 height 177
type input "https://cdn.shopify.com/s/files/1/0941/2830/8572/files/gempages_580495195036976…"
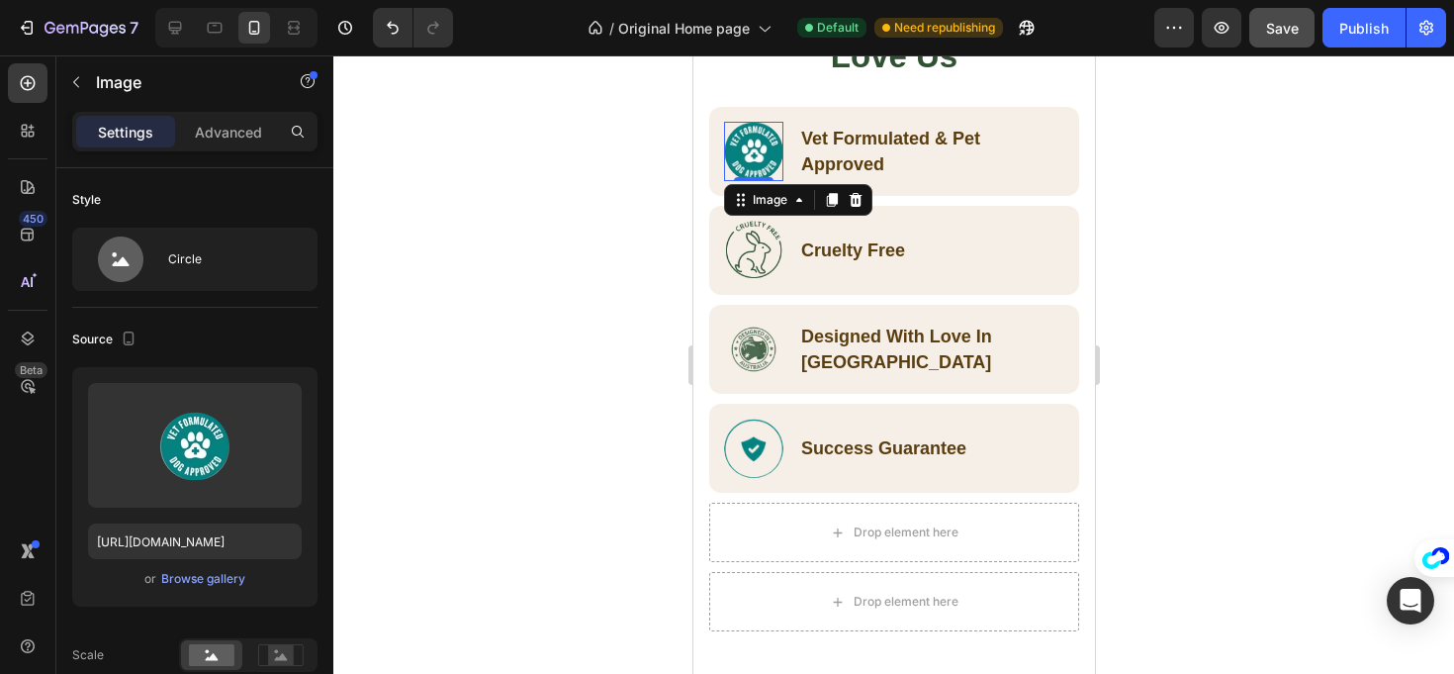
click at [751, 140] on img at bounding box center [752, 151] width 59 height 59
click at [238, 585] on div "Browse gallery" at bounding box center [203, 579] width 84 height 18
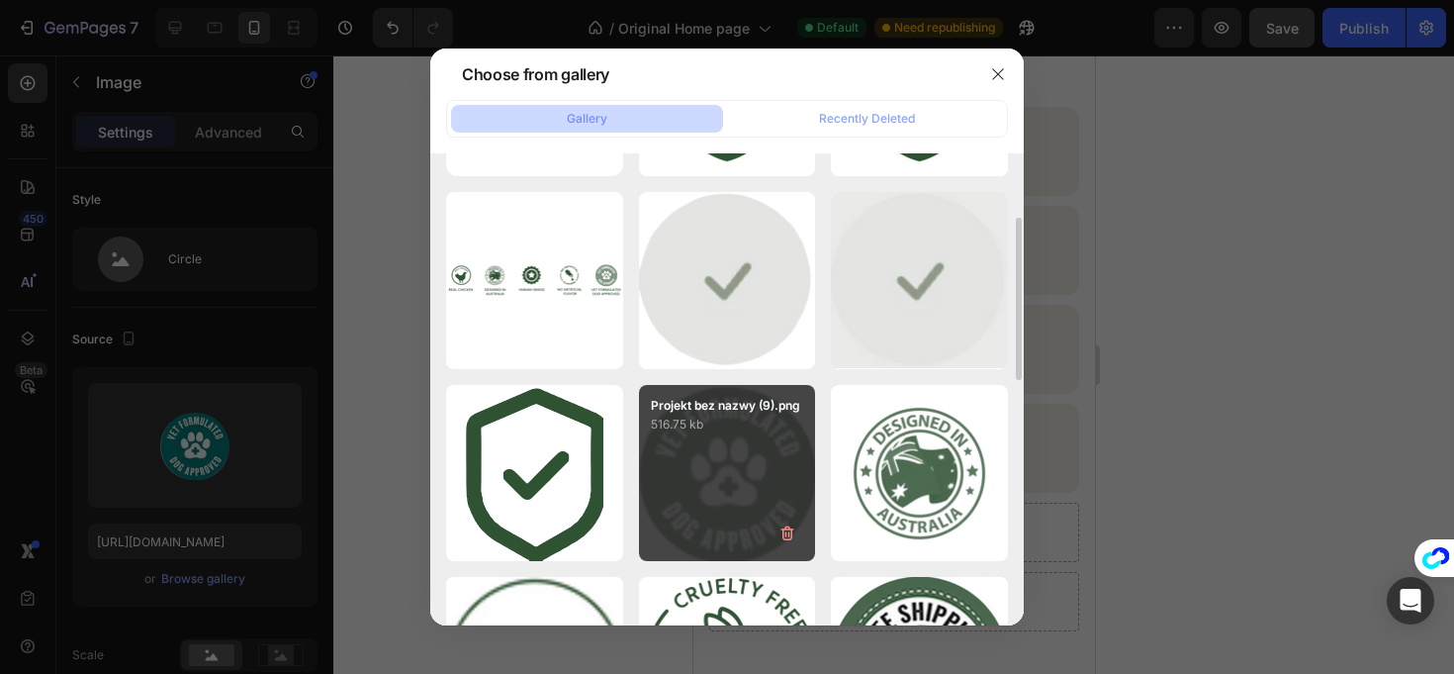
scroll to position [174, 0]
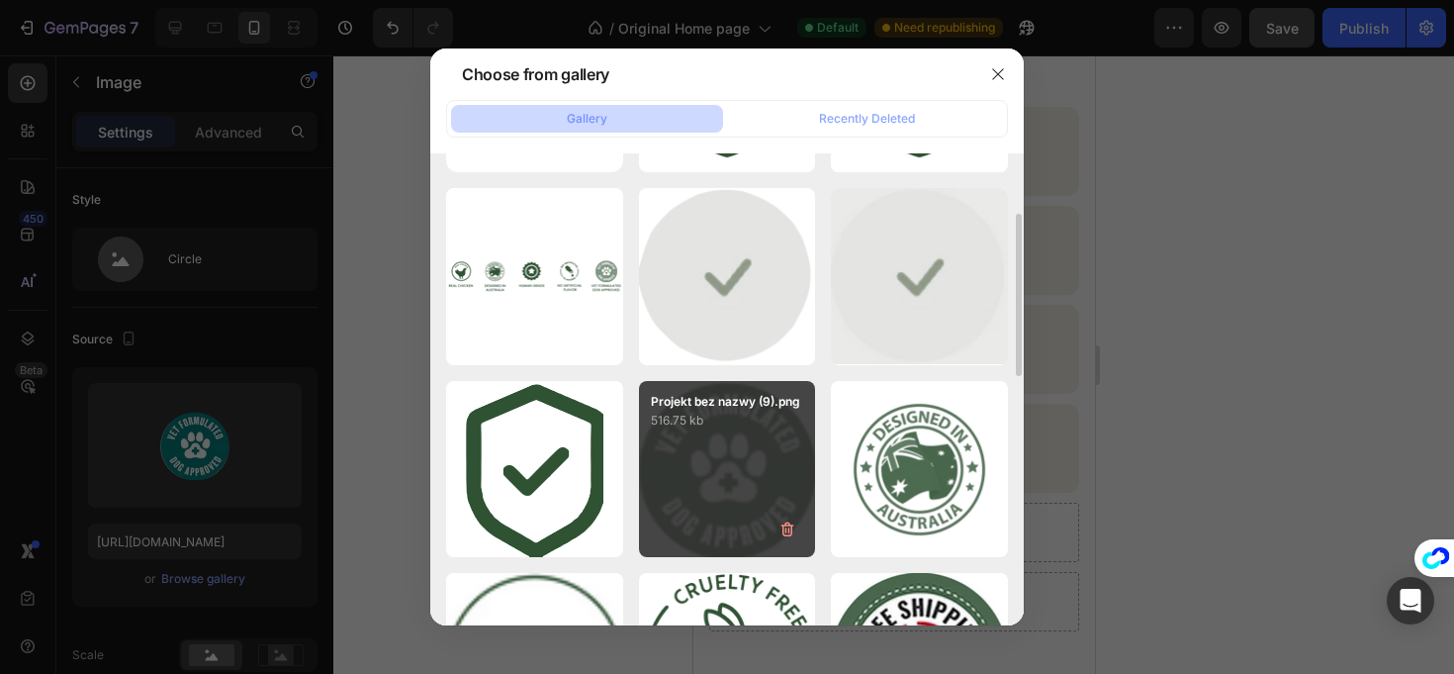
click at [704, 477] on div "Projekt bez nazwy (9).png 516.75 kb" at bounding box center [727, 469] width 177 height 177
type input "https://cdn.shopify.com/s/files/1/0941/2830/8572/files/gempages_580495195036976…"
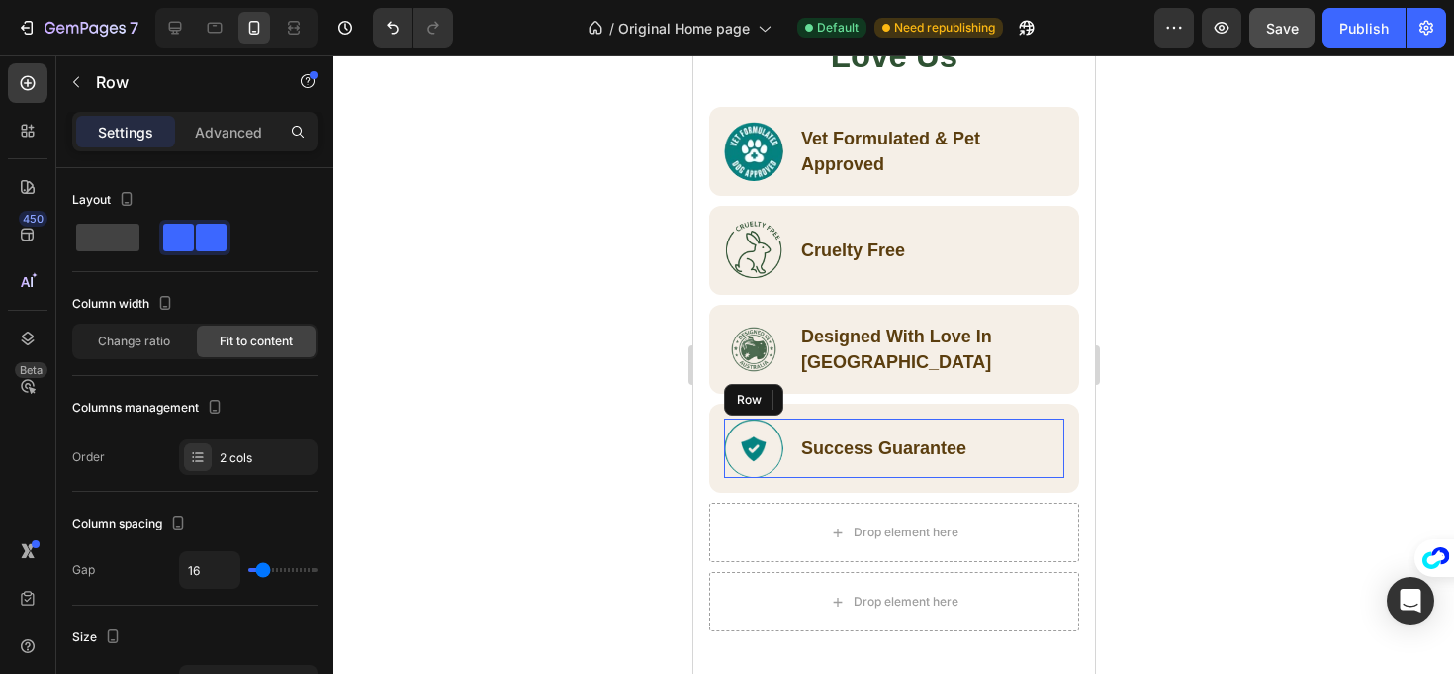
drag, startPoint x: 783, startPoint y: 441, endPoint x: 765, endPoint y: 446, distance: 18.5
click at [782, 441] on div "Image Success Guarantee Text Block Row" at bounding box center [893, 448] width 340 height 59
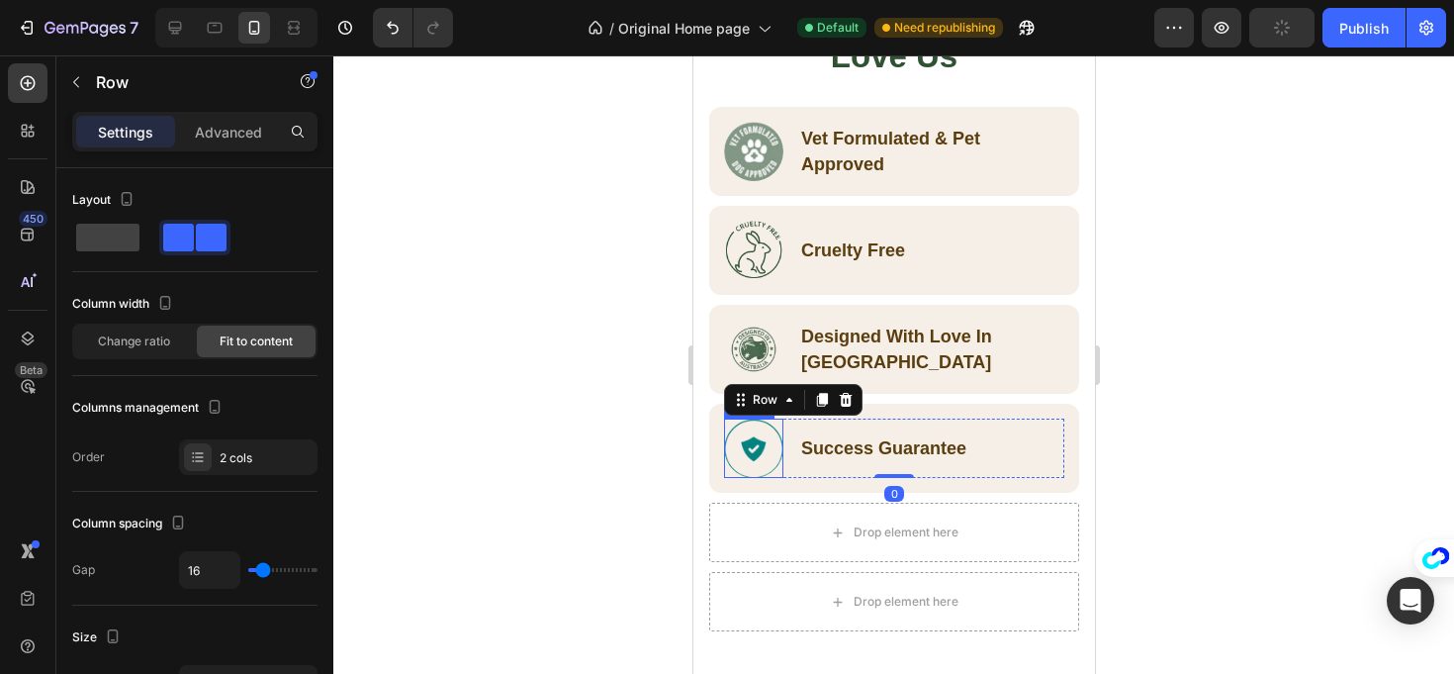
click at [757, 449] on img at bounding box center [752, 448] width 59 height 59
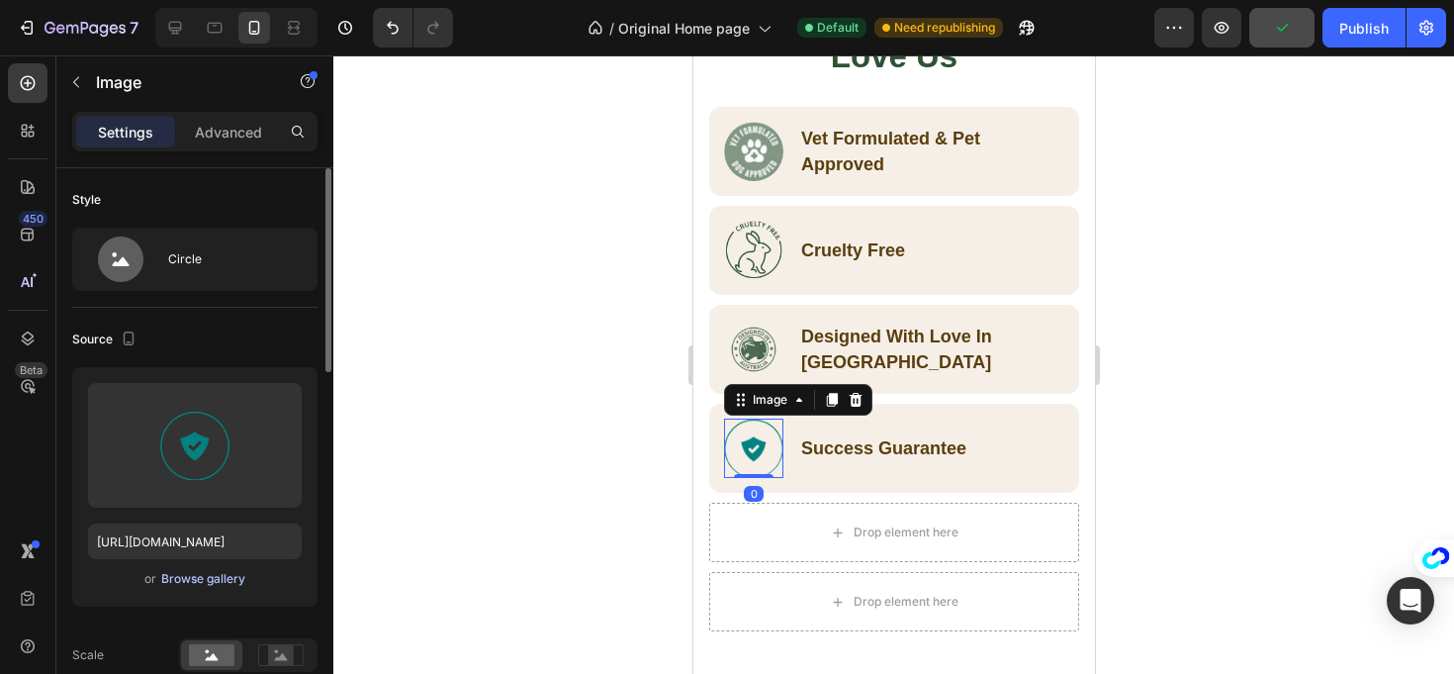
click at [208, 579] on div "Browse gallery" at bounding box center [203, 579] width 84 height 18
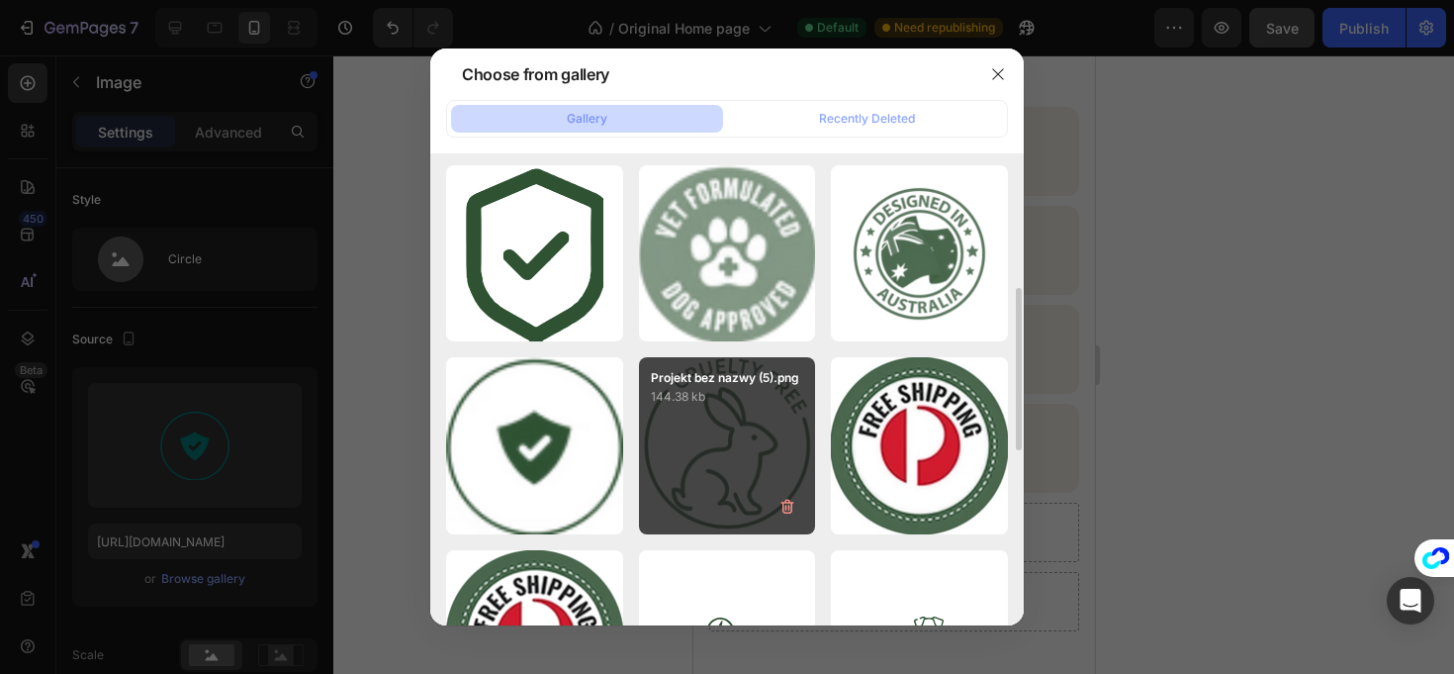
scroll to position [425, 0]
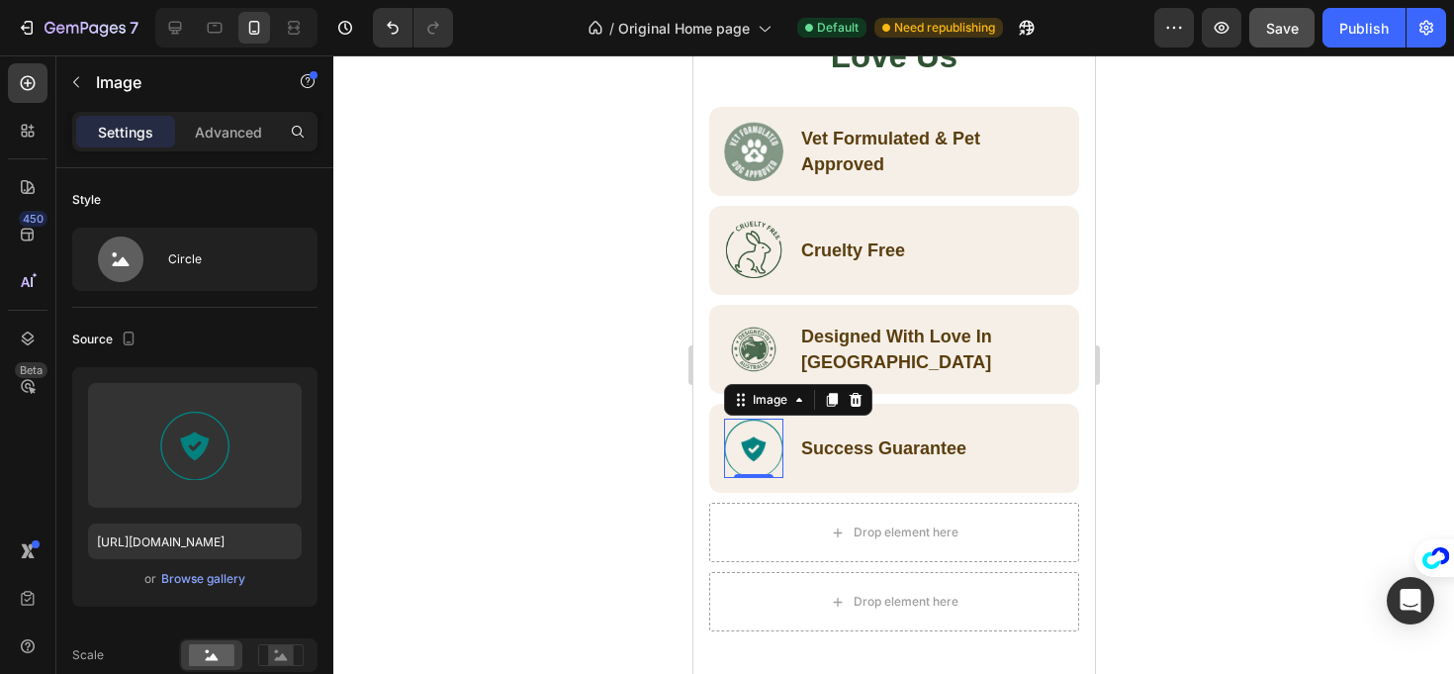
click at [778, 467] on div at bounding box center [752, 448] width 59 height 59
click at [196, 577] on div "Browse gallery" at bounding box center [203, 579] width 84 height 18
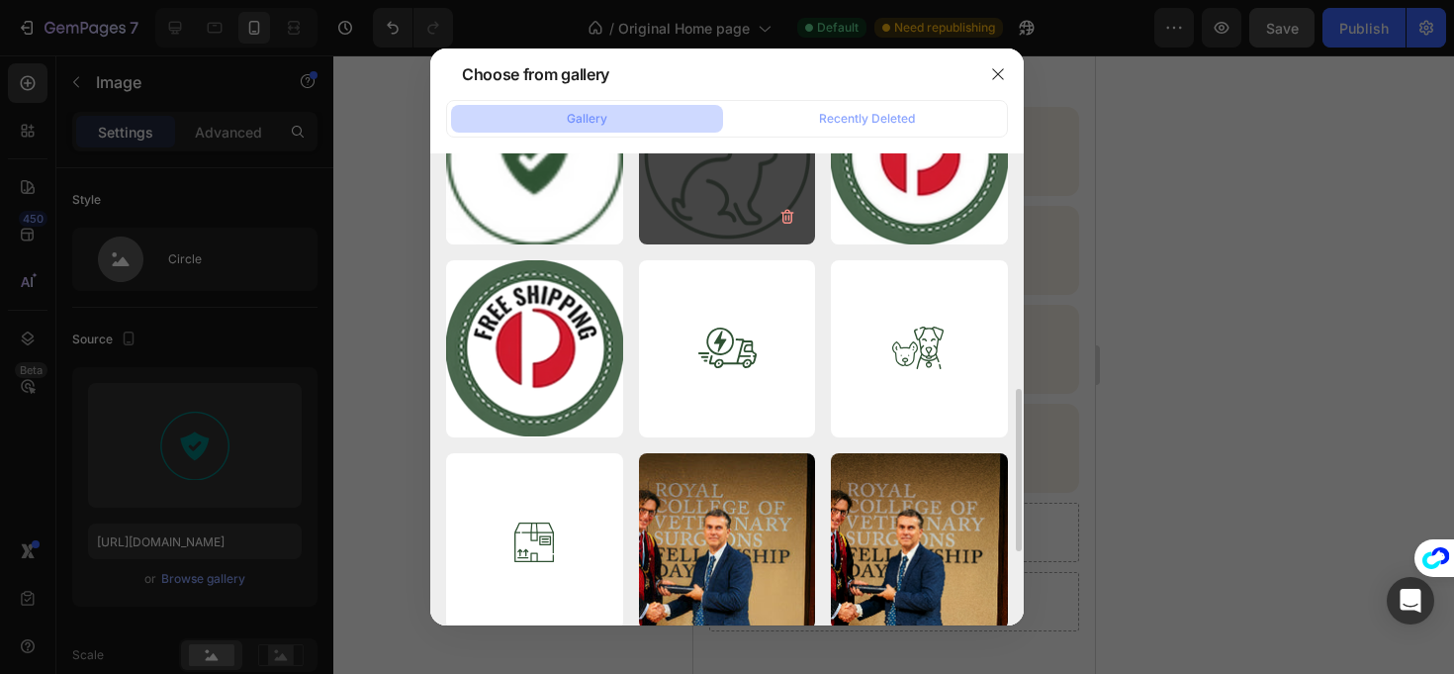
scroll to position [503, 0]
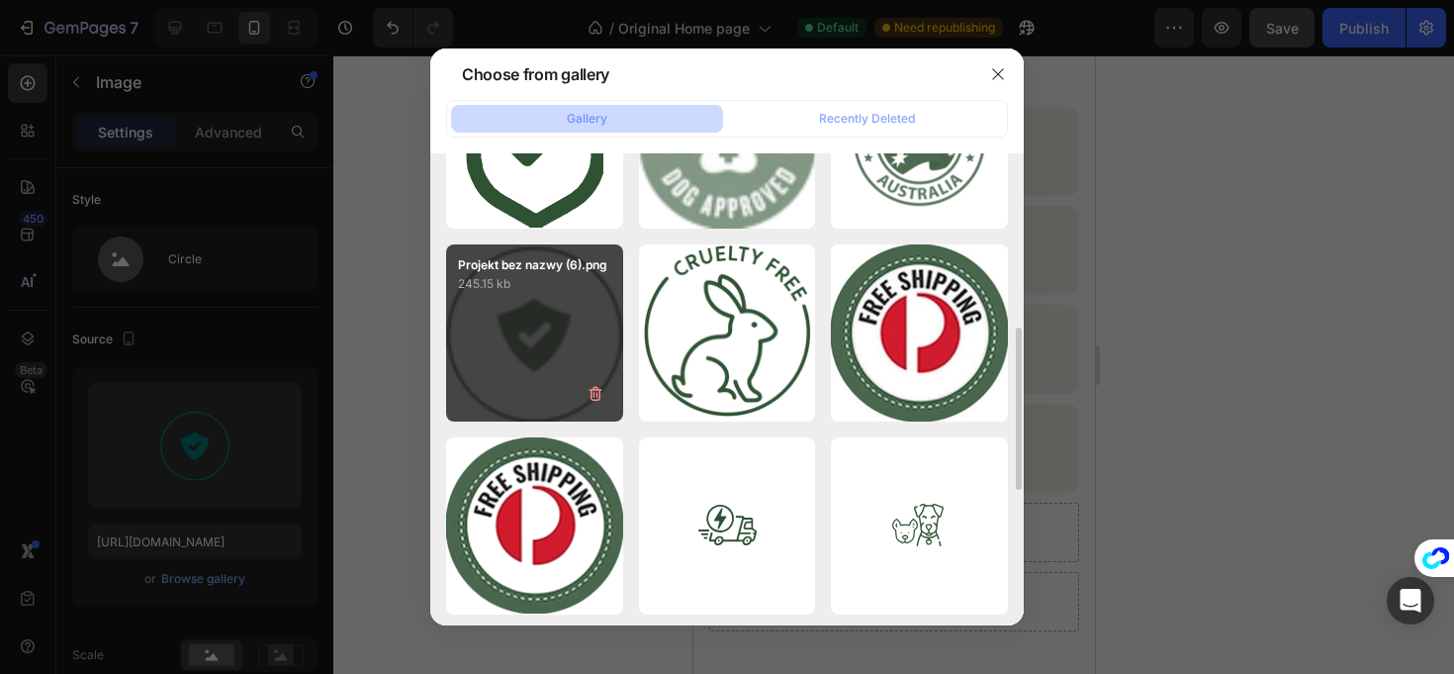
click at [559, 339] on div "Projekt bez nazwy (6).png 245.15 kb" at bounding box center [534, 332] width 177 height 177
type input "https://cdn.shopify.com/s/files/1/0941/2830/8572/files/gempages_580495195036976…"
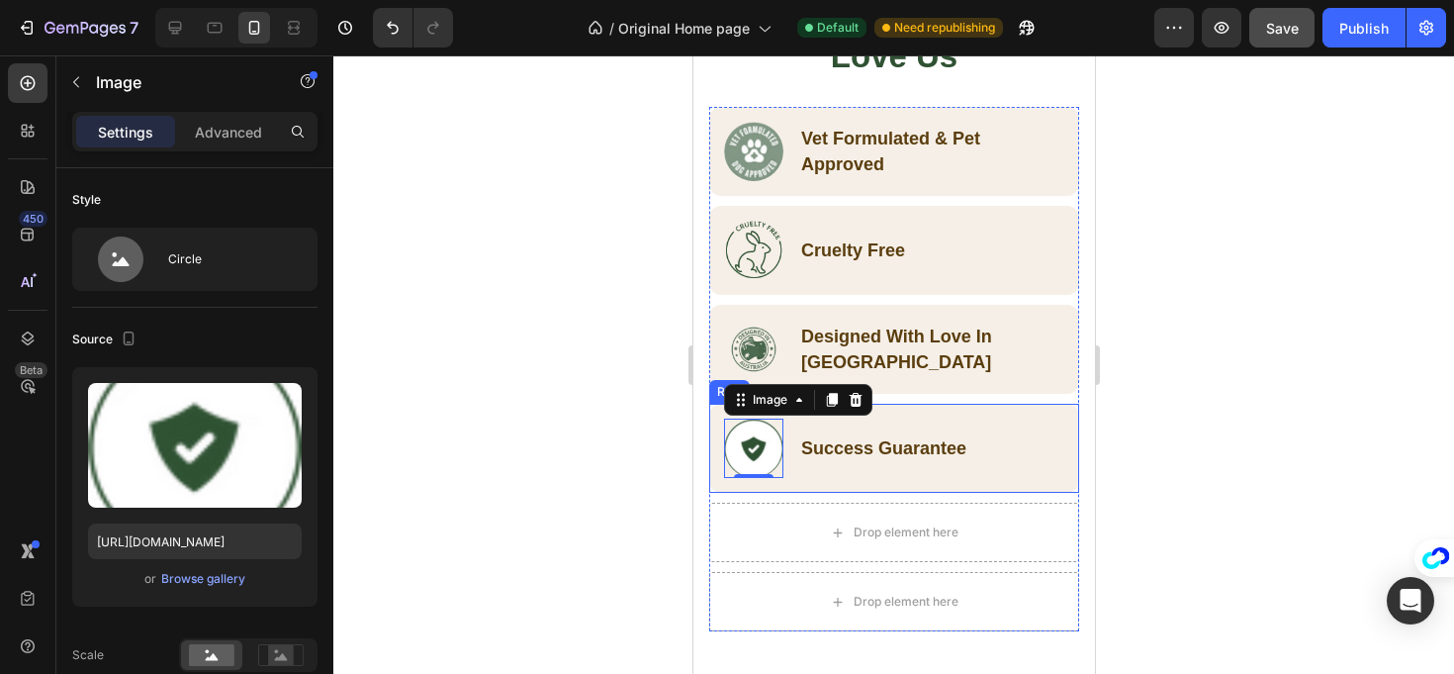
click at [1031, 483] on div "Image 0 Success Guarantee Text Block Row Row" at bounding box center [893, 448] width 370 height 89
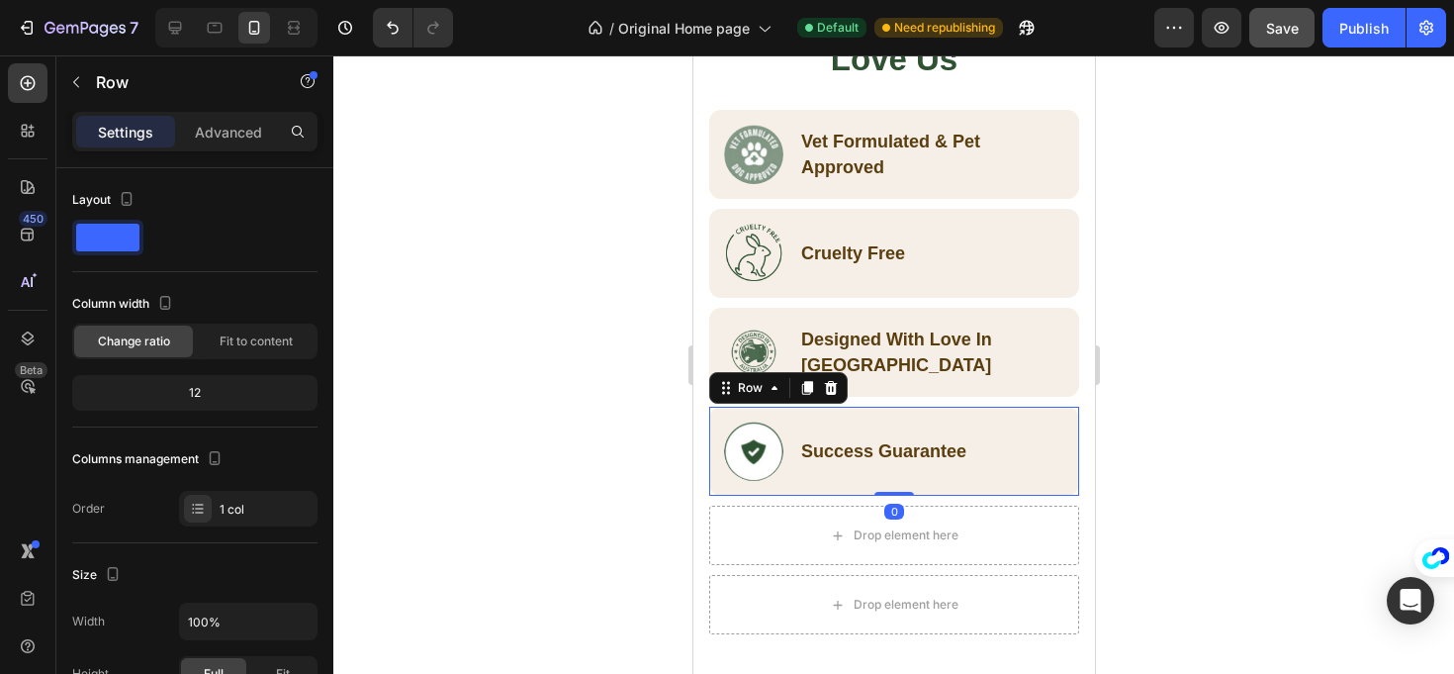
scroll to position [1695, 0]
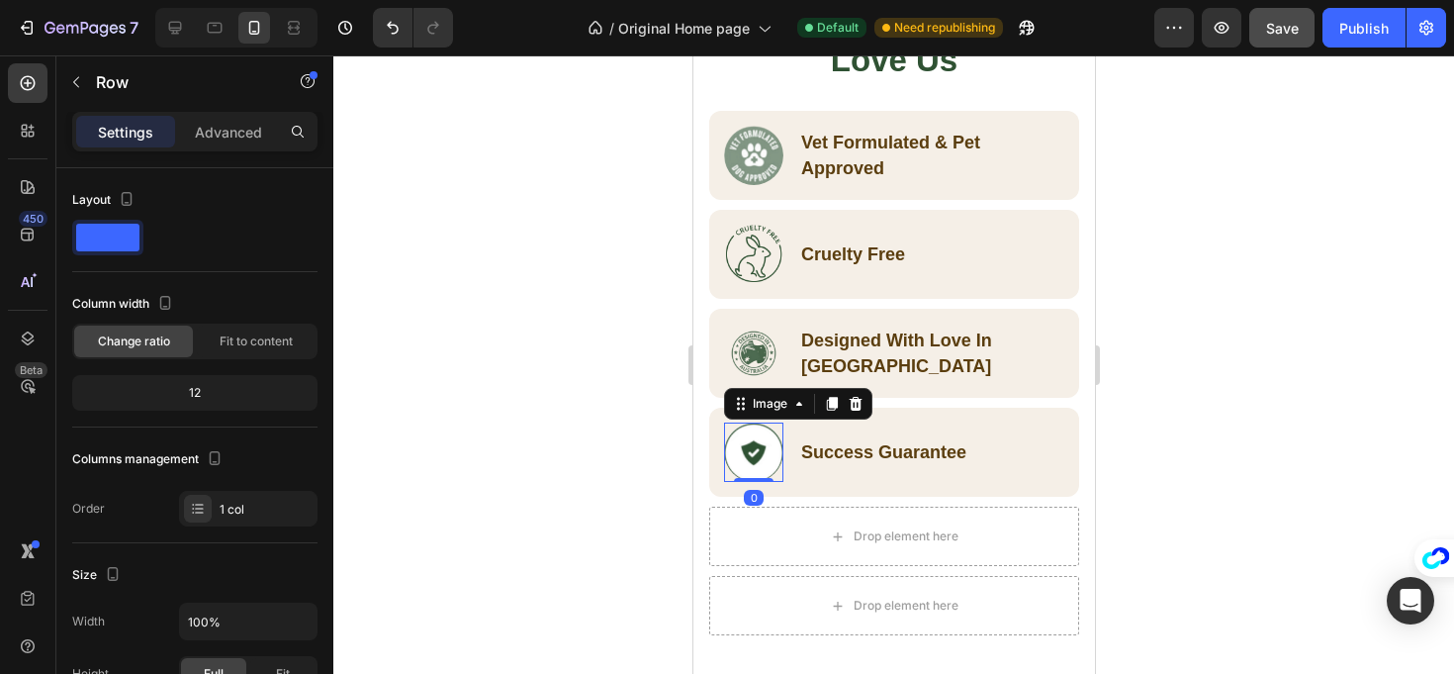
click at [751, 469] on img at bounding box center [752, 451] width 59 height 59
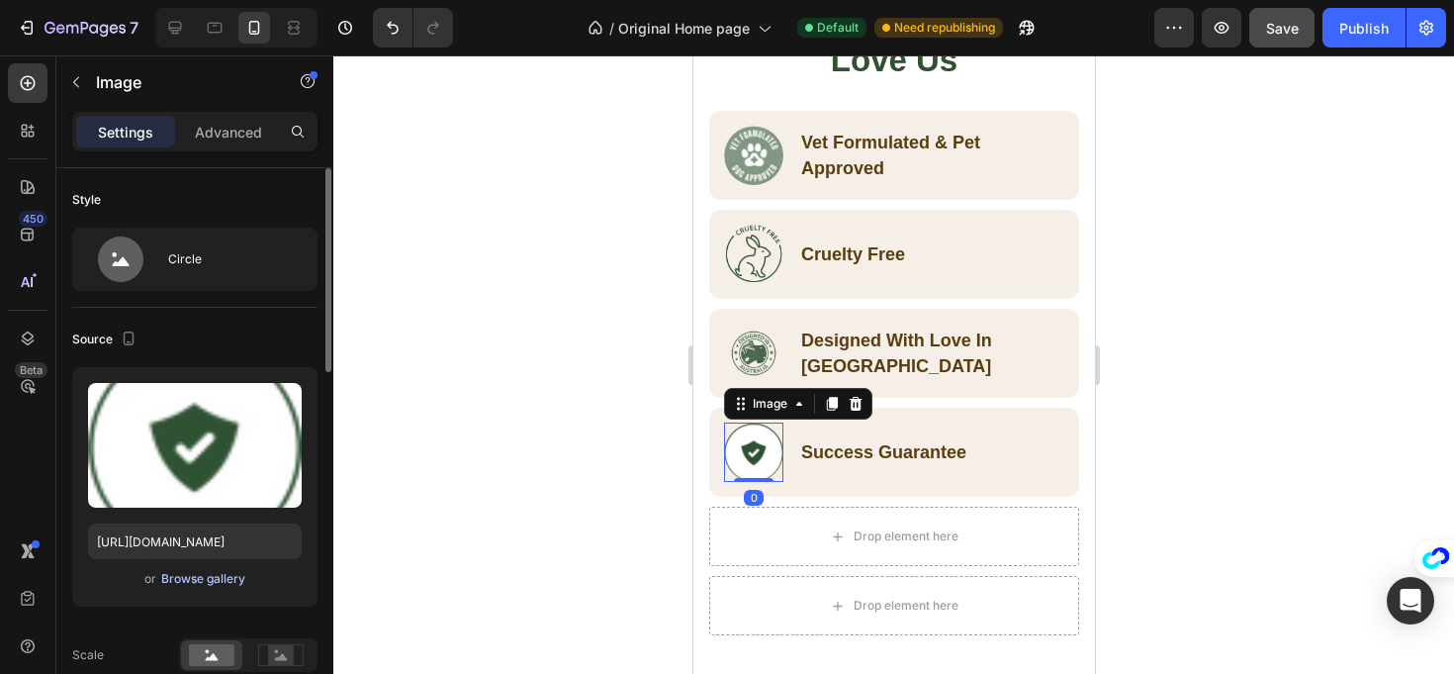
click at [224, 576] on div "Browse gallery" at bounding box center [203, 579] width 84 height 18
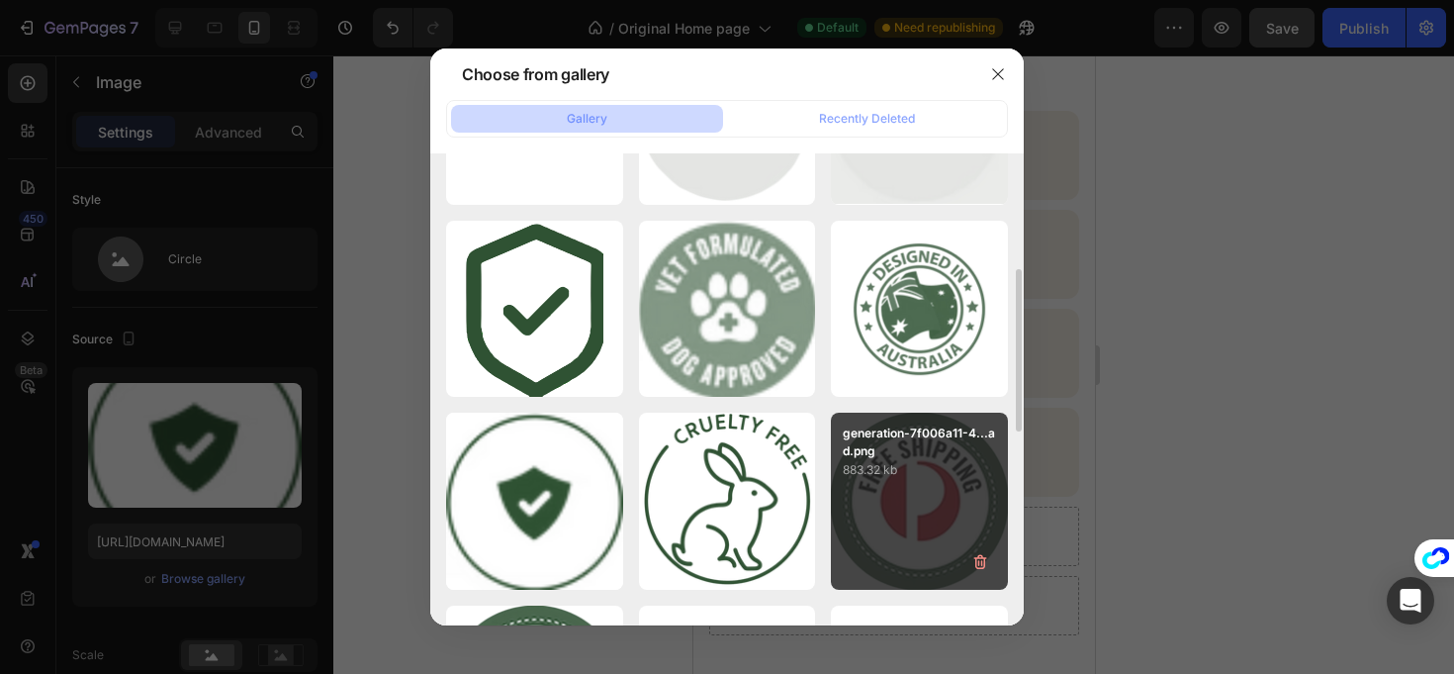
scroll to position [330, 0]
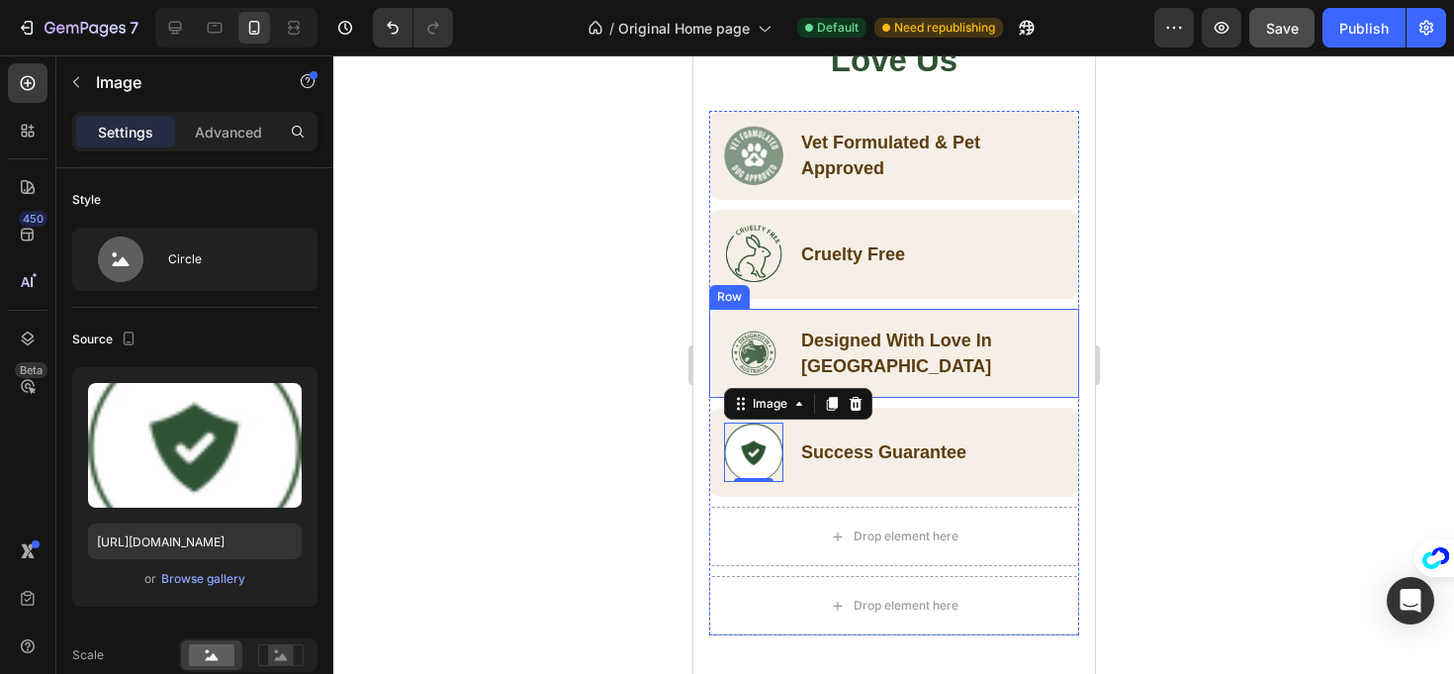
click at [1020, 379] on div "Designed With Love In Australia" at bounding box center [930, 353] width 265 height 55
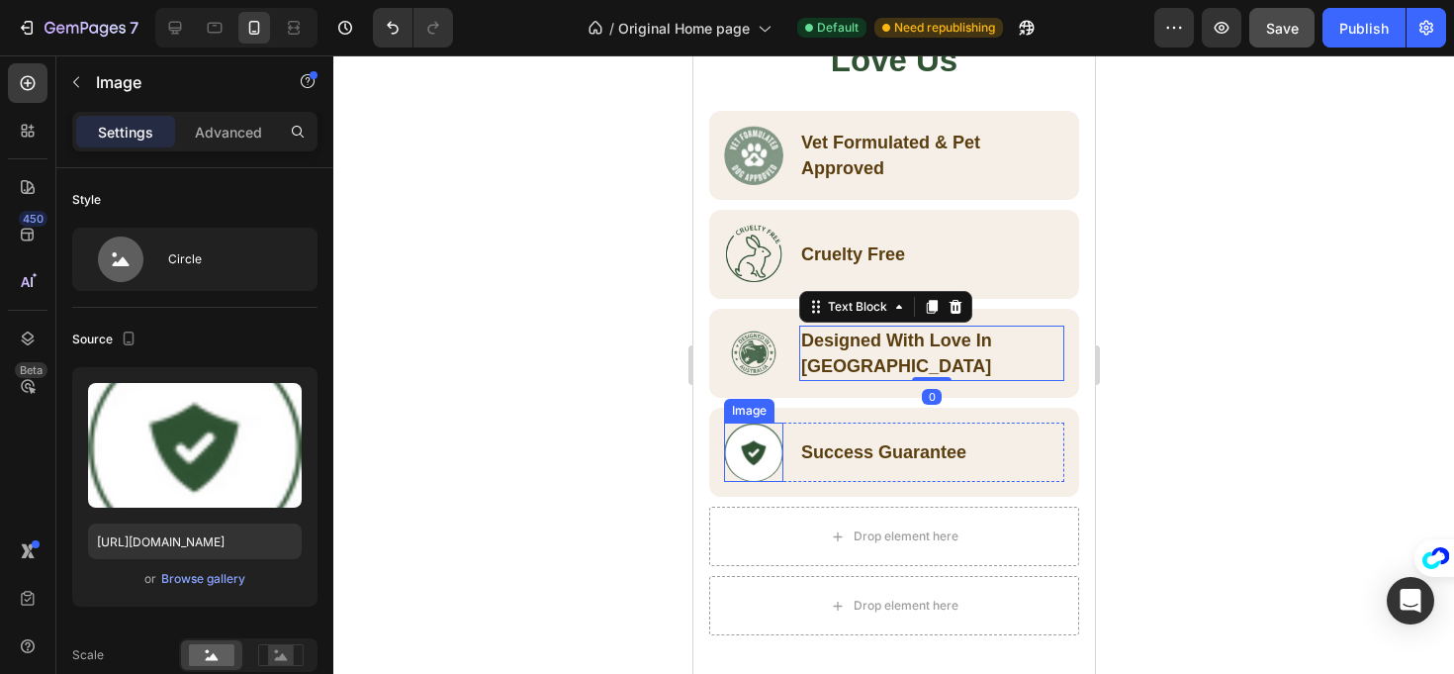
click at [751, 472] on img at bounding box center [752, 451] width 59 height 59
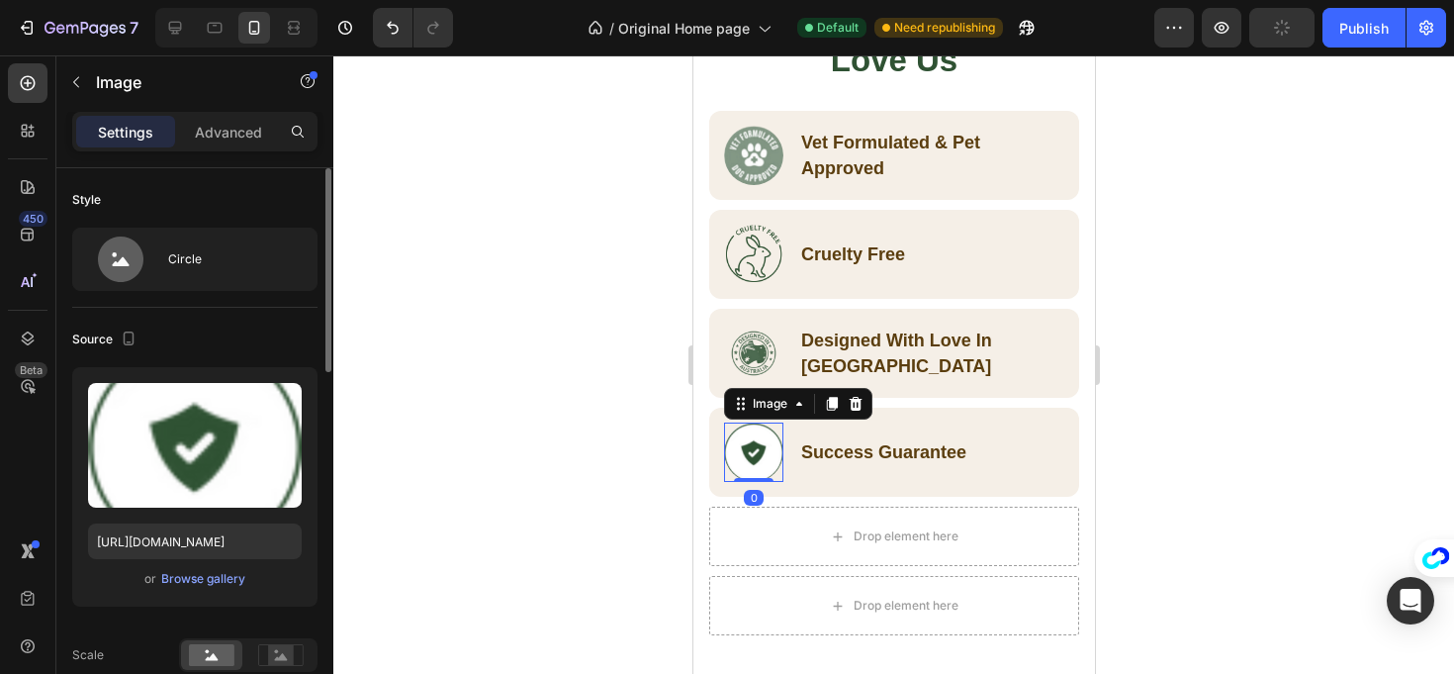
click at [181, 590] on div "or Browse gallery" at bounding box center [195, 579] width 214 height 24
click at [184, 578] on div "Browse gallery" at bounding box center [203, 579] width 84 height 18
click at [197, 526] on input "https://cdn.shopify.com/s/files/1/0941/2830/8572/files/gempages_580495195036976…" at bounding box center [195, 541] width 214 height 36
click at [198, 535] on input "https://cdn.shopify.com/s/files/1/0941/2830/8572/files/gempages_580495195036976…" at bounding box center [195, 541] width 214 height 36
click at [140, 545] on input "https://cdn.shopify.com/s/files/1/0941/2830/8572/files/gempages_580495195036976…" at bounding box center [195, 541] width 214 height 36
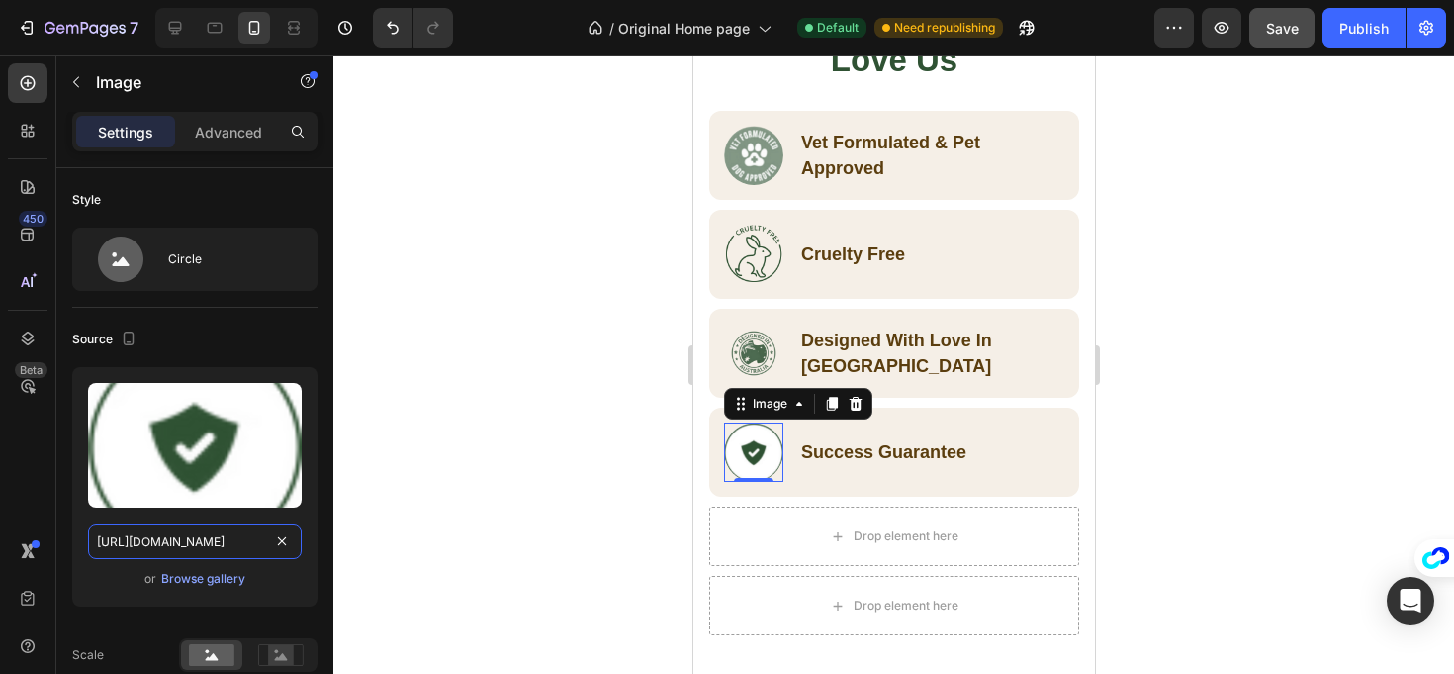
scroll to position [0, 609]
drag, startPoint x: 97, startPoint y: 543, endPoint x: 687, endPoint y: 449, distance: 597.1
click at [586, 0] on div "7 Version history / Original Home page Default Need republishing Preview Save P…" at bounding box center [727, 0] width 1454 height 0
click at [239, 579] on button "Browse gallery" at bounding box center [203, 579] width 86 height 20
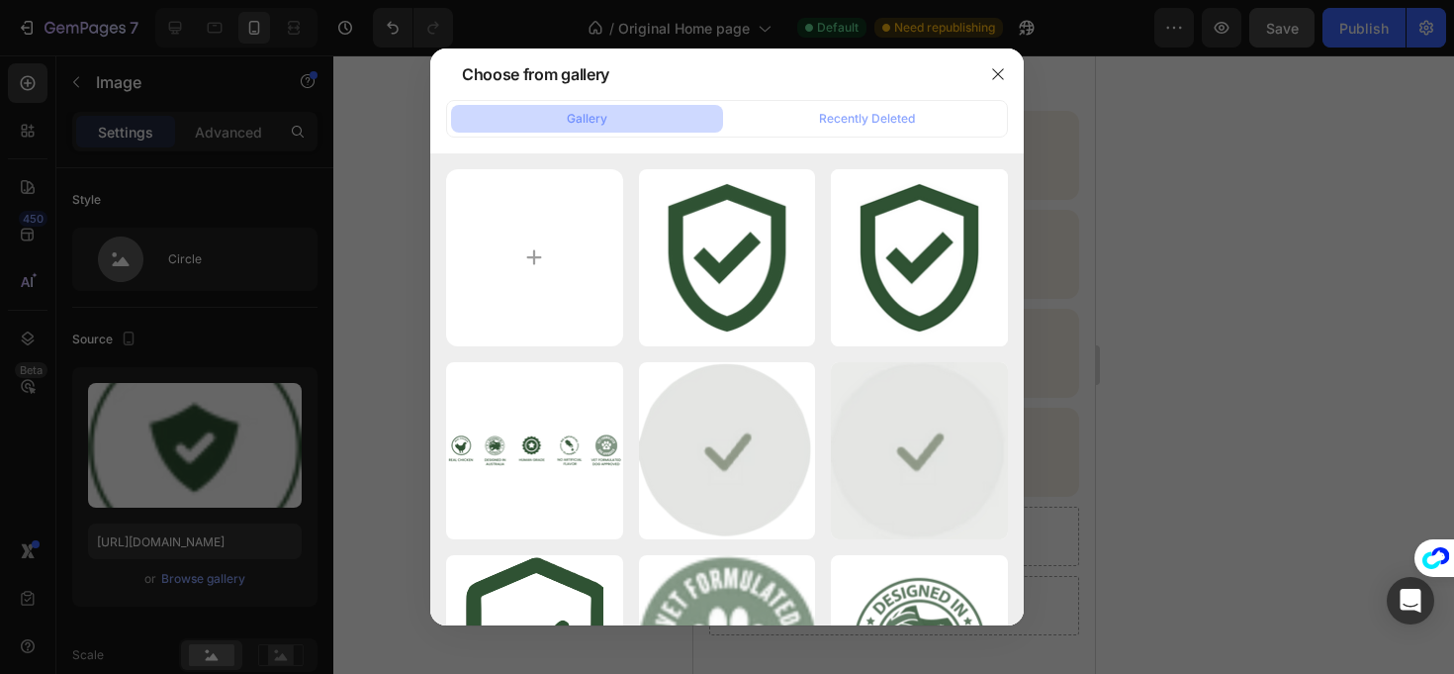
type input "C:\fakepath\gempages_580495195036976046-6e183121-1b6d-43a4-bc38-2ea09d965c01-Ph…"
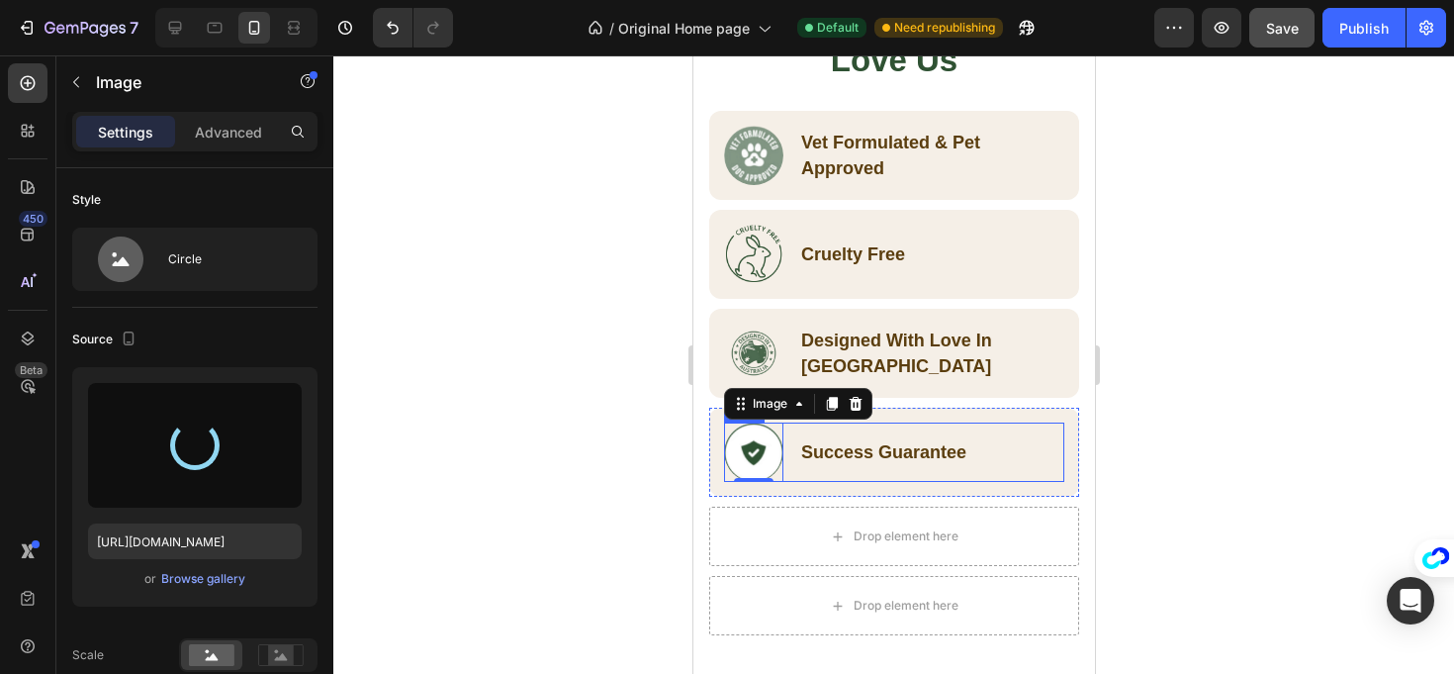
type input "https://cdn.shopify.com/s/files/1/0941/2830/8572/files/gempages_580495195036976…"
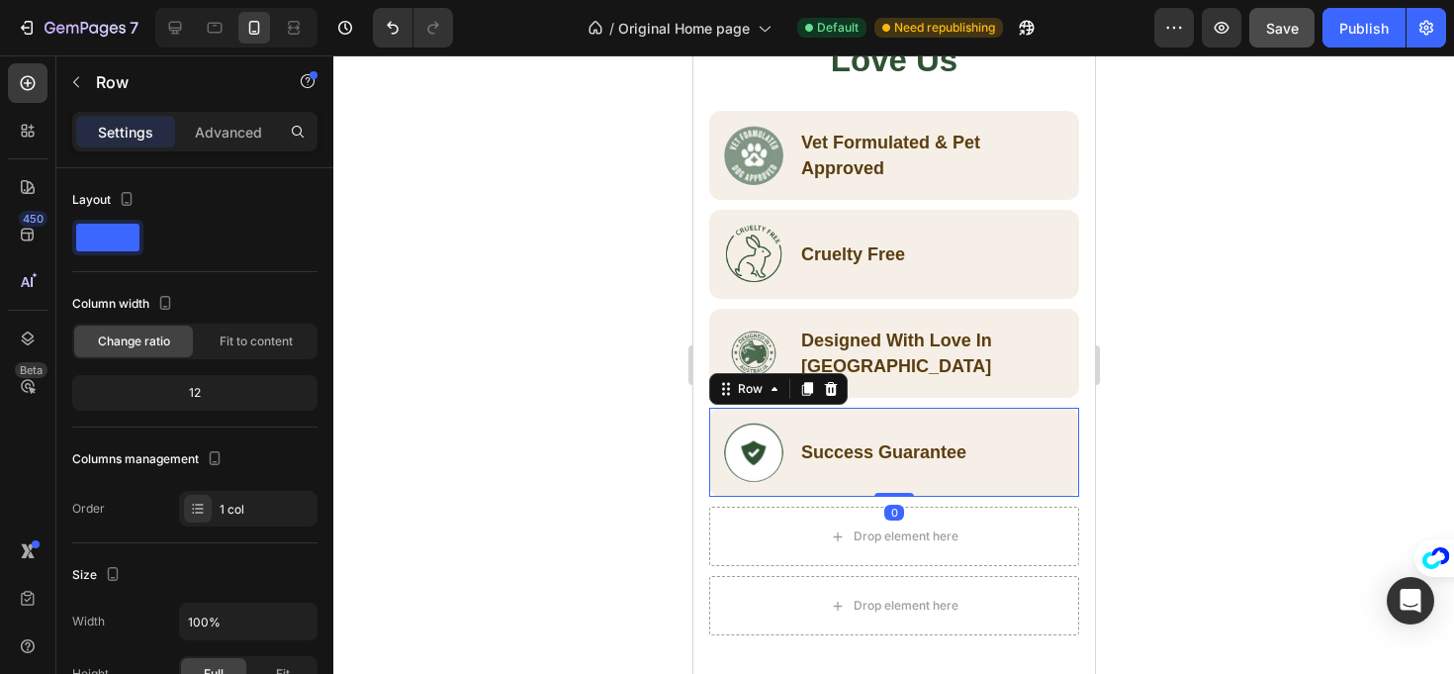
click at [1007, 484] on div "Image Success Guarantee Text Block Row Row 0" at bounding box center [893, 452] width 370 height 89
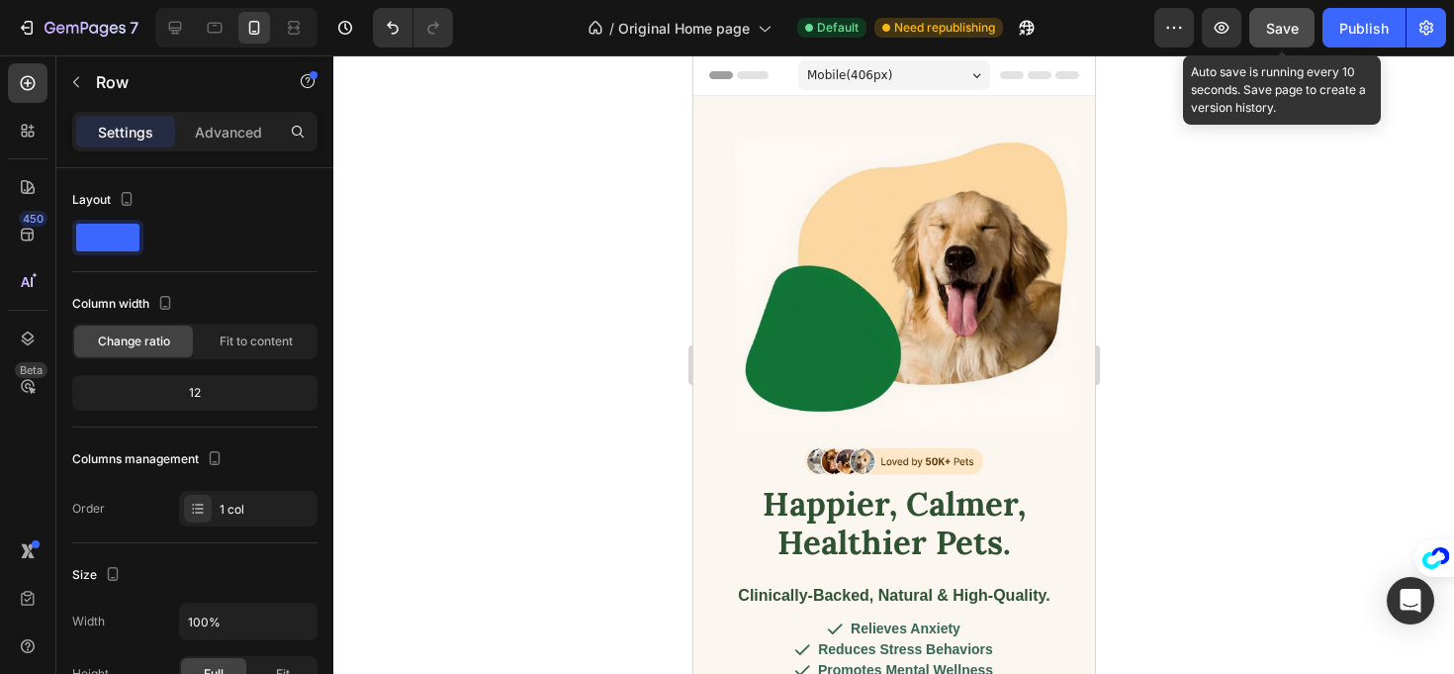
click at [1294, 33] on span "Save" at bounding box center [1282, 28] width 33 height 17
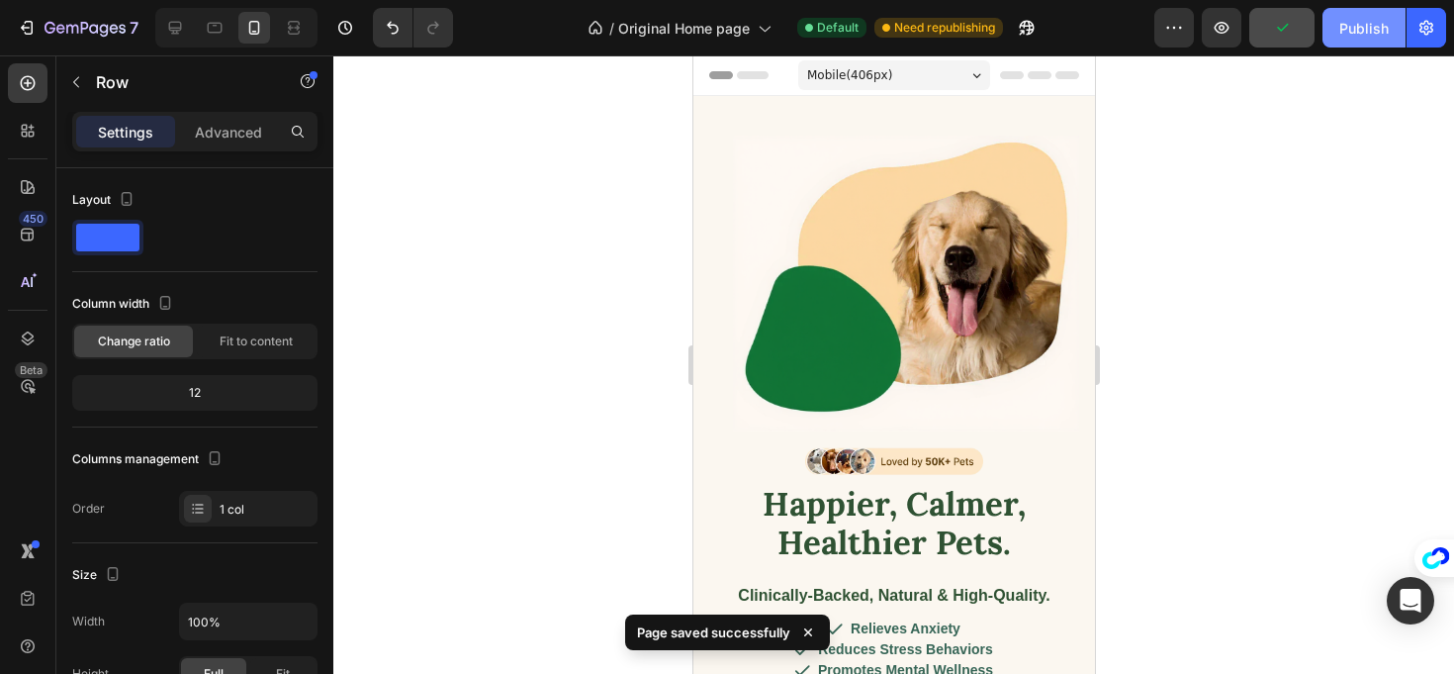
click at [1361, 32] on div "Publish" at bounding box center [1364, 28] width 49 height 21
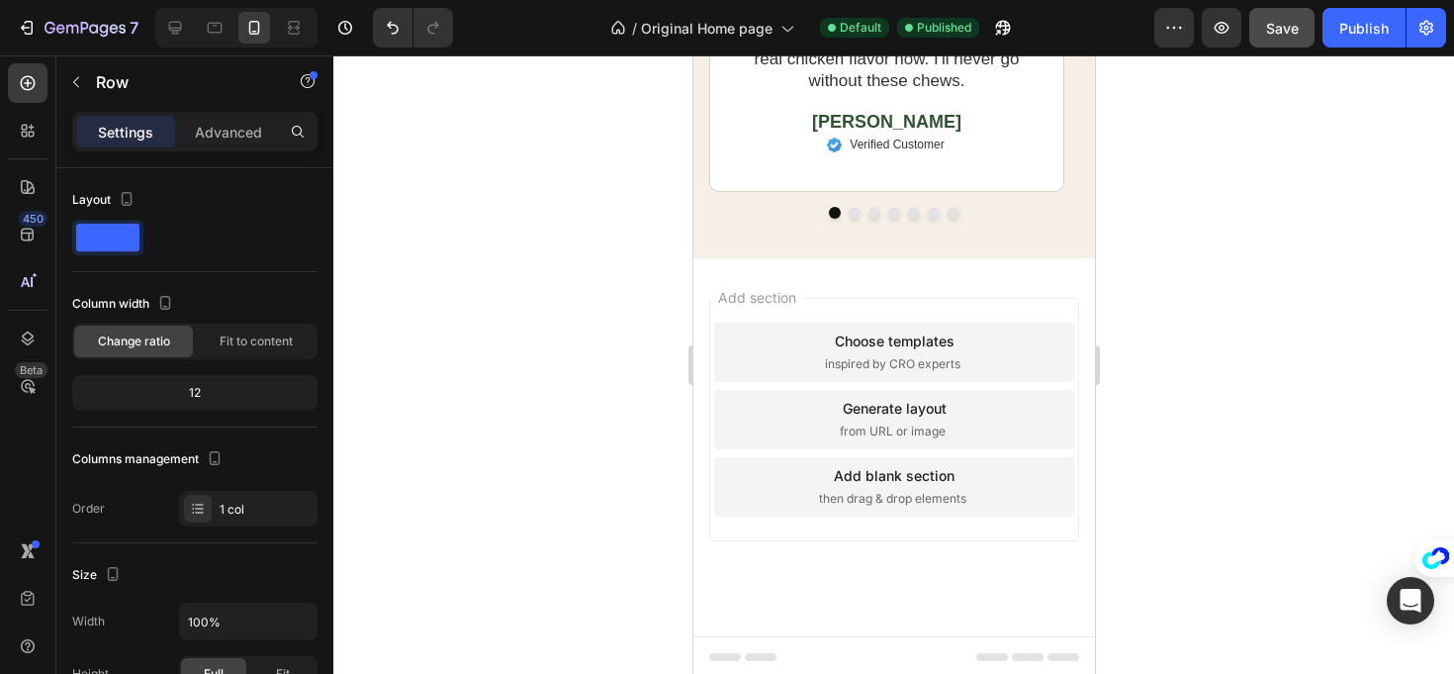
scroll to position [4692, 0]
click at [14, 17] on button "7" at bounding box center [78, 28] width 140 height 40
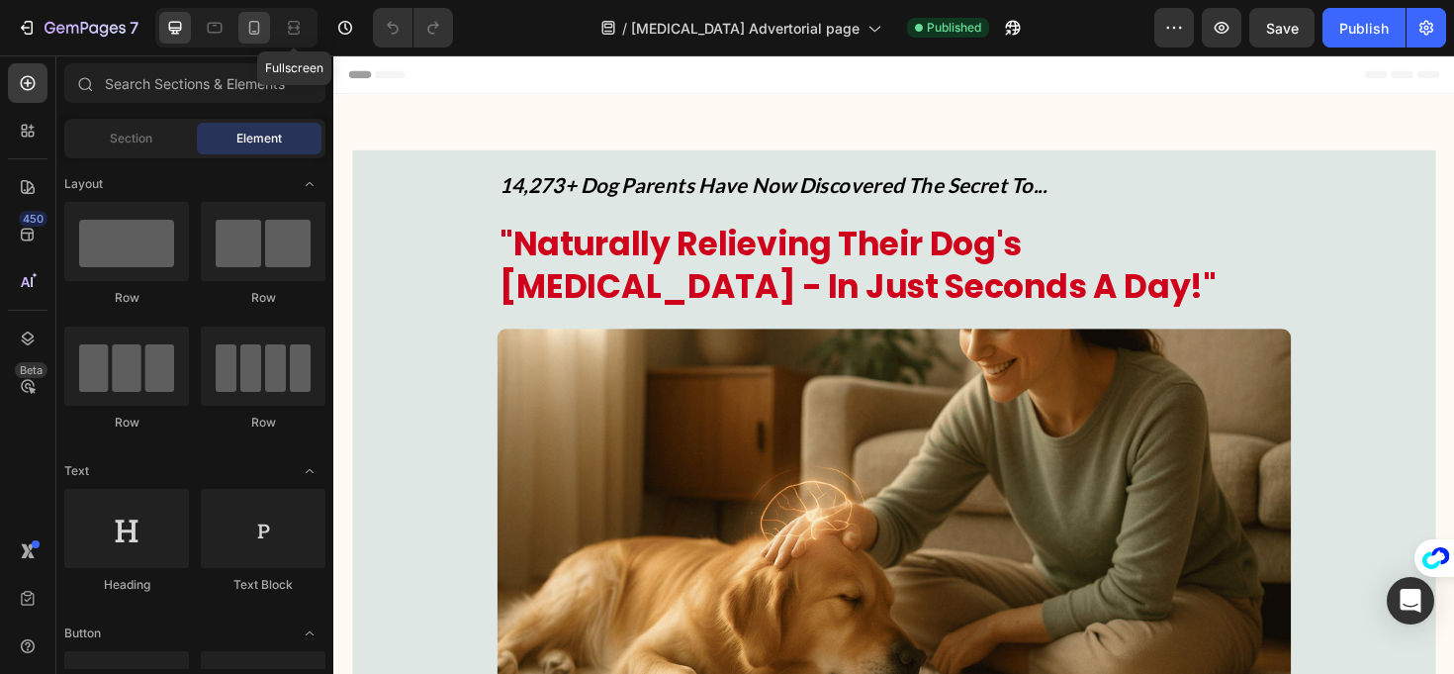
click at [268, 34] on div at bounding box center [254, 28] width 32 height 32
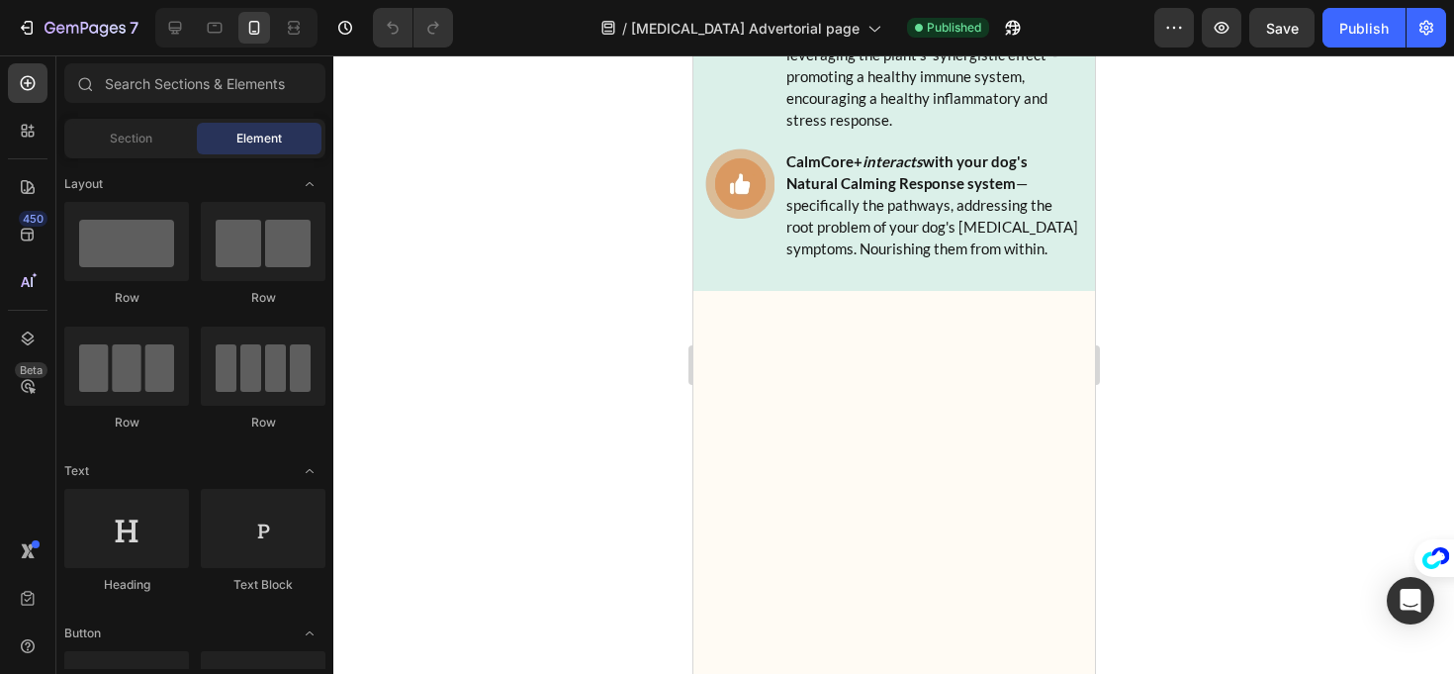
scroll to position [21485, 0]
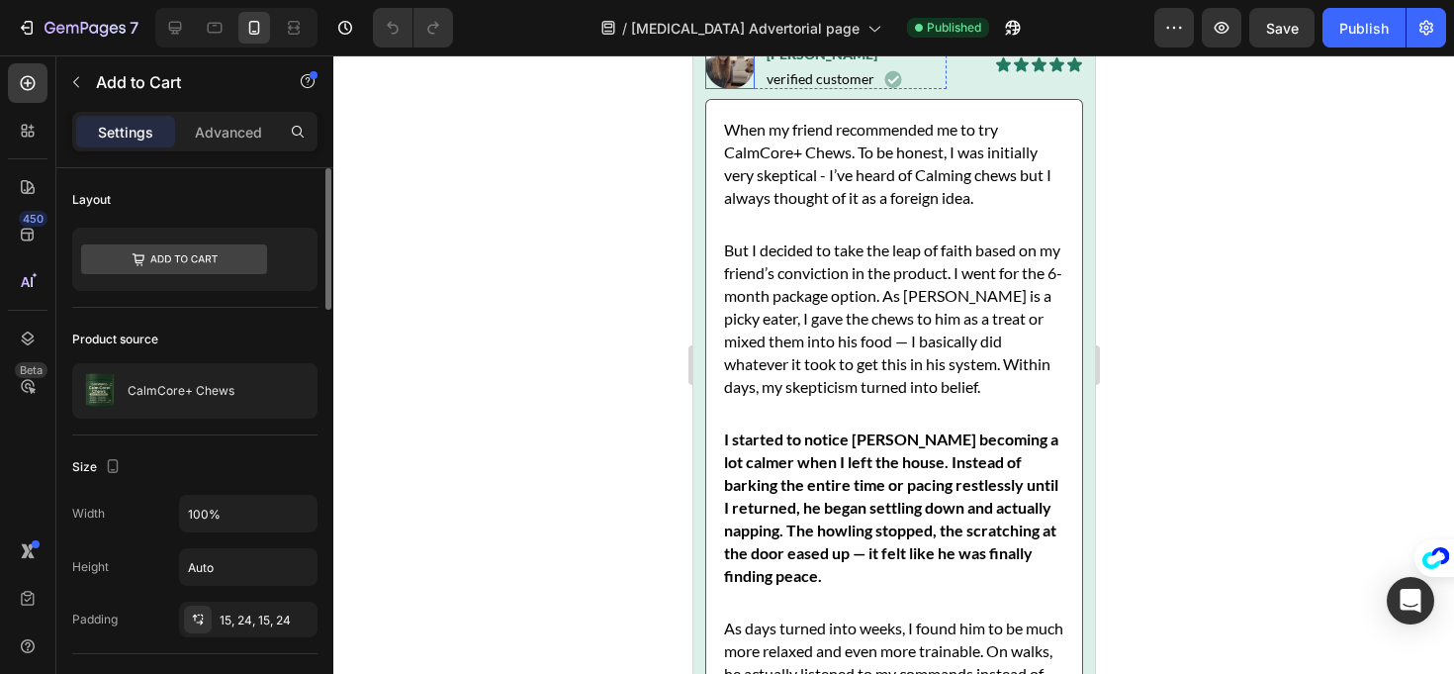
scroll to position [24561, 0]
click at [19, 11] on button "7" at bounding box center [78, 28] width 140 height 40
